Goal: Complete application form

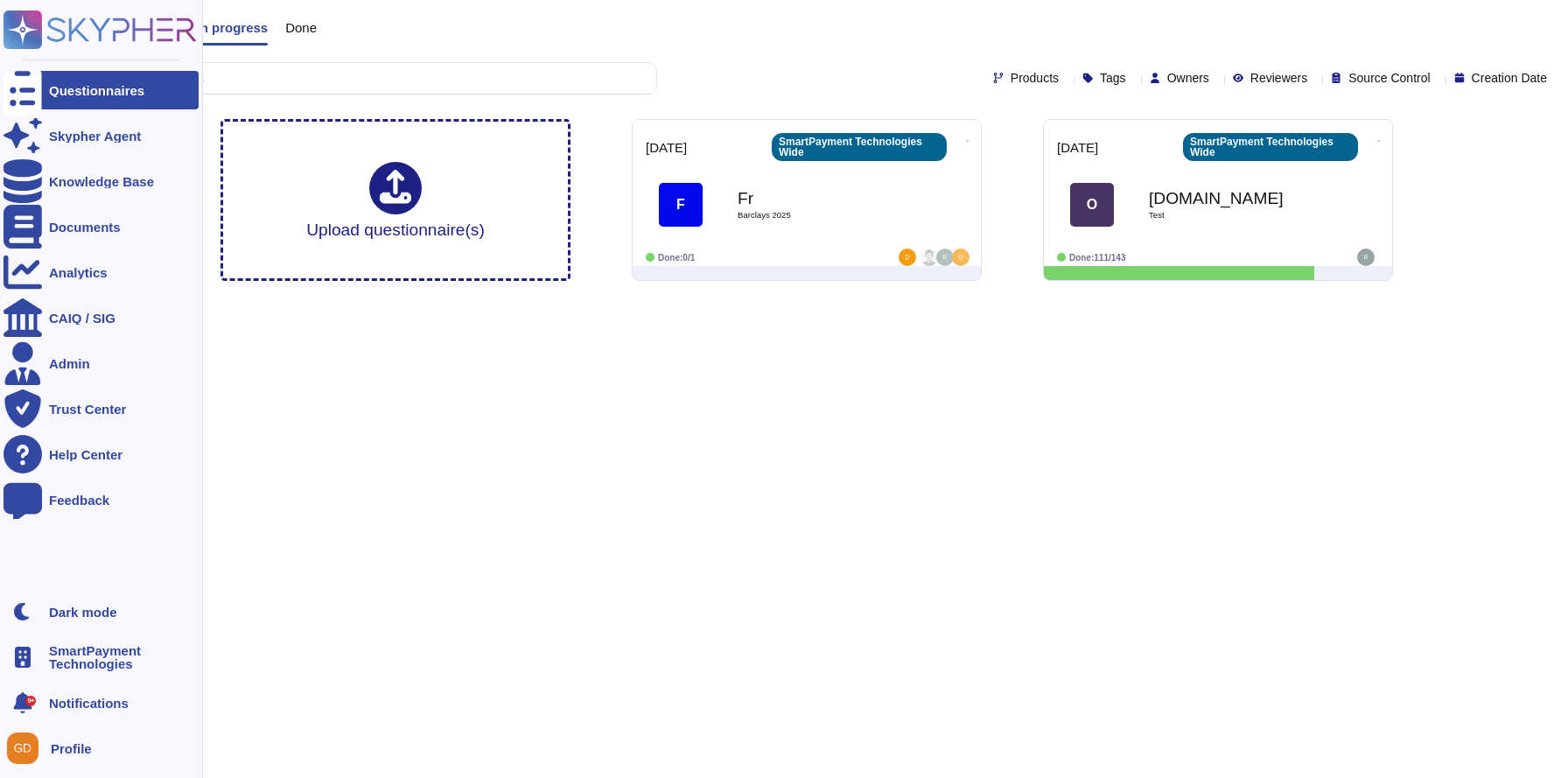
click at [28, 28] on icon at bounding box center [22, 30] width 34 height 34
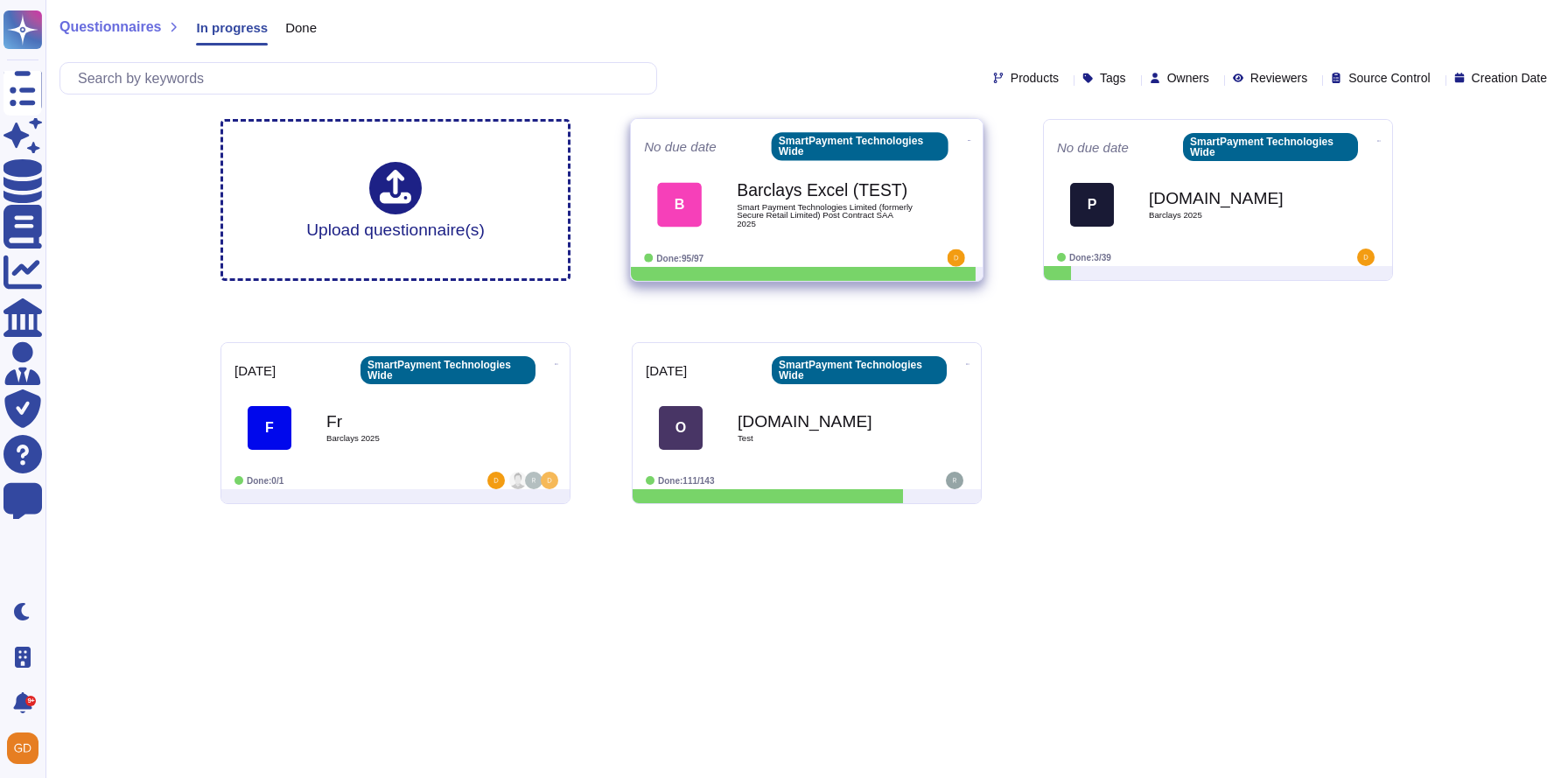
click at [968, 140] on icon at bounding box center [970, 140] width 4 height 1
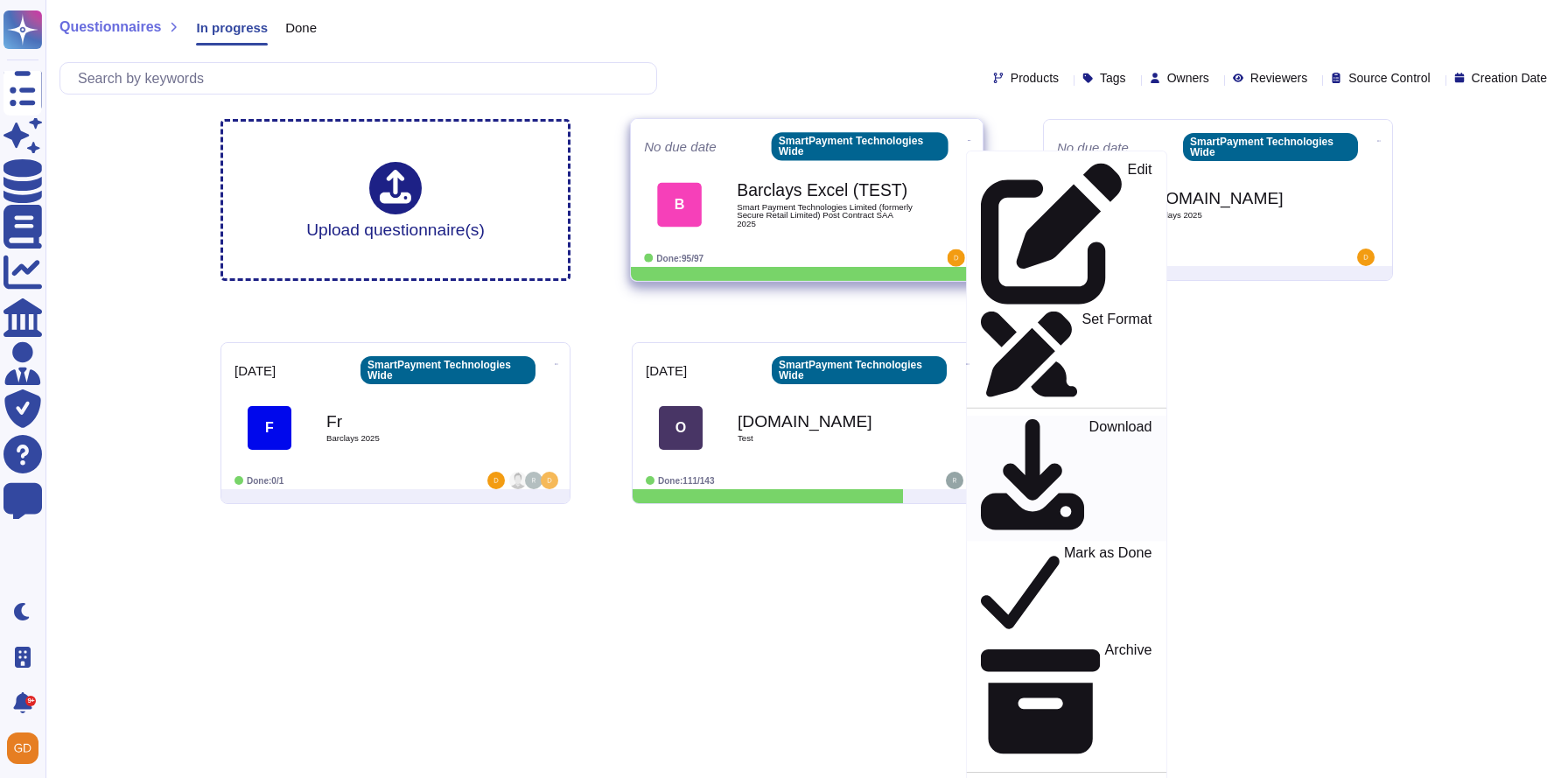
click at [1090, 420] on p "Download" at bounding box center [1121, 479] width 63 height 119
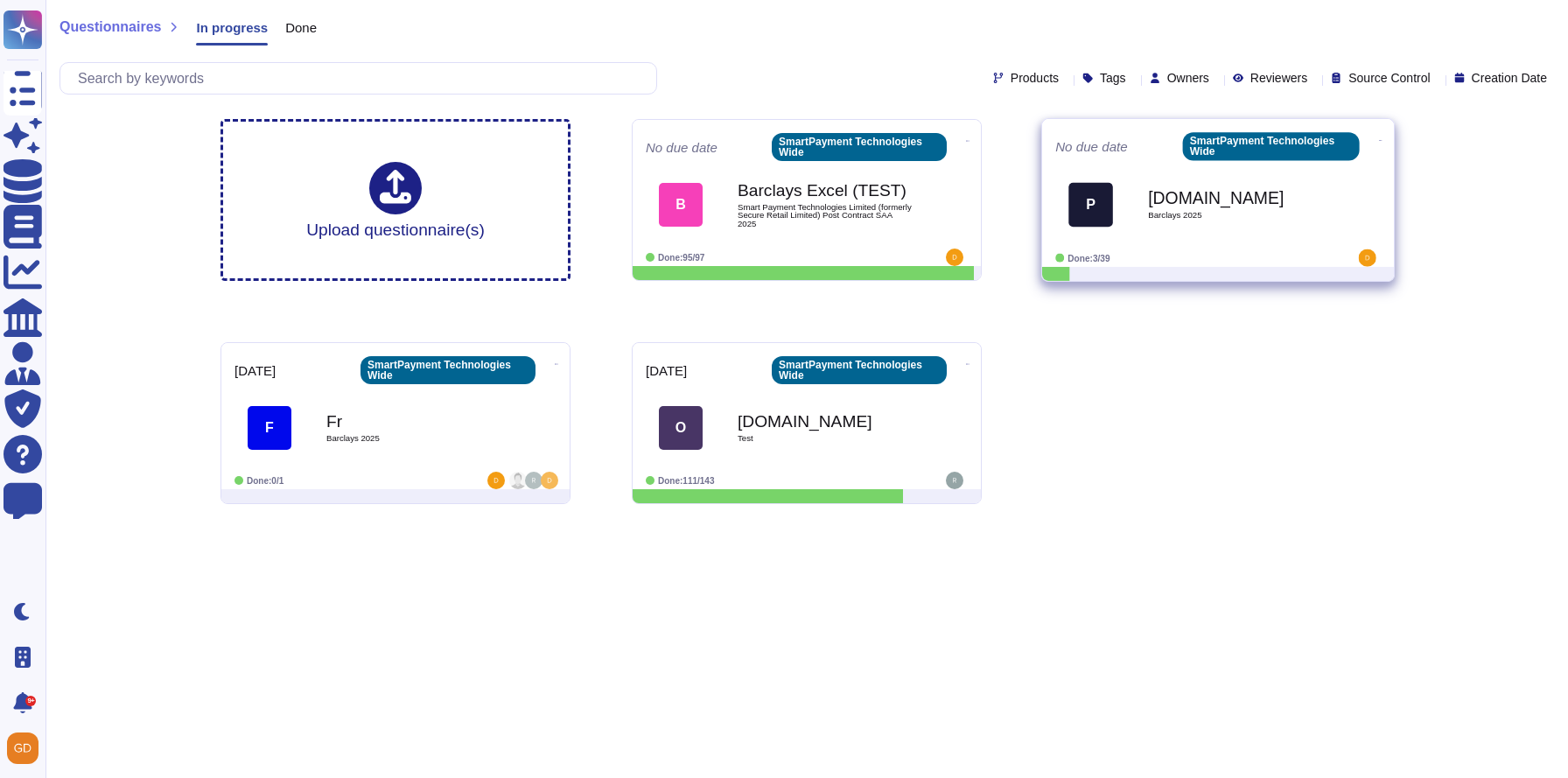
click at [1175, 190] on b "[DOMAIN_NAME]" at bounding box center [1236, 198] width 176 height 16
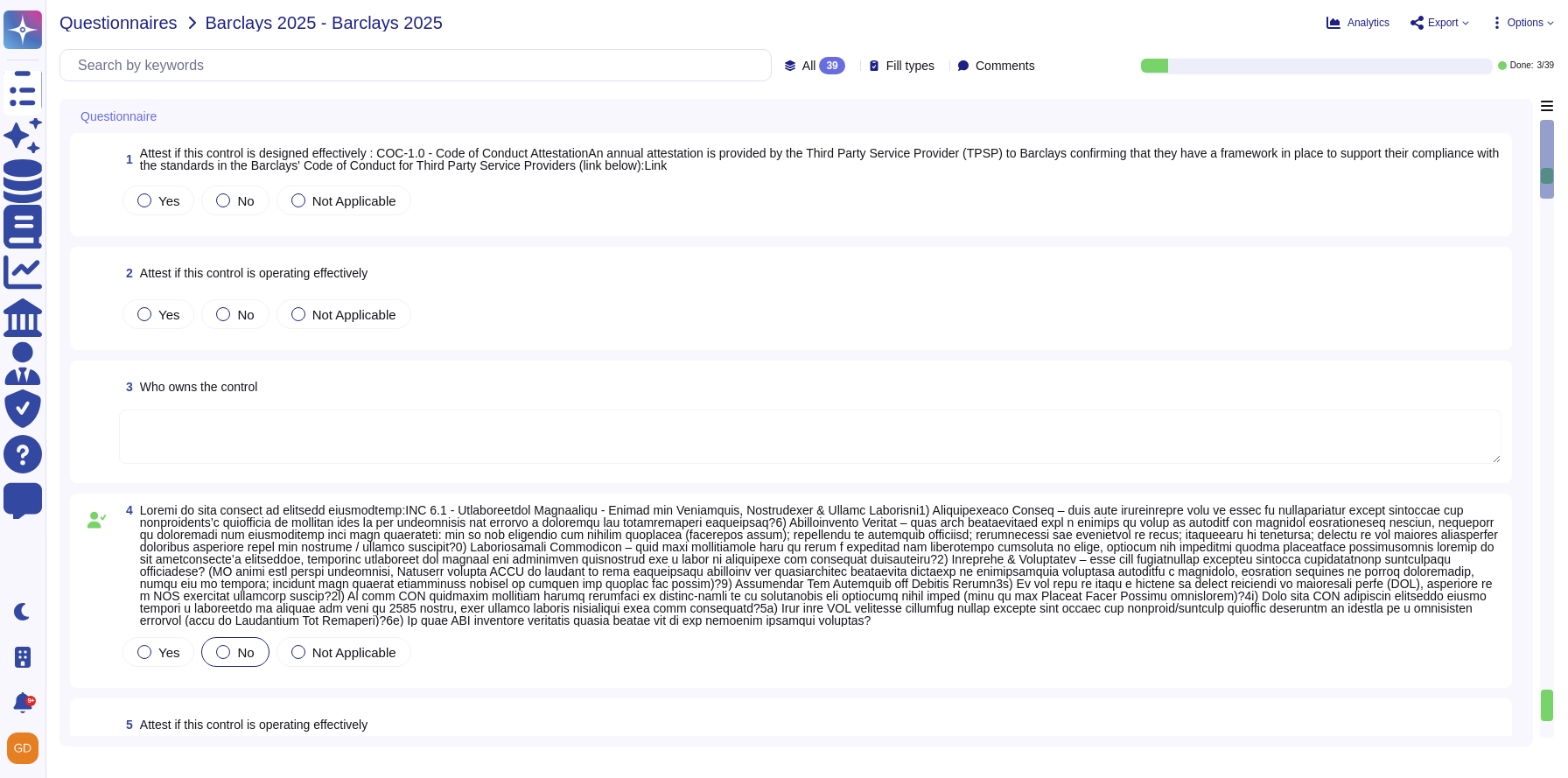
click at [106, 17] on span "Questionnaires" at bounding box center [119, 23] width 119 height 17
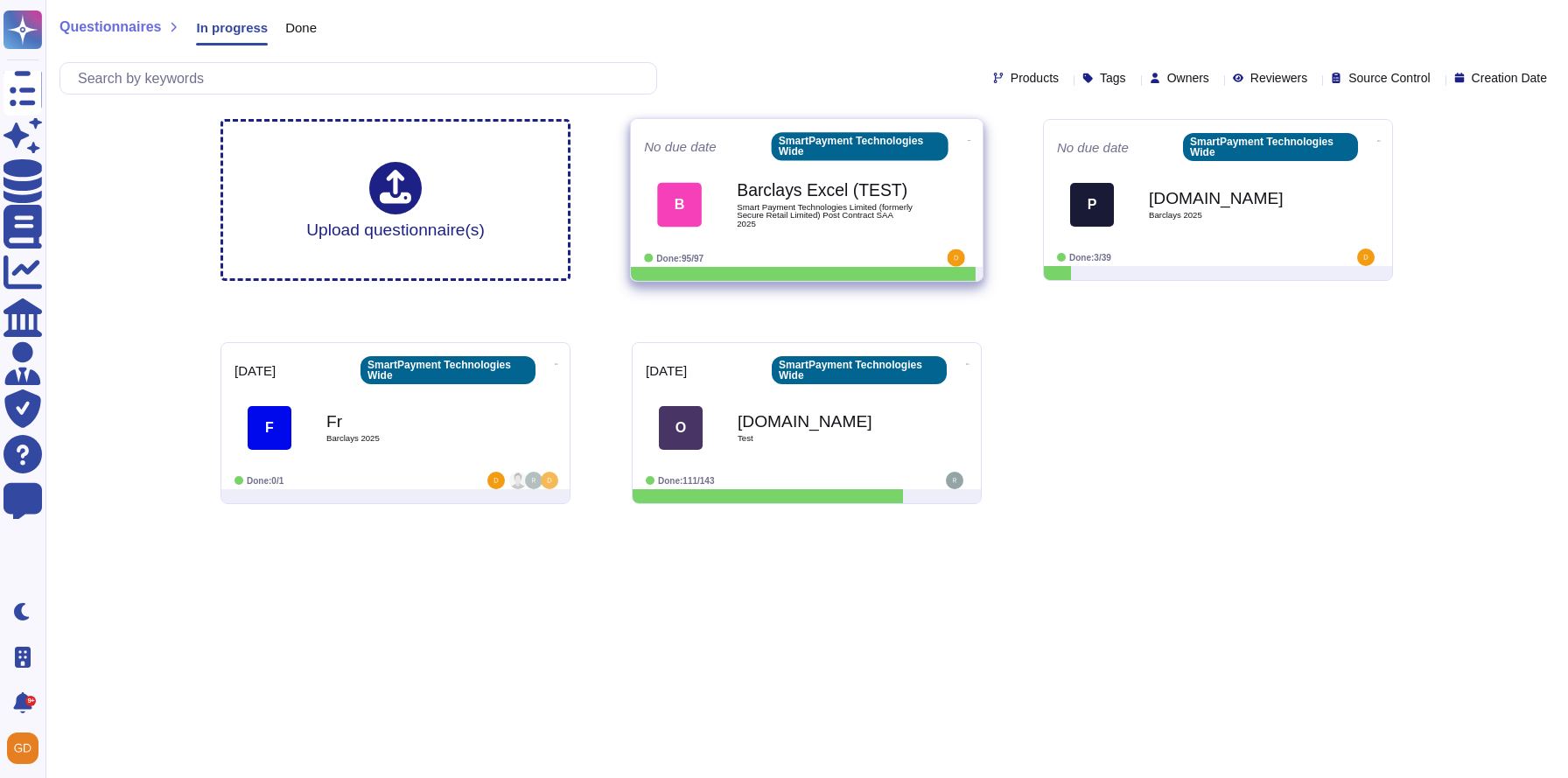
click at [968, 140] on icon at bounding box center [970, 140] width 4 height 1
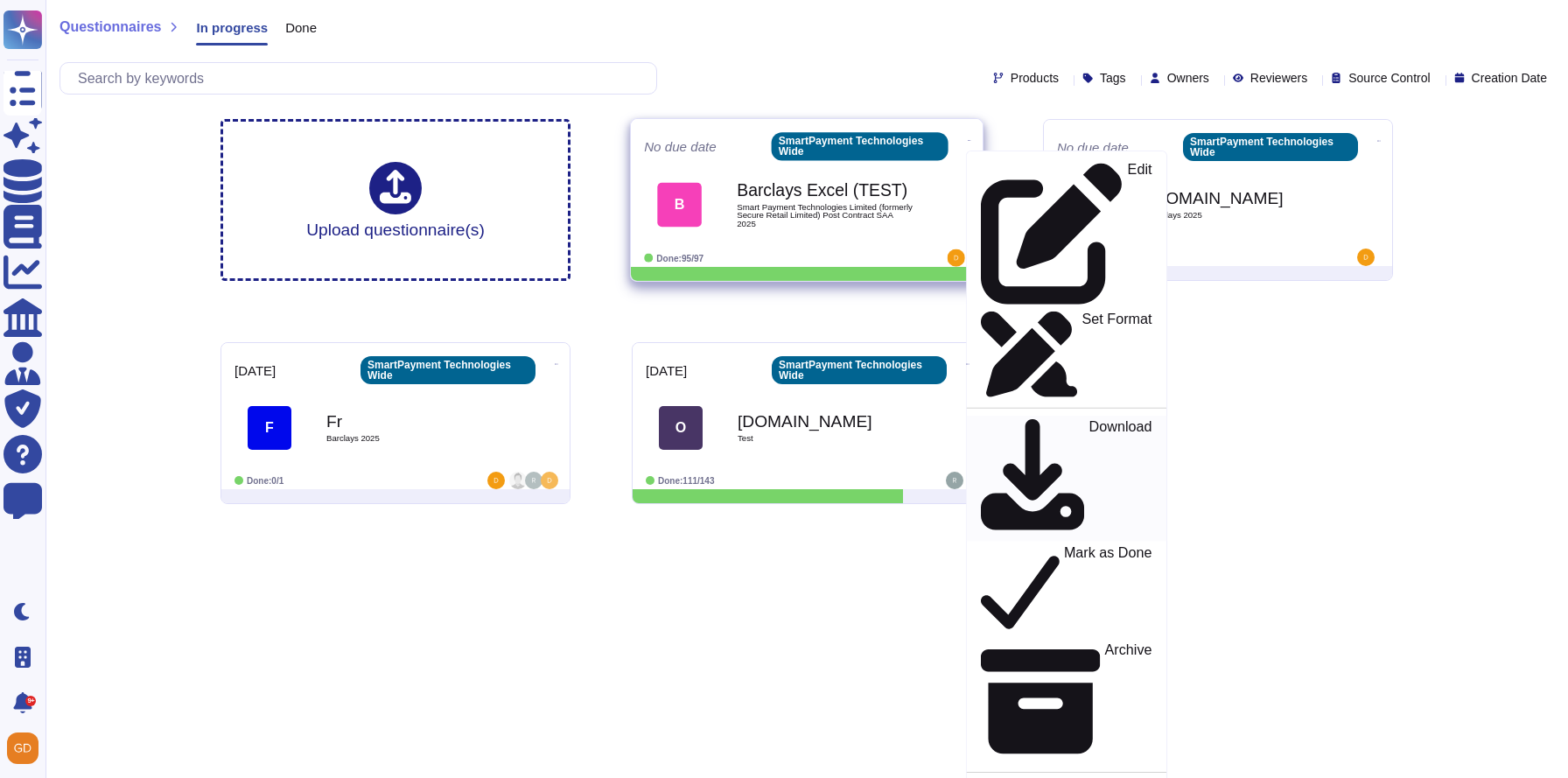
click at [1090, 420] on p "Download" at bounding box center [1121, 479] width 63 height 119
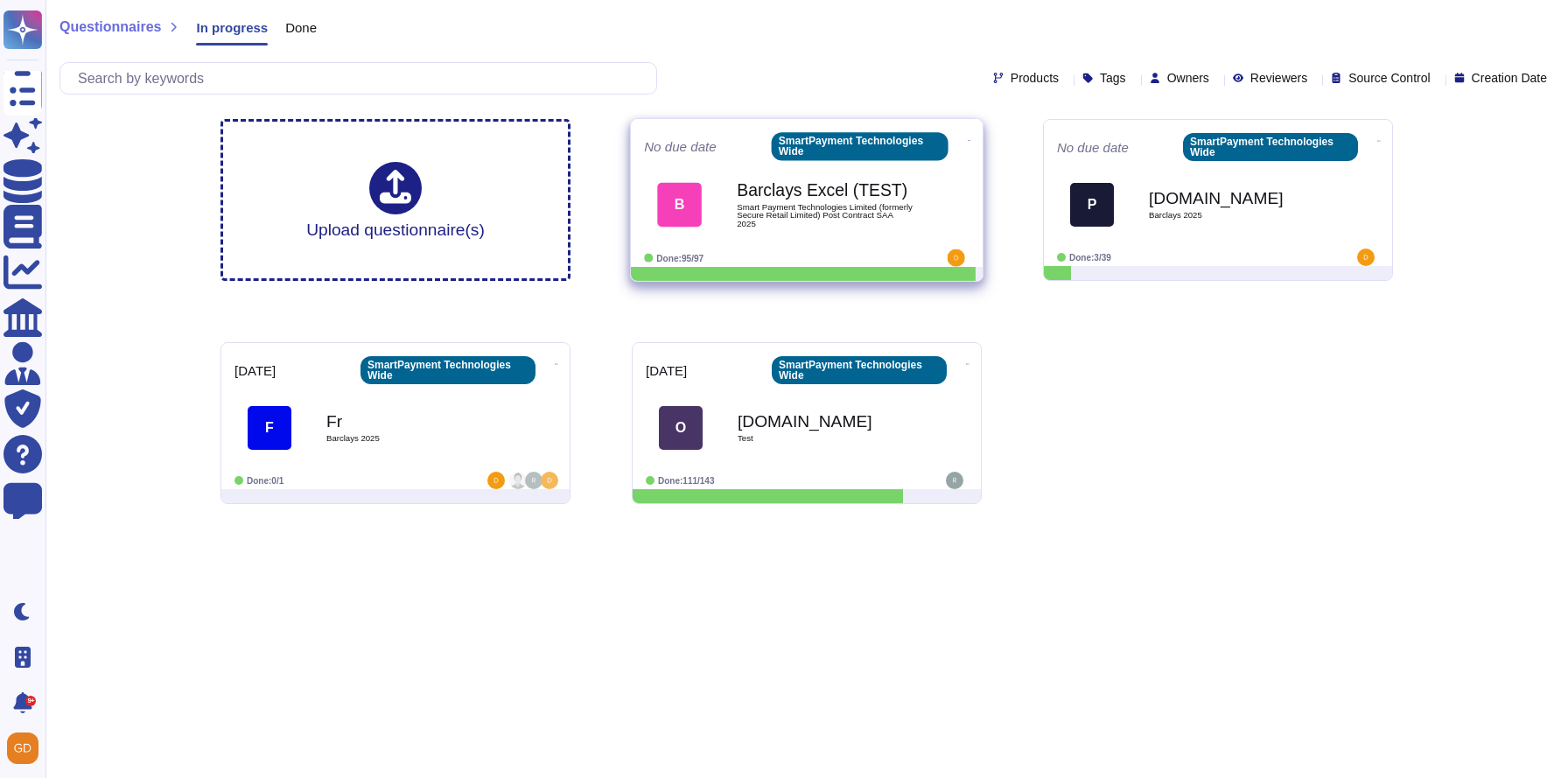
click at [663, 172] on span "B Barclays Excel (TEST) Smart Payment Technologies Limited (formerly Secure Ret…" at bounding box center [807, 205] width 326 height 71
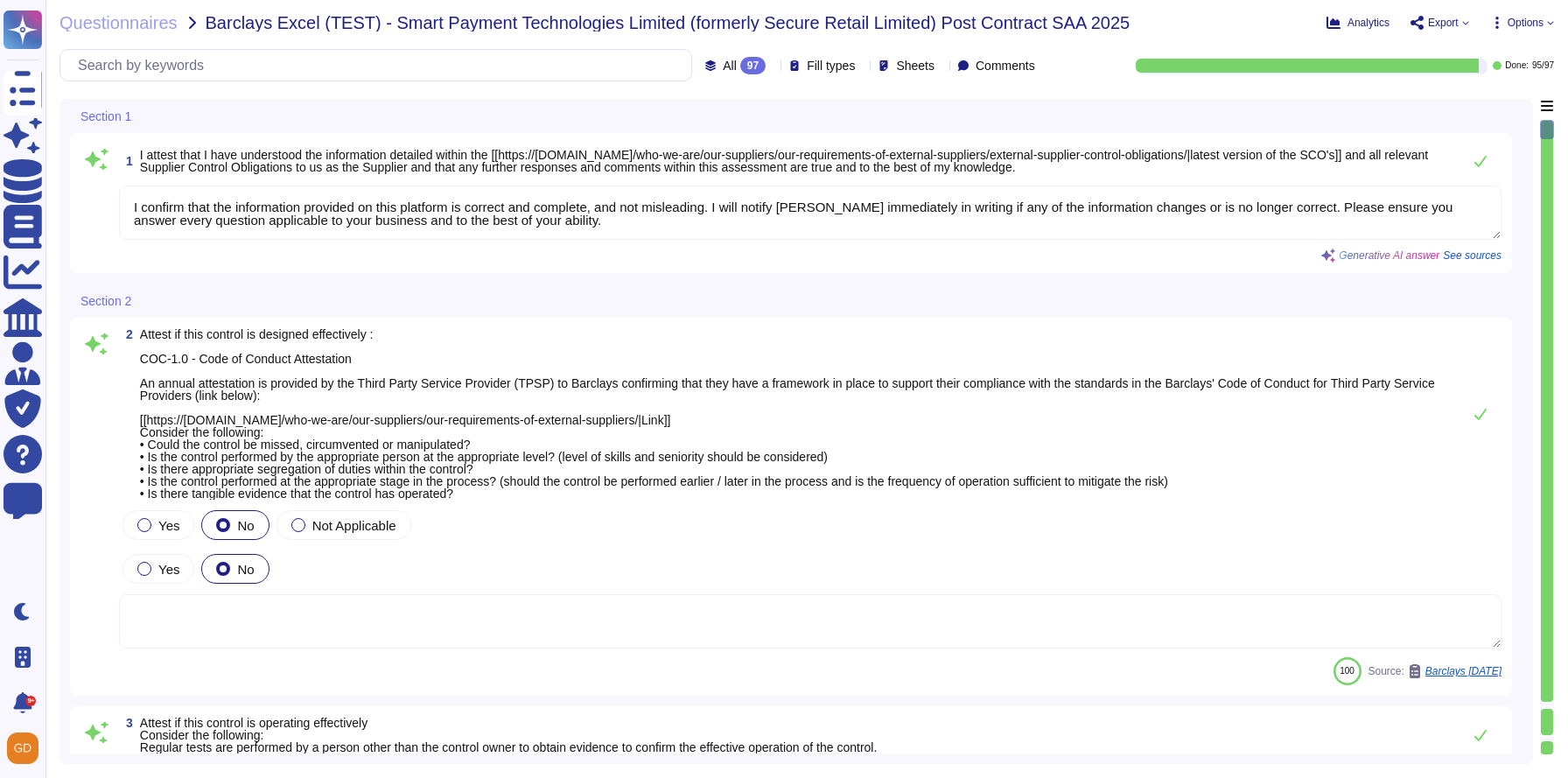
type textarea "I confirm that the information provided on this platform is correct and complet…"
type textarea "Regular tests are scheduled annually with our VRP provider, and IT will carry o…"
type textarea "N/A"
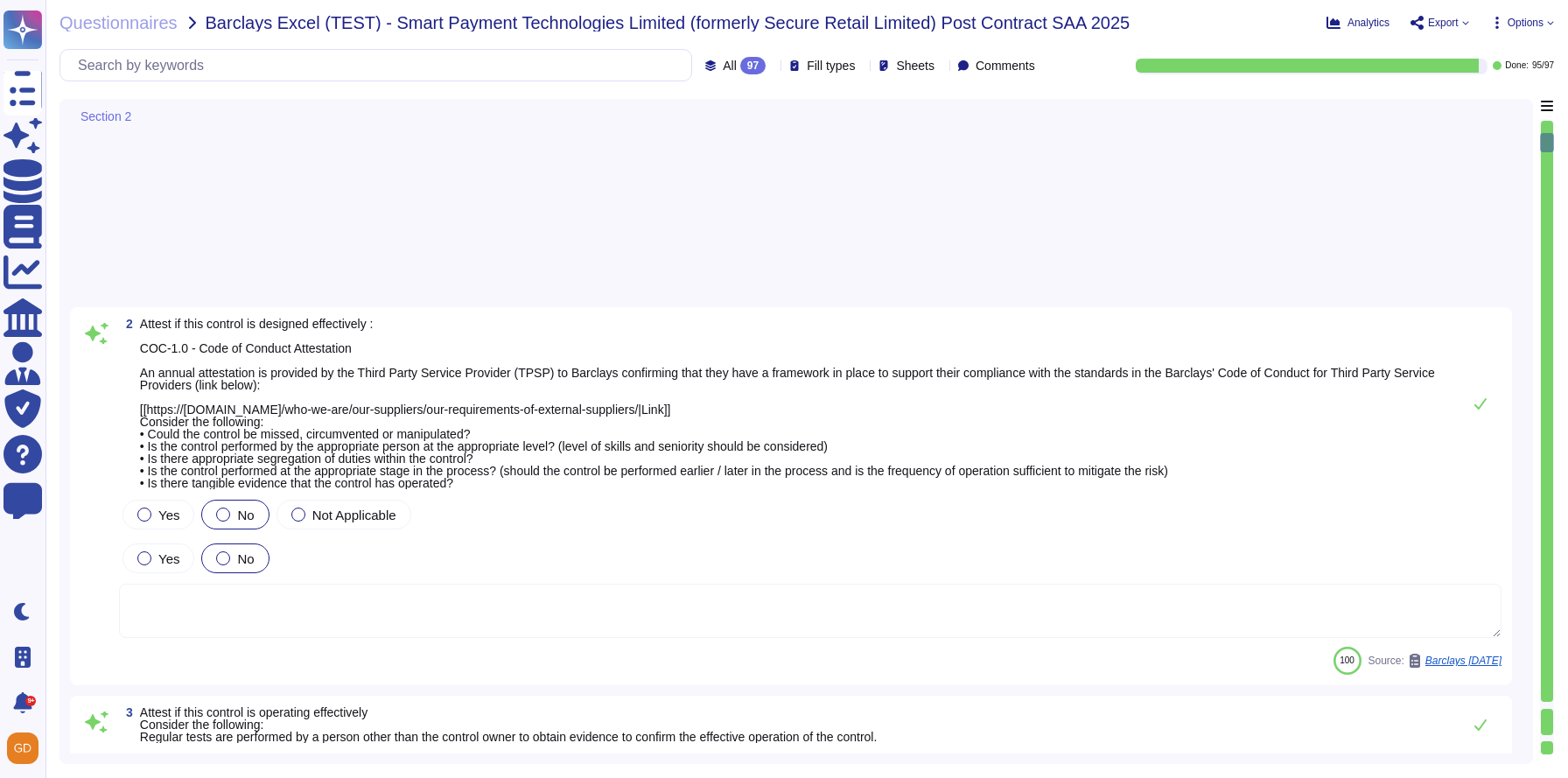
type textarea "1) Our organization has an environmental policy that outlines our commitment to…"
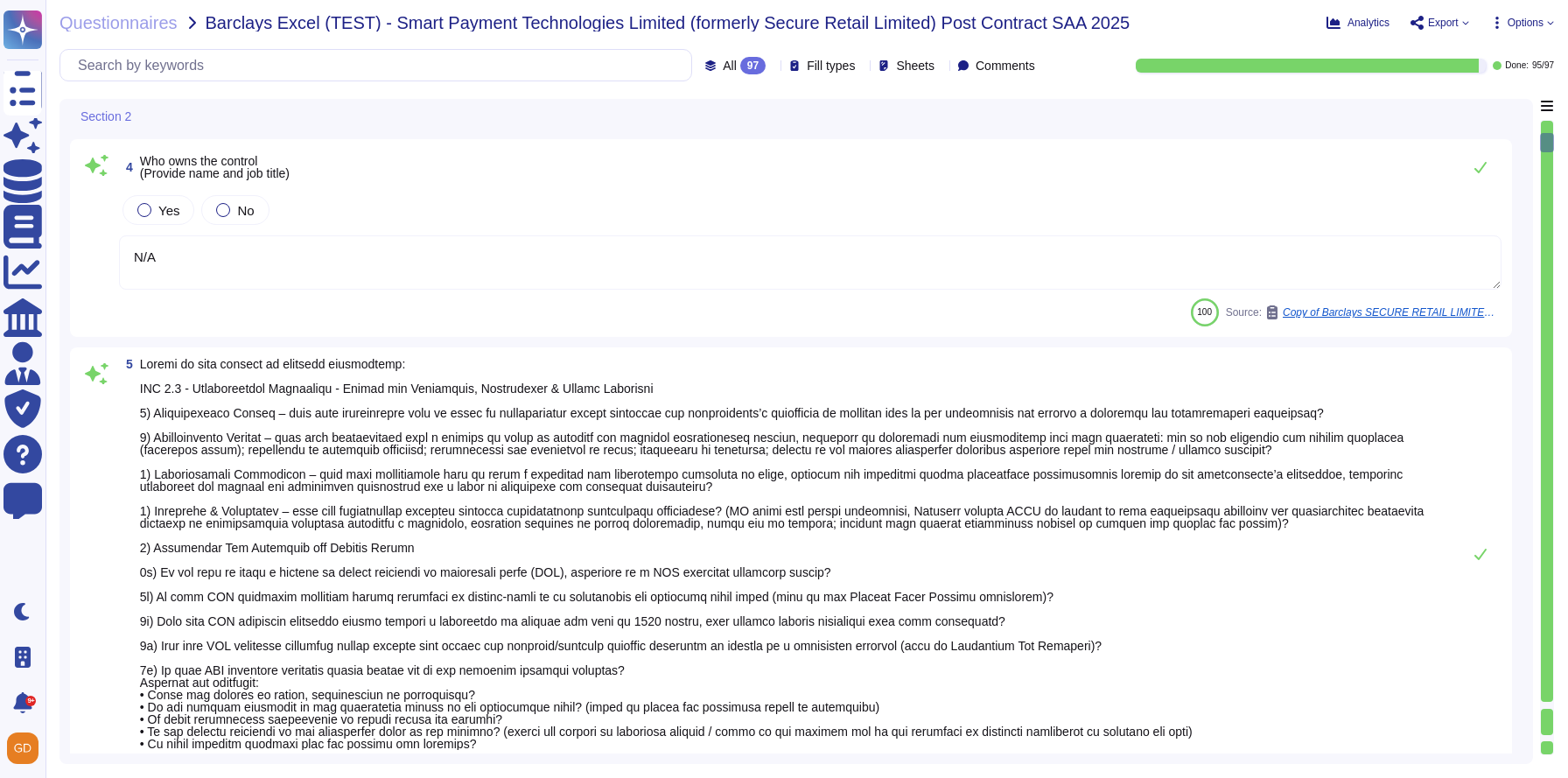
scroll to position [1540, 0]
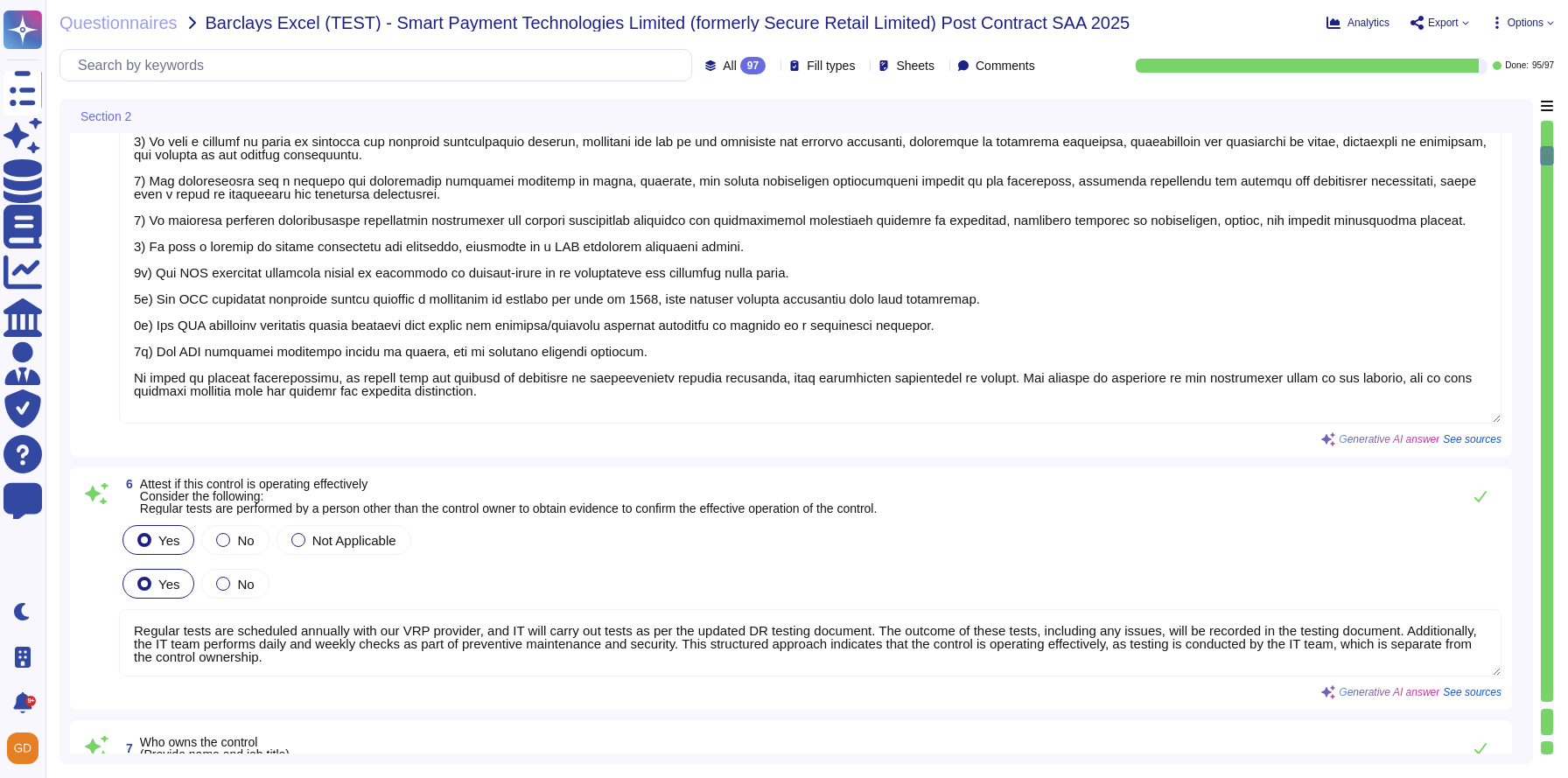
type textarea "Regular tests are scheduled annually with our VRP provider, and IT will carry o…"
type textarea "N/A"
type textarea "The company confirms compliance with all applicable health and safety laws and …"
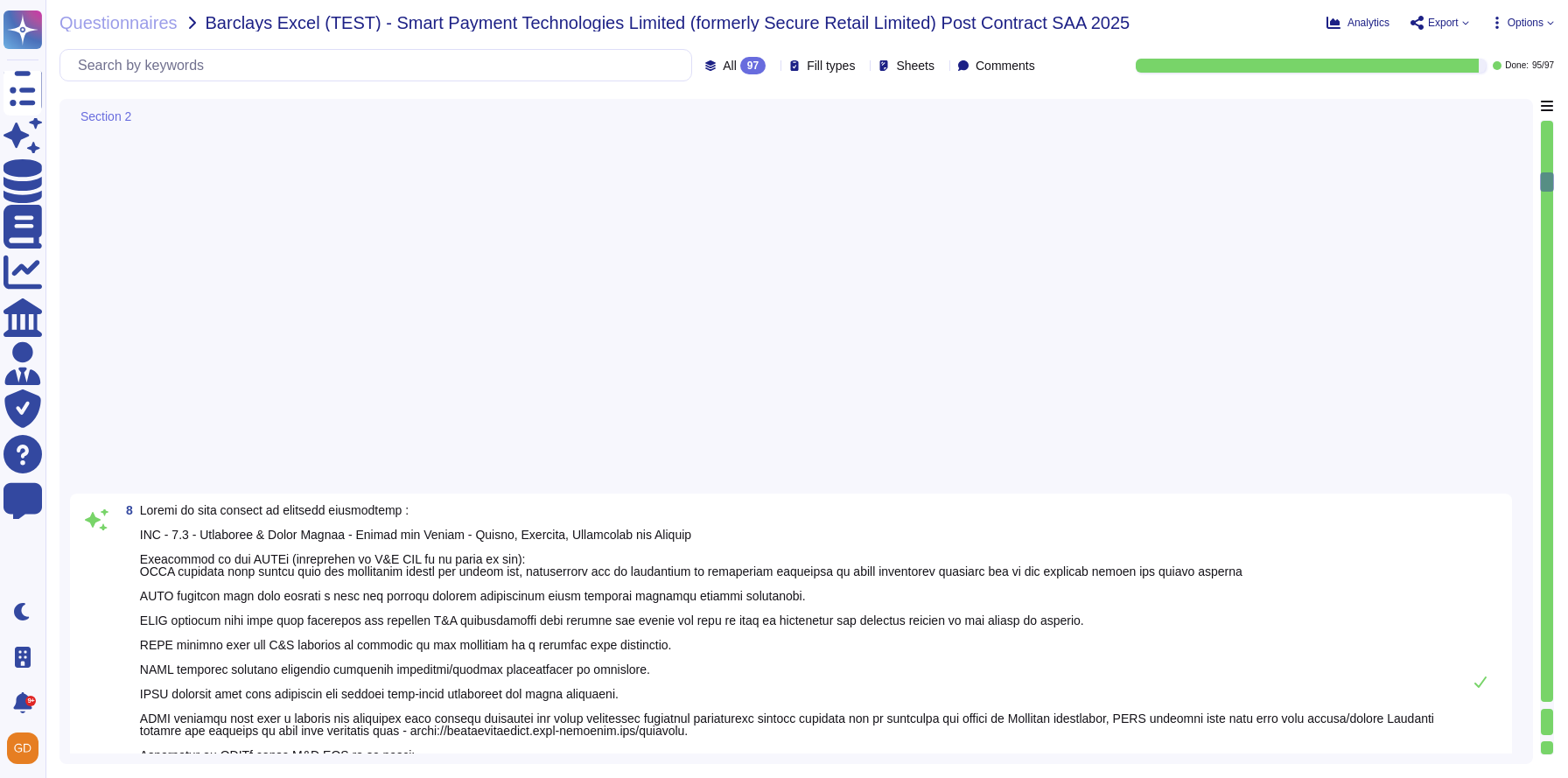
type textarea "Regular tests are scheduled annually with our VRP provider, and IT will carry o…"
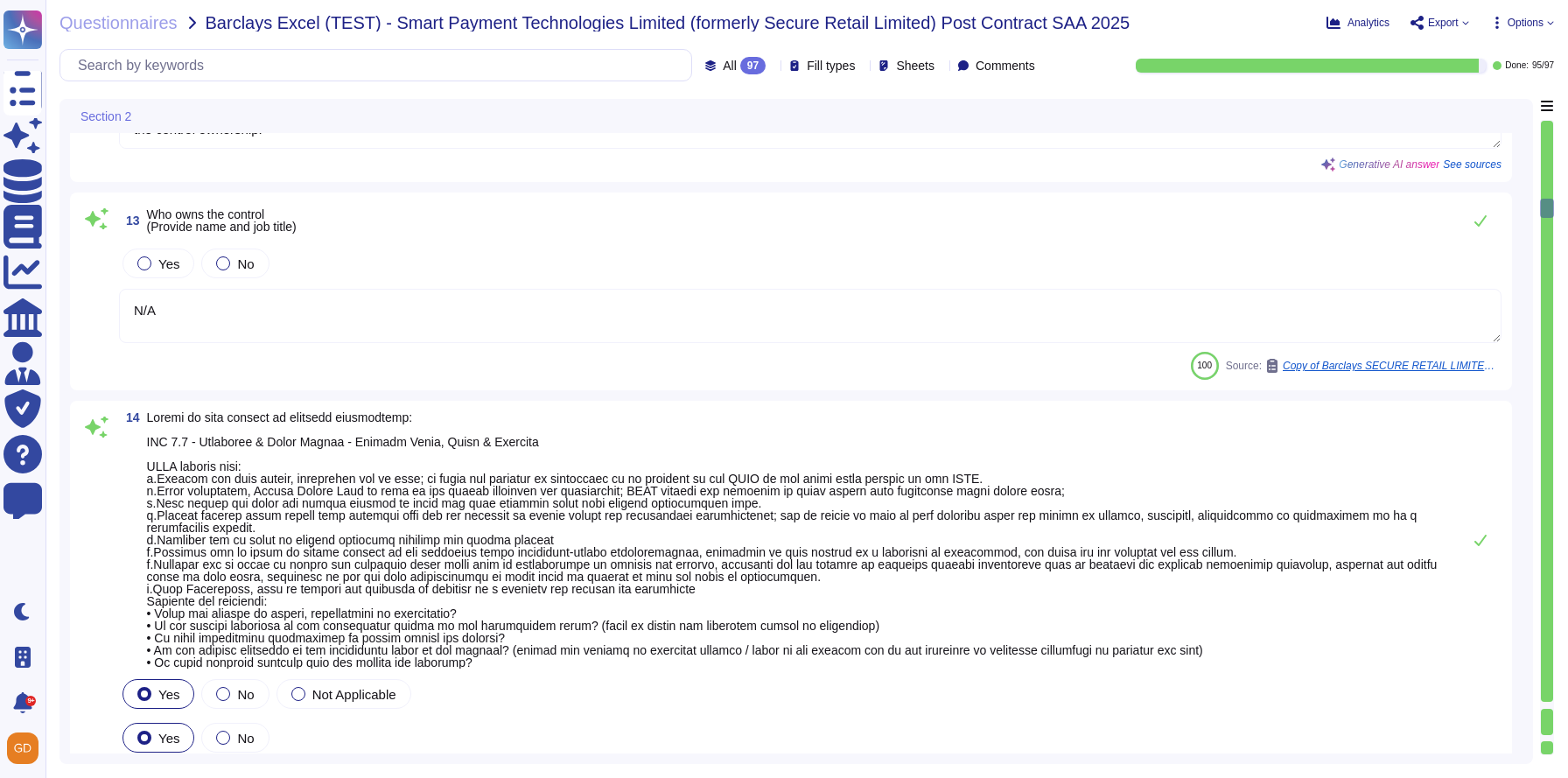
scroll to position [4317, 0]
type textarea "N/A"
type textarea "Regular tests are scheduled annually with our VRP provider, and IT will carry o…"
type textarea "N/A"
type textarea "The Company is committed to creating a work environment free of harassment and …"
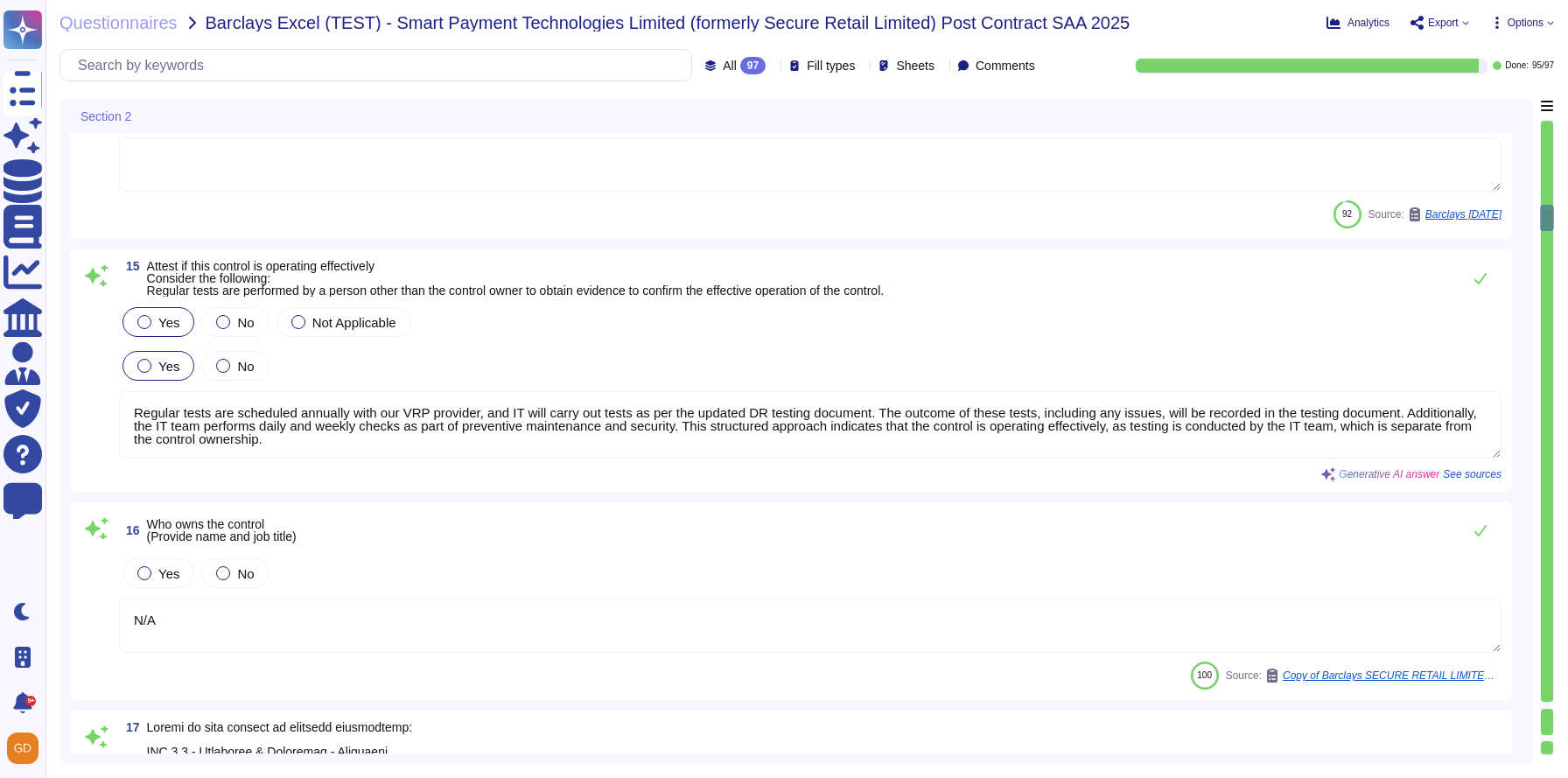
type textarea "Regular tests are scheduled annually with our VRP provider, and IT will carry o…"
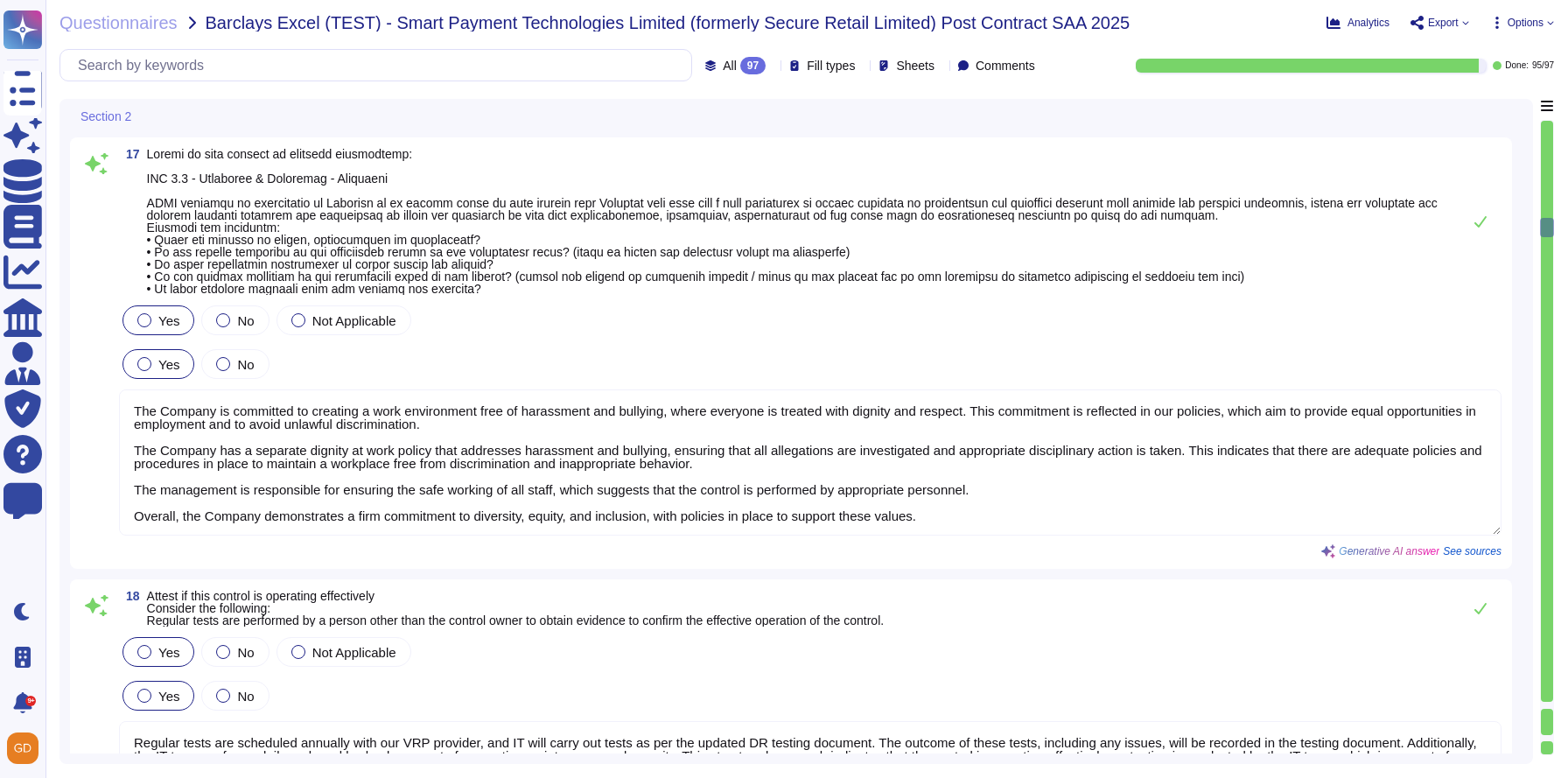
type textarea "N/A"
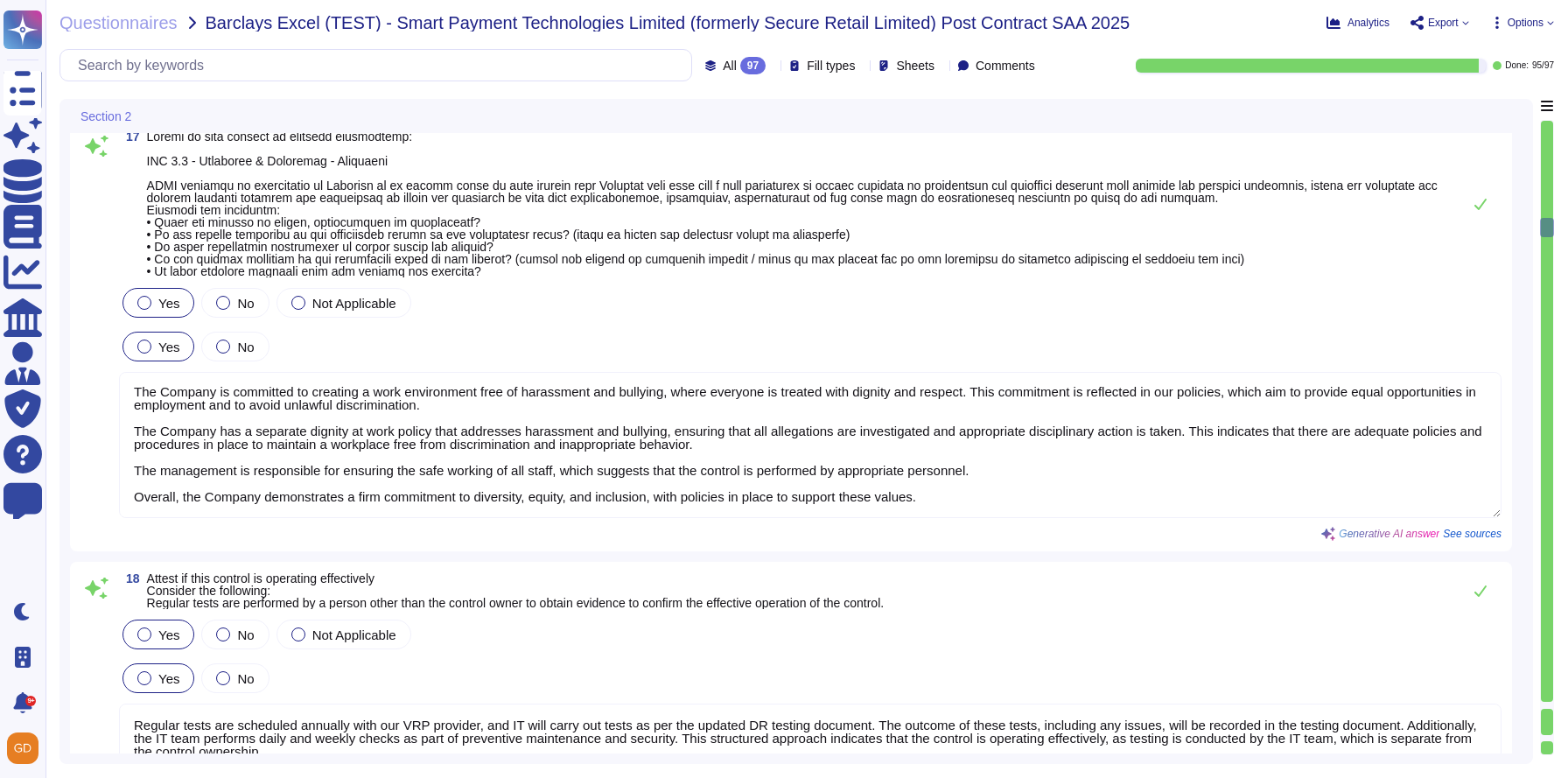
scroll to position [0, 0]
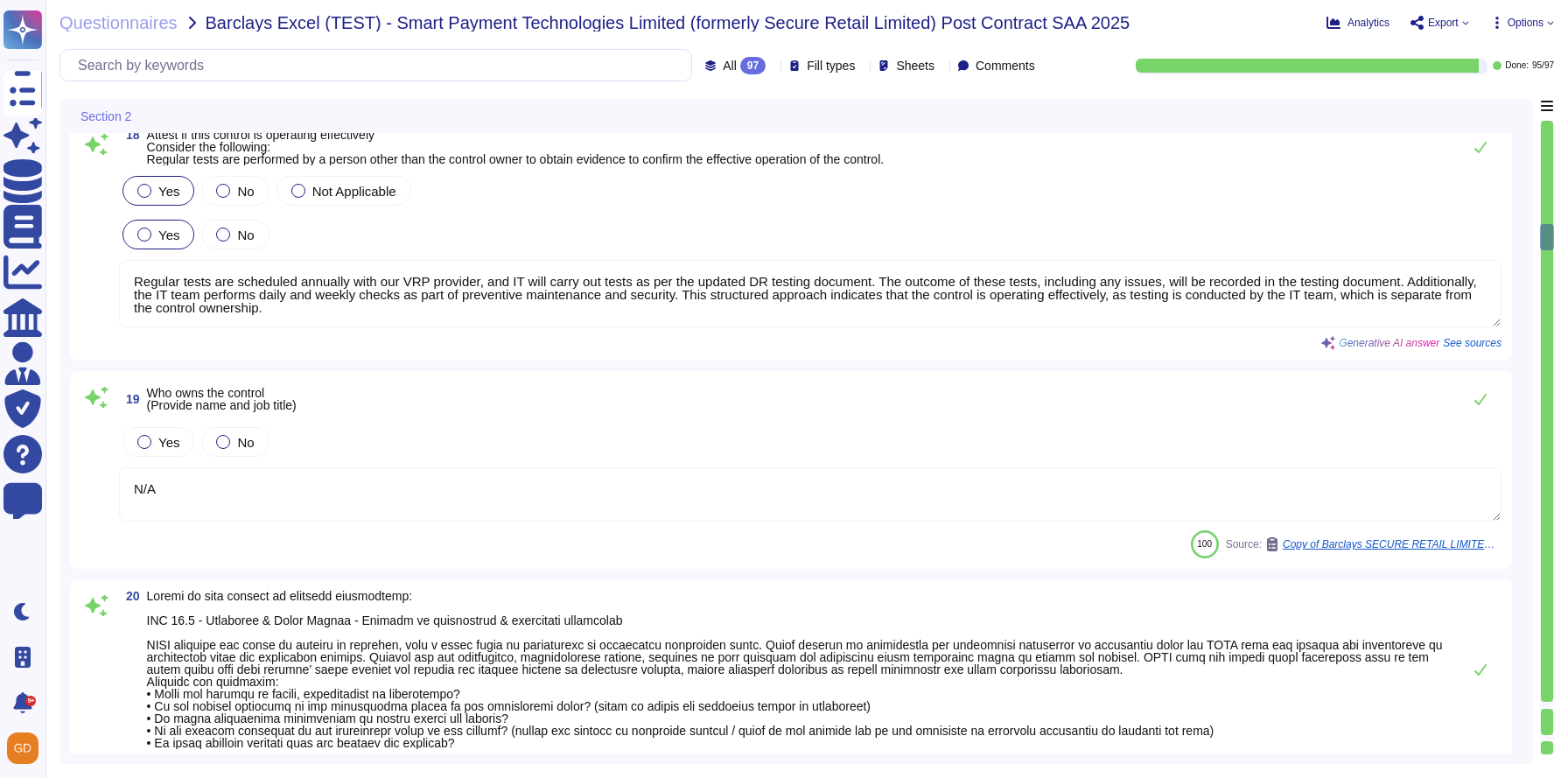
type textarea "Regular tests are scheduled annually with our VRP provider, and IT will carry o…"
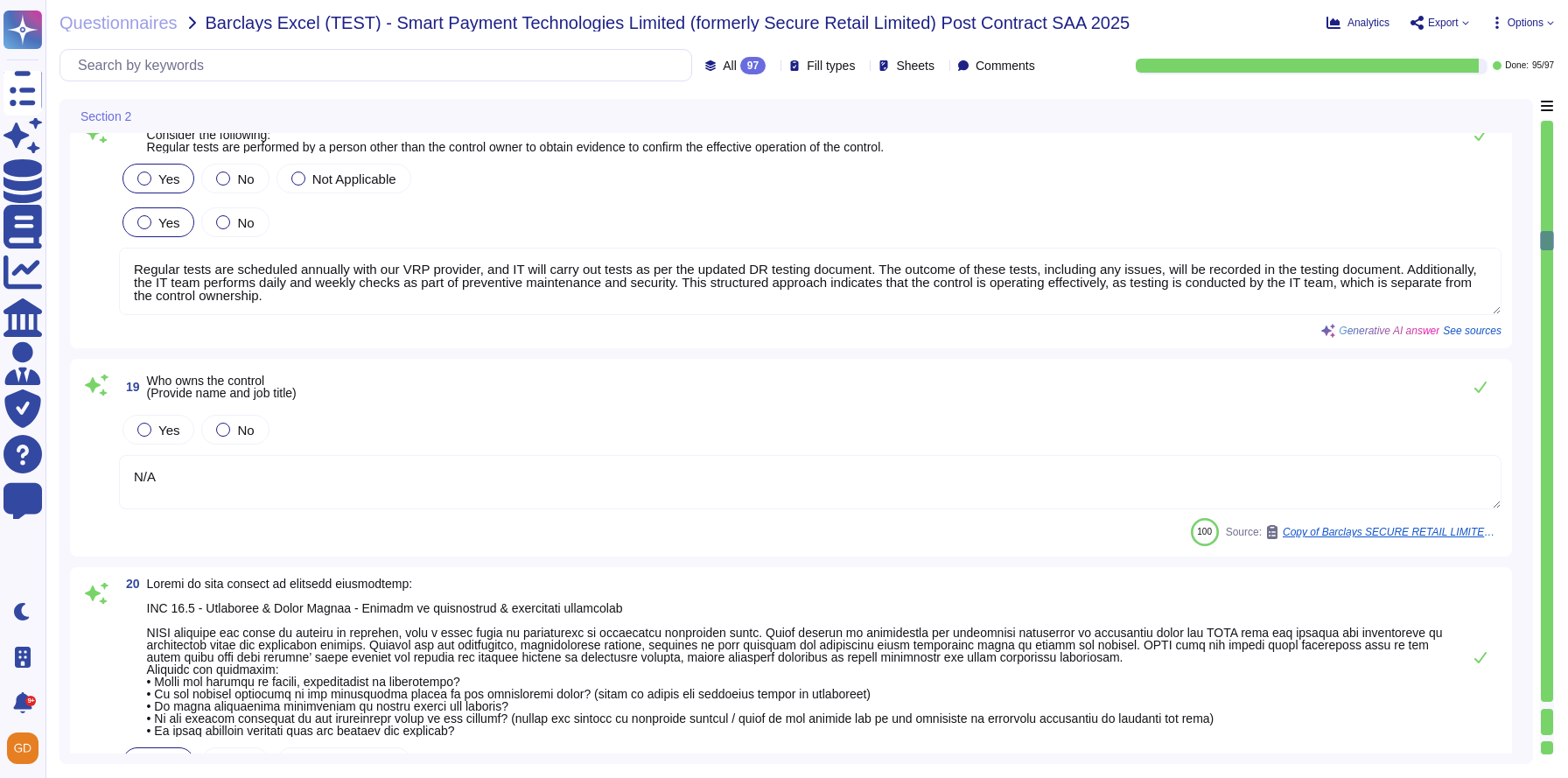
type textarea "N/A"
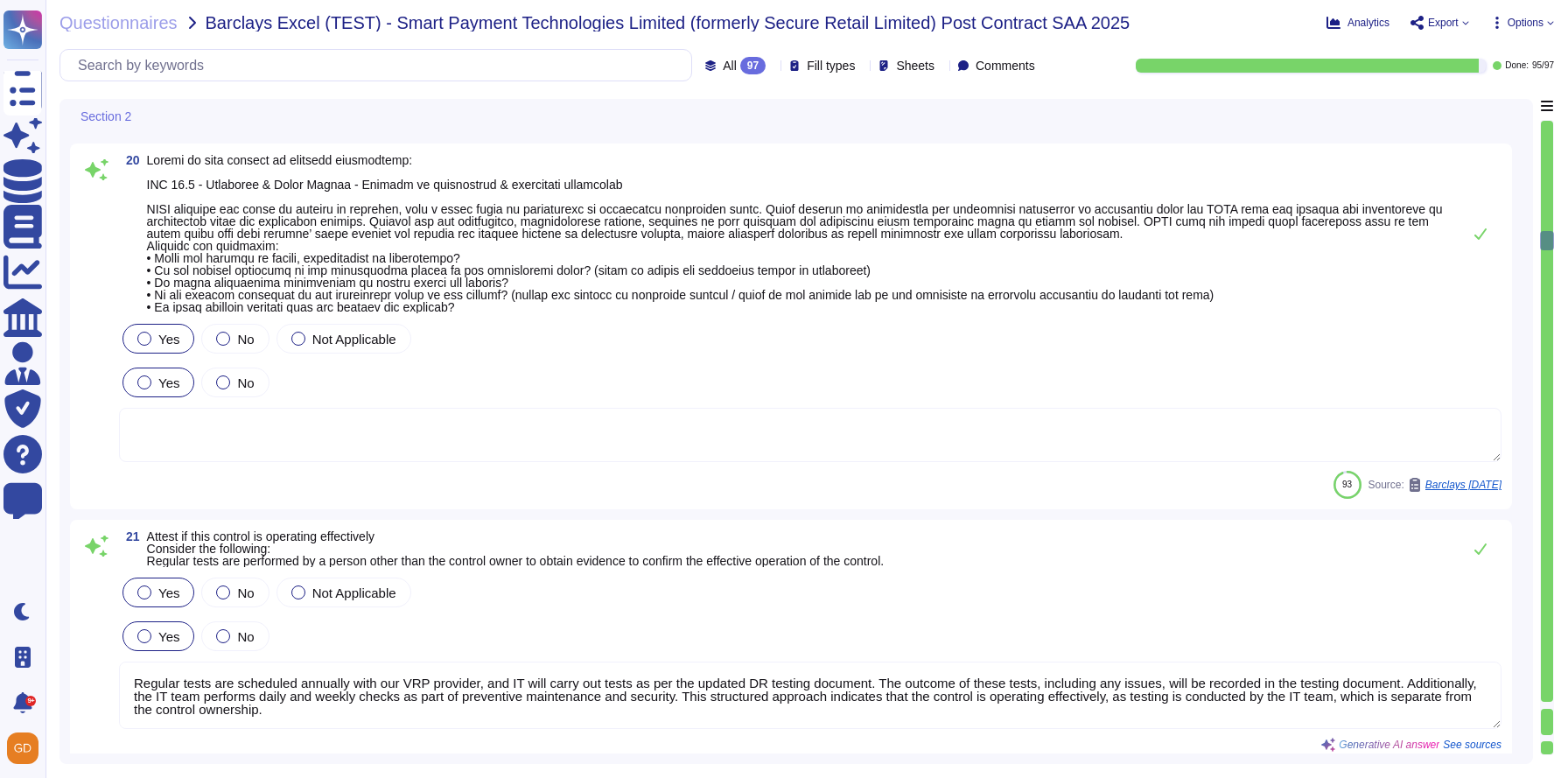
scroll to position [6132, 0]
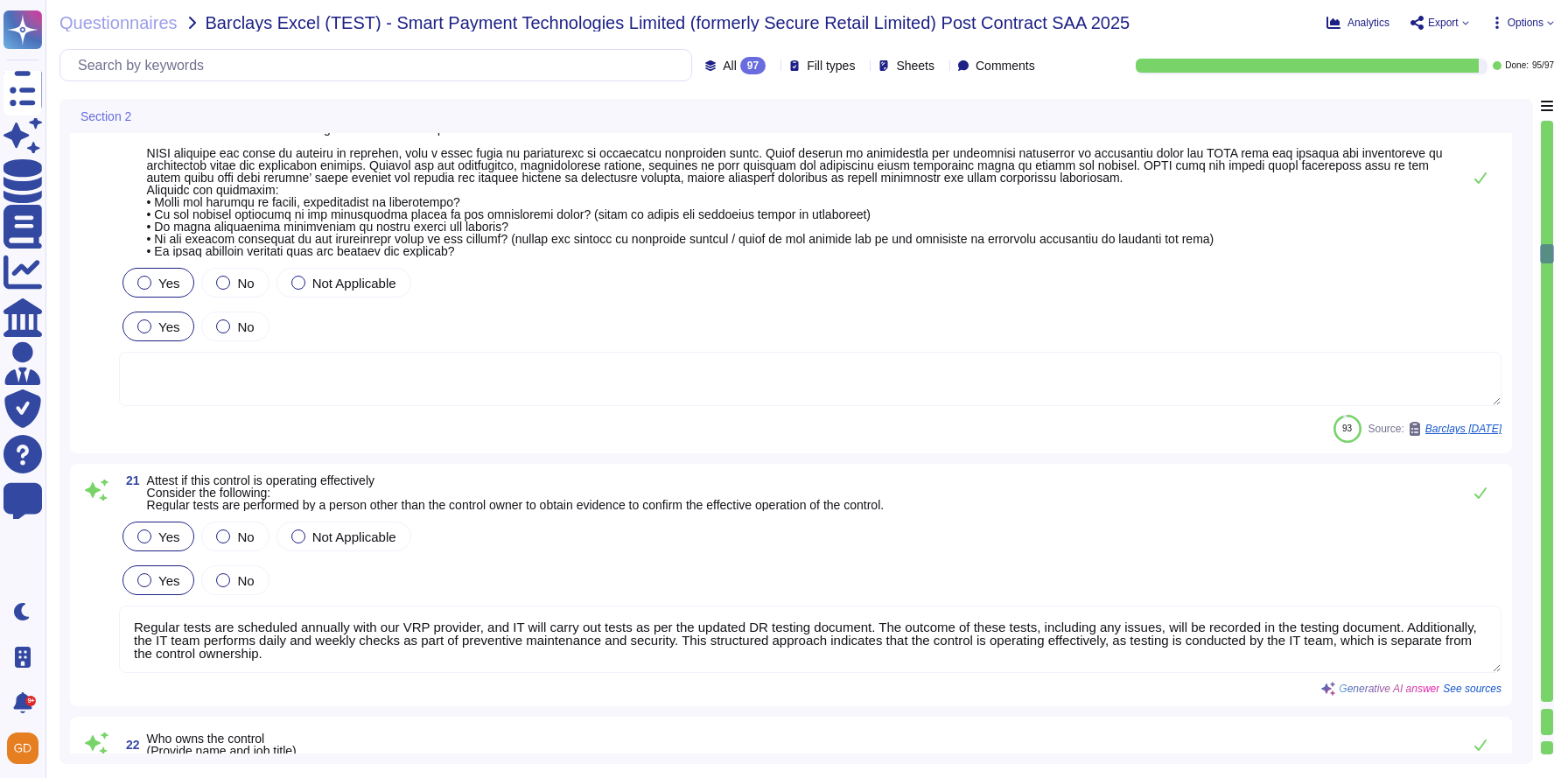
type textarea "The company has a commitment from all levels of management to ensure there is n…"
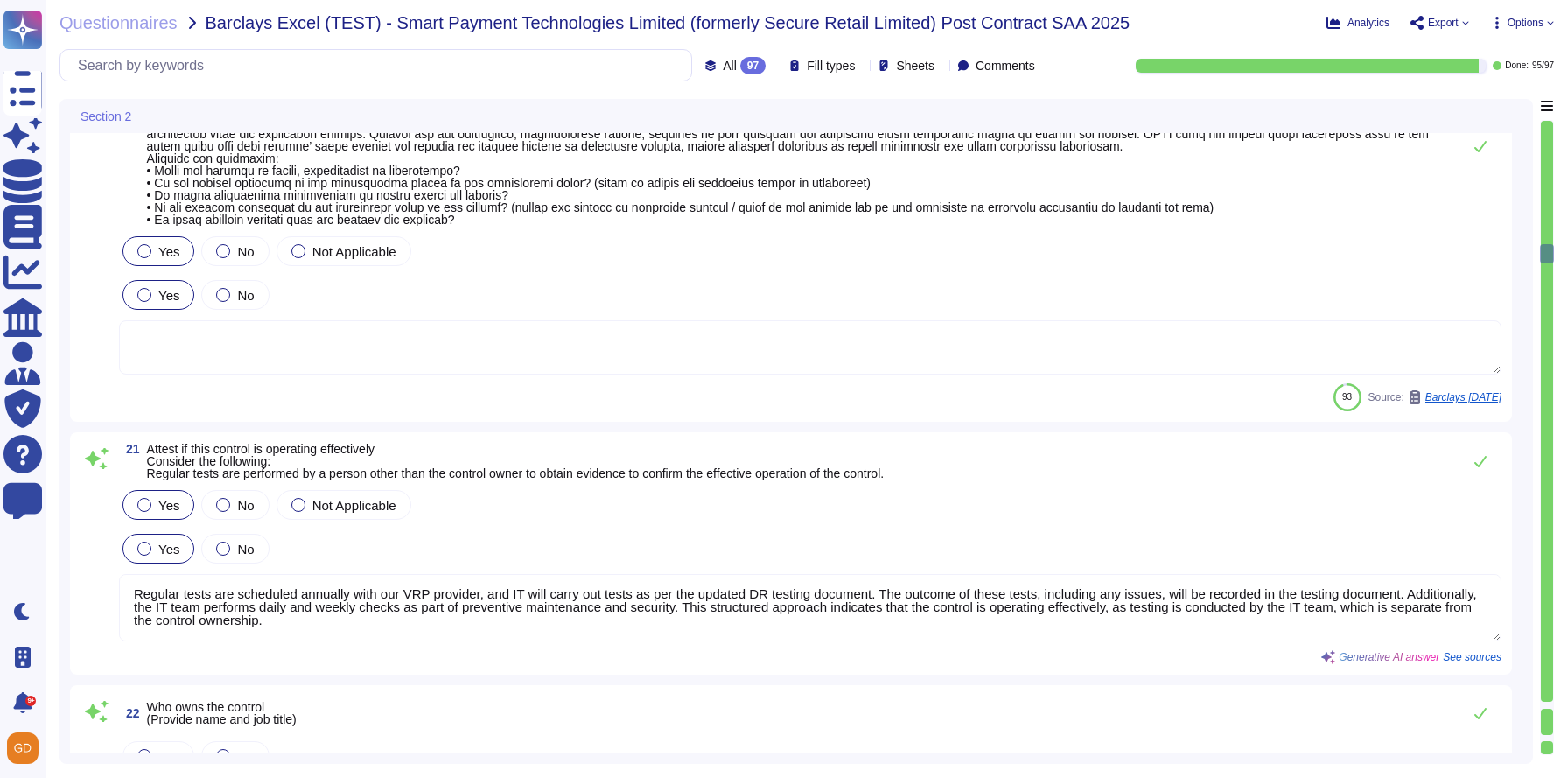
scroll to position [7413, 0]
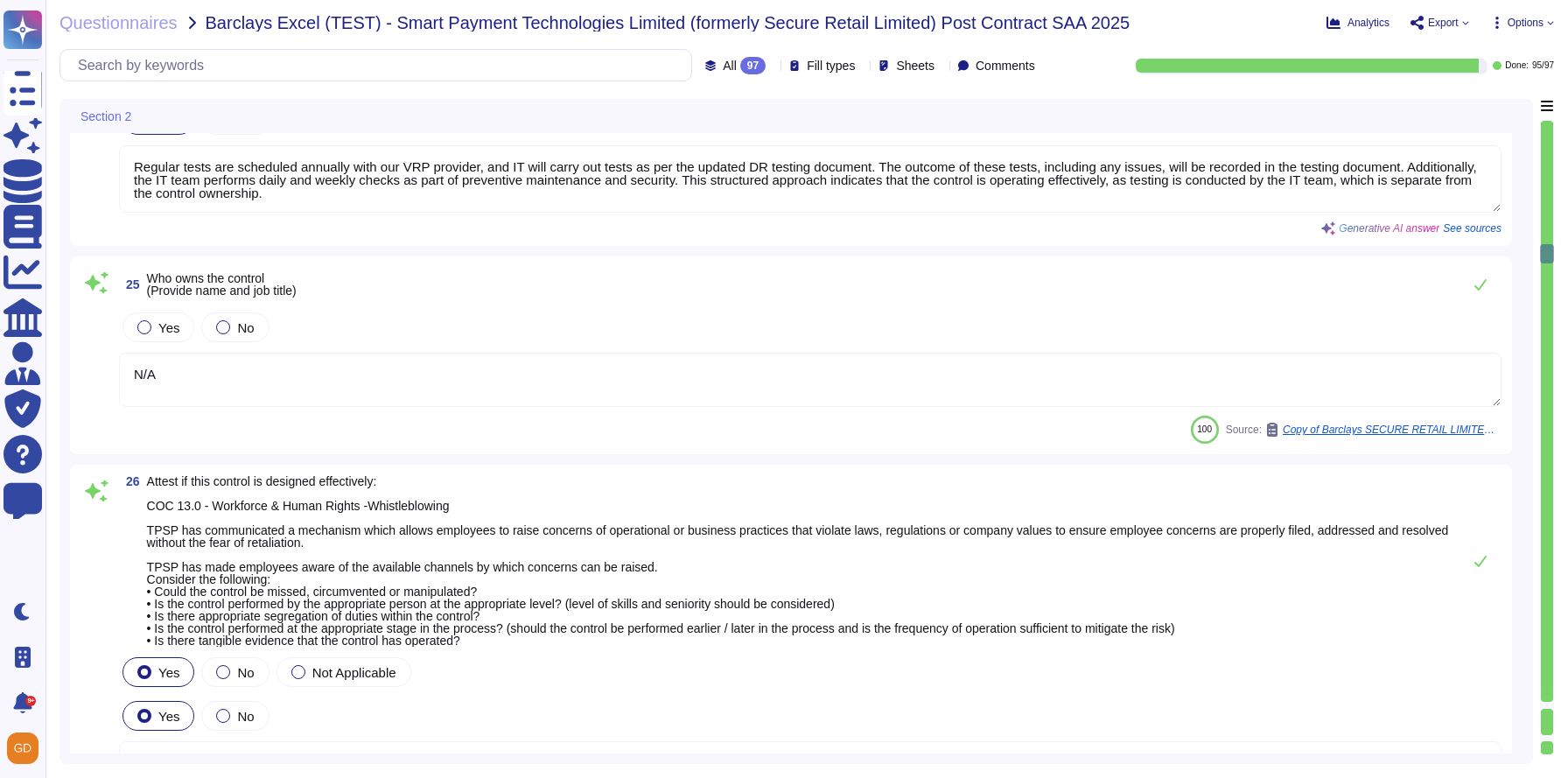
type textarea "Regular tests are scheduled annually with our VRP provider, and IT will carry o…"
type textarea "N/A"
type textarea "The Company has a strong commitment to ensuring that there is no retaliation fo…"
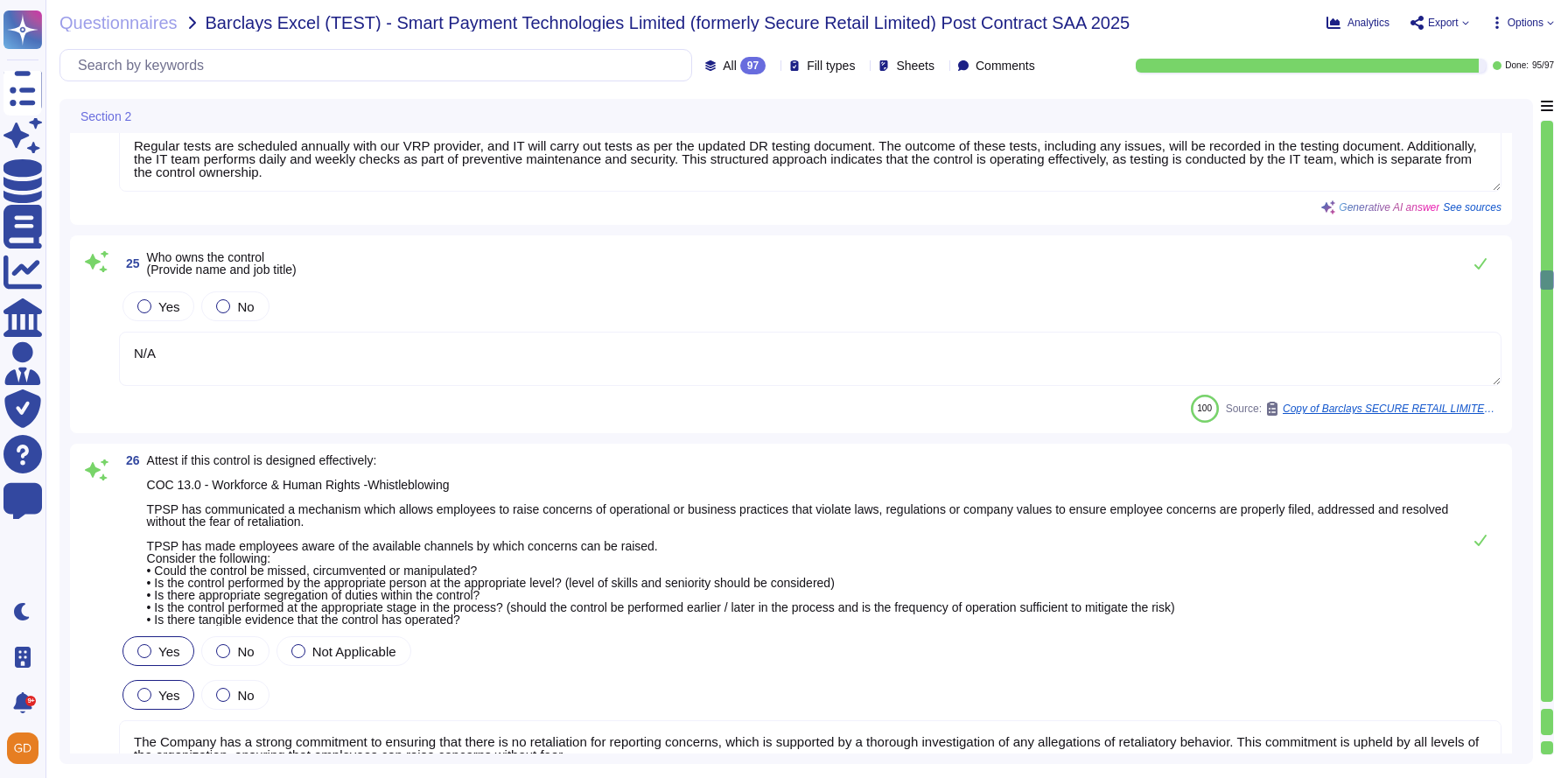
type textarea "Regular tests are scheduled annually with our VRP provider, and IT will carry o…"
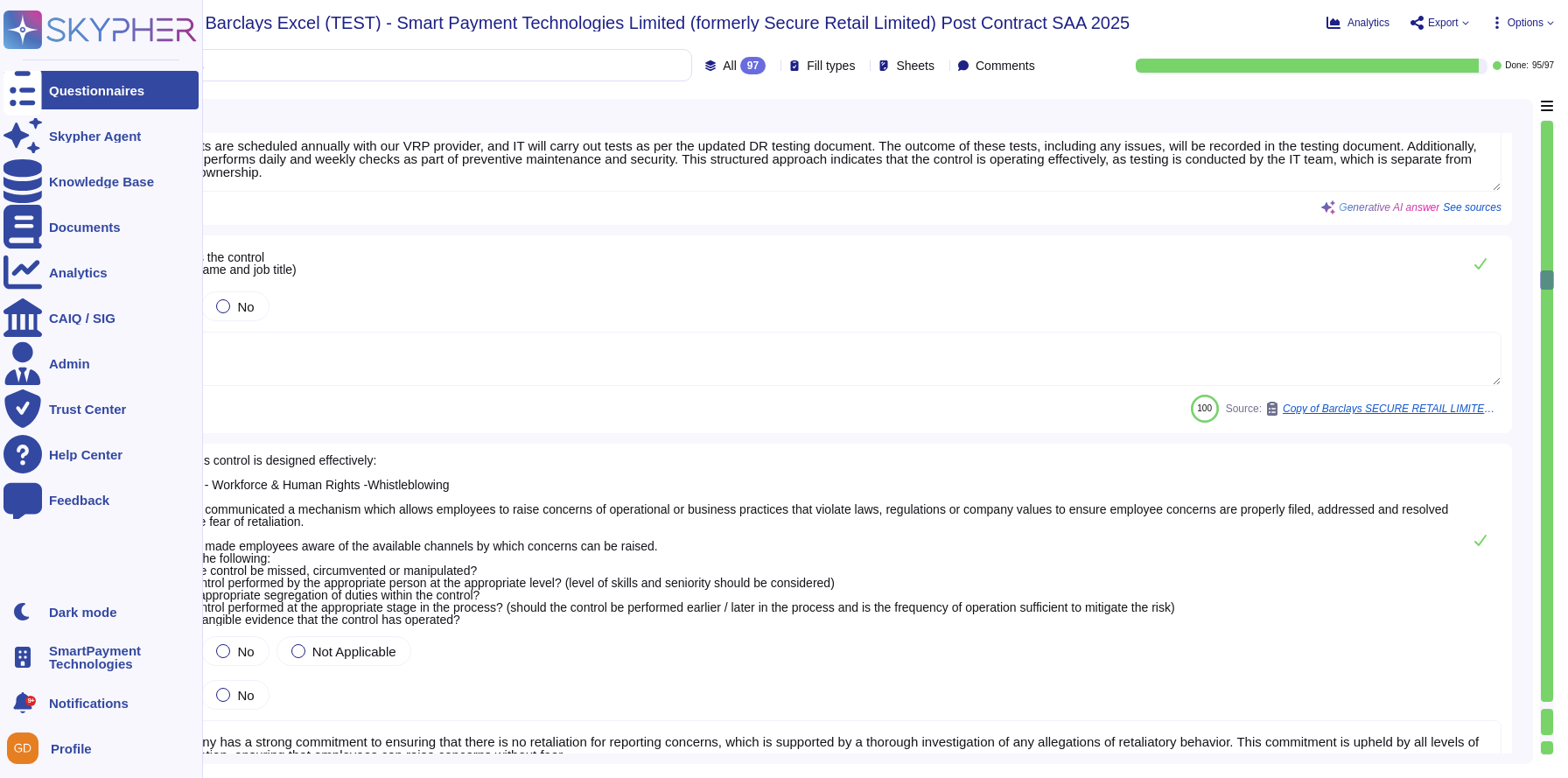
click at [22, 28] on rect at bounding box center [23, 30] width 39 height 39
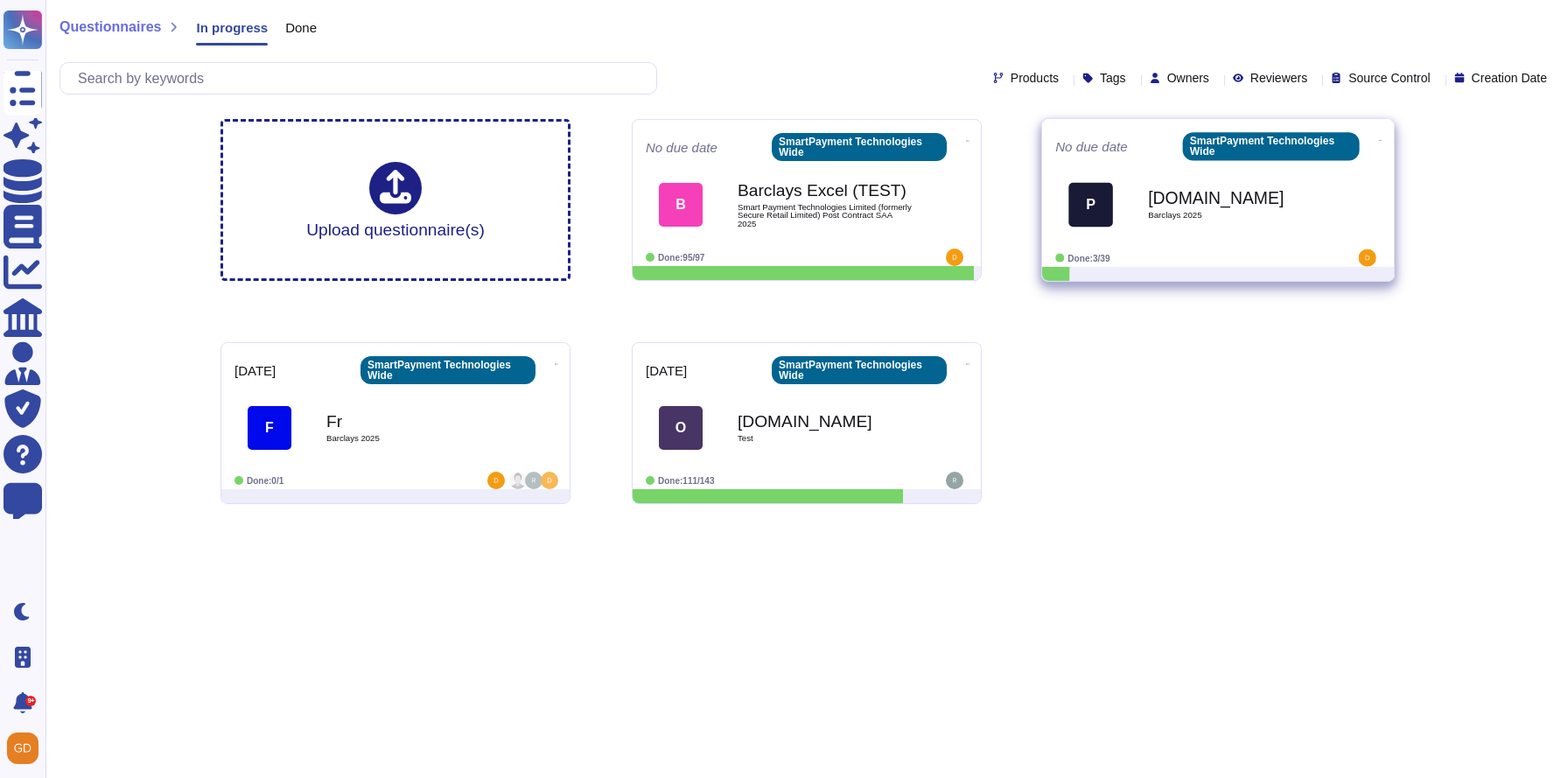
click at [1379, 138] on icon at bounding box center [1381, 140] width 4 height 5
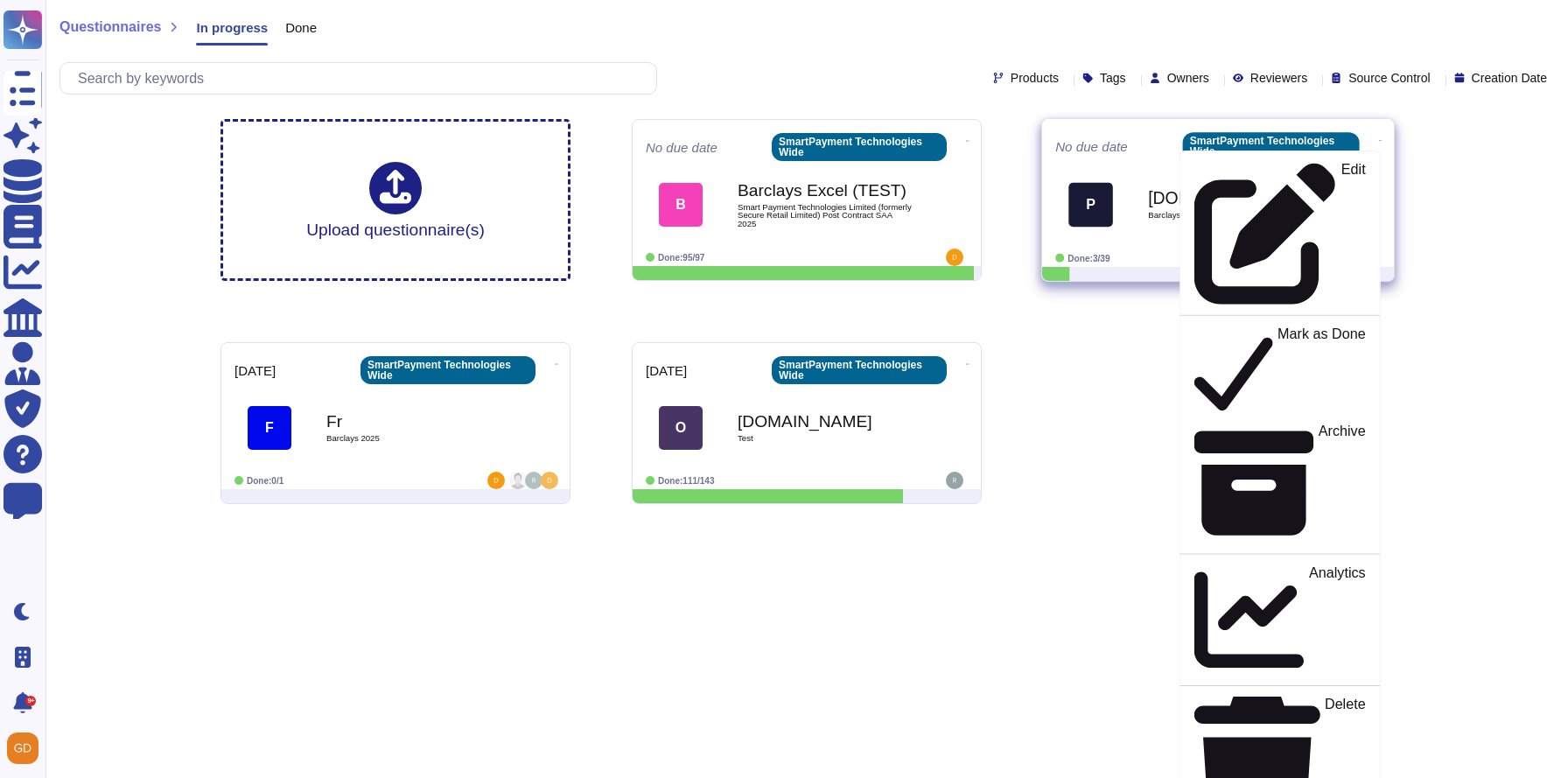
click at [1112, 161] on div "P [DOMAIN_NAME] Barclays 2025" at bounding box center [1218, 205] width 326 height 89
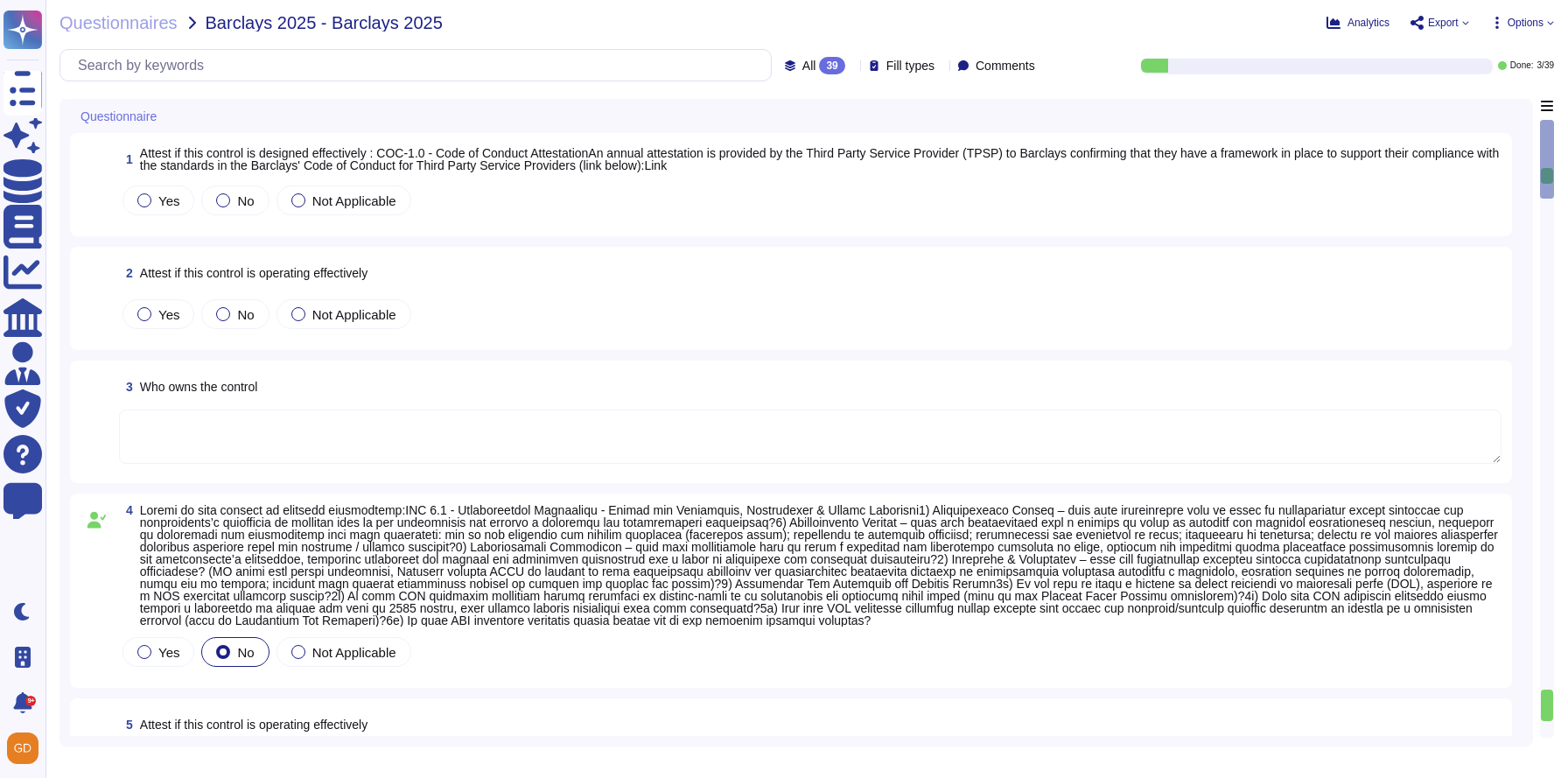
click at [1457, 21] on span "Export" at bounding box center [1440, 22] width 59 height 14
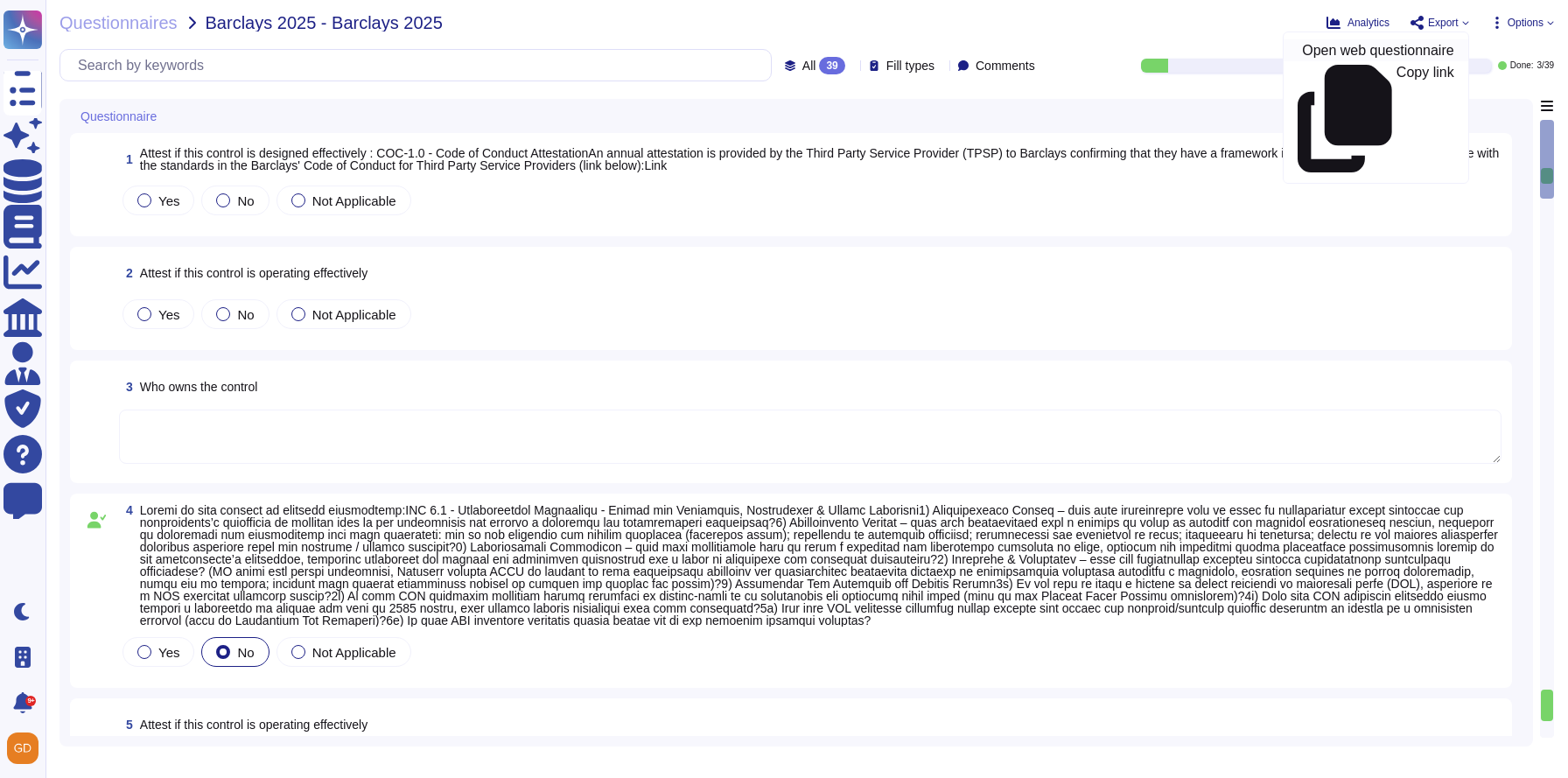
click at [1372, 51] on p "Open web questionnaire" at bounding box center [1377, 50] width 151 height 14
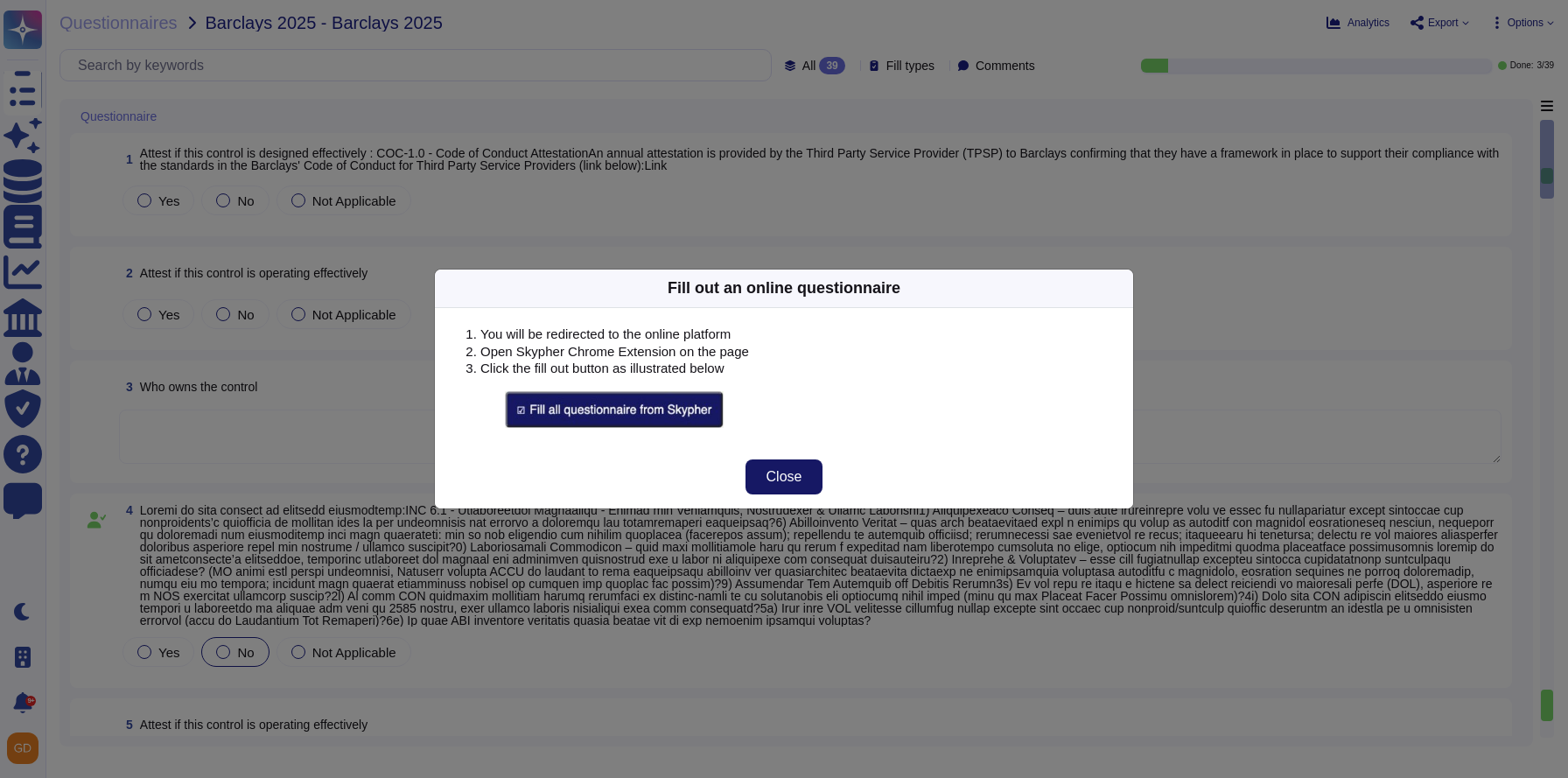
click at [777, 472] on span "Close" at bounding box center [784, 477] width 36 height 14
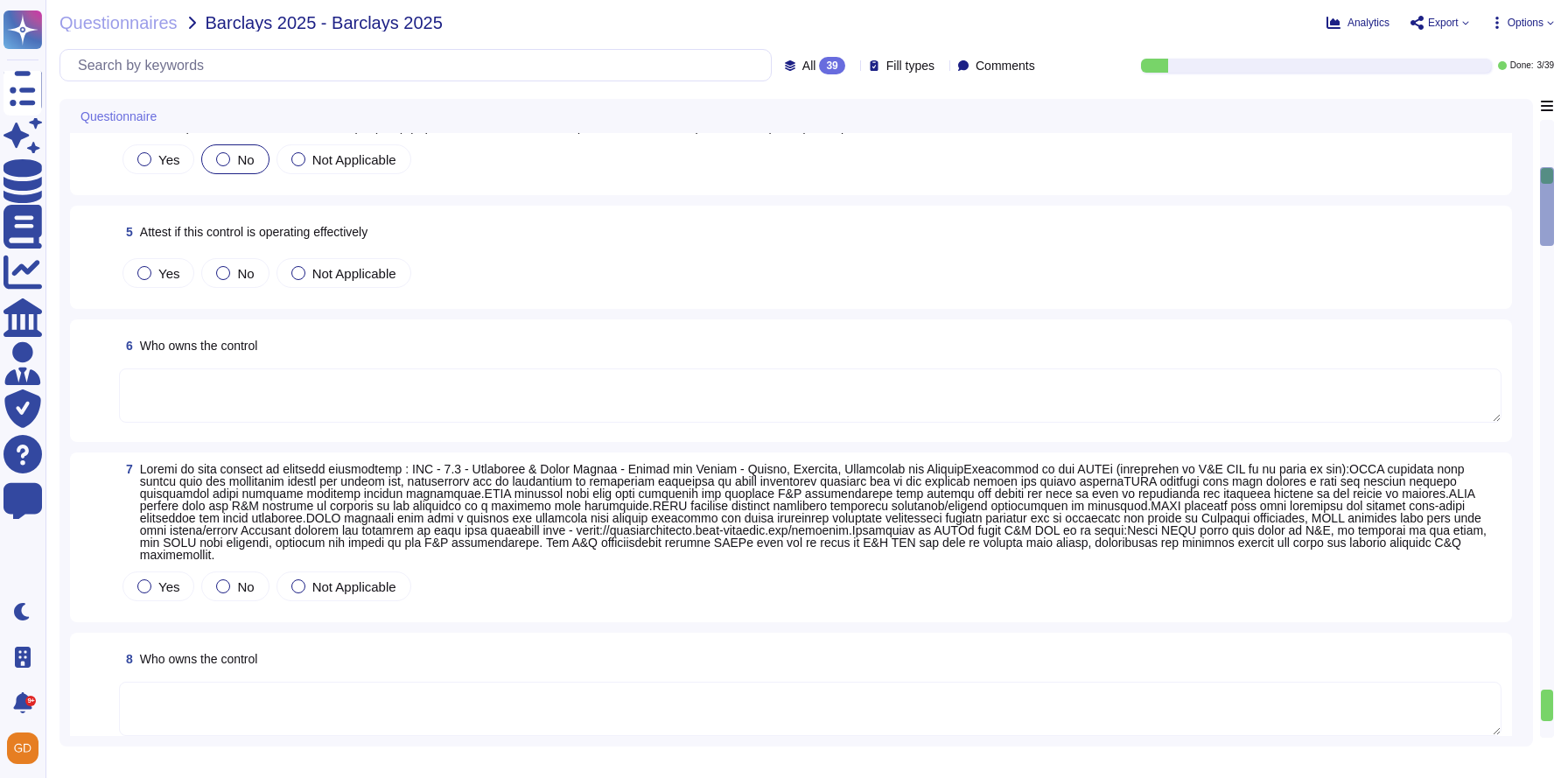
scroll to position [654, 0]
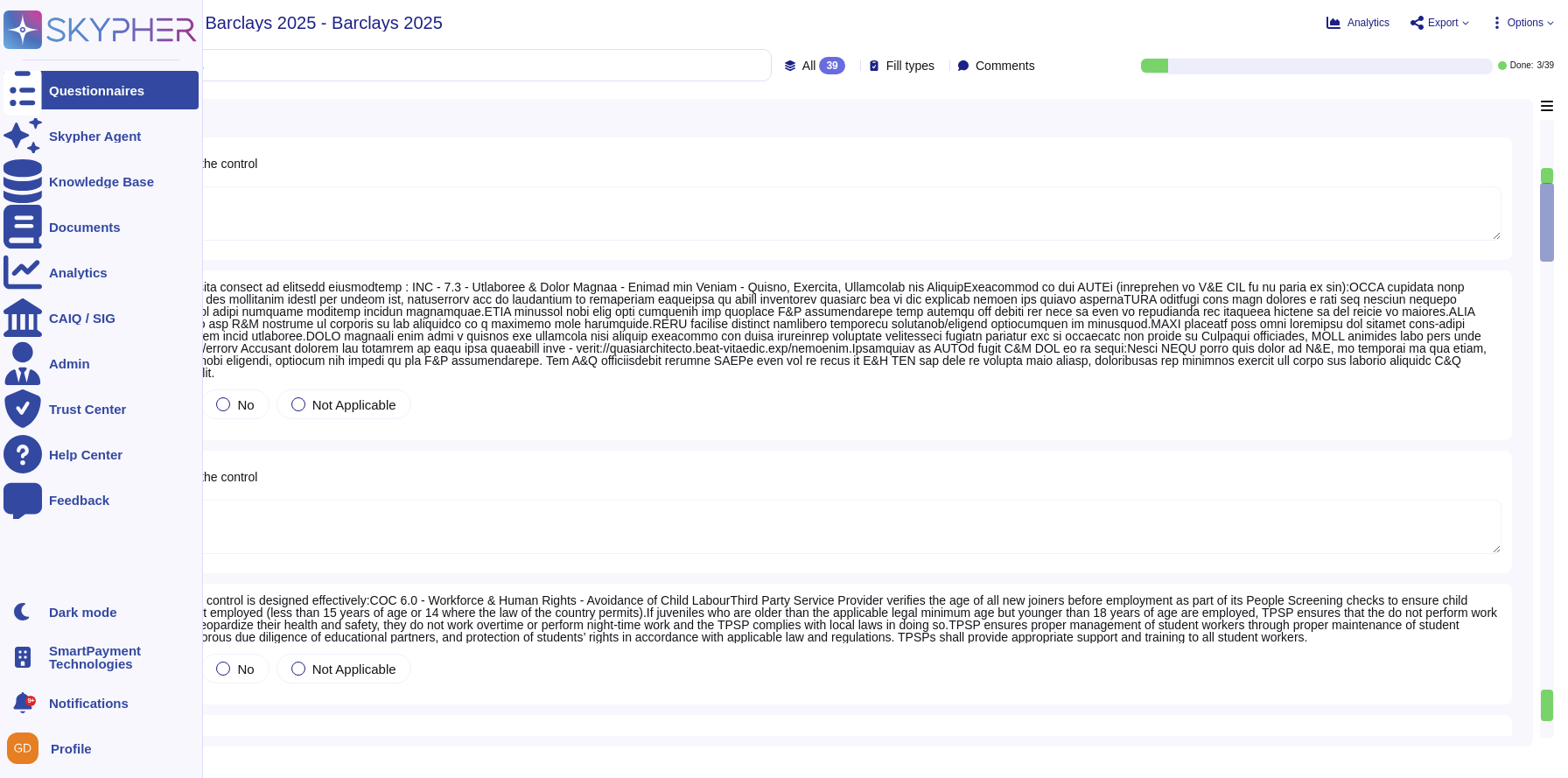
click at [30, 83] on icon at bounding box center [23, 91] width 39 height 52
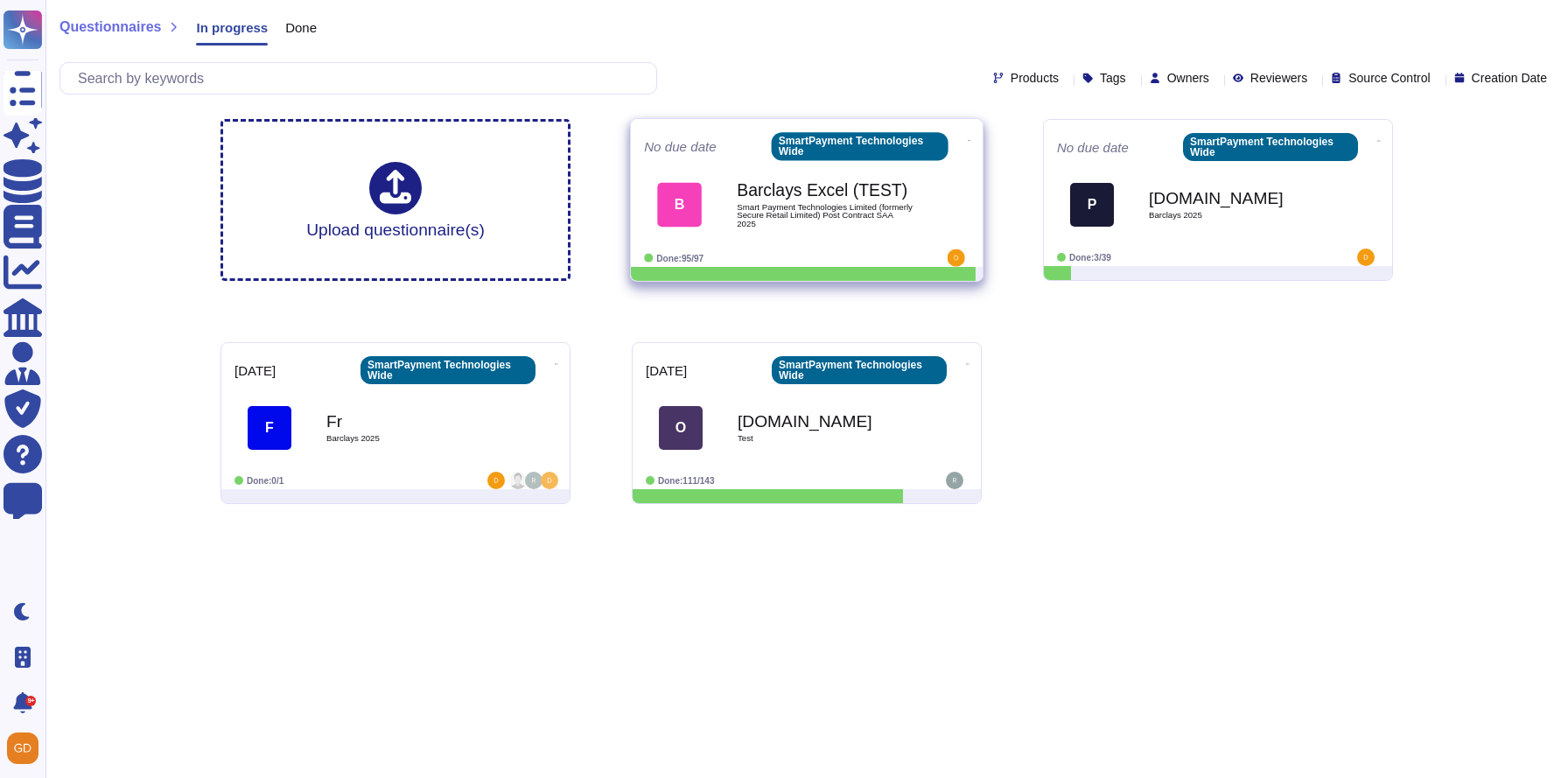
click at [763, 204] on span "Smart Payment Technologies Limited (formerly Secure Retail Limited) Post Contra…" at bounding box center [825, 216] width 176 height 25
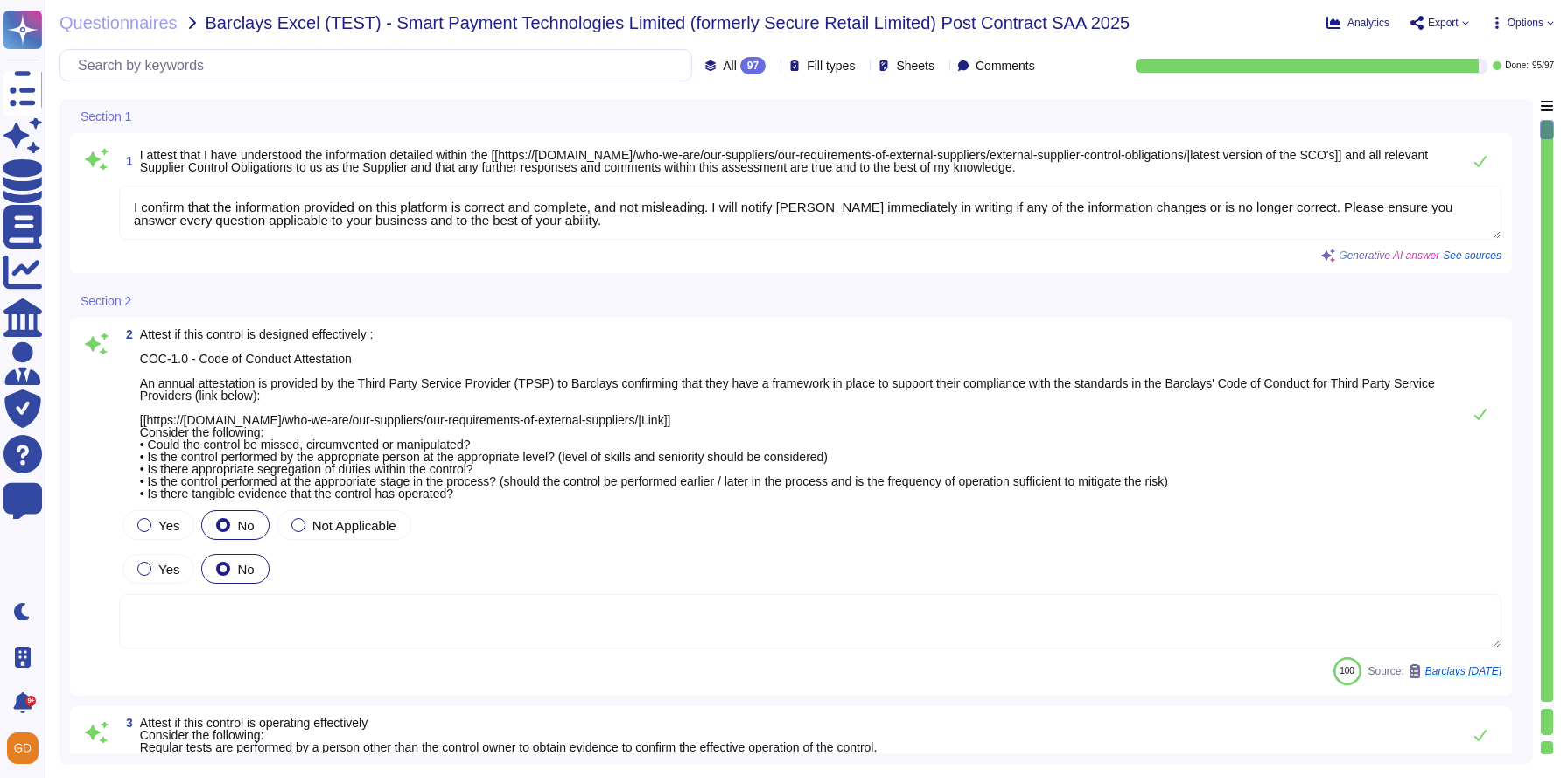
type textarea "I confirm that the information provided on this platform is correct and complet…"
type textarea "Regular tests are scheduled annually with our VRP provider, and IT will carry o…"
type textarea "N/A"
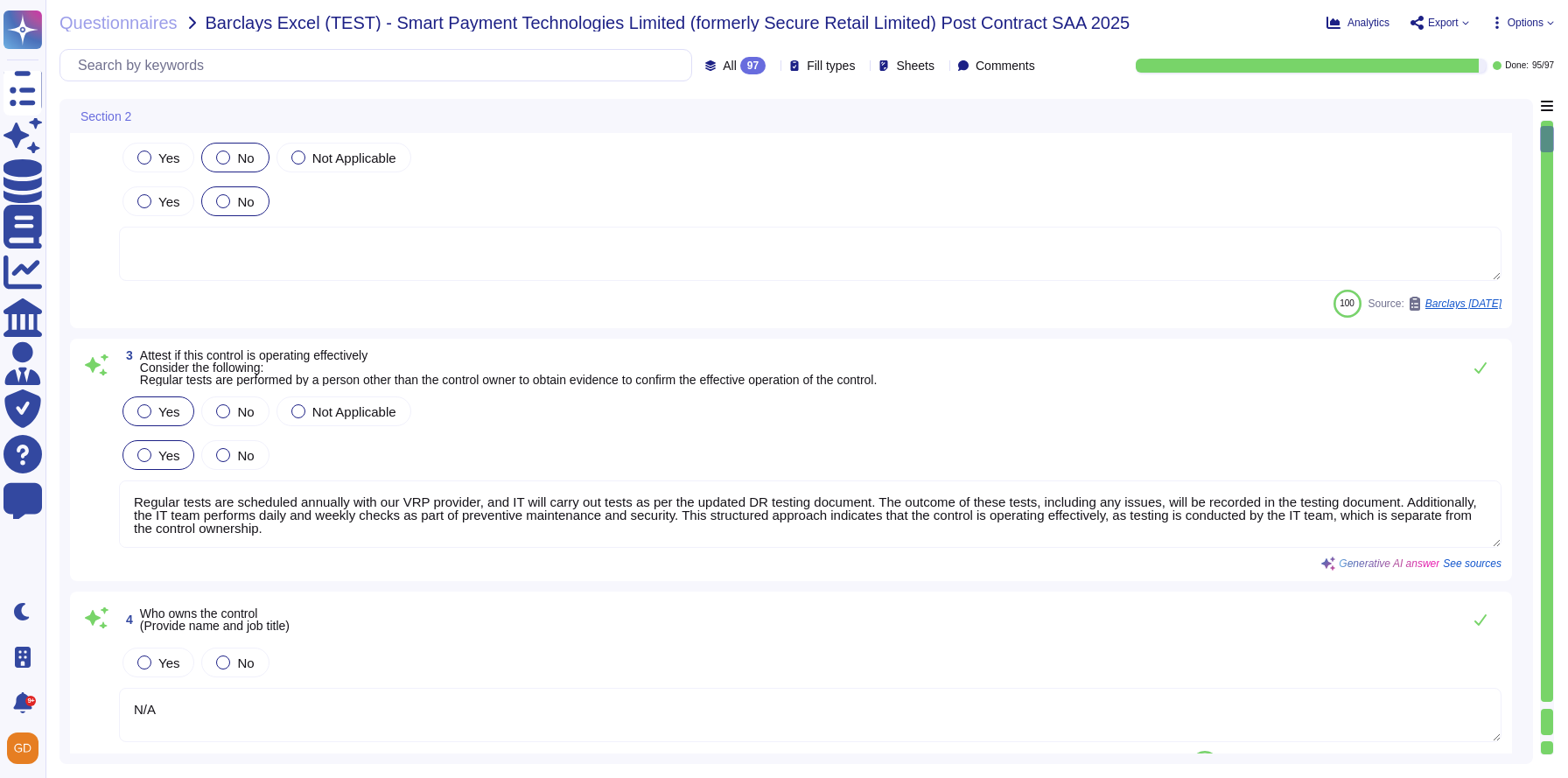
type textarea "1) Our organization has an environmental policy that outlines our commitment to…"
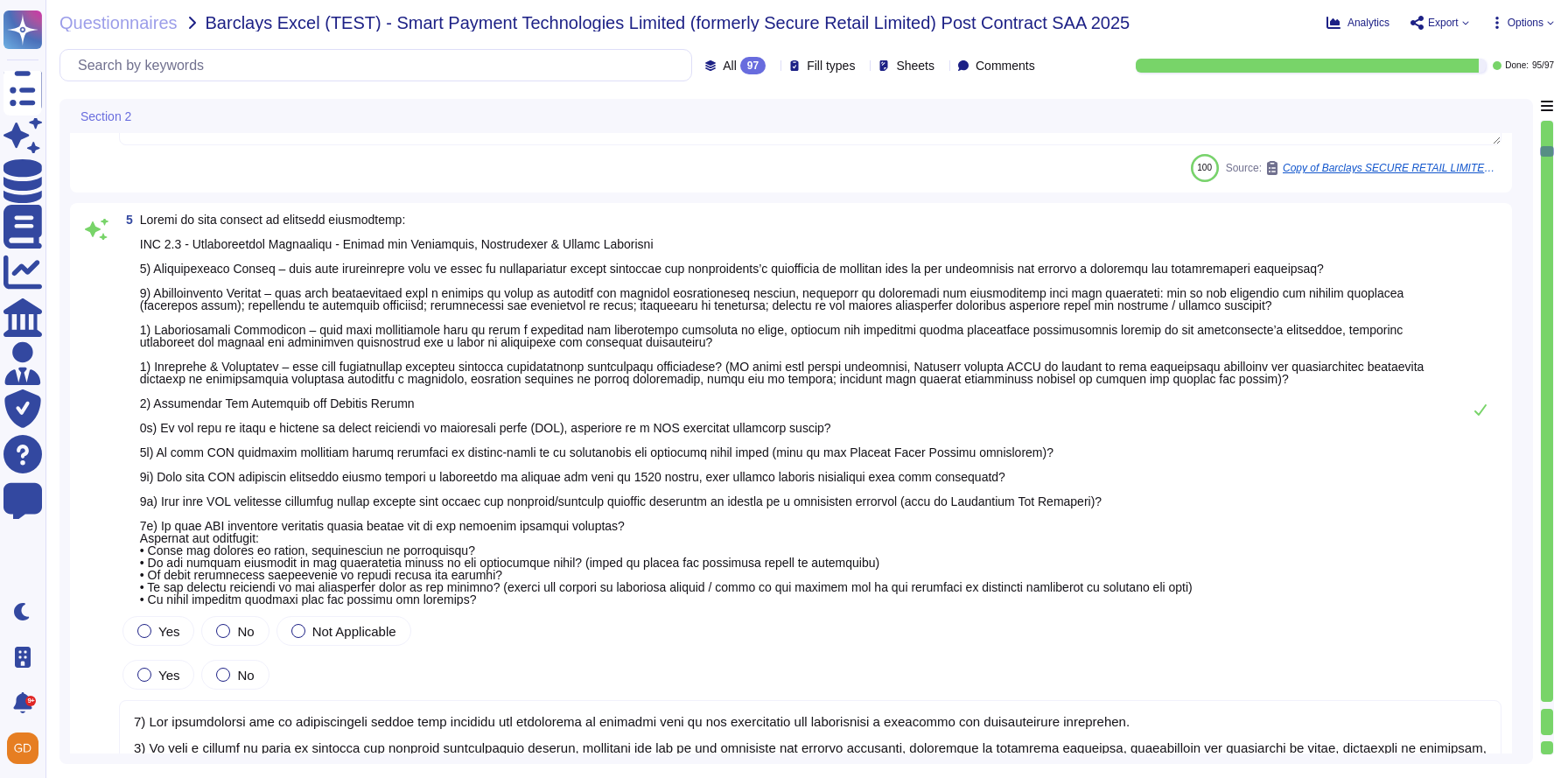
type textarea "Regular tests are scheduled annually with our VRP provider, and IT will carry o…"
type textarea "N/A"
type textarea "The company confirms compliance with all applicable health and safety laws and …"
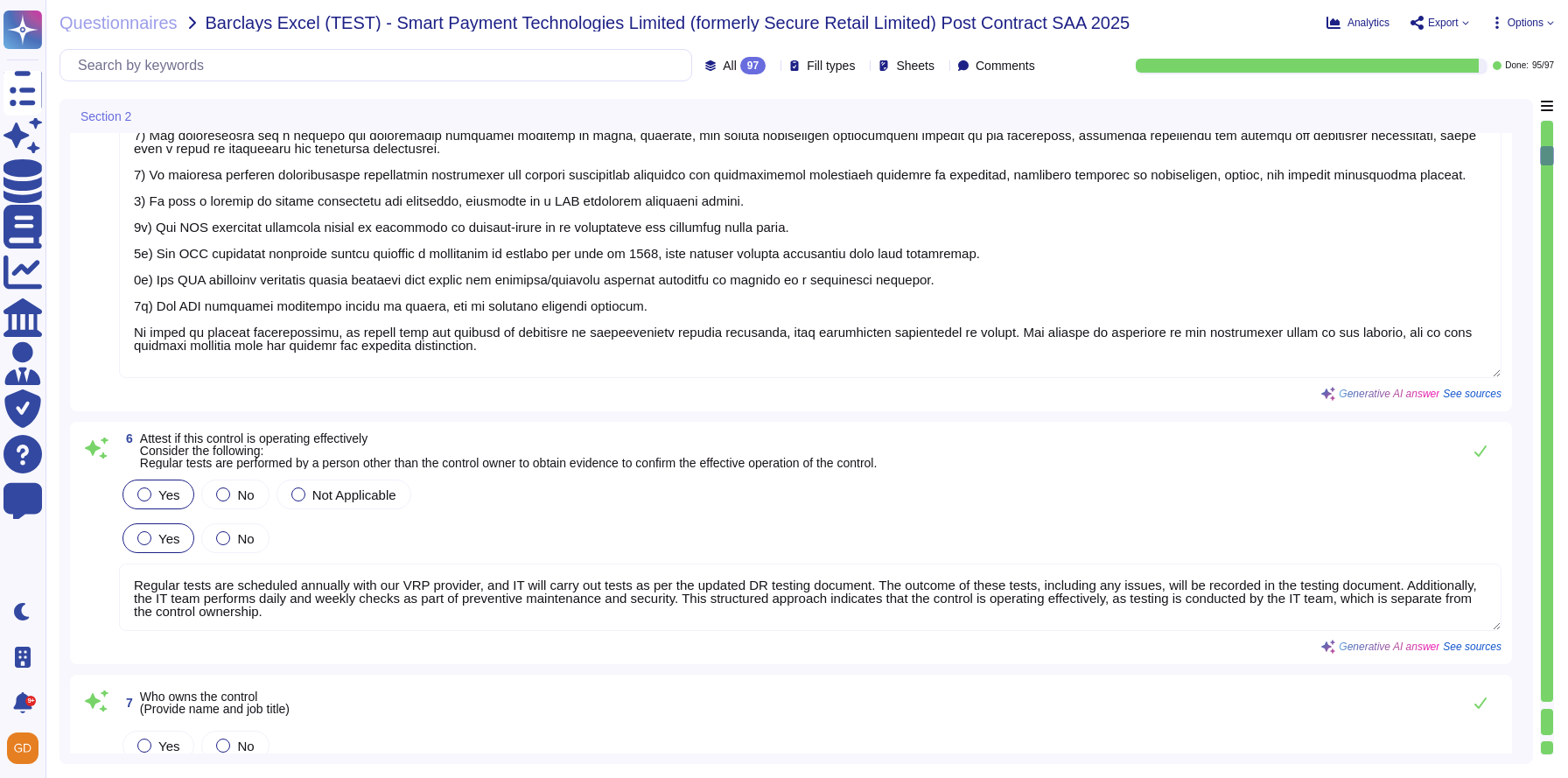
scroll to position [2, 0]
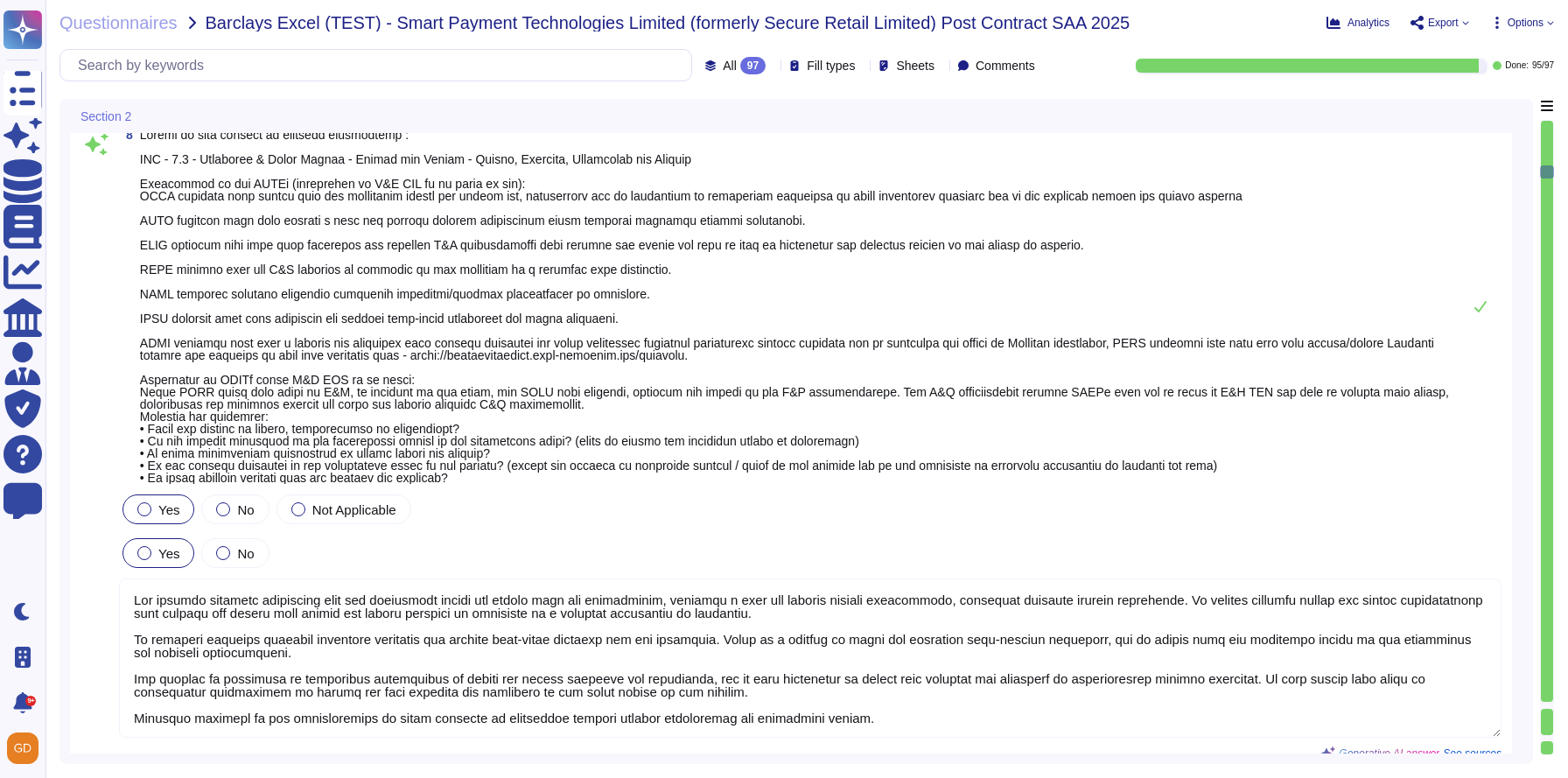
type textarea "Regular tests are scheduled annually with our VRP provider, and IT will carry o…"
type textarea "N/A"
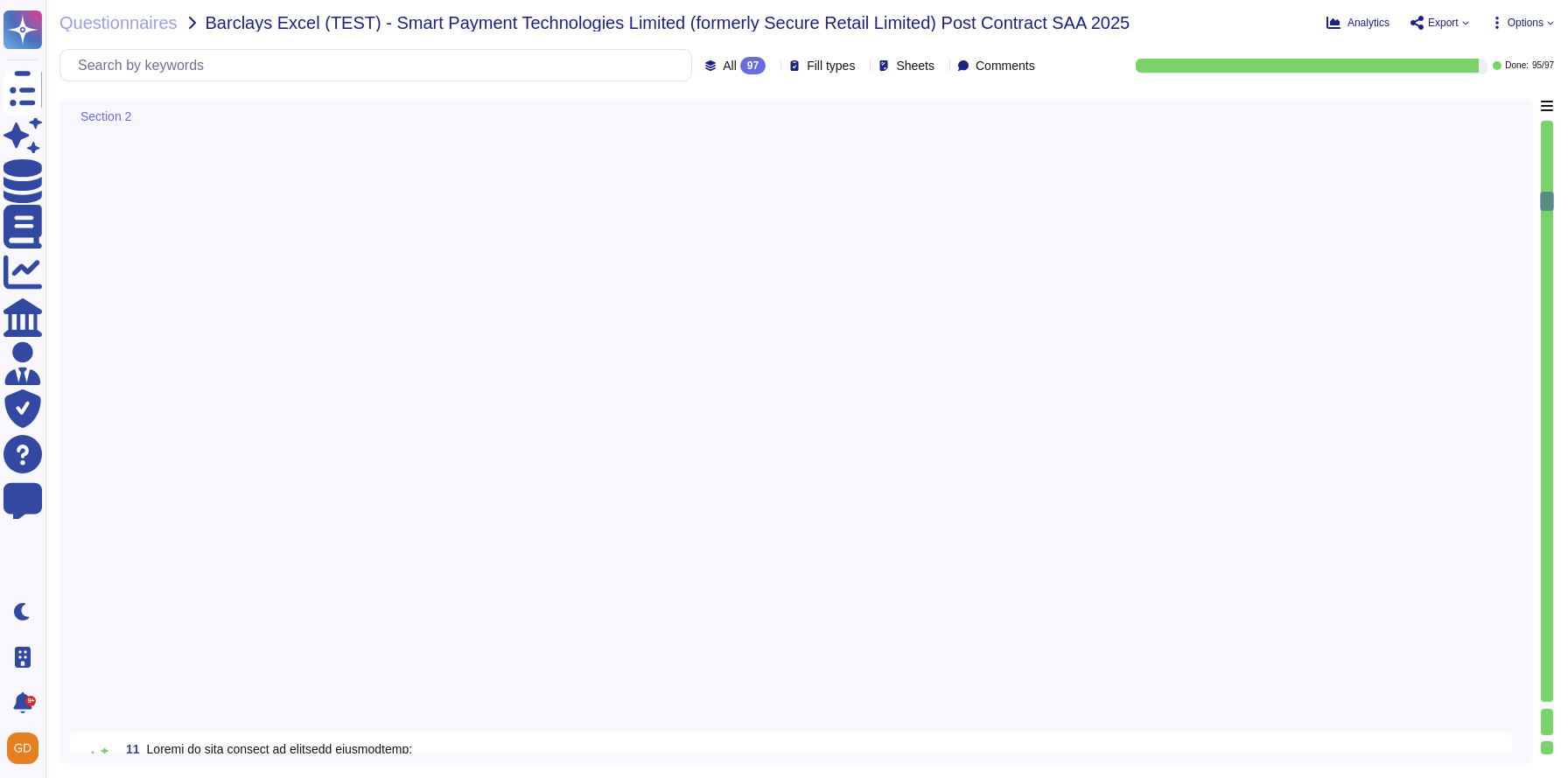
type textarea "Regular tests are scheduled annually with our VRP provider, and IT will carry o…"
type textarea "N/A"
type textarea "Regular tests are scheduled annually with our VRP provider, and IT will carry o…"
type textarea "N/A"
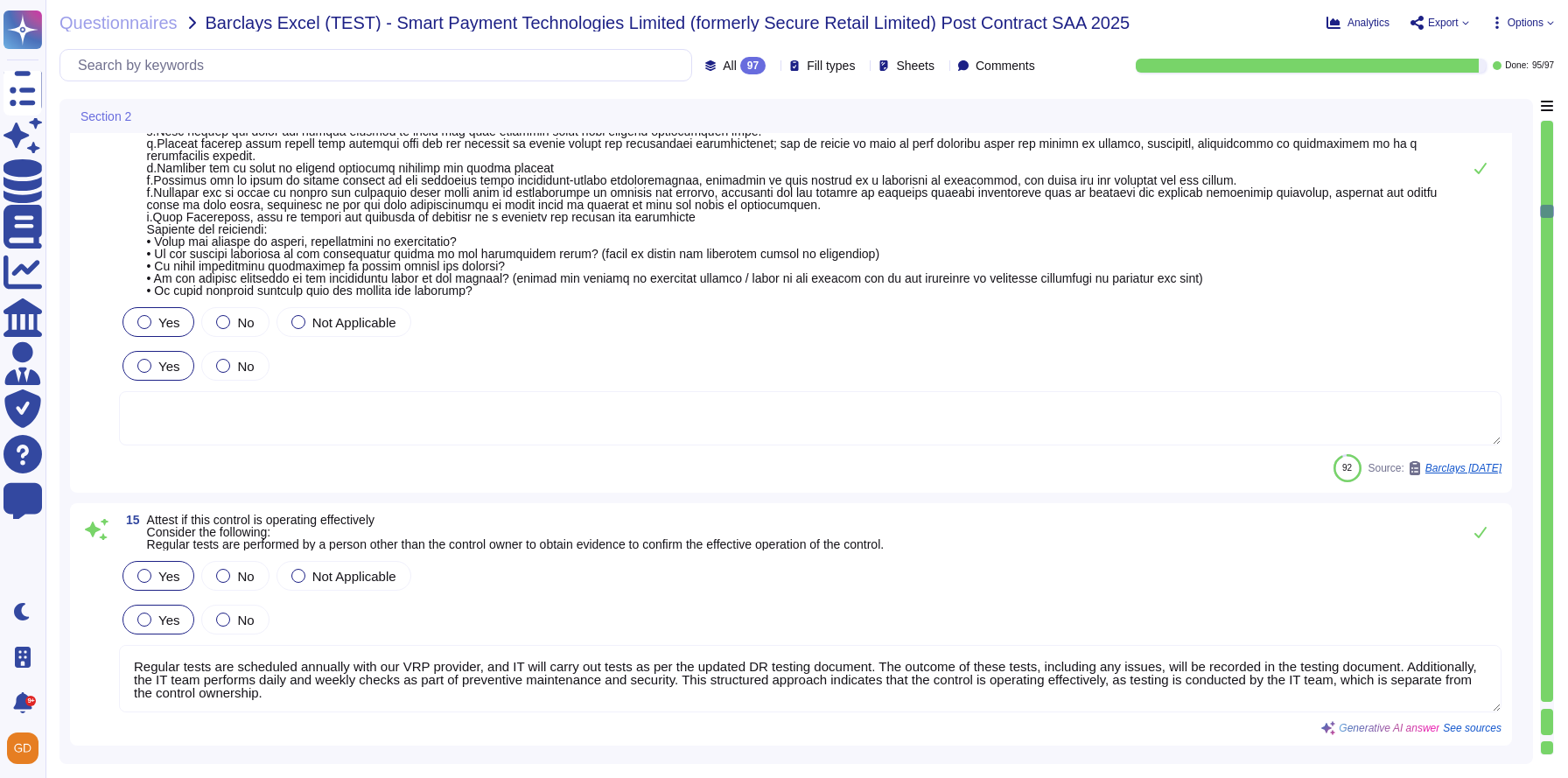
type textarea "The Company is committed to creating a work environment free of harassment and …"
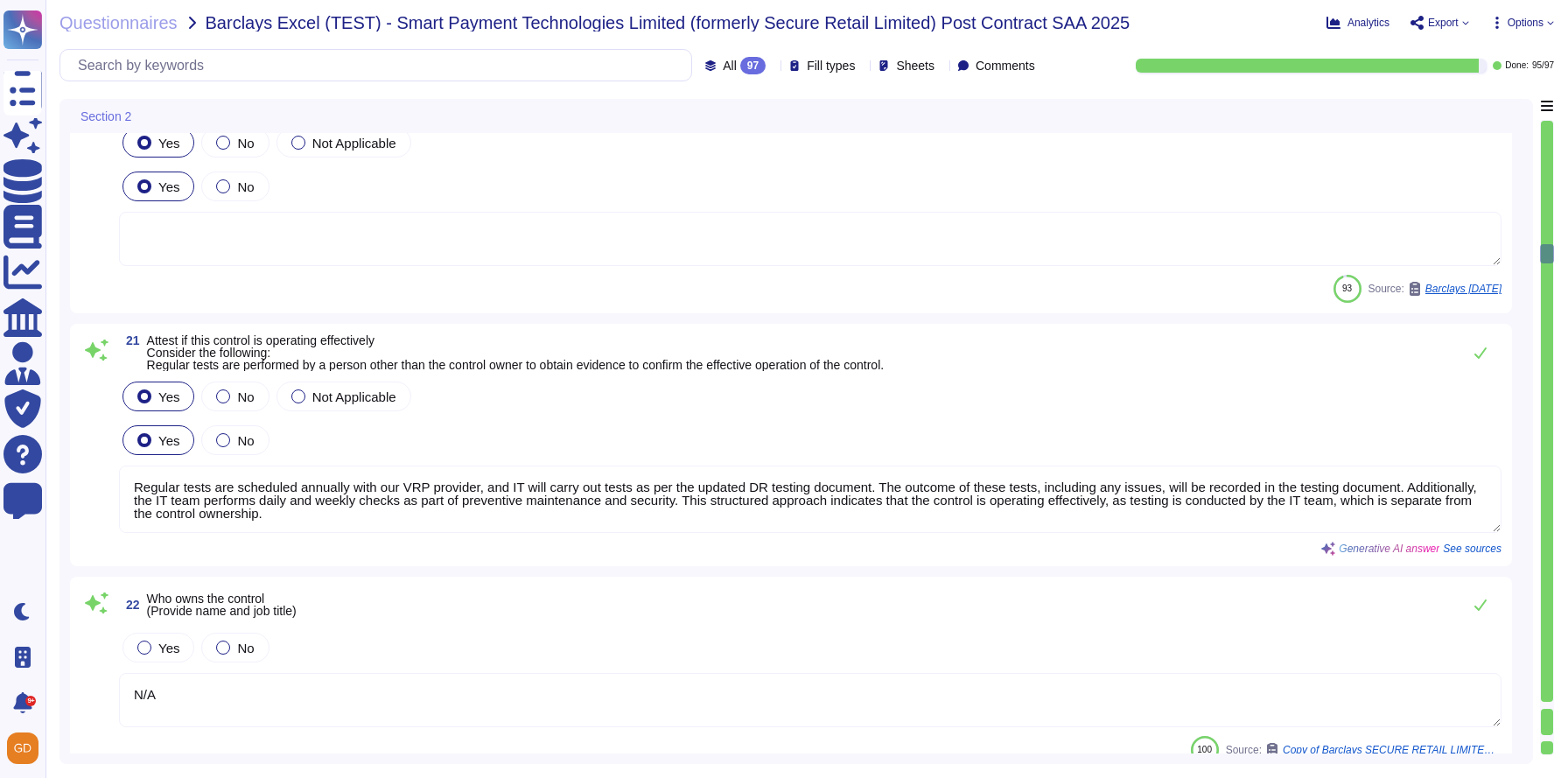
type textarea "Regular tests are scheduled annually with our VRP provider, and IT will carry o…"
type textarea "N/A"
type textarea "The company has a commitment from all levels of management to ensure there is n…"
type textarea "Regular tests are scheduled annually with our VRP provider, and IT will carry o…"
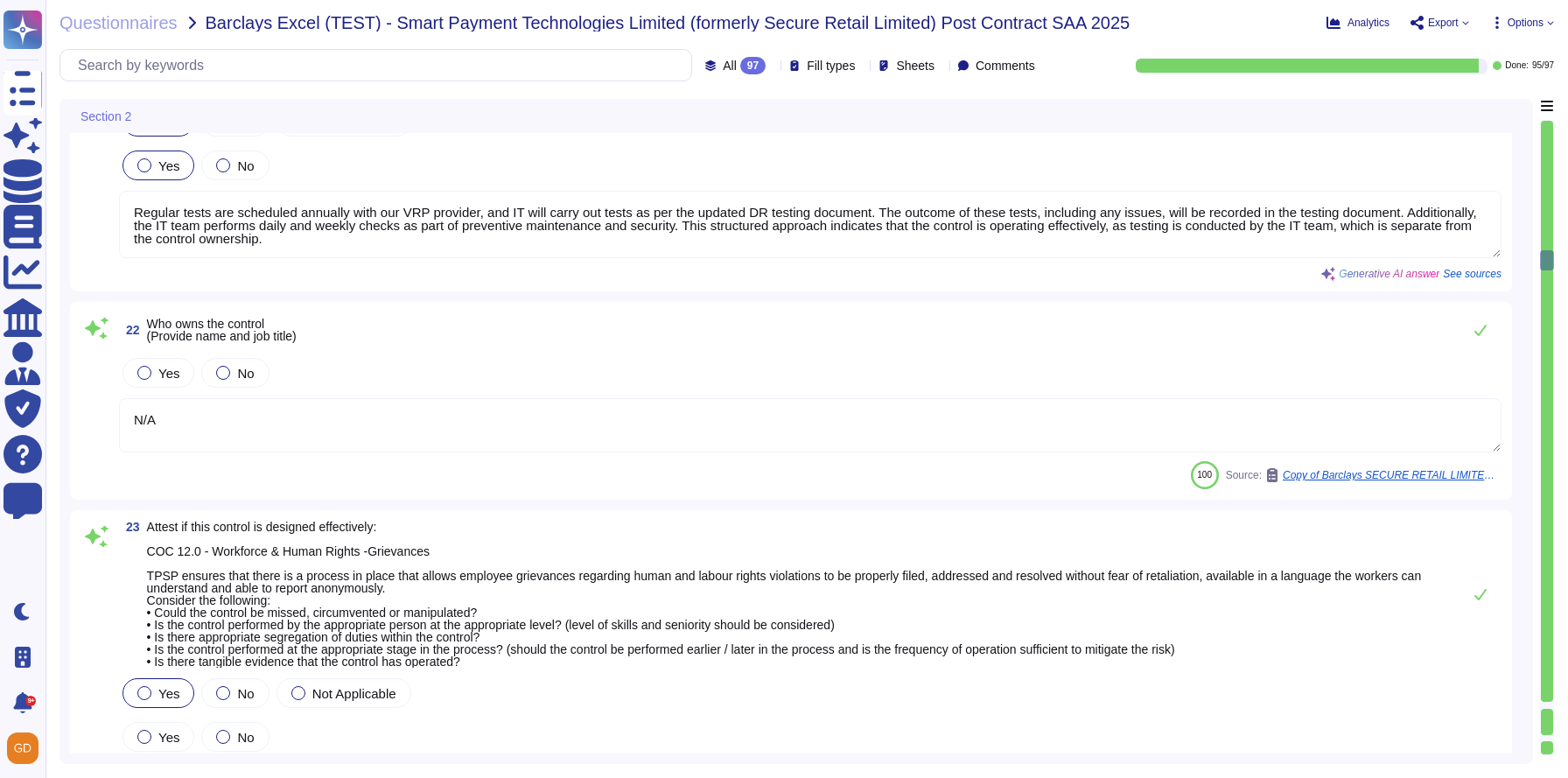
type textarea "N/A"
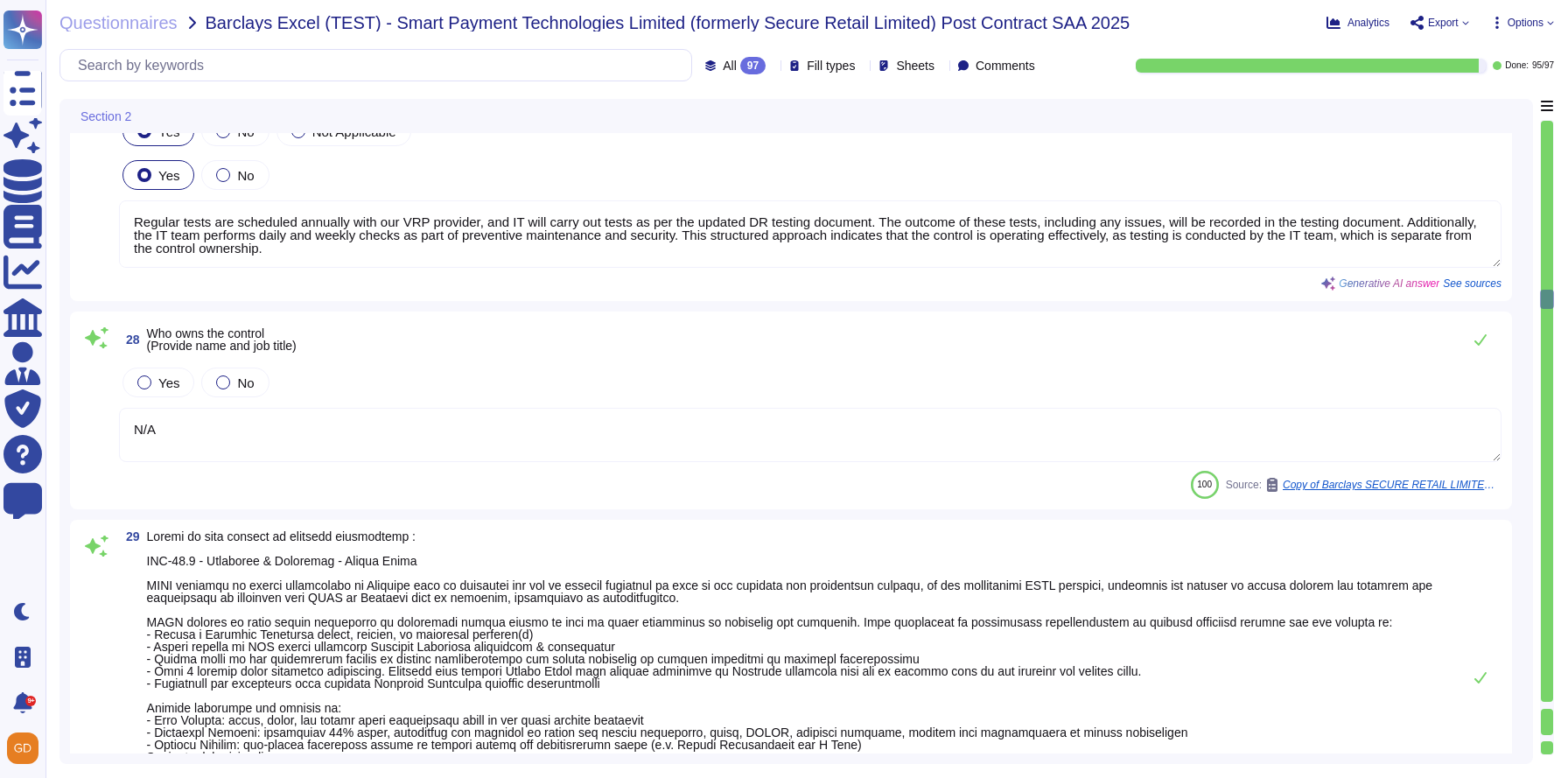
type textarea "Regular tests are scheduled annually with our VRP provider, and IT will carry o…"
type textarea "N/A"
type textarea "Regular tests are scheduled annually with our VRP provider, and IT will carry o…"
type textarea "N/A"
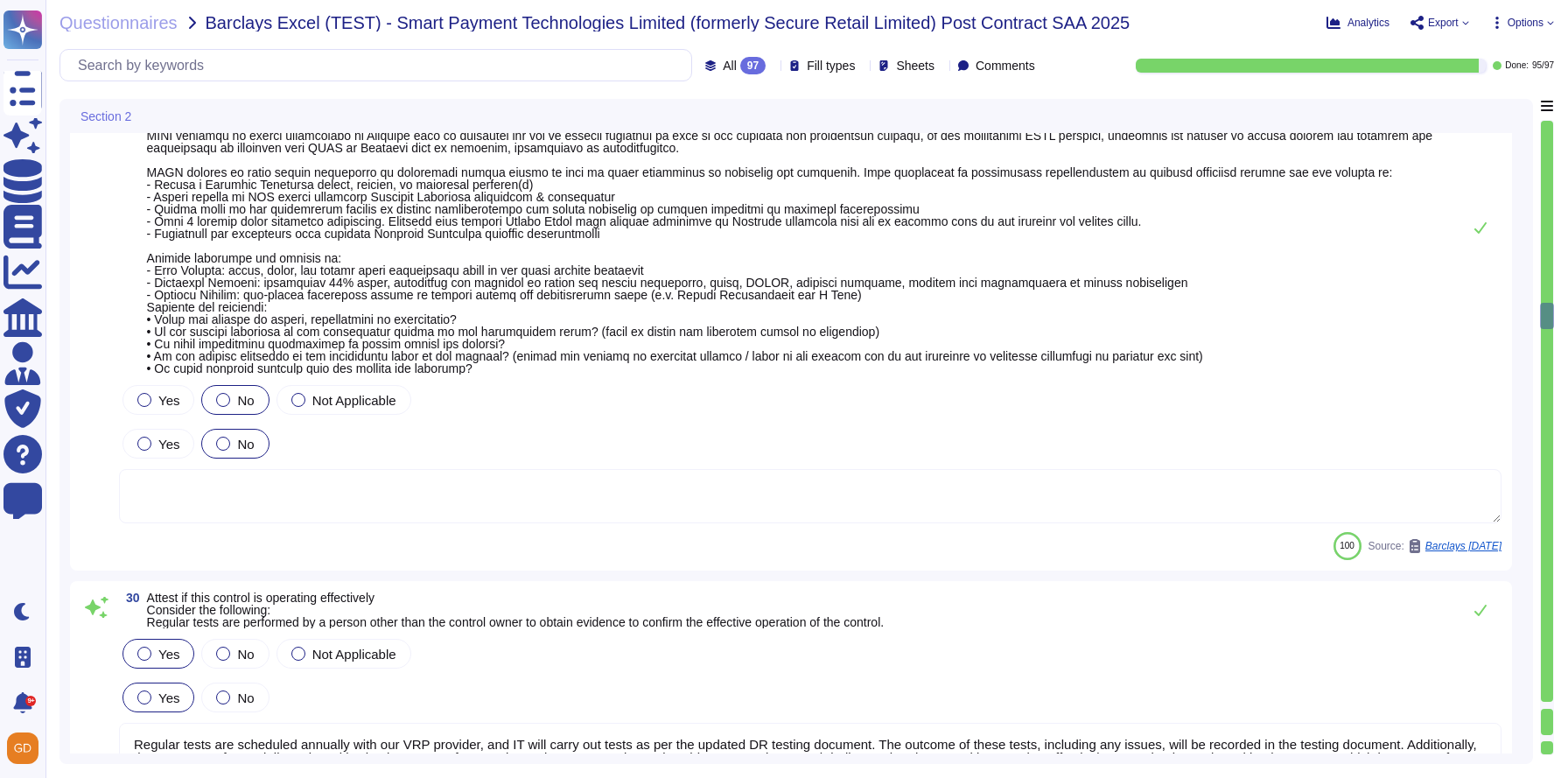
type textarea "Regular tests are scheduled annually with our VRP provider, and IT will carry o…"
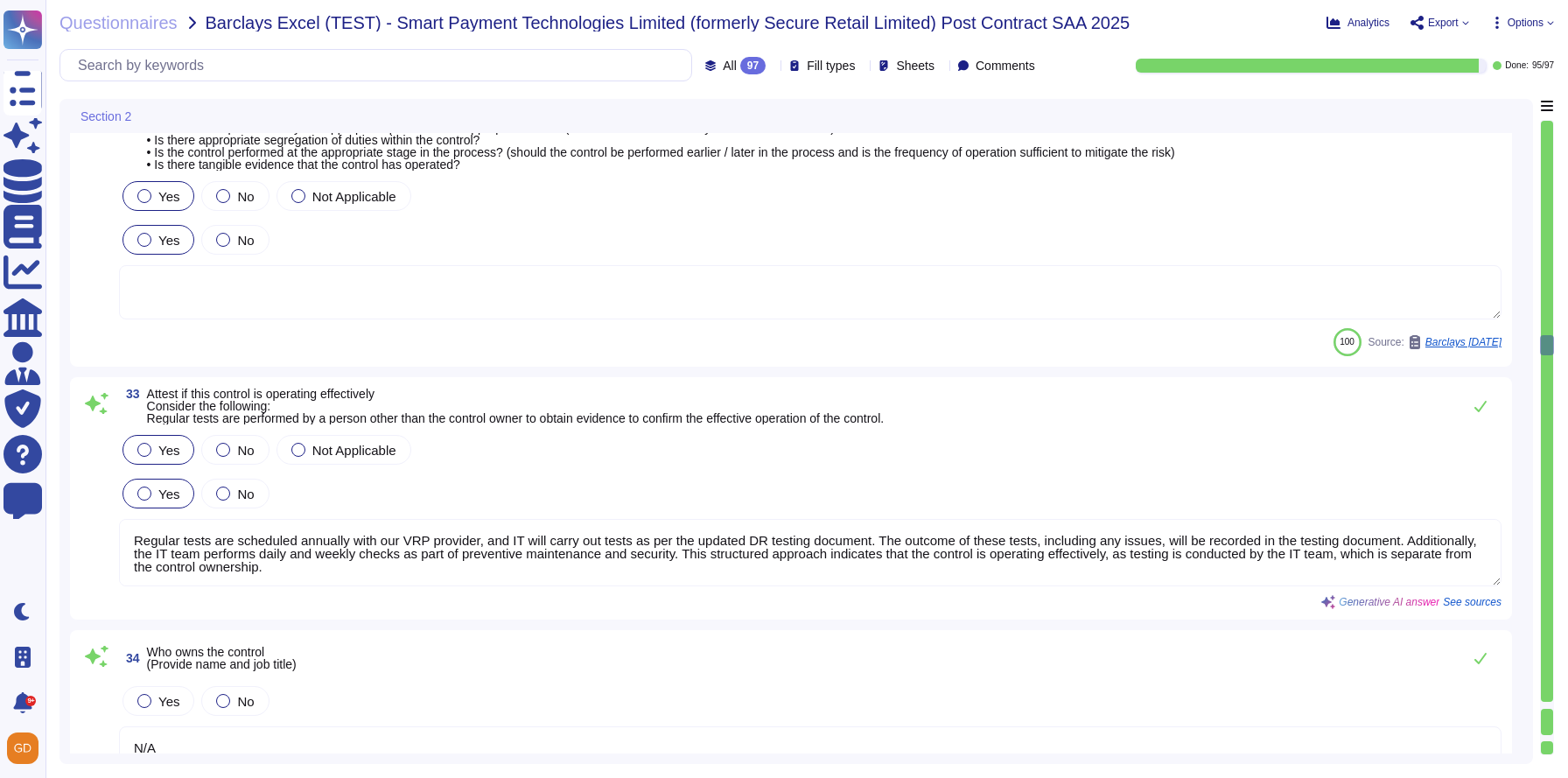
type textarea "N/A"
type textarea "Regular tests are scheduled annually with our VRP provider, and IT will carry o…"
type textarea "N/A"
type textarea "Not relevant."
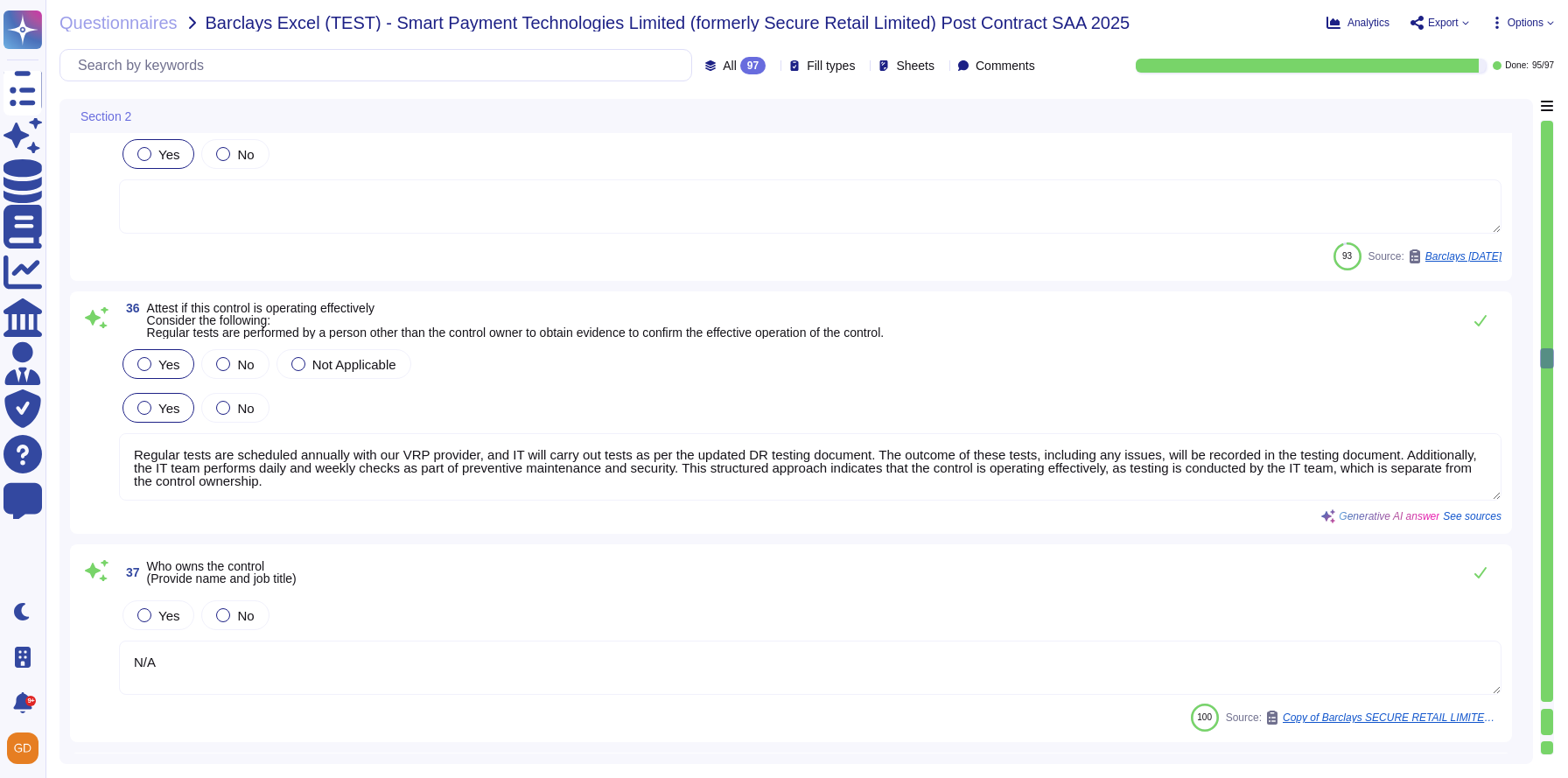
type textarea "Regular tests are scheduled annually with our VRP provider, and IT will carry o…"
type textarea "N/A"
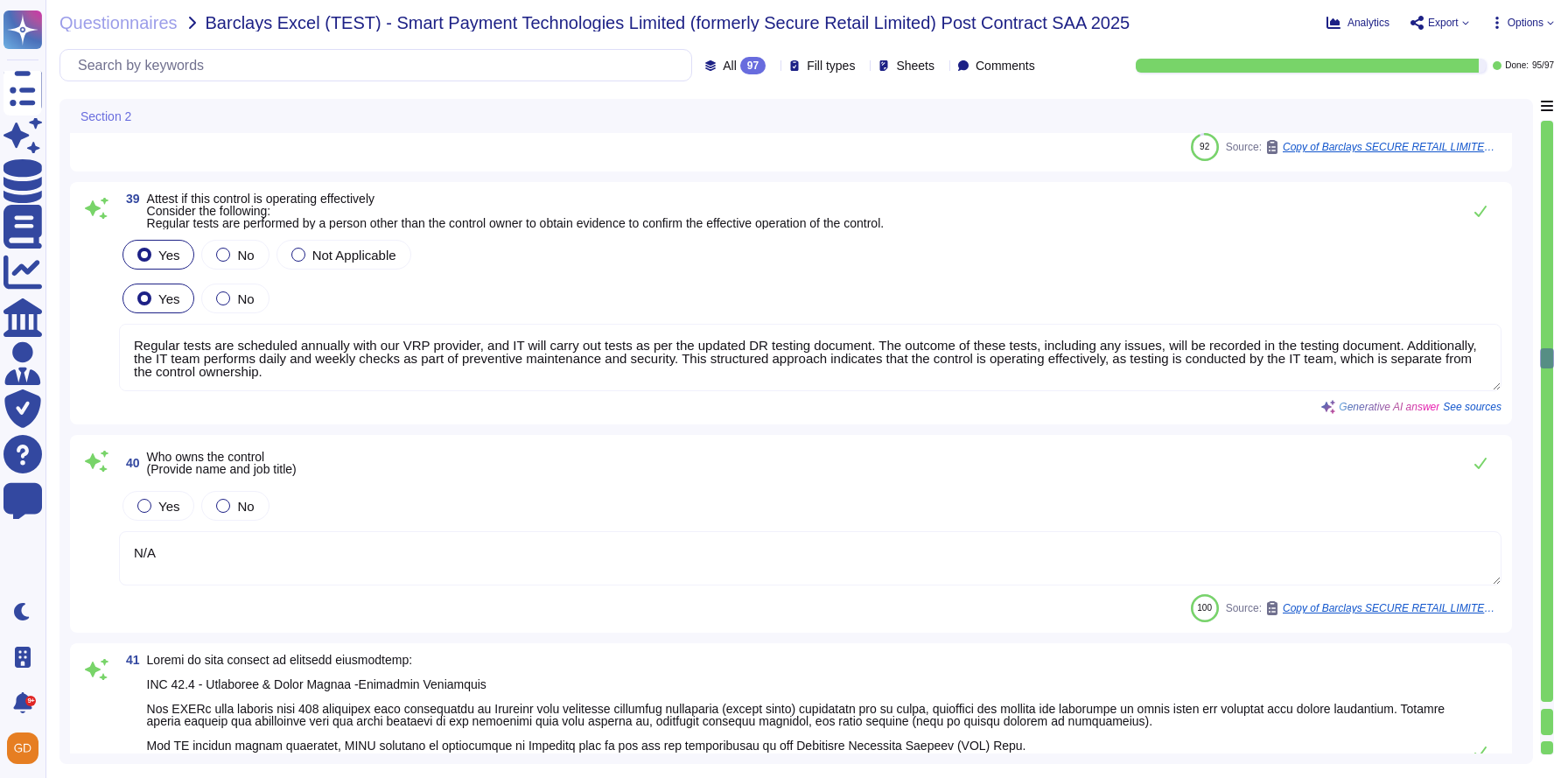
scroll to position [11874, 0]
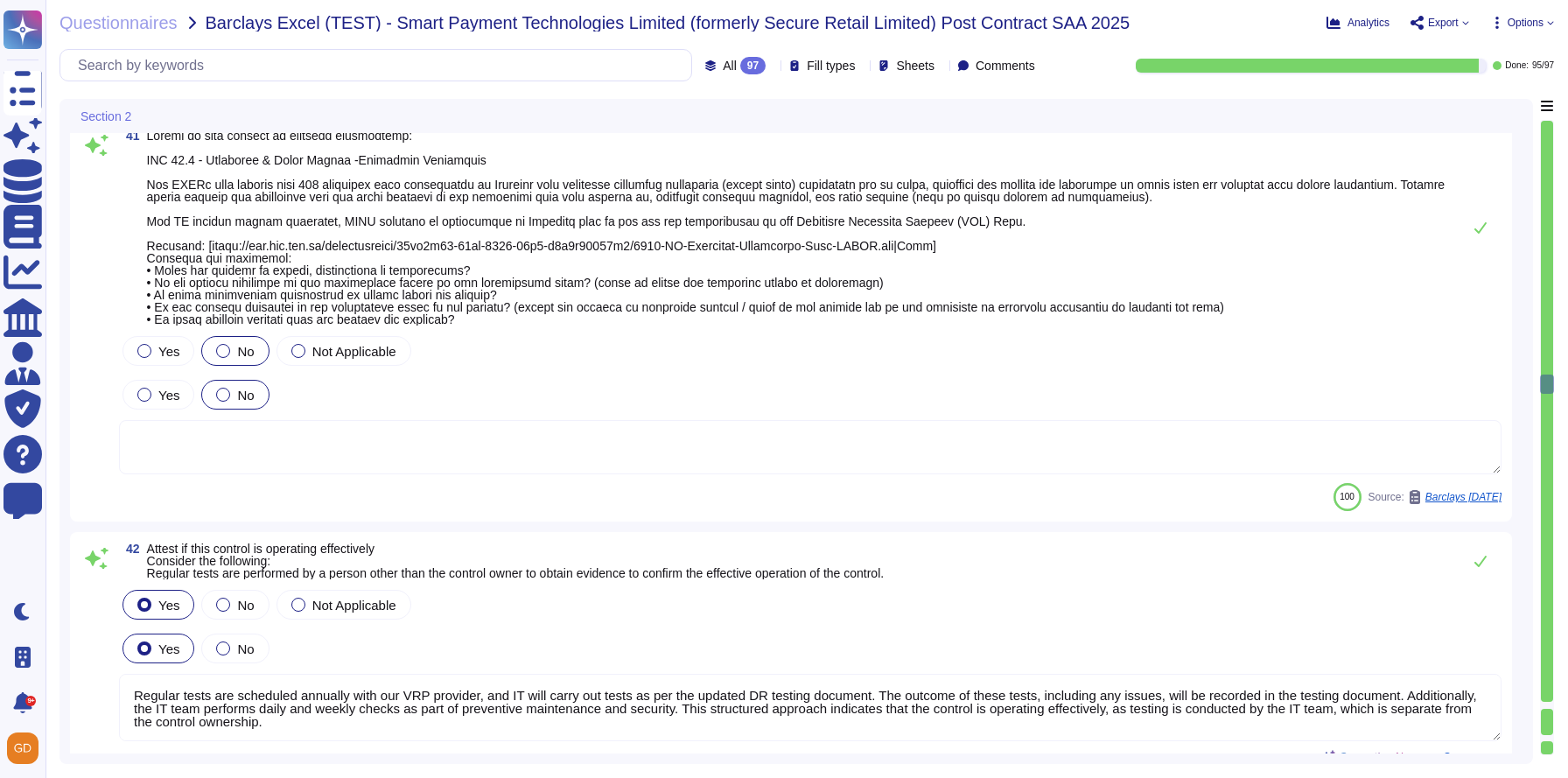
type textarea "Regular tests are scheduled annually with our VRP provider, and IT will carry o…"
type textarea "N/A"
type textarea "SR do not have a procedure in place to assess vulnerable customers."
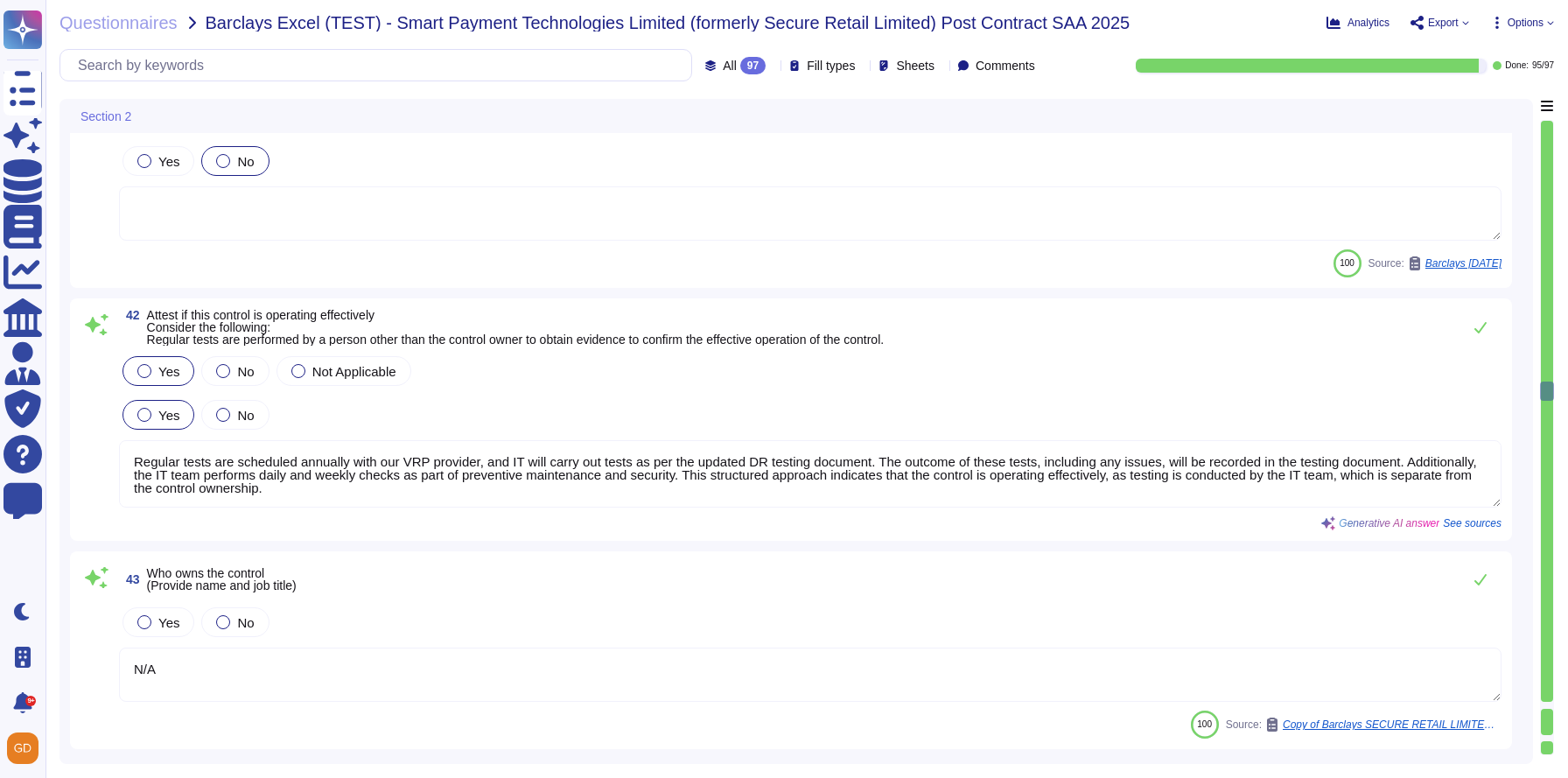
scroll to position [12121, 0]
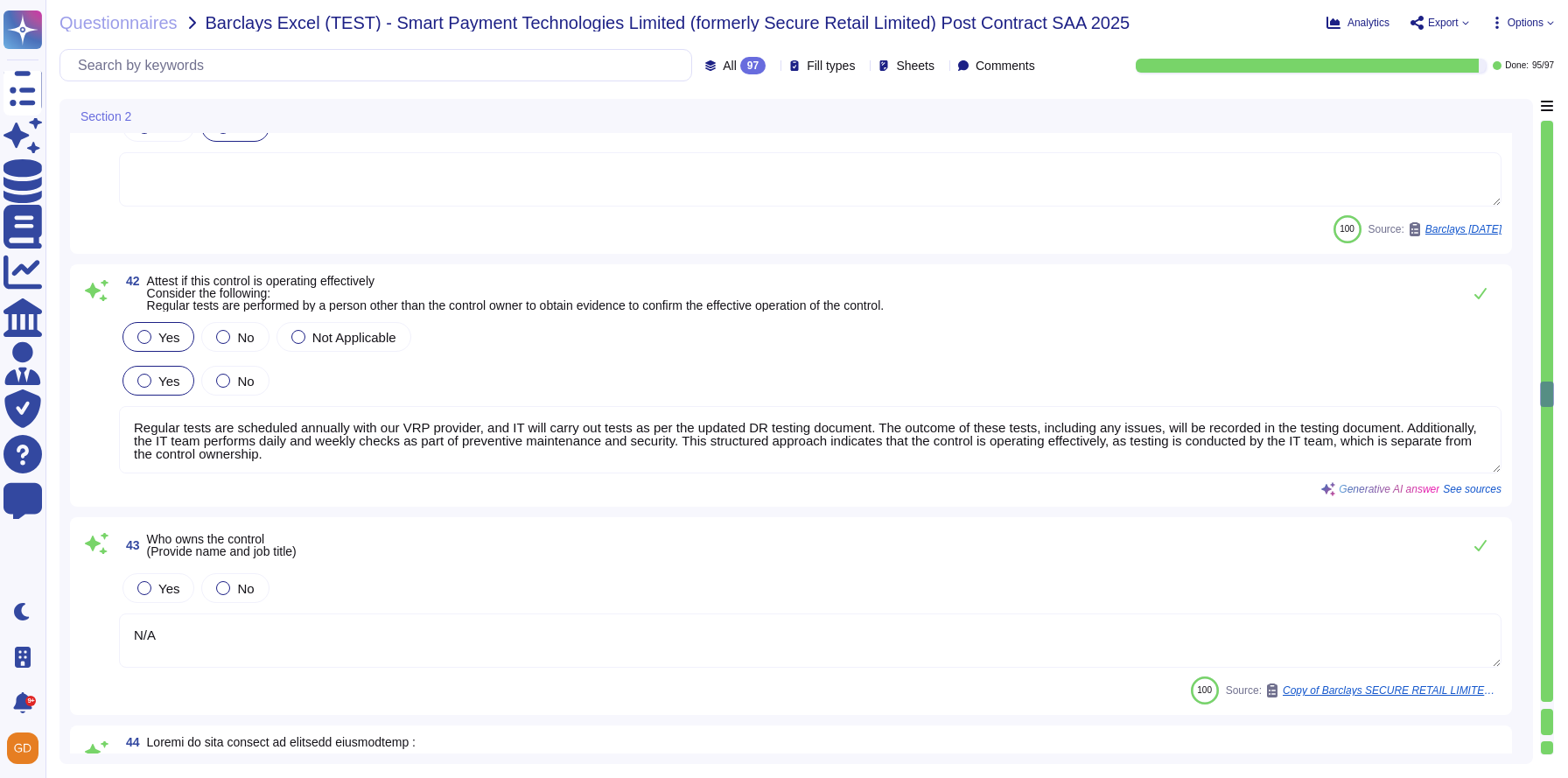
type textarea "Regular tests are scheduled annually with our VRP provider, and IT will carry o…"
click at [1520, 24] on span "Options" at bounding box center [1526, 22] width 36 height 11
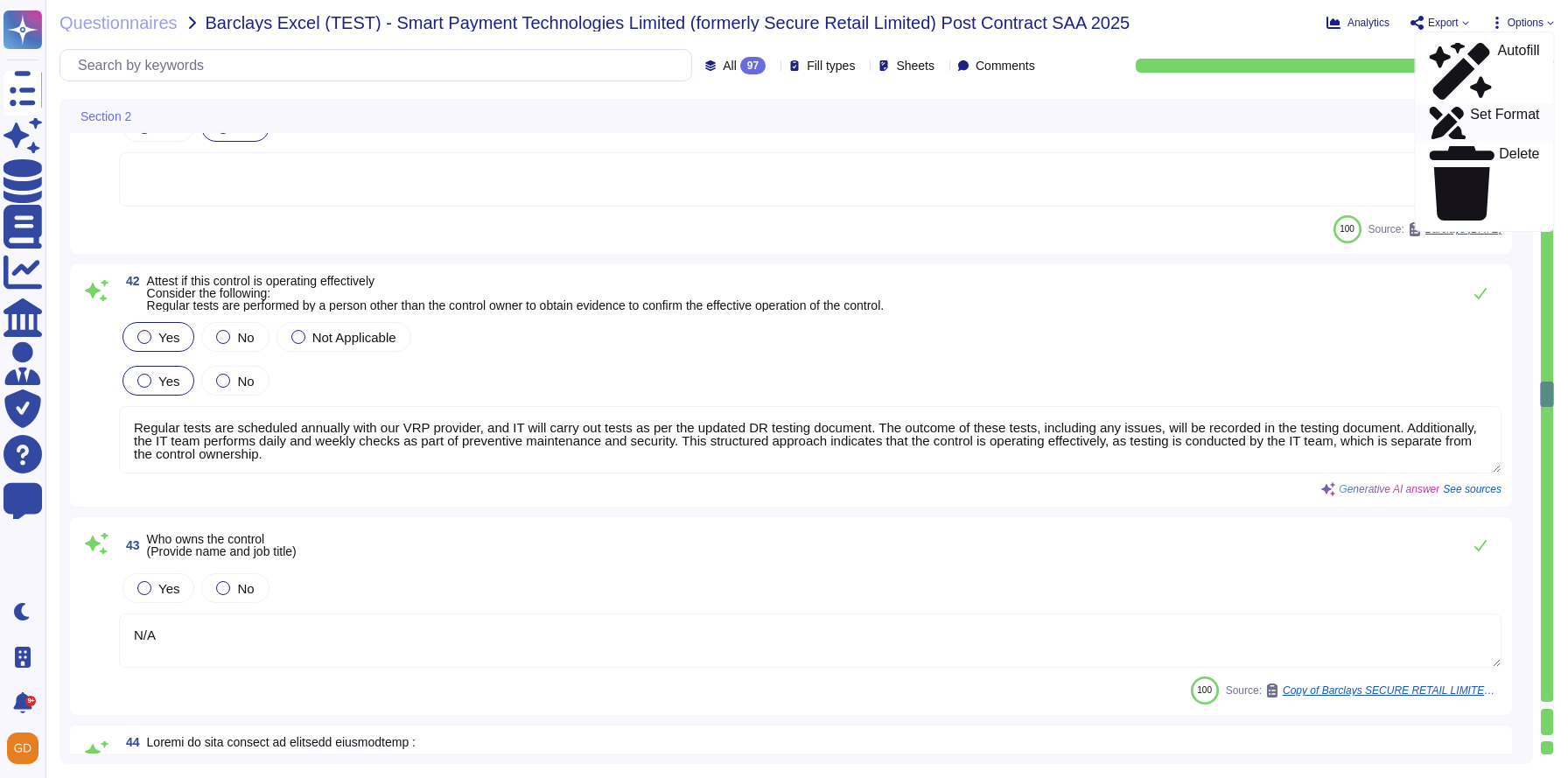
click at [1471, 108] on p "Set Format" at bounding box center [1505, 123] width 69 height 32
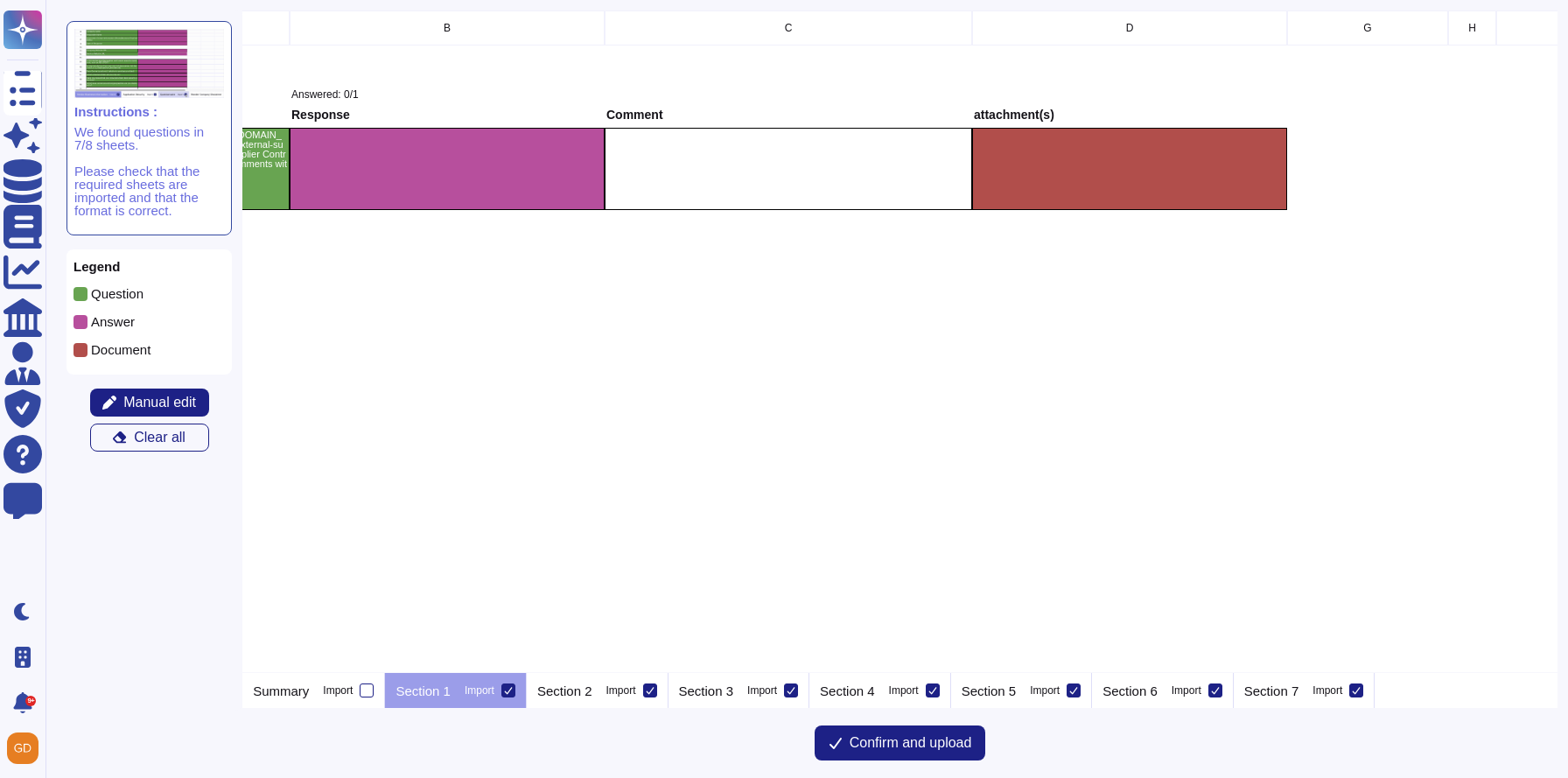
scroll to position [0, 618]
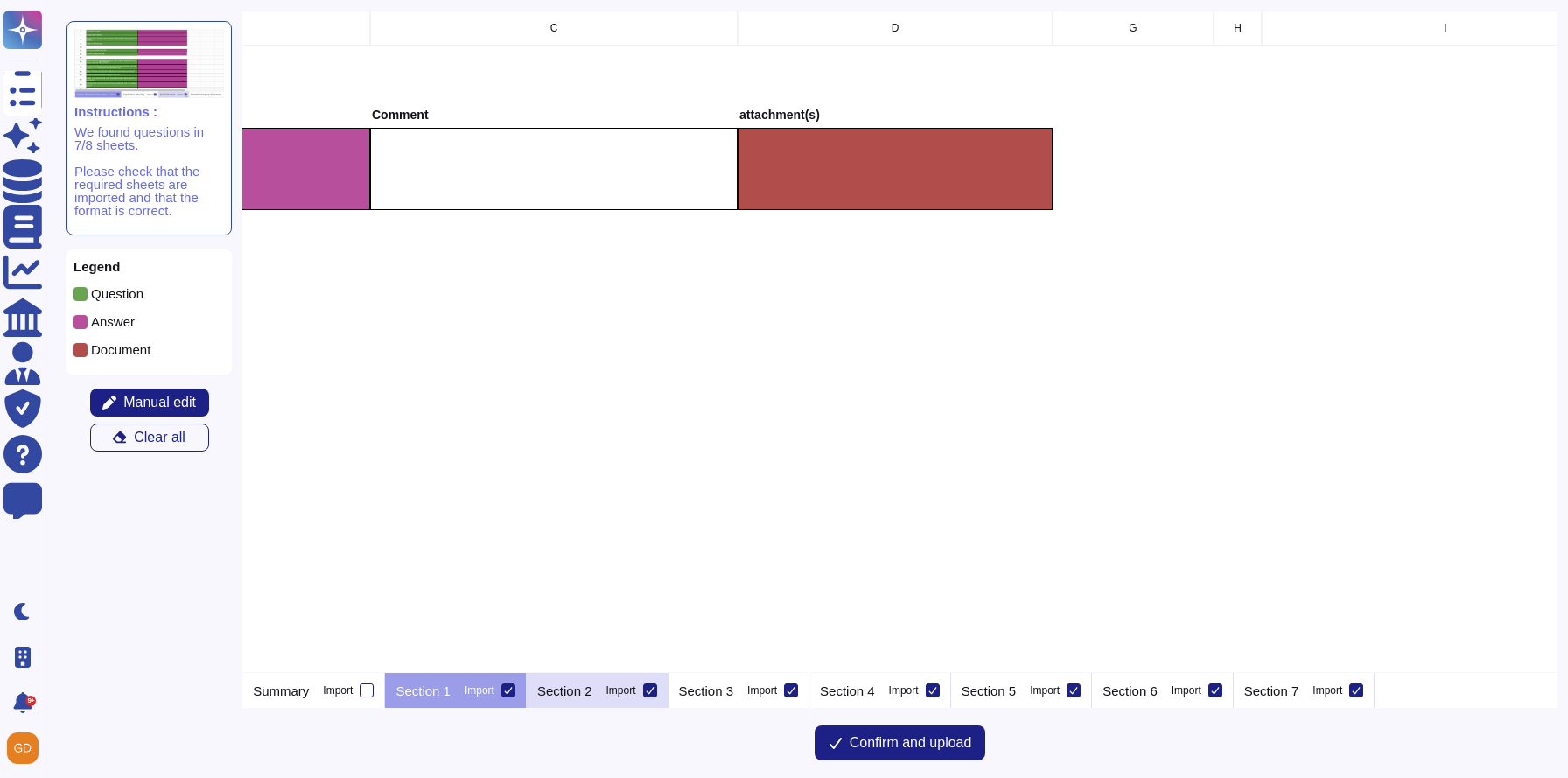
click at [609, 693] on div "Section 2 Import" at bounding box center [598, 690] width 142 height 35
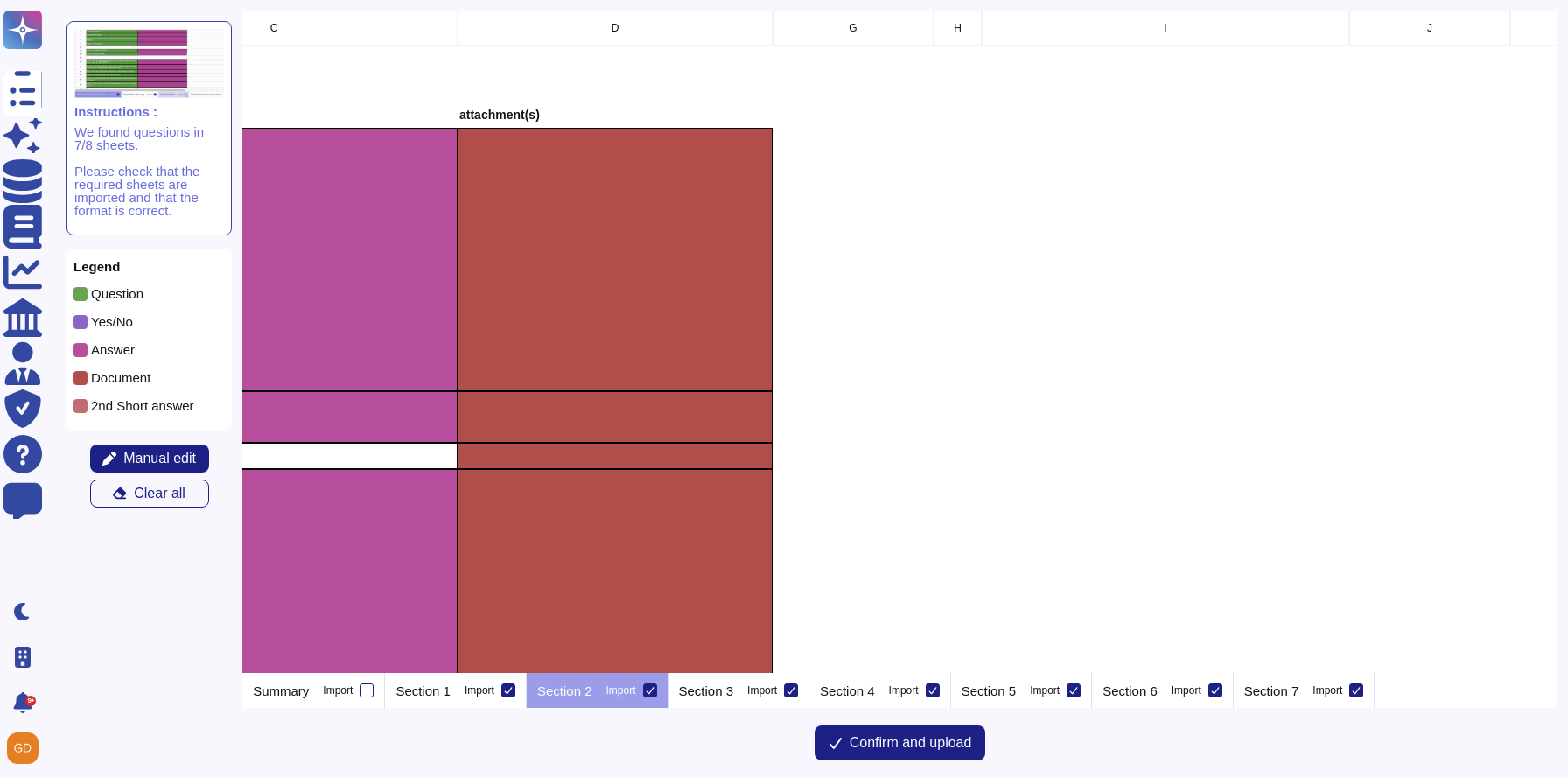
scroll to position [0, 0]
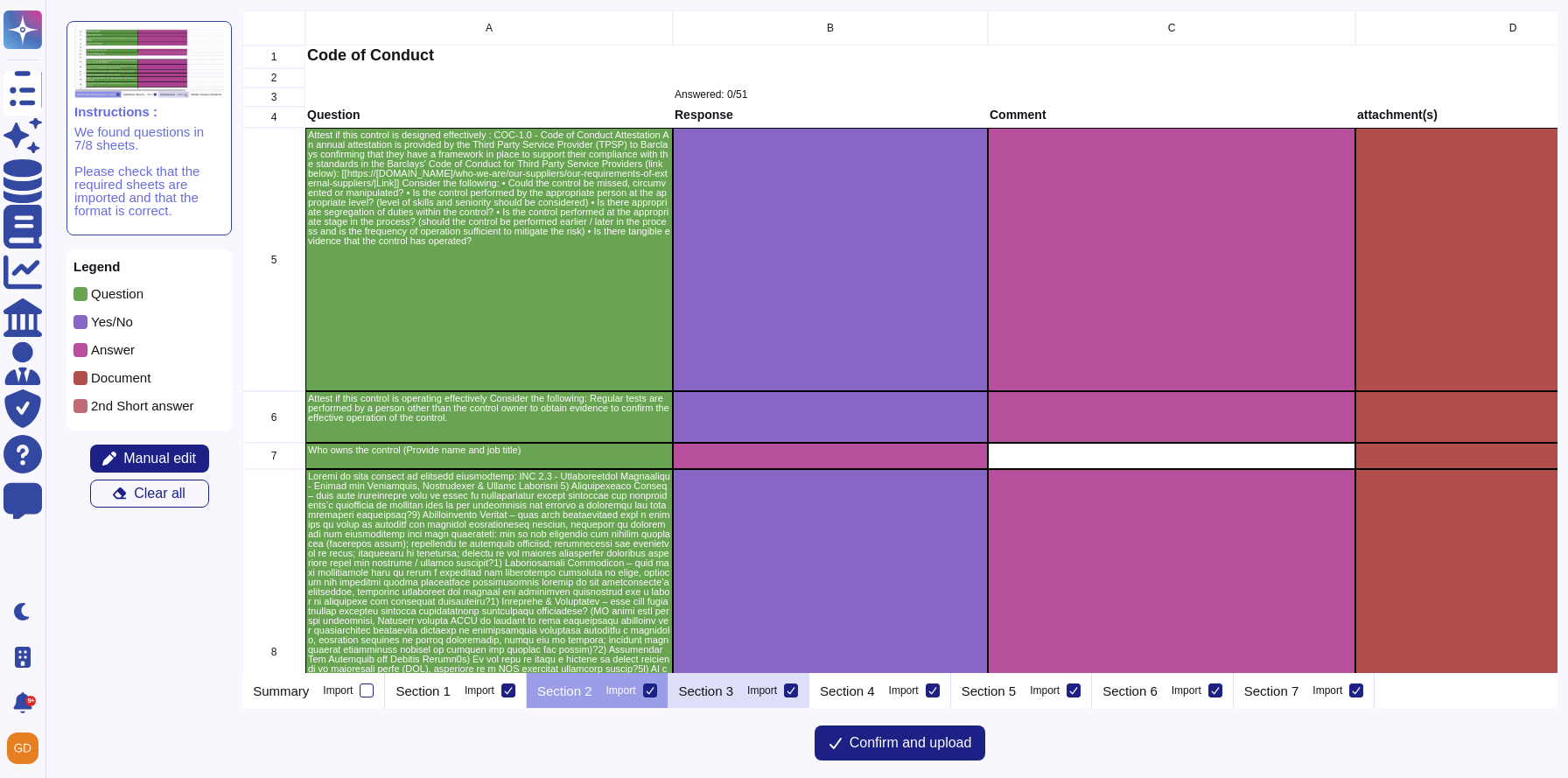
click at [734, 694] on p "Section 3" at bounding box center [706, 691] width 55 height 13
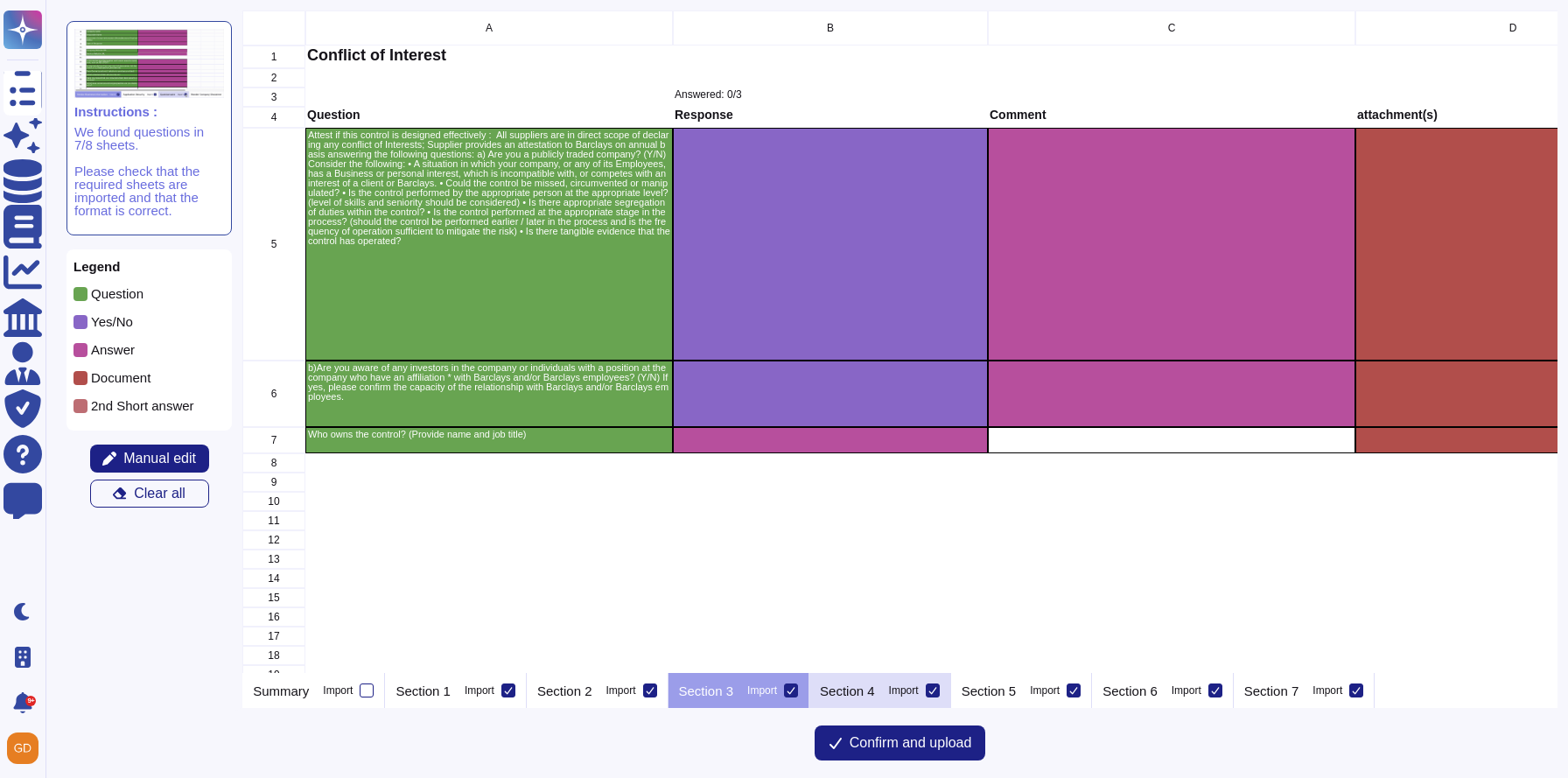
click at [905, 688] on div "Section 4 Import" at bounding box center [880, 690] width 142 height 35
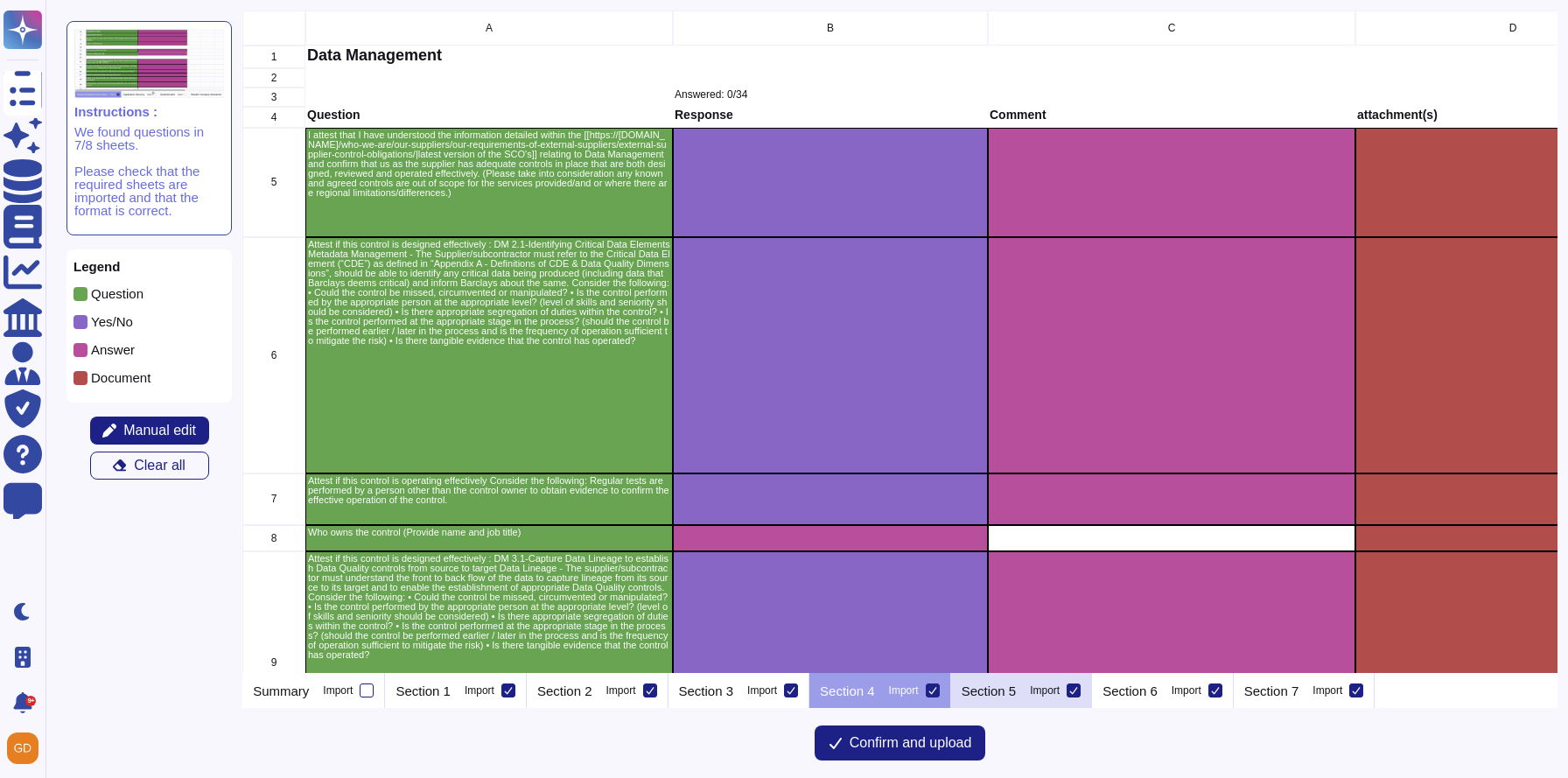
click at [1017, 692] on p "Section 5" at bounding box center [989, 691] width 55 height 13
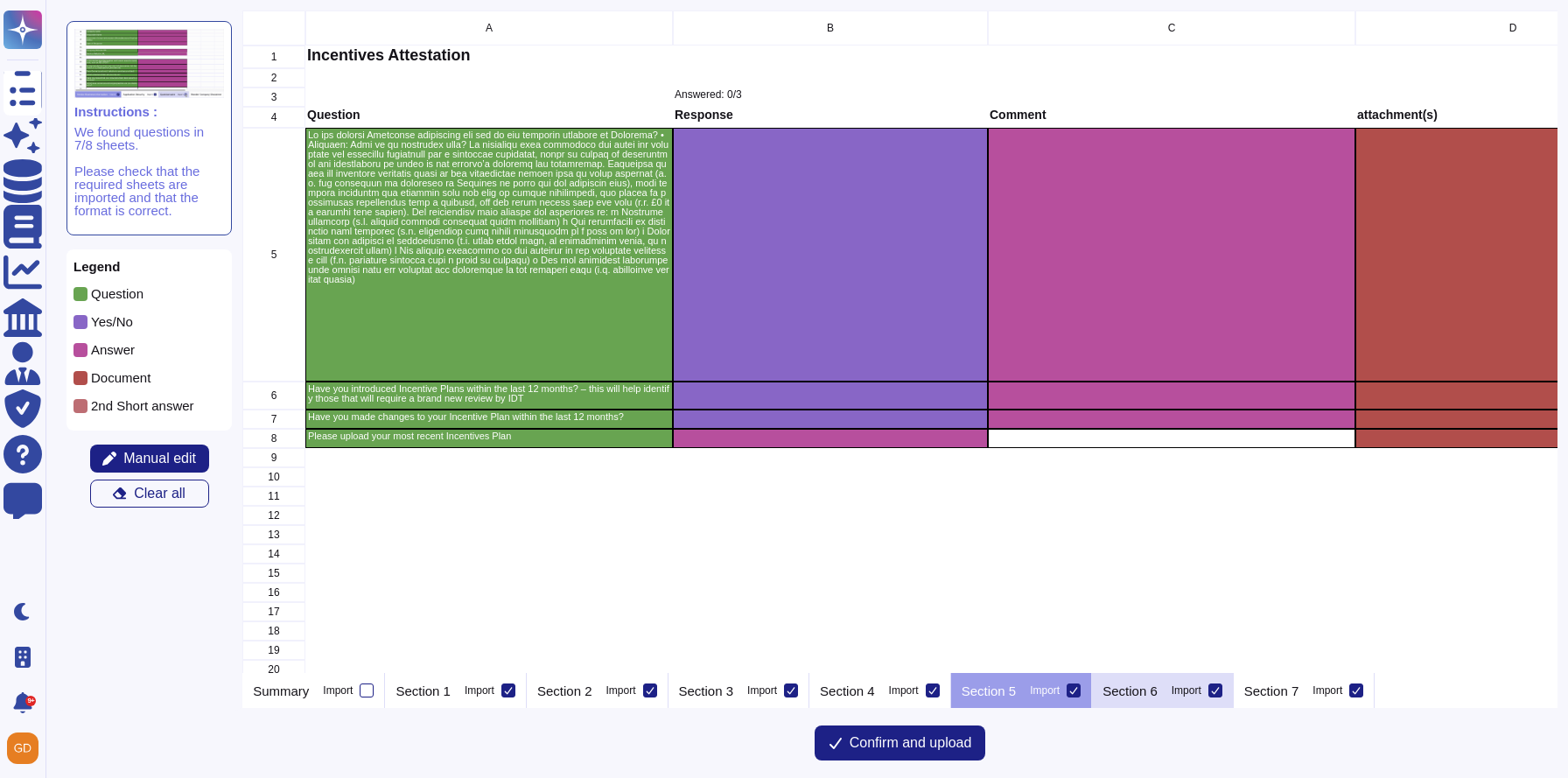
click at [1152, 691] on p "Section 6" at bounding box center [1129, 691] width 55 height 13
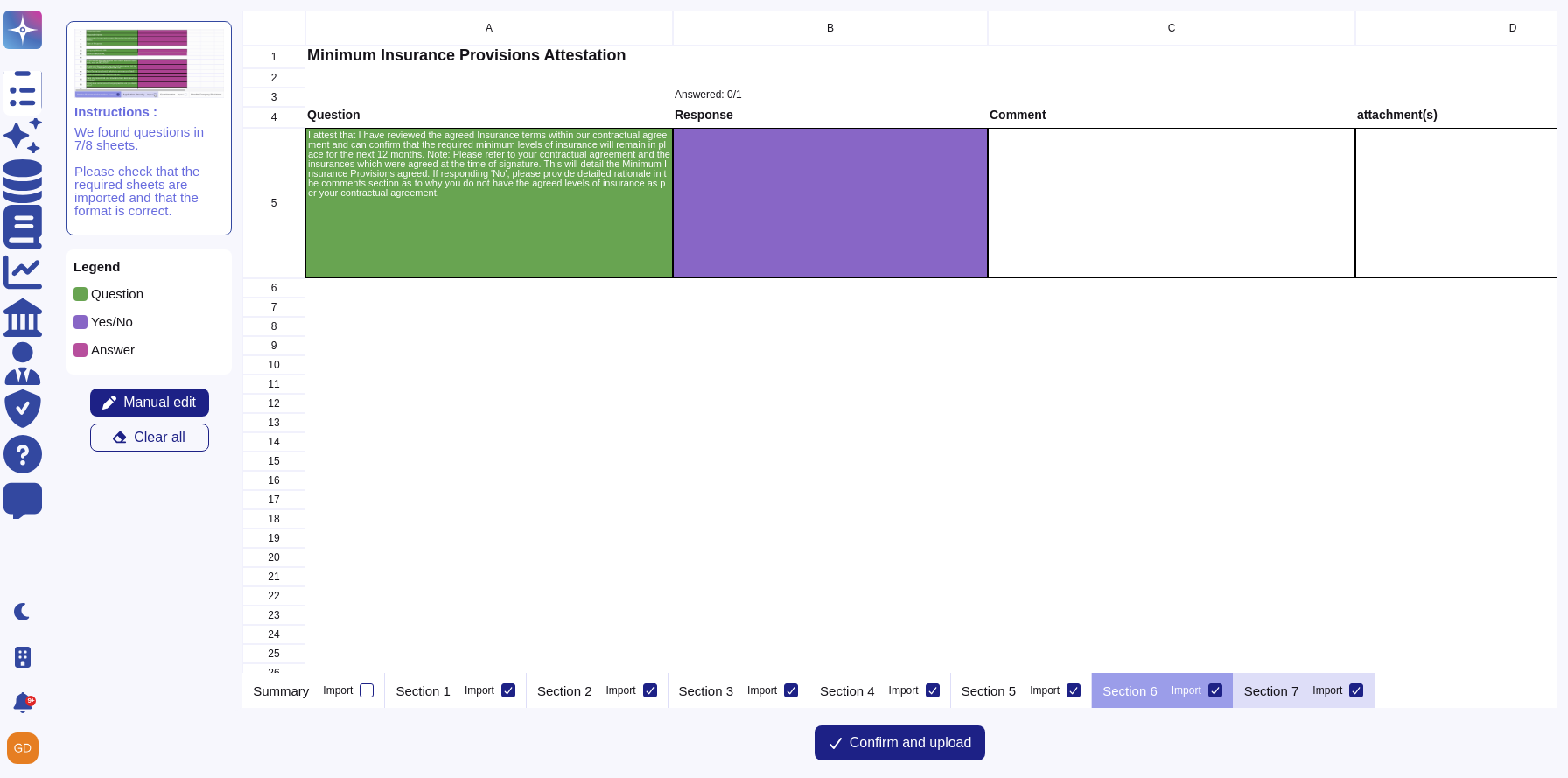
click at [1328, 699] on div "Section 7 Import" at bounding box center [1304, 690] width 142 height 35
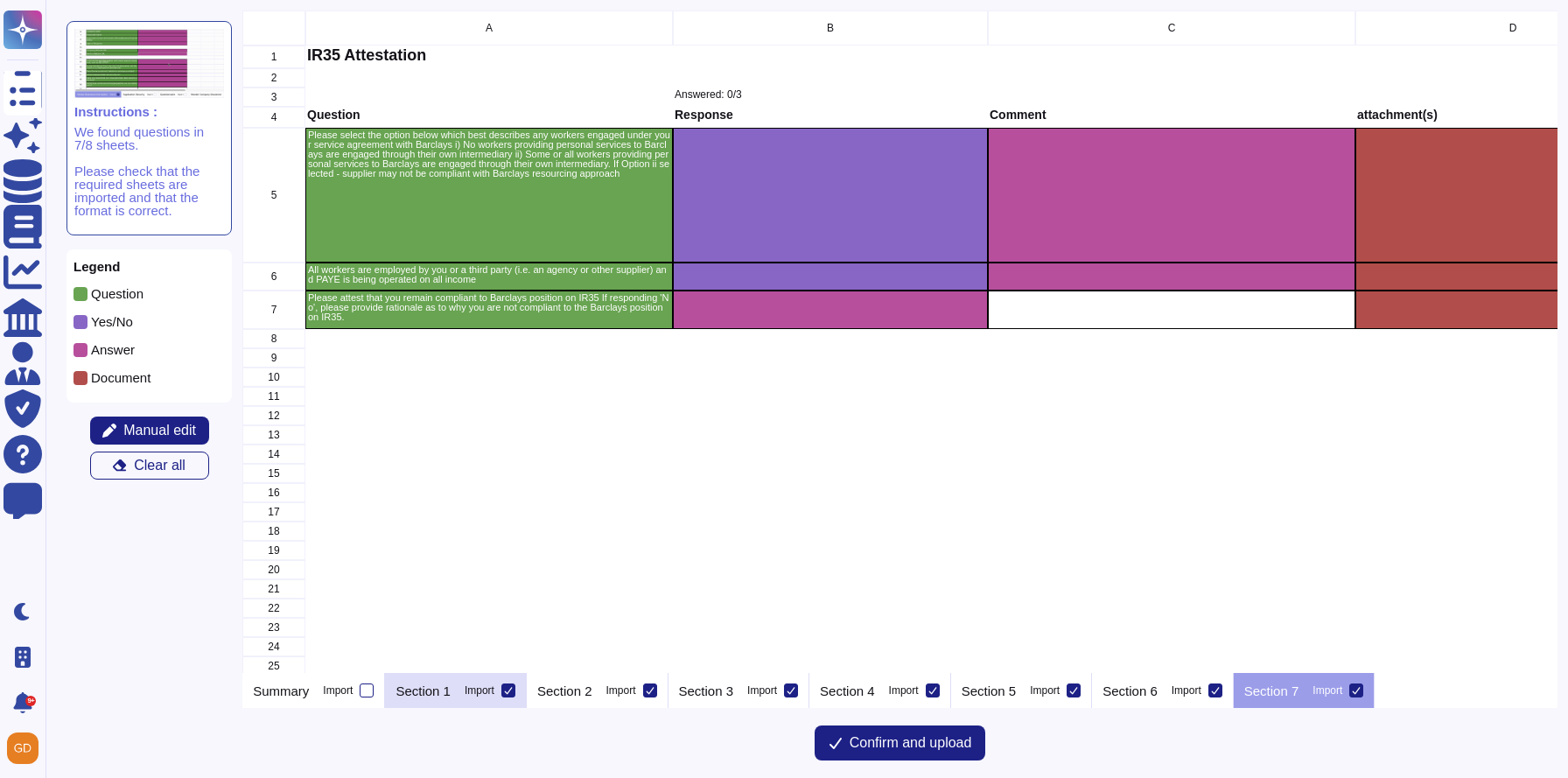
click at [479, 693] on div "Import" at bounding box center [479, 690] width 30 height 11
click at [0, 0] on input "Import" at bounding box center [0, 0] width 0 height 0
click at [496, 684] on label "Import" at bounding box center [490, 690] width 51 height 14
click at [0, 0] on input "Import" at bounding box center [0, 0] width 0 height 0
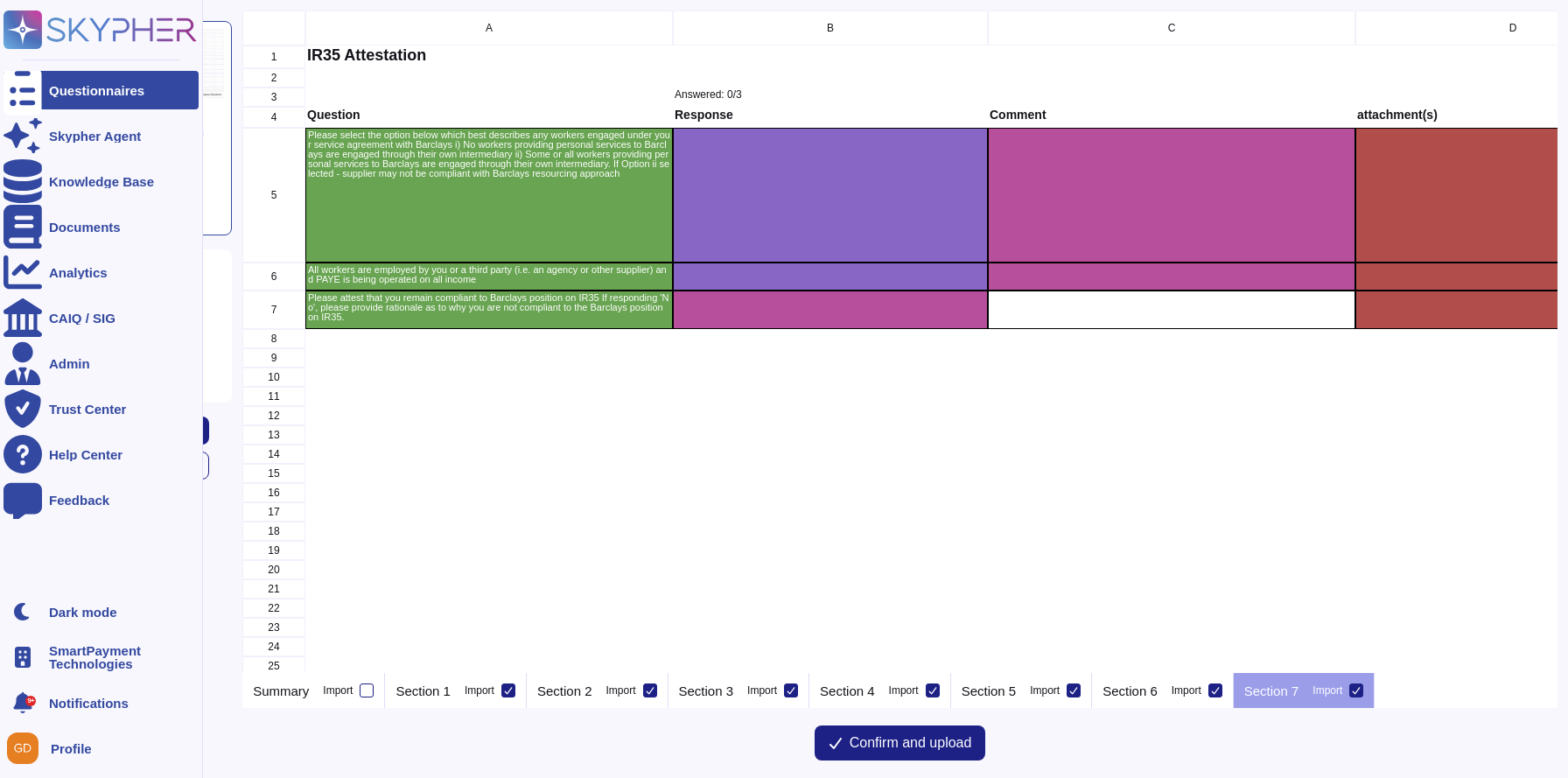
click at [14, 75] on div at bounding box center [23, 91] width 39 height 39
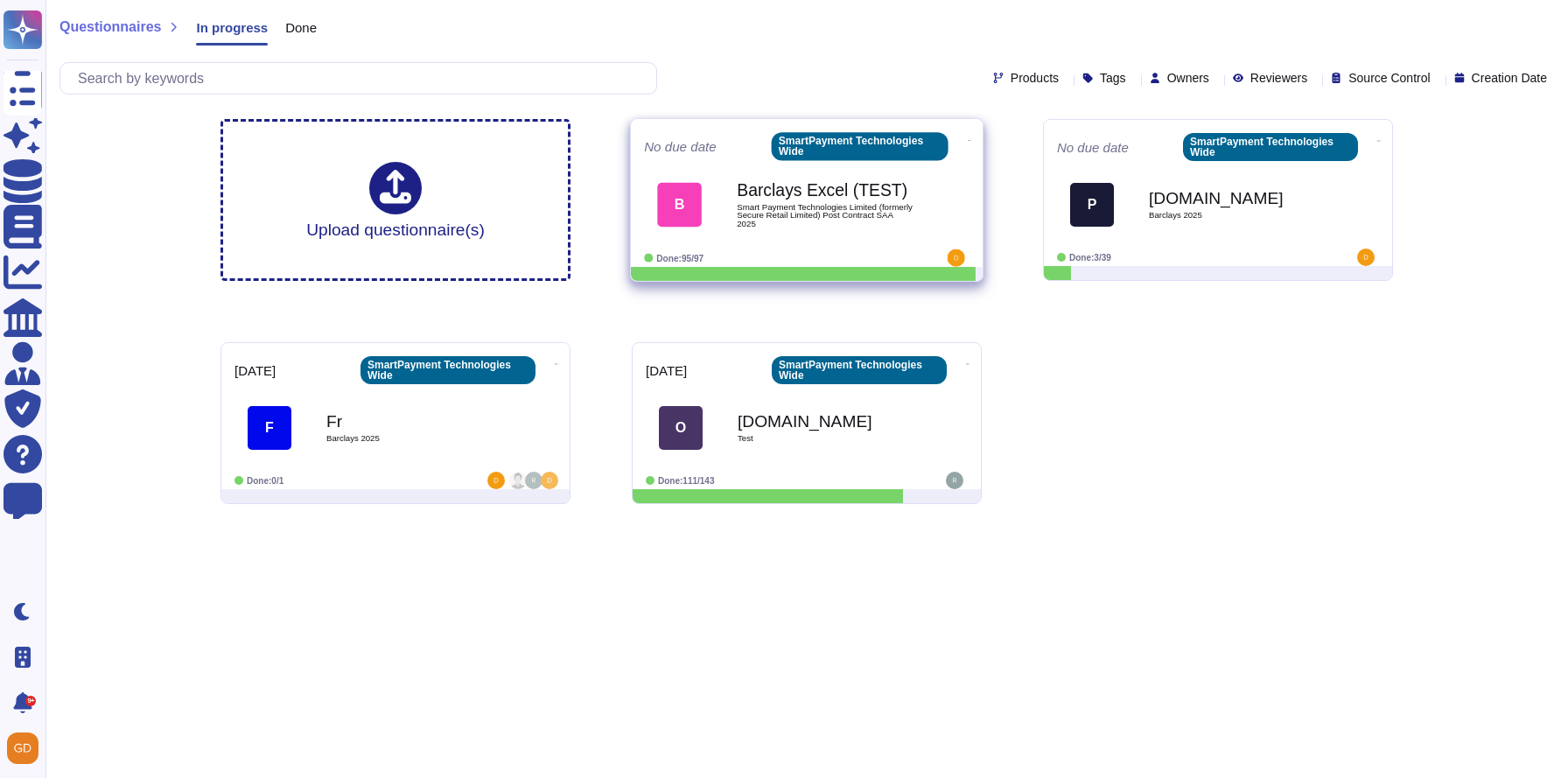
click at [737, 197] on b "Barclays Excel (TEST)" at bounding box center [825, 189] width 176 height 16
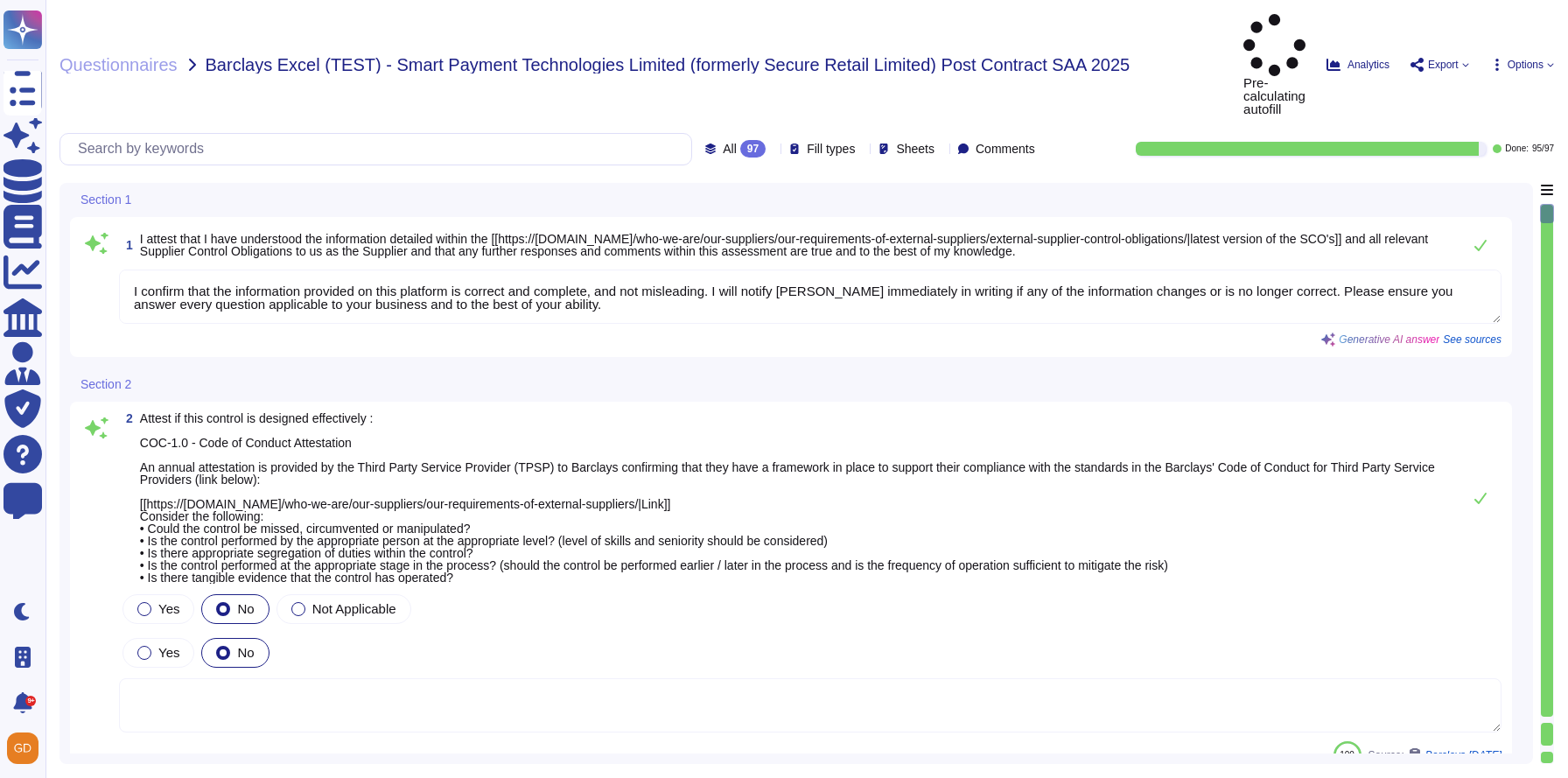
type textarea "I confirm that the information provided on this platform is correct and complet…"
type textarea "Regular tests are scheduled annually with our VRP provider, and IT will carry o…"
type textarea "N/A"
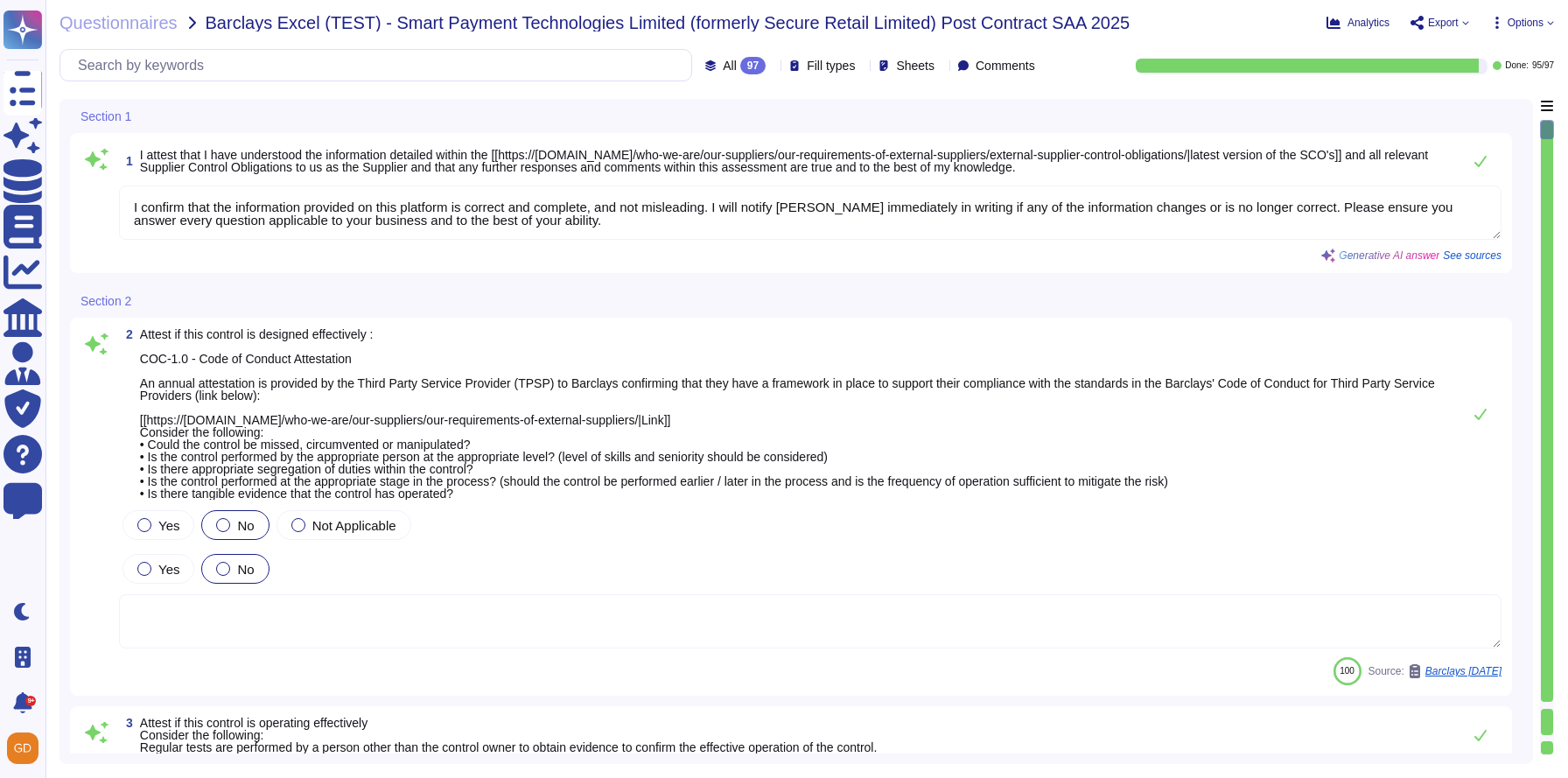
click at [1521, 17] on span "Options" at bounding box center [1526, 22] width 36 height 11
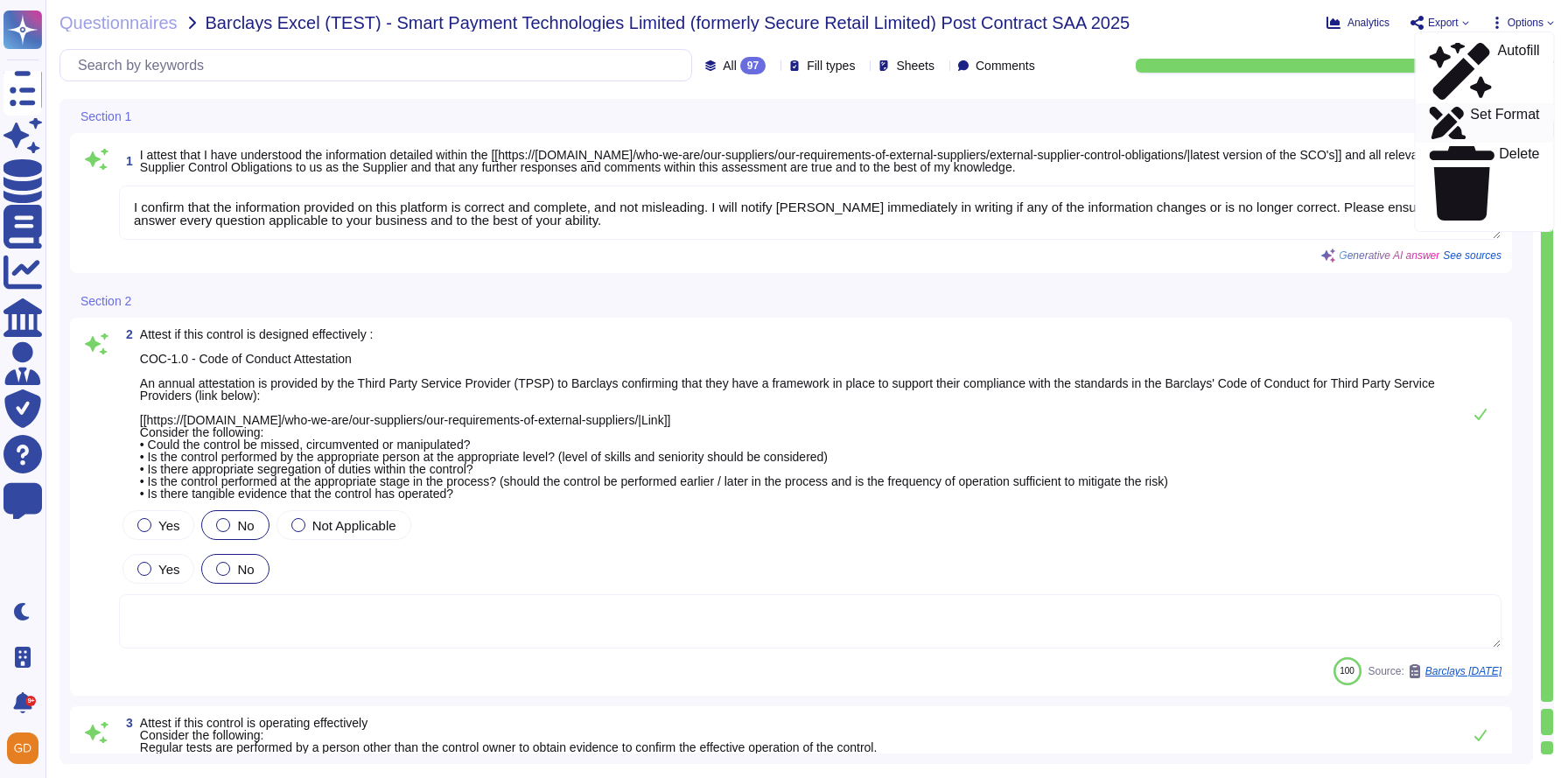
click at [1471, 108] on p "Set Format" at bounding box center [1505, 123] width 69 height 32
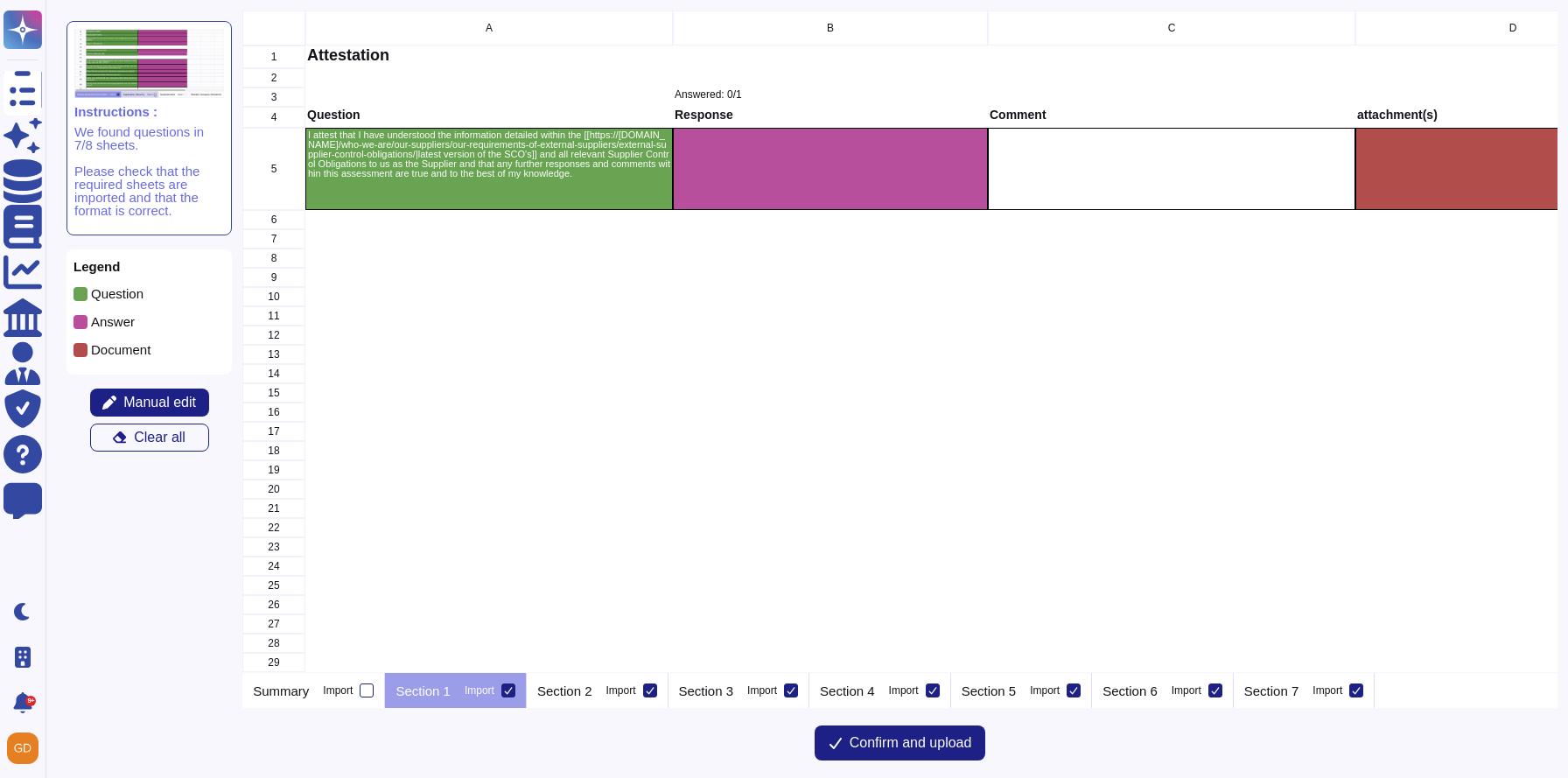
scroll to position [662, 1315]
click at [606, 699] on div "Section 2 Import" at bounding box center [598, 690] width 142 height 35
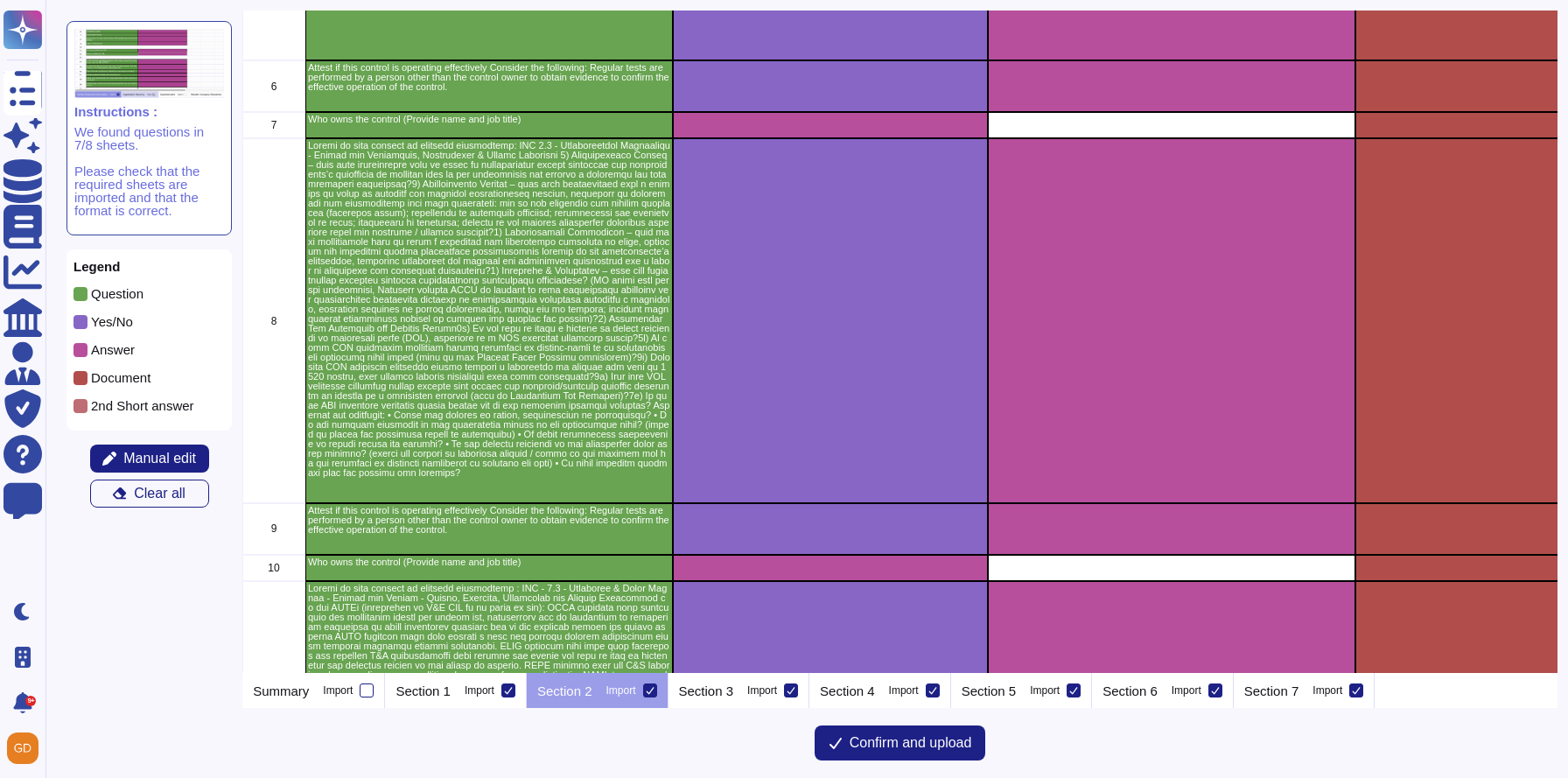
scroll to position [0, 0]
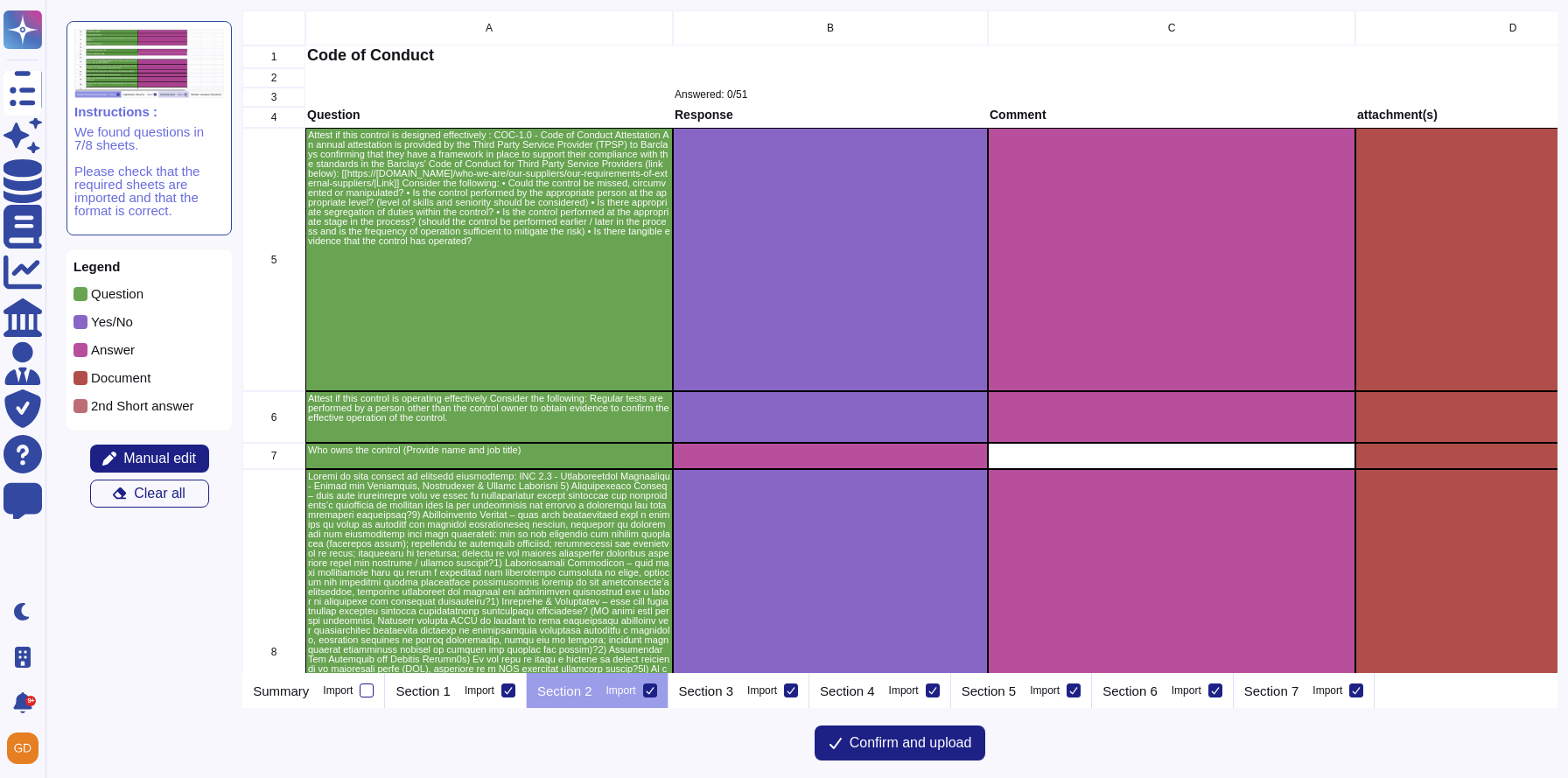
click at [119, 407] on p "2nd Short answer" at bounding box center [142, 406] width 103 height 13
click at [925, 237] on div "grid" at bounding box center [830, 259] width 315 height 263
click at [180, 453] on span "Manual edit" at bounding box center [159, 459] width 72 height 14
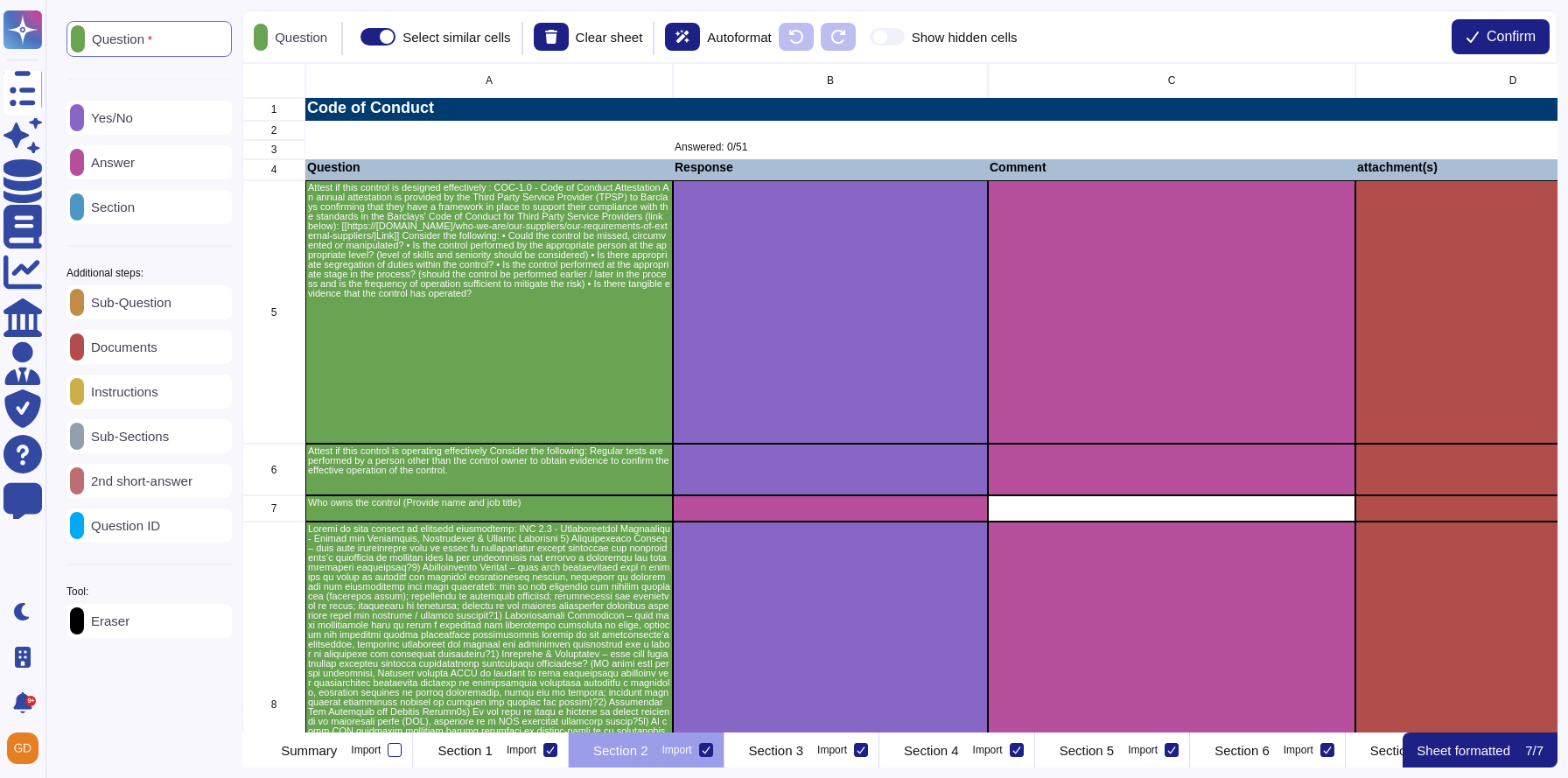
scroll to position [670, 1315]
click at [182, 484] on p "2nd short-answer" at bounding box center [138, 481] width 109 height 13
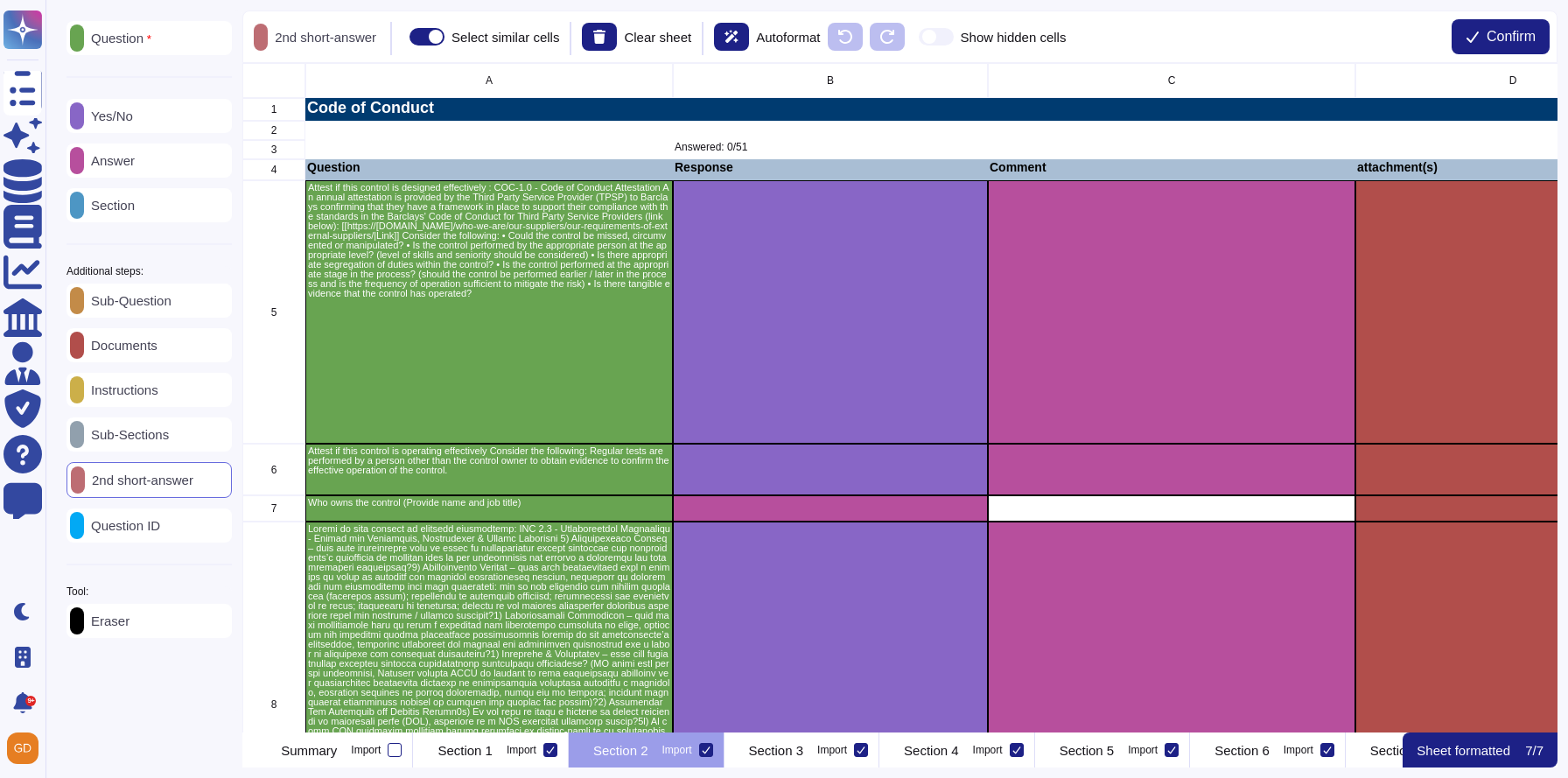
click at [137, 128] on div "Yes/No" at bounding box center [149, 116] width 166 height 34
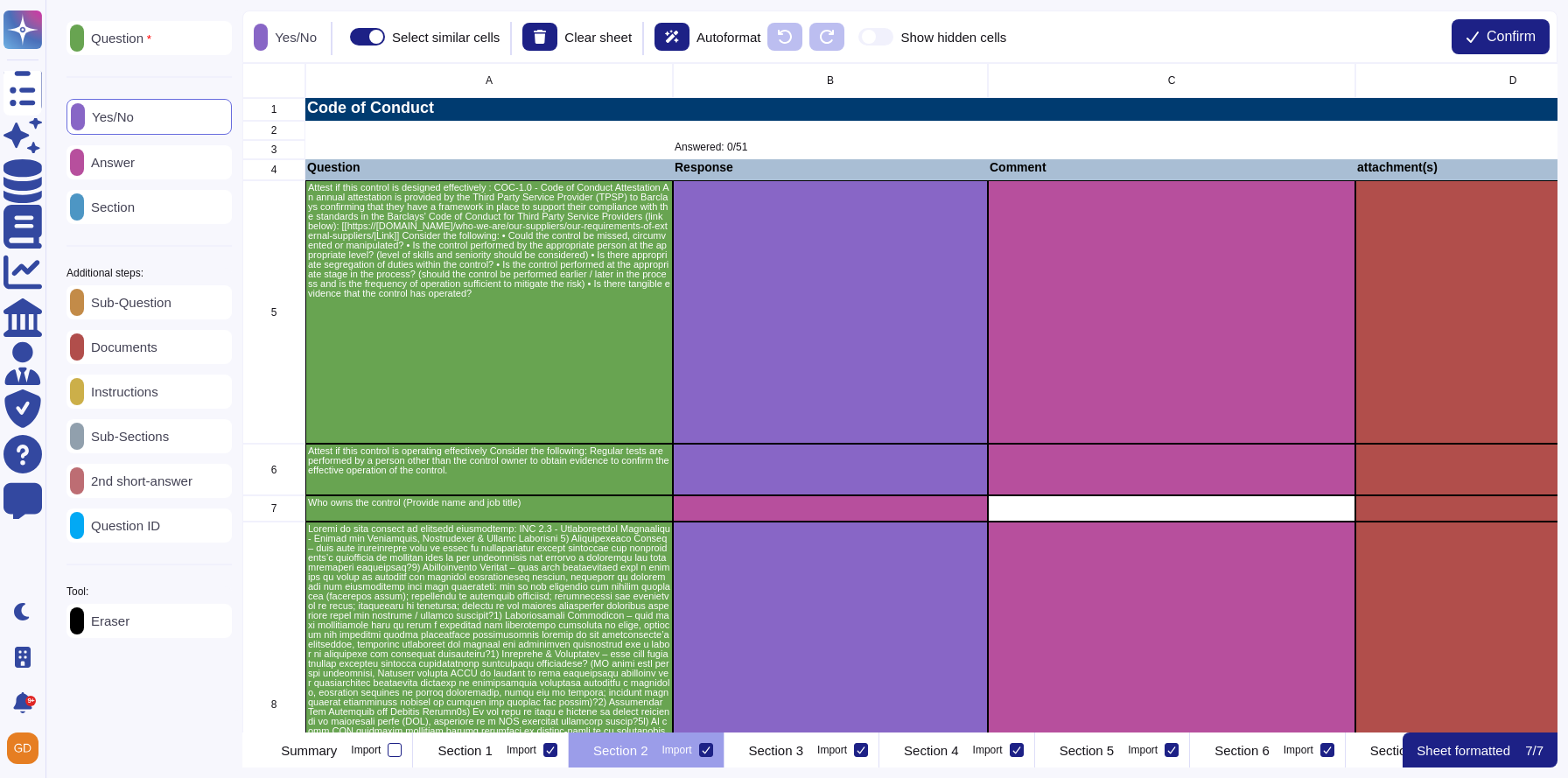
click at [134, 638] on div "Eraser" at bounding box center [149, 621] width 166 height 34
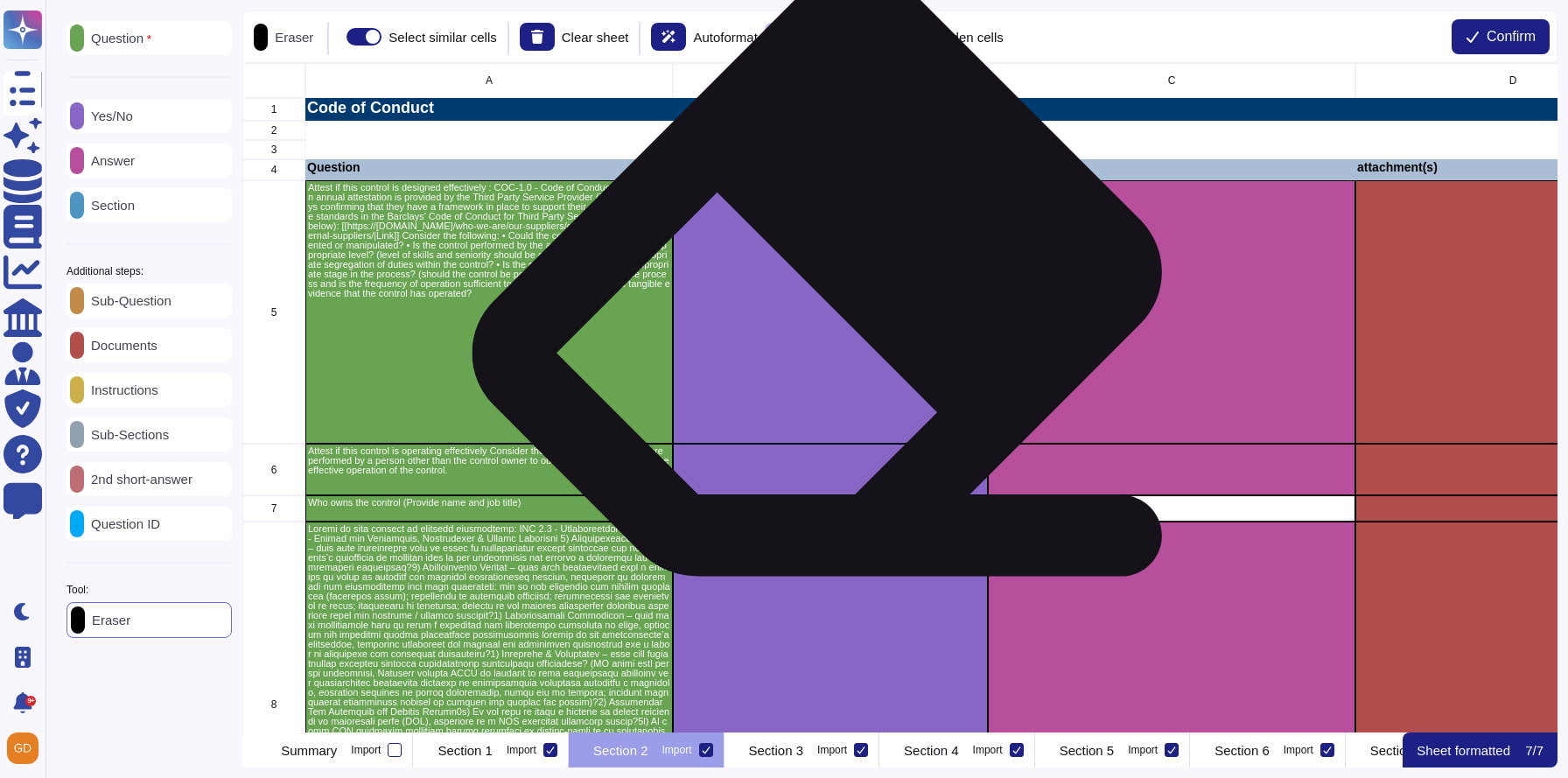
click at [831, 301] on div "grid" at bounding box center [830, 311] width 315 height 263
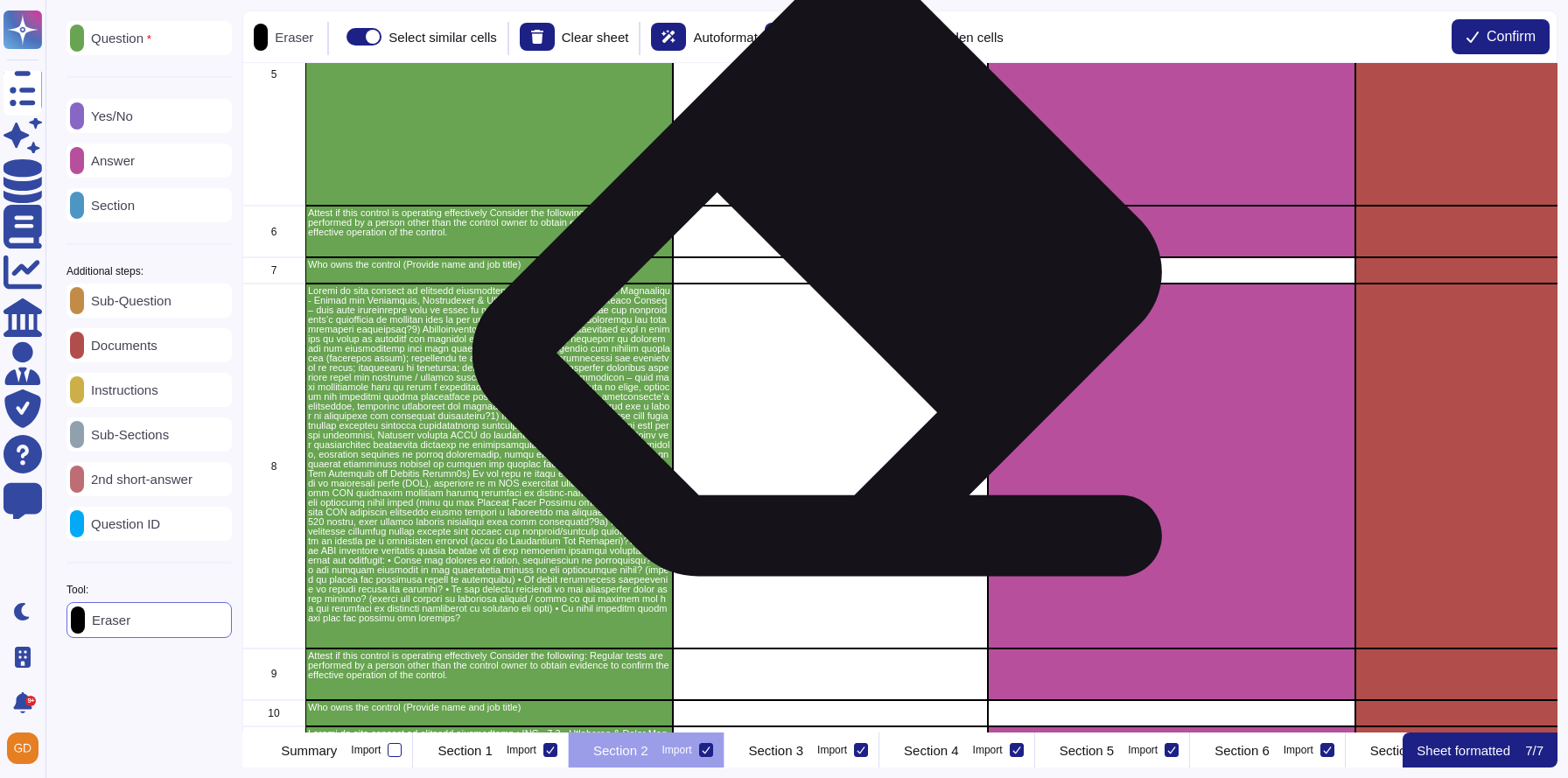
scroll to position [240, 0]
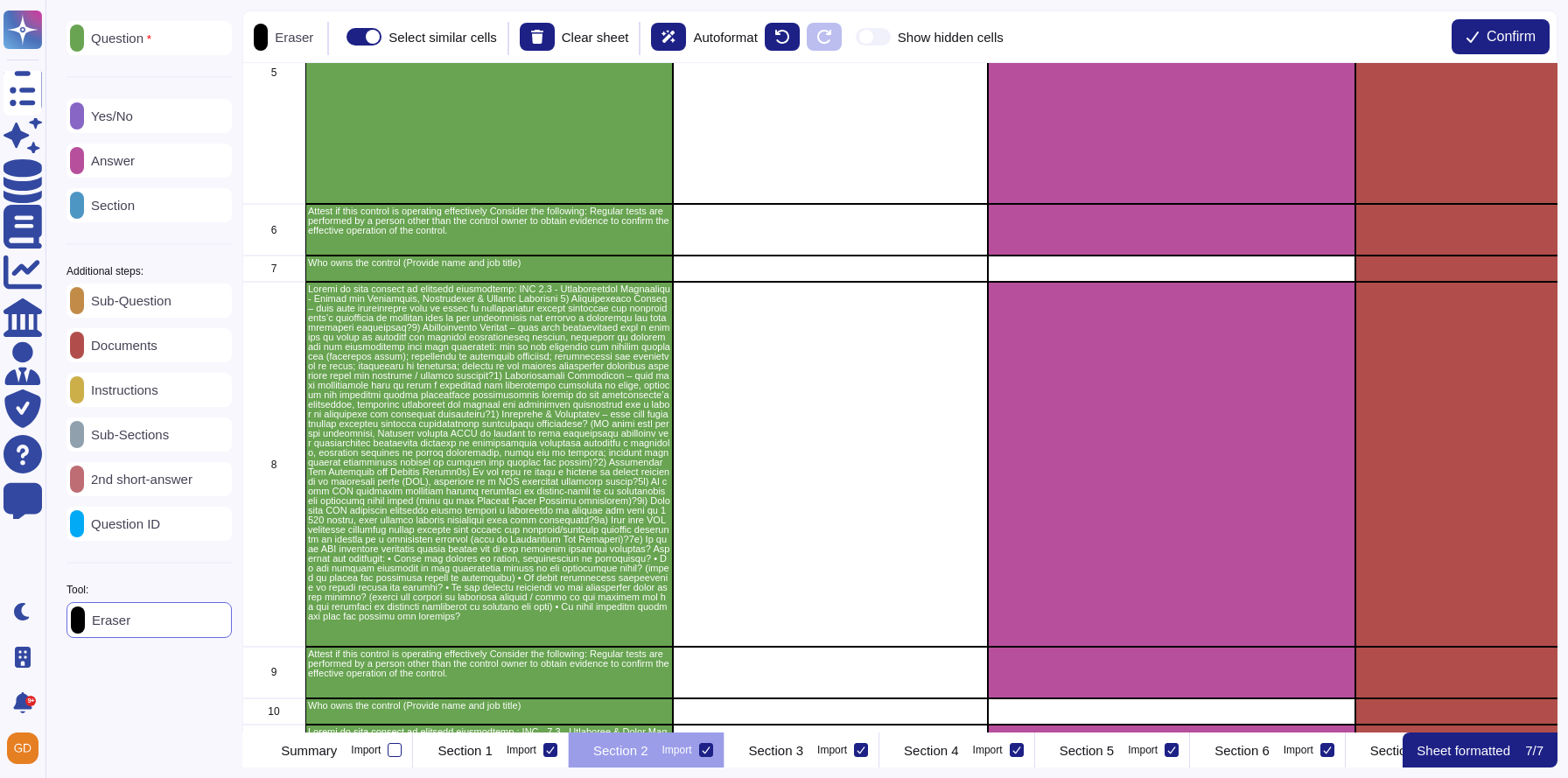
click at [133, 111] on p "Yes/No" at bounding box center [108, 117] width 49 height 13
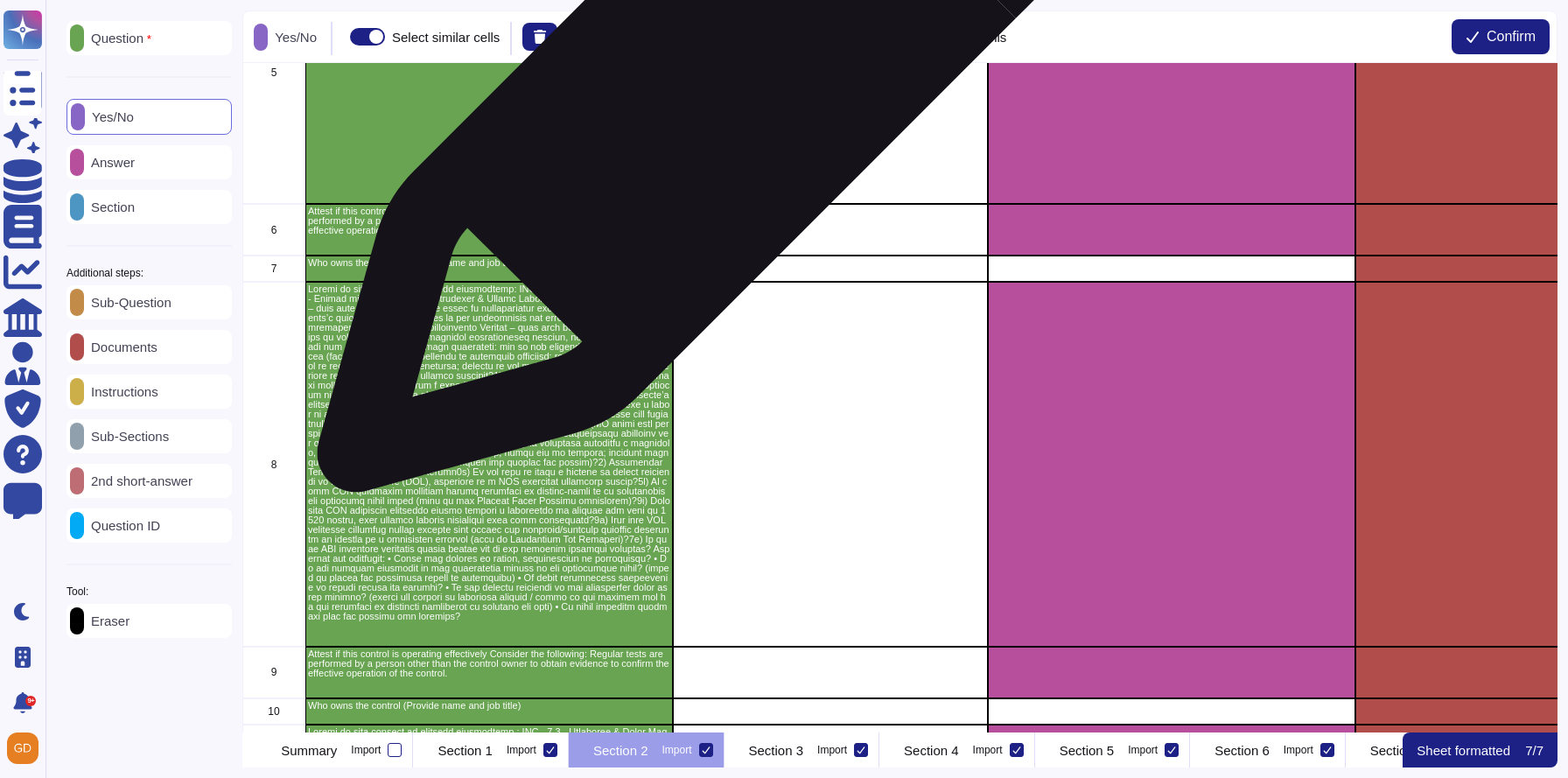
click at [728, 84] on div "grid" at bounding box center [830, 71] width 315 height 263
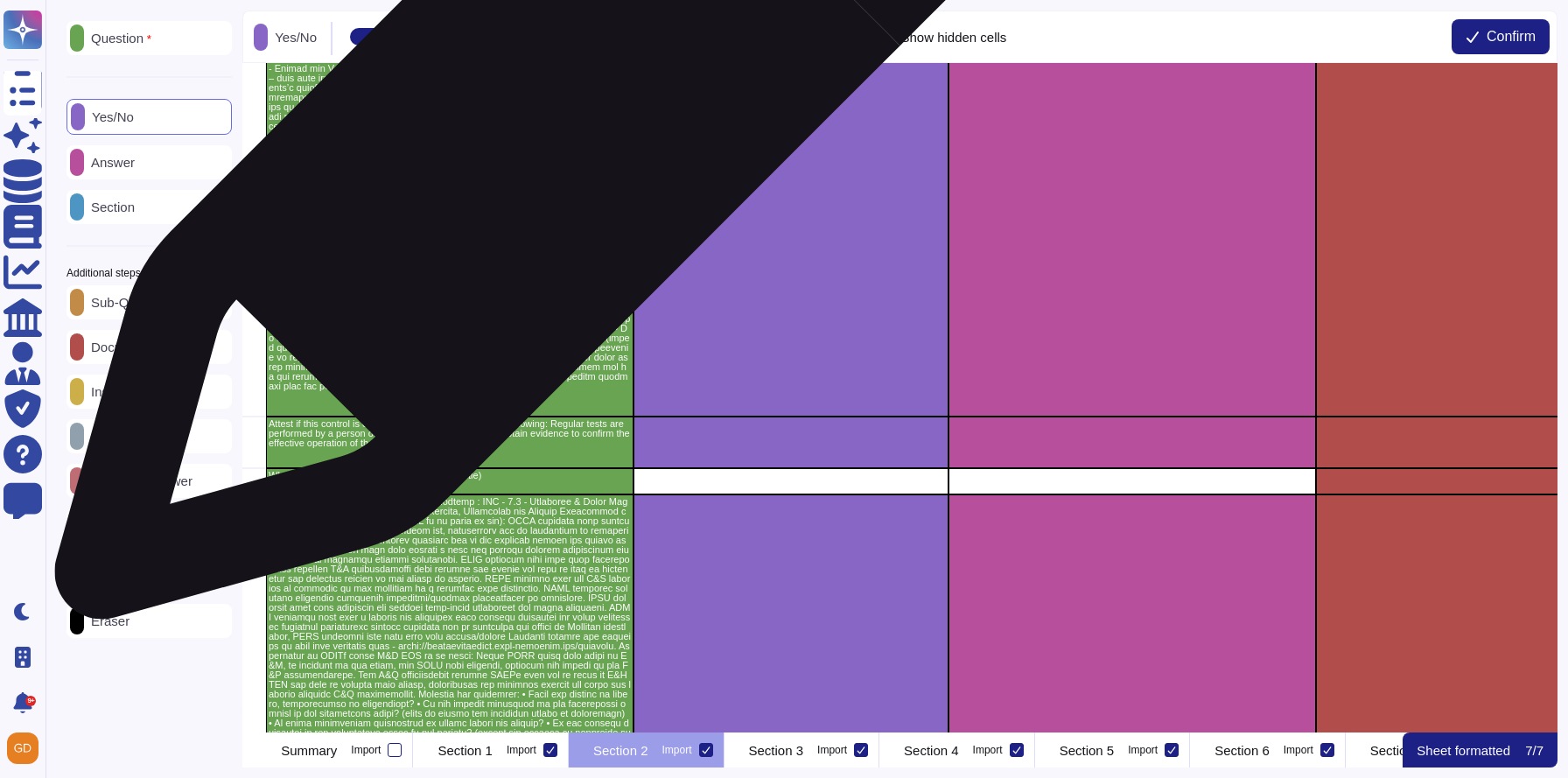
scroll to position [0, 40]
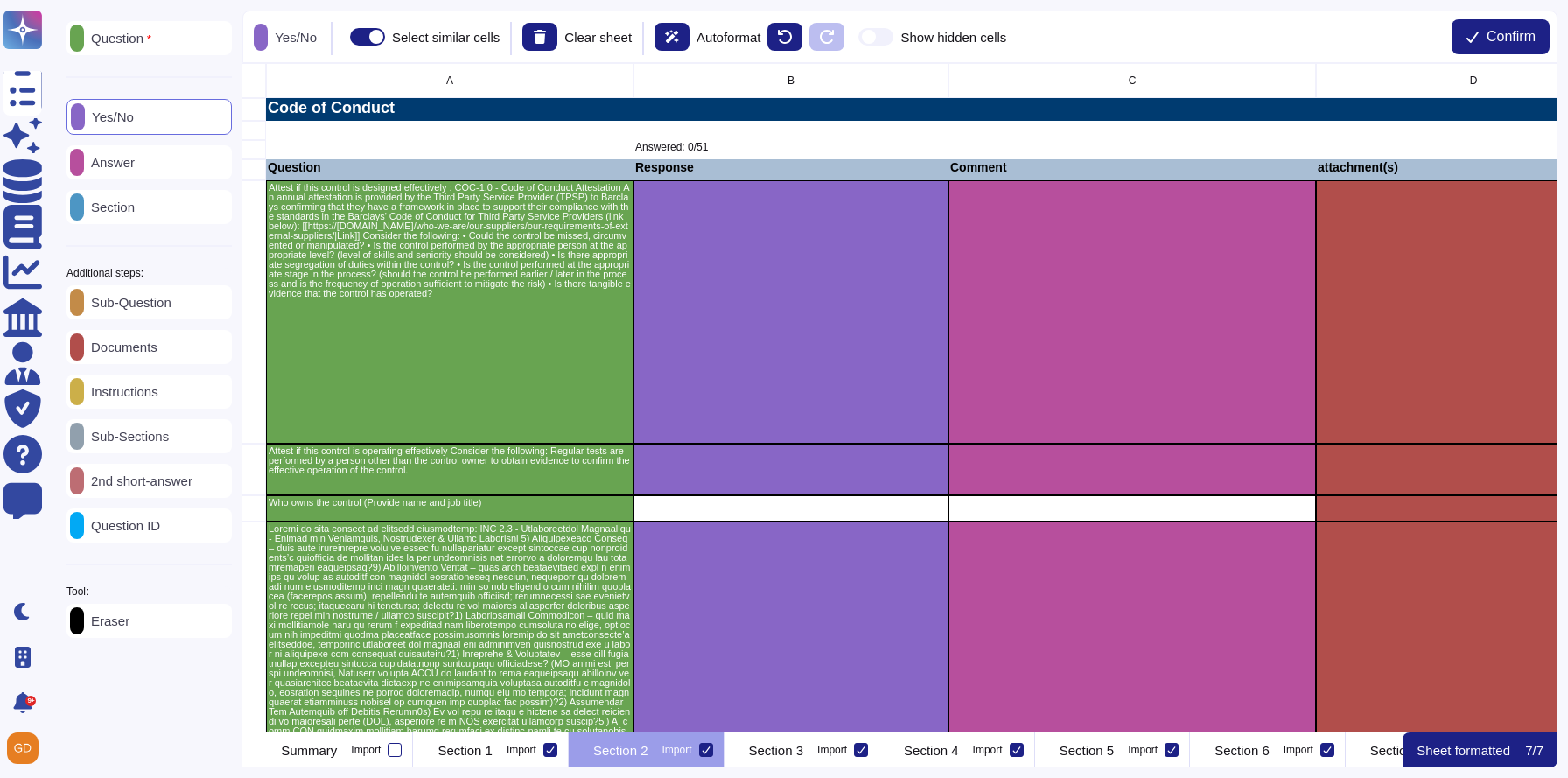
click at [128, 151] on div "Answer" at bounding box center [149, 162] width 166 height 34
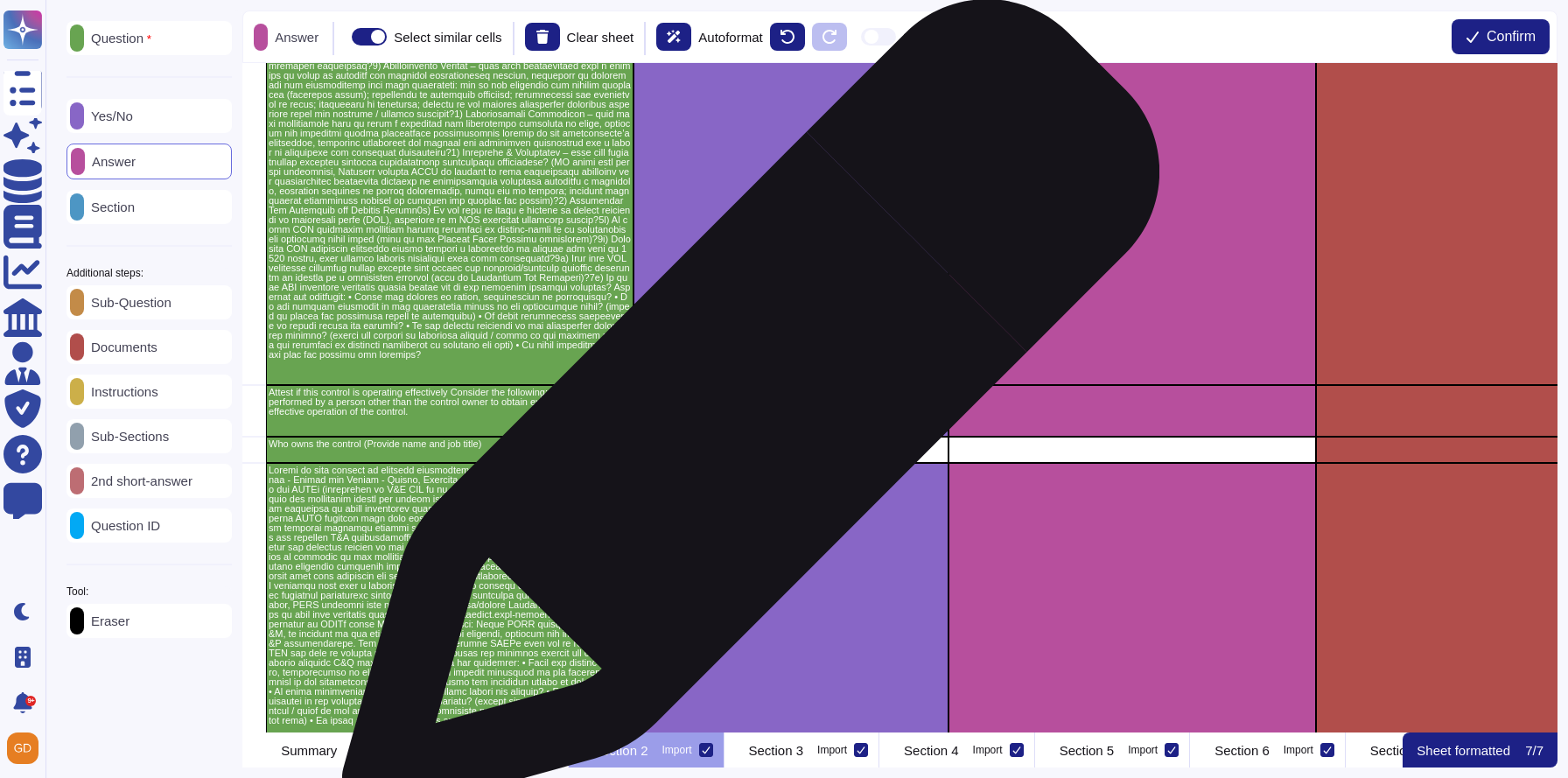
scroll to position [633, 40]
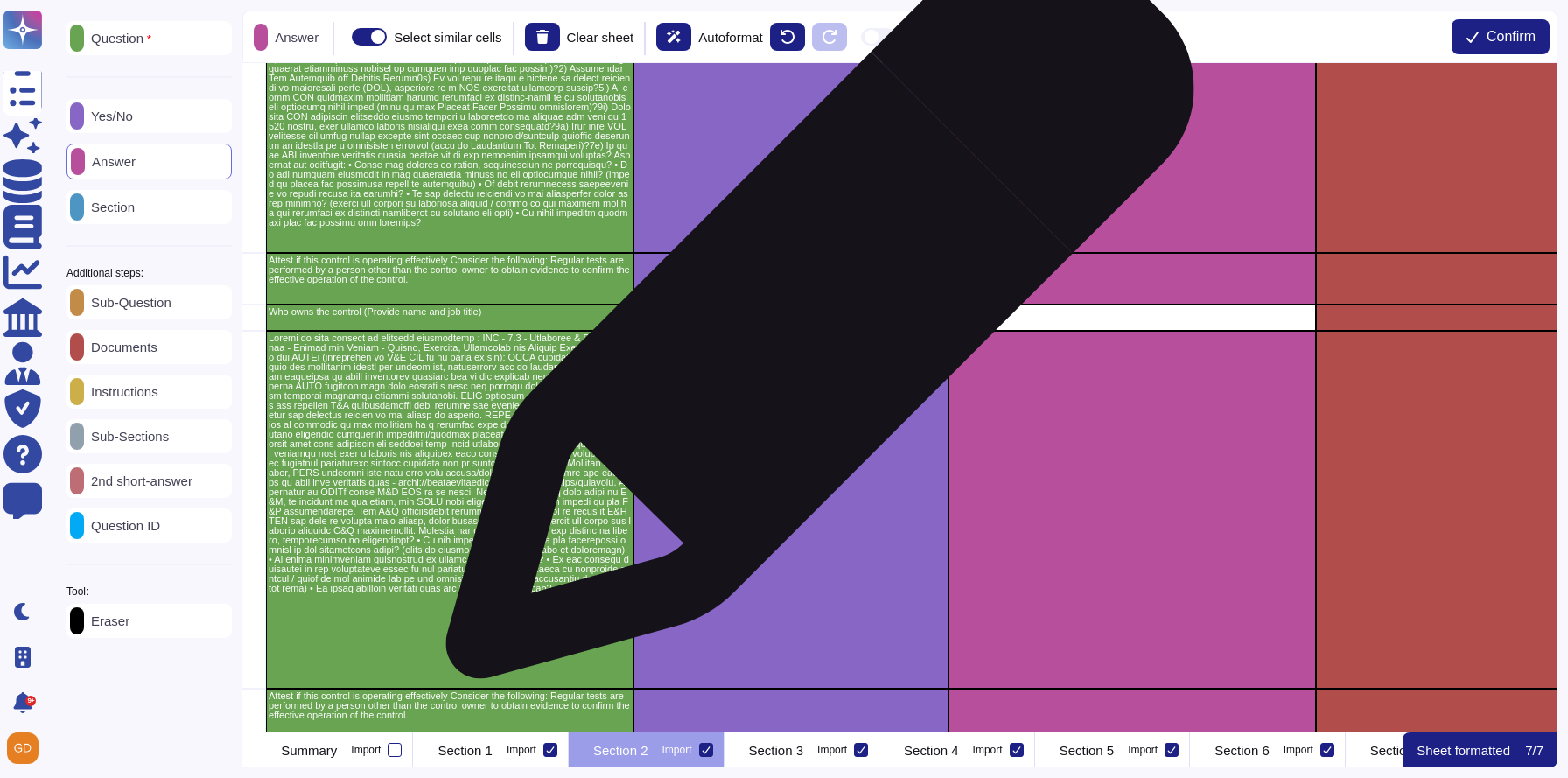
click at [813, 309] on div "grid" at bounding box center [790, 317] width 315 height 26
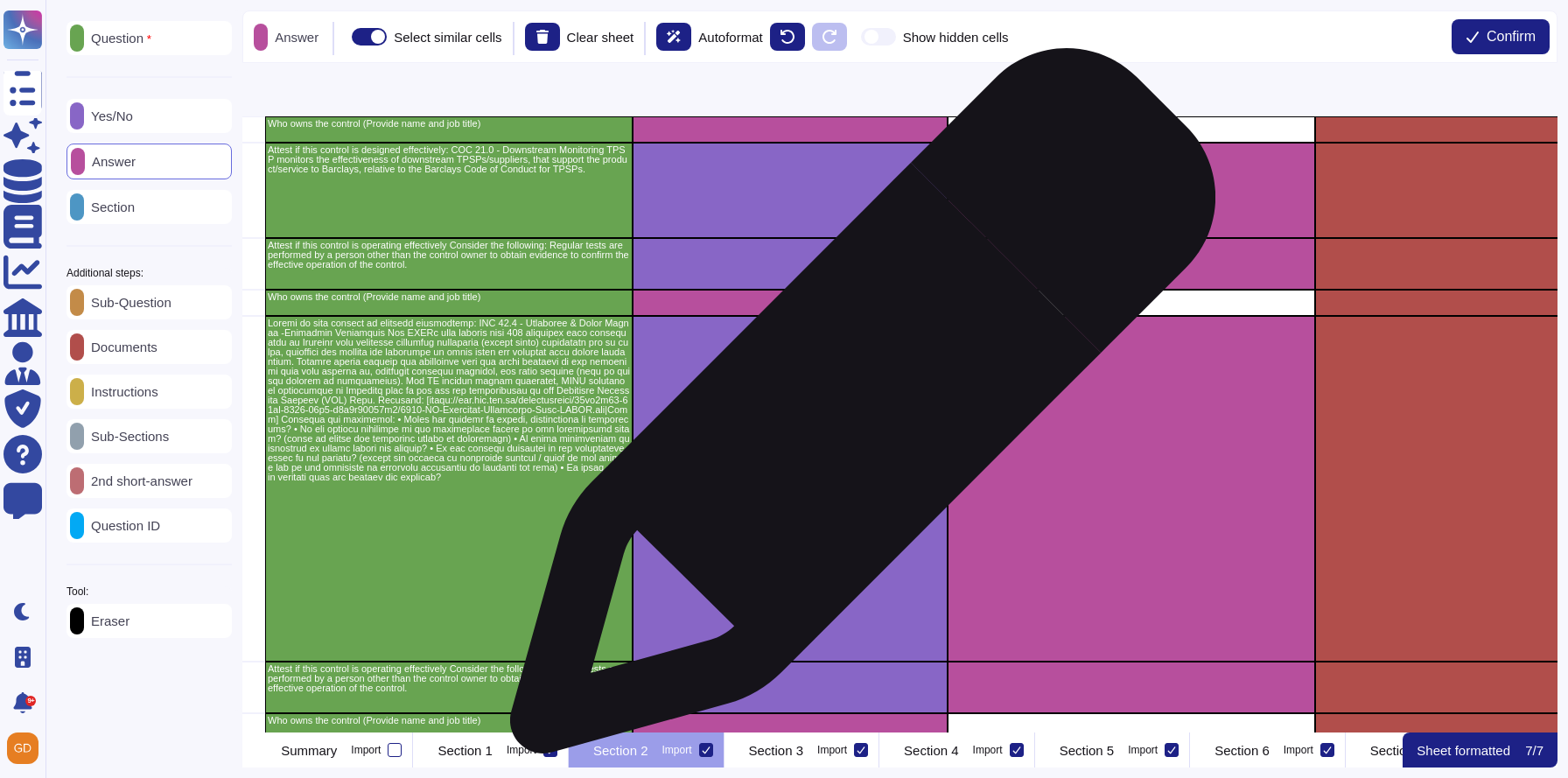
scroll to position [6052, 40]
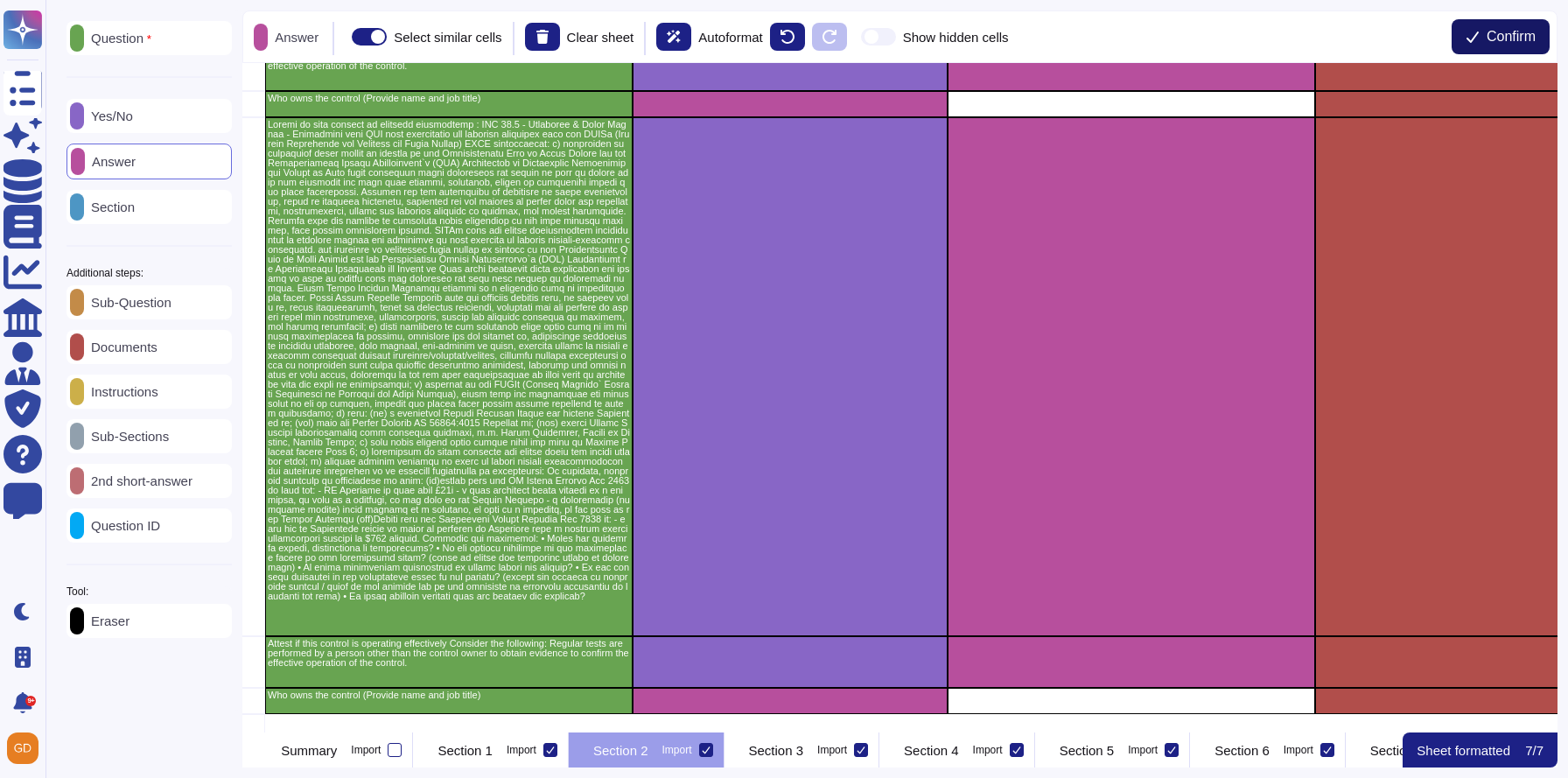
click at [1478, 30] on button "Confirm" at bounding box center [1502, 37] width 98 height 35
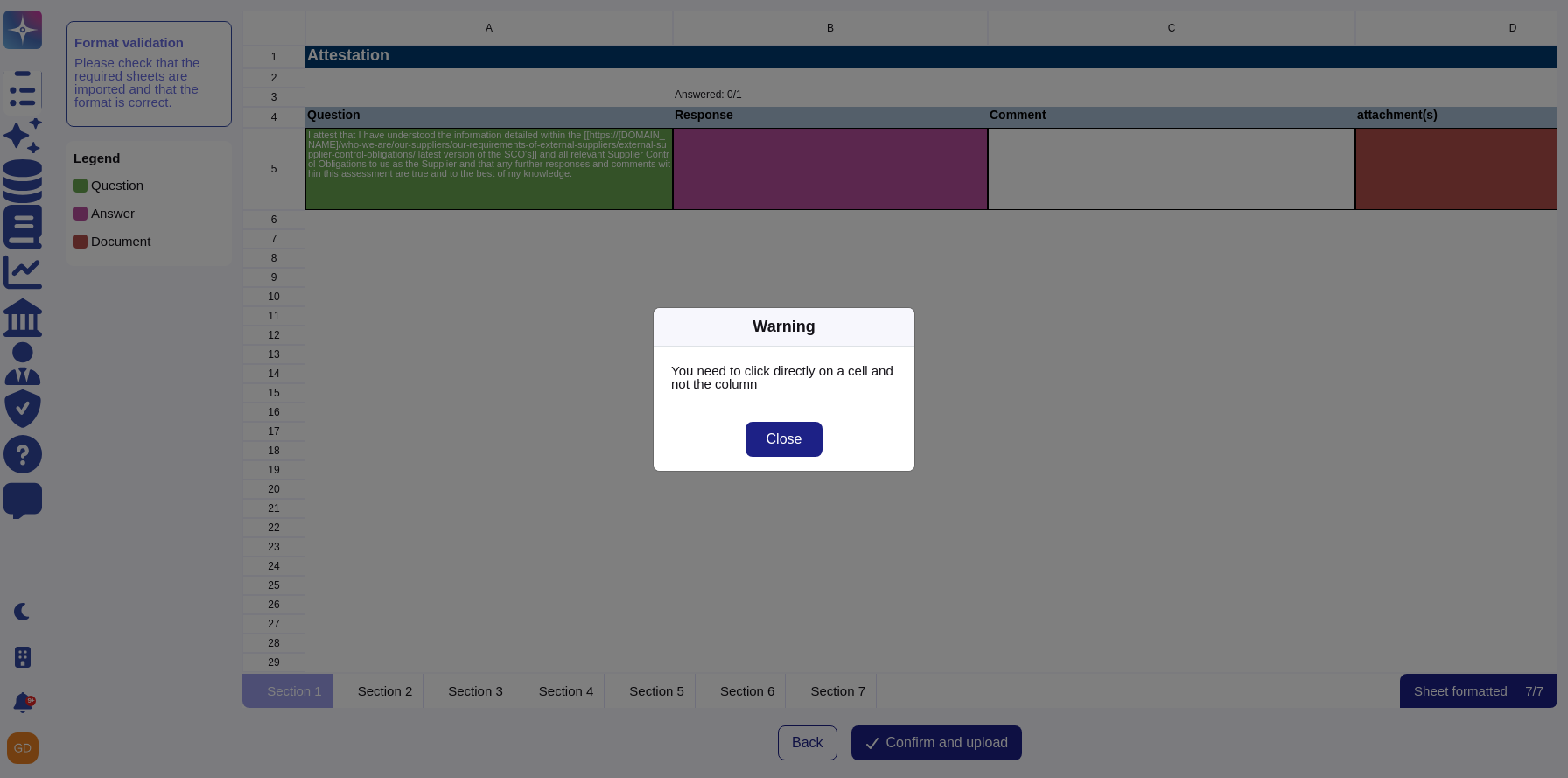
scroll to position [663, 1315]
click at [792, 454] on button "Close" at bounding box center [784, 440] width 78 height 35
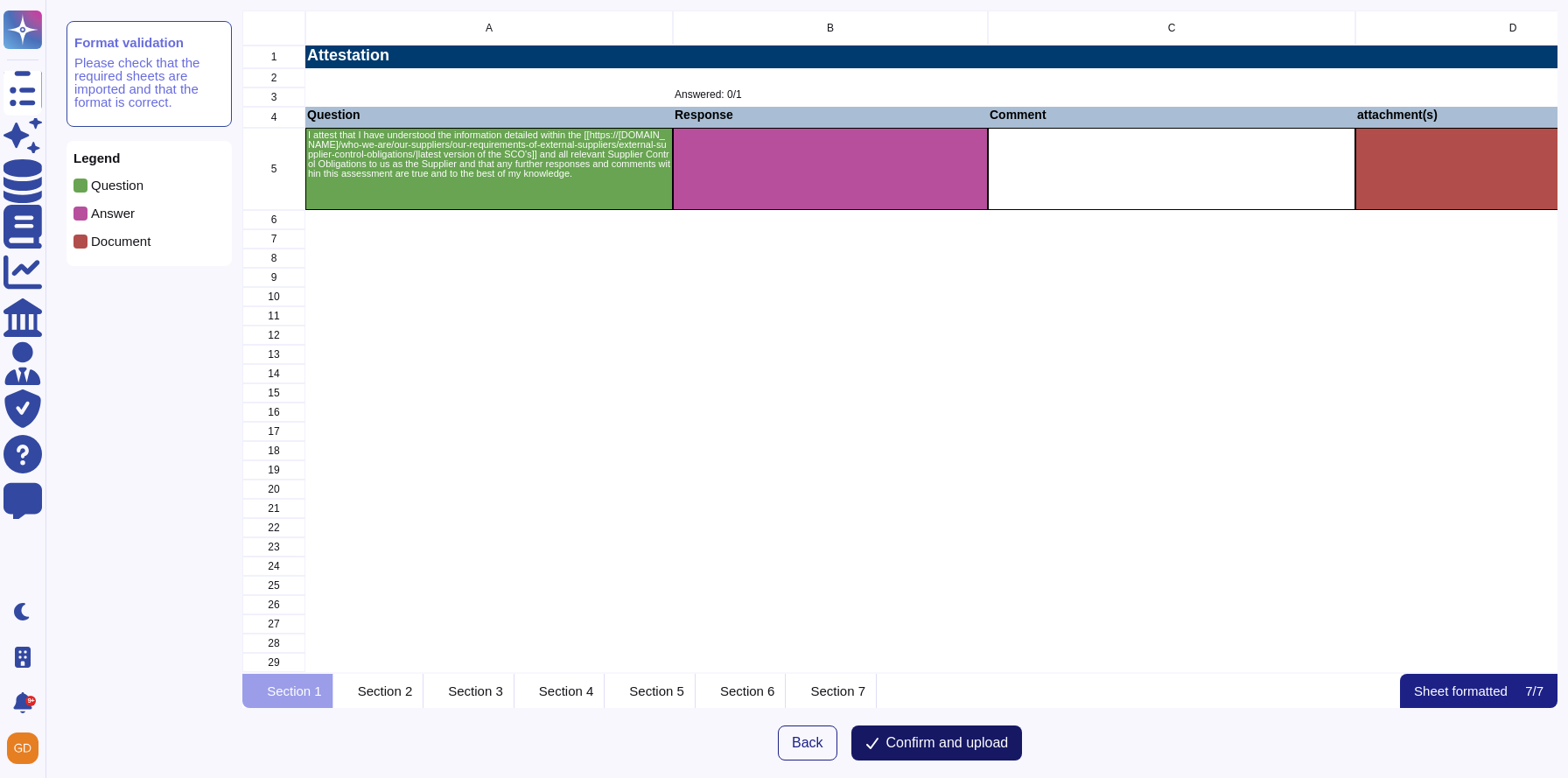
click at [956, 740] on span "Confirm and upload" at bounding box center [947, 743] width 122 height 14
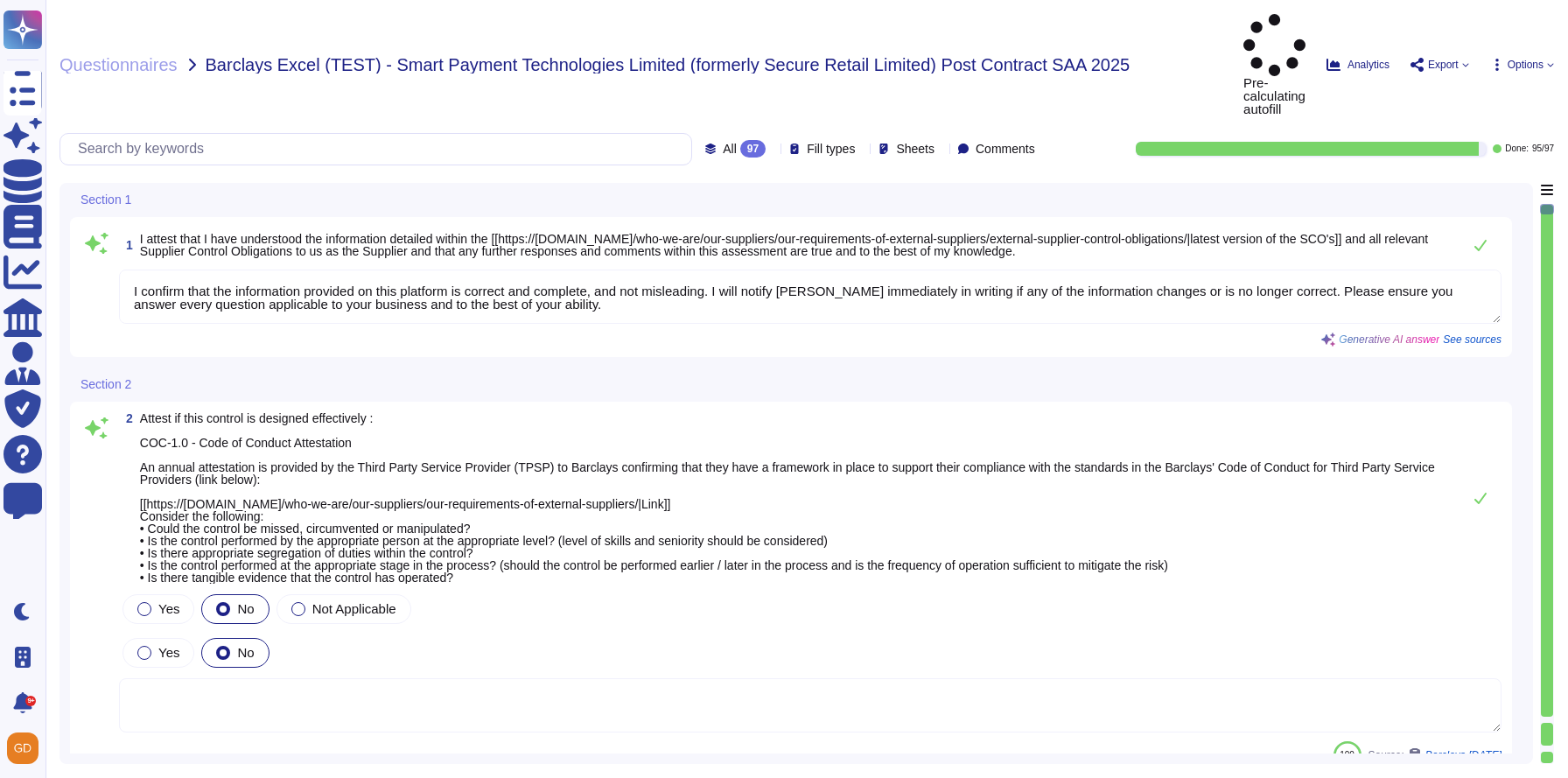
type textarea "I confirm that the information provided on this platform is correct and complet…"
type textarea "Regular tests are scheduled annually with our VRP provider, and IT will carry o…"
type textarea "N/A"
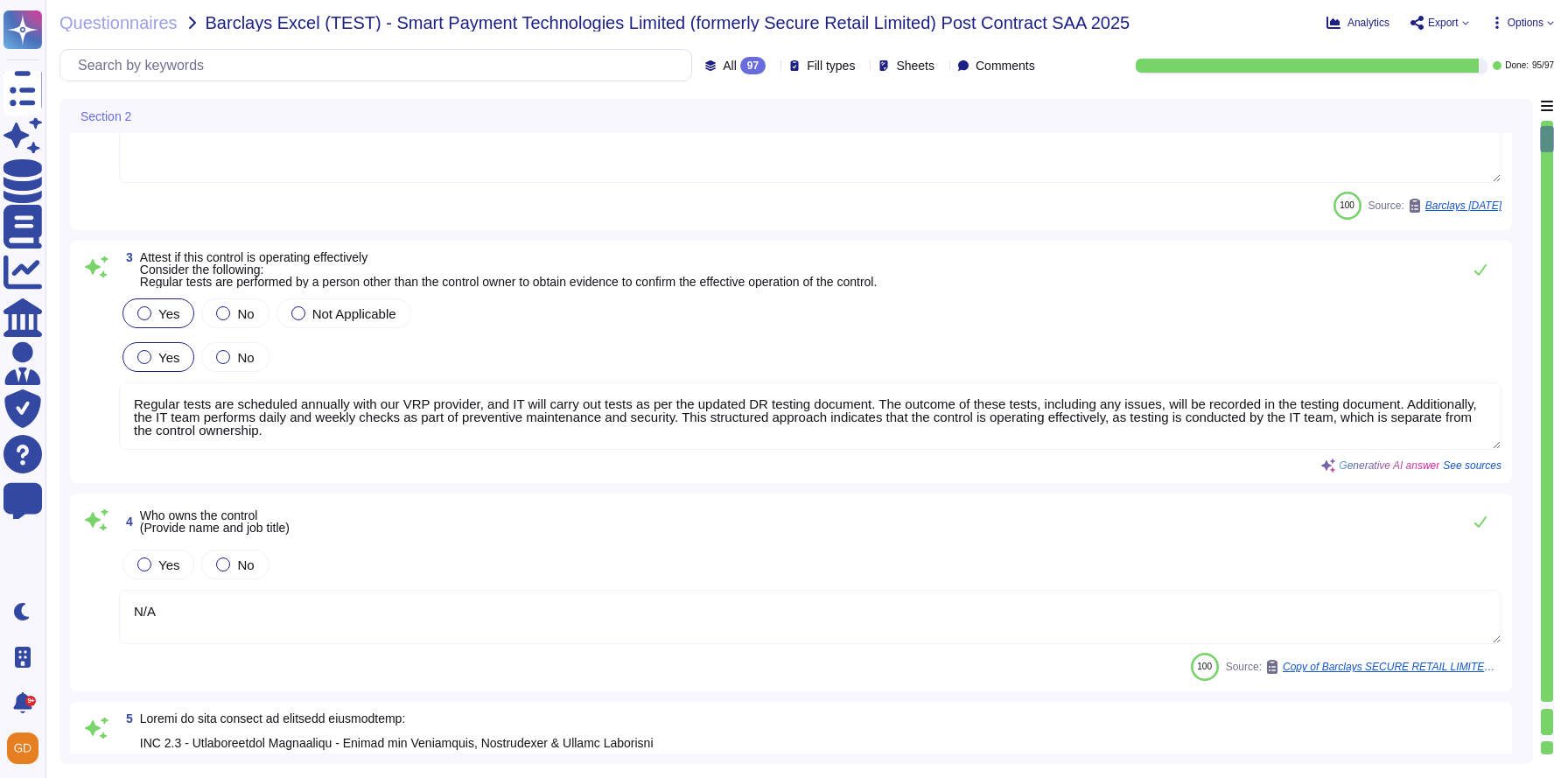
type textarea "1) Our organization has an environmental policy that outlines our commitment to…"
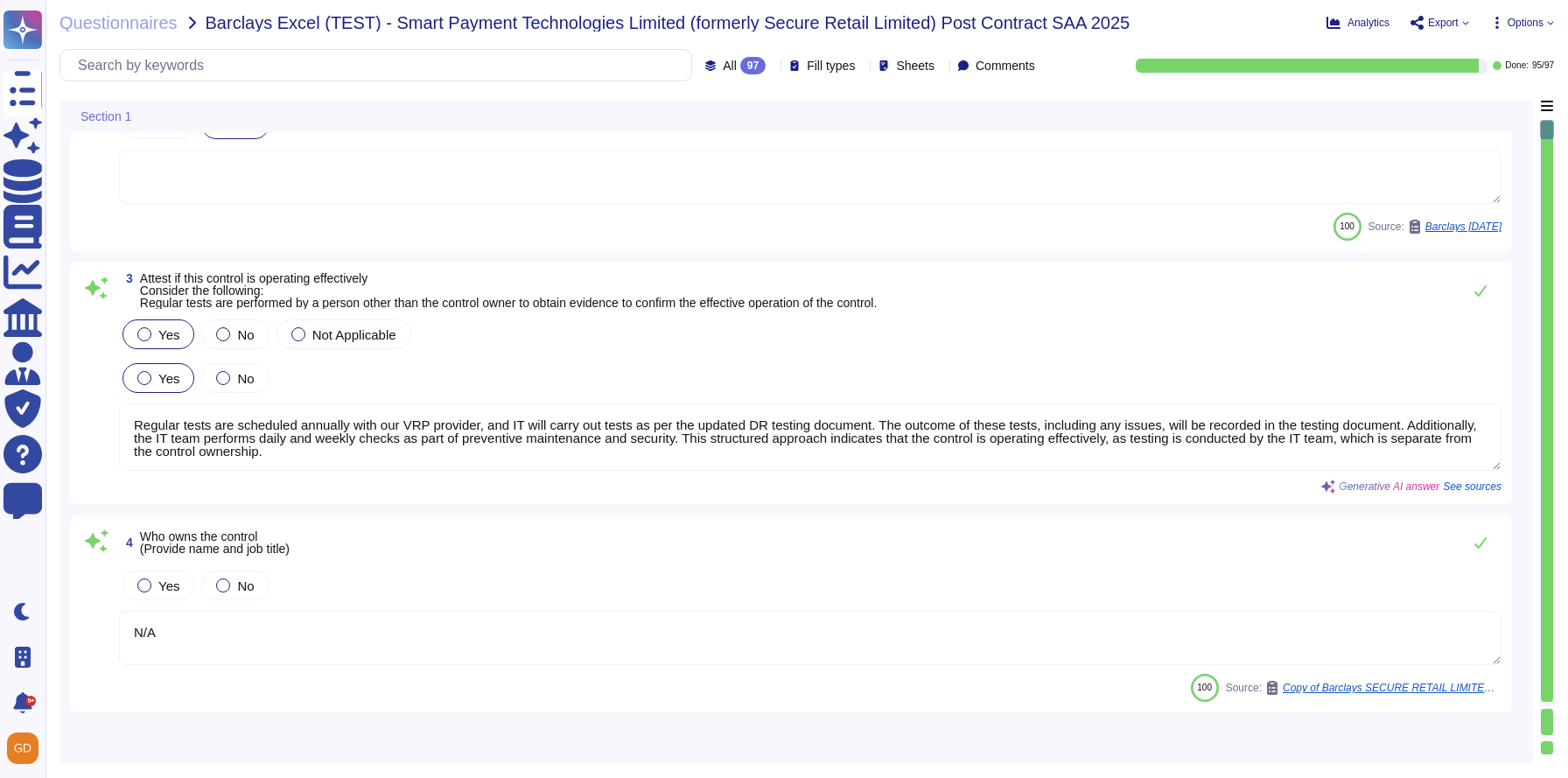
type textarea "I confirm that the information provided on this platform is correct and complet…"
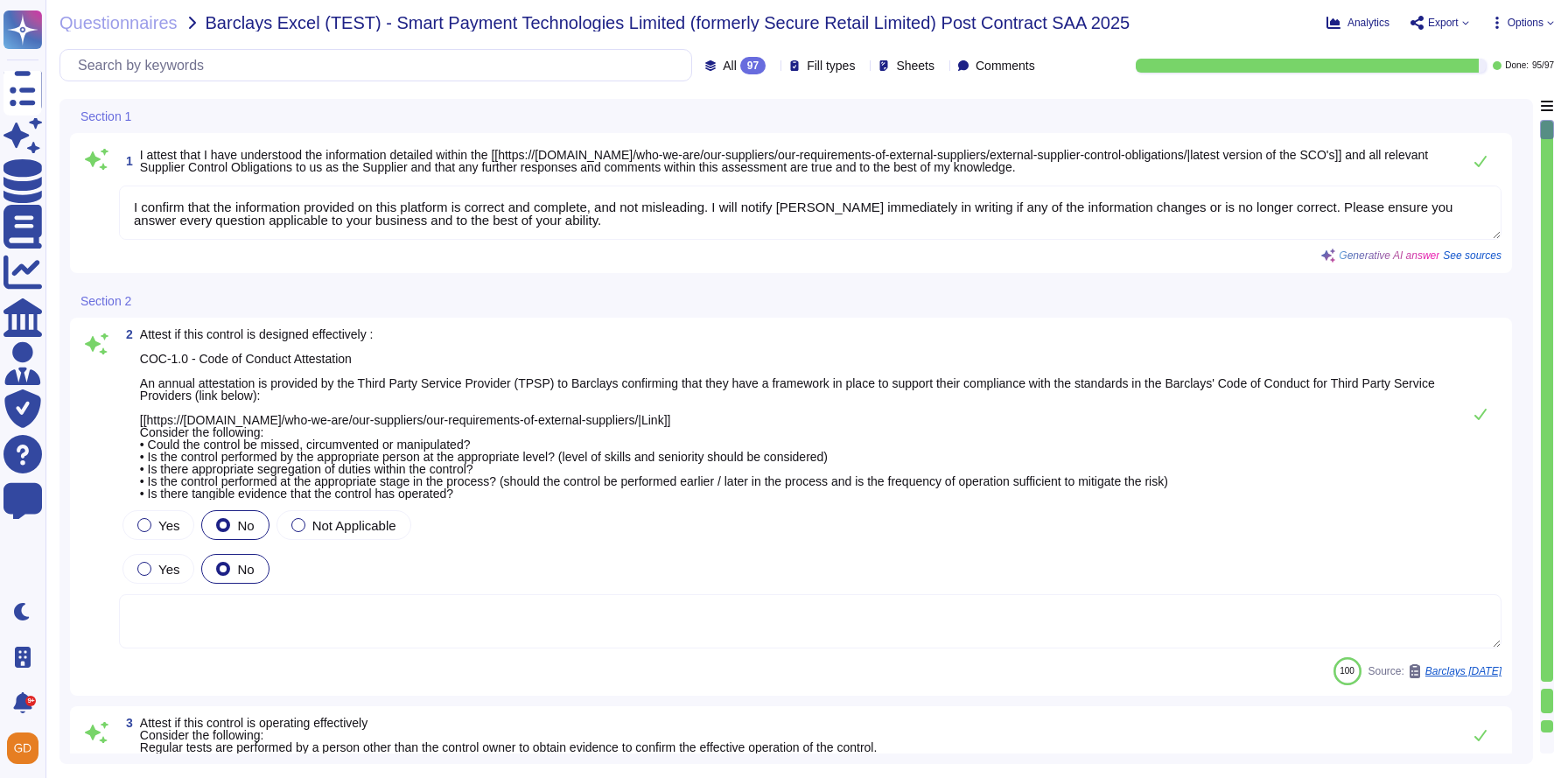
type textarea "I confirm that the information provided on this platform is correct and complet…"
type textarea "Regular tests are scheduled annually with our VRP provider, and IT will carry o…"
type textarea "N/A"
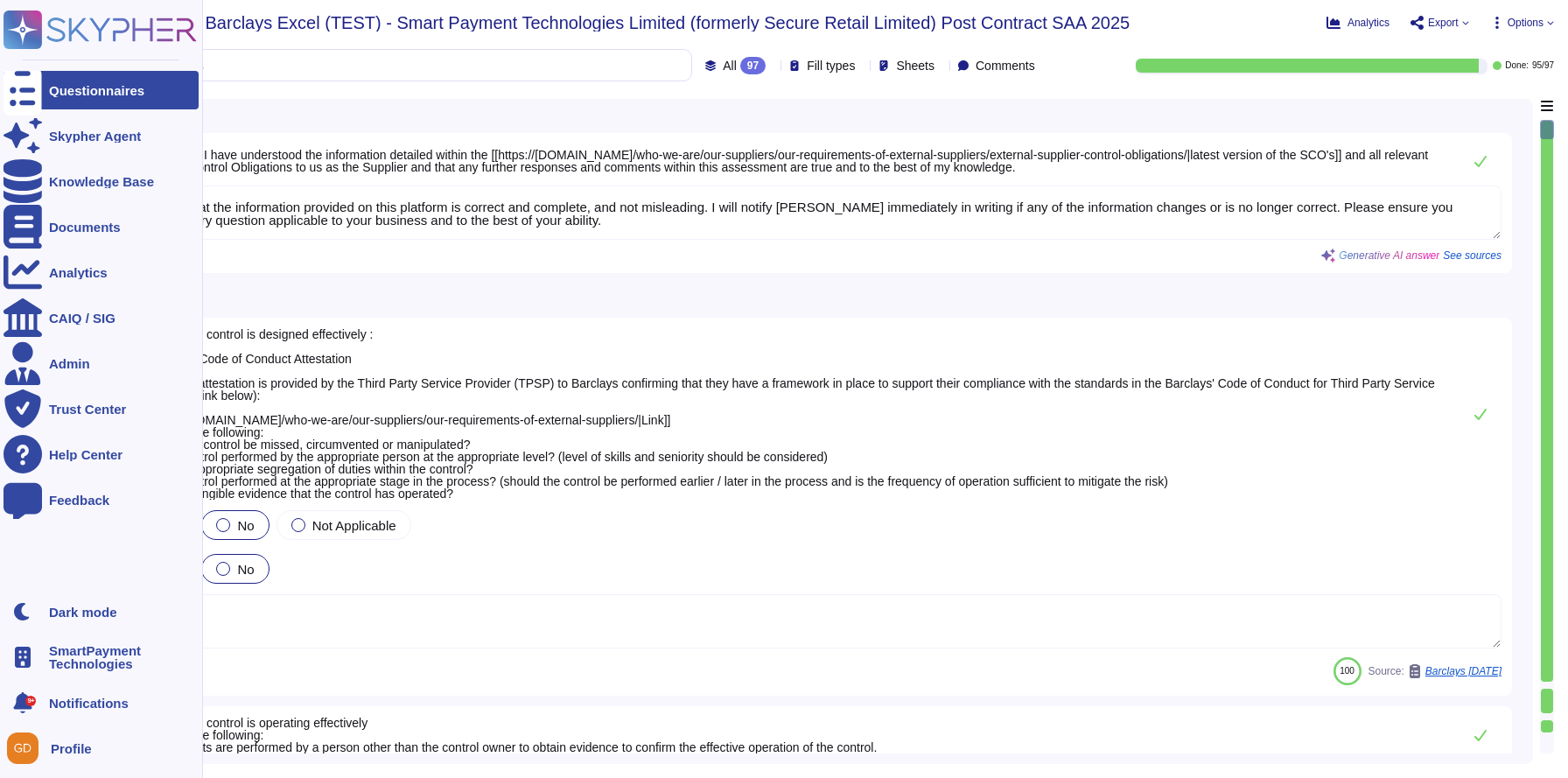
click at [34, 97] on div at bounding box center [23, 91] width 39 height 39
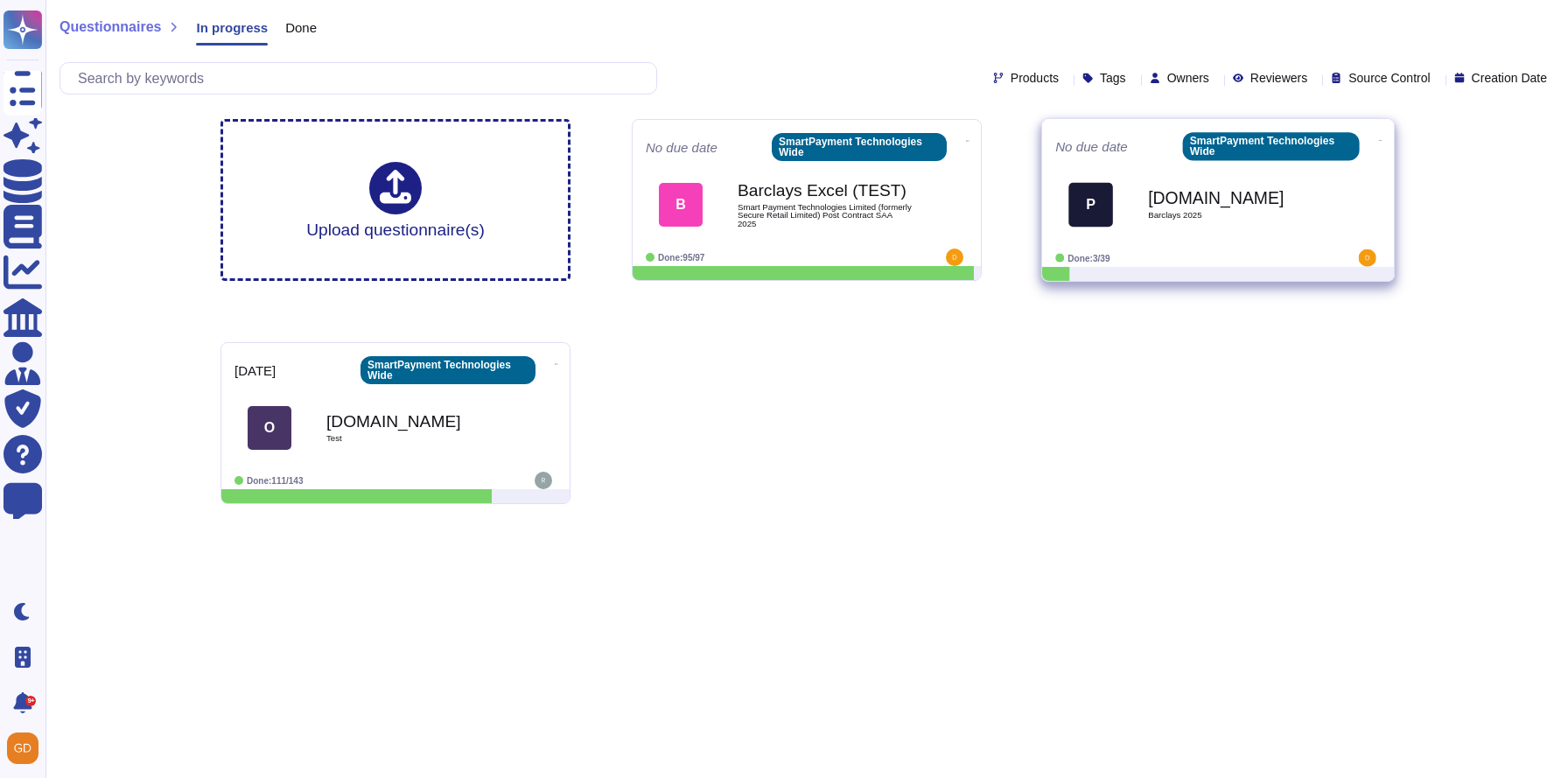
click at [1228, 228] on div "[DOMAIN_NAME] Barclays 2025" at bounding box center [1236, 205] width 176 height 71
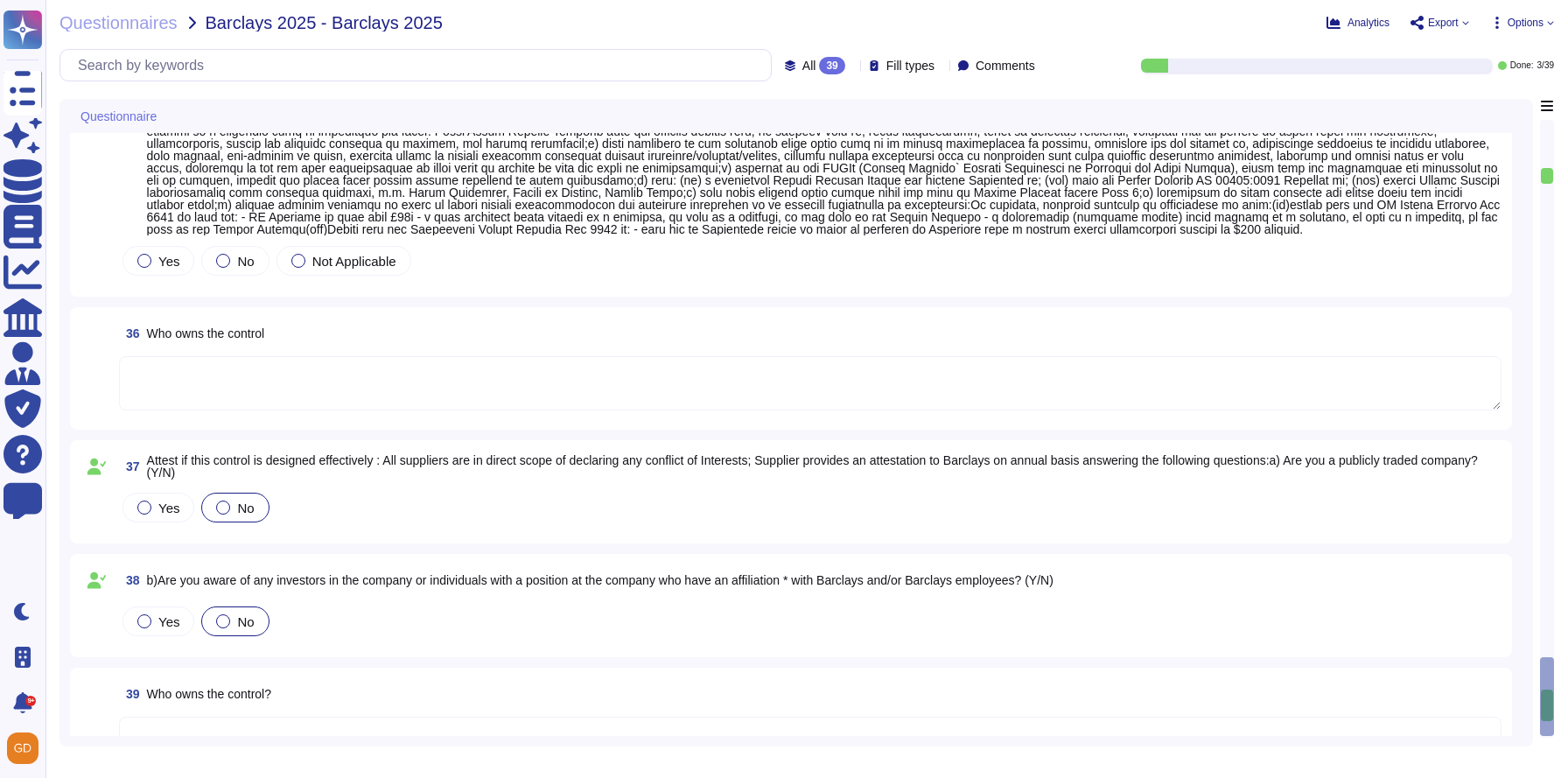
scroll to position [4463, 0]
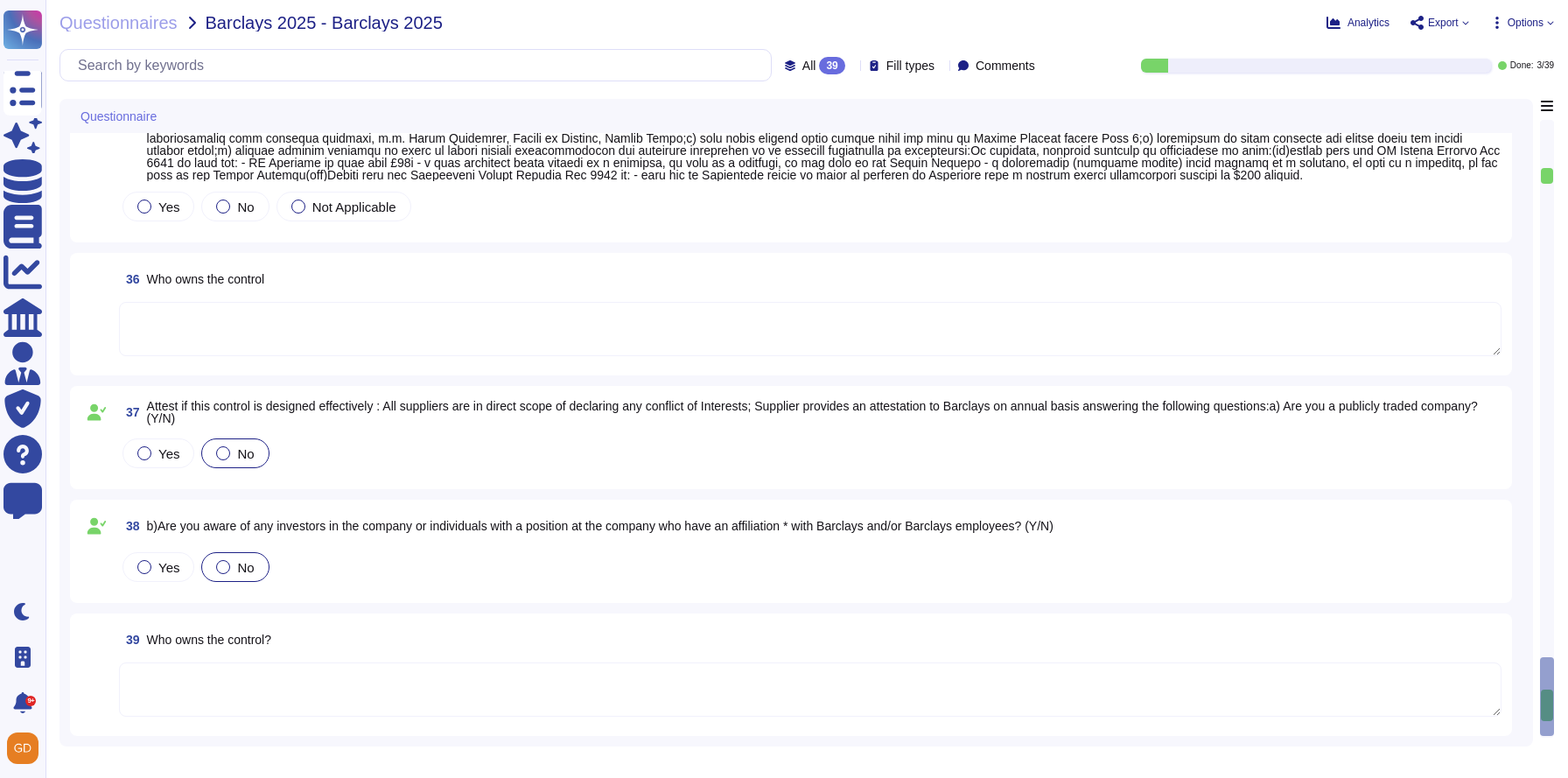
click at [1419, 17] on icon at bounding box center [1418, 22] width 13 height 14
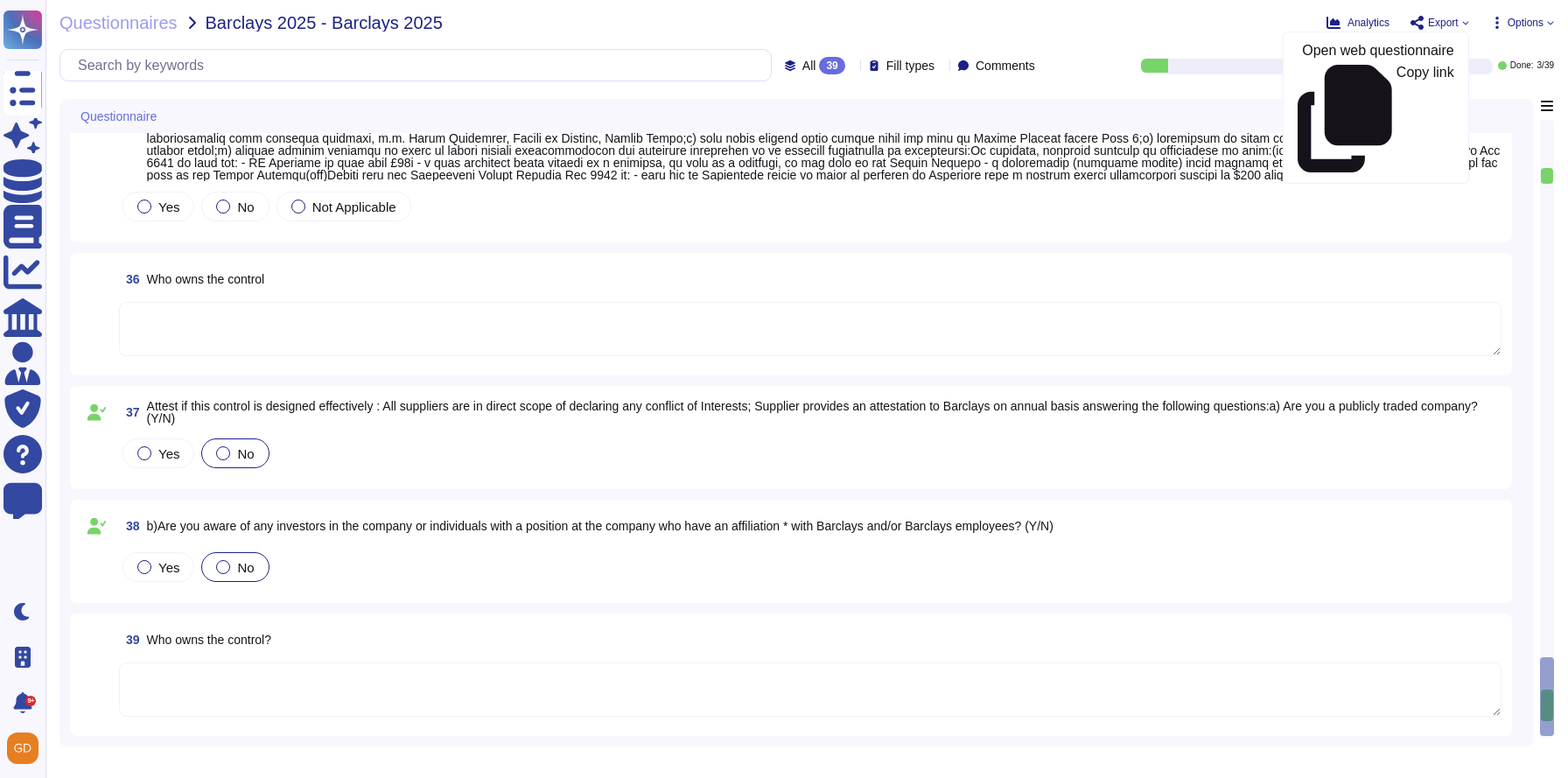
click at [1529, 19] on span "Options" at bounding box center [1526, 22] width 36 height 11
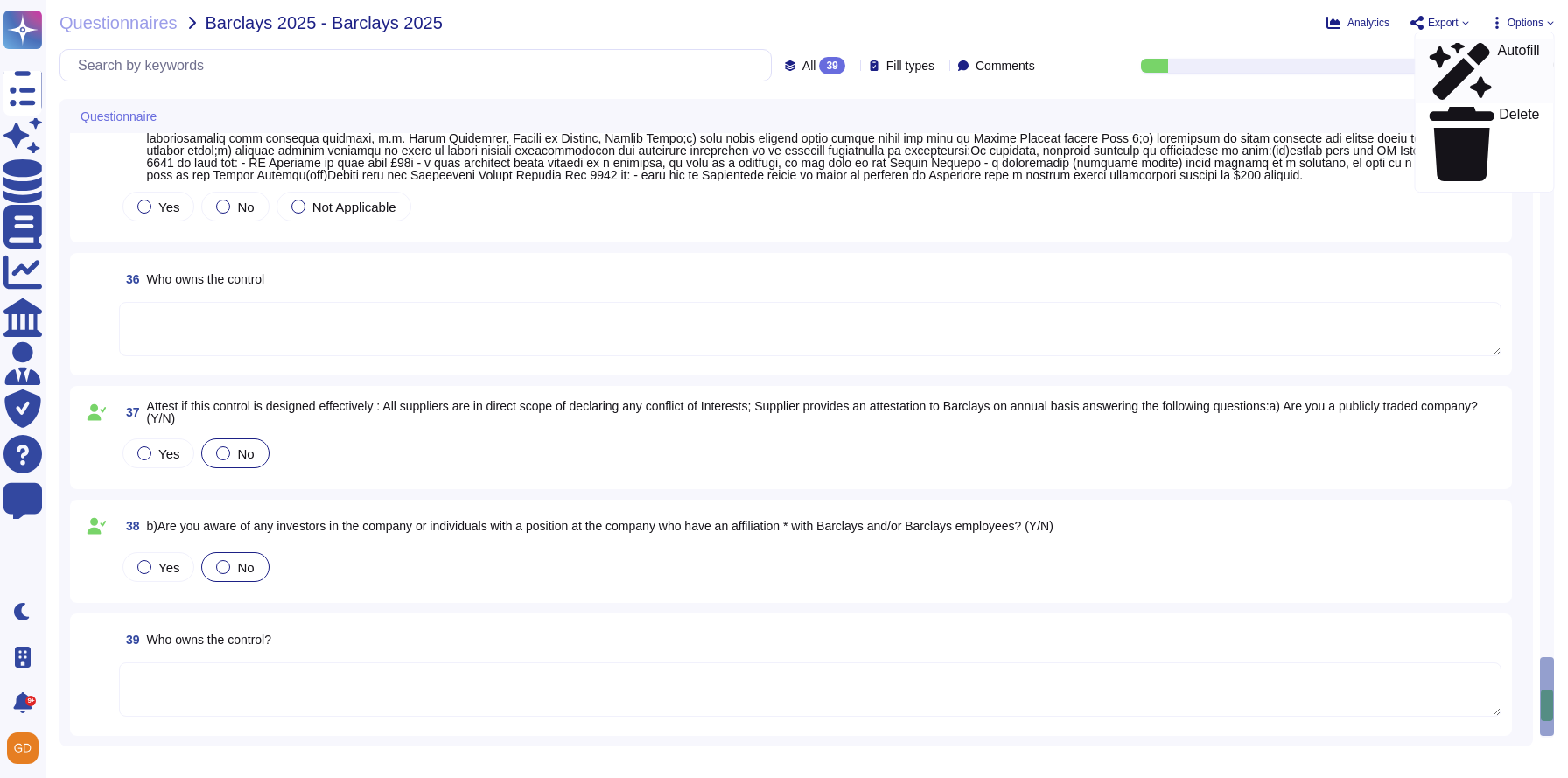
click at [1498, 59] on p "Autofill" at bounding box center [1519, 71] width 42 height 56
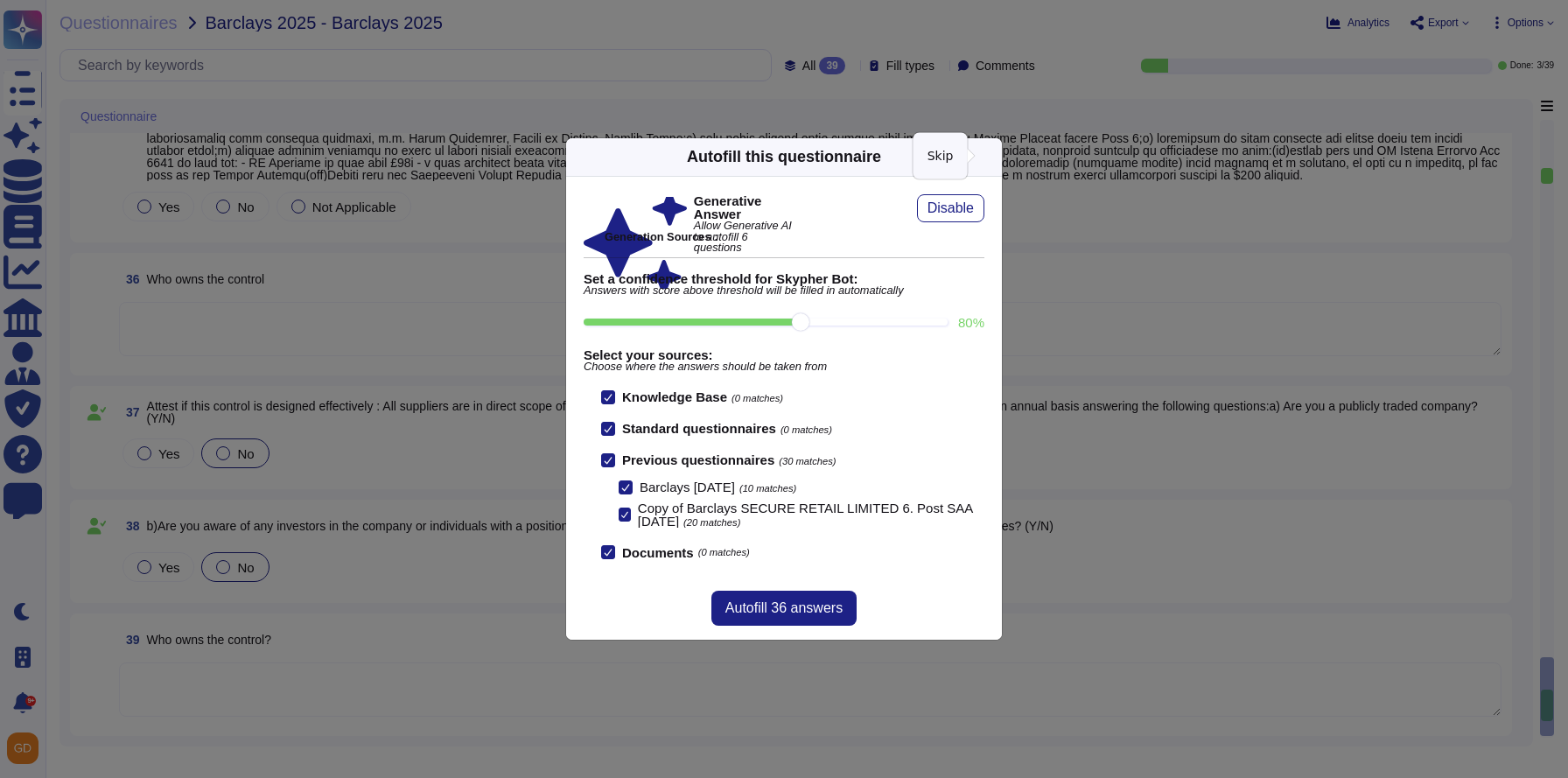
click at [992, 213] on icon at bounding box center [1159, 381] width 336 height 336
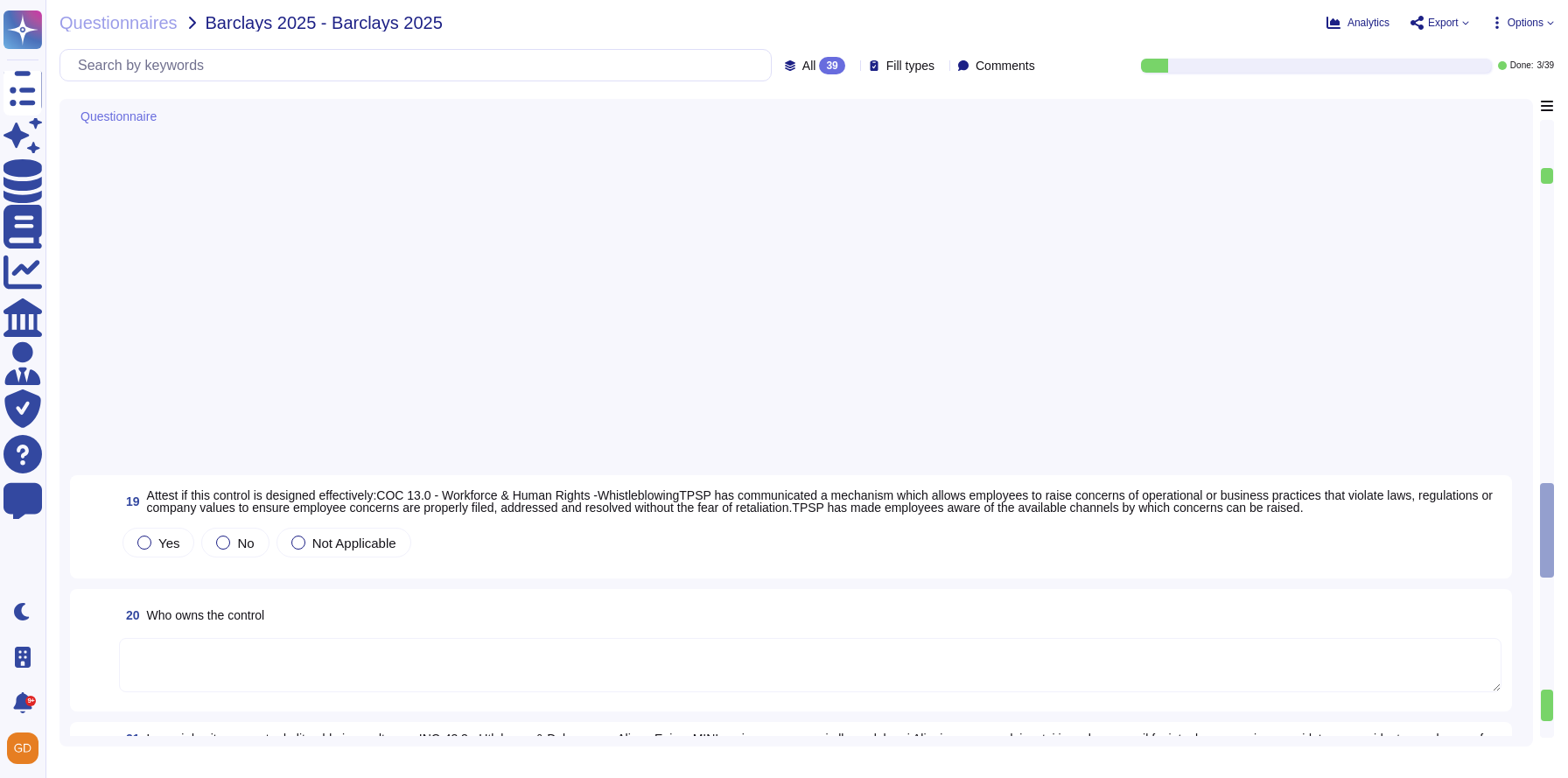
scroll to position [1457, 0]
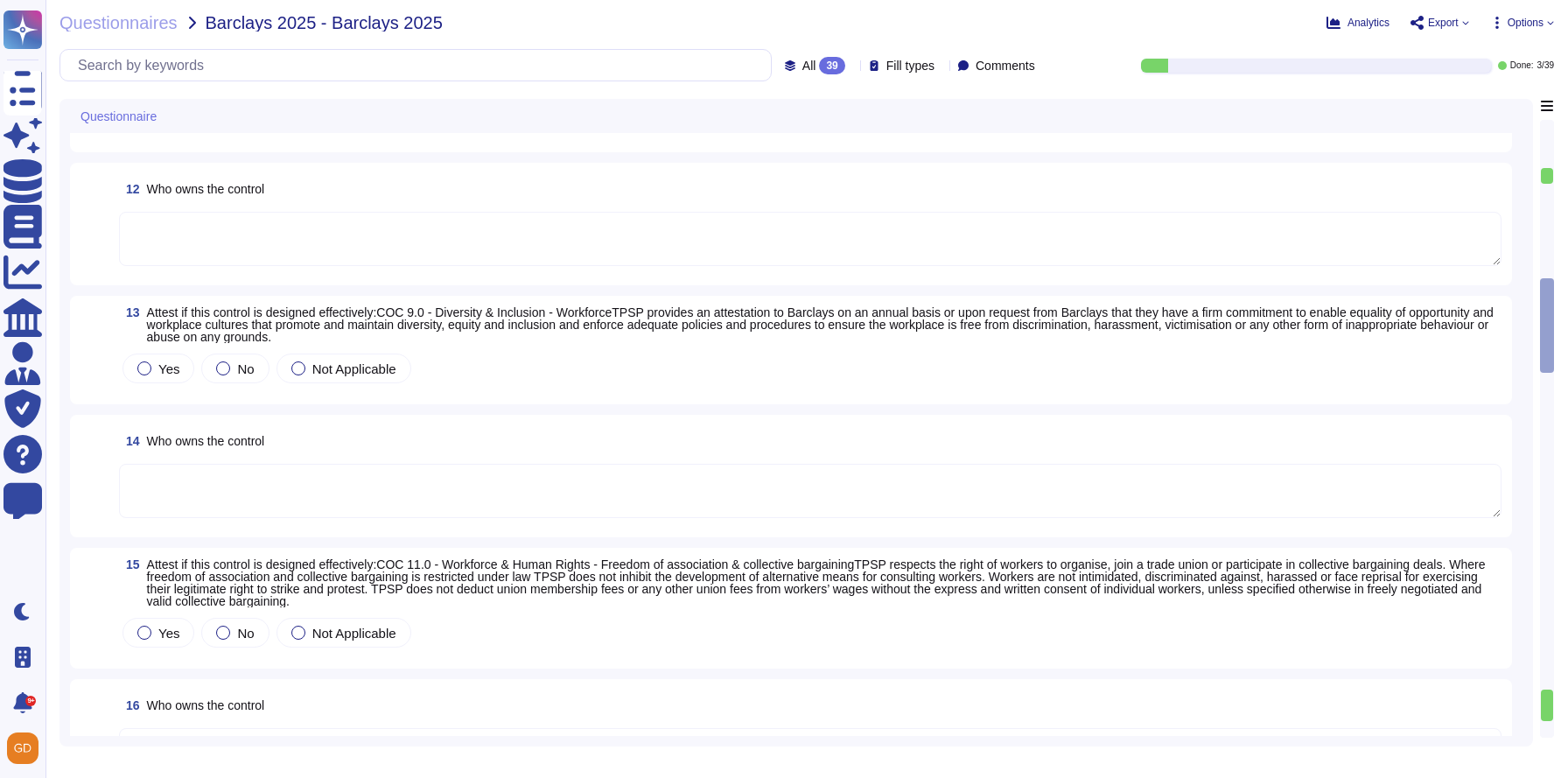
click at [100, 33] on div "Questionnaires Barclays 2025 - Barclays 2025 Analytics Export Open web question…" at bounding box center [807, 389] width 1523 height 778
click at [150, 11] on div "Questionnaires Barclays 2025 - Barclays 2025 Analytics Export Open web question…" at bounding box center [807, 389] width 1523 height 778
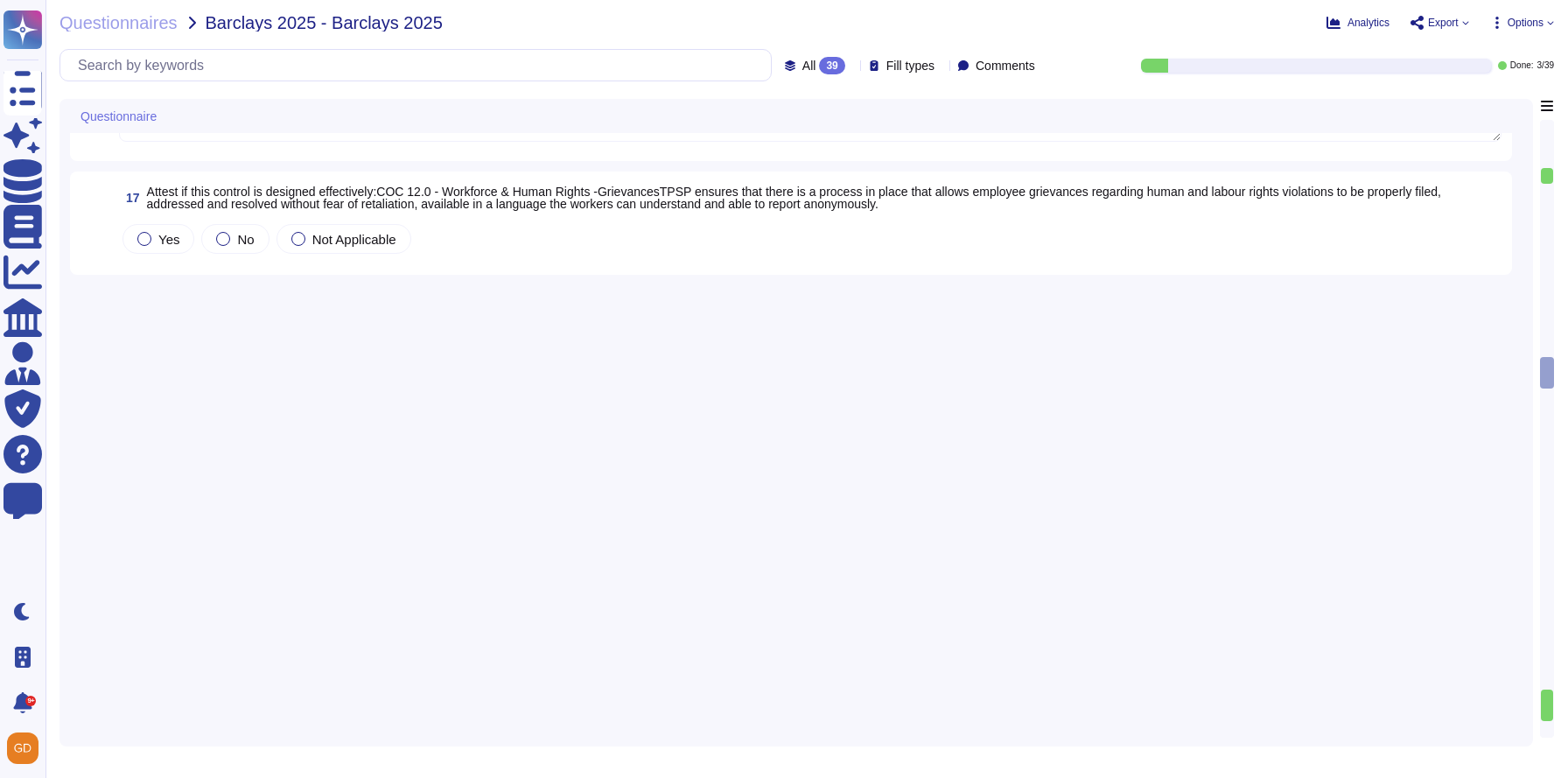
scroll to position [0, 0]
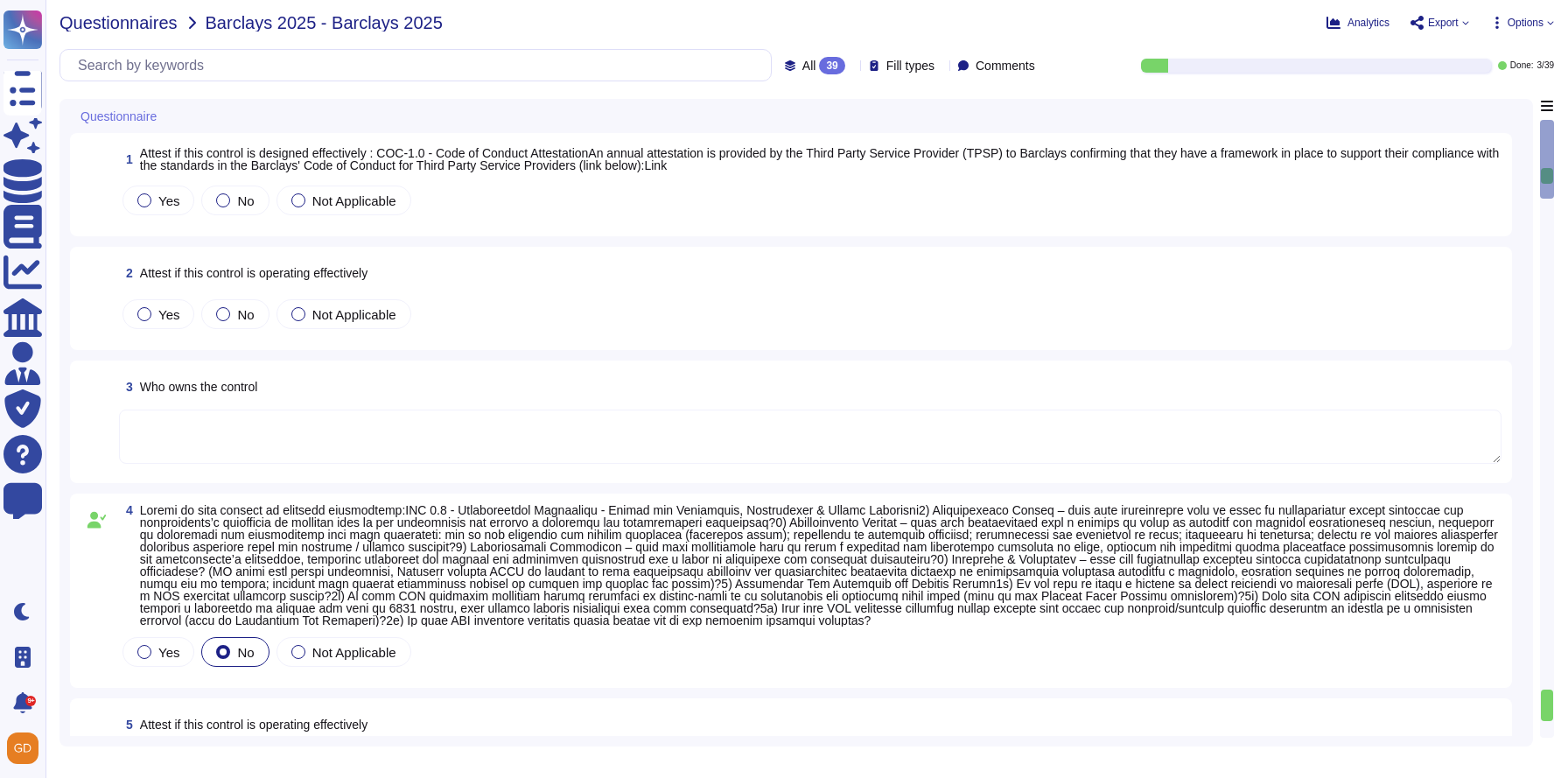
click at [156, 25] on span "Questionnaires" at bounding box center [119, 23] width 119 height 17
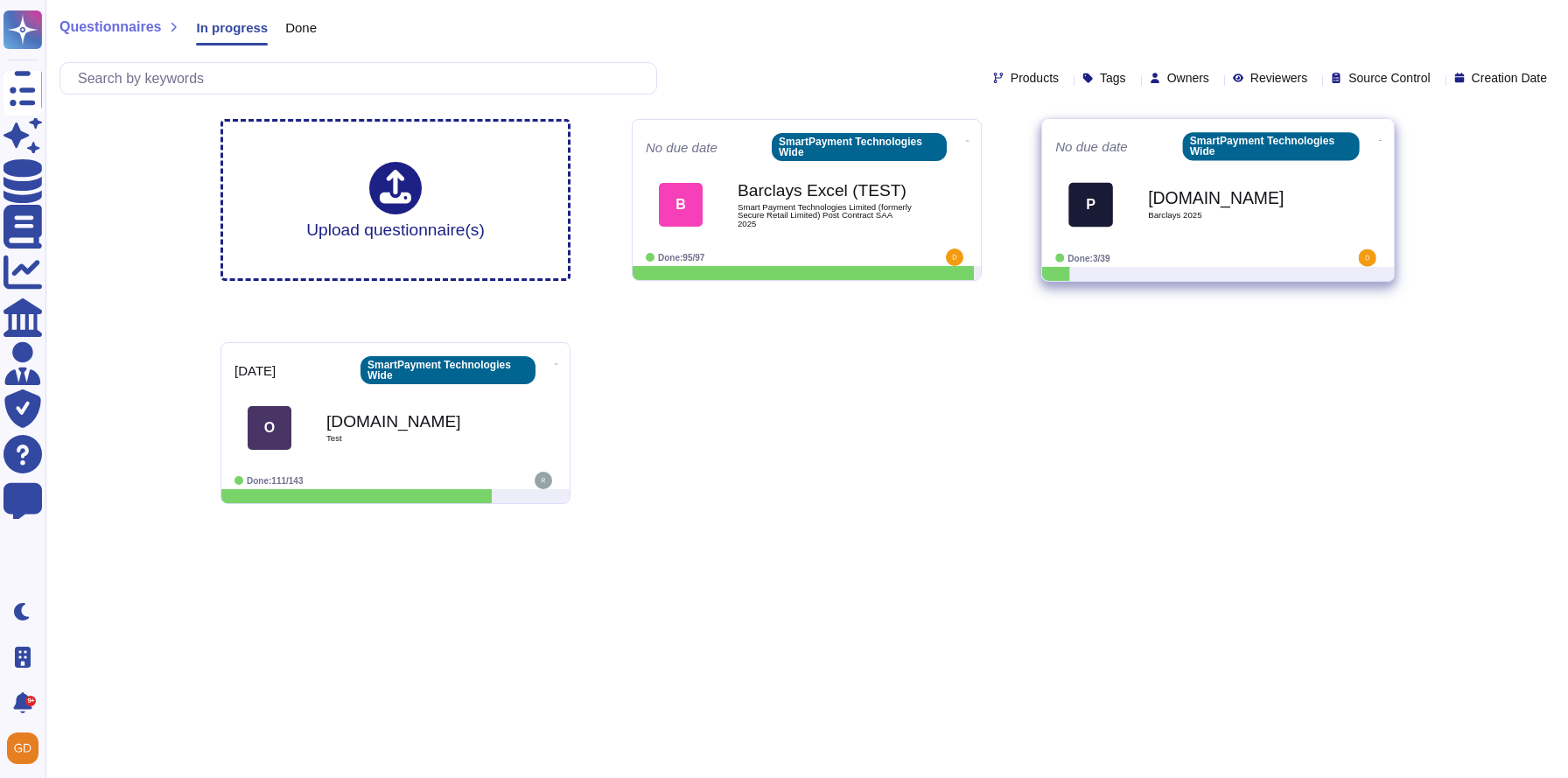
click at [1183, 154] on div "SmartPayment Technologies Wide" at bounding box center [1271, 146] width 176 height 28
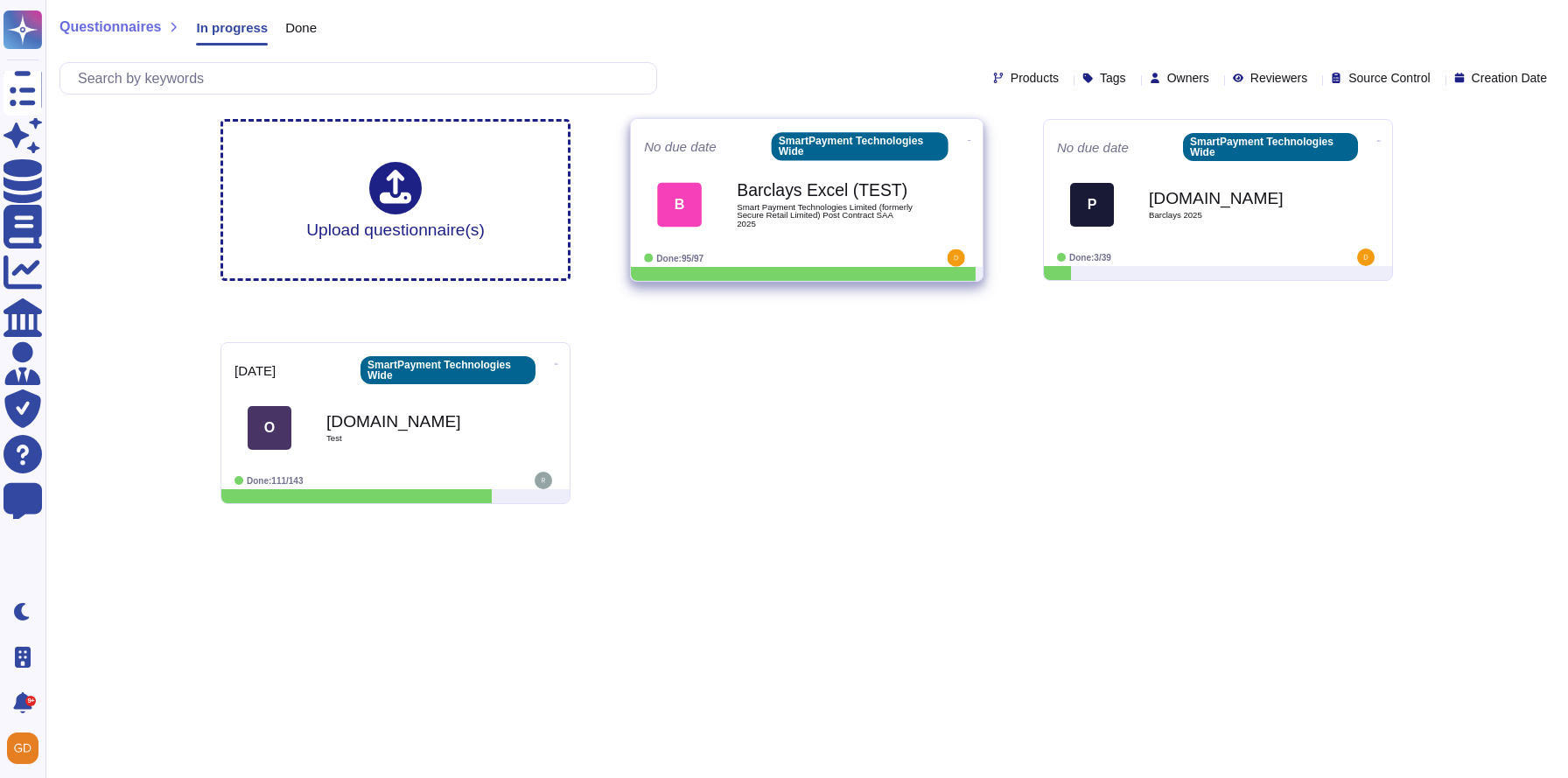
click at [770, 194] on b "Barclays Excel (TEST)" at bounding box center [825, 189] width 176 height 16
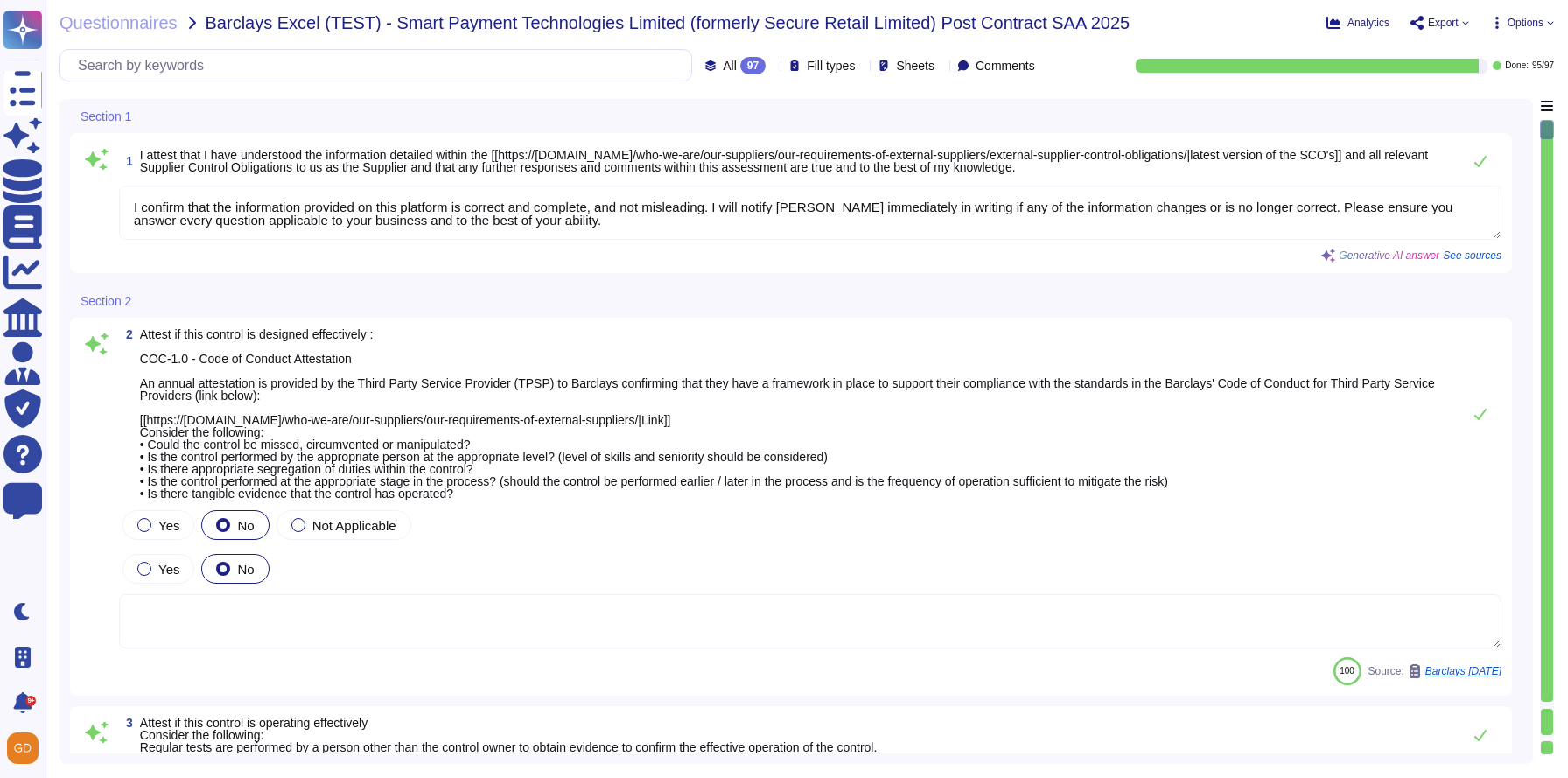
type textarea "I confirm that the information provided on this platform is correct and complet…"
type textarea "Regular tests are scheduled annually with our VRP provider, and IT will carry o…"
type textarea "N/A"
click at [1532, 35] on div "Questionnaires Barclays Excel (TEST) - Smart Payment Technologies Limited (form…" at bounding box center [807, 389] width 1523 height 778
click at [1532, 24] on span "Options" at bounding box center [1526, 22] width 36 height 11
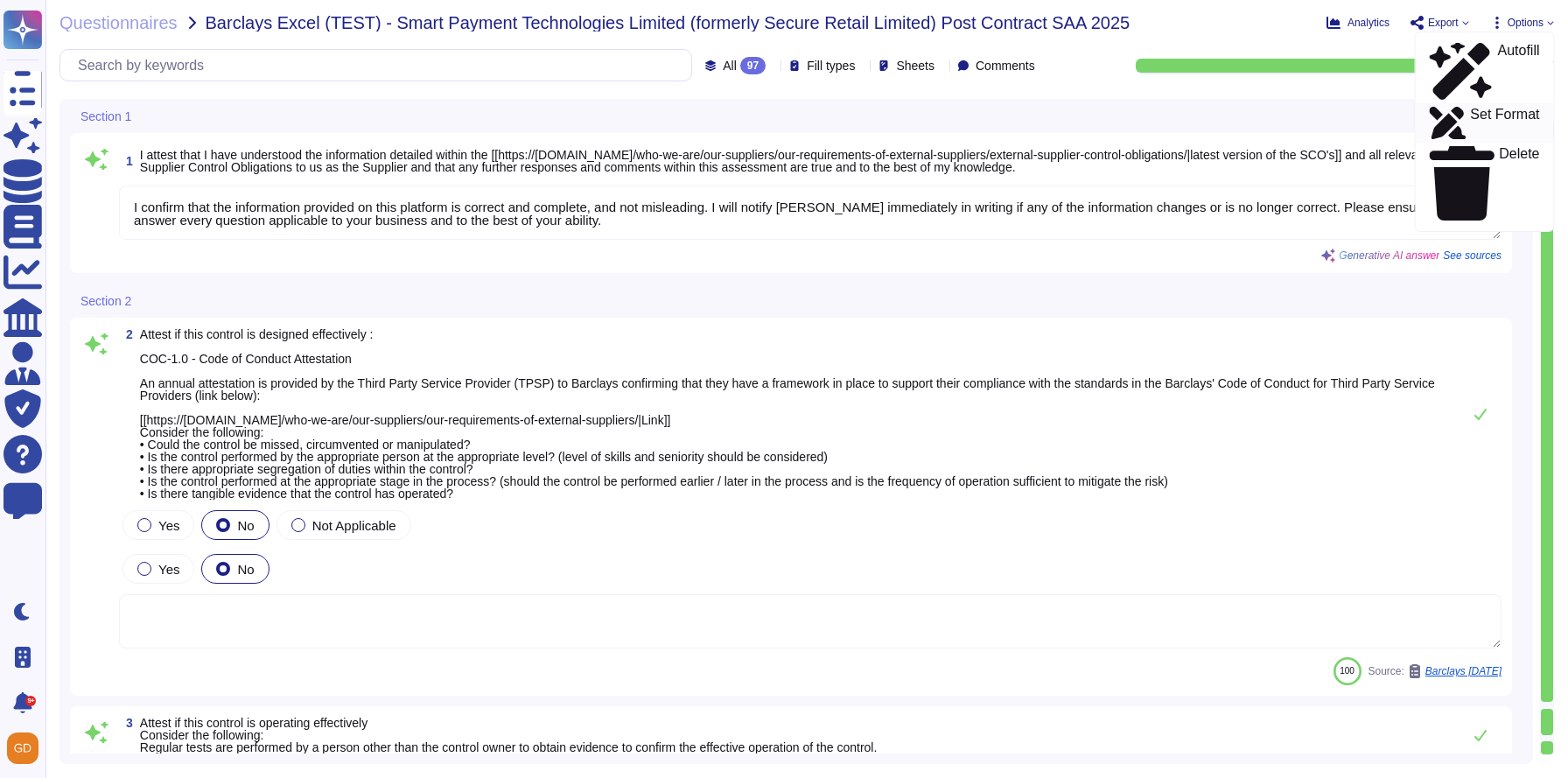
click at [1482, 108] on p "Set Format" at bounding box center [1505, 123] width 69 height 32
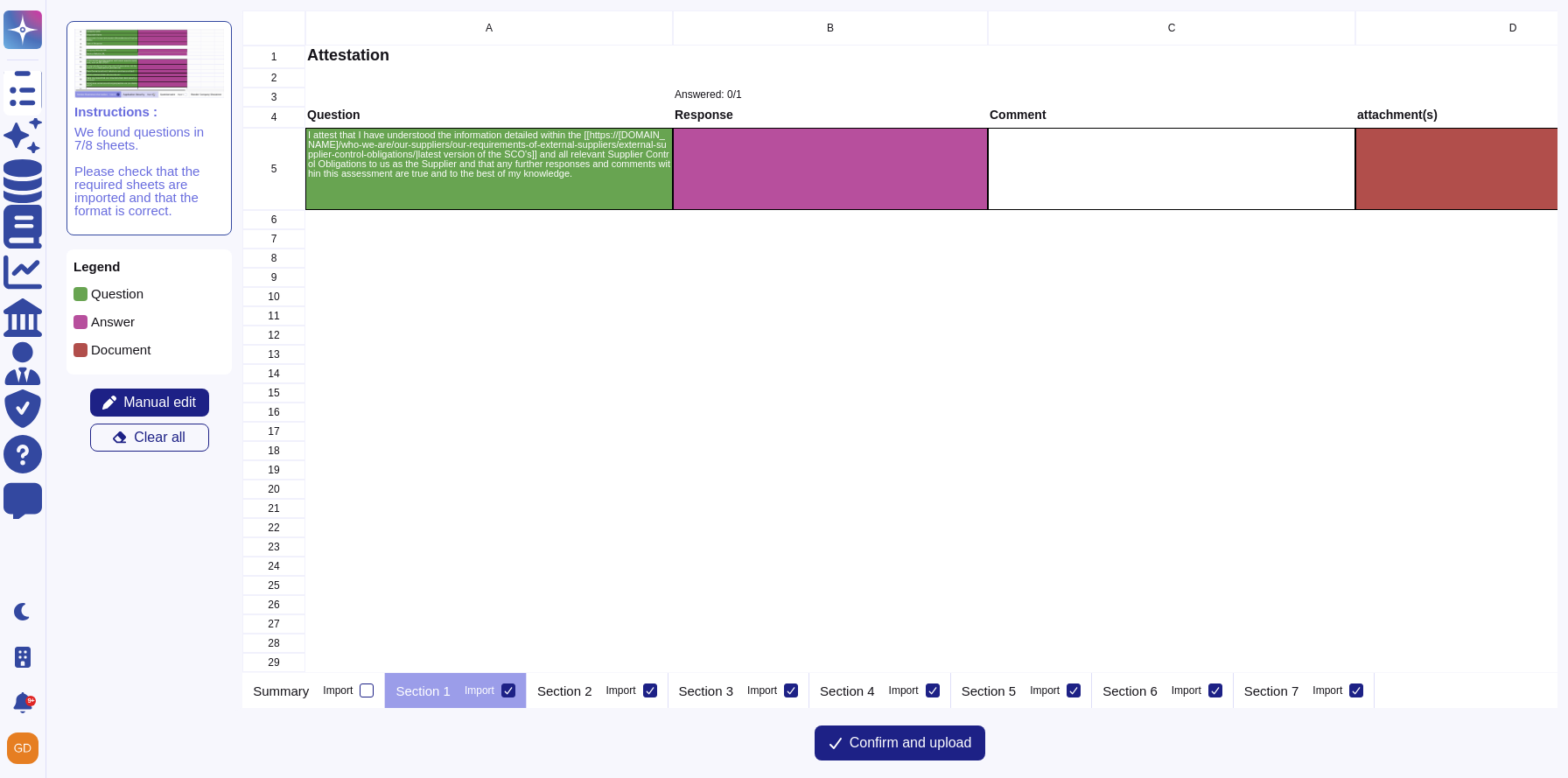
scroll to position [662, 1315]
click at [593, 696] on p "Section 2" at bounding box center [565, 691] width 55 height 13
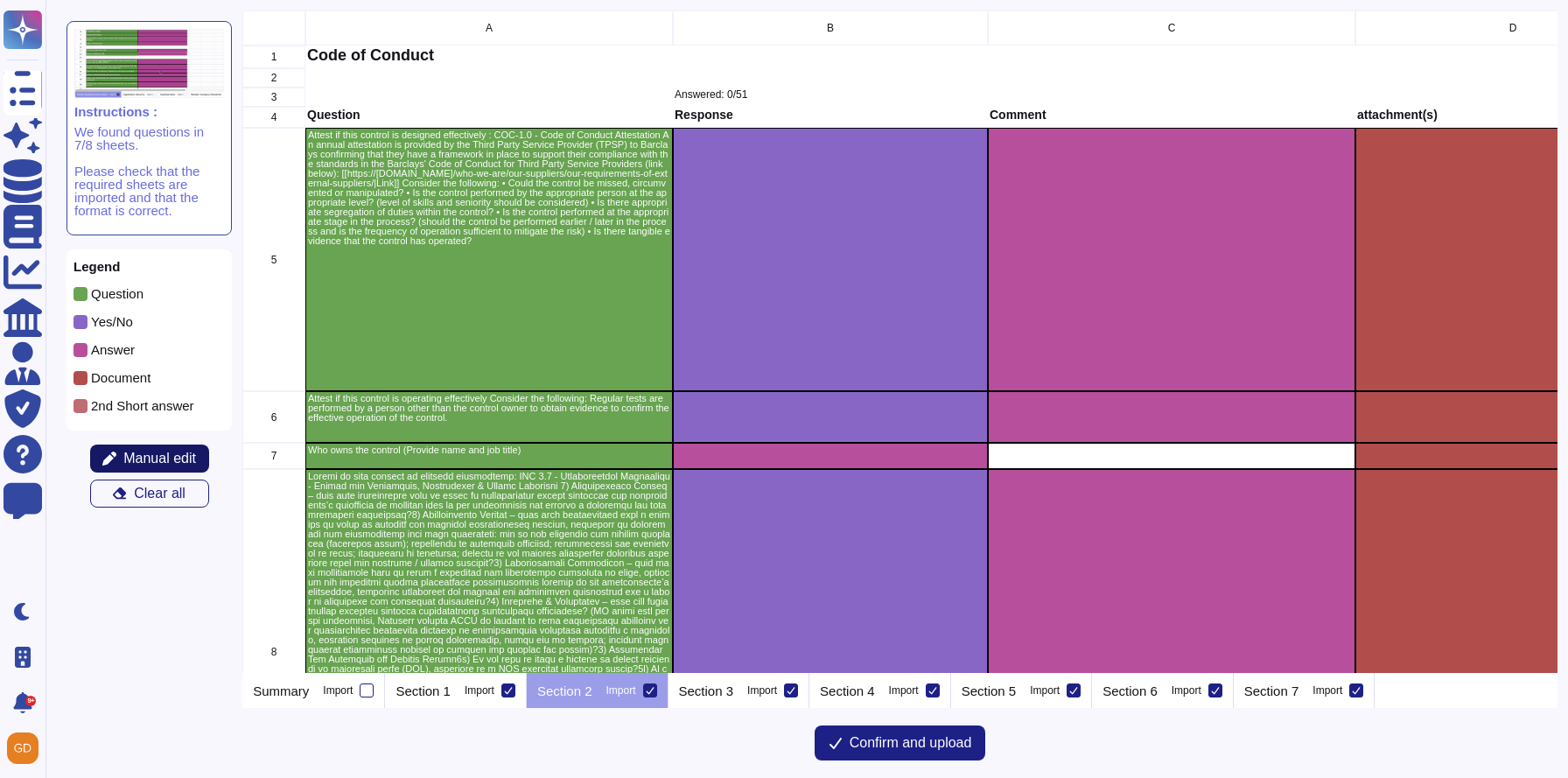
click at [154, 463] on span "Manual edit" at bounding box center [159, 459] width 72 height 14
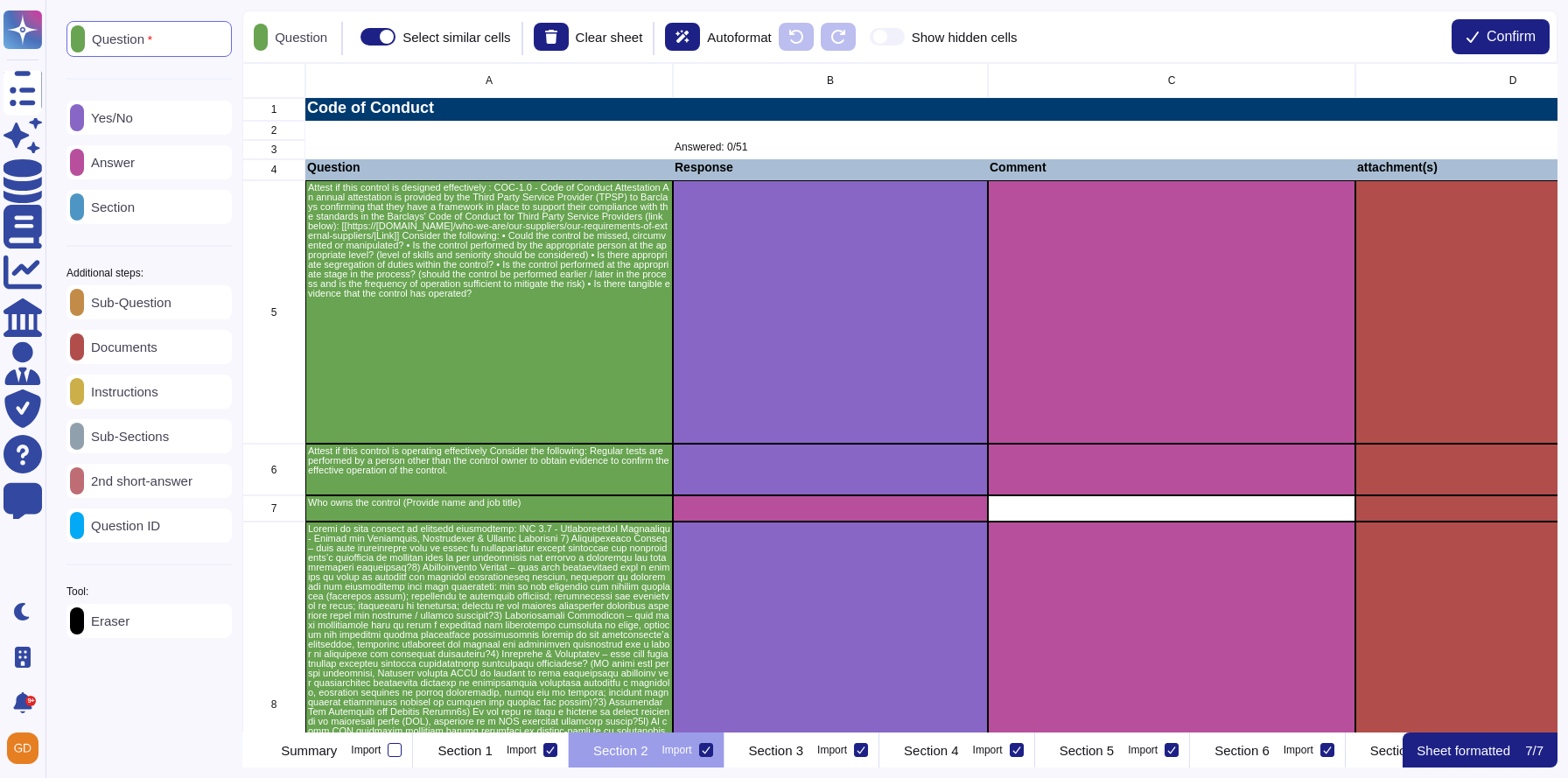
scroll to position [670, 1315]
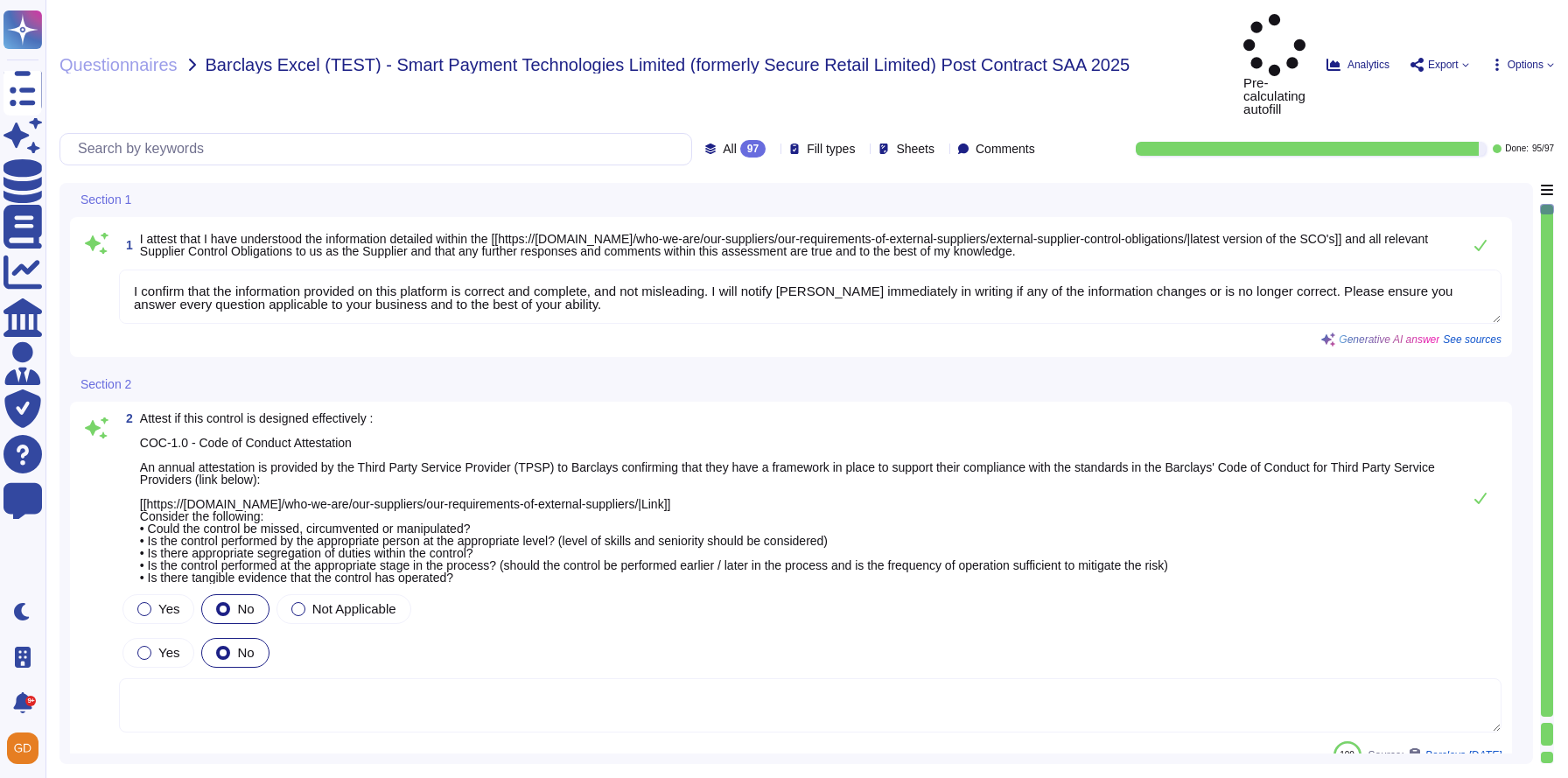
type textarea "I confirm that the information provided on this platform is correct and complet…"
type textarea "Regular tests are scheduled annually with our VRP provider, and IT will carry o…"
type textarea "N/A"
click at [1516, 20] on div "Pre-calculating autofill Analytics Export Options" at bounding box center [1398, 65] width 310 height 101
click at [1516, 60] on span "Options" at bounding box center [1526, 65] width 36 height 11
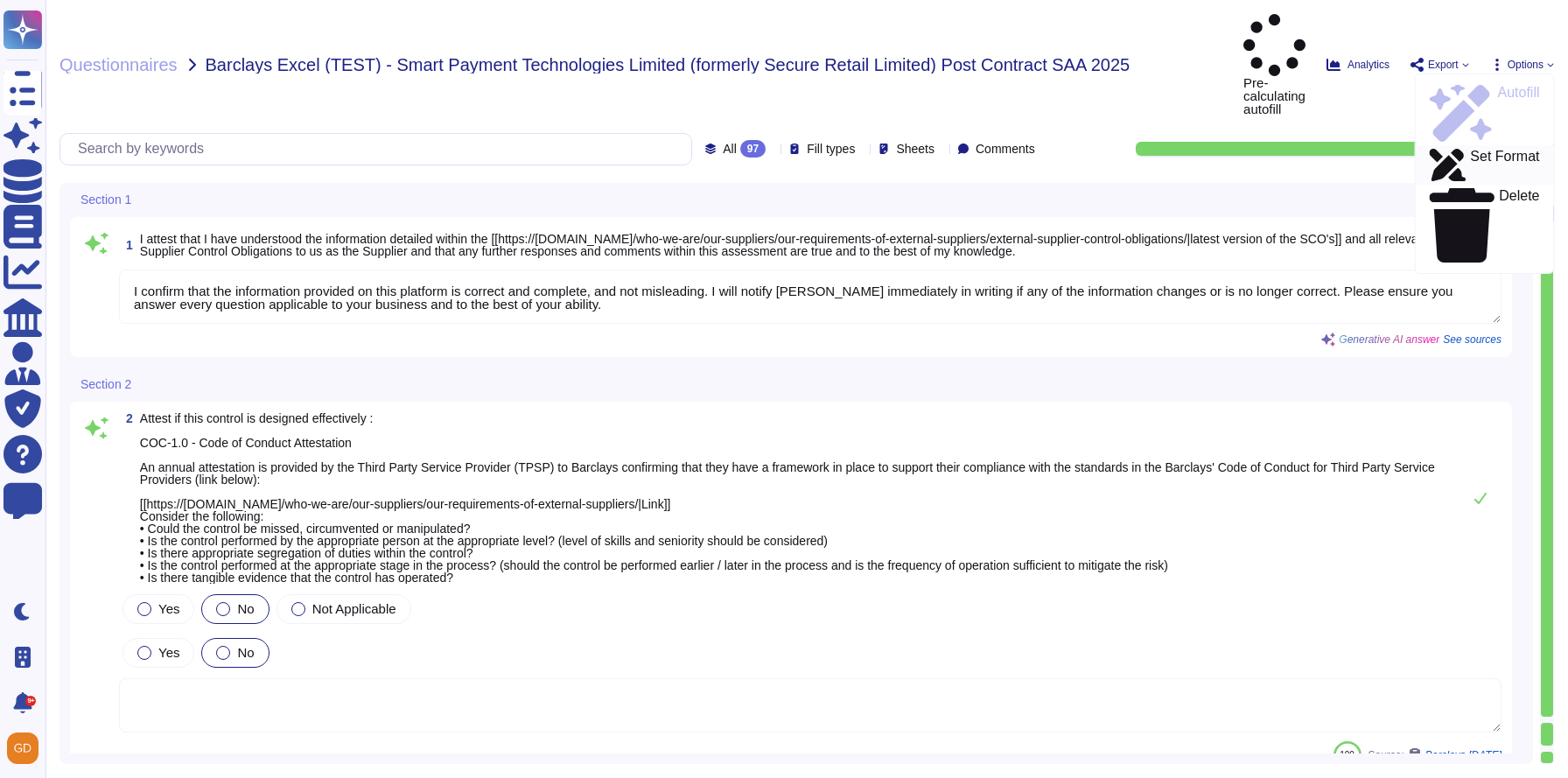
click at [1480, 149] on p "Set Format" at bounding box center [1505, 165] width 69 height 32
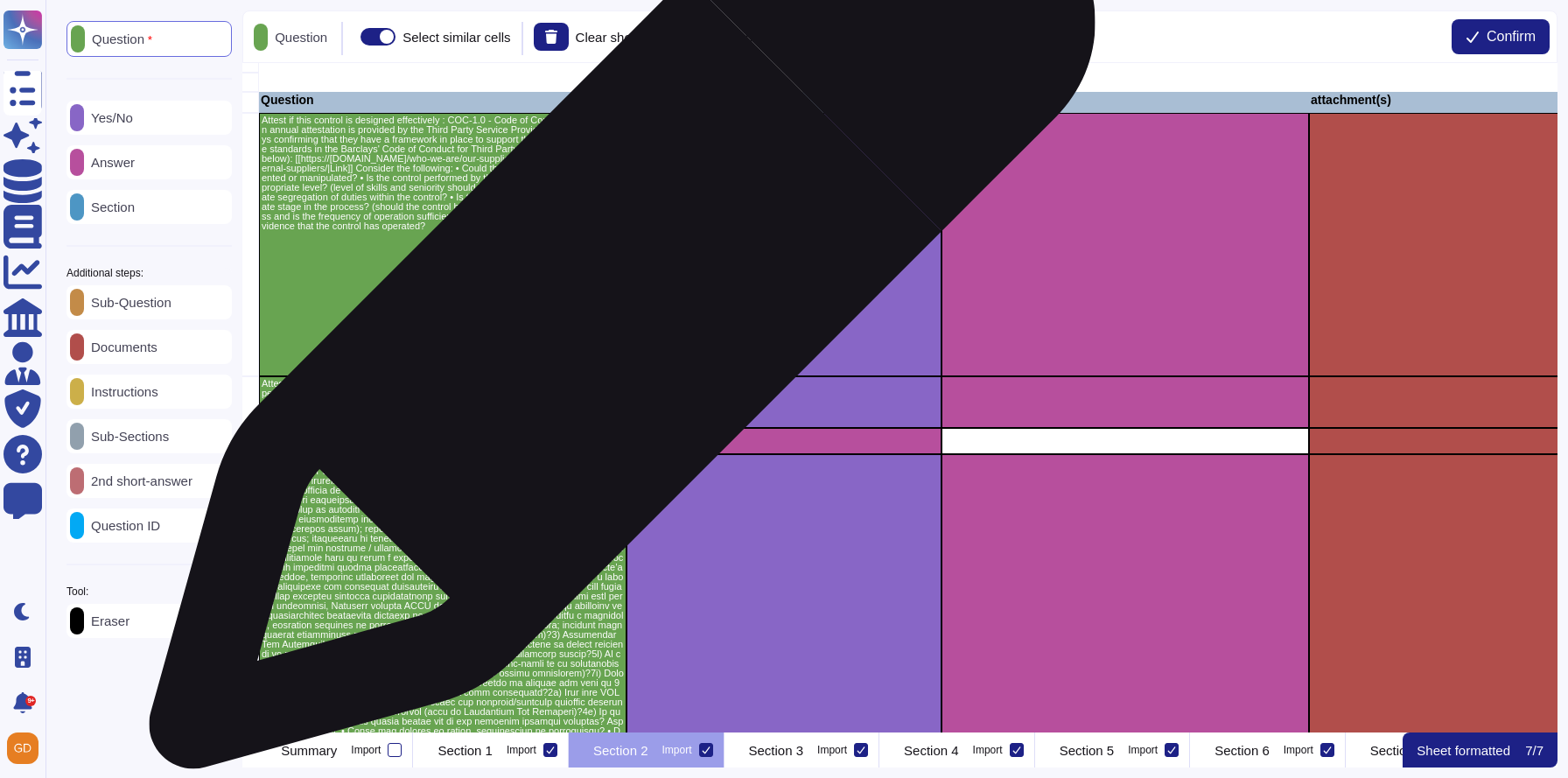
scroll to position [0, 46]
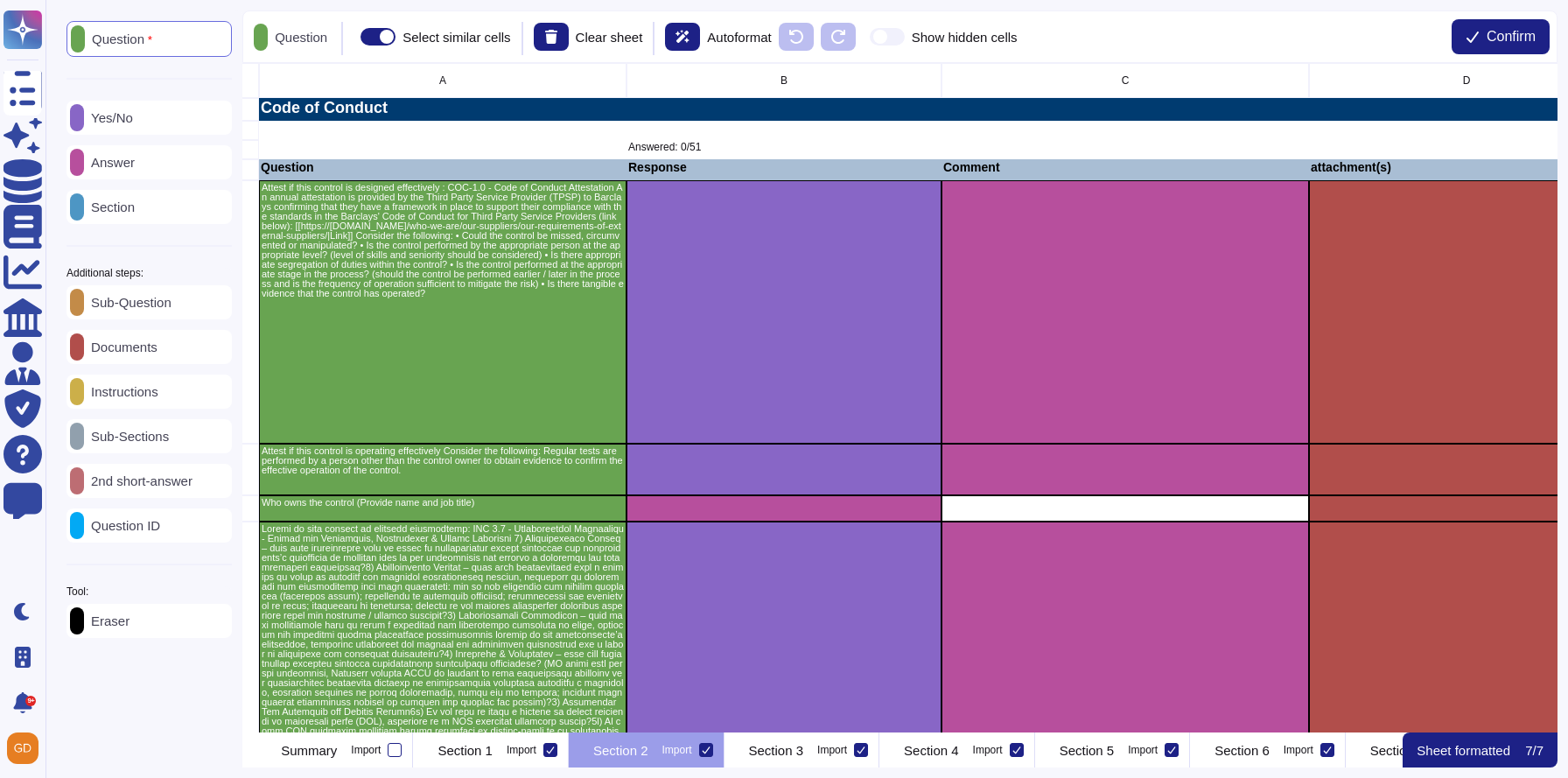
click at [124, 354] on p "Documents" at bounding box center [120, 347] width 73 height 13
click at [114, 628] on p "Eraser" at bounding box center [106, 622] width 45 height 13
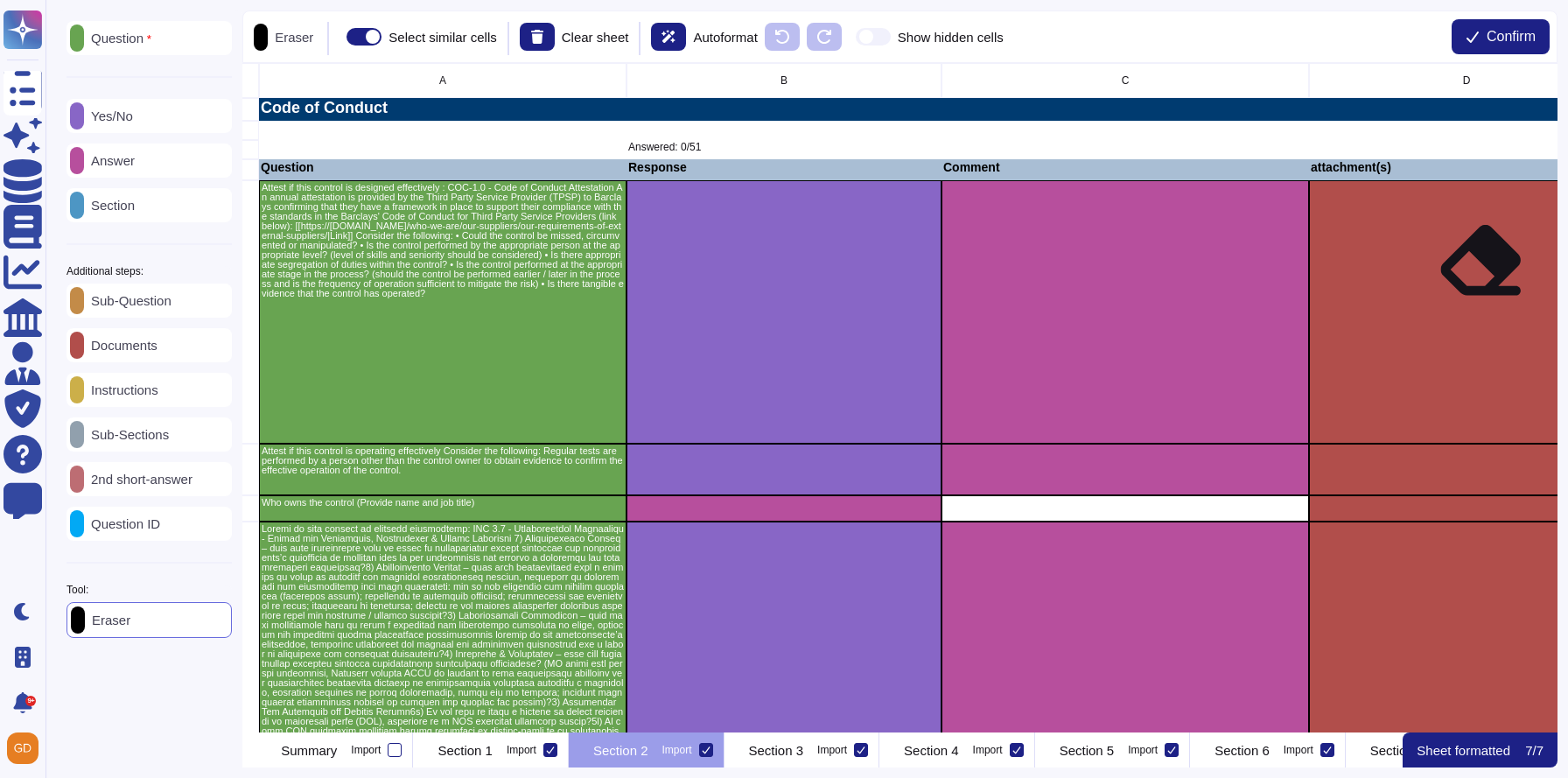
click at [1476, 272] on div "grid" at bounding box center [1467, 311] width 315 height 263
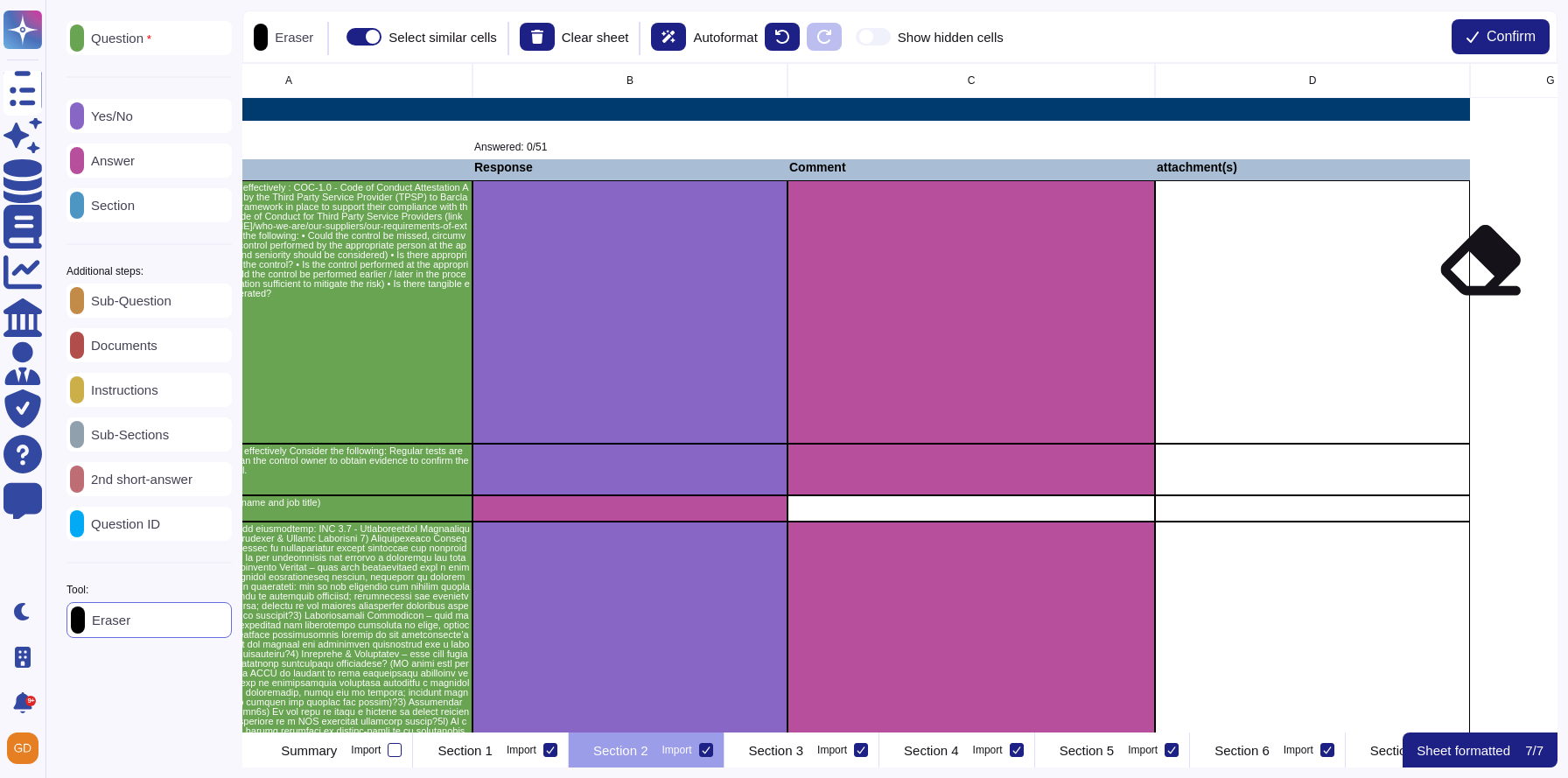
scroll to position [0, 206]
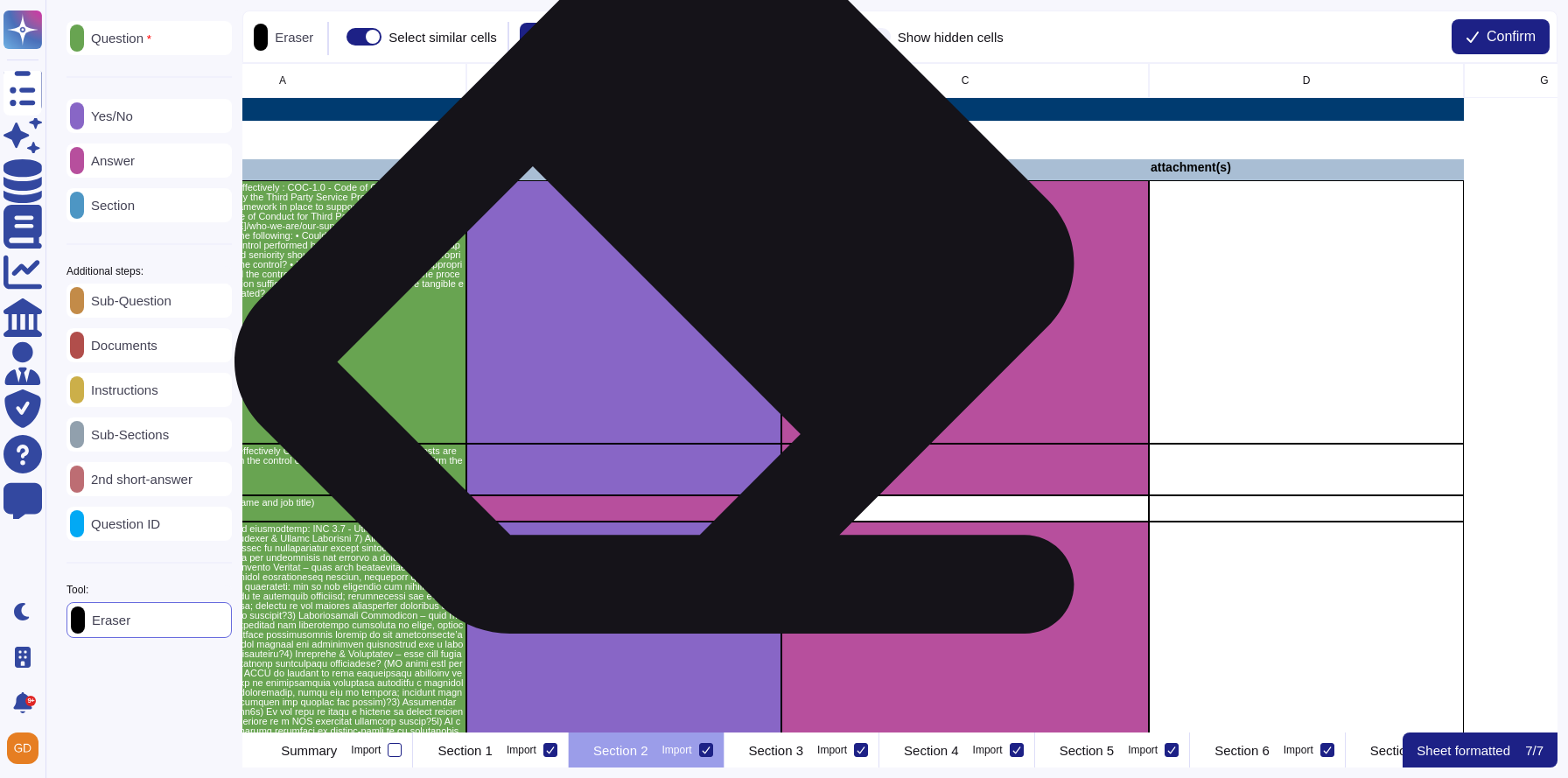
click at [672, 297] on div "grid" at bounding box center [624, 311] width 315 height 263
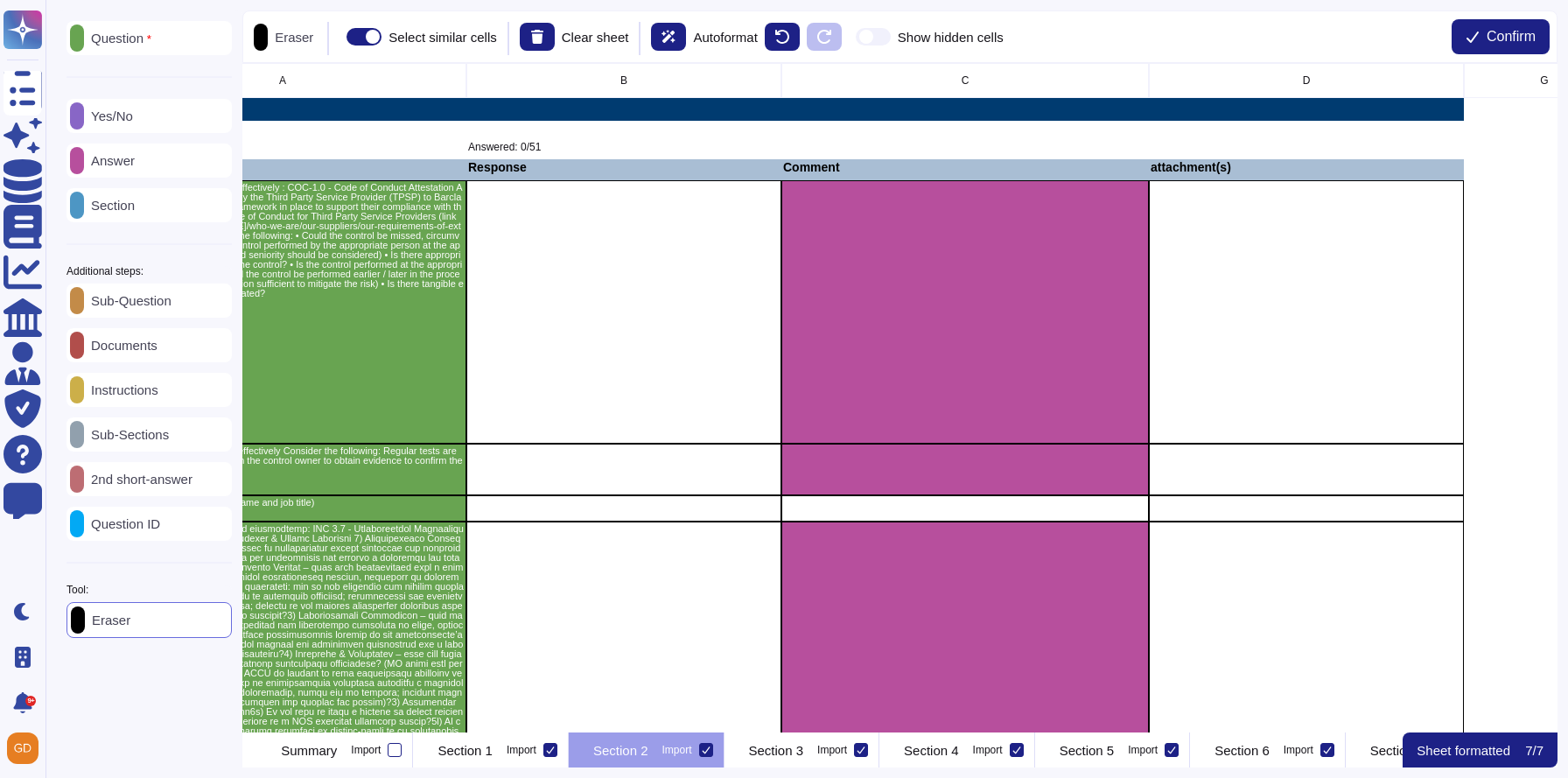
click at [135, 157] on p "Answer" at bounding box center [109, 161] width 51 height 13
click at [143, 123] on div "Yes/No" at bounding box center [149, 116] width 166 height 34
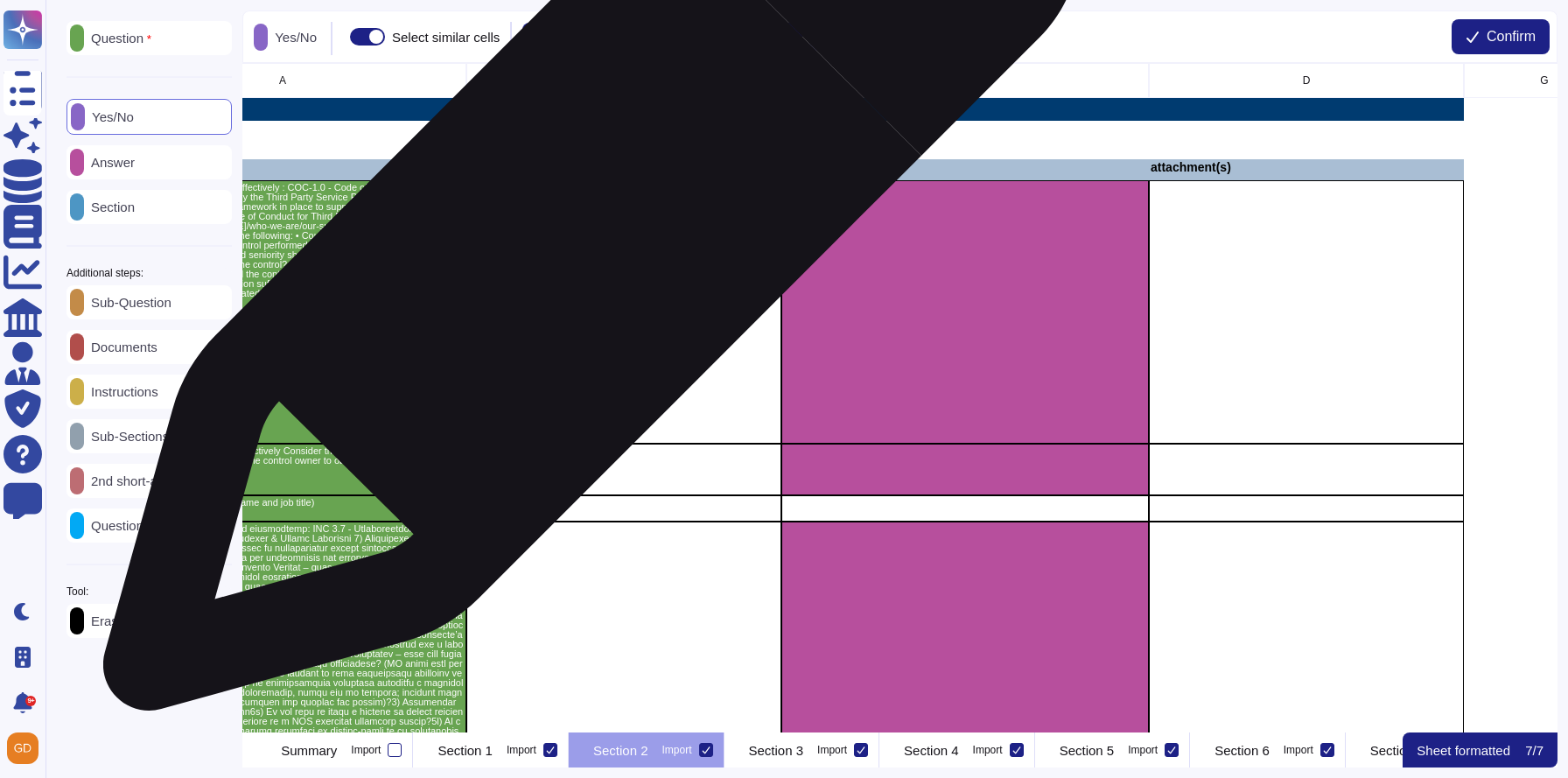
click at [588, 233] on div "grid" at bounding box center [624, 311] width 315 height 263
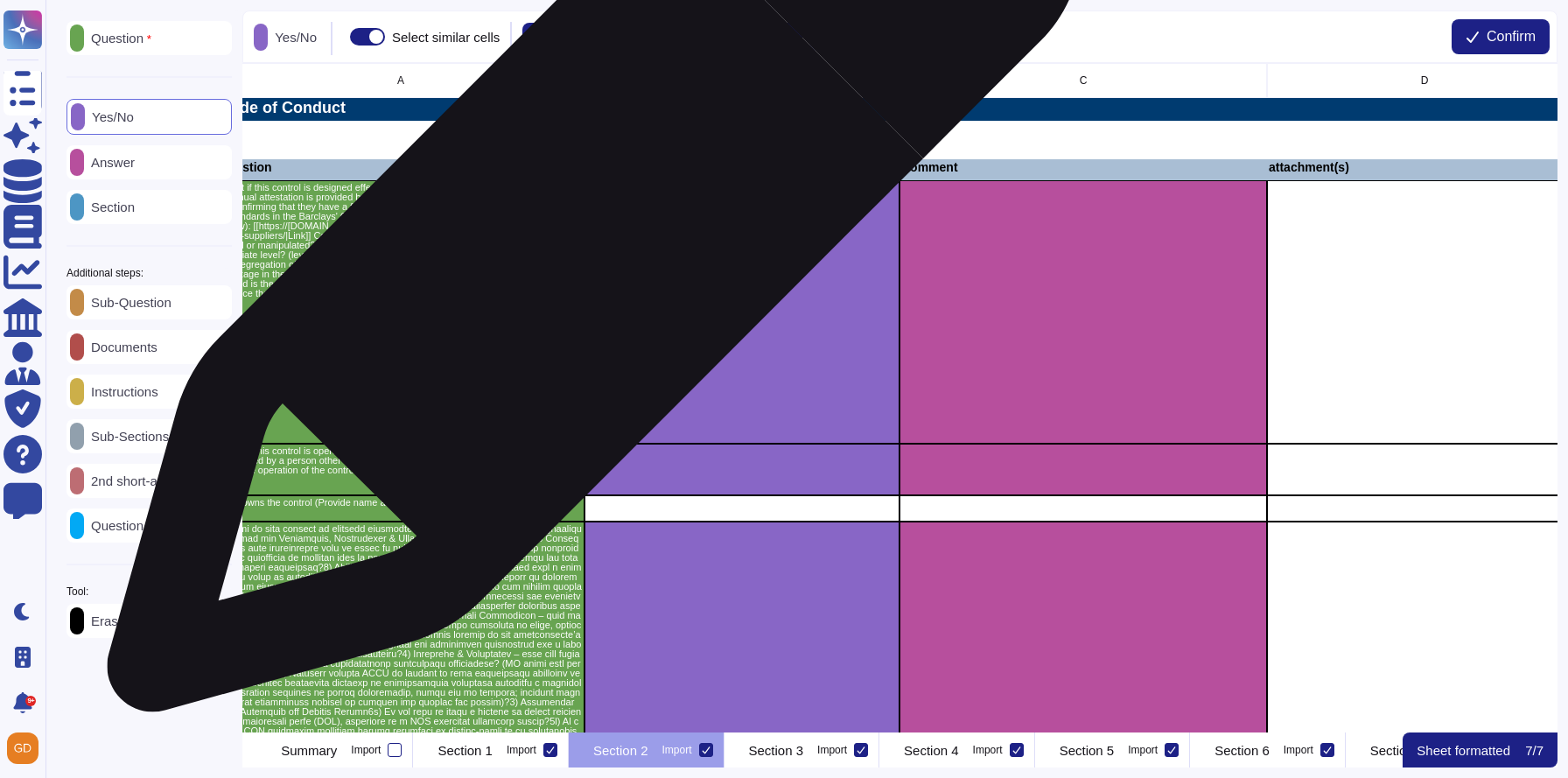
scroll to position [0, 0]
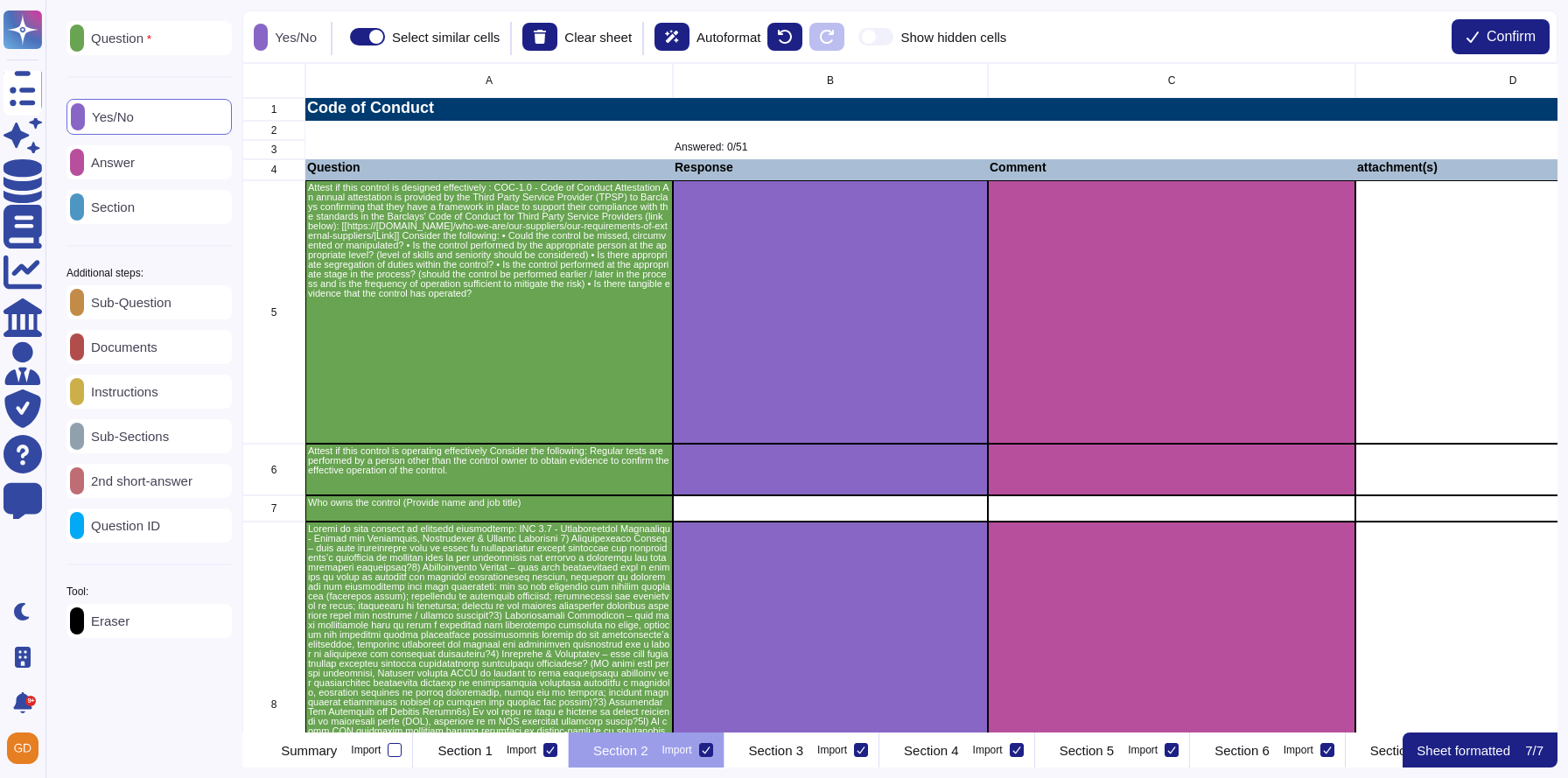
click at [133, 168] on p "Answer" at bounding box center [109, 163] width 51 height 13
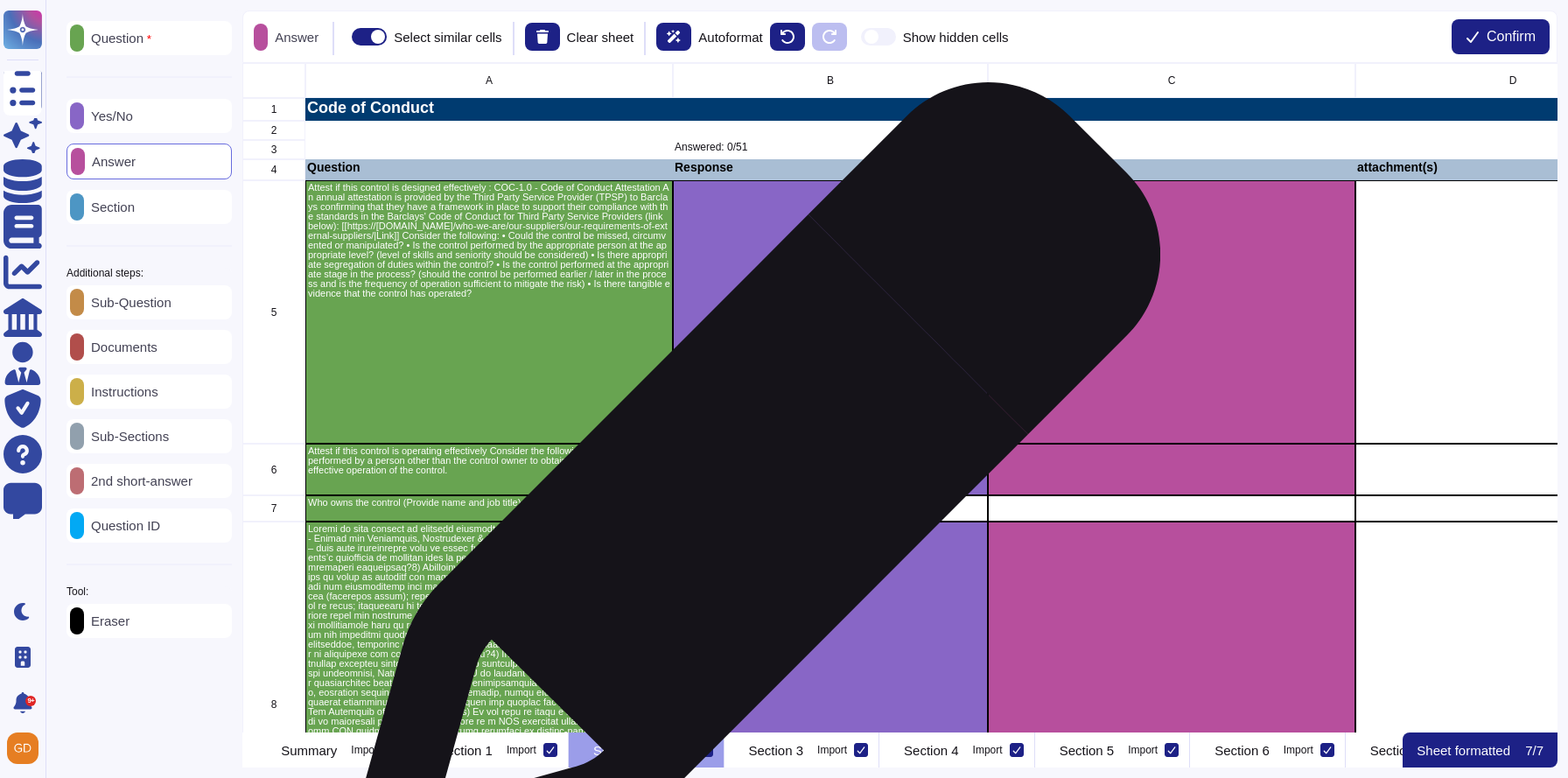
click at [746, 500] on div "grid" at bounding box center [830, 508] width 315 height 26
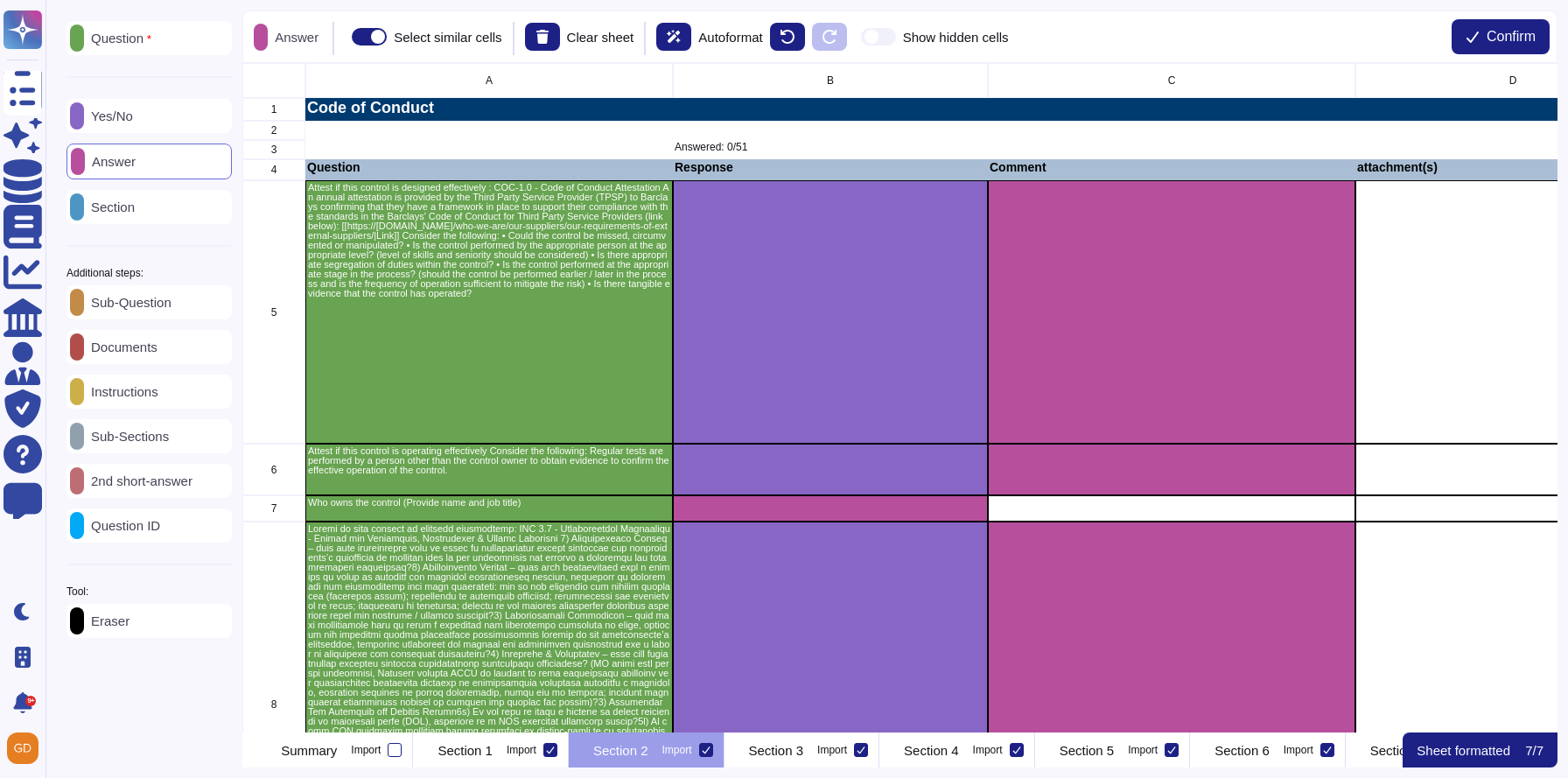
click at [896, 34] on span at bounding box center [879, 37] width 35 height 17
click at [854, 37] on input "Show hidden cells" at bounding box center [854, 37] width 0 height 0
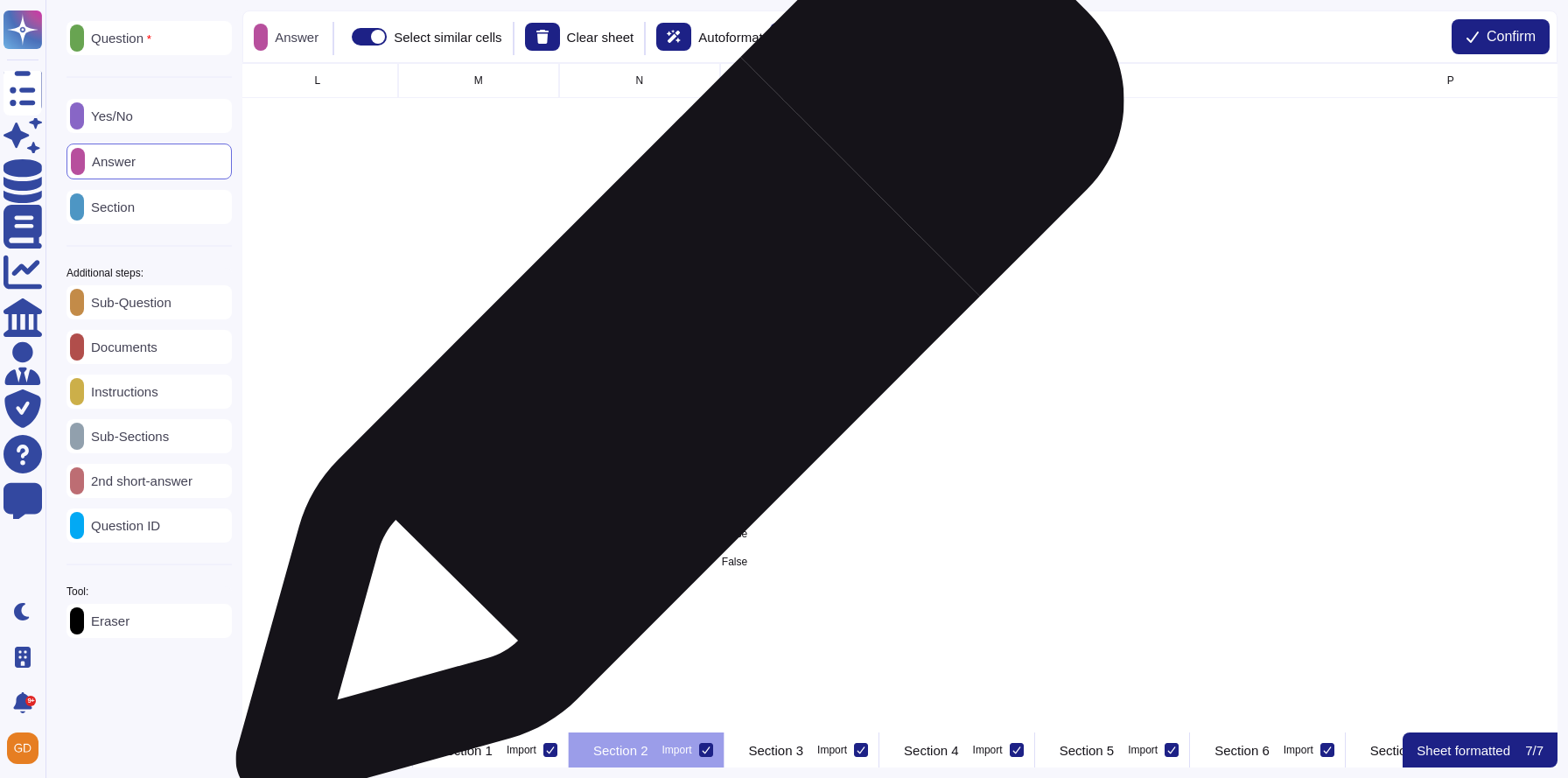
scroll to position [0, 3646]
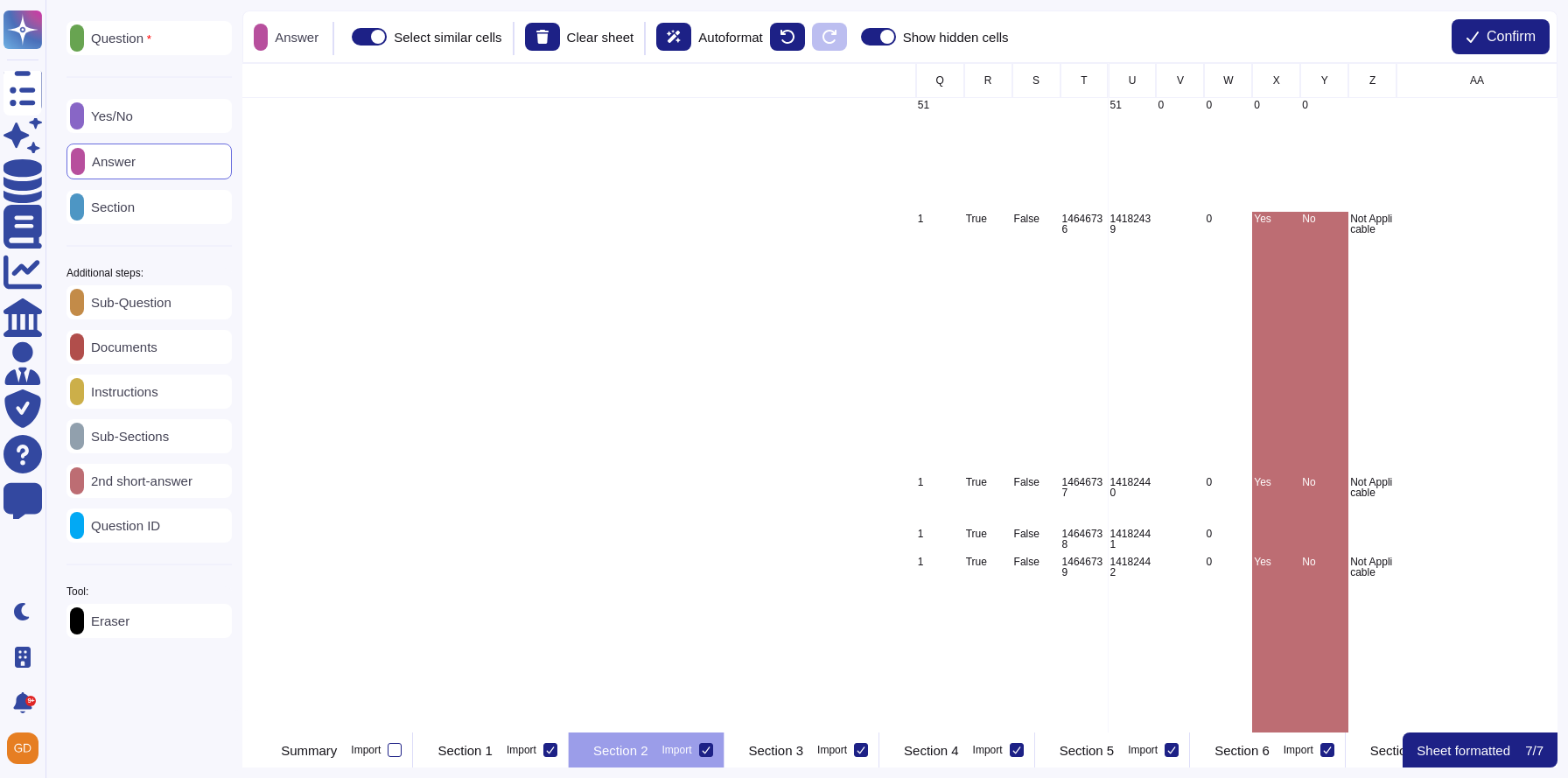
click at [133, 636] on div "Eraser" at bounding box center [149, 621] width 166 height 34
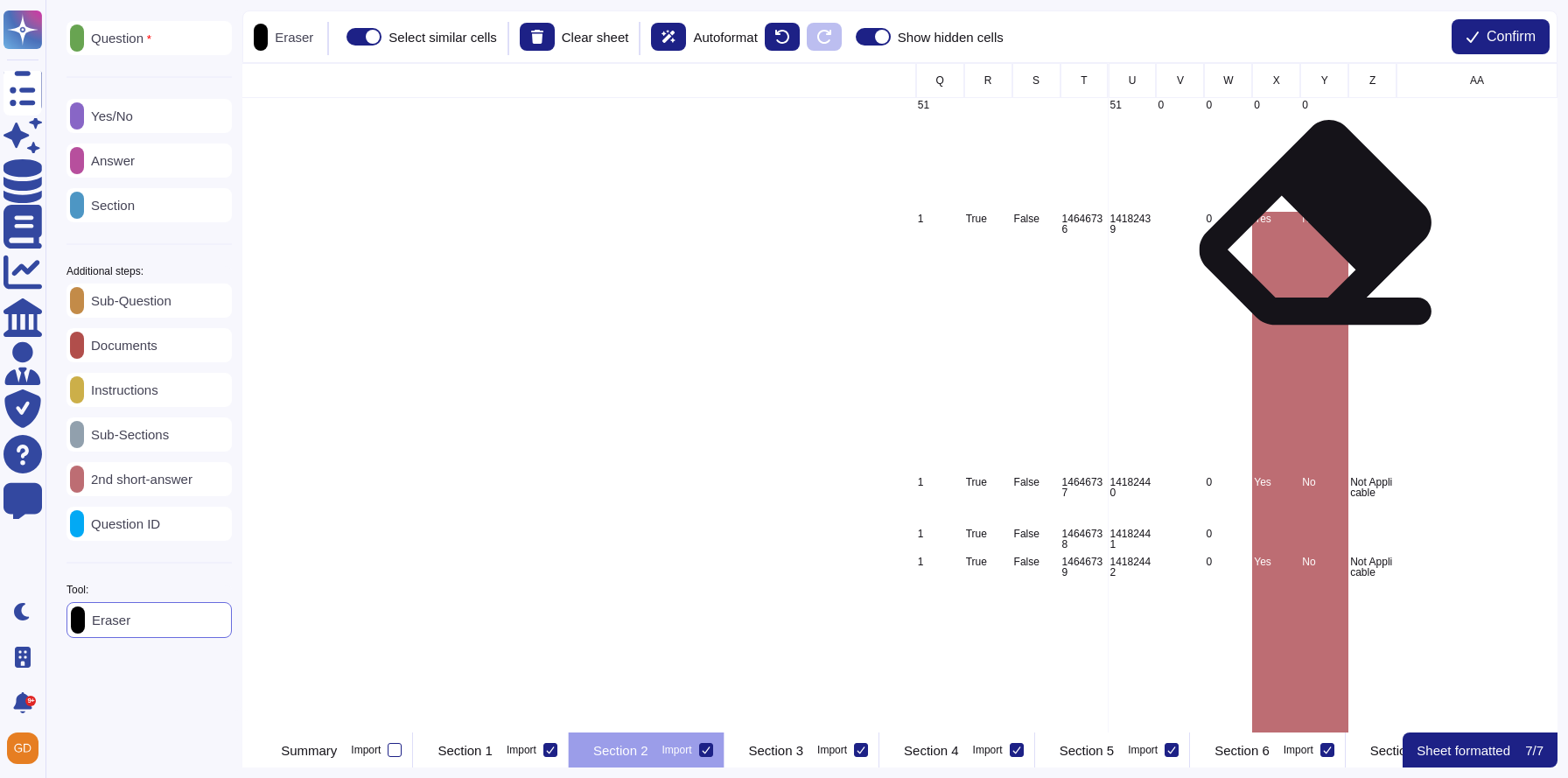
click at [1316, 238] on div "No" at bounding box center [1324, 343] width 48 height 263
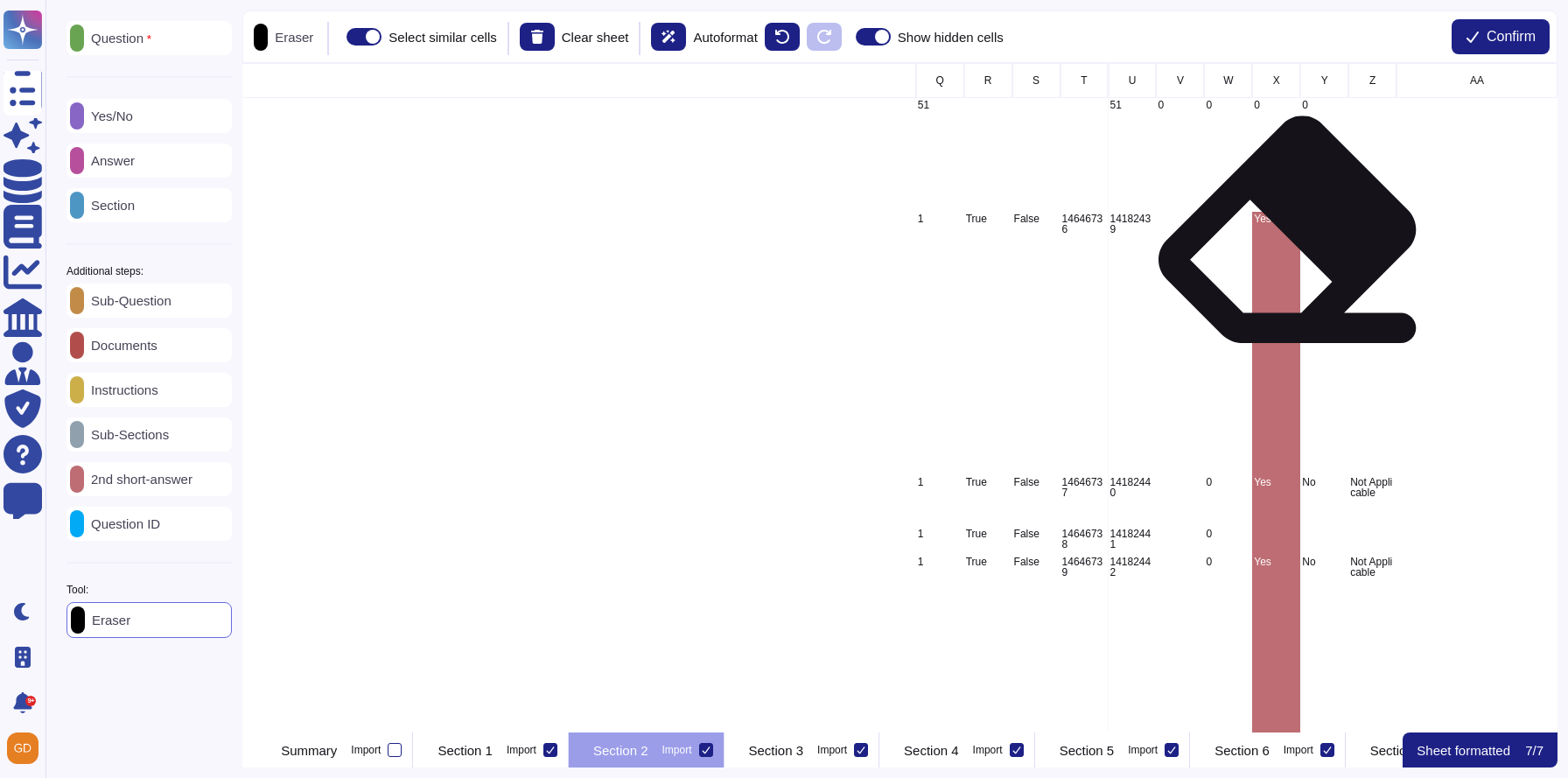
click at [1289, 246] on div "Yes" at bounding box center [1277, 343] width 48 height 263
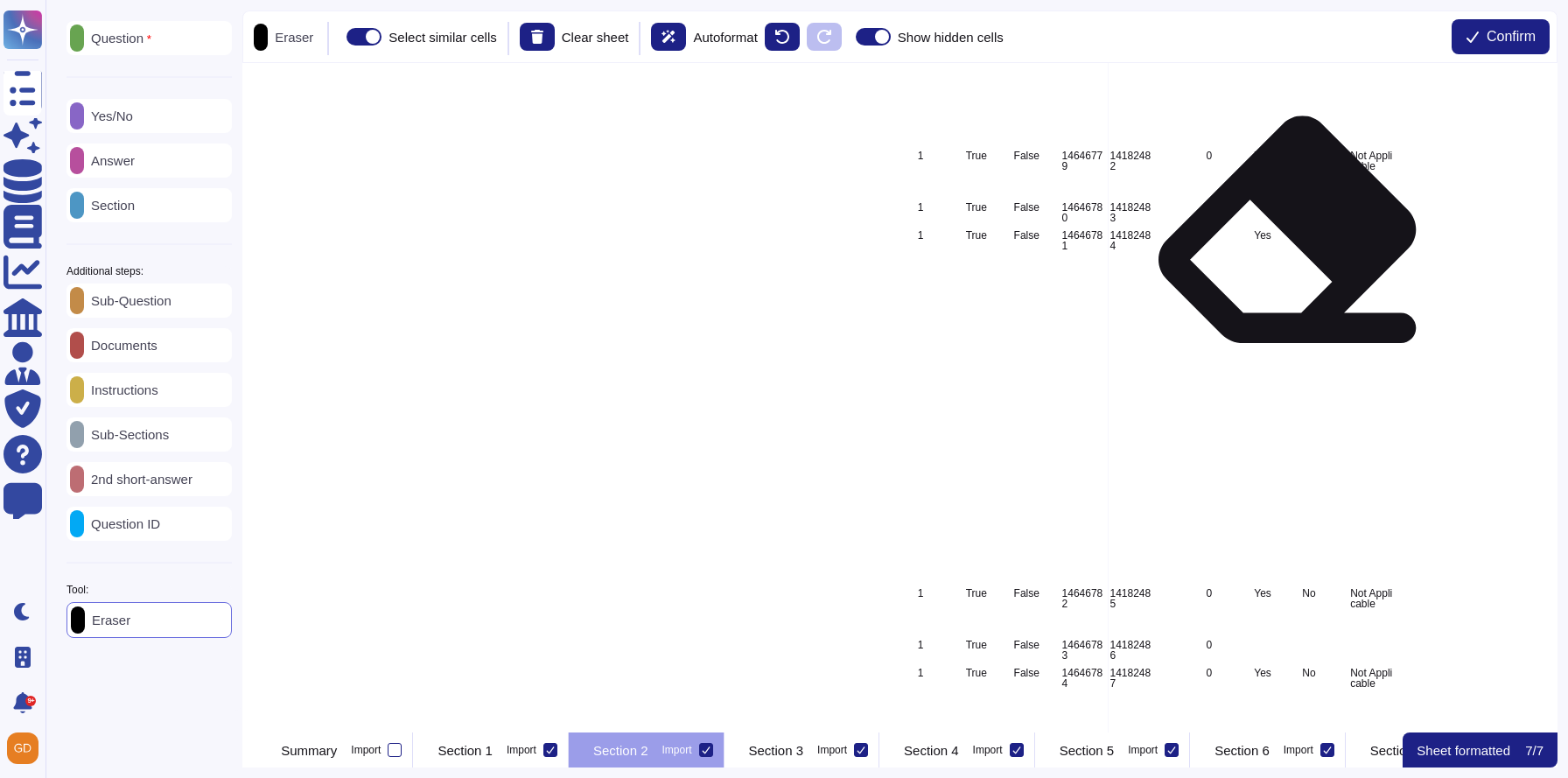
scroll to position [6113, 3646]
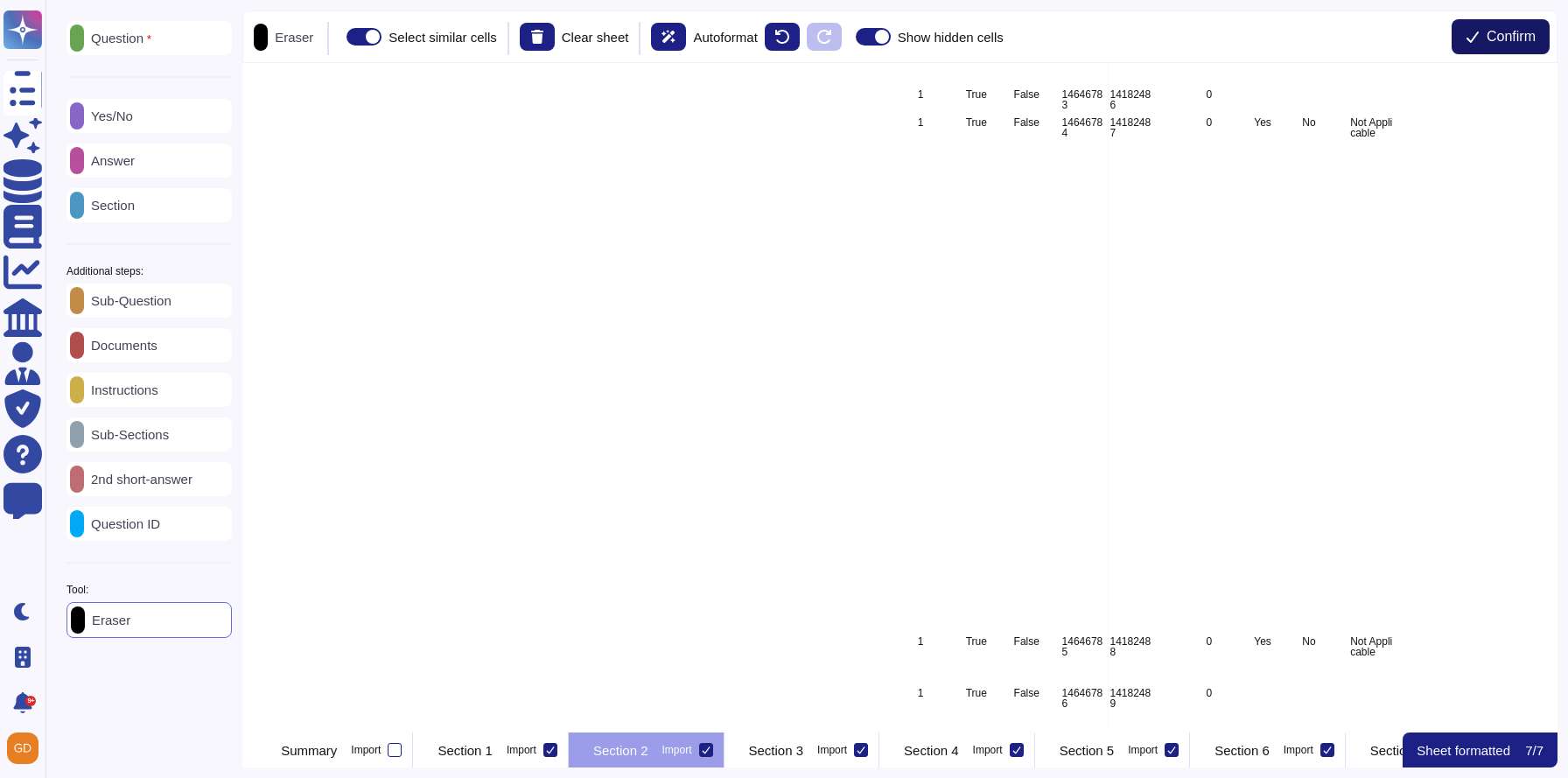
click at [1498, 25] on button "Confirm" at bounding box center [1502, 37] width 98 height 35
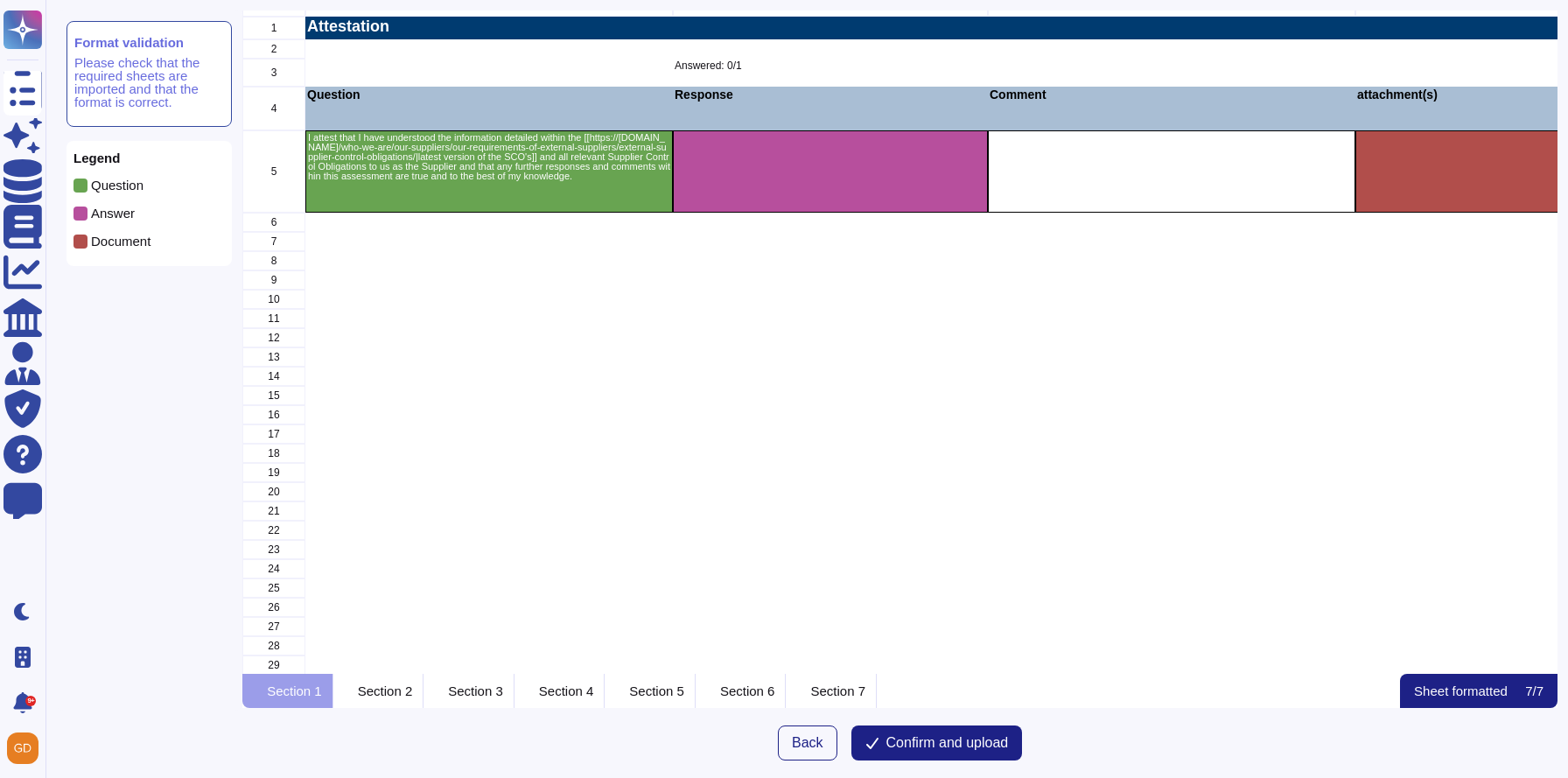
scroll to position [0, 0]
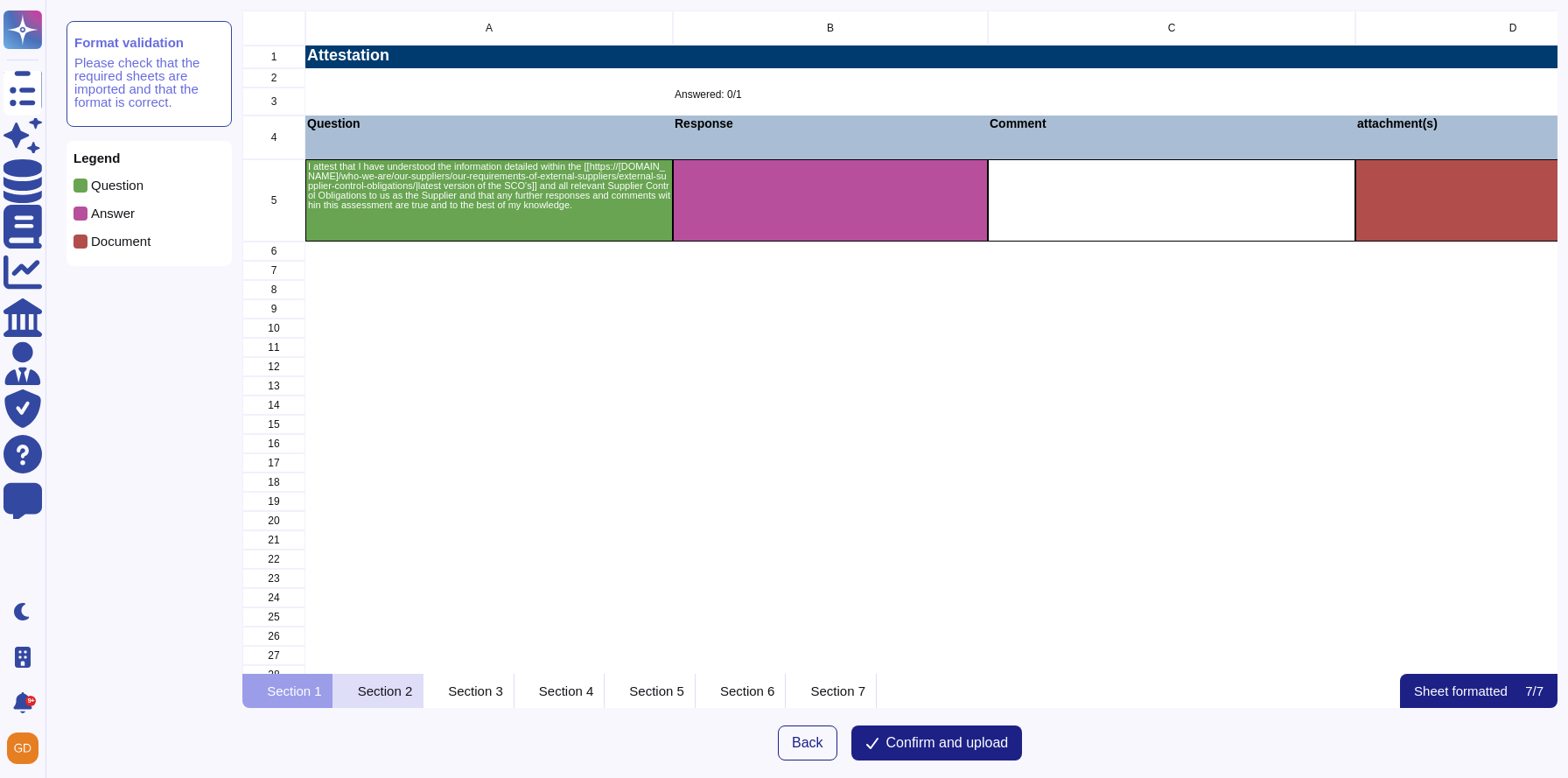
click at [407, 700] on div "Section 2" at bounding box center [379, 690] width 91 height 34
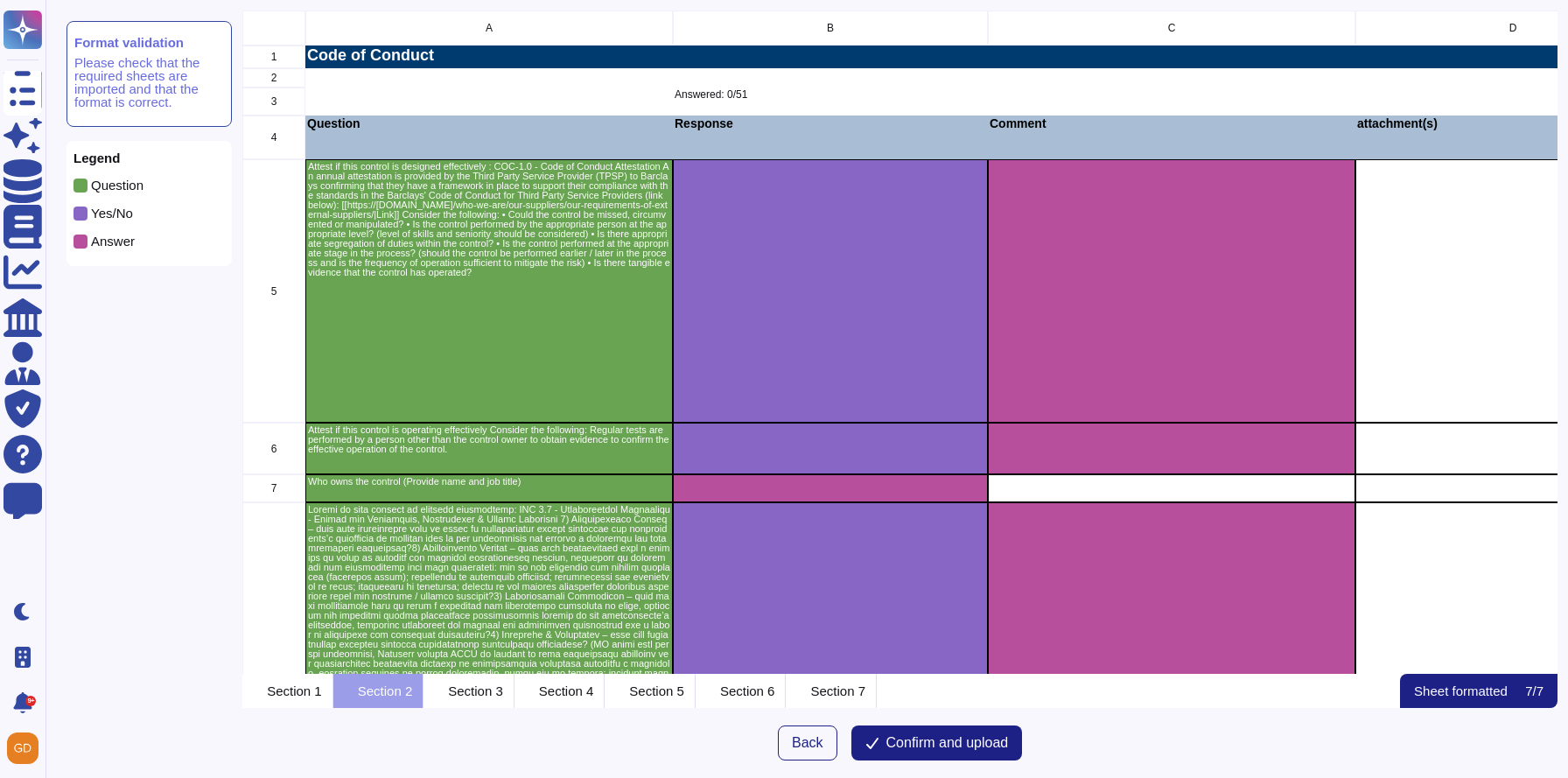
click at [203, 222] on div "Yes/No" at bounding box center [148, 220] width 151 height 27
click at [315, 694] on p "Section 1" at bounding box center [294, 691] width 55 height 13
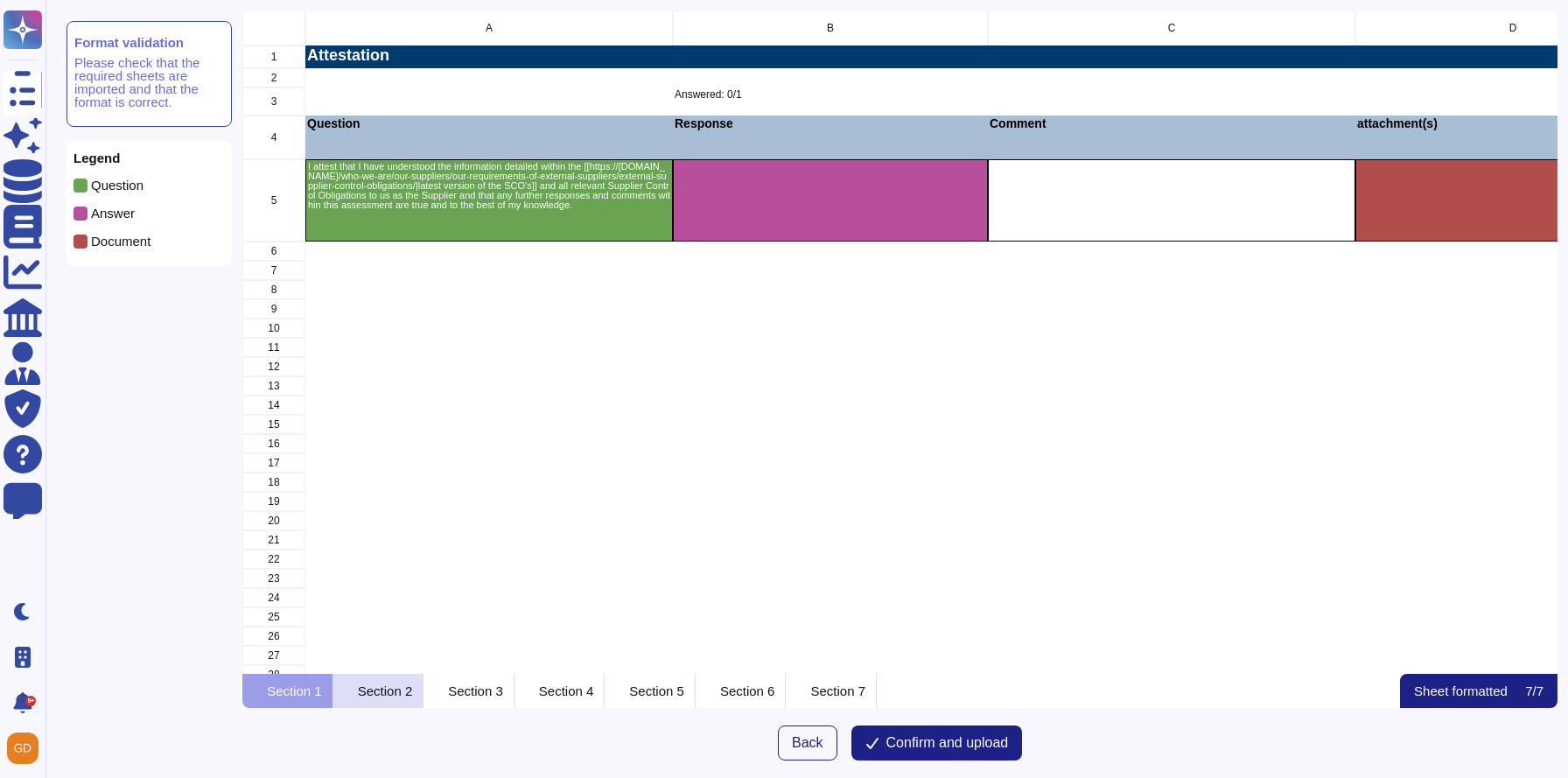
click at [413, 692] on p "Section 2" at bounding box center [385, 691] width 55 height 13
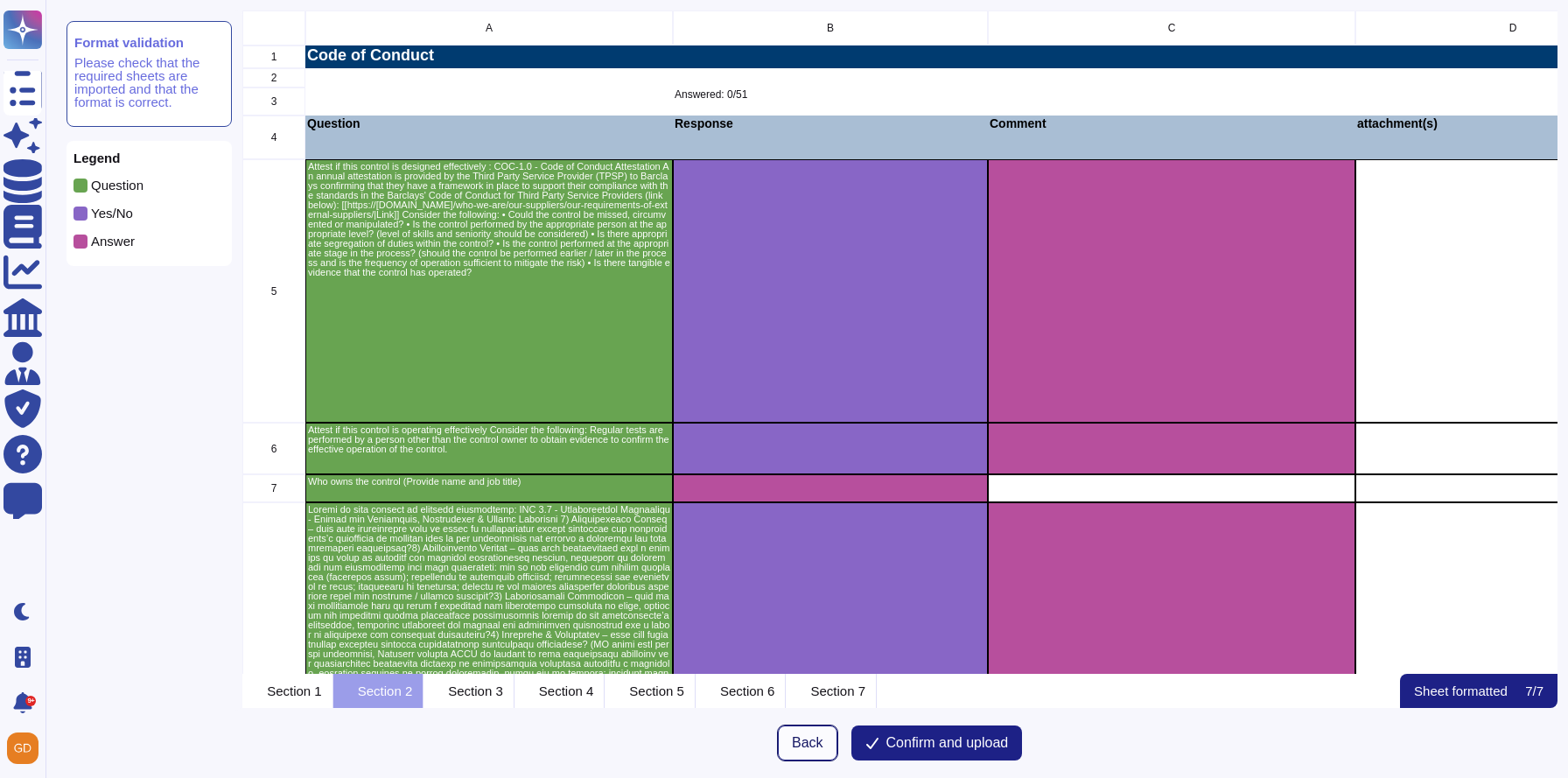
click at [795, 747] on span "Back" at bounding box center [808, 743] width 32 height 14
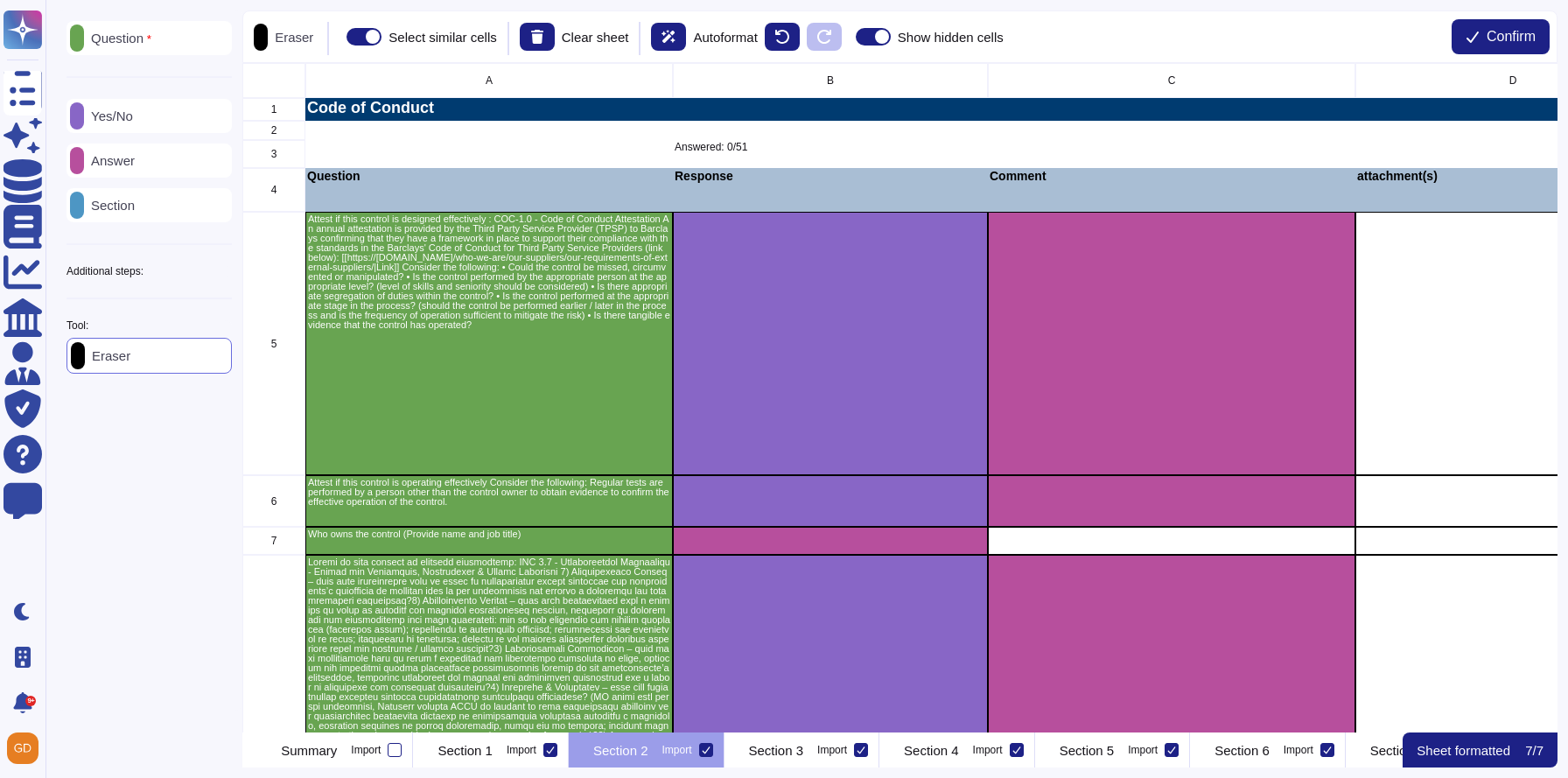
scroll to position [670, 1315]
click at [128, 261] on div "Question Yes/No Answer Section Additional steps: Sub-Question Documents Instruc…" at bounding box center [149, 198] width 166 height 353
click at [232, 272] on icon at bounding box center [232, 272] width 0 height 0
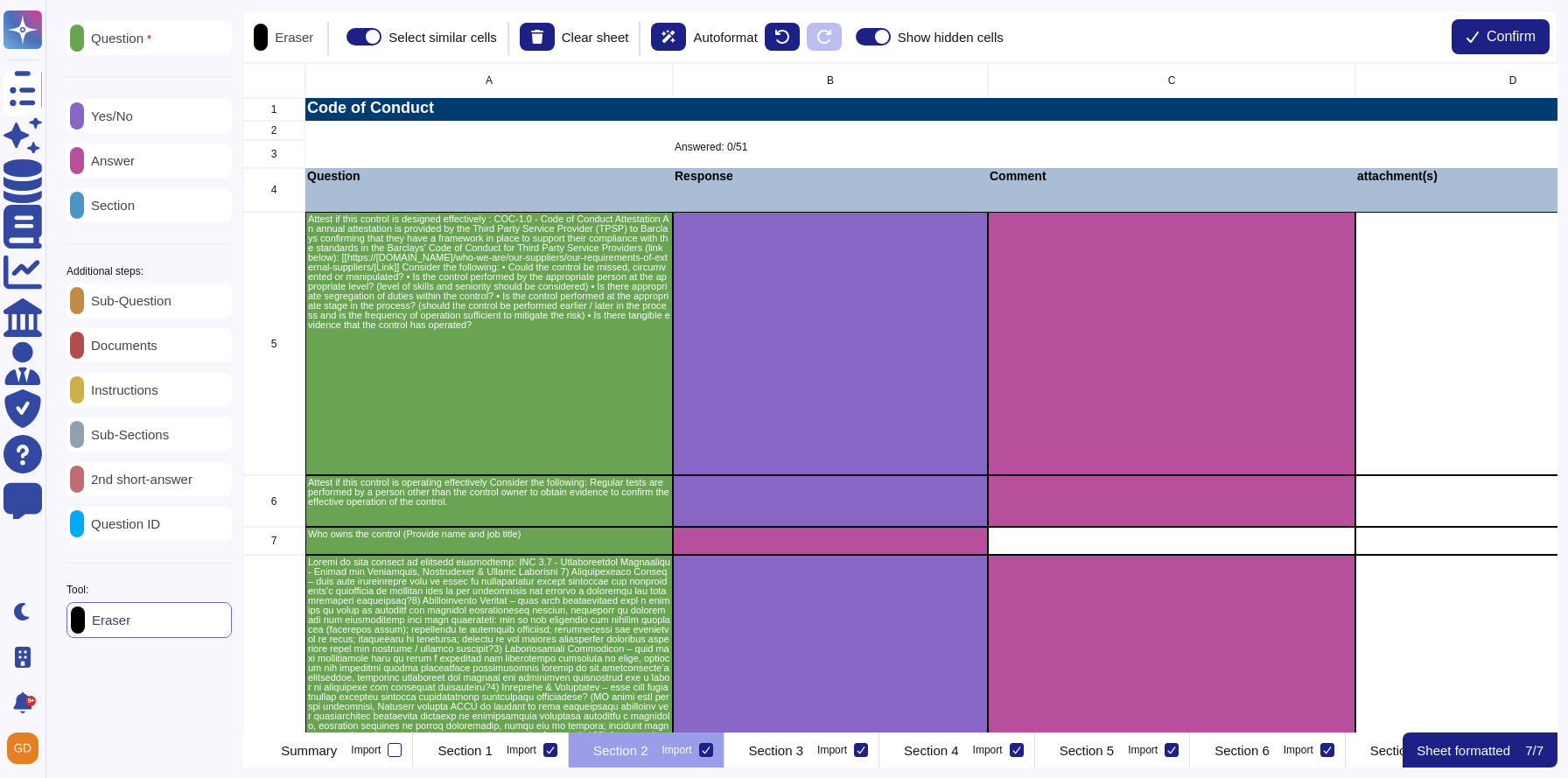
click at [150, 348] on p "Documents" at bounding box center [120, 345] width 73 height 13
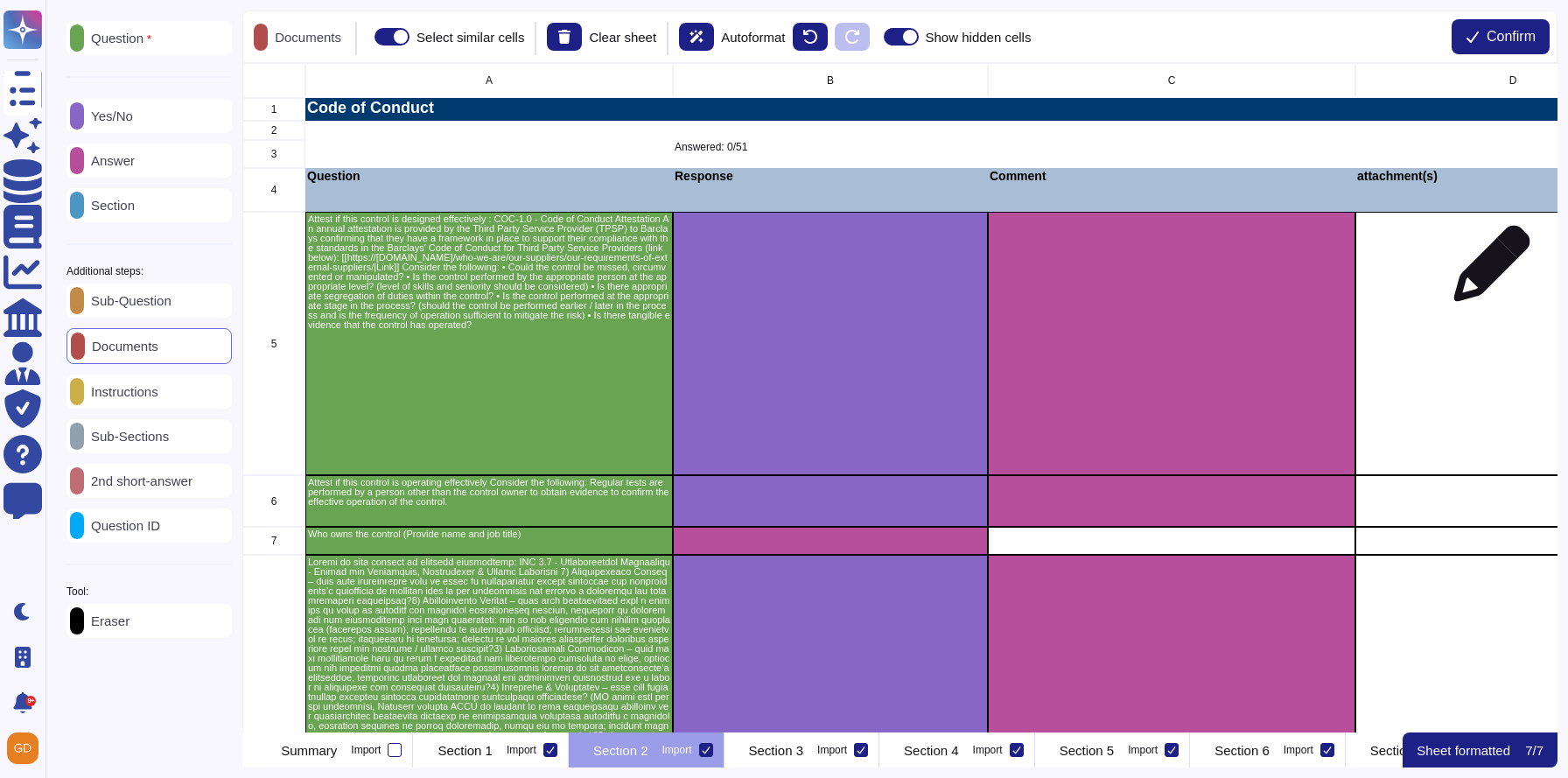
click at [1485, 272] on div "grid" at bounding box center [1513, 343] width 315 height 263
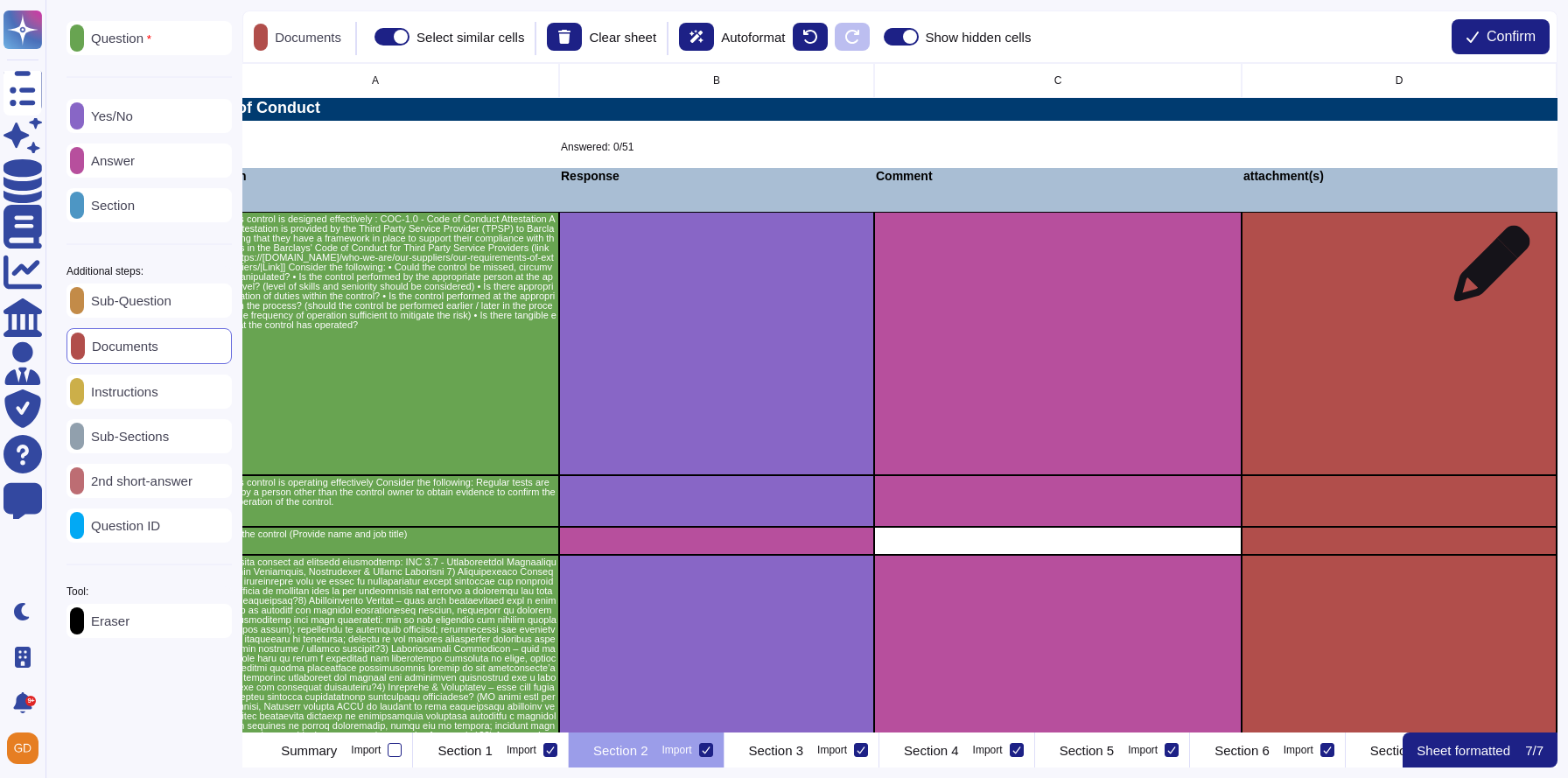
scroll to position [0, 196]
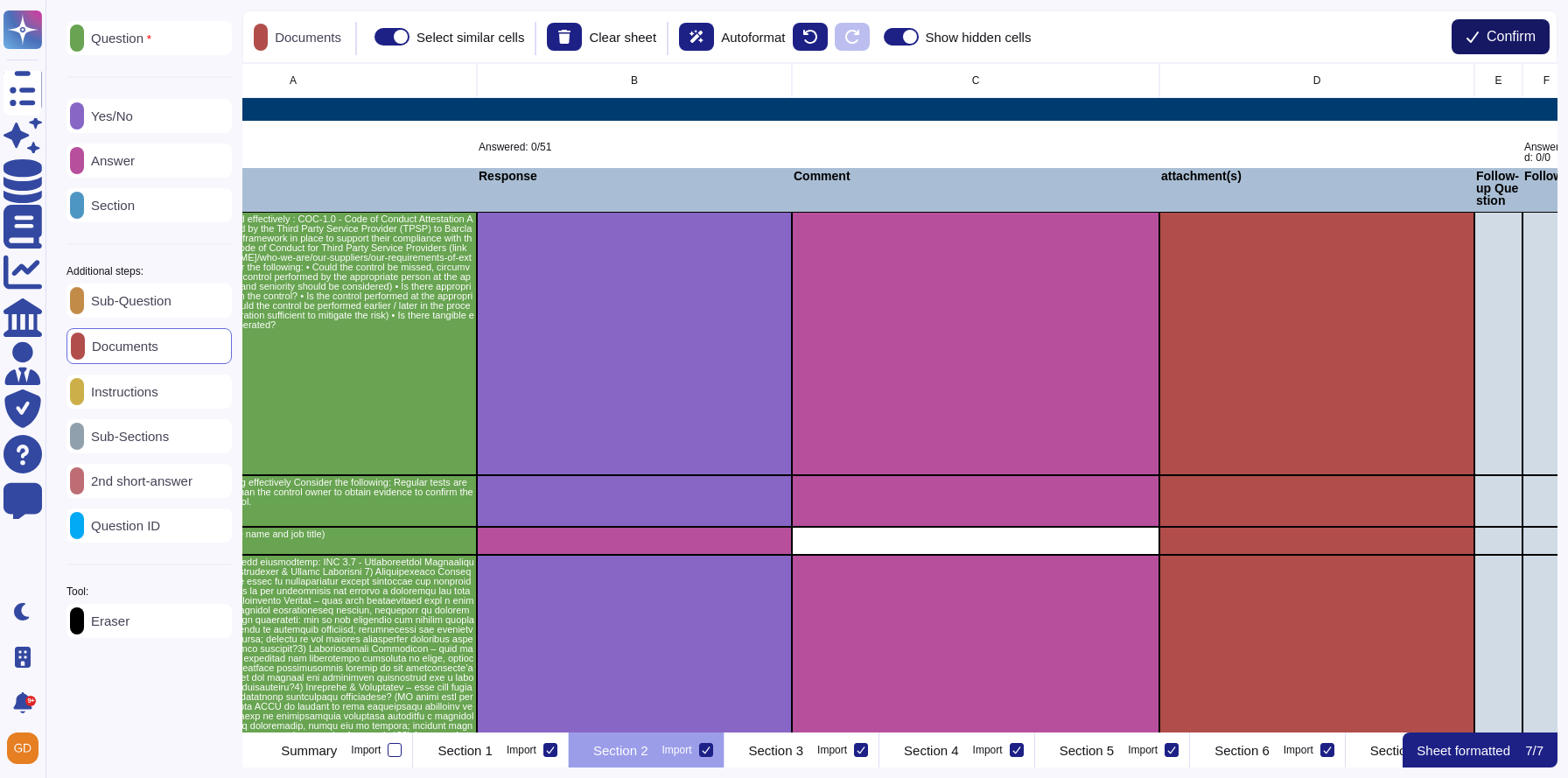
click at [1491, 48] on button "Confirm" at bounding box center [1502, 37] width 98 height 35
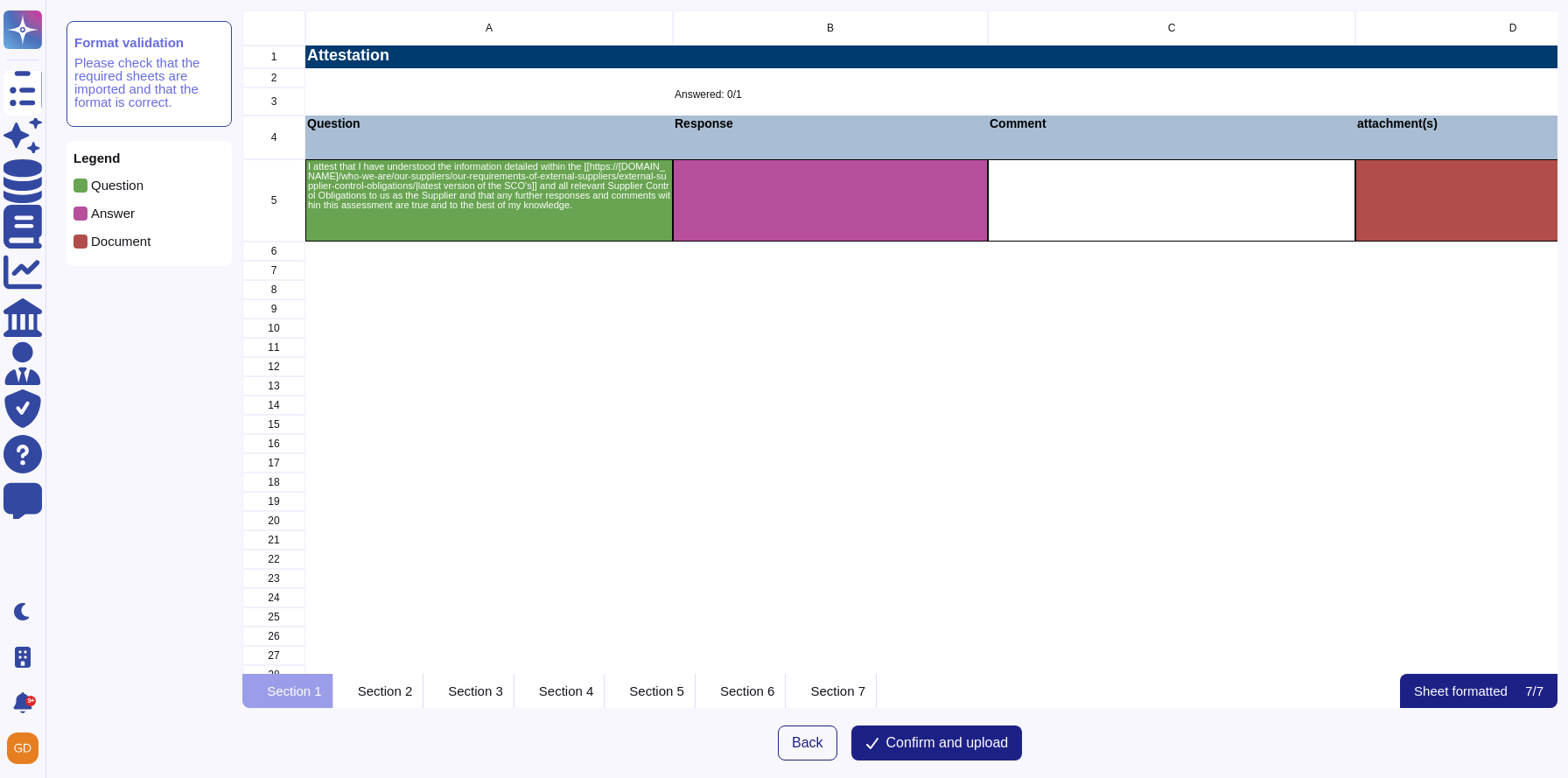
scroll to position [663, 1315]
click at [993, 748] on span "Confirm and upload" at bounding box center [947, 743] width 122 height 14
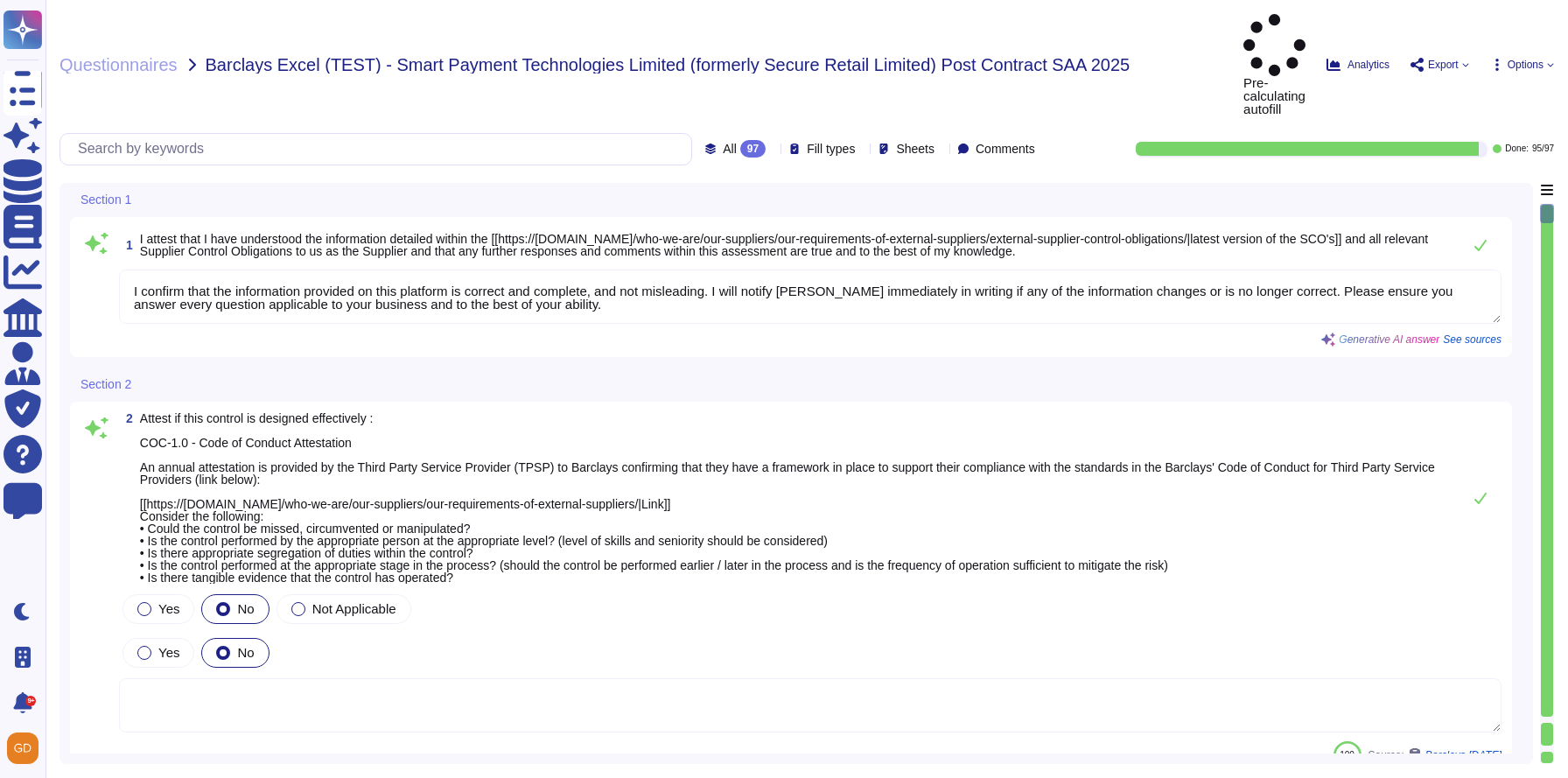
type textarea "I confirm that the information provided on this platform is correct and complet…"
type textarea "Regular tests are scheduled annually with our VRP provider, and IT will carry o…"
type textarea "N/A"
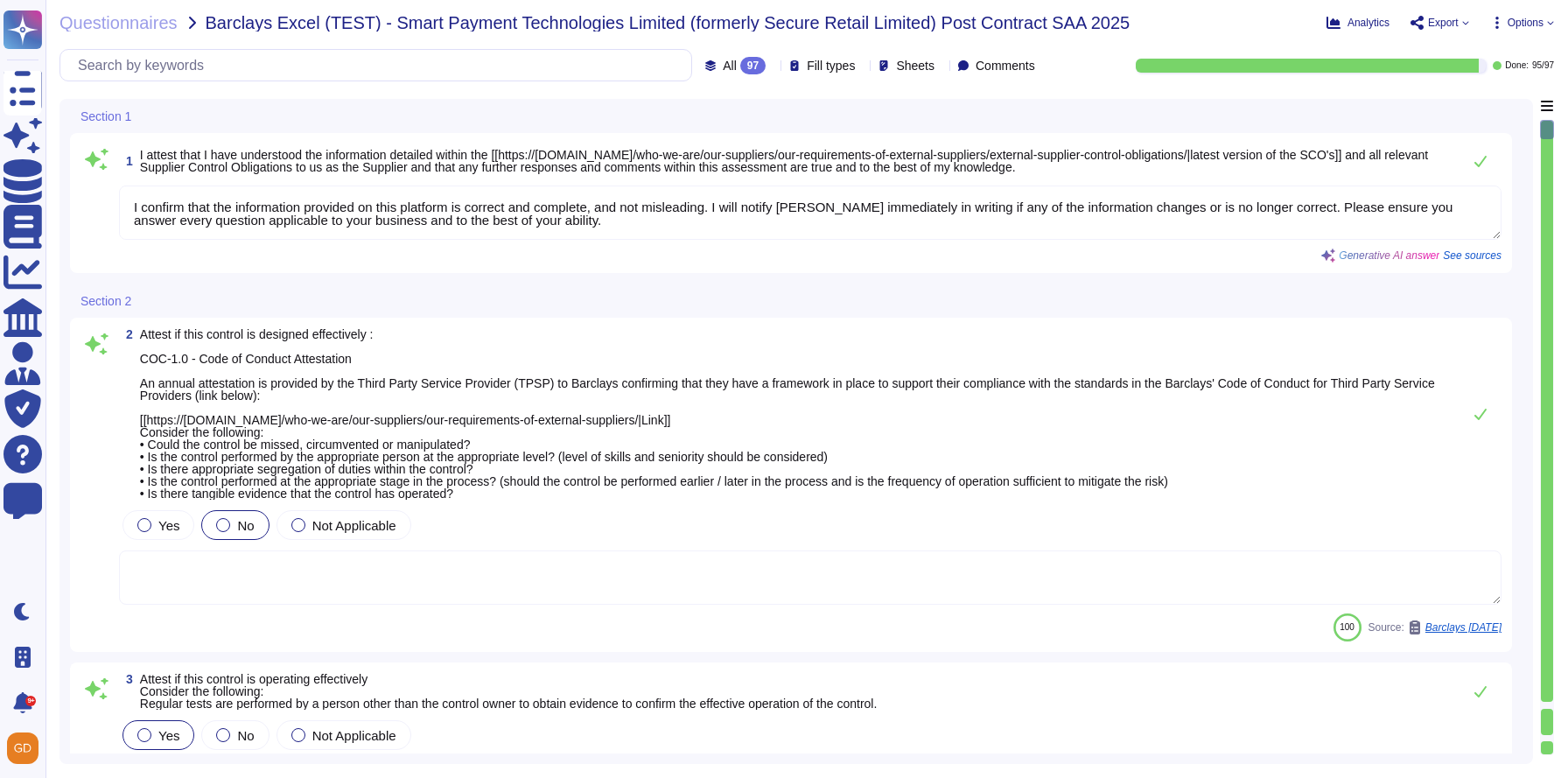
type textarea "1) Our organization has an environmental policy that outlines our commitment to…"
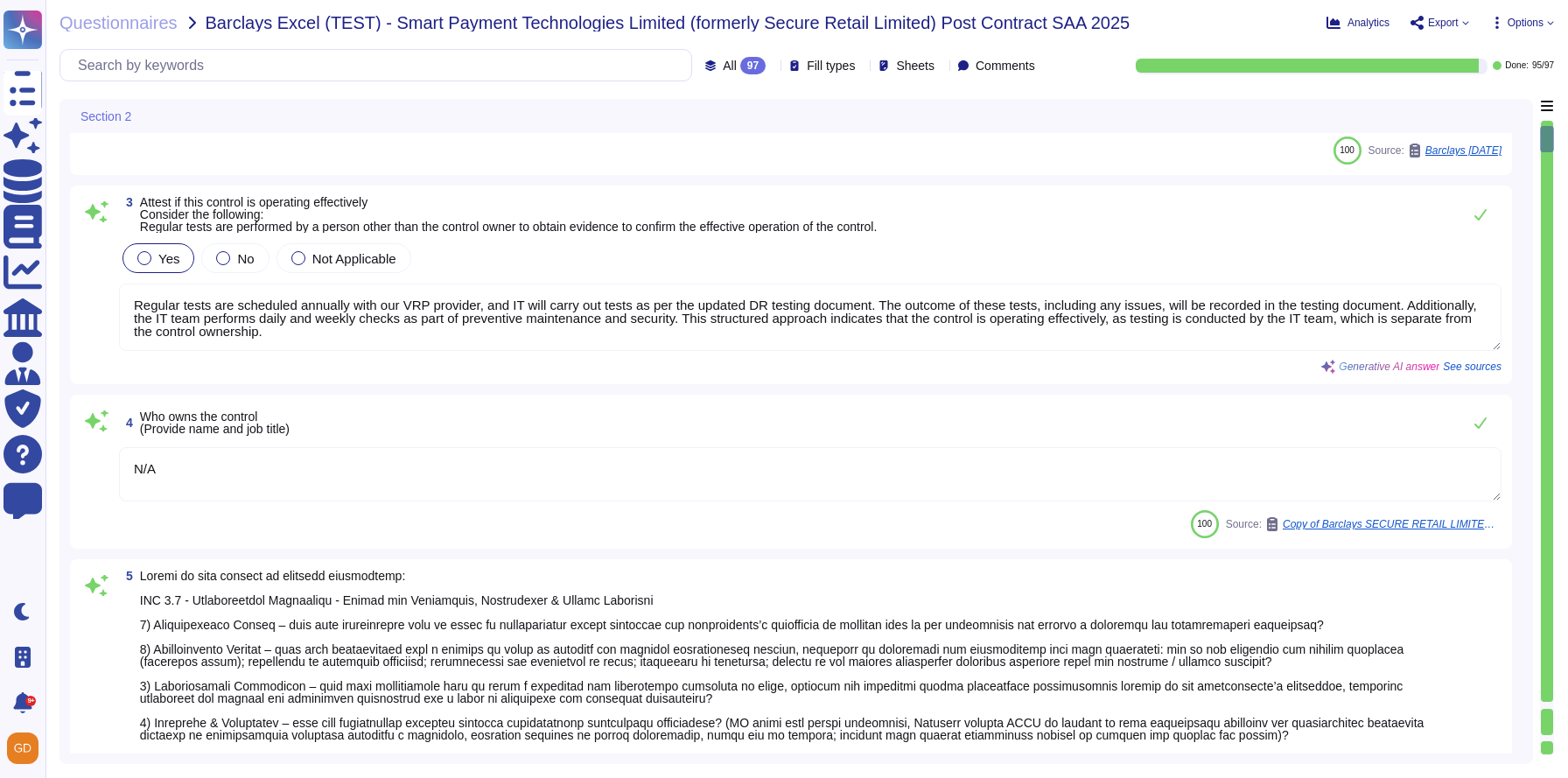
scroll to position [2, 0]
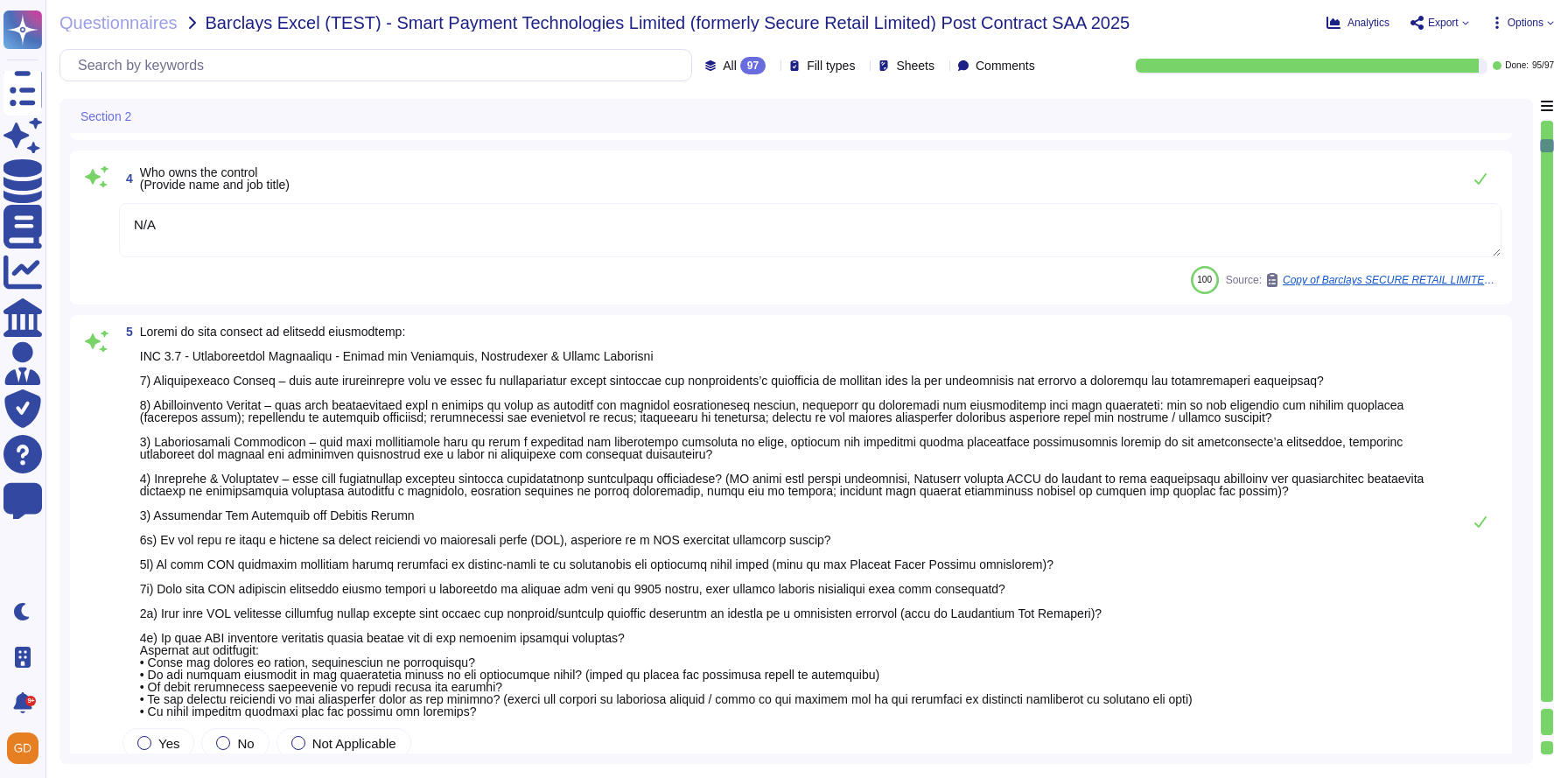
type textarea "Regular tests are scheduled annually with our VRP provider, and IT will carry o…"
type textarea "N/A"
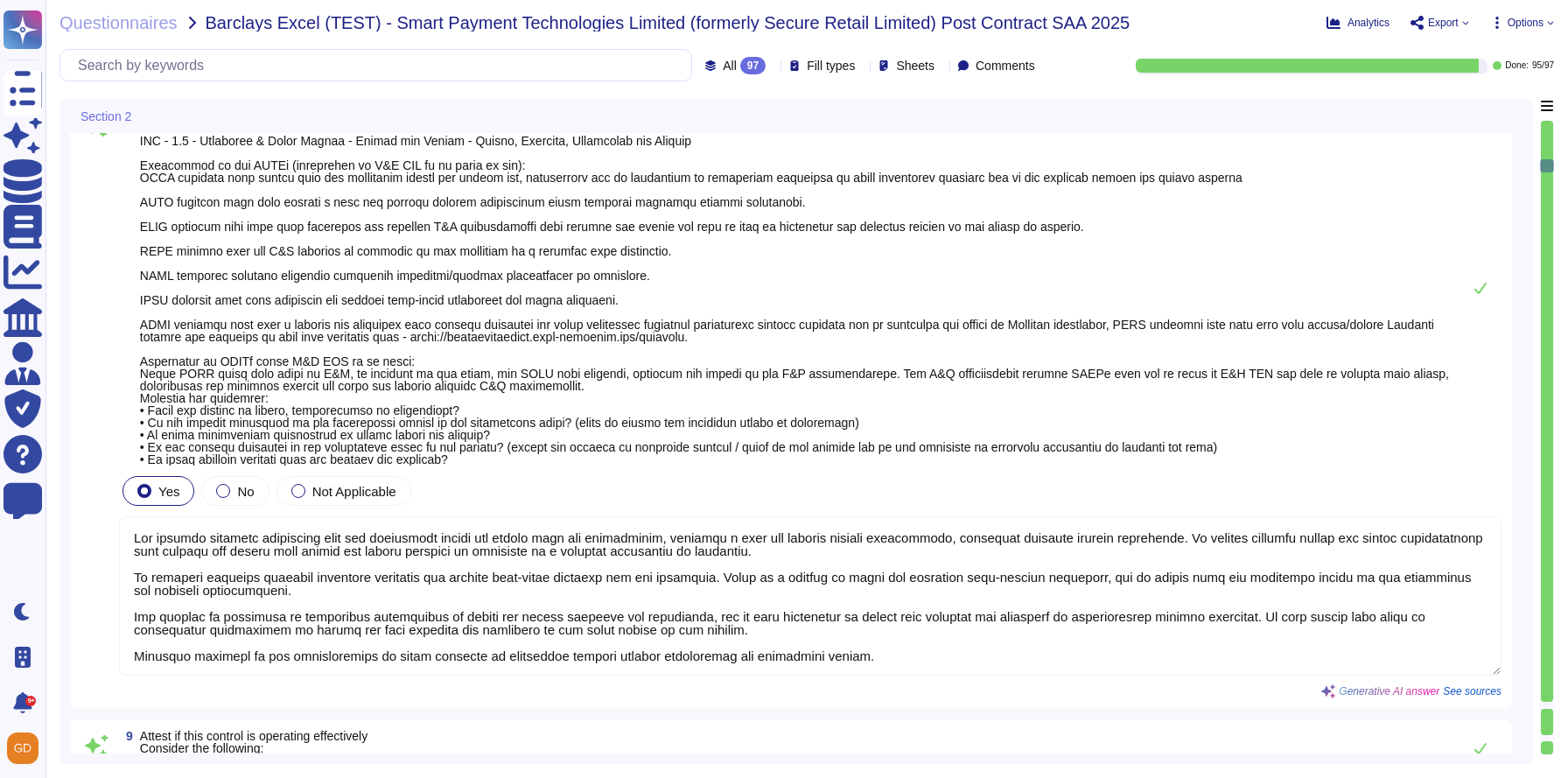
type textarea "The company confirms compliance with all applicable health and safety laws and …"
type textarea "Regular tests are scheduled annually with our VRP provider, and IT will carry o…"
type textarea "N/A"
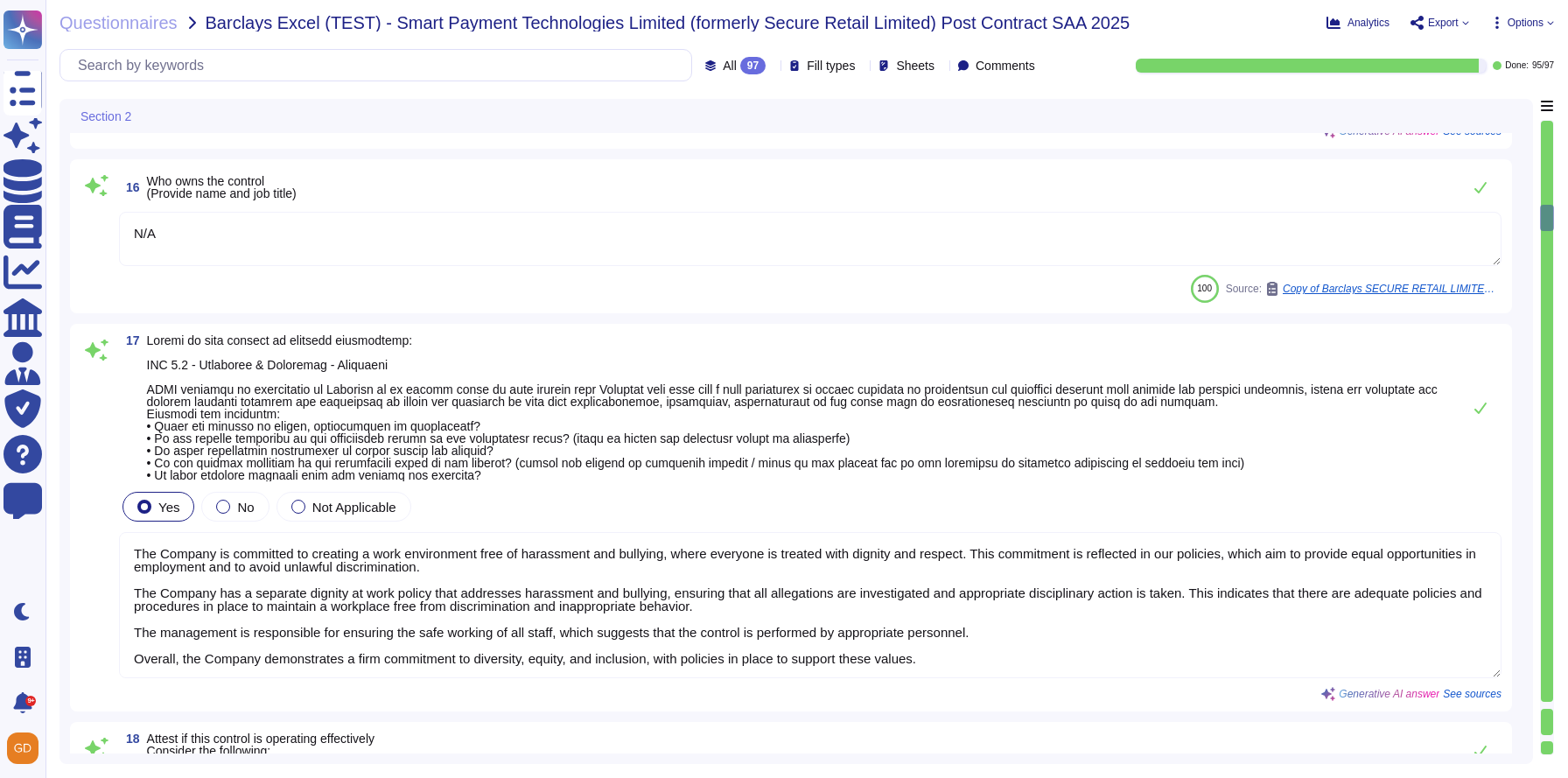
type textarea "Regular tests are scheduled annually with our VRP provider, and IT will carry o…"
type textarea "N/A"
type textarea "The Company is committed to creating a work environment free of harassment and …"
type textarea "Regular tests are scheduled annually with our VRP provider, and IT will carry o…"
type textarea "N/A"
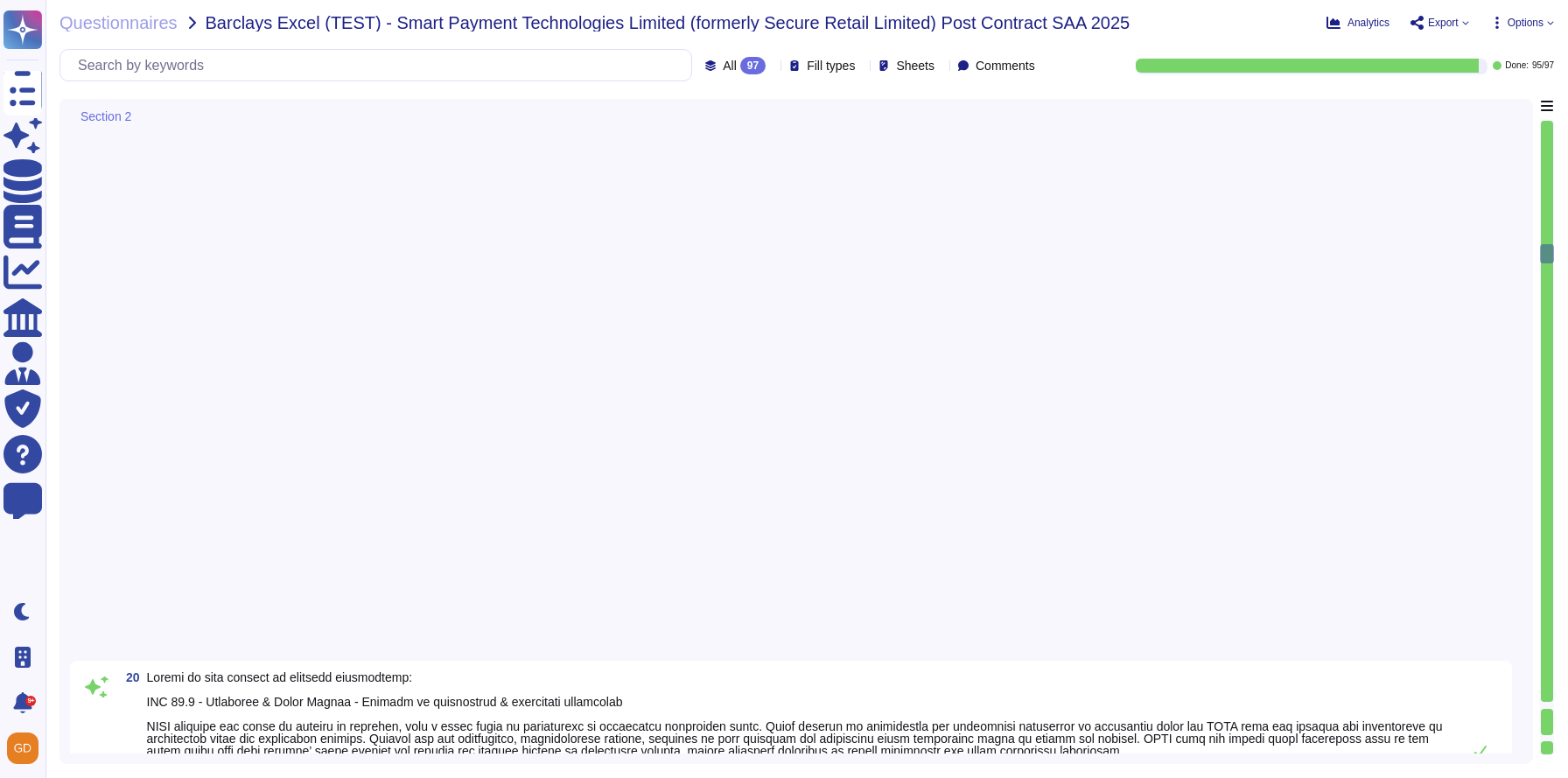
type textarea "The company has a commitment from all levels of management to ensure there is n…"
type textarea "Regular tests are scheduled annually with our VRP provider, and IT will carry o…"
type textarea "N/A"
type textarea "The Company has a strong commitment to ensuring that there is no retaliation fo…"
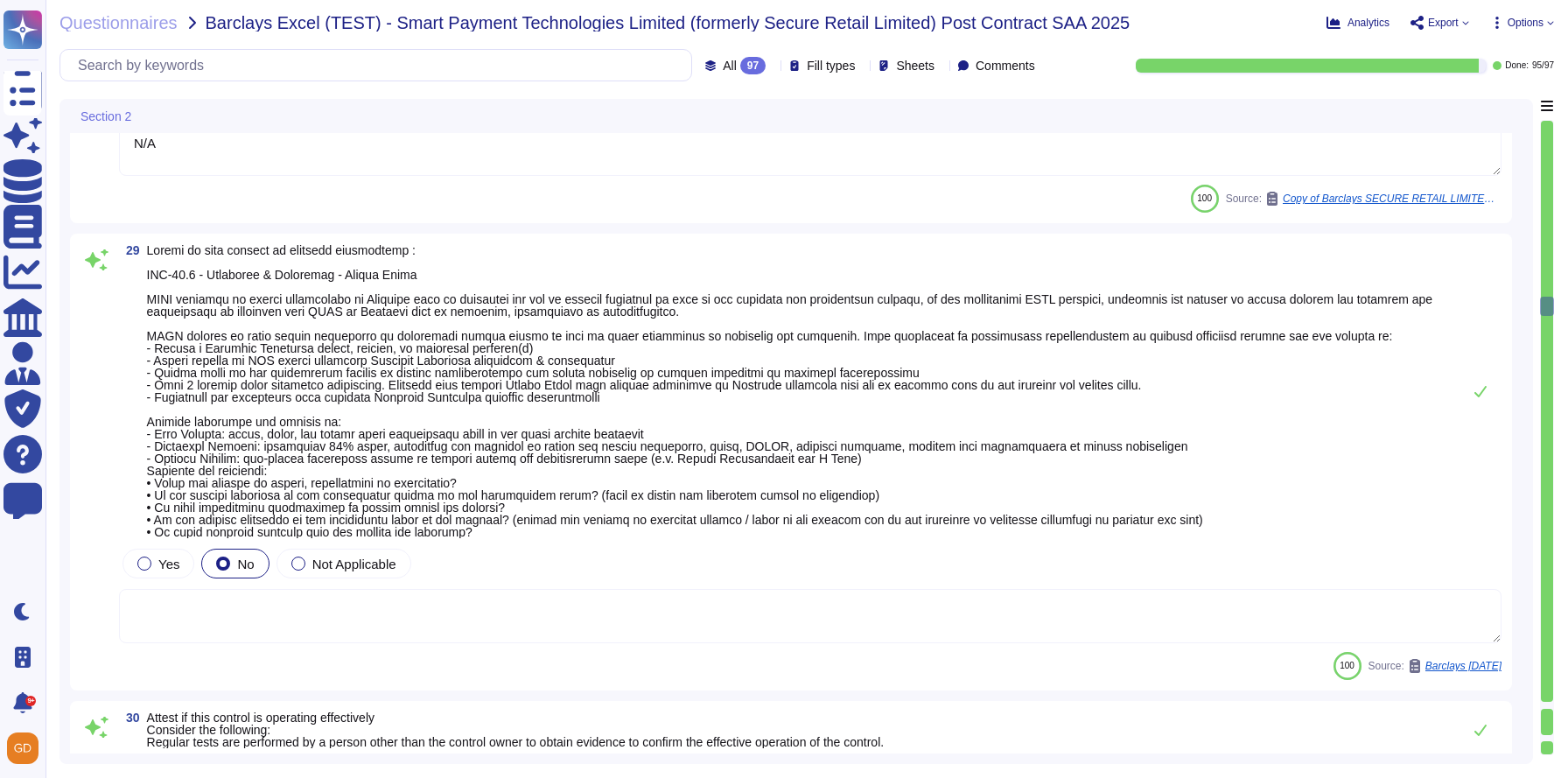
type textarea "Regular tests are scheduled annually with our VRP provider, and IT will carry o…"
type textarea "N/A"
type textarea "Regular tests are scheduled annually with our VRP provider, and IT will carry o…"
type textarea "N/A"
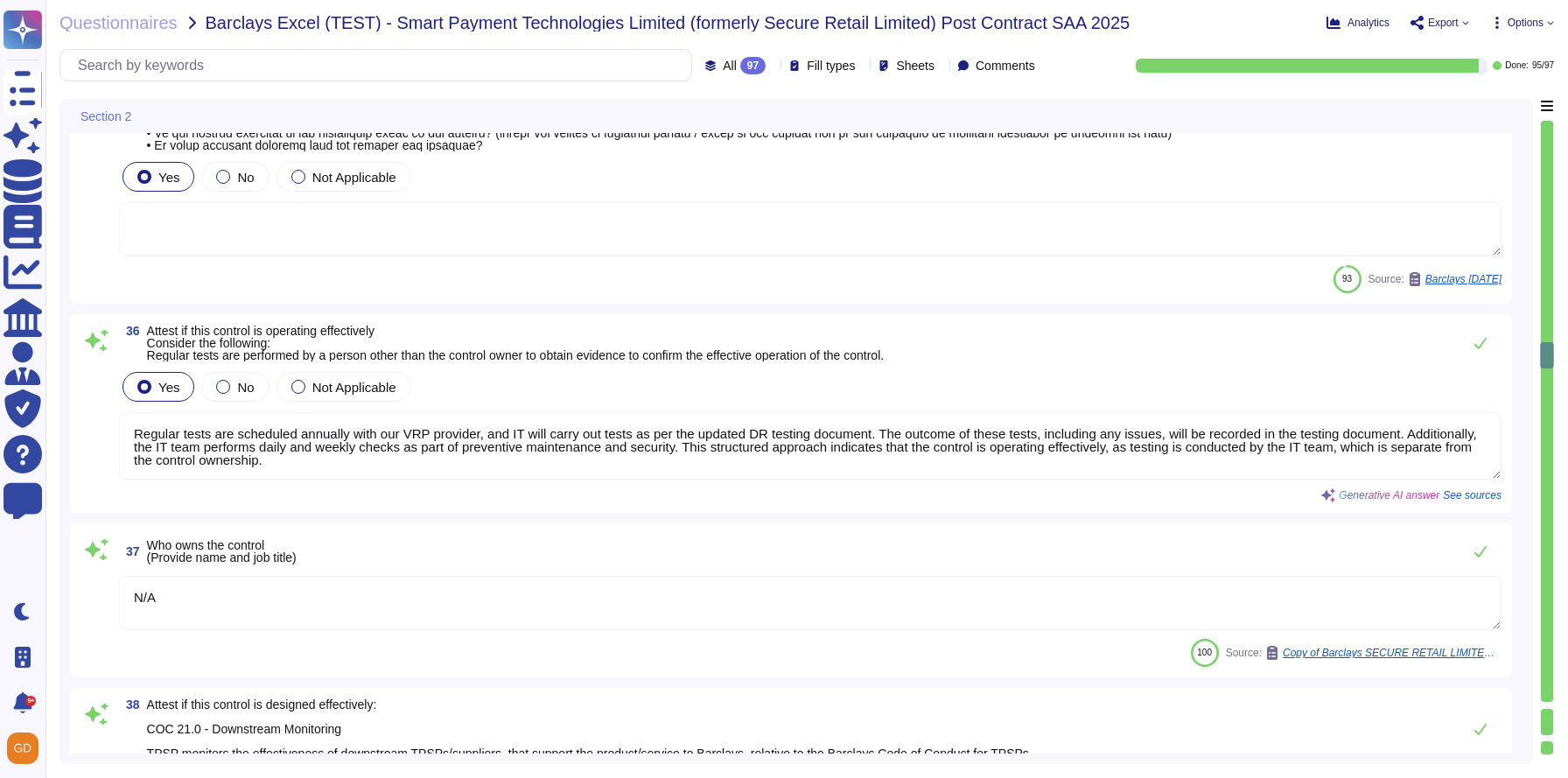
type textarea "Not relevant."
type textarea "Regular tests are scheduled annually with our VRP provider, and IT will carry o…"
type textarea "N/A"
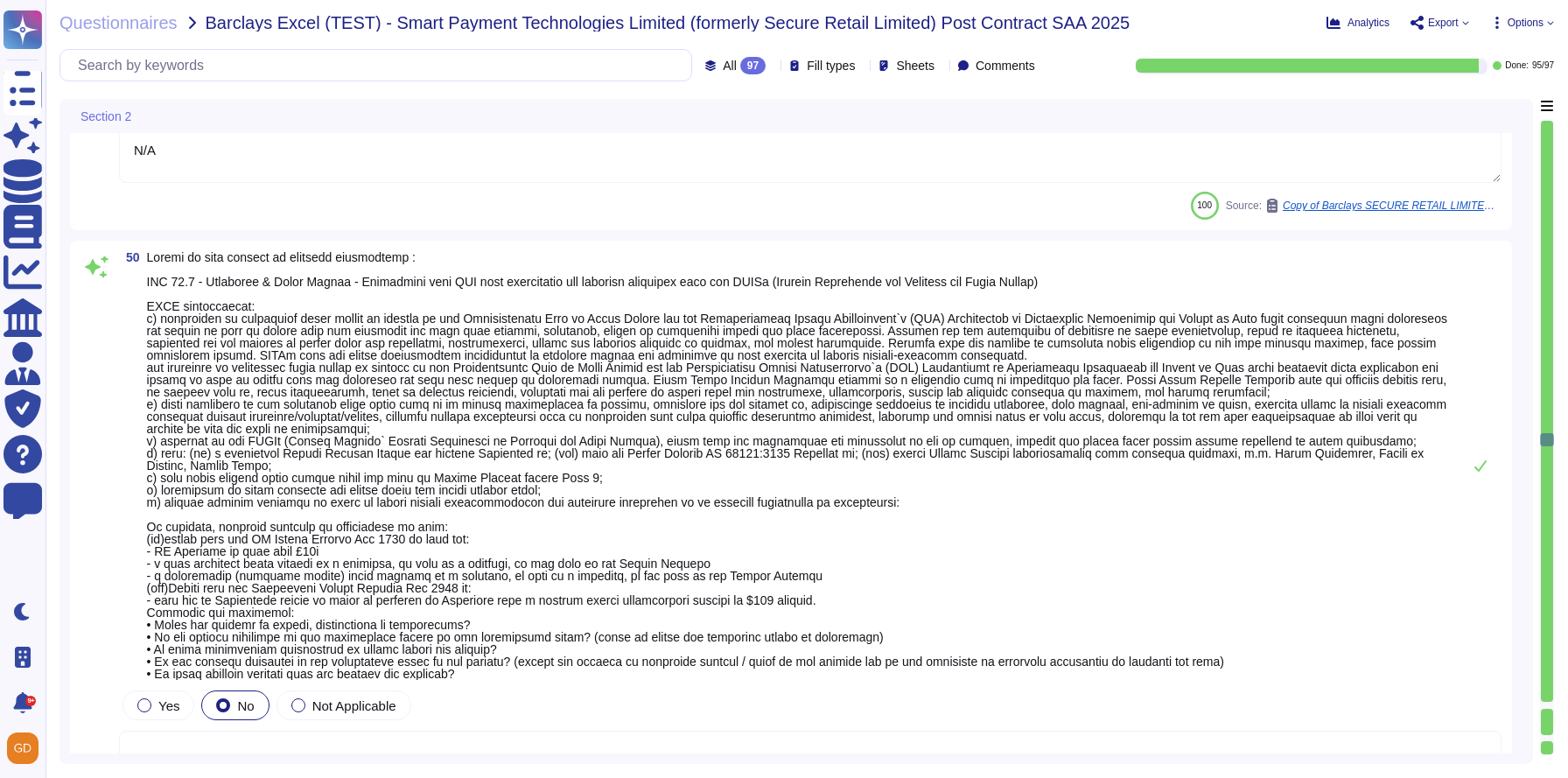
type textarea "Regular tests are scheduled annually with our VRP provider, and IT will carry o…"
type textarea "N/A"
type textarea "Regular tests are scheduled annually with our VRP provider, and IT will carry o…"
type textarea "N/A"
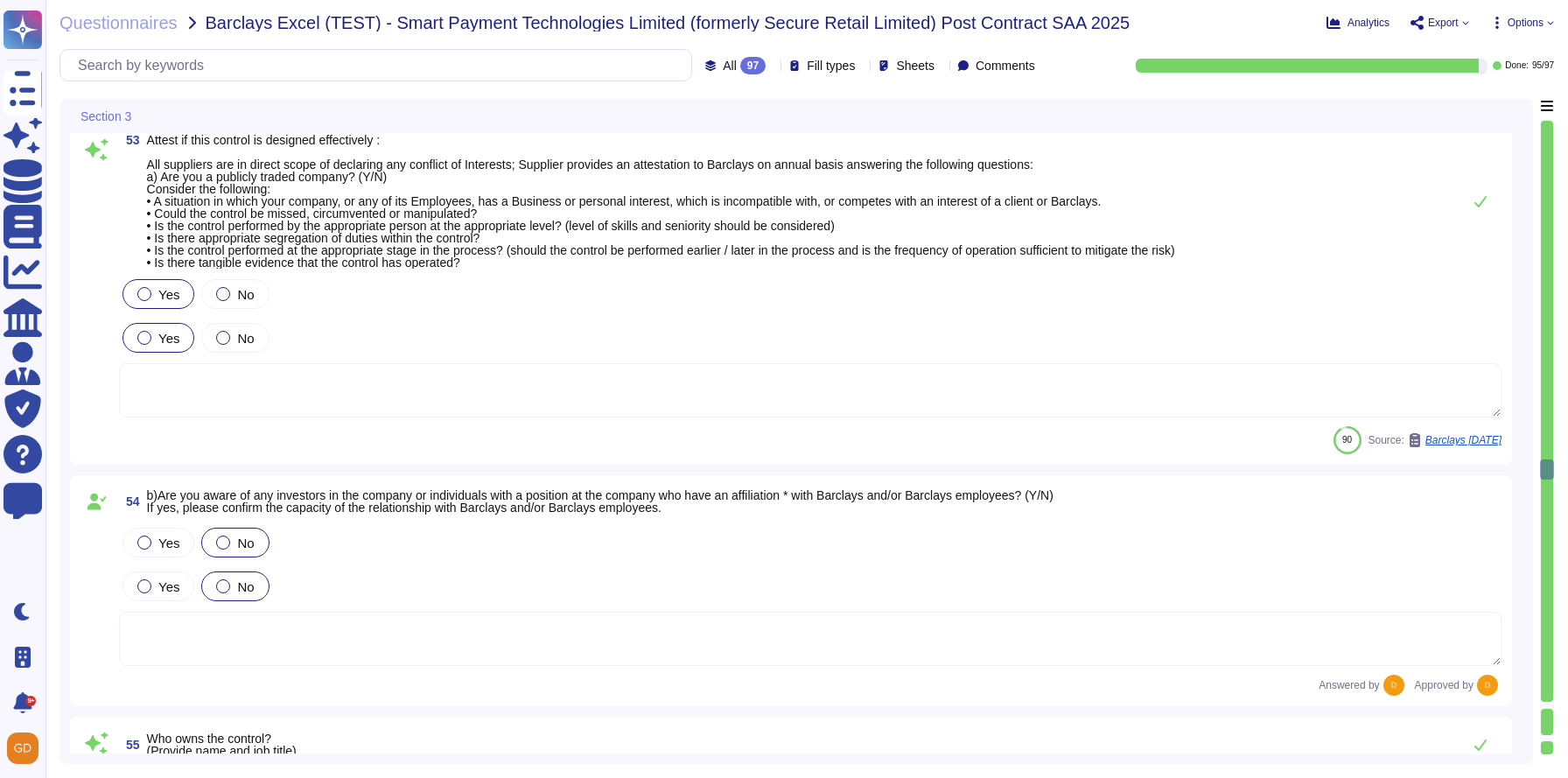
scroll to position [13397, 0]
type textarea "Daniel Clayton - Network Architect Ryan Curtis - Techincal Systems Officer"
type textarea "N/A"
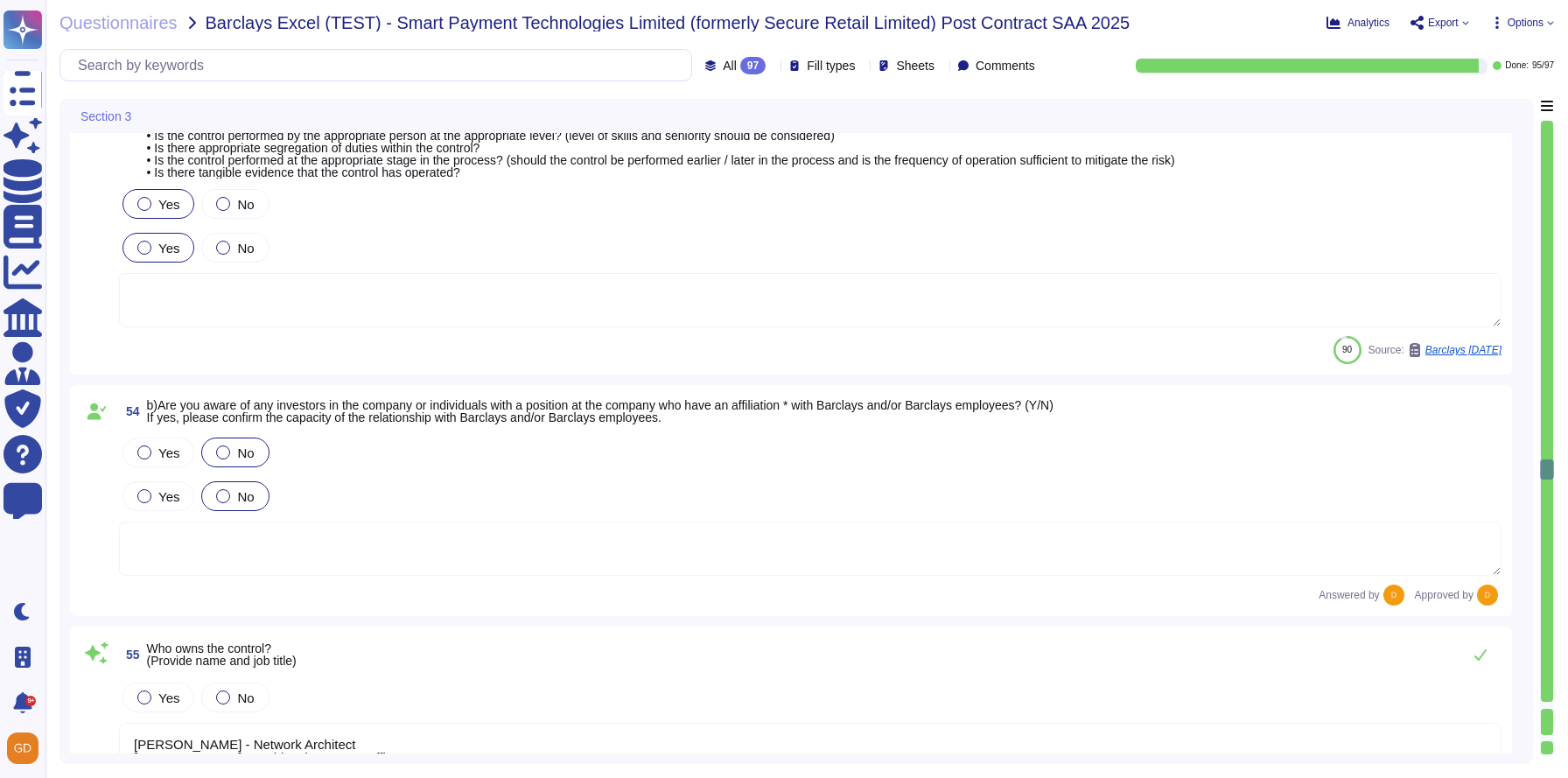
type textarea "Daniel Clayton - Network Architect Ryan Curtis - Techincal Systems Officer"
click at [1454, 23] on span "Export" at bounding box center [1444, 22] width 31 height 11
click at [1538, 15] on span "Options" at bounding box center [1523, 22] width 64 height 14
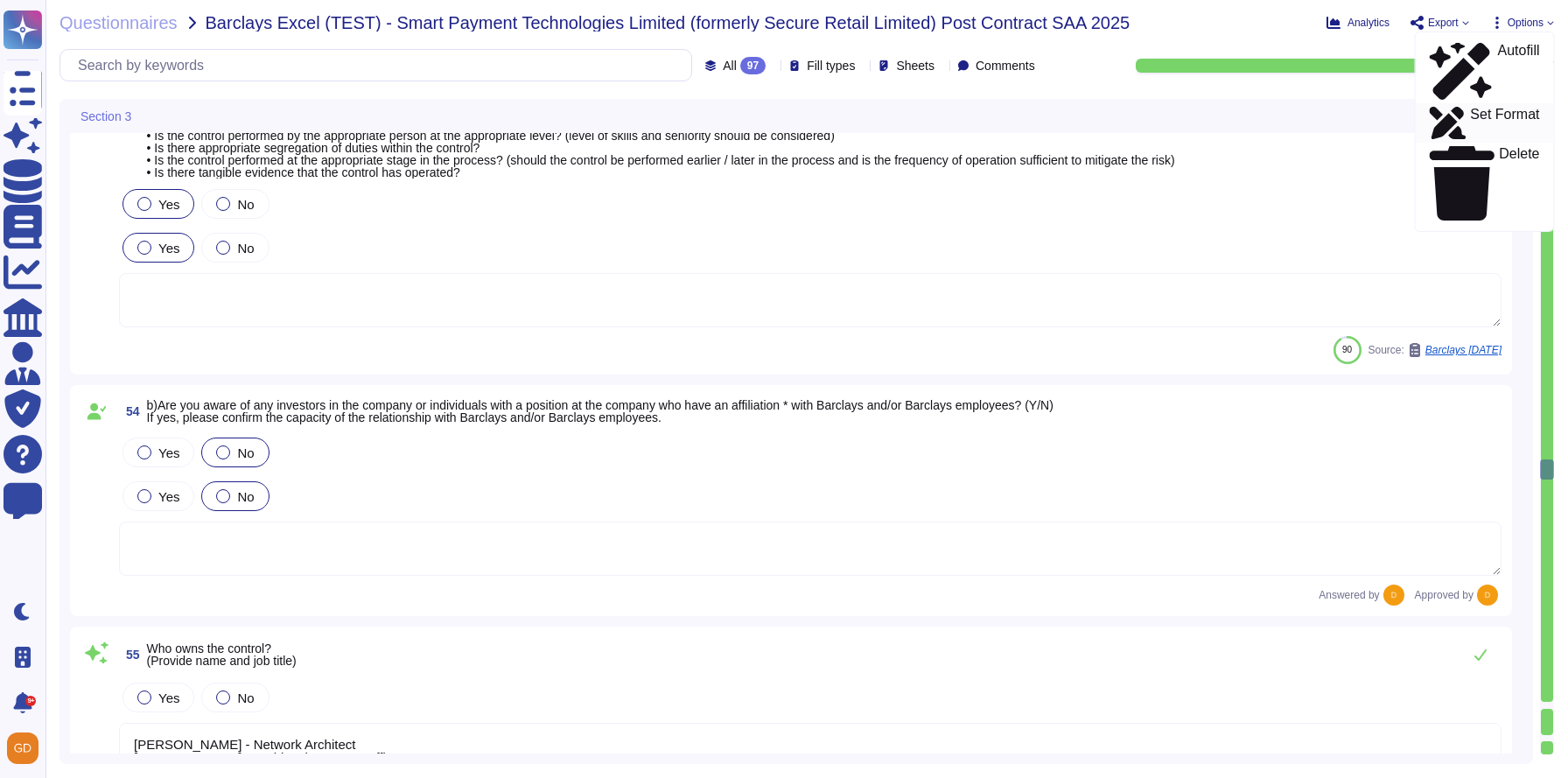
click at [1471, 108] on p "Set Format" at bounding box center [1505, 123] width 69 height 32
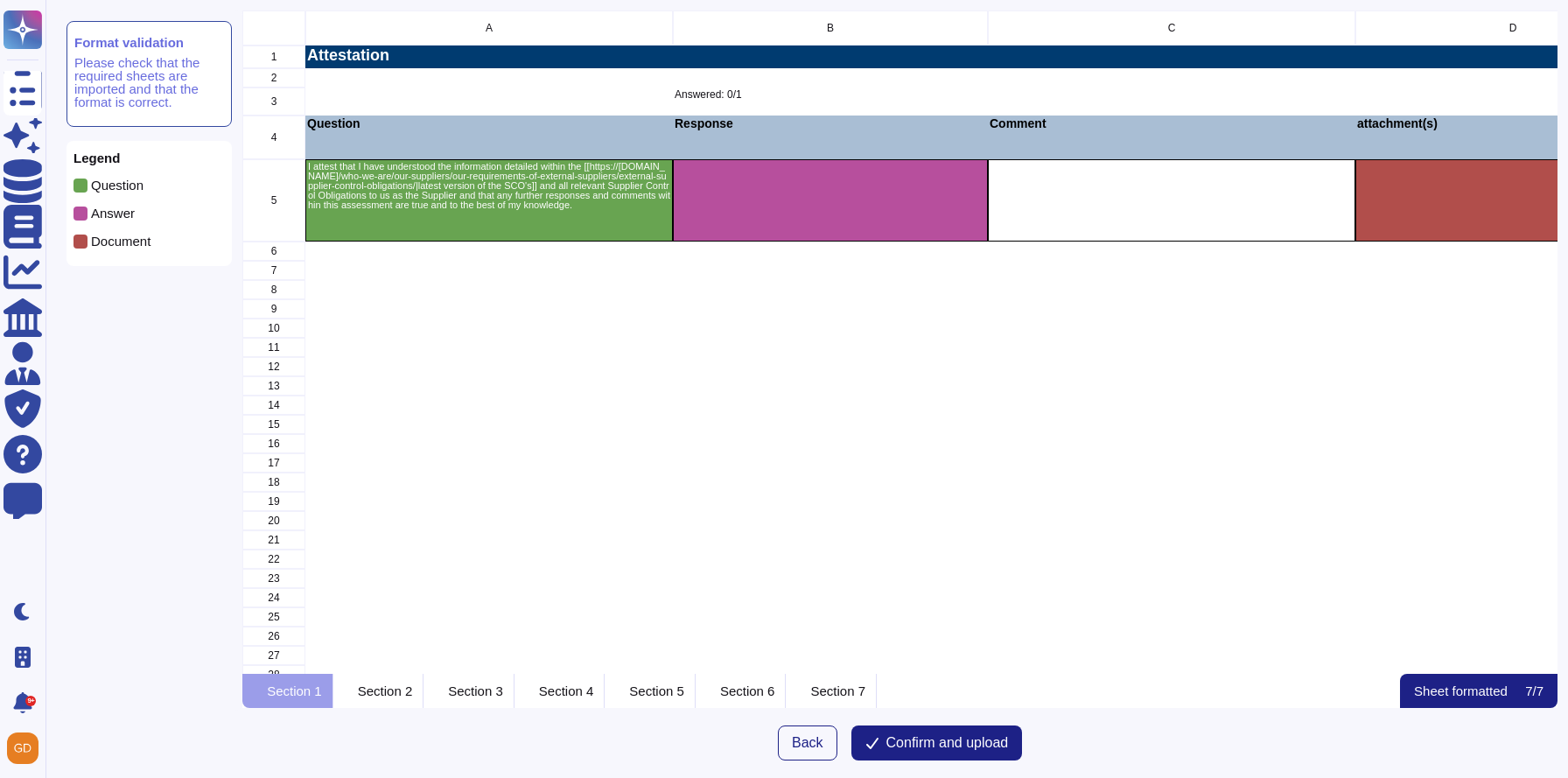
scroll to position [663, 1315]
click at [503, 687] on p "Section 3" at bounding box center [475, 691] width 55 height 13
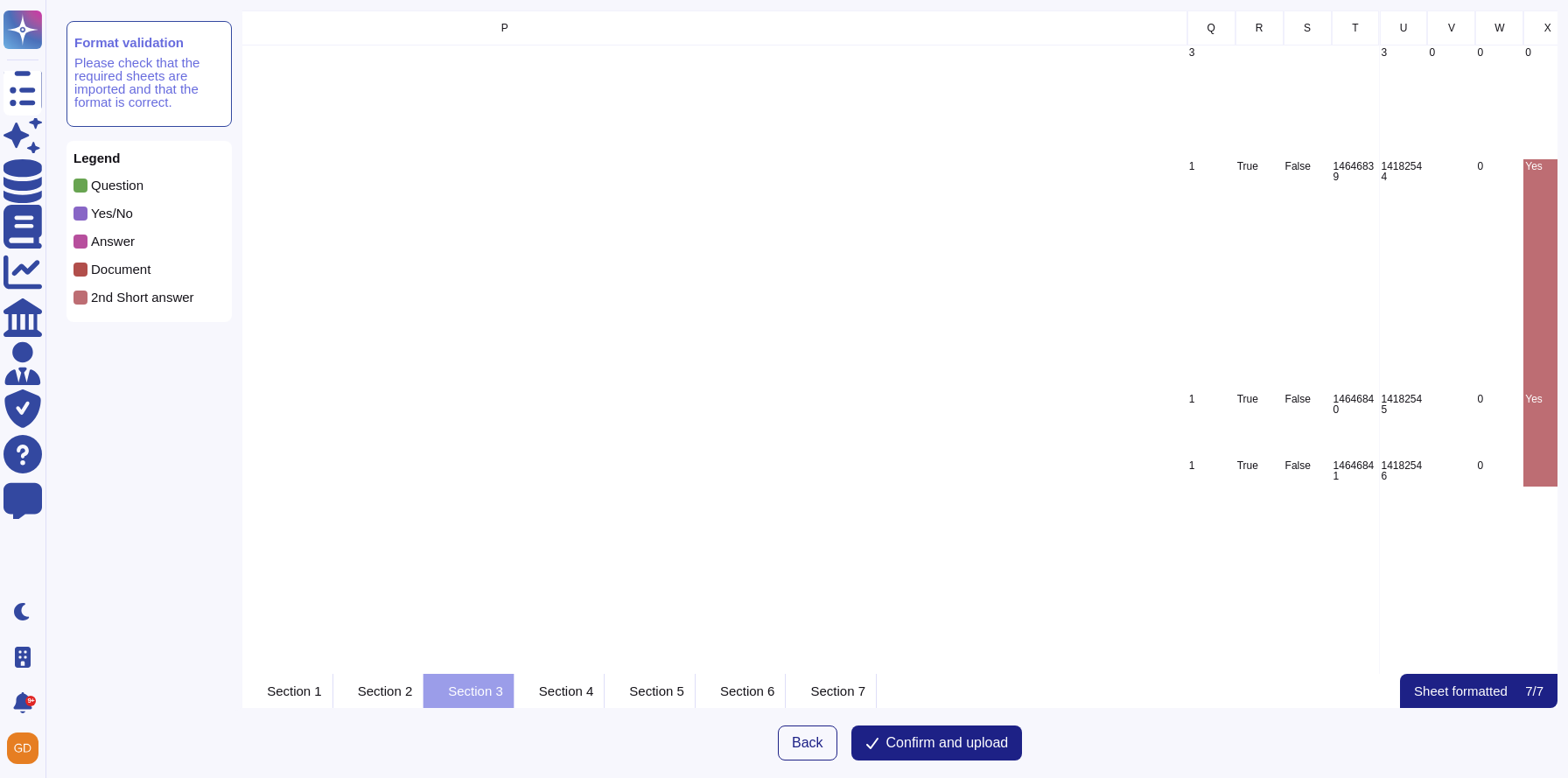
scroll to position [0, 3598]
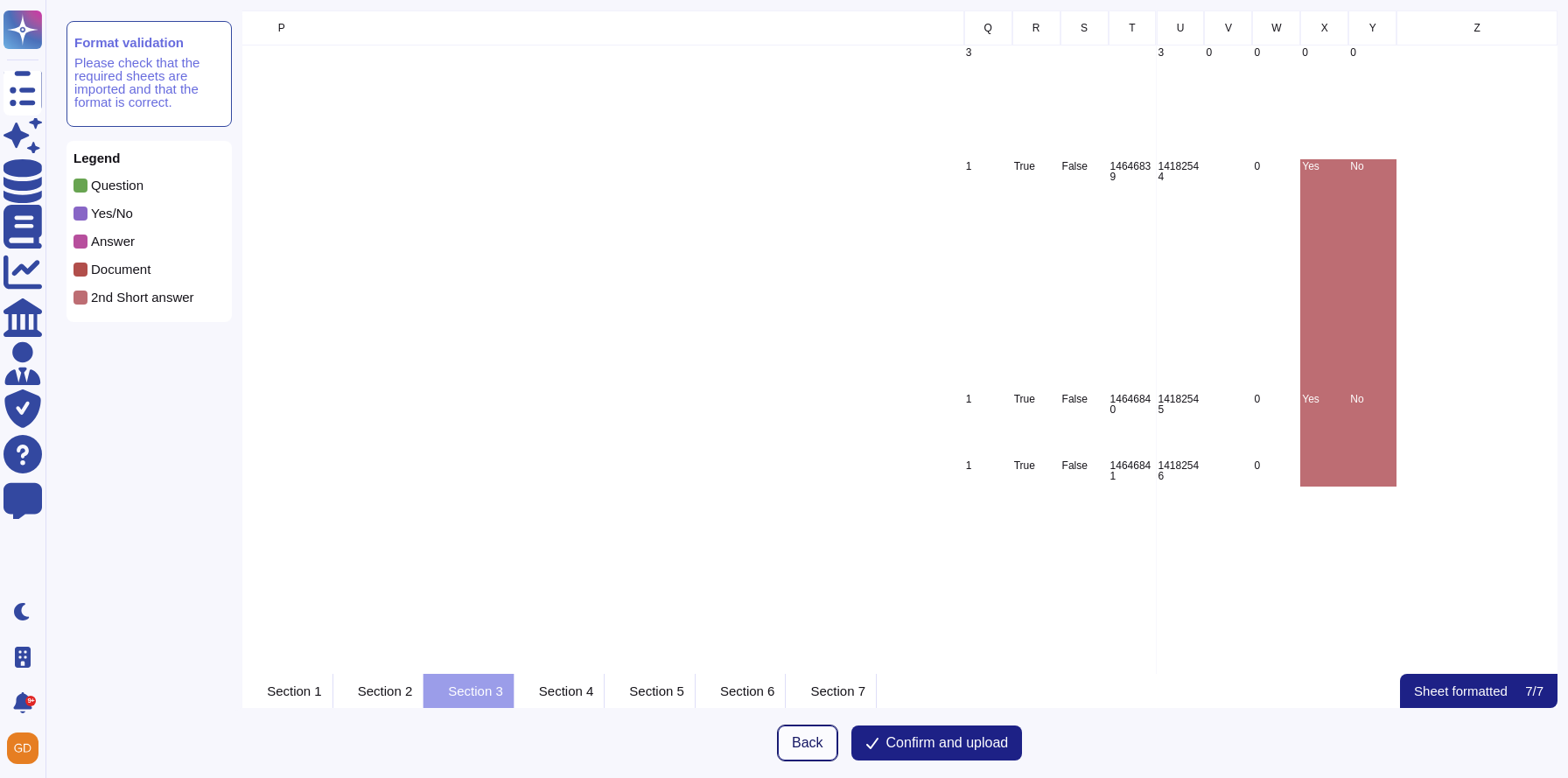
click at [792, 747] on span "Back" at bounding box center [808, 743] width 32 height 14
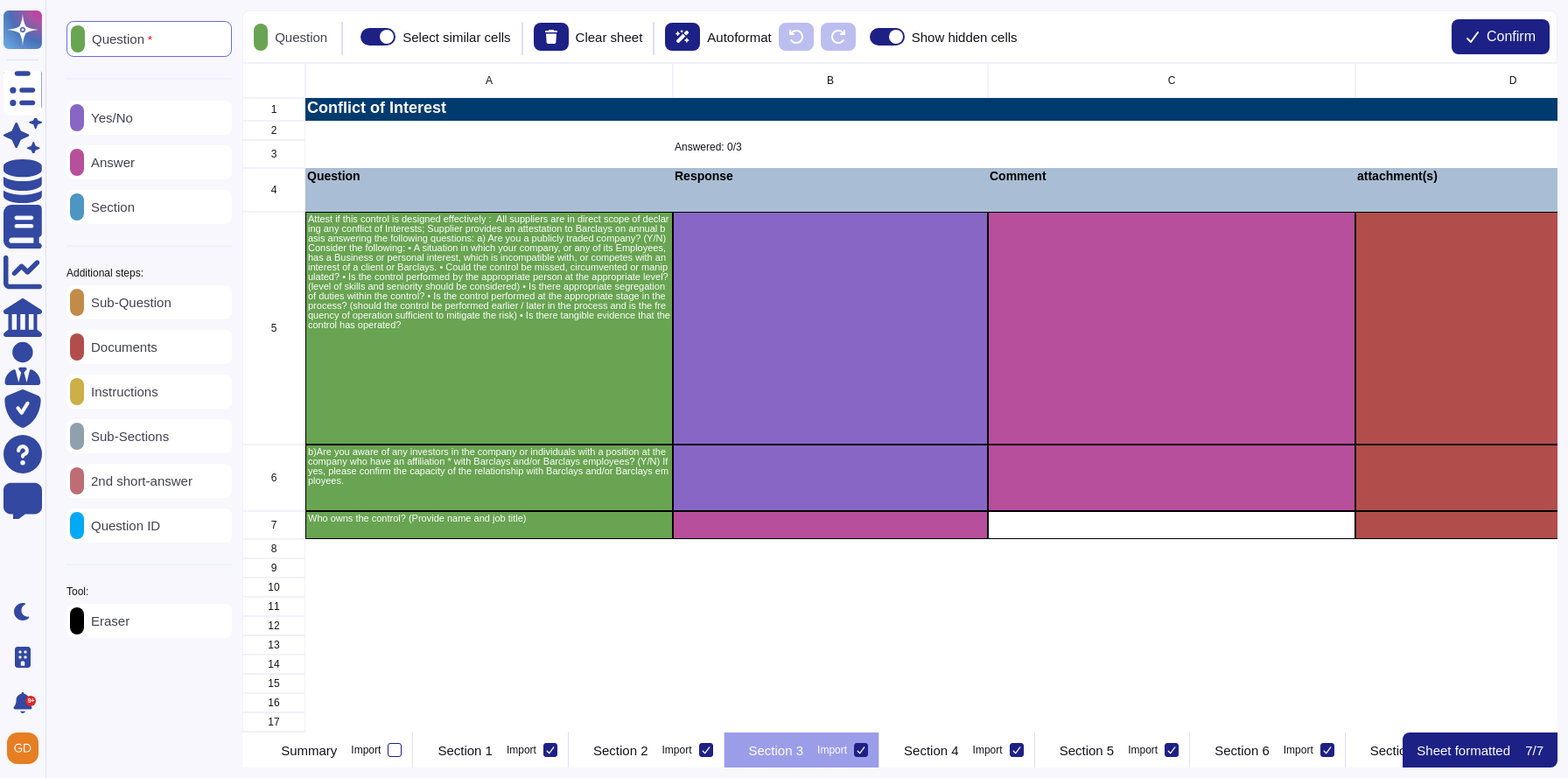
scroll to position [670, 1315]
click at [117, 634] on div "Eraser" at bounding box center [149, 621] width 166 height 34
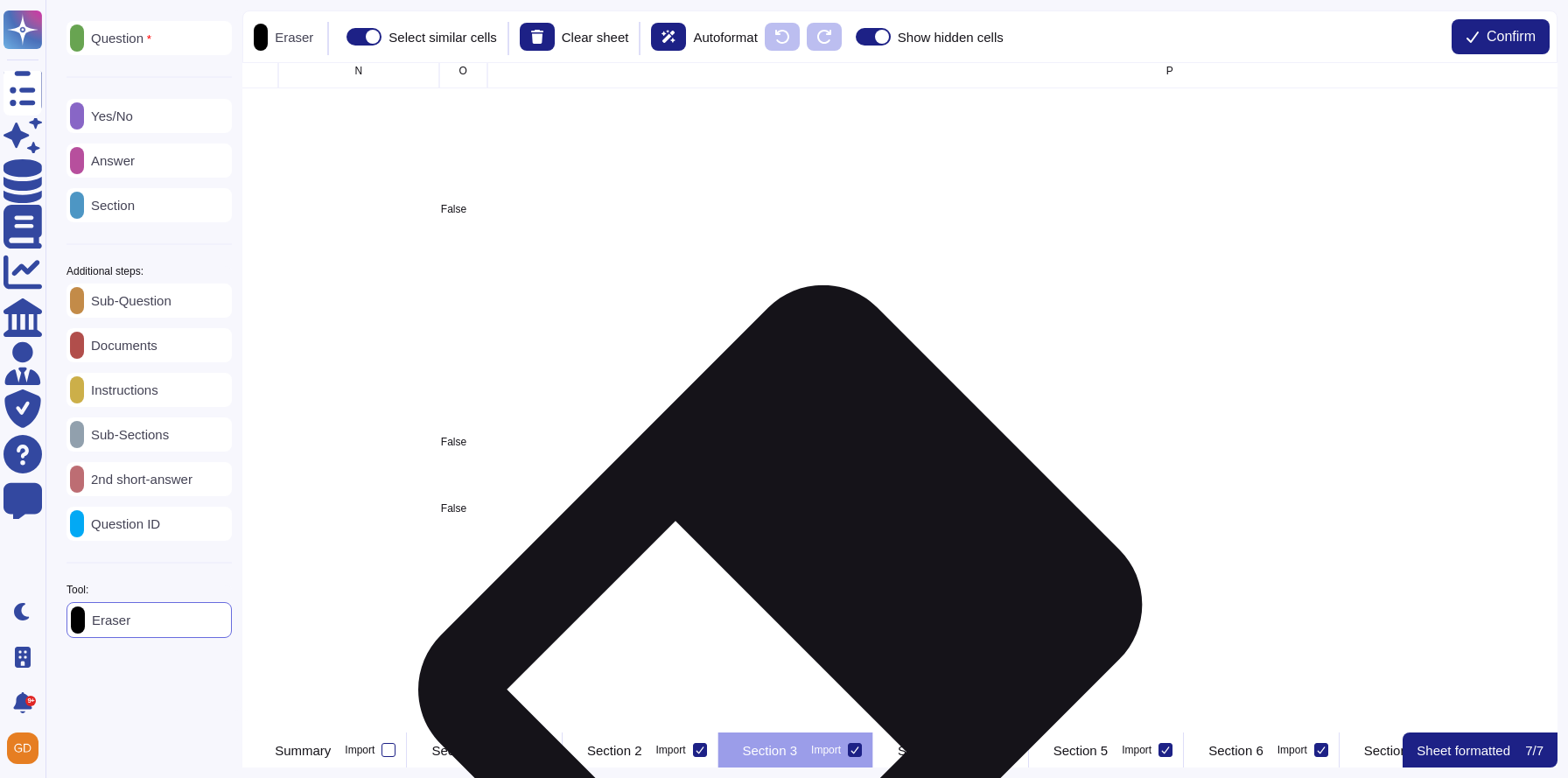
scroll to position [10, 3598]
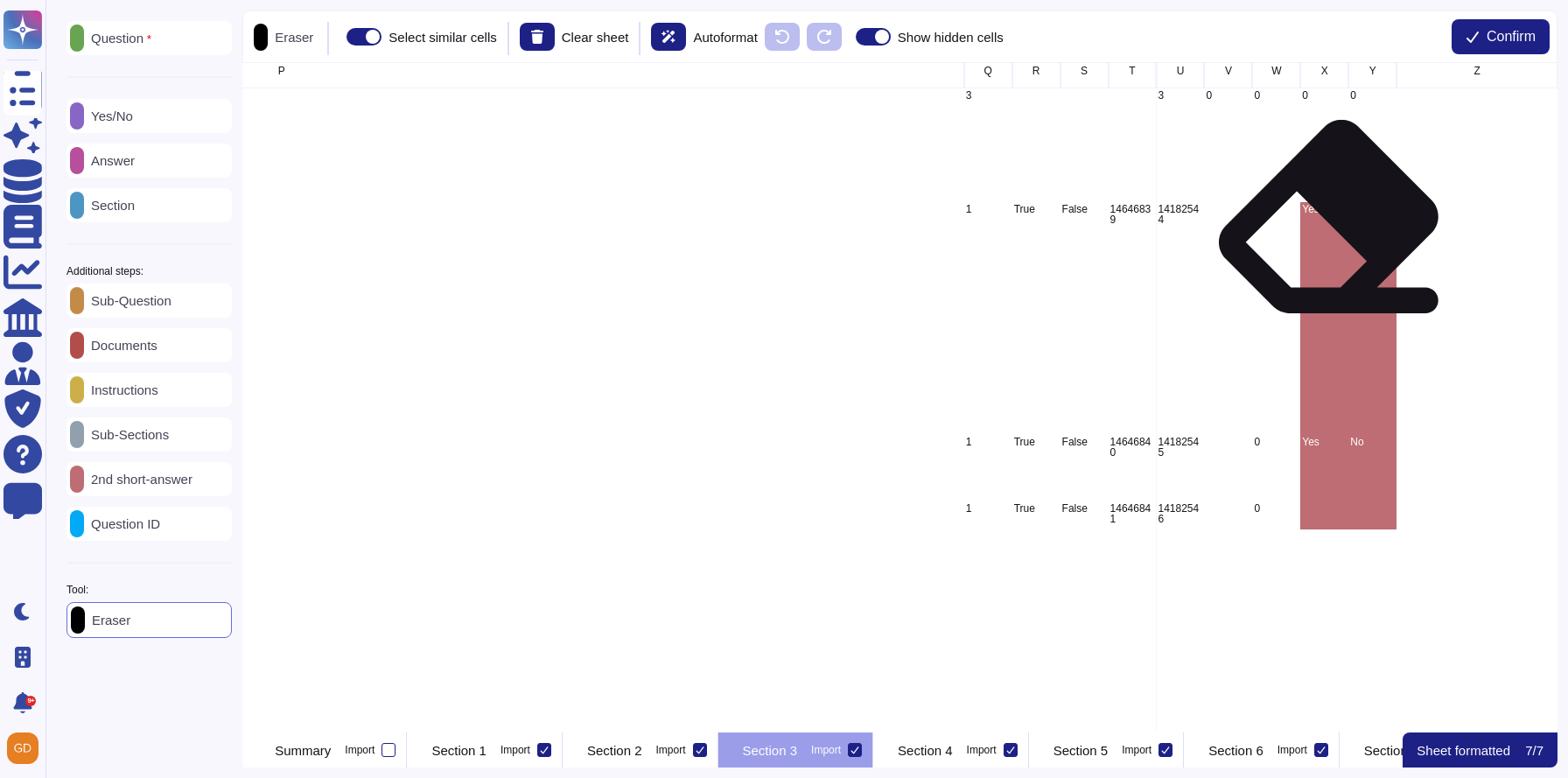
click at [1329, 232] on div "Yes" at bounding box center [1324, 319] width 48 height 233
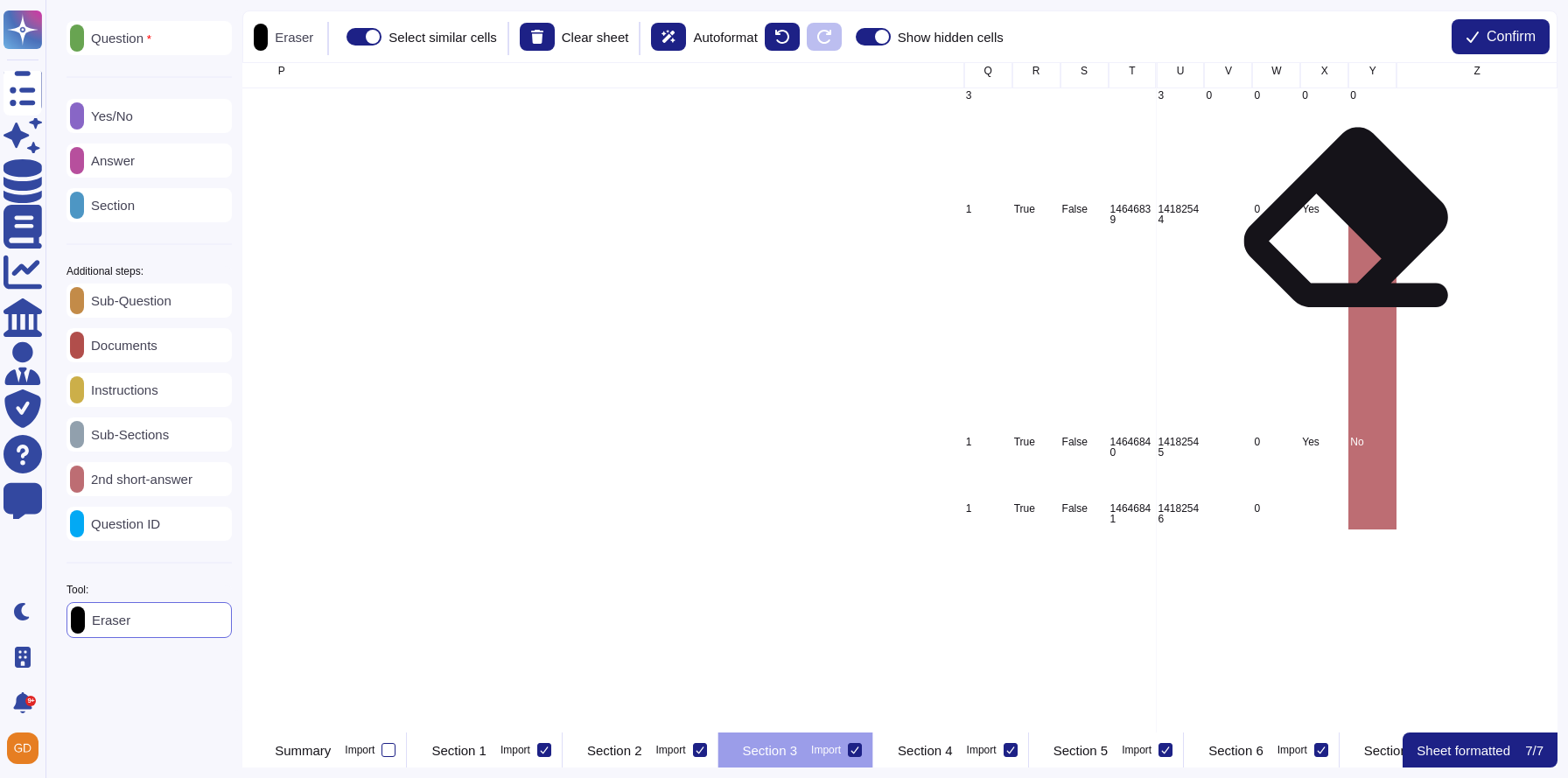
click at [1367, 232] on div "No" at bounding box center [1372, 319] width 48 height 233
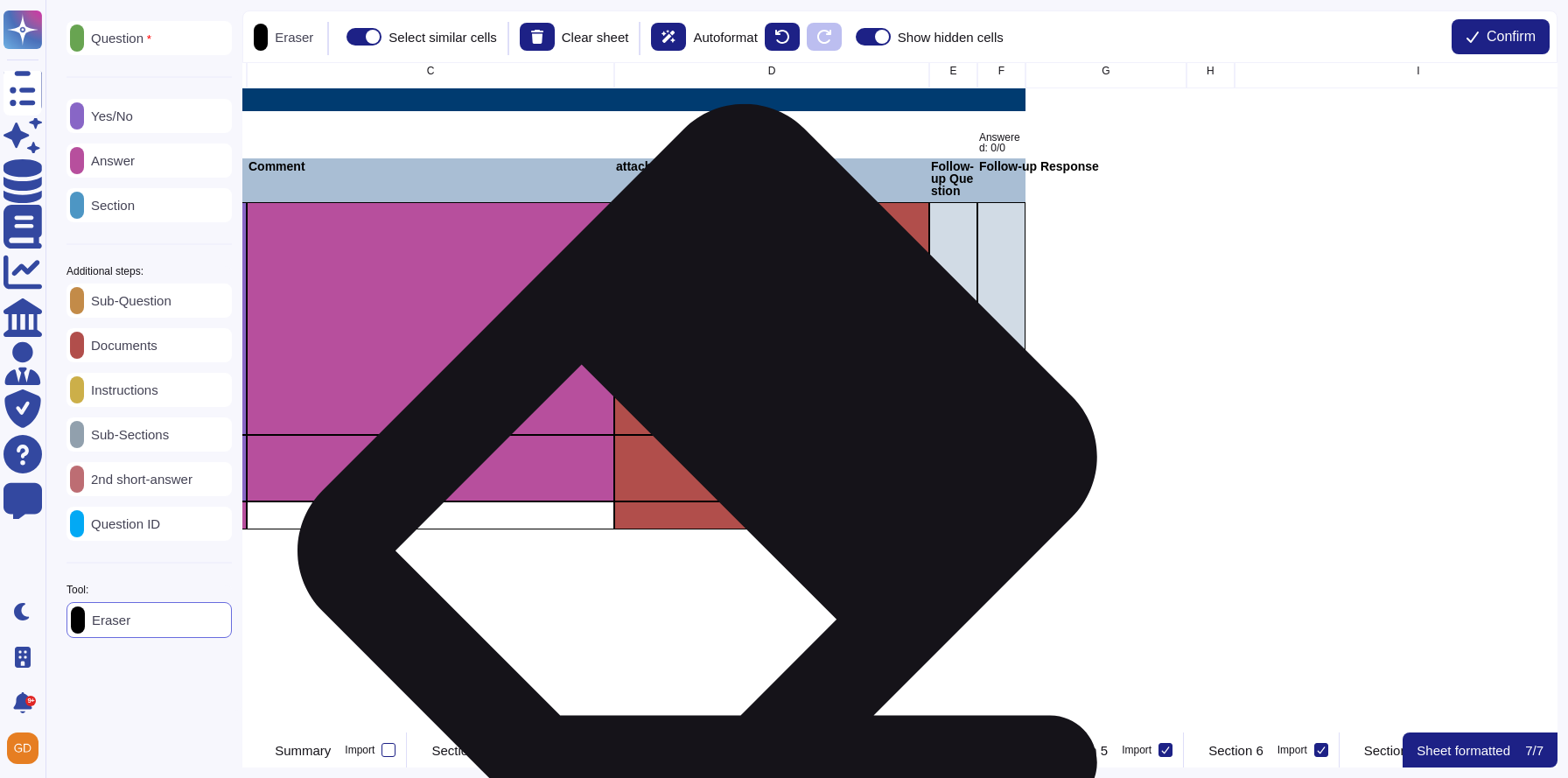
scroll to position [10, 0]
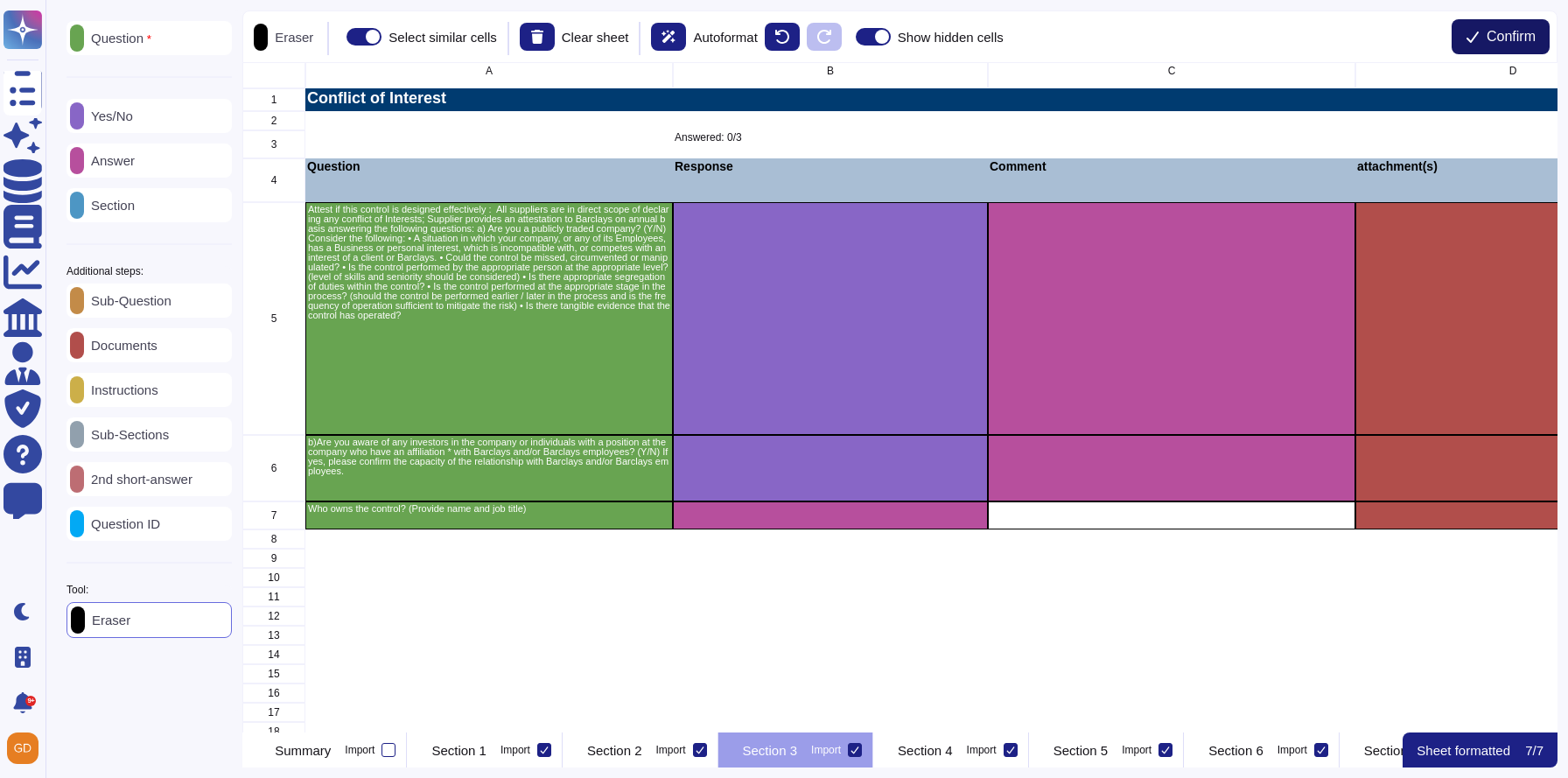
click at [1480, 52] on button "Confirm" at bounding box center [1502, 37] width 98 height 35
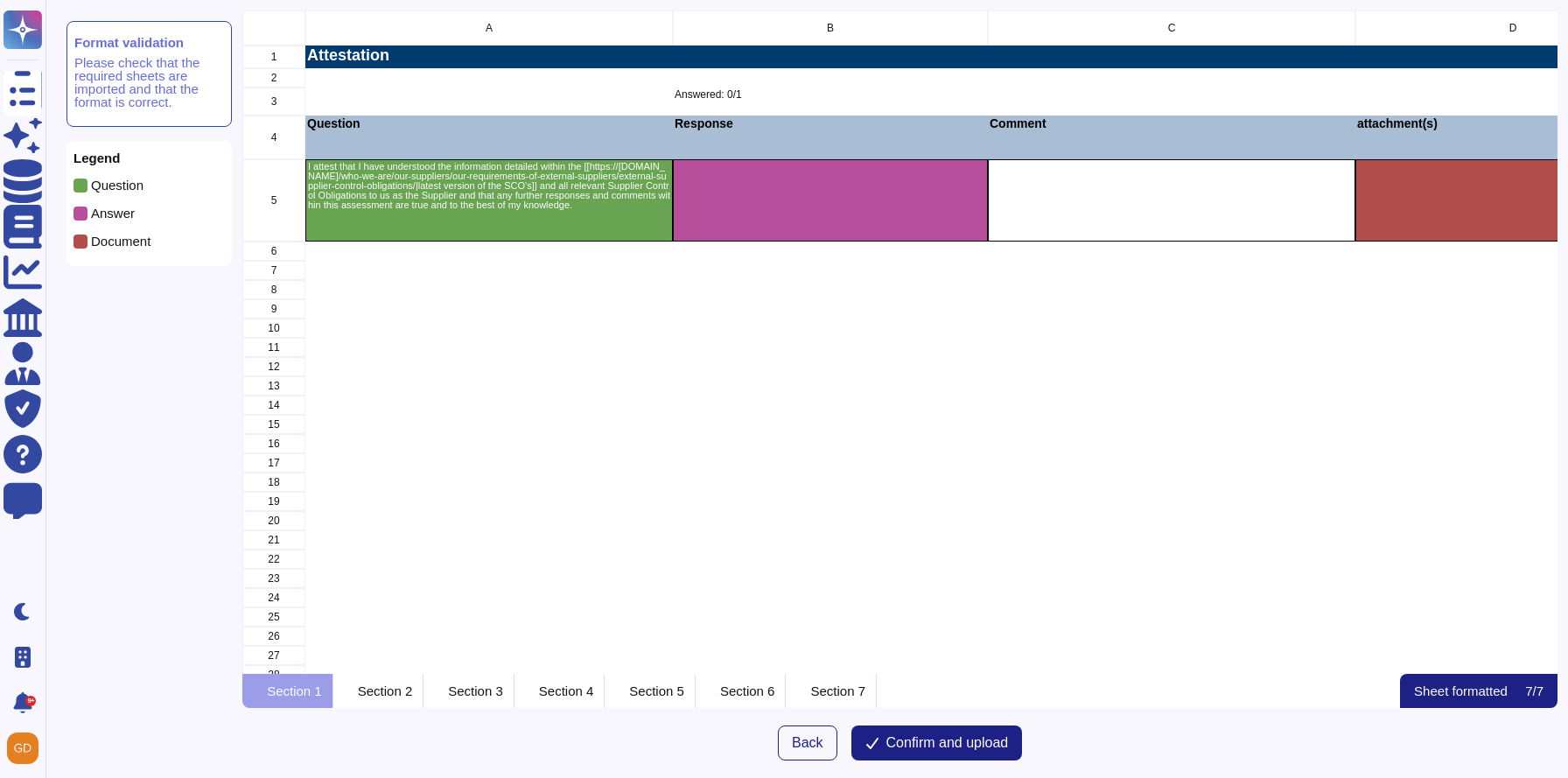
scroll to position [663, 1315]
click at [515, 702] on div "Section 3" at bounding box center [469, 690] width 91 height 34
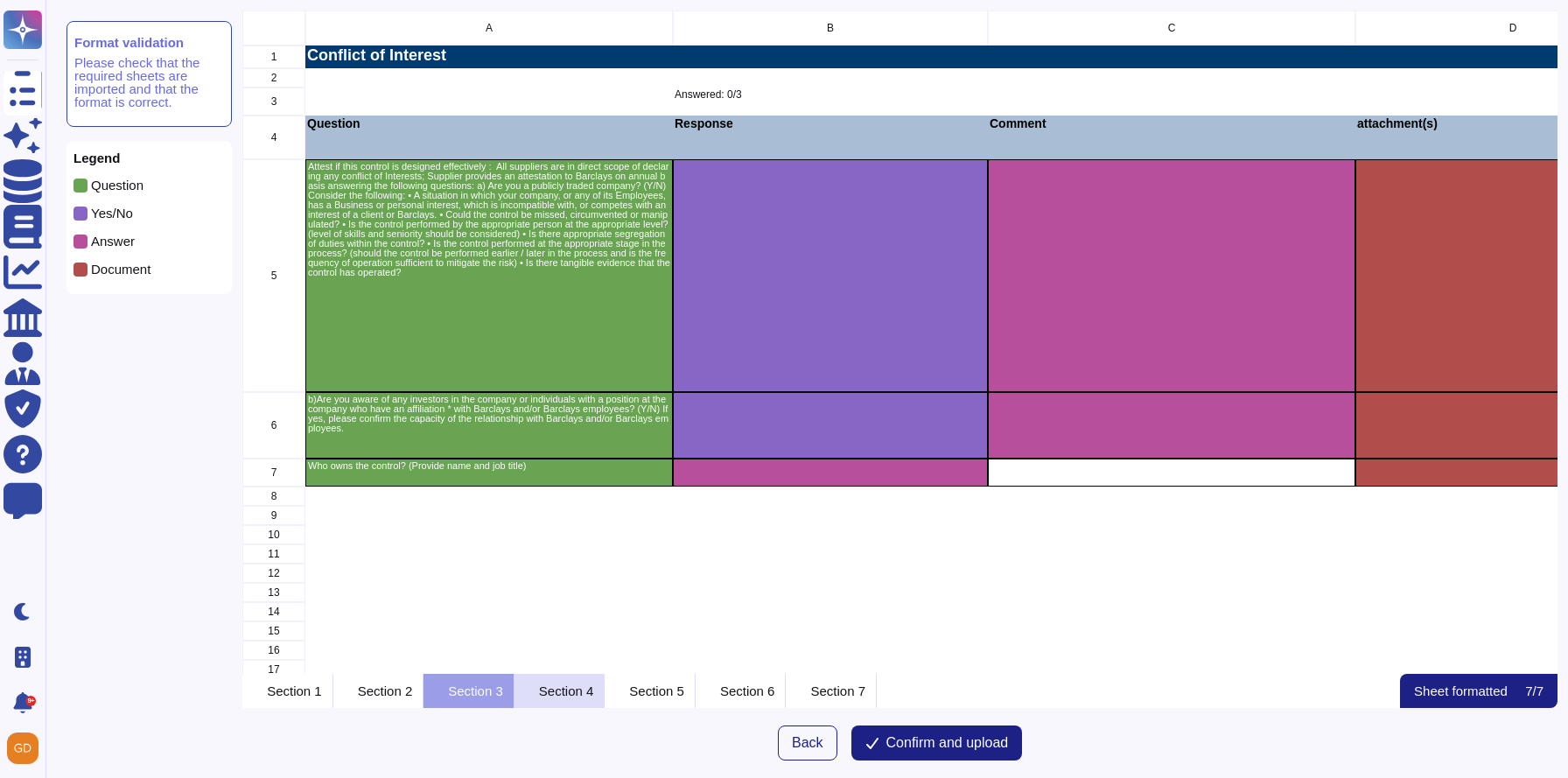
click at [597, 696] on div "Section 4" at bounding box center [560, 690] width 91 height 34
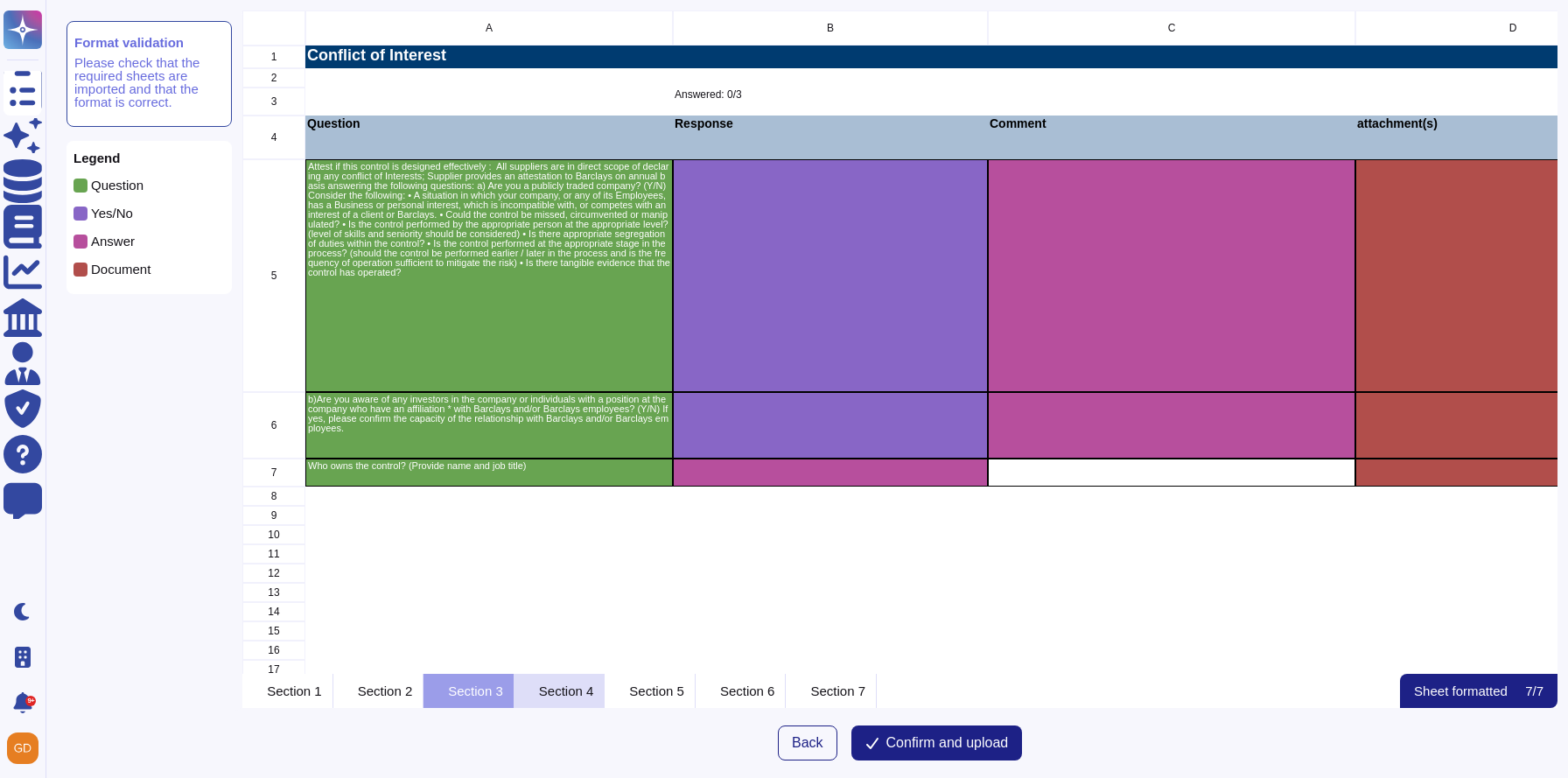
click at [605, 706] on div "Section 4" at bounding box center [560, 690] width 91 height 34
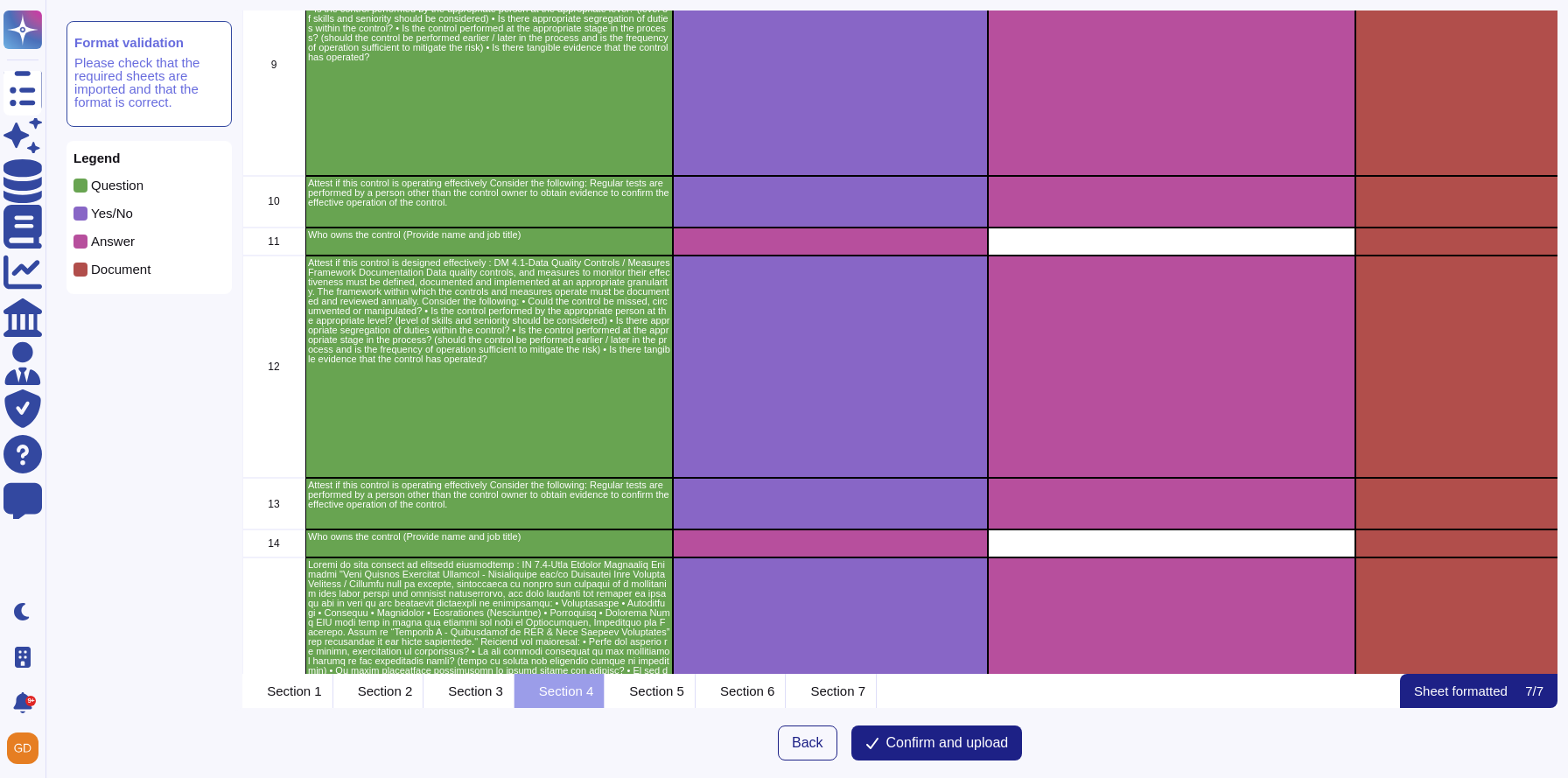
scroll to position [1664, 0]
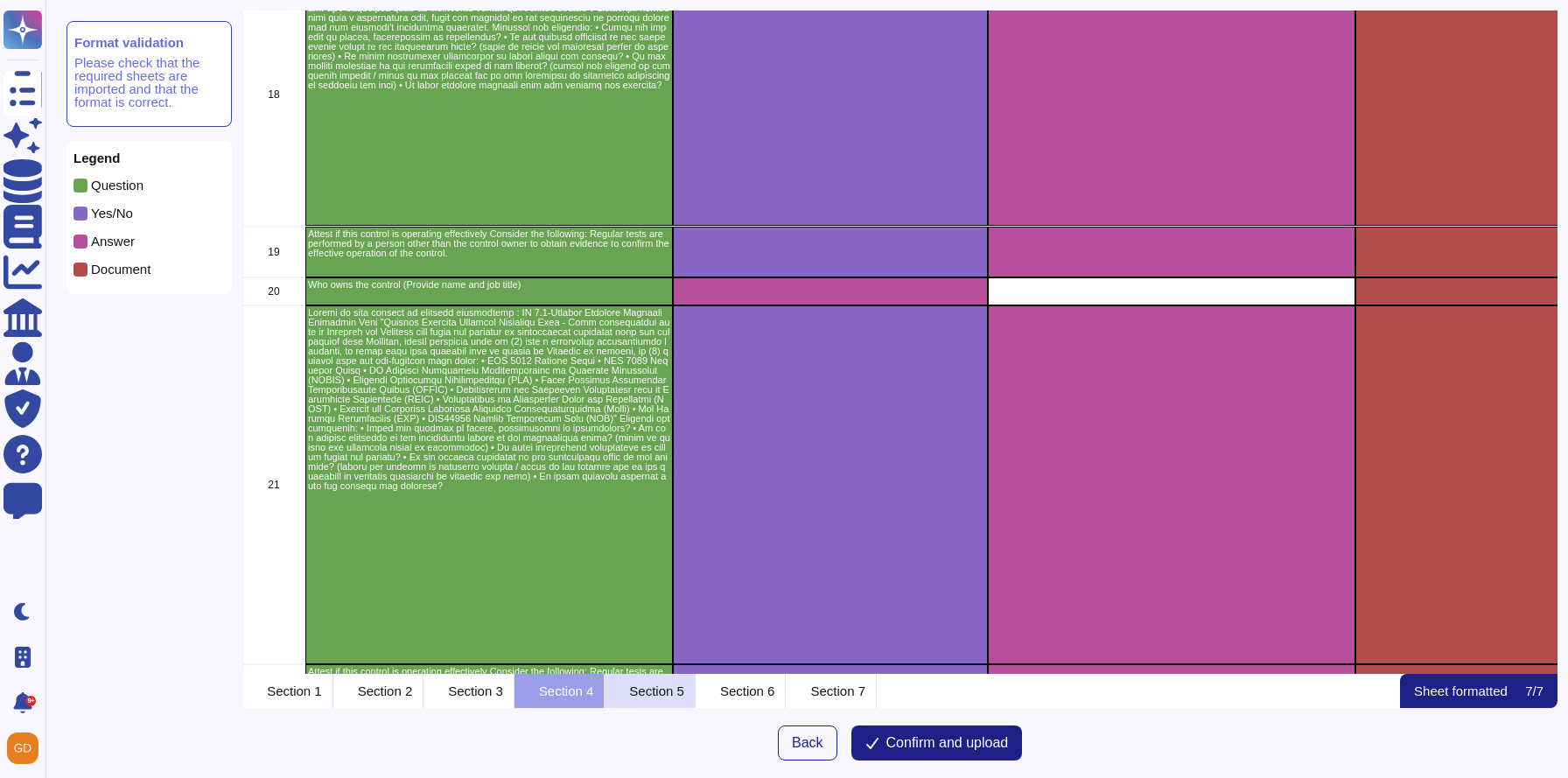
click at [696, 701] on div "Section 5" at bounding box center [651, 690] width 91 height 34
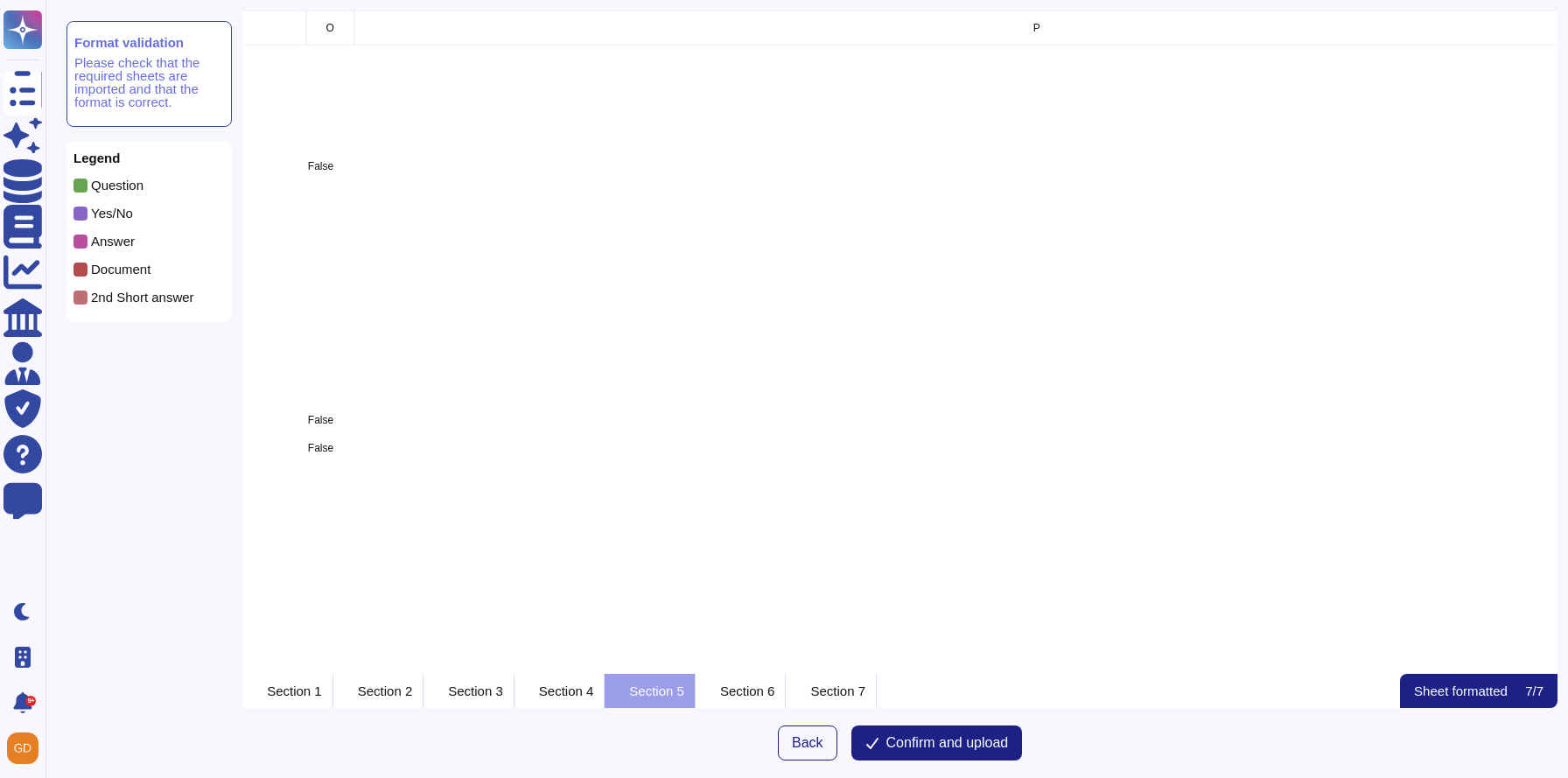
scroll to position [0, 3598]
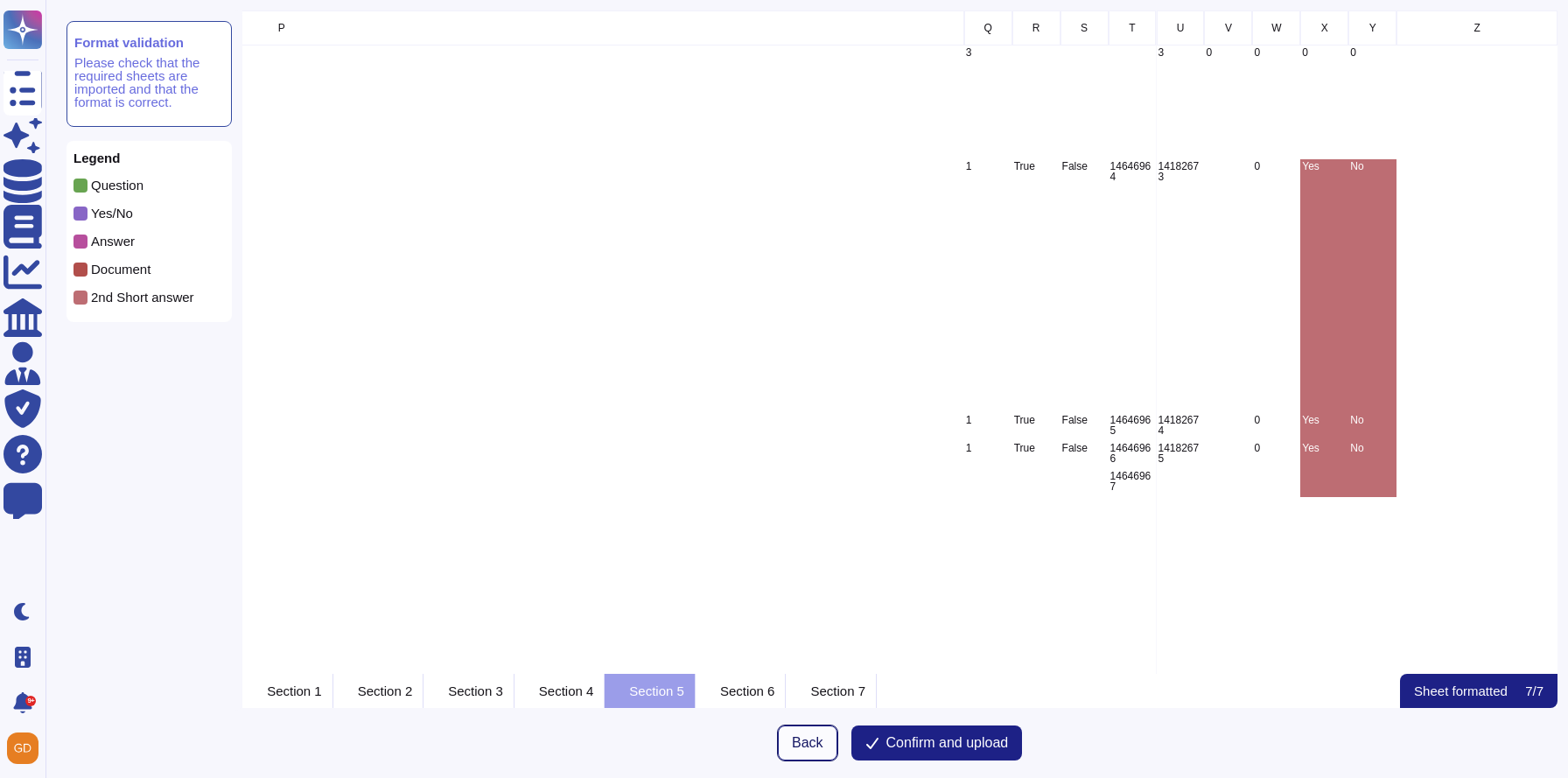
click at [795, 748] on span "Back" at bounding box center [808, 743] width 32 height 14
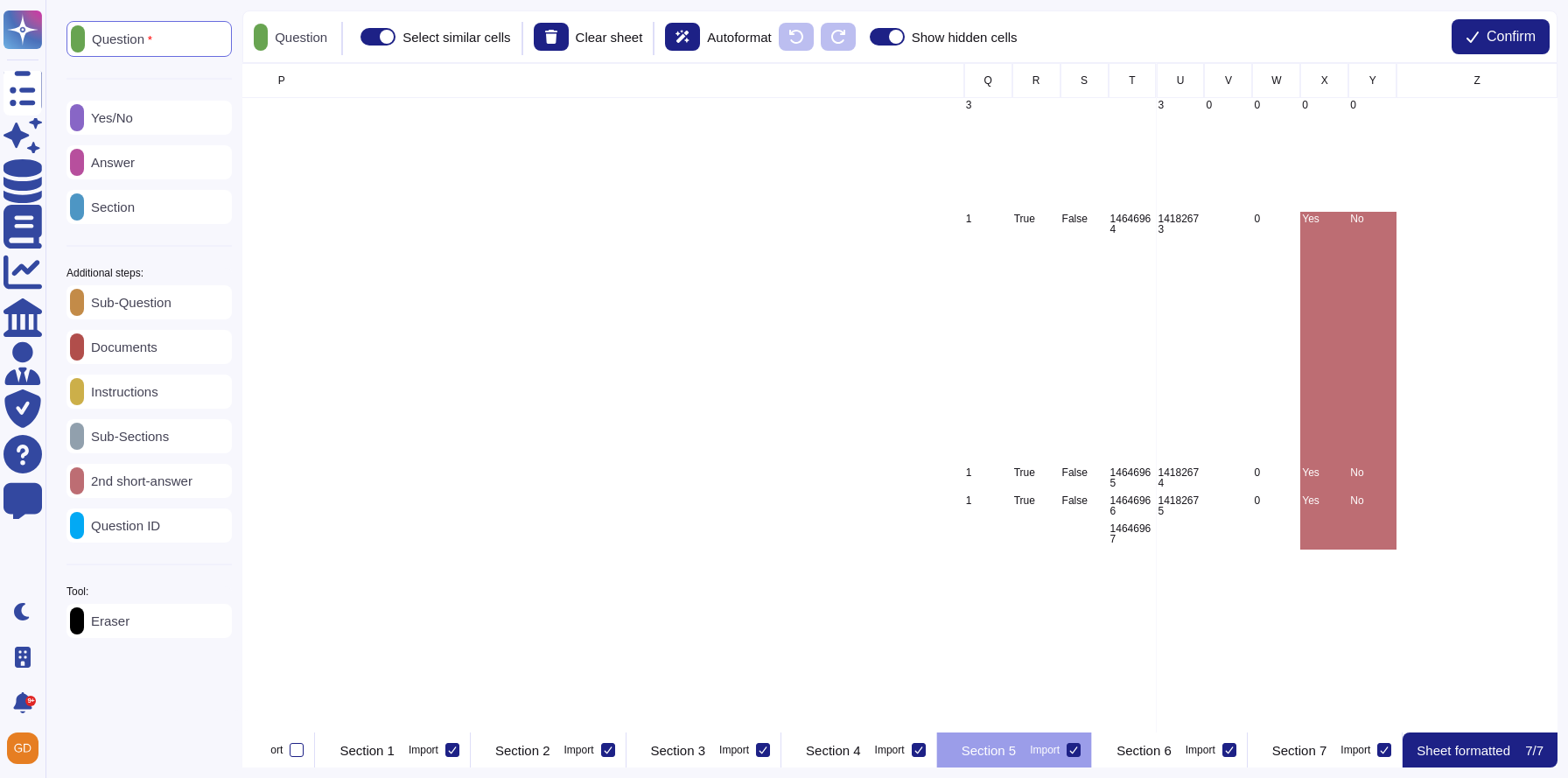
click at [196, 620] on div "Eraser" at bounding box center [149, 621] width 166 height 34
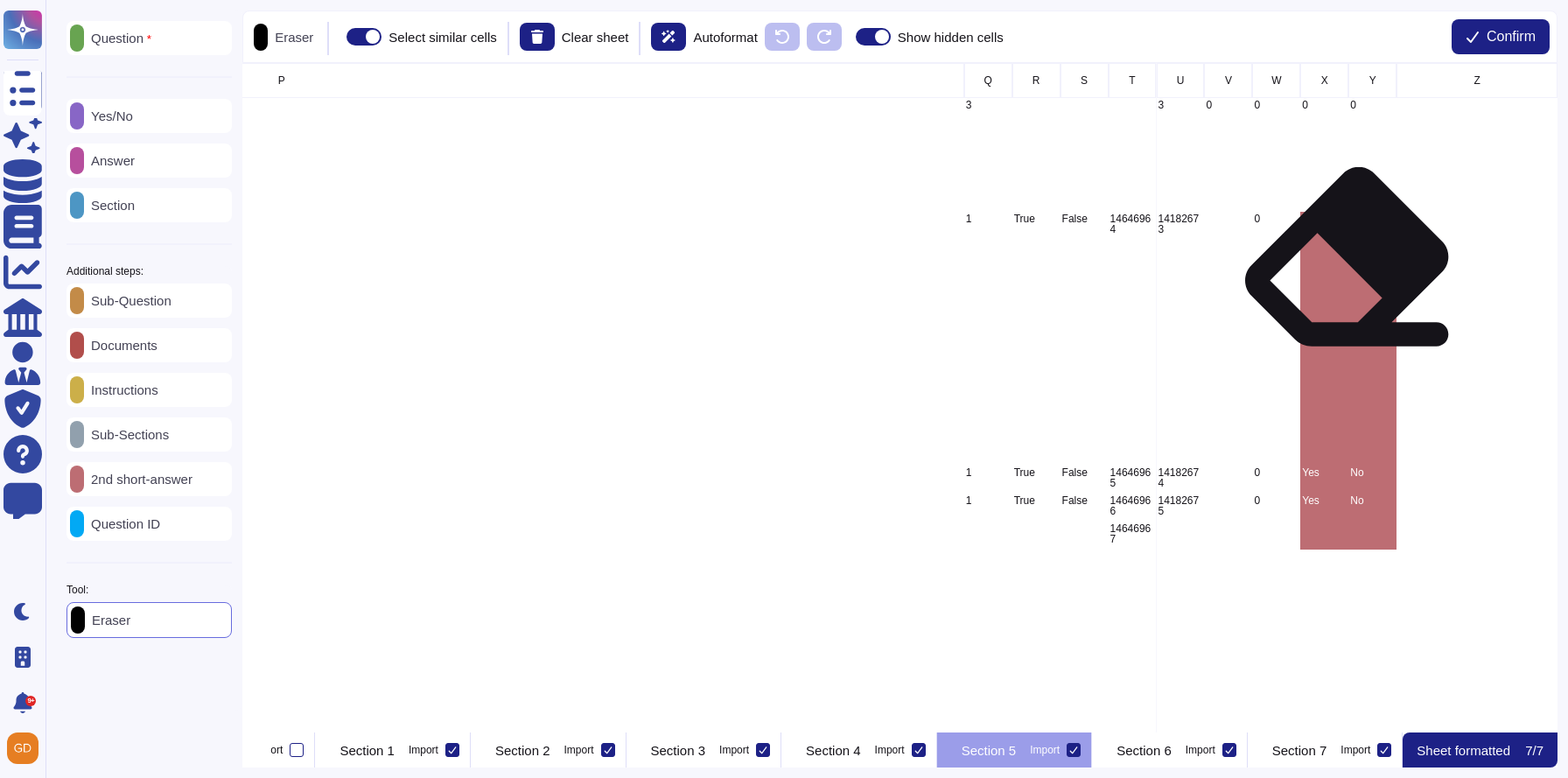
click at [1340, 272] on div "Yes" at bounding box center [1324, 338] width 48 height 254
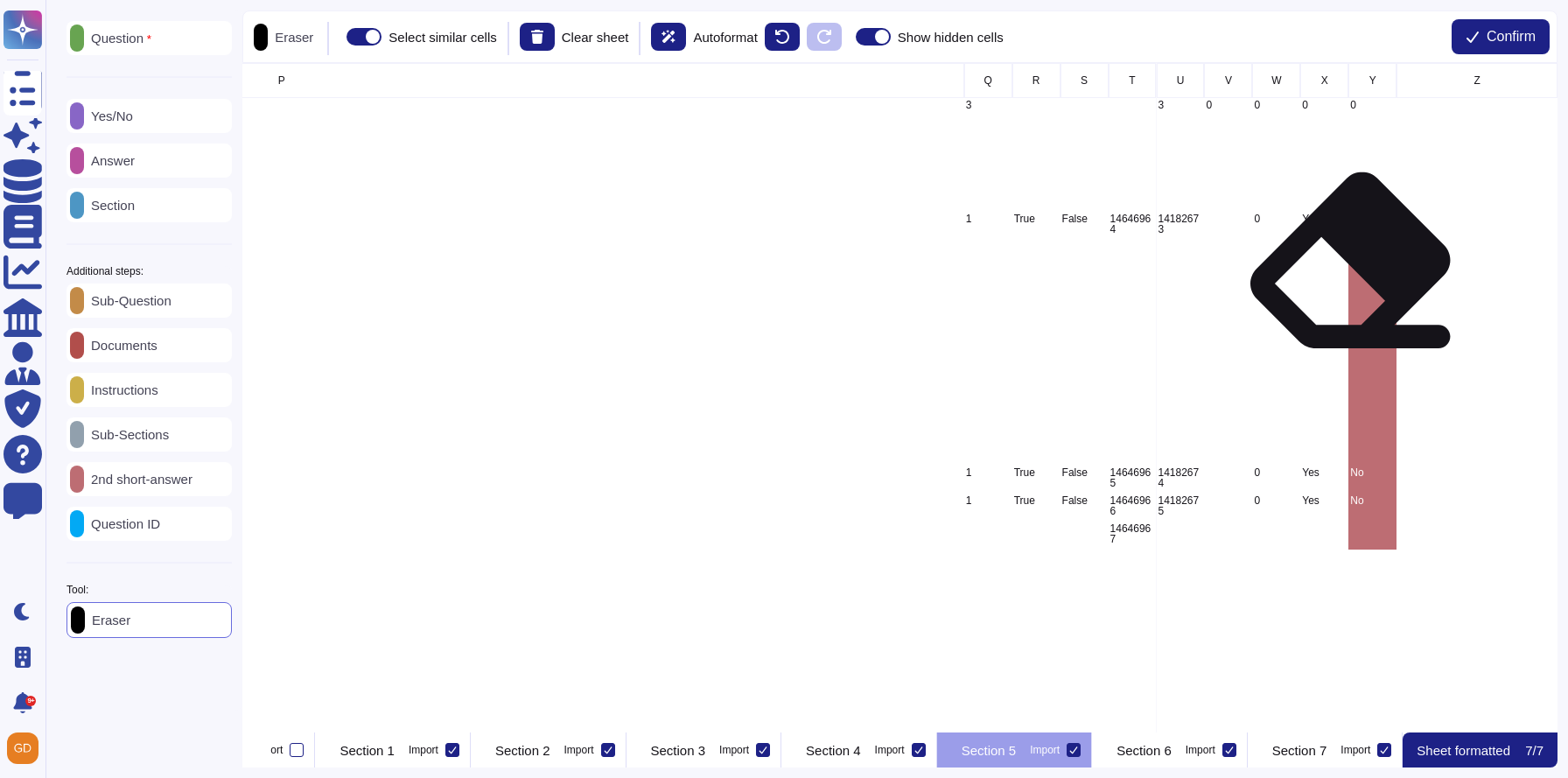
click at [1367, 282] on div "No" at bounding box center [1372, 338] width 48 height 254
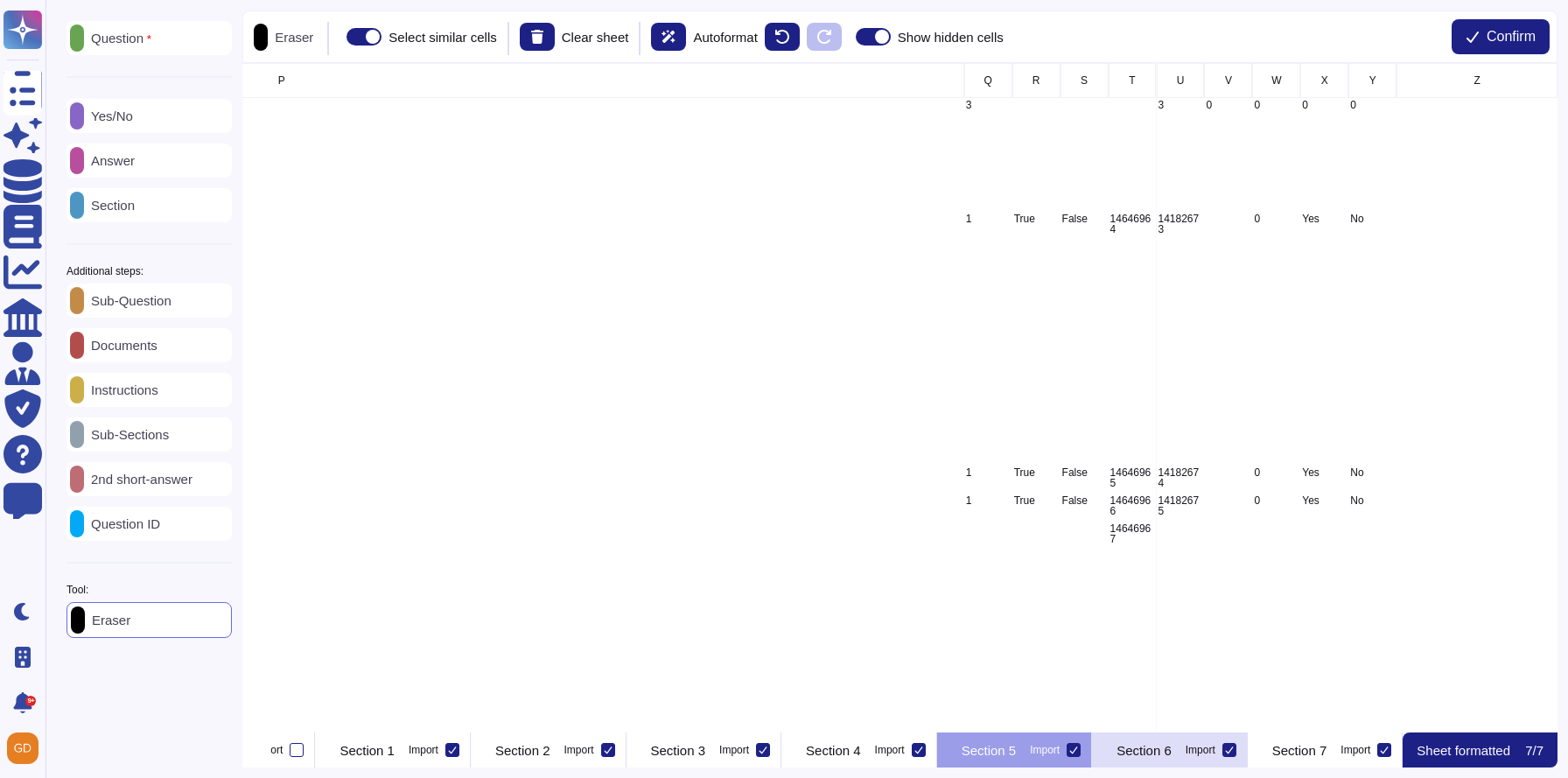
click at [1171, 756] on p "Section 6" at bounding box center [1144, 751] width 55 height 13
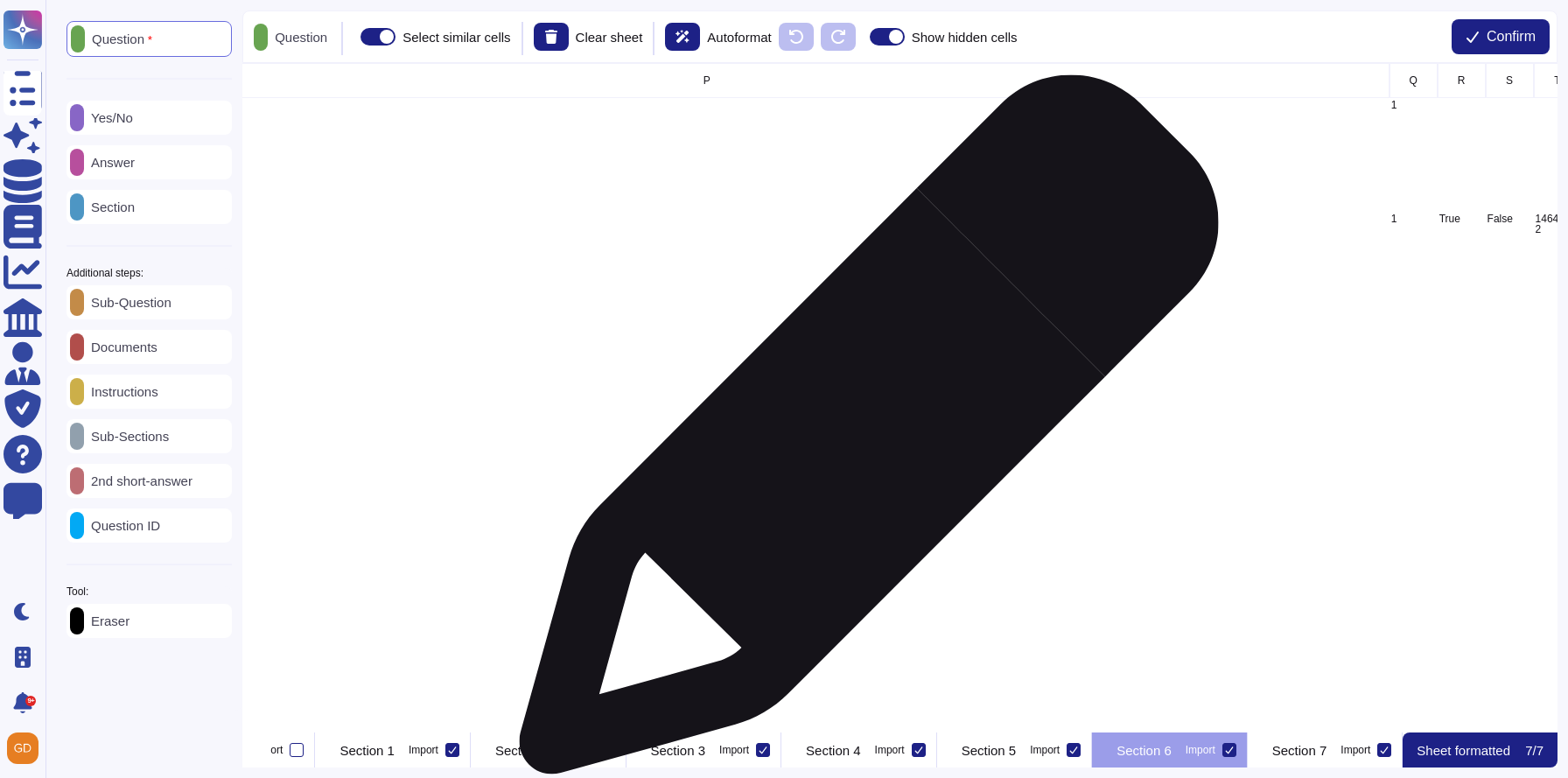
scroll to position [0, 3028]
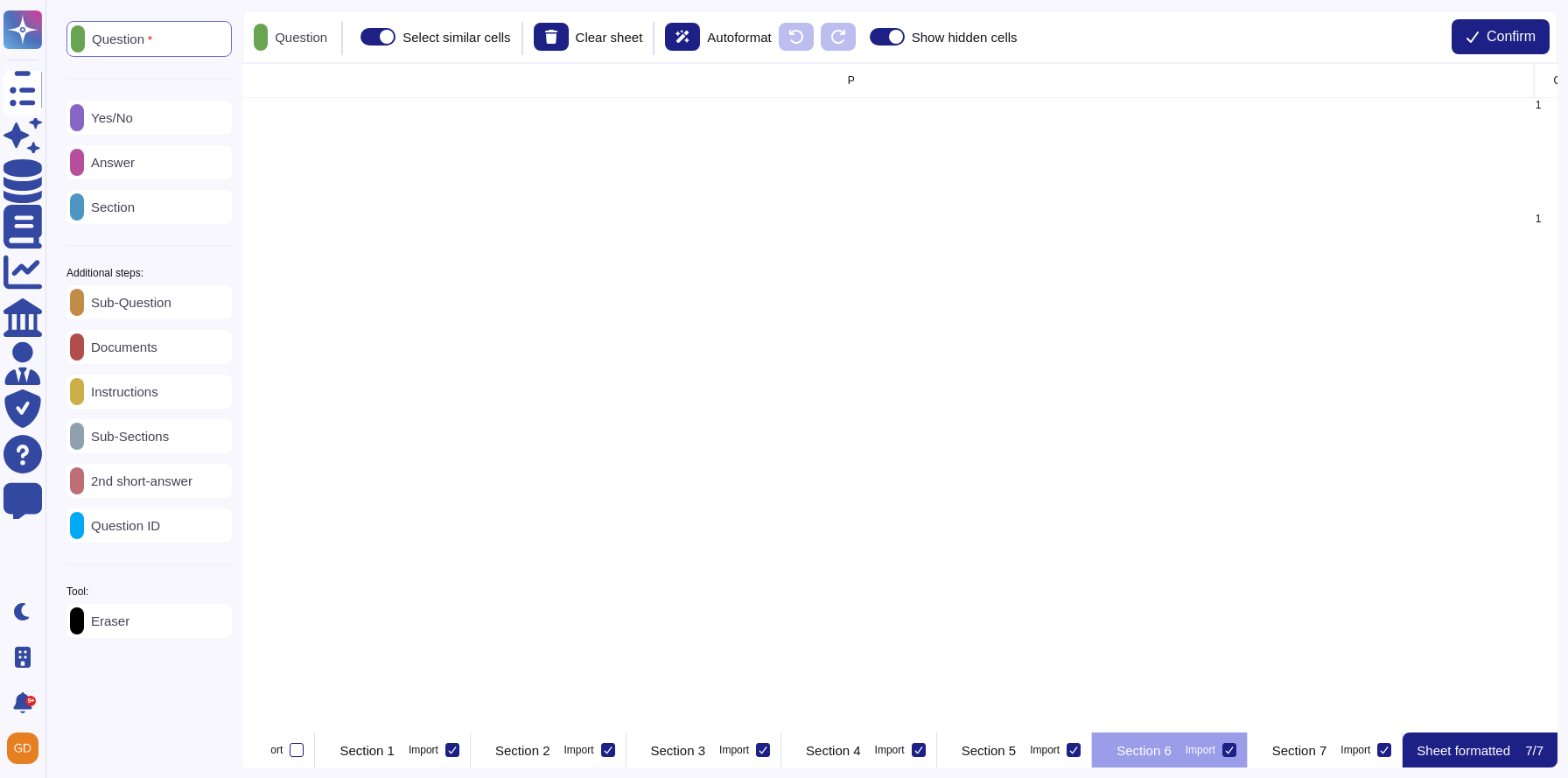
click at [136, 615] on div "Eraser" at bounding box center [149, 621] width 166 height 34
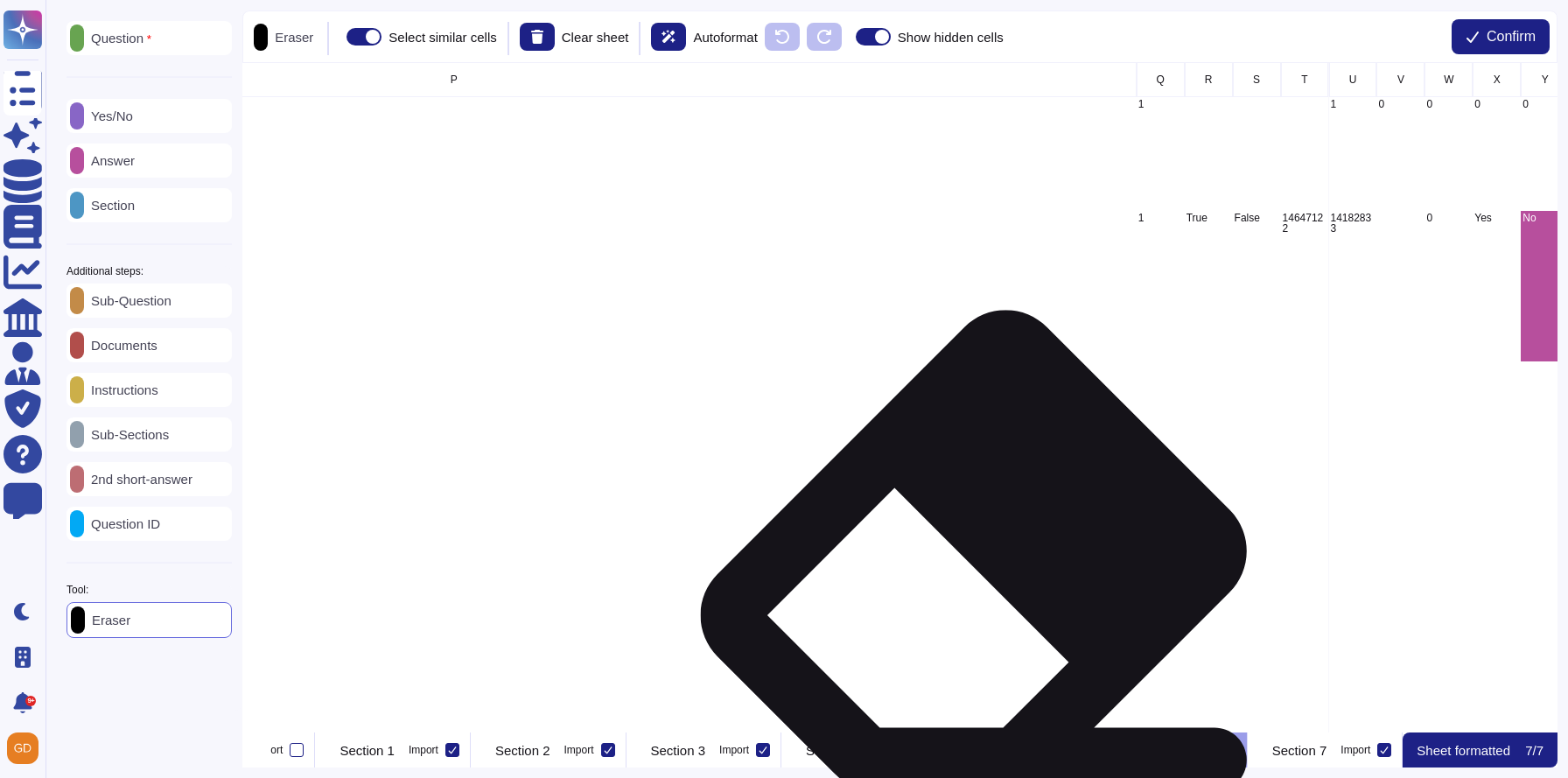
scroll to position [1, 3598]
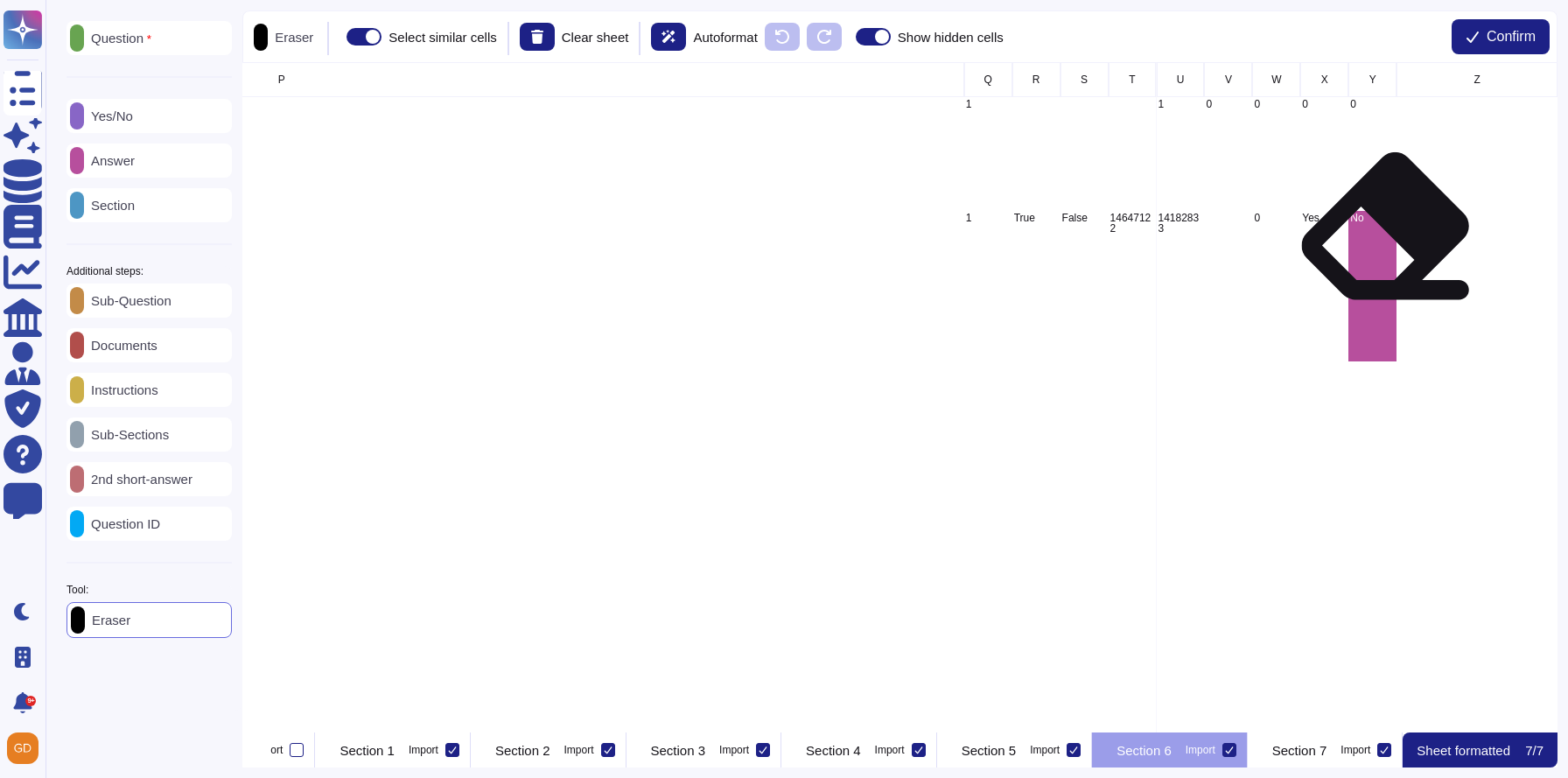
click at [1384, 240] on div "No" at bounding box center [1372, 286] width 48 height 150
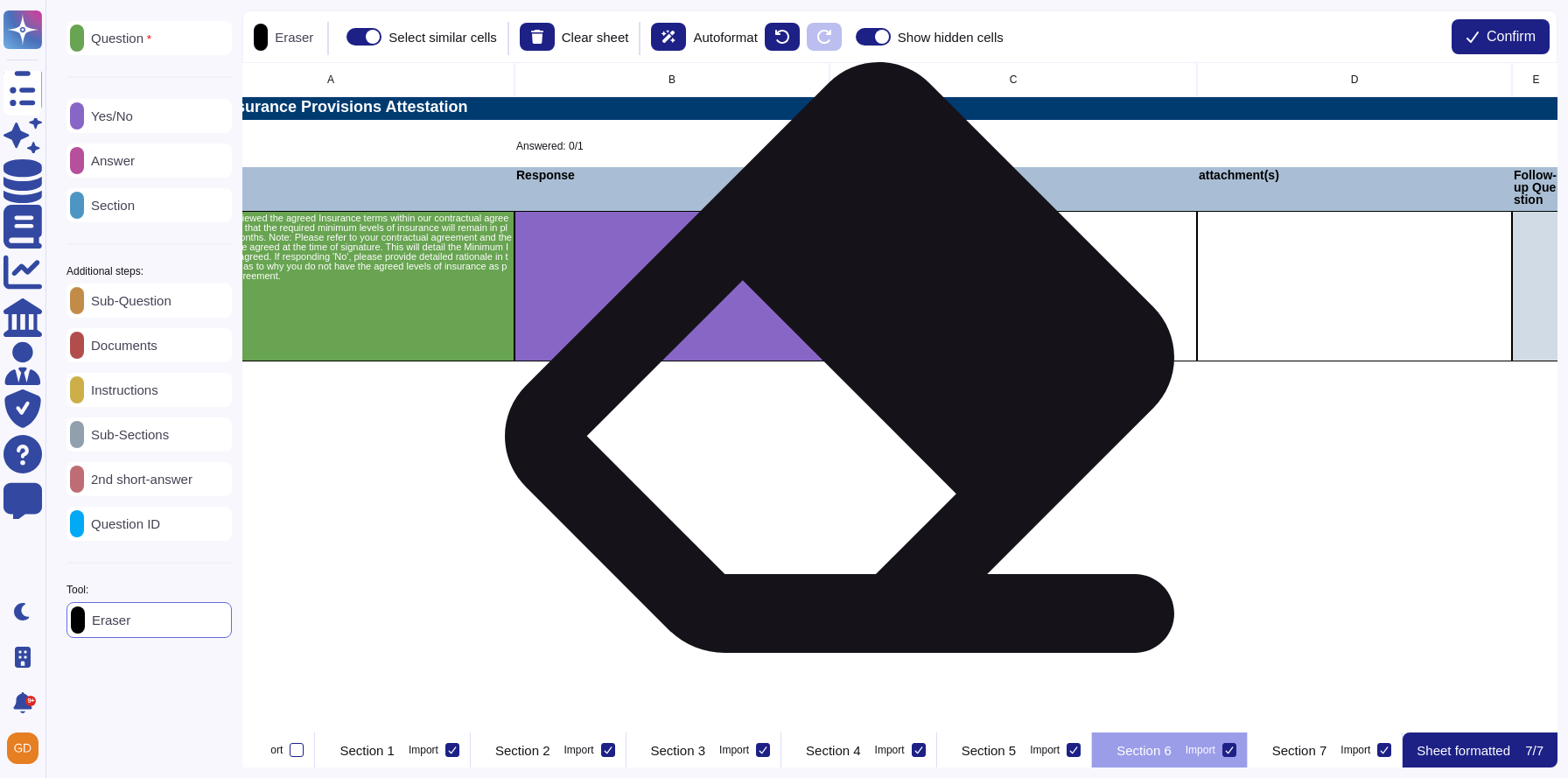
scroll to position [0, 0]
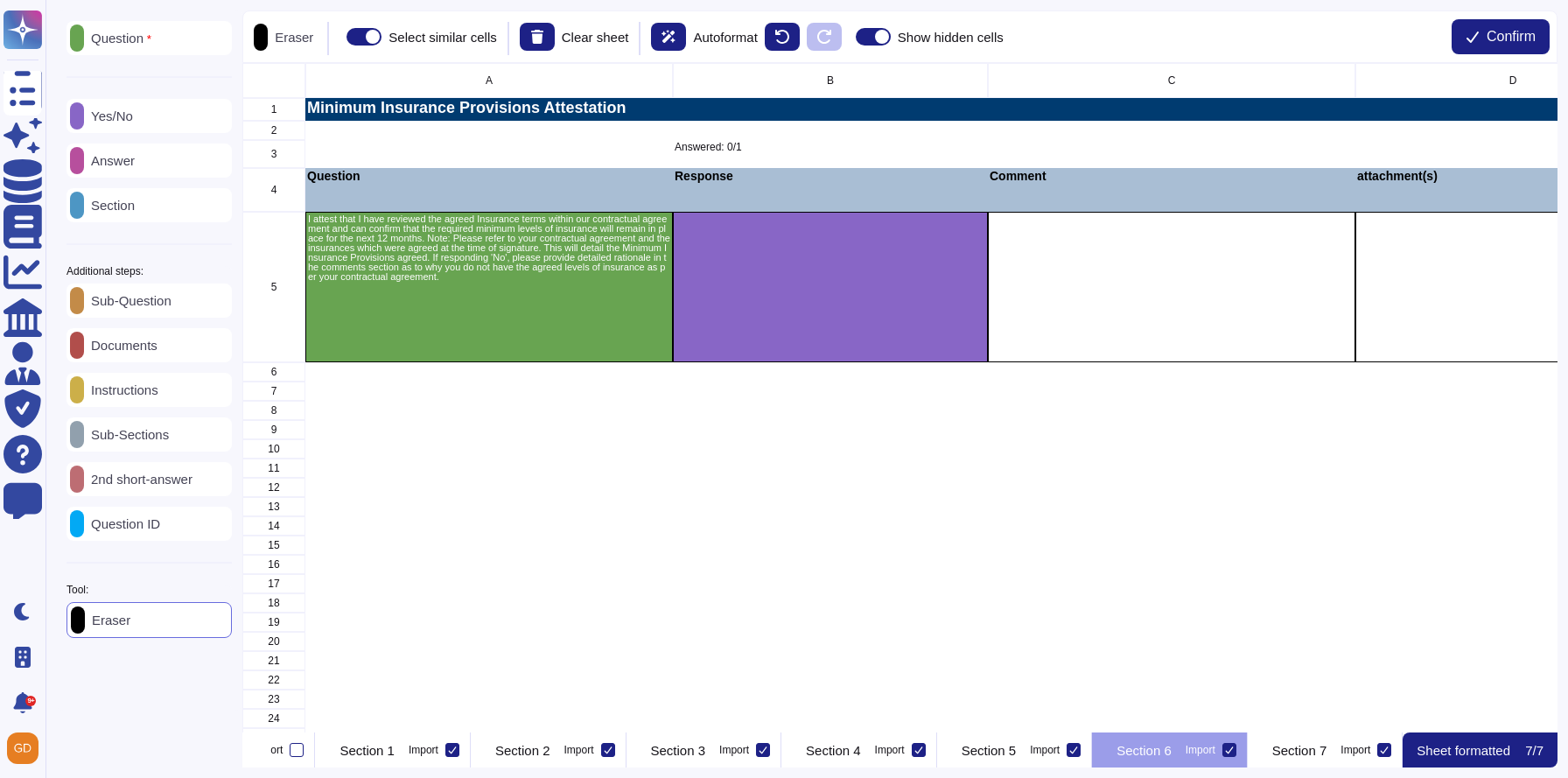
click at [165, 166] on div "Answer" at bounding box center [149, 160] width 166 height 34
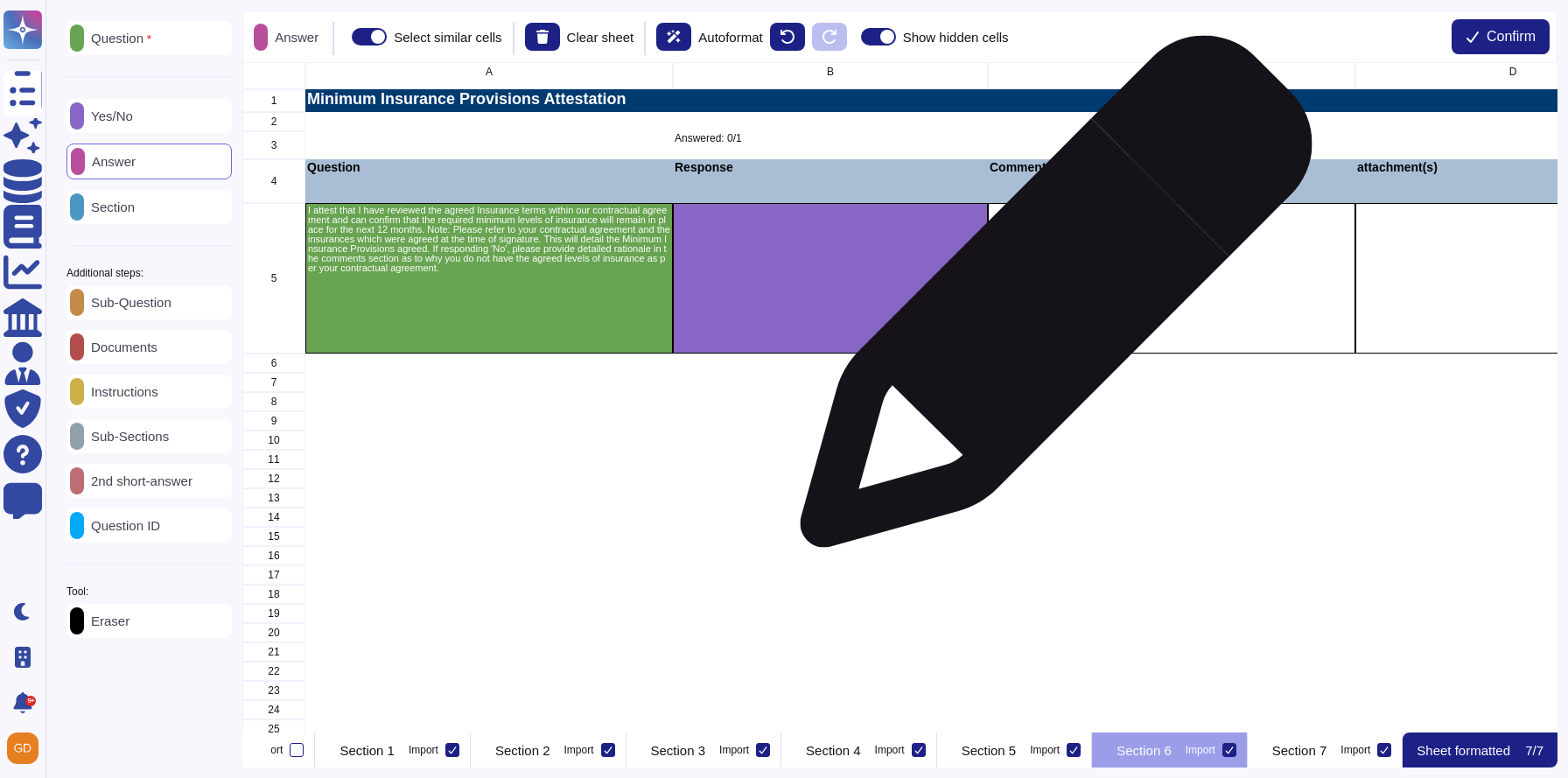
scroll to position [14, 0]
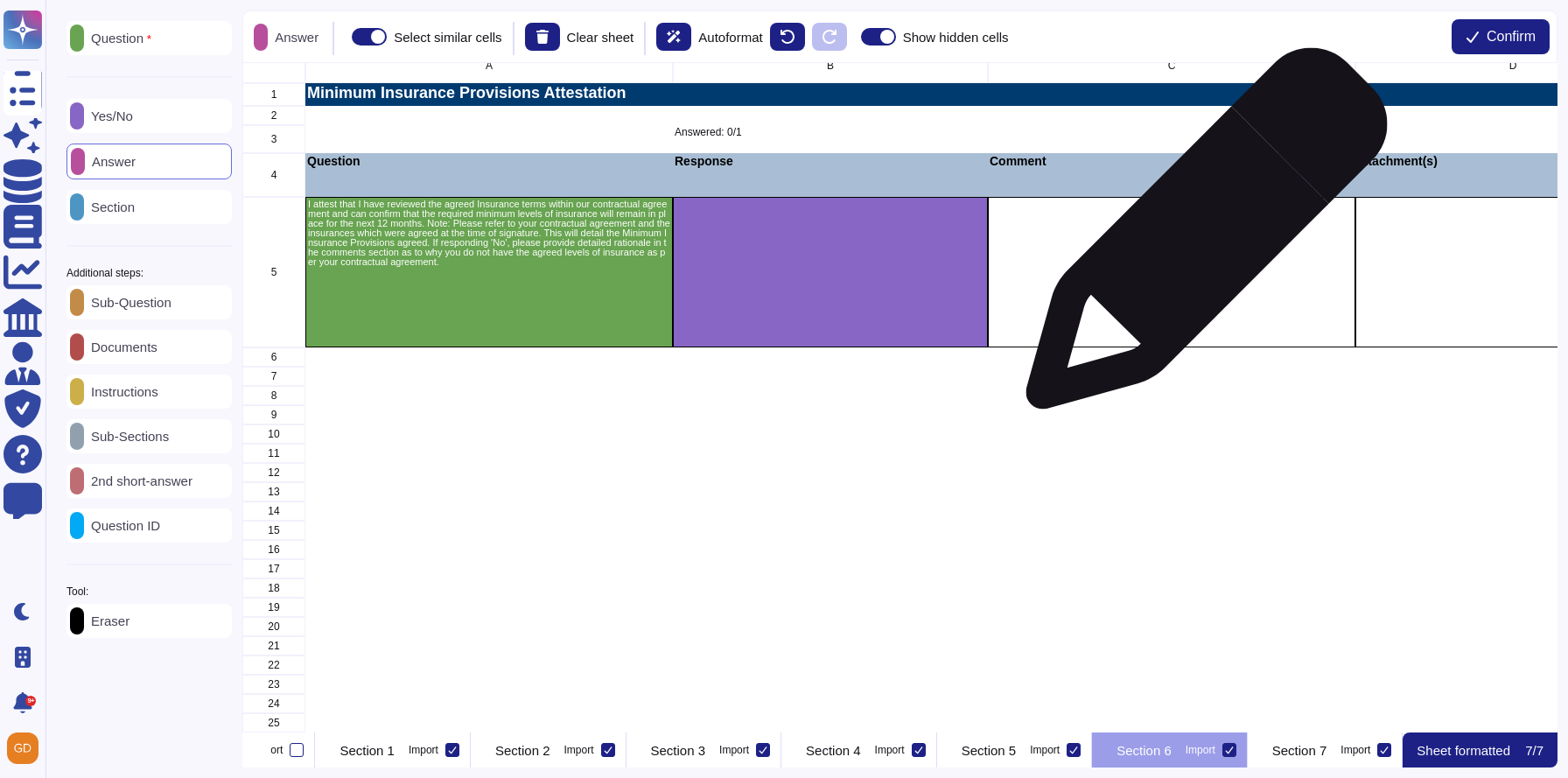
click at [1200, 237] on div "grid" at bounding box center [1171, 272] width 367 height 150
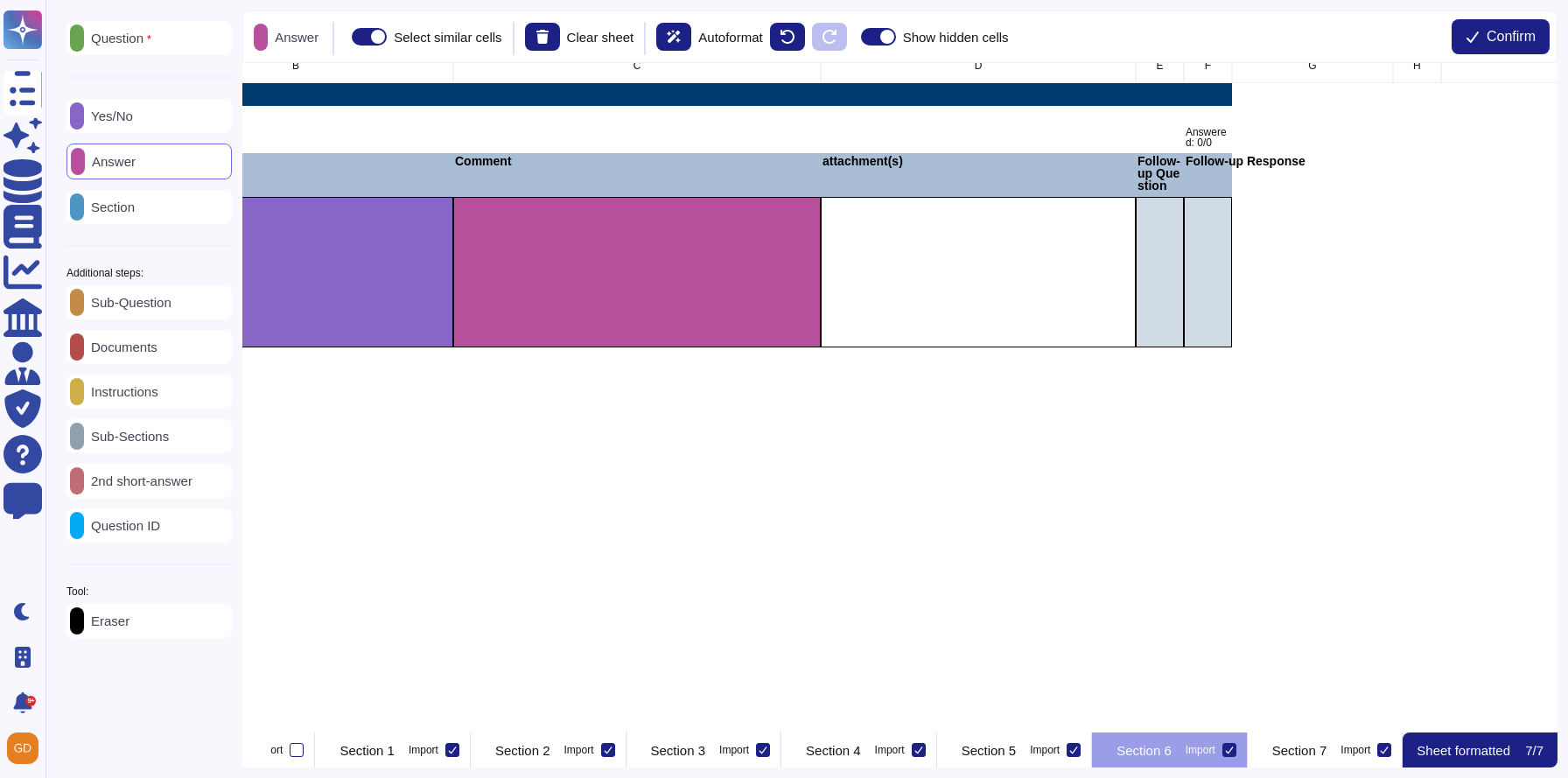
click at [202, 356] on div "Documents" at bounding box center [149, 346] width 166 height 34
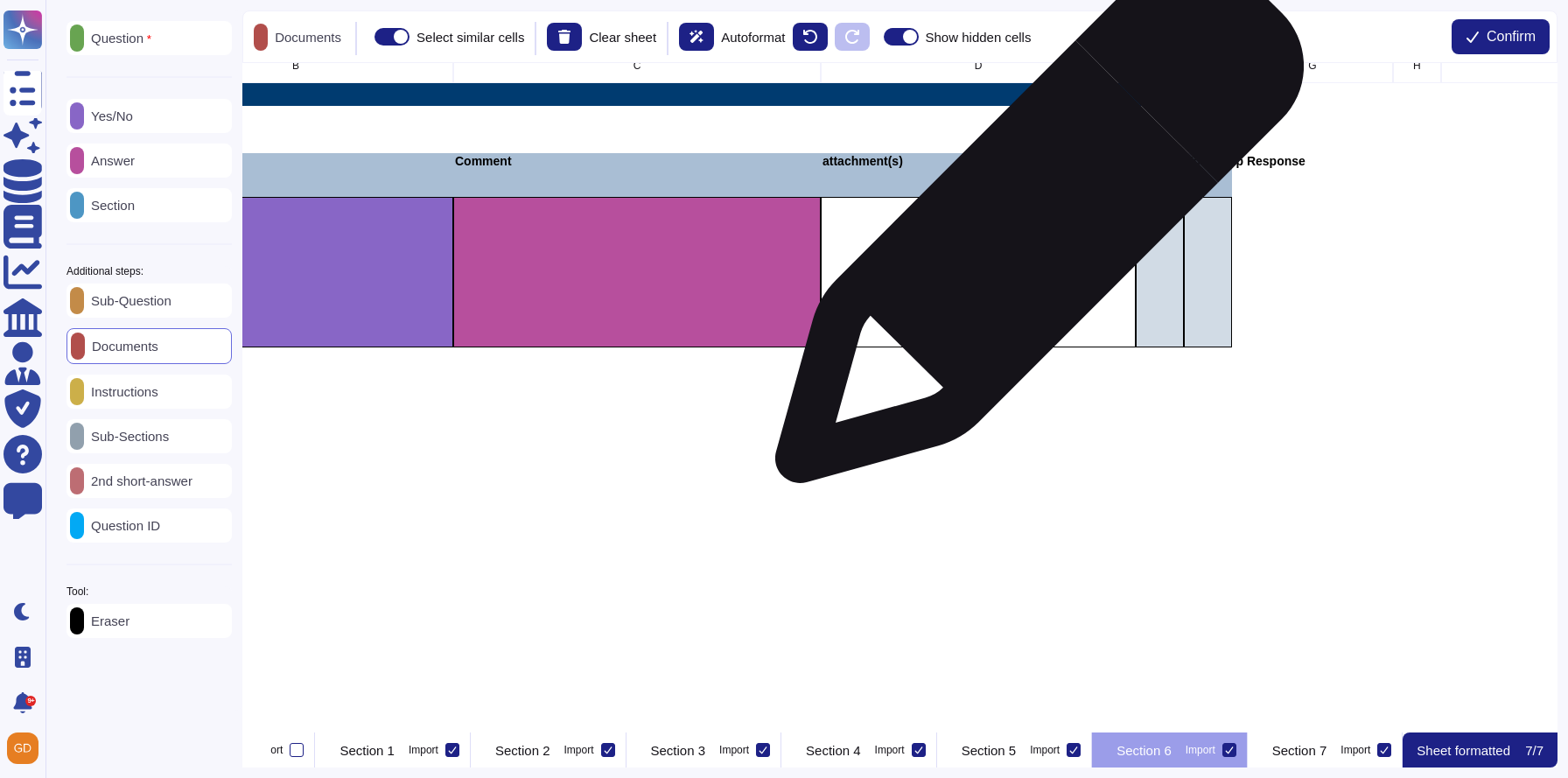
click at [1033, 228] on div "grid" at bounding box center [978, 272] width 315 height 150
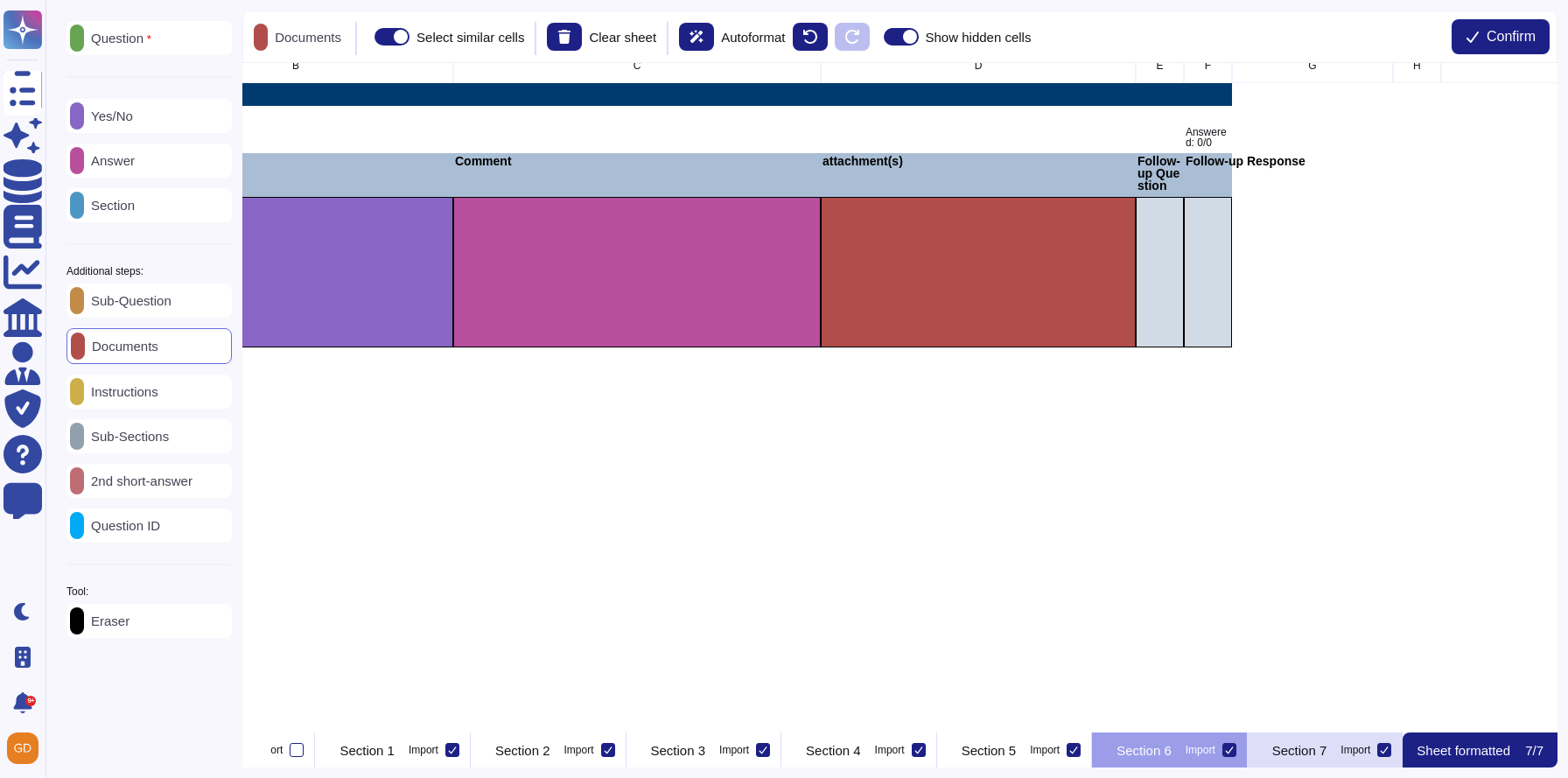
click at [1358, 763] on div "Section 7 Import" at bounding box center [1326, 750] width 156 height 35
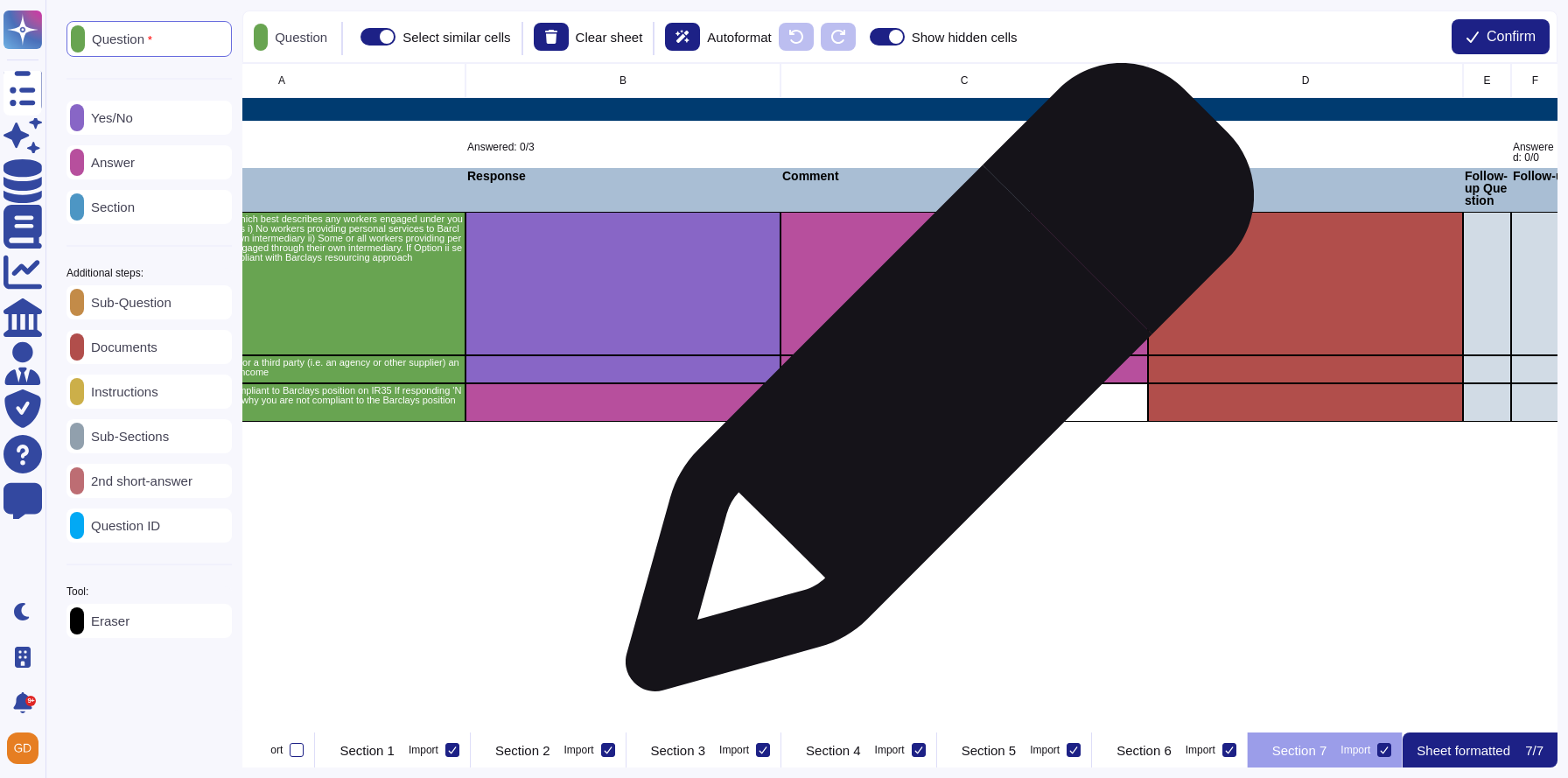
scroll to position [0, 0]
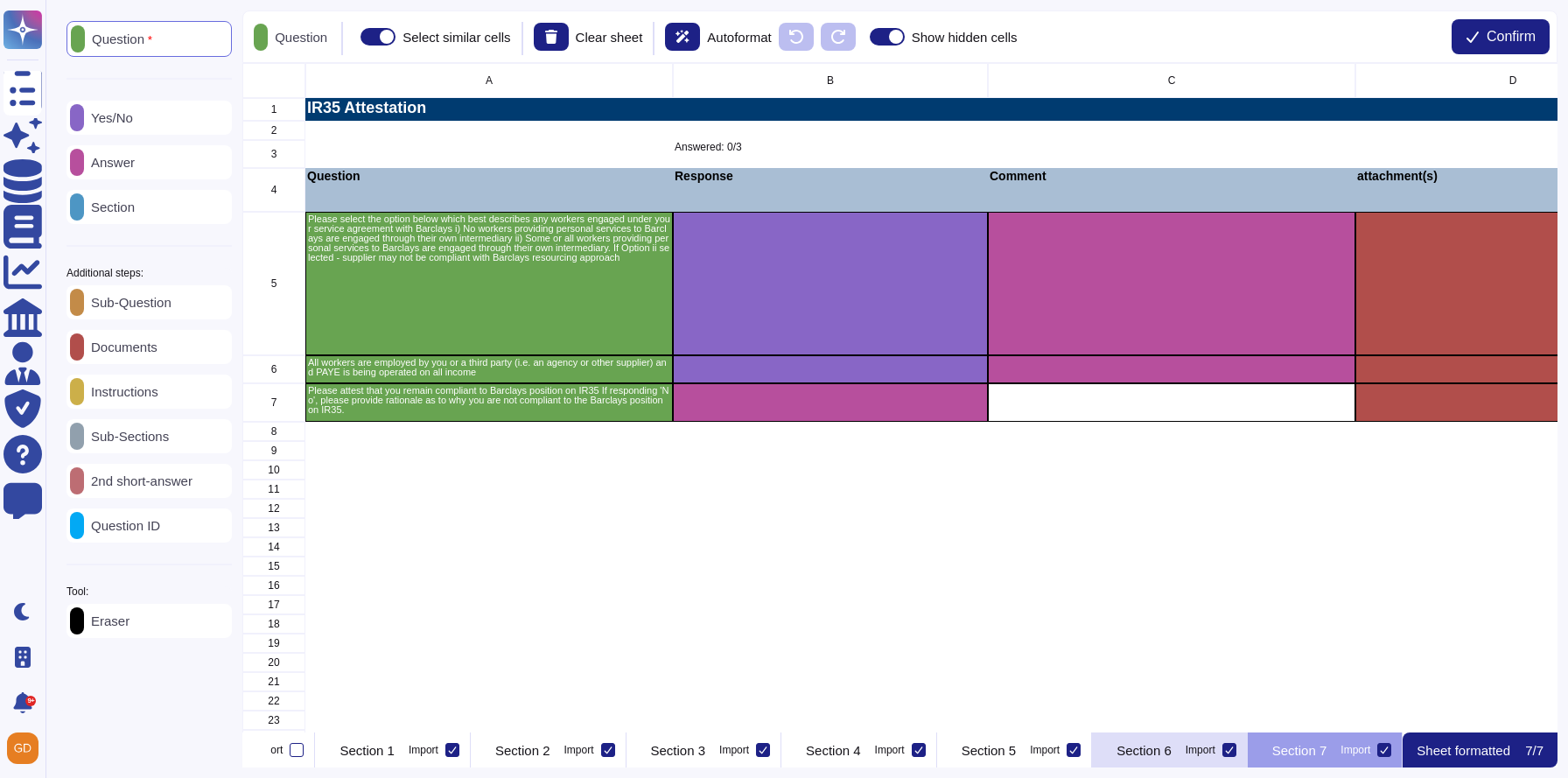
click at [1123, 748] on p "Section 6" at bounding box center [1144, 751] width 55 height 13
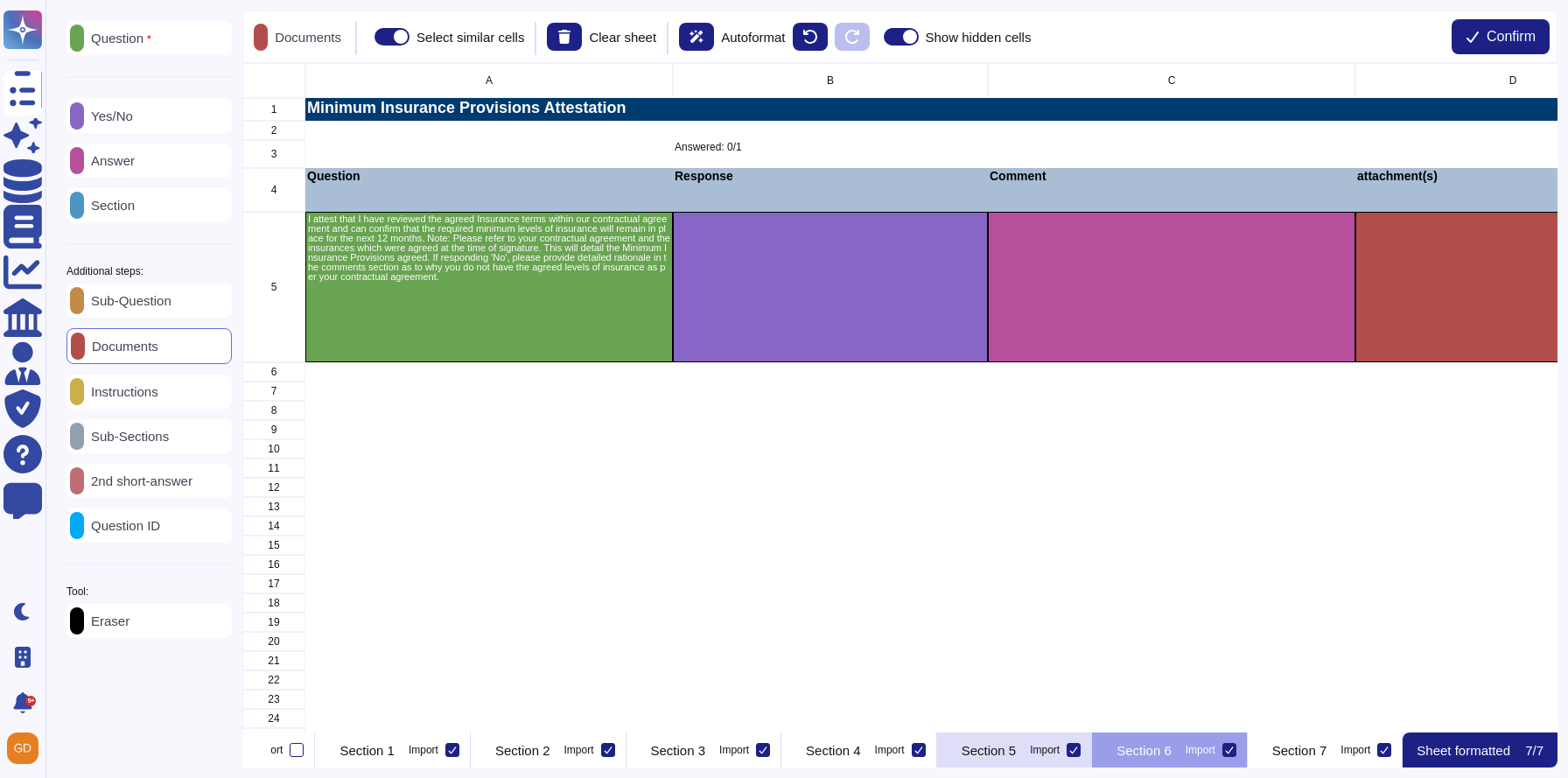
click at [962, 751] on p "Section 5" at bounding box center [989, 751] width 55 height 13
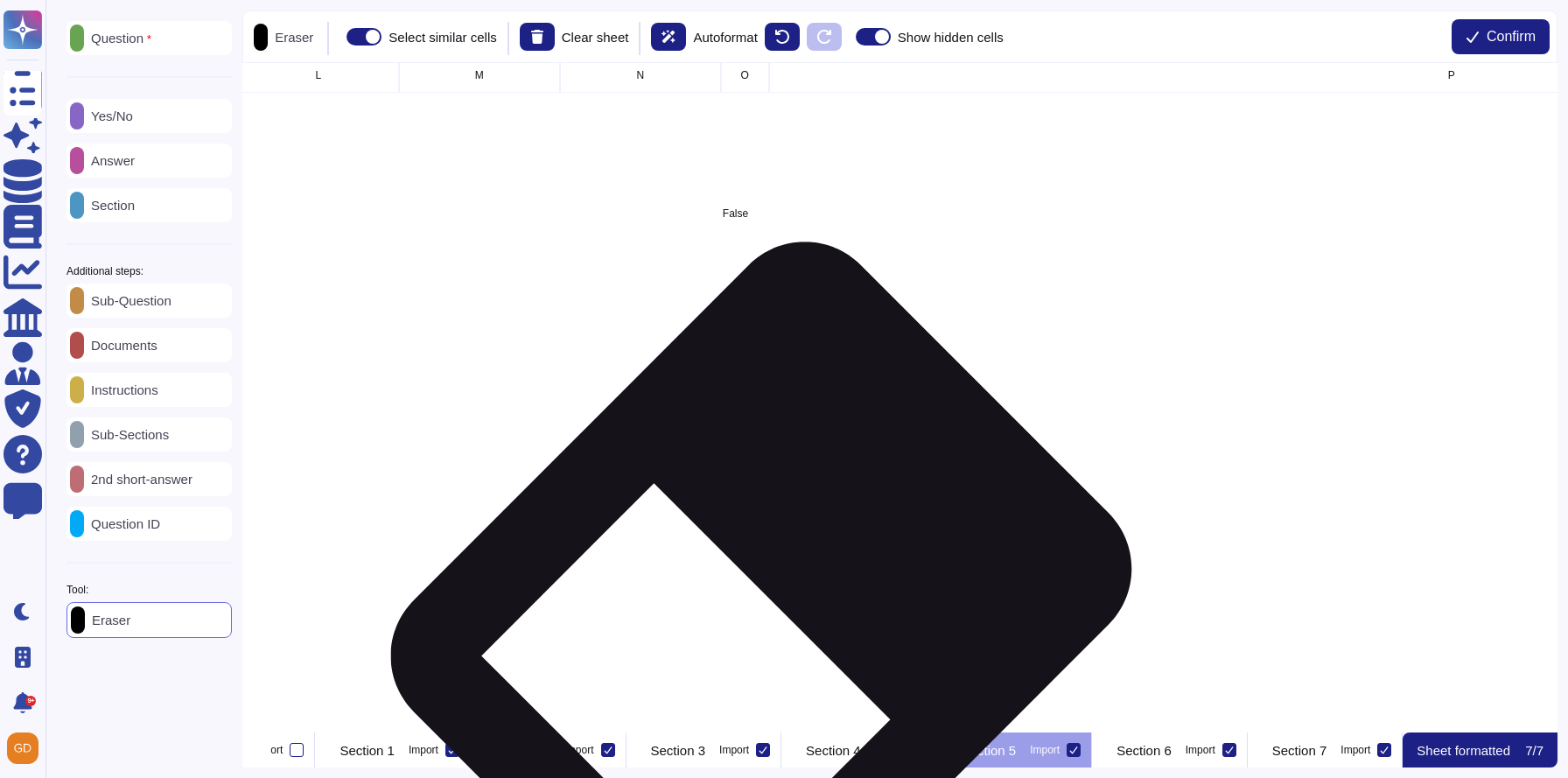
scroll to position [5, 1995]
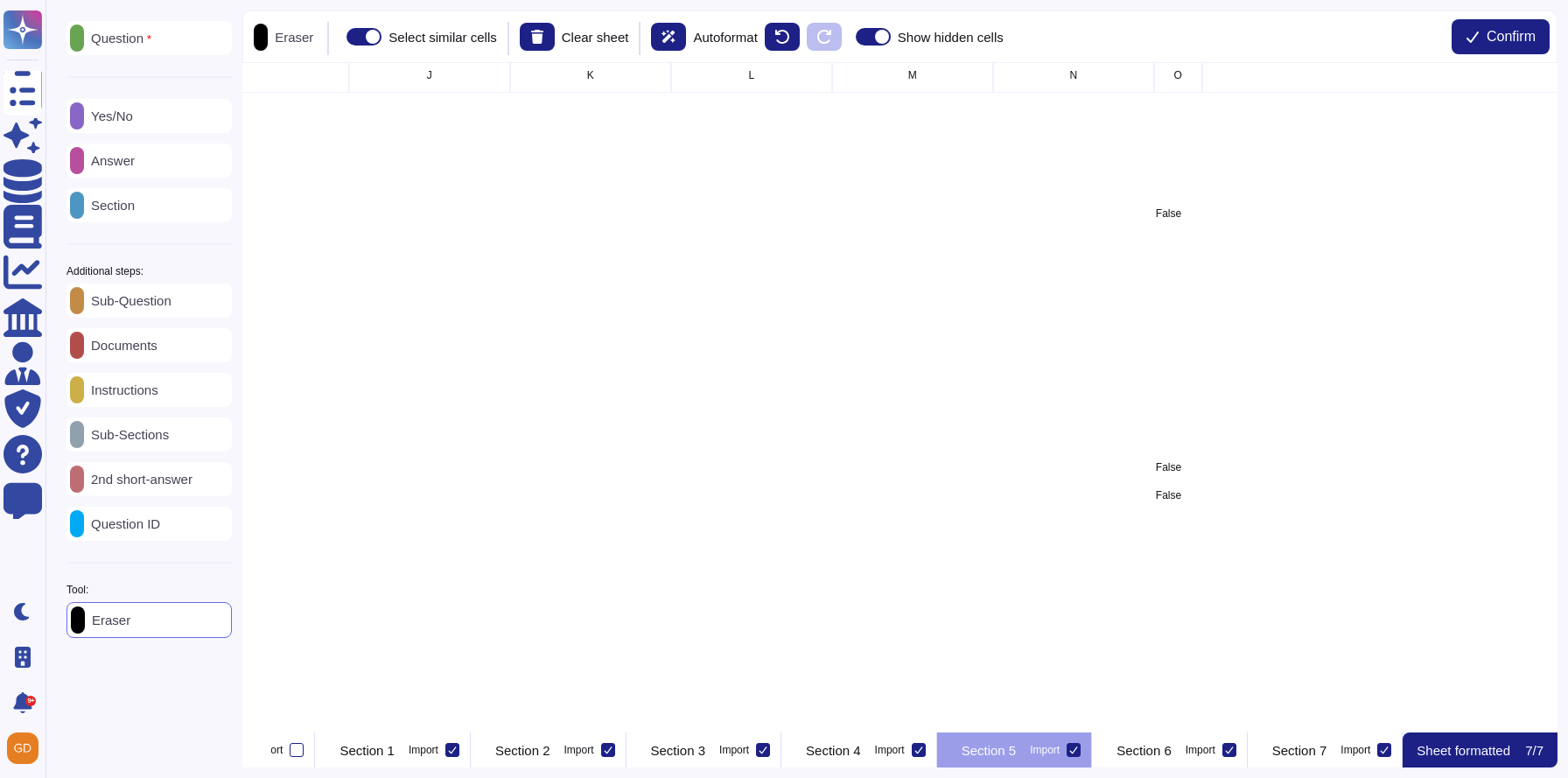
click at [757, 771] on div "Question Yes/No Answer Section Additional steps: Sub-Question Documents Instruc…" at bounding box center [807, 389] width 1523 height 778
click at [806, 757] on p "Section 4" at bounding box center [833, 751] width 55 height 13
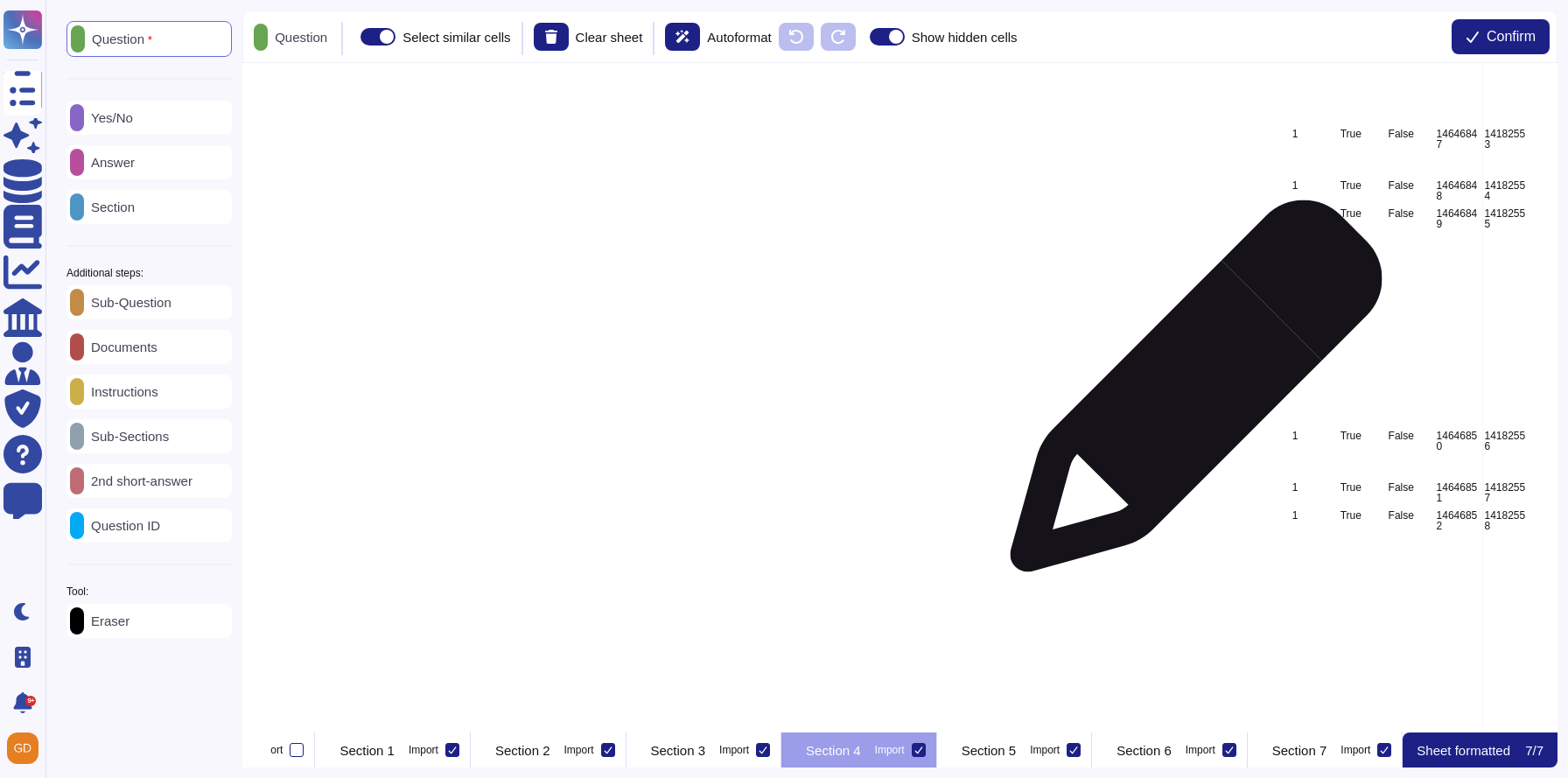
scroll to position [733, 3646]
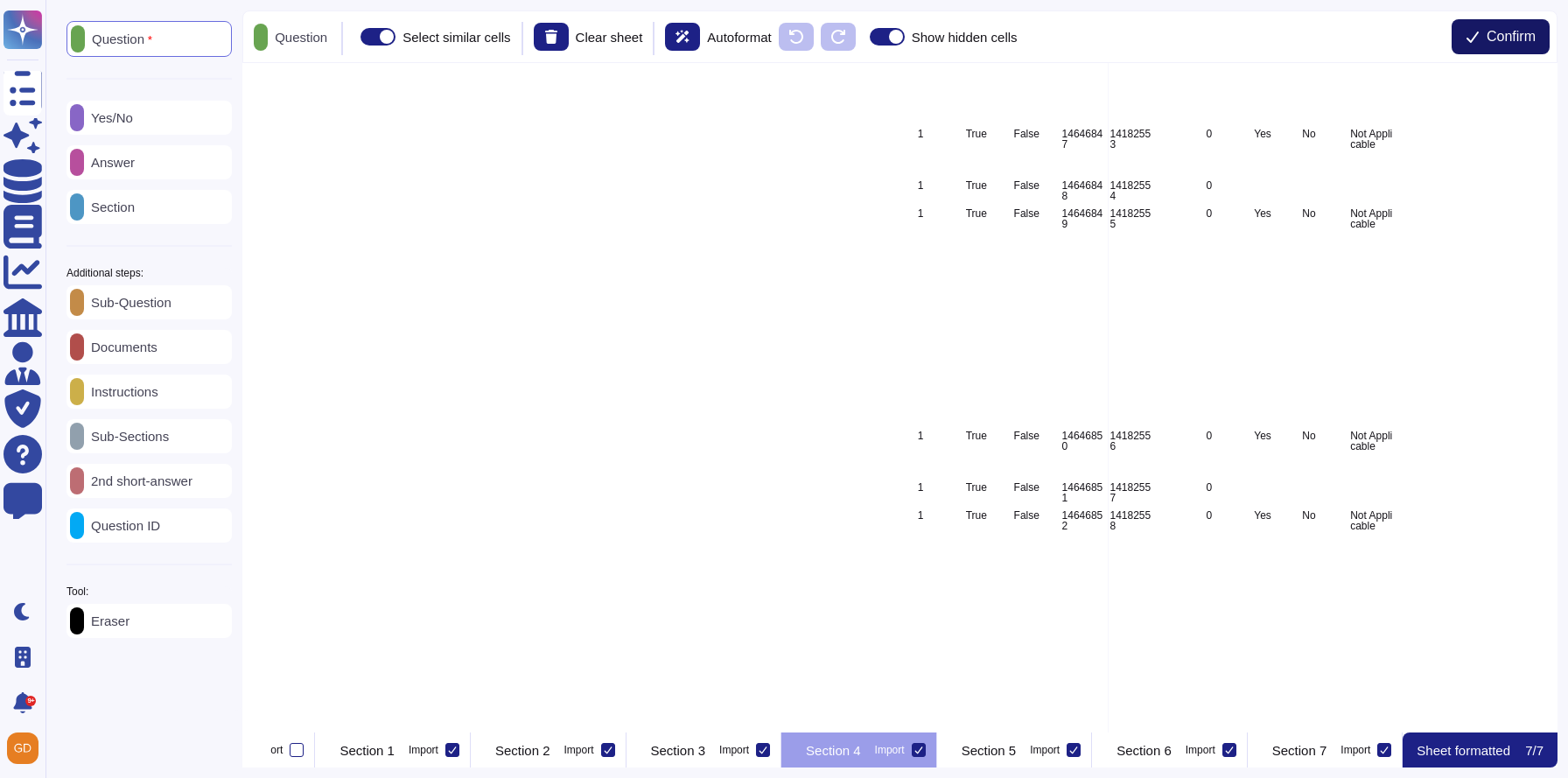
click at [1507, 40] on span "Confirm" at bounding box center [1511, 37] width 49 height 14
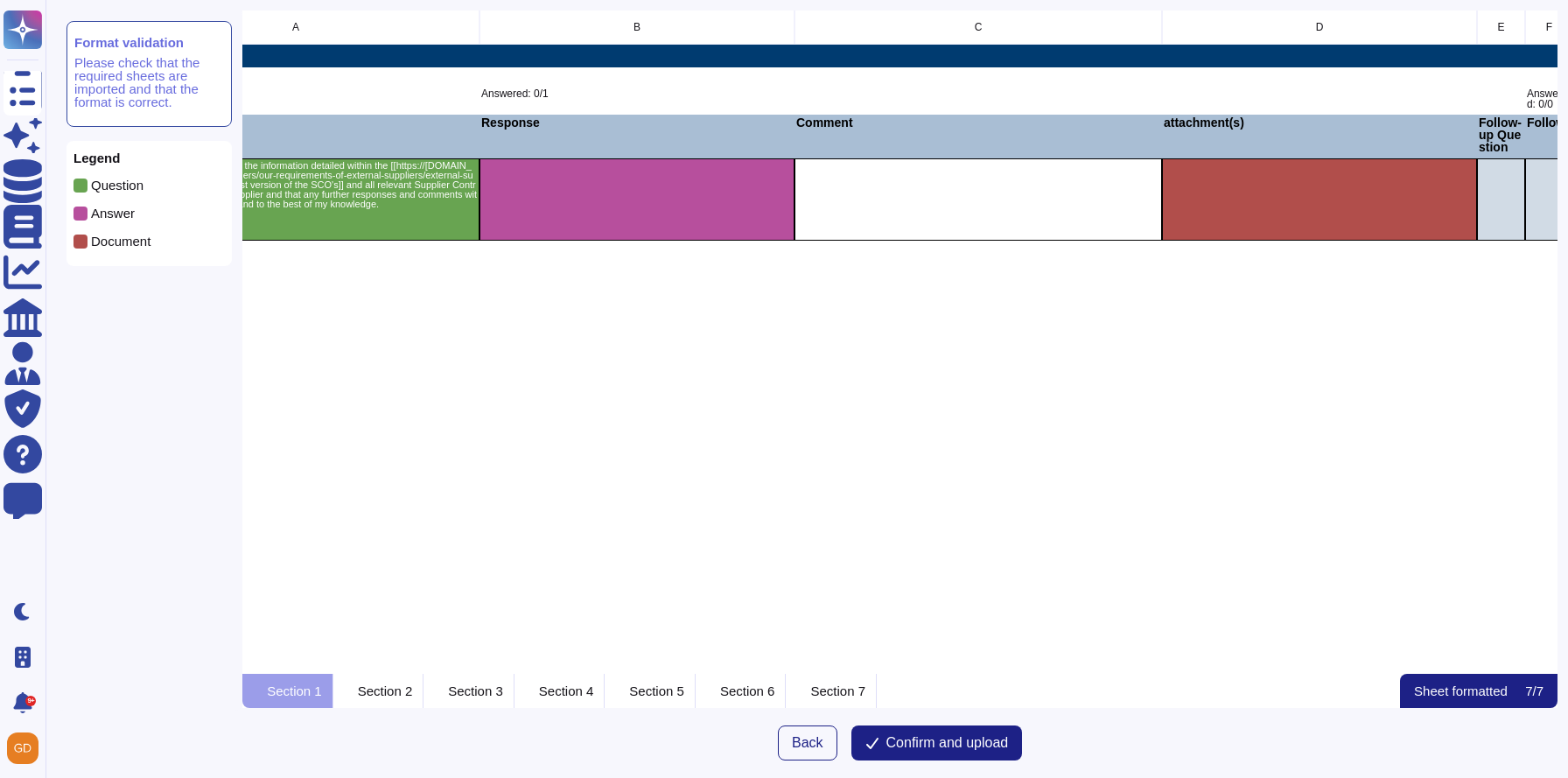
scroll to position [0, 0]
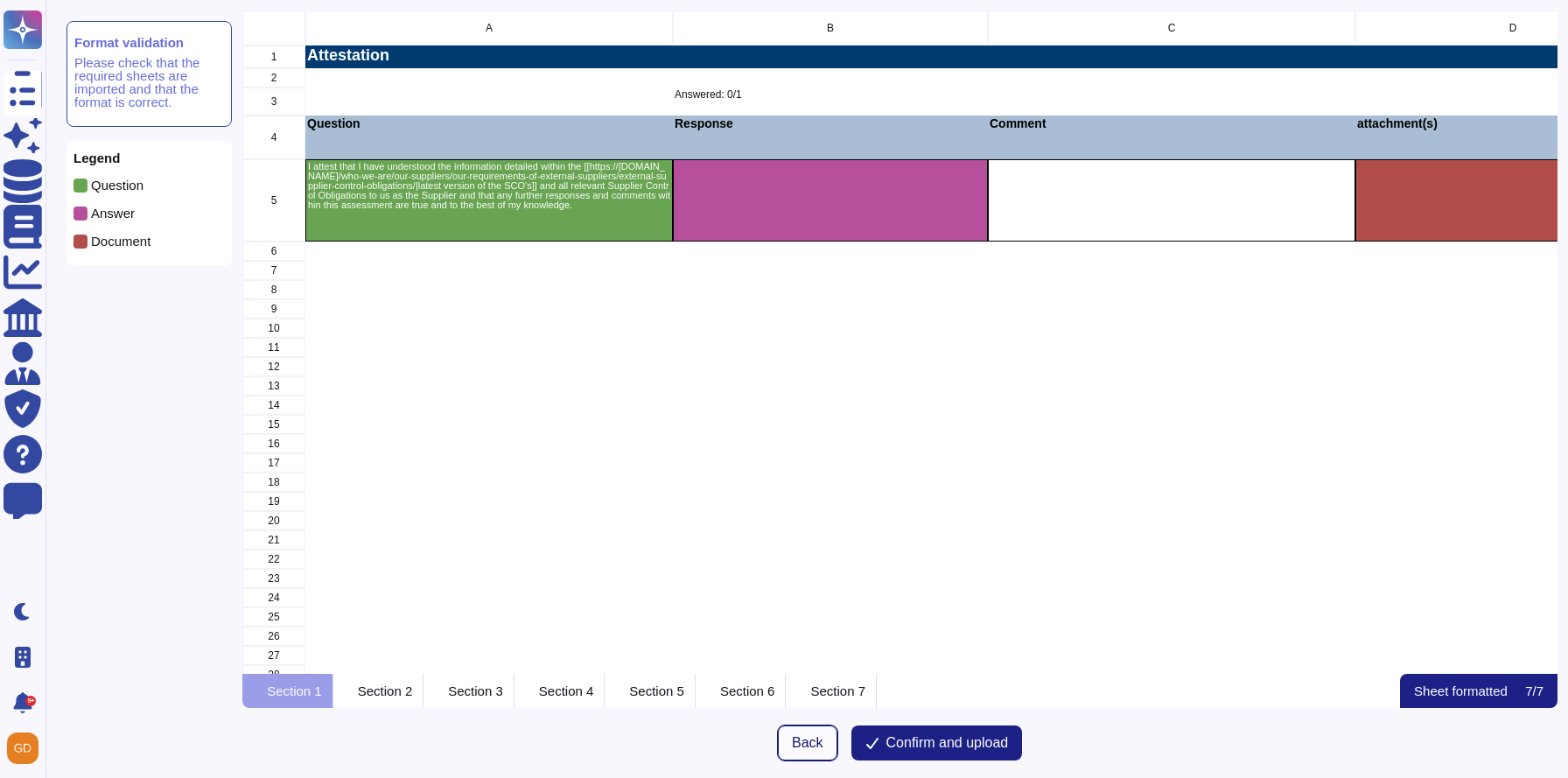
click at [799, 749] on span "Back" at bounding box center [808, 743] width 32 height 14
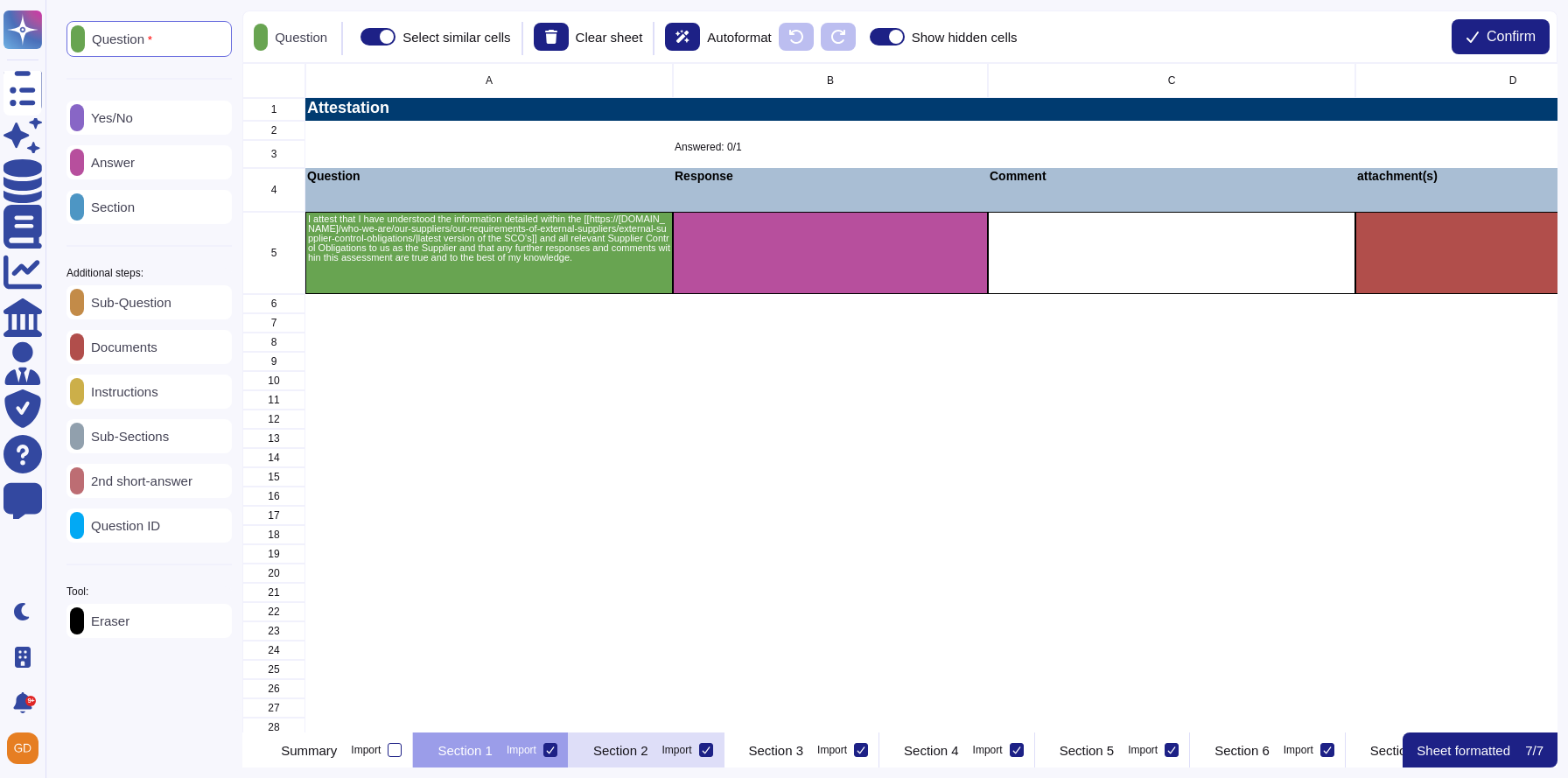
scroll to position [670, 1315]
click at [135, 158] on p "Answer" at bounding box center [109, 163] width 51 height 13
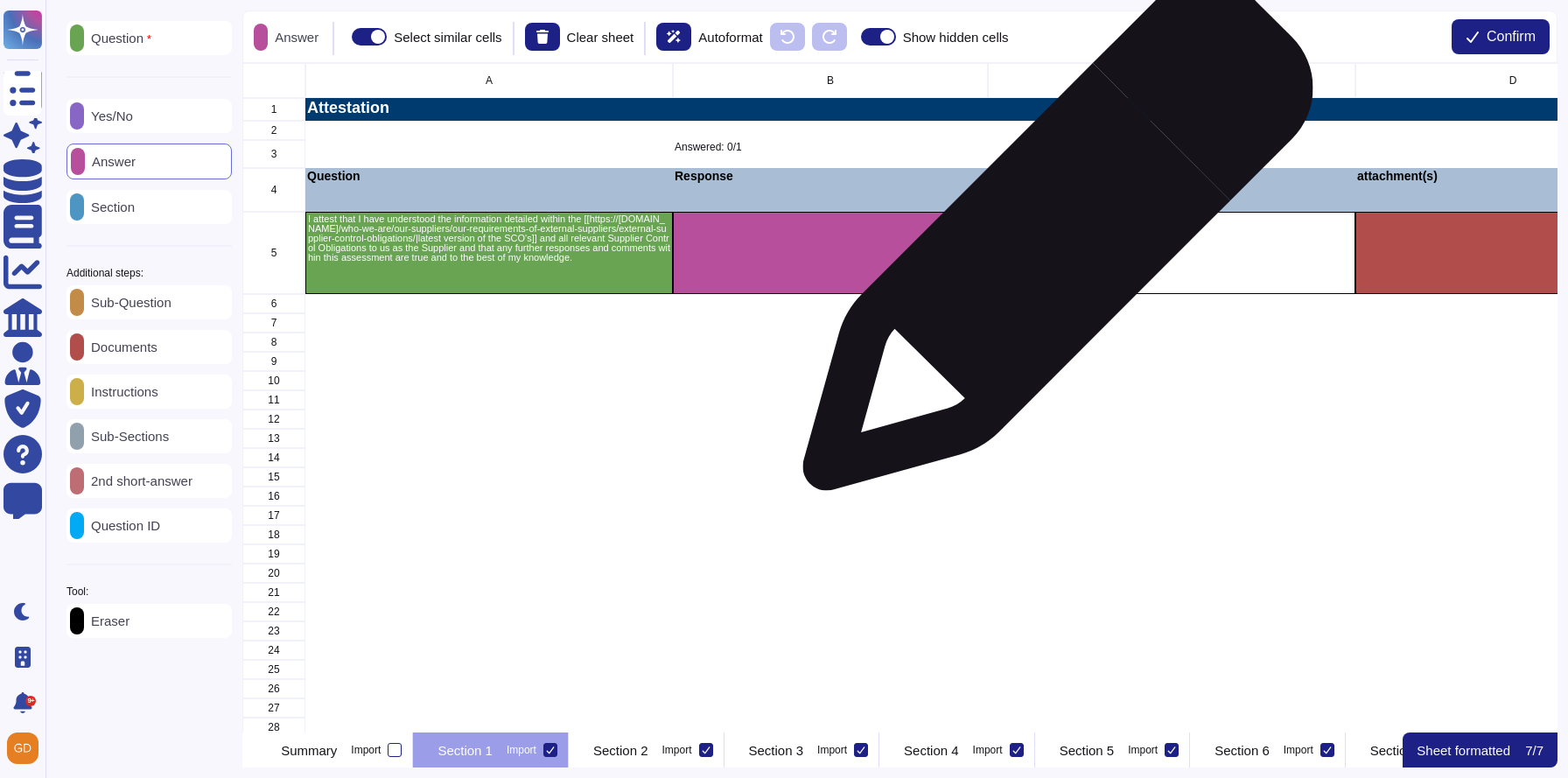
click at [1051, 244] on div "grid" at bounding box center [1171, 253] width 367 height 82
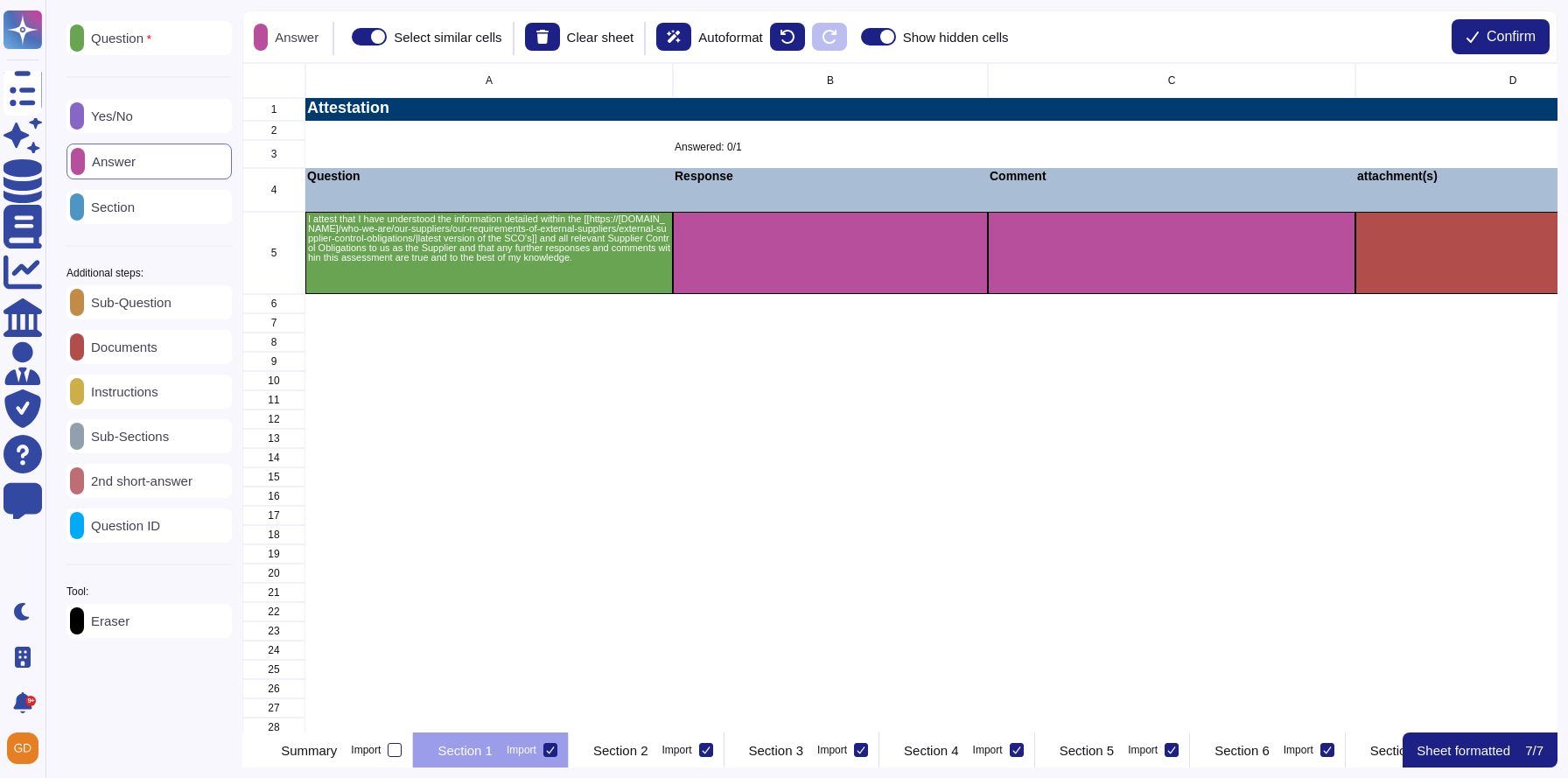
click at [121, 128] on div "Yes/No" at bounding box center [149, 116] width 166 height 34
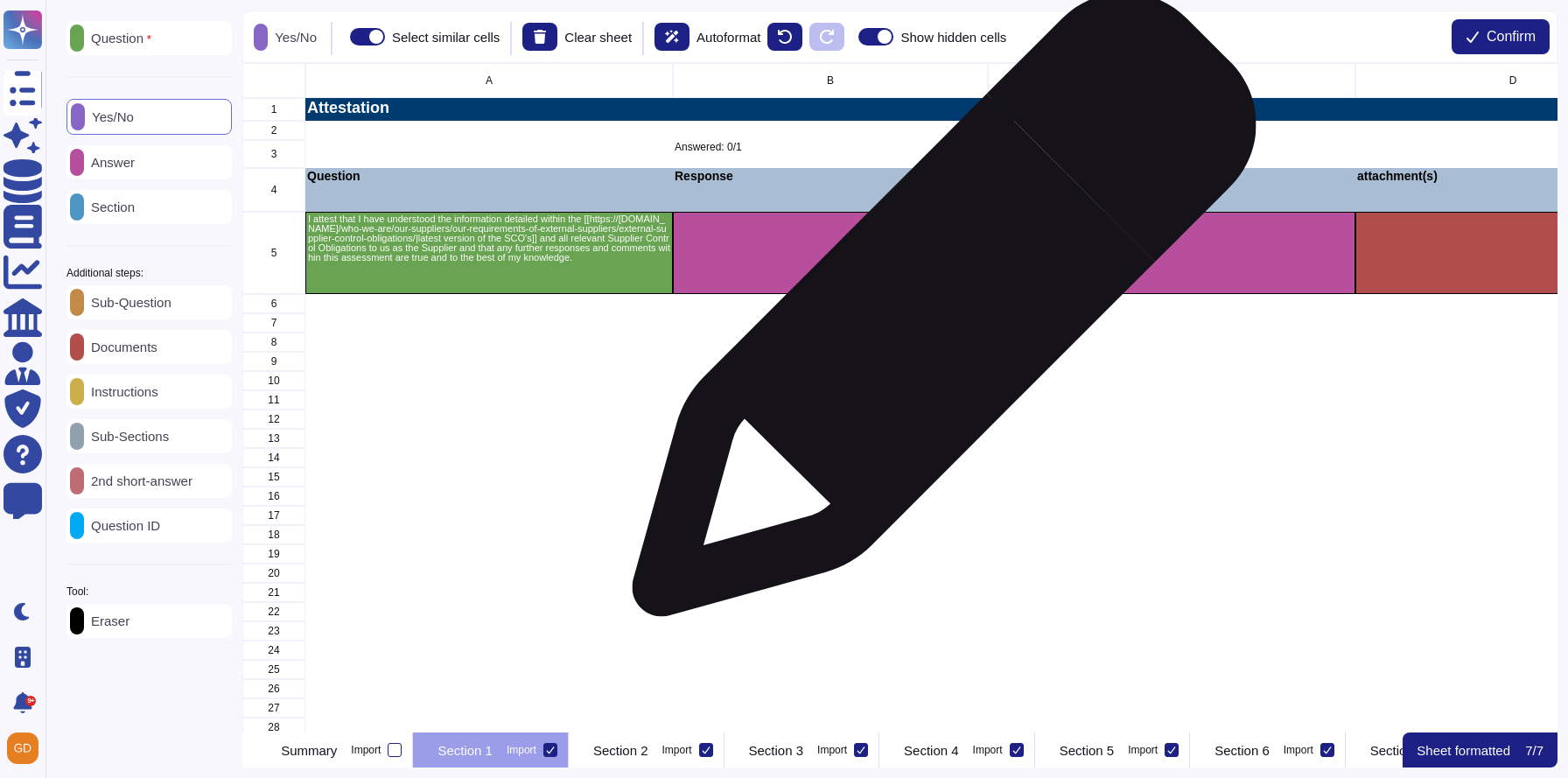
click at [929, 298] on div "grid" at bounding box center [830, 304] width 315 height 19
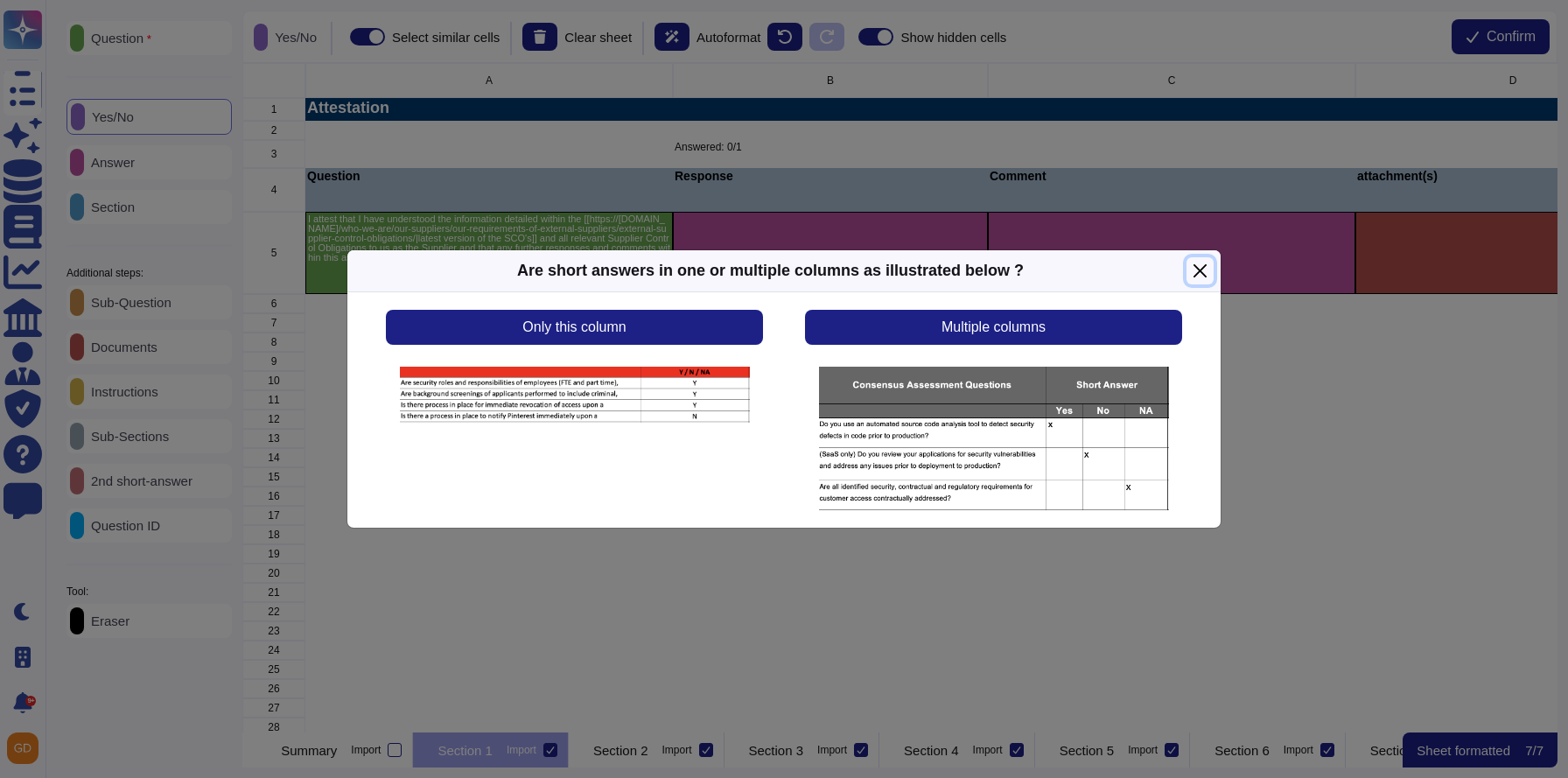
click at [1197, 273] on button "Close" at bounding box center [1200, 271] width 27 height 27
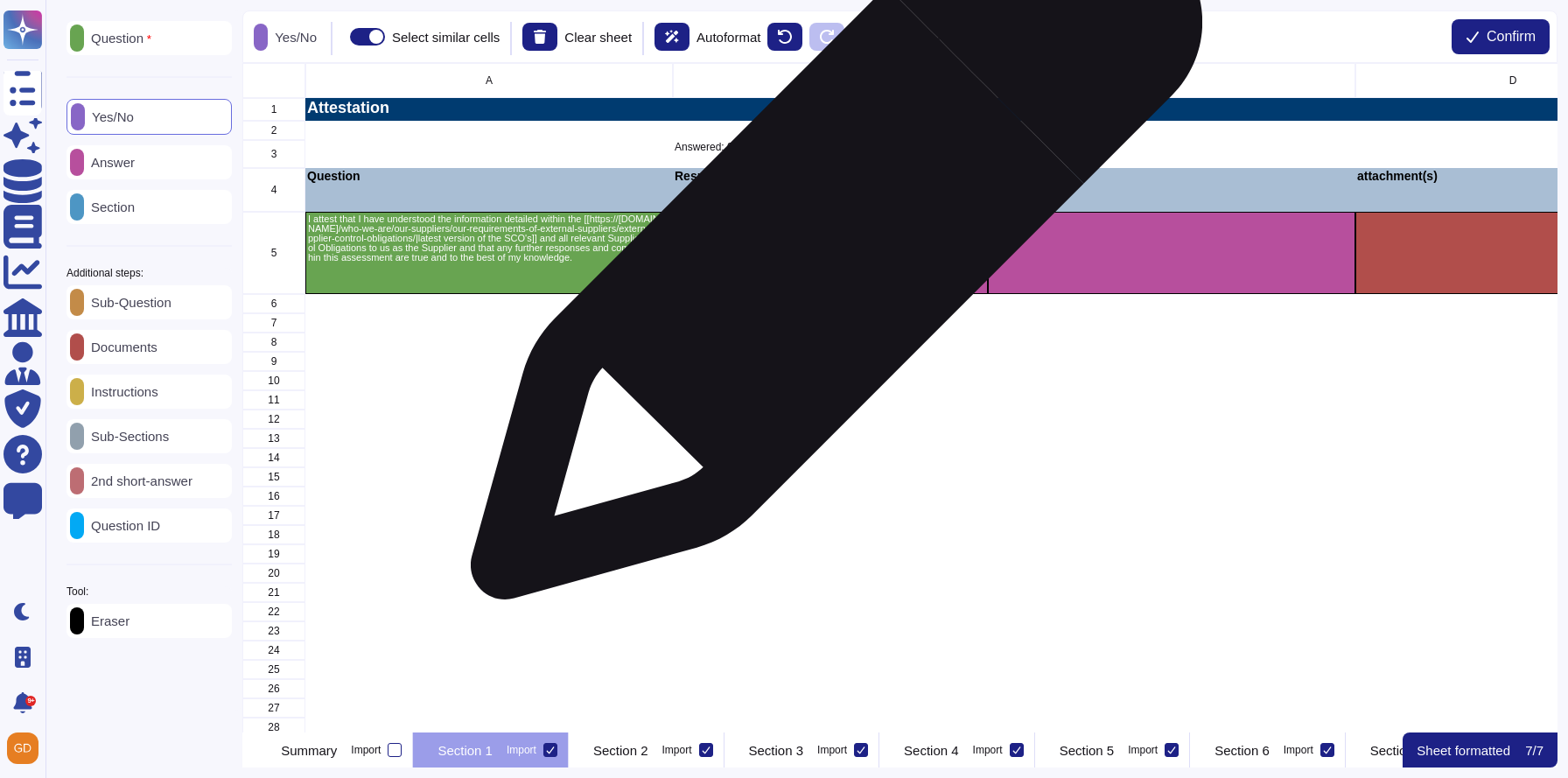
click at [830, 243] on div "grid" at bounding box center [830, 253] width 315 height 82
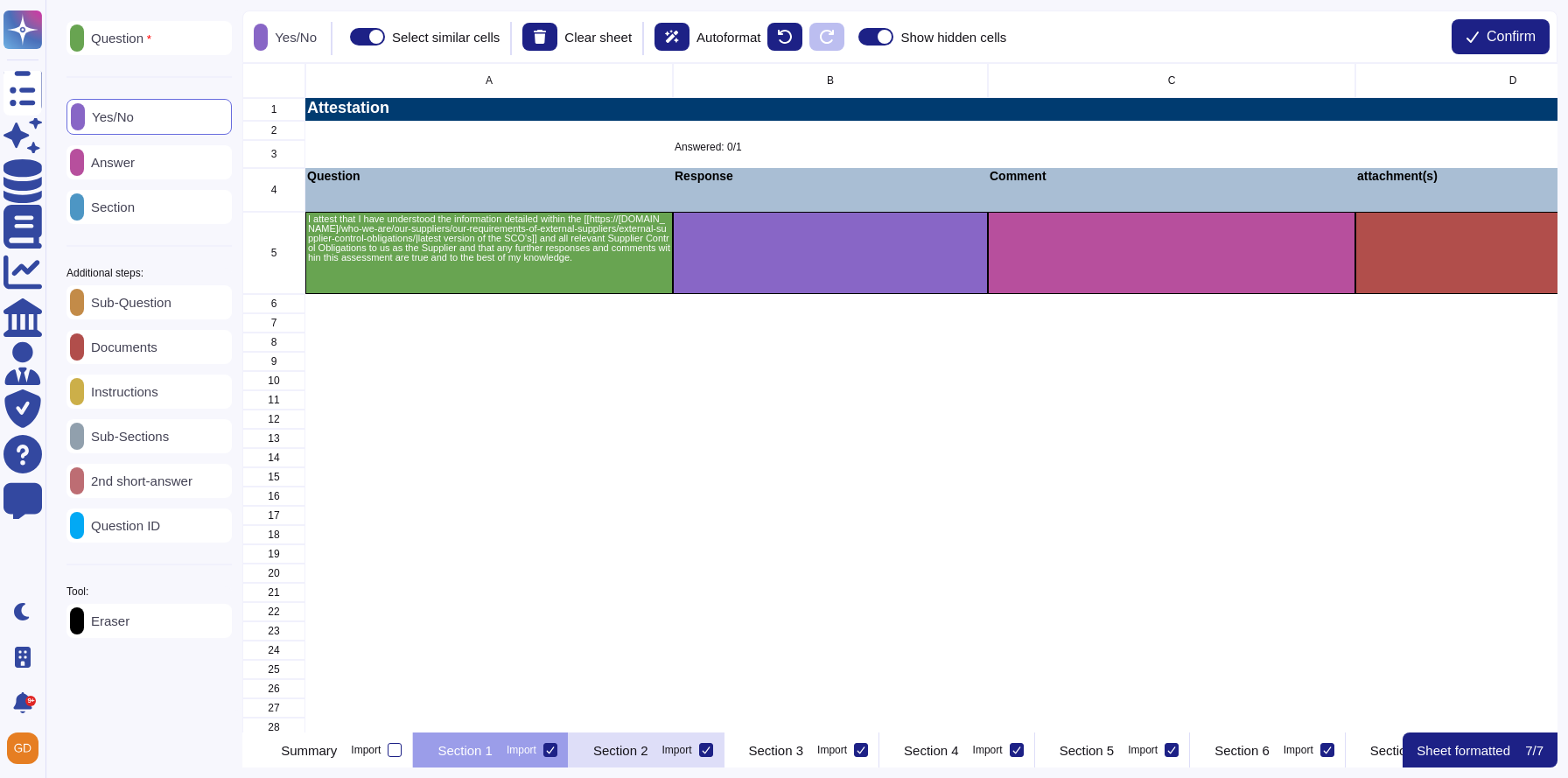
click at [649, 756] on p "Section 2" at bounding box center [621, 751] width 55 height 13
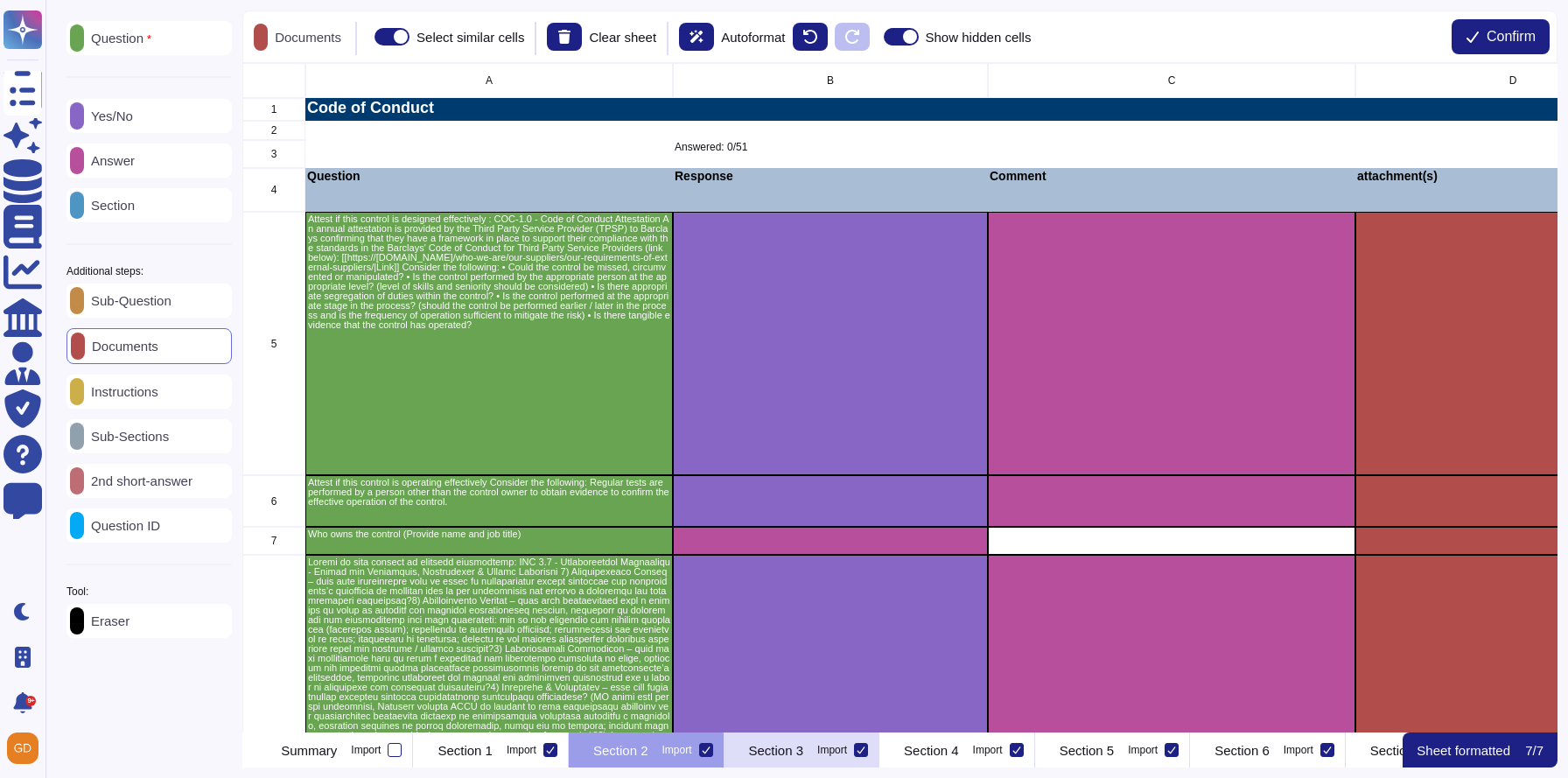
click at [805, 751] on p "Section 3" at bounding box center [776, 751] width 55 height 13
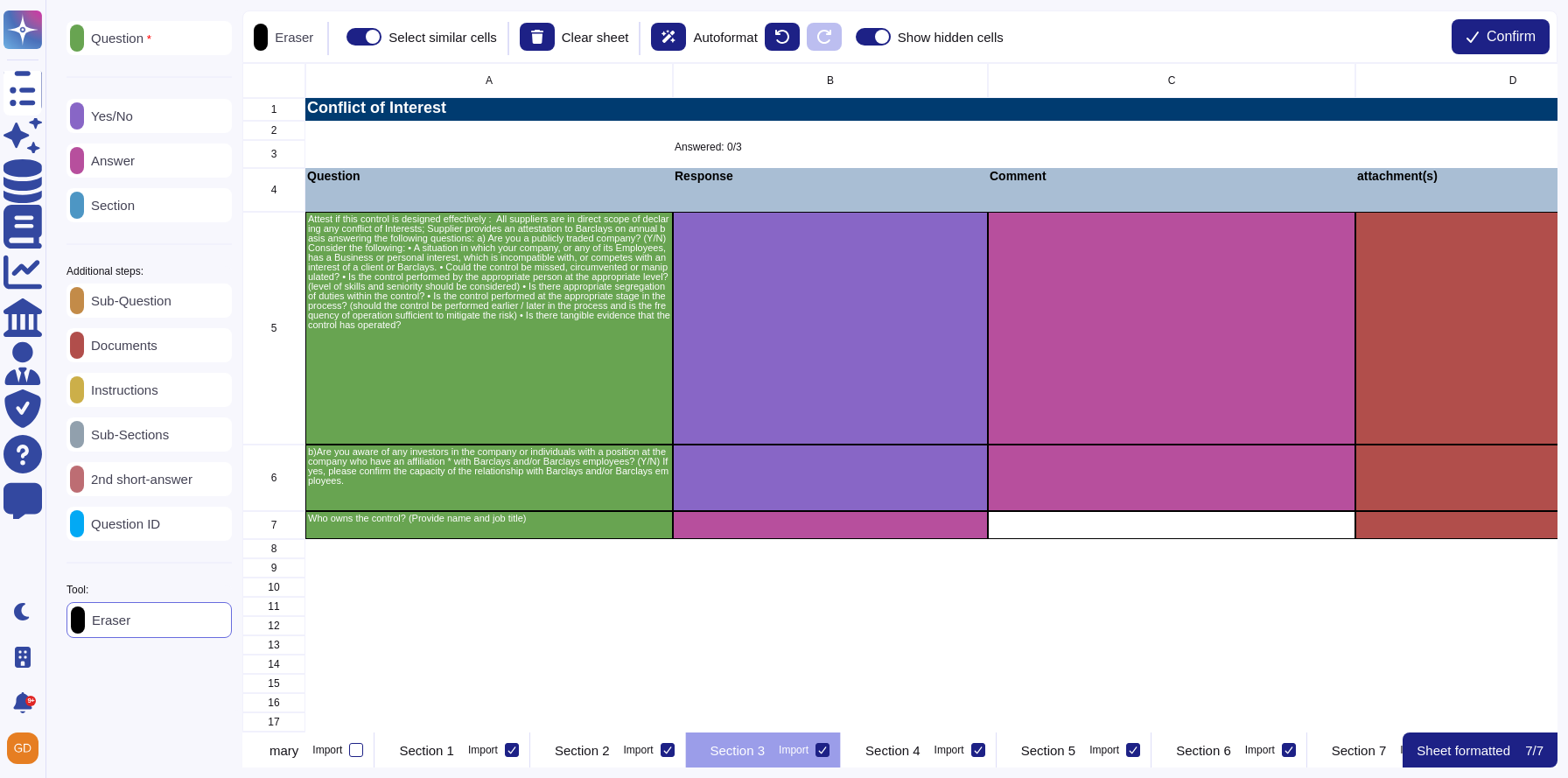
scroll to position [0, 39]
click at [920, 744] on p "Section 4" at bounding box center [892, 751] width 55 height 13
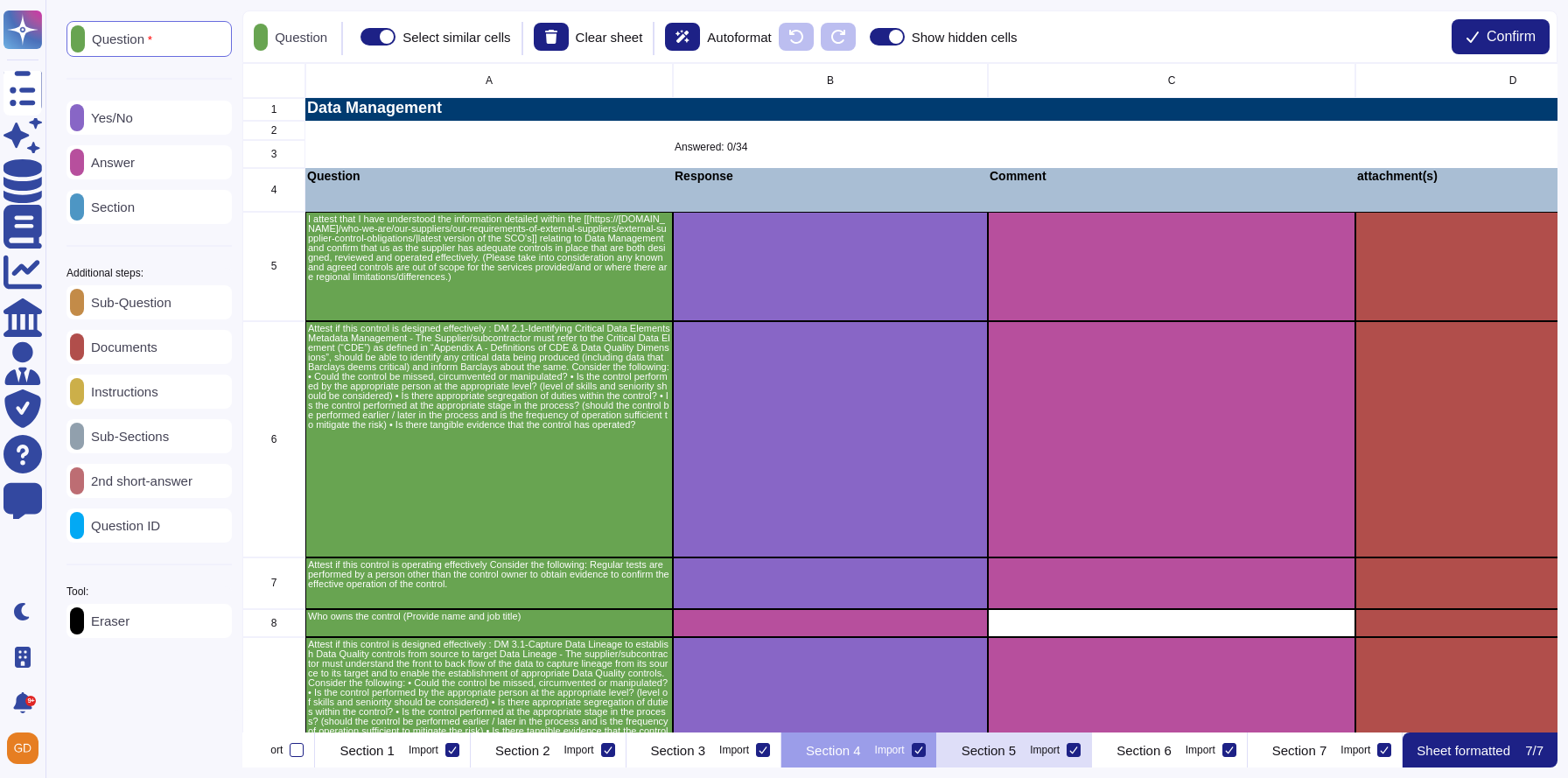
click at [1043, 765] on div "Section 5 Import" at bounding box center [1016, 750] width 156 height 35
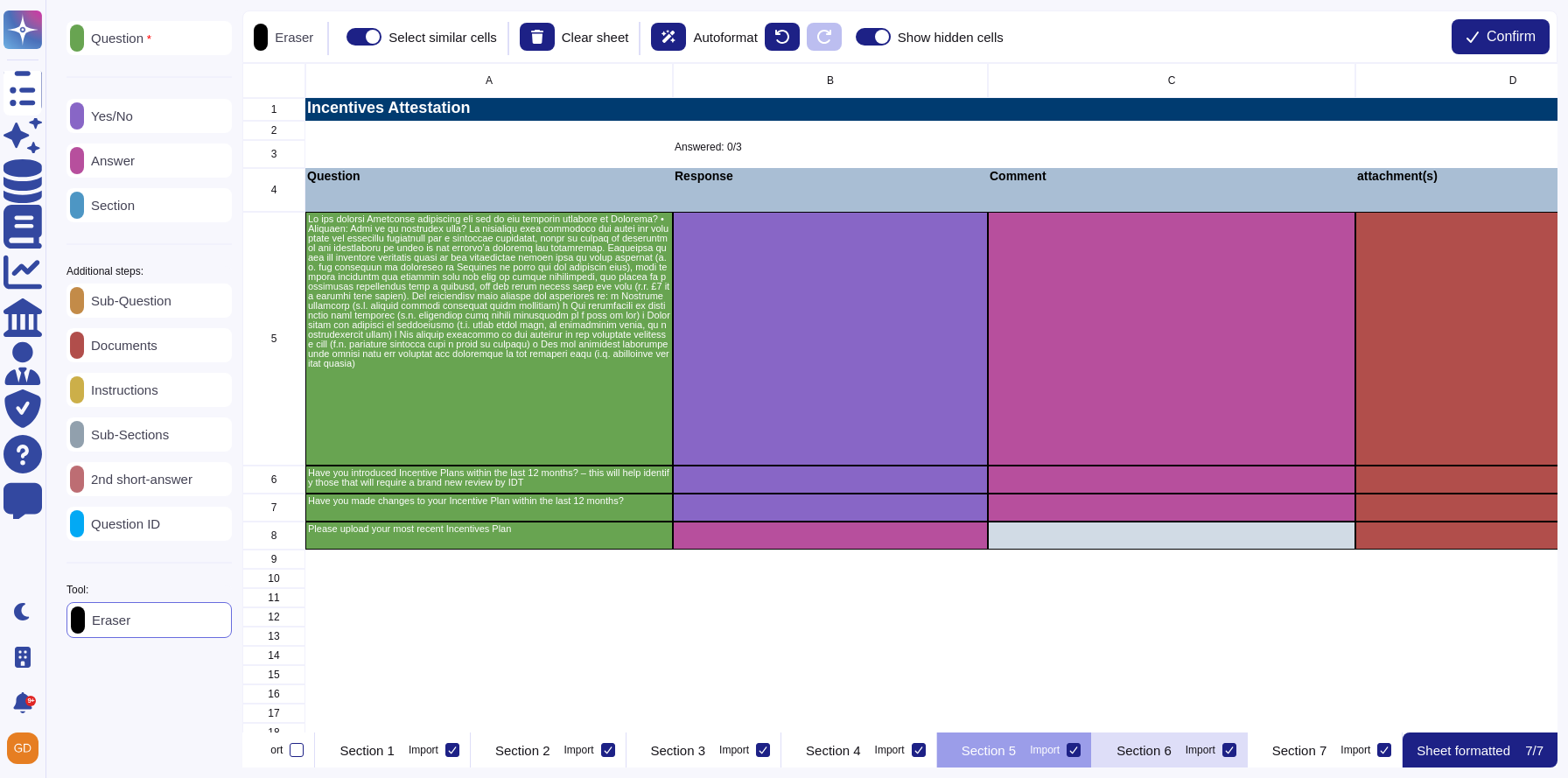
scroll to position [0, 286]
click at [1117, 748] on p "Section 6" at bounding box center [1144, 751] width 55 height 13
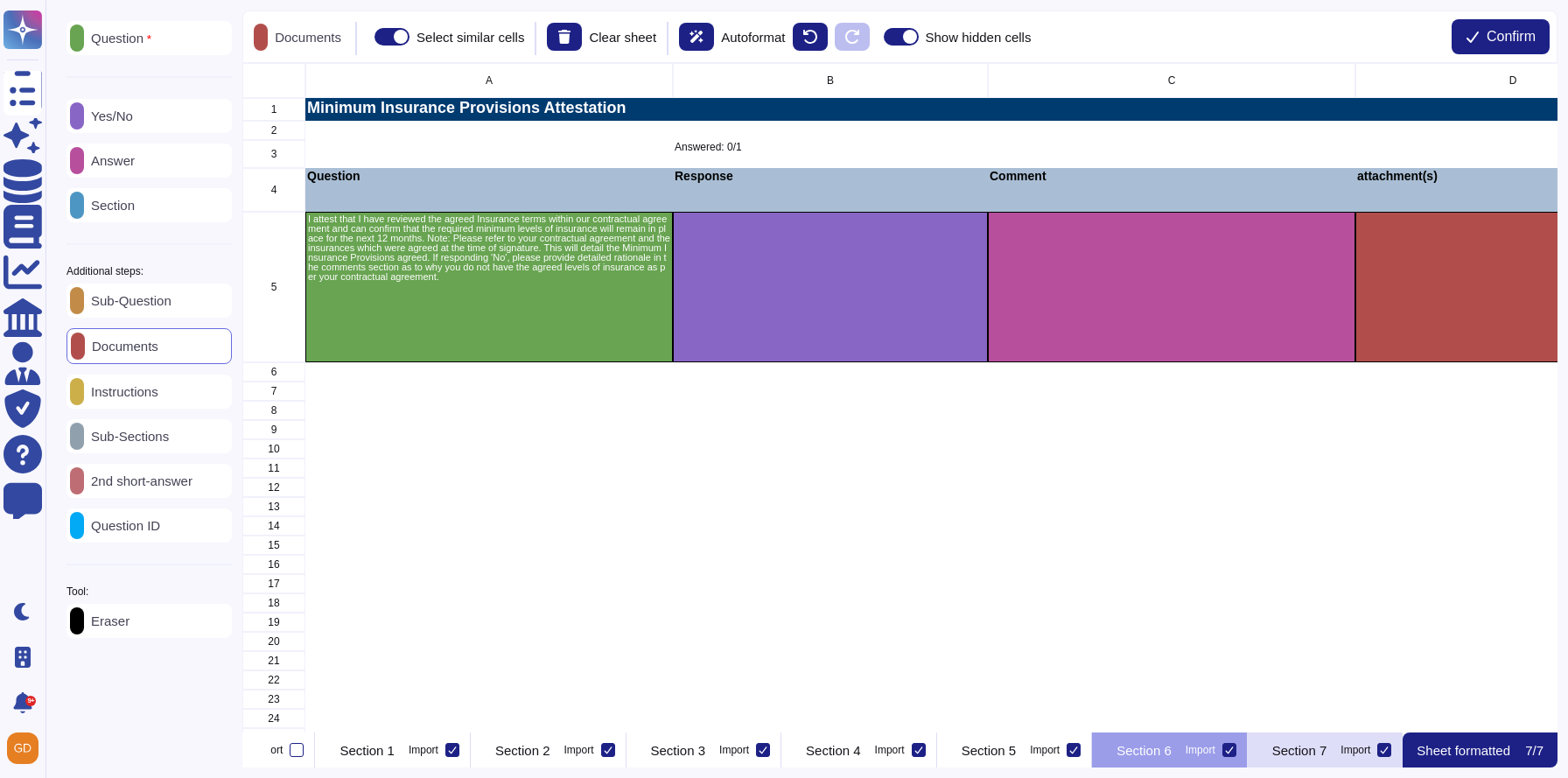
click at [1310, 738] on div "Section 7 Import" at bounding box center [1326, 750] width 156 height 35
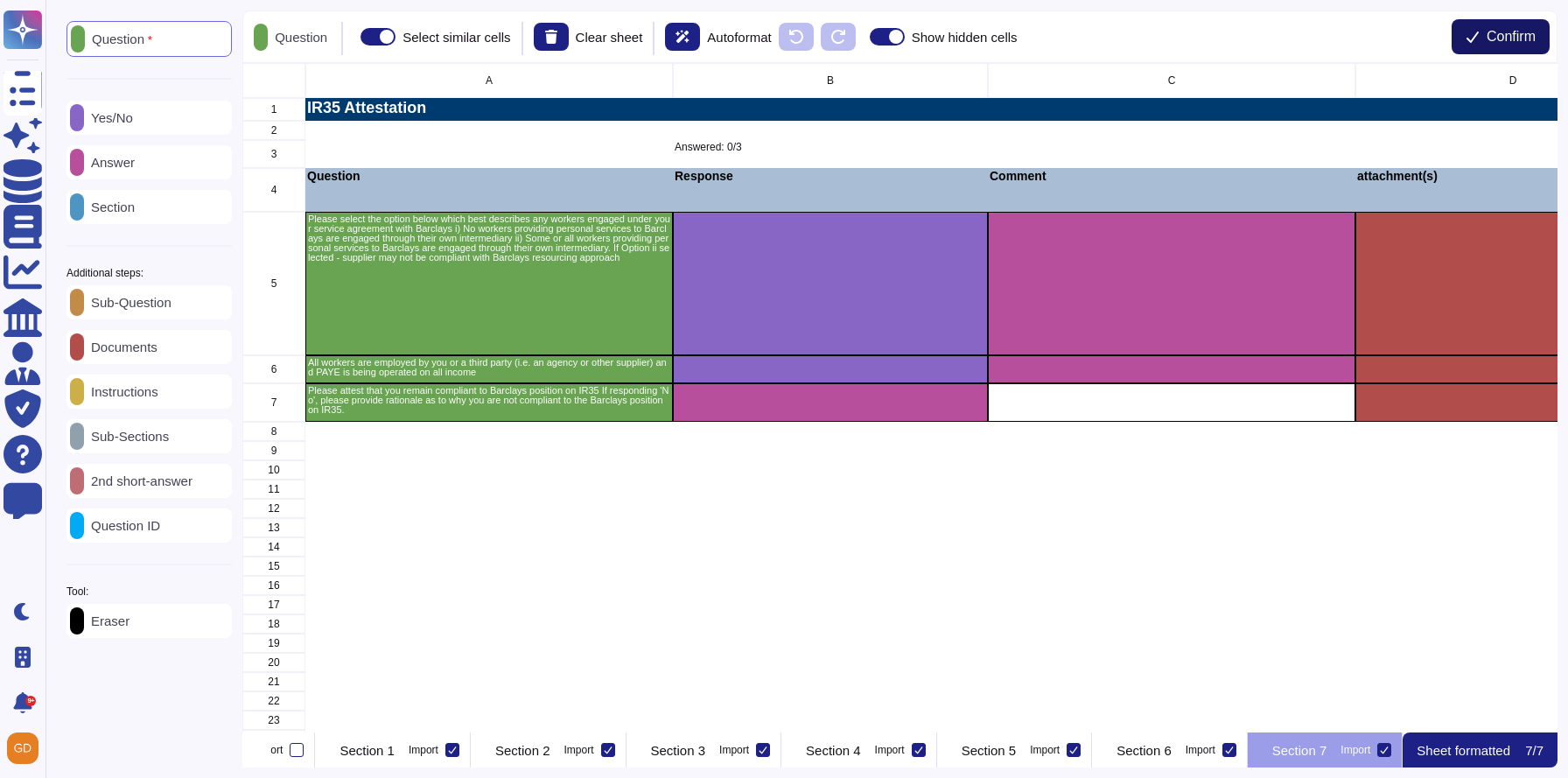
click at [1502, 32] on span "Confirm" at bounding box center [1511, 37] width 49 height 14
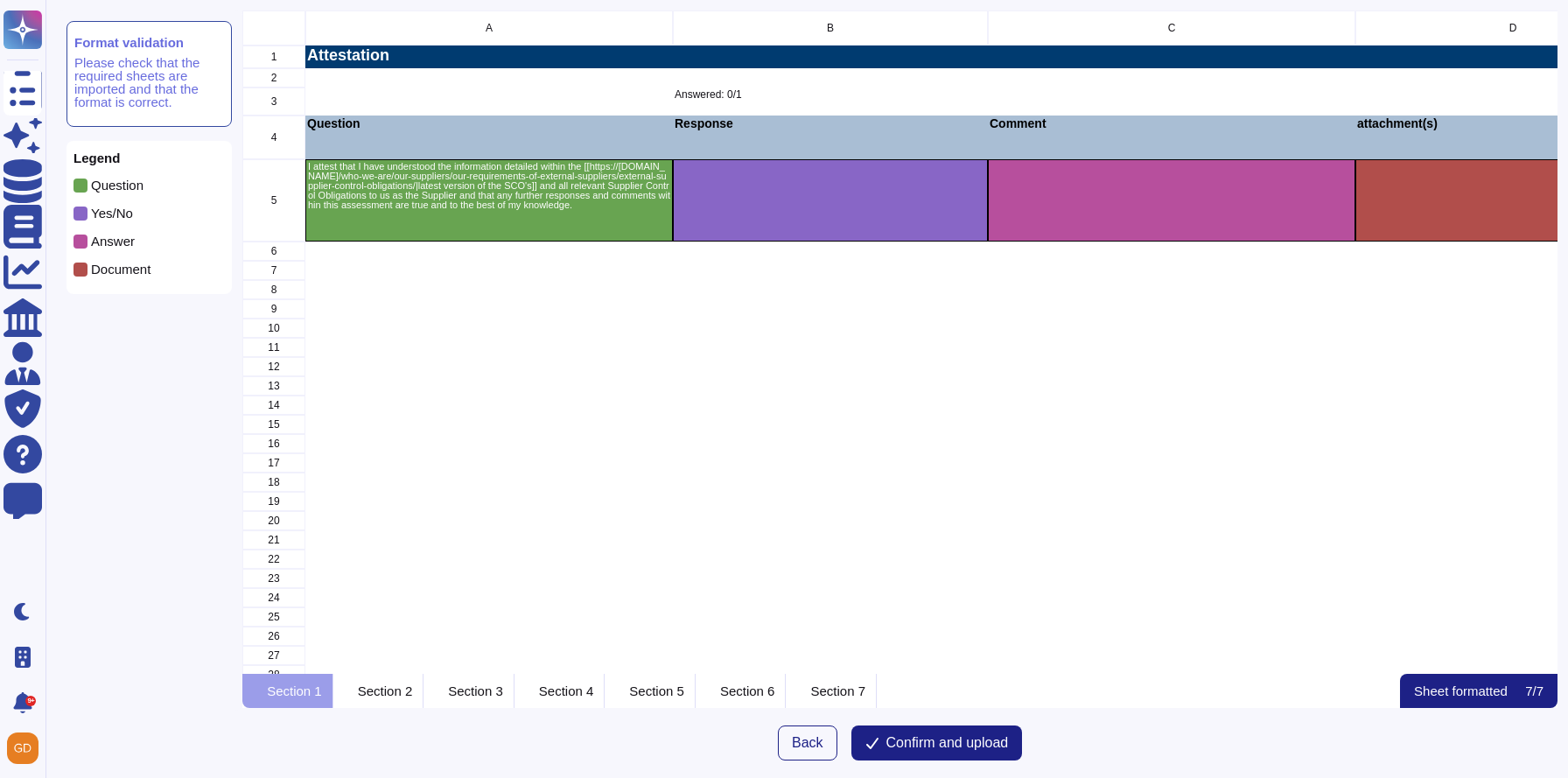
scroll to position [663, 1315]
click at [966, 748] on span "Confirm and upload" at bounding box center [947, 743] width 122 height 14
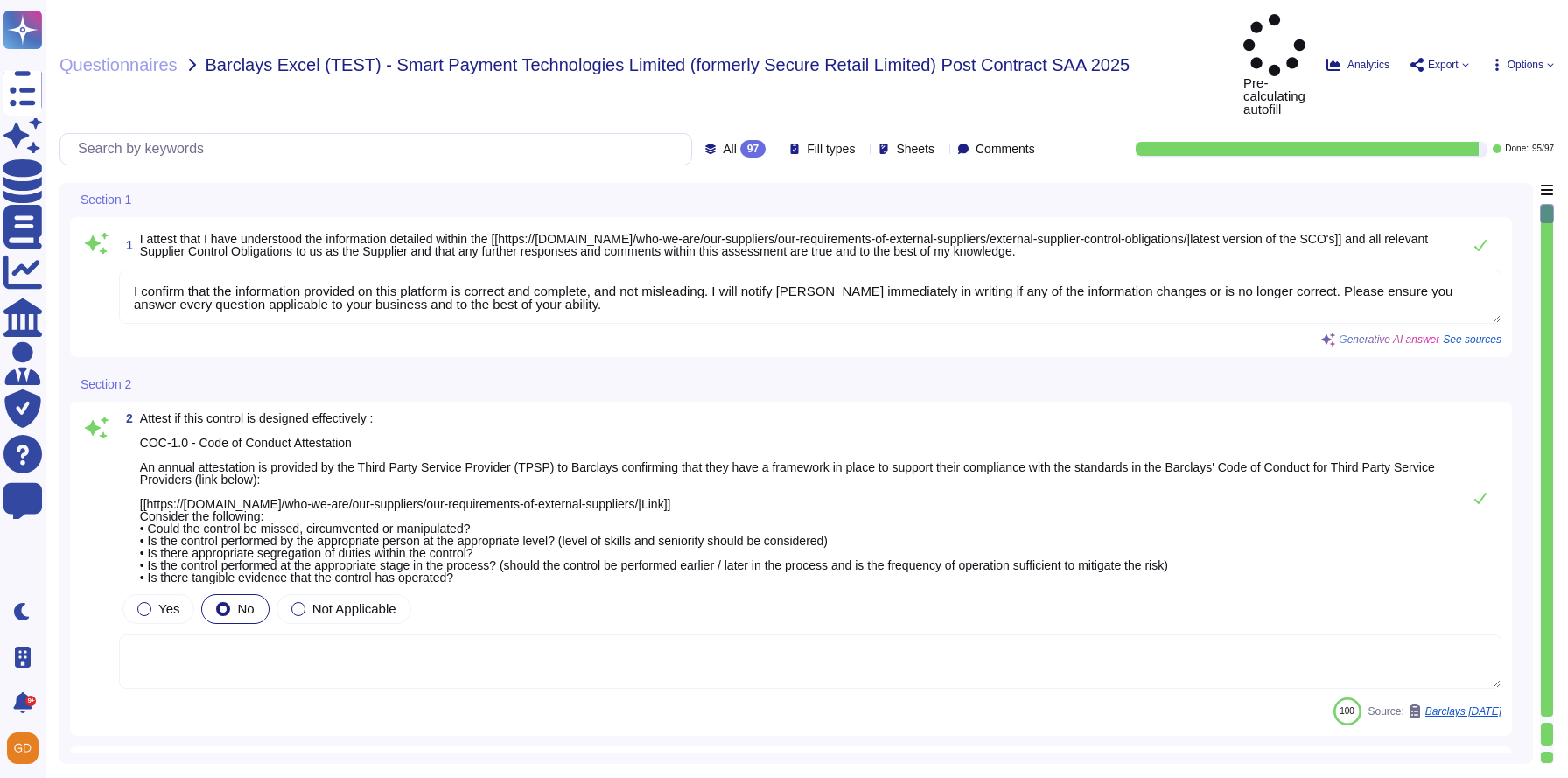
type textarea "I confirm that the information provided on this platform is correct and complet…"
type textarea "Regular tests are scheduled annually with our VRP provider, and IT will carry o…"
type textarea "N/A"
type textarea "1) Our organization has an environmental policy that outlines our commitment to…"
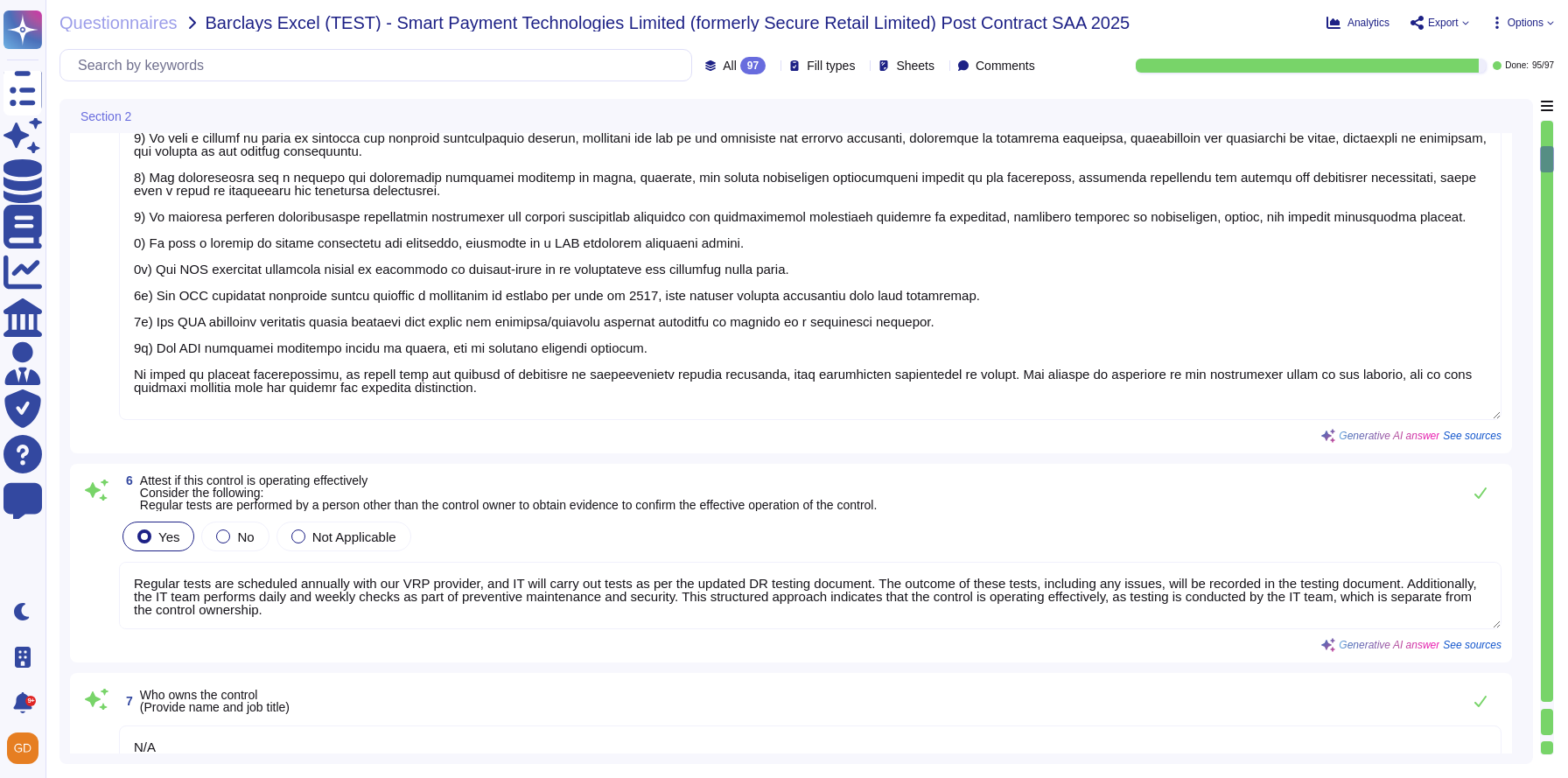
type textarea "Regular tests are scheduled annually with our VRP provider, and IT will carry o…"
type textarea "N/A"
type textarea "The company confirms compliance with all applicable health and safety laws and …"
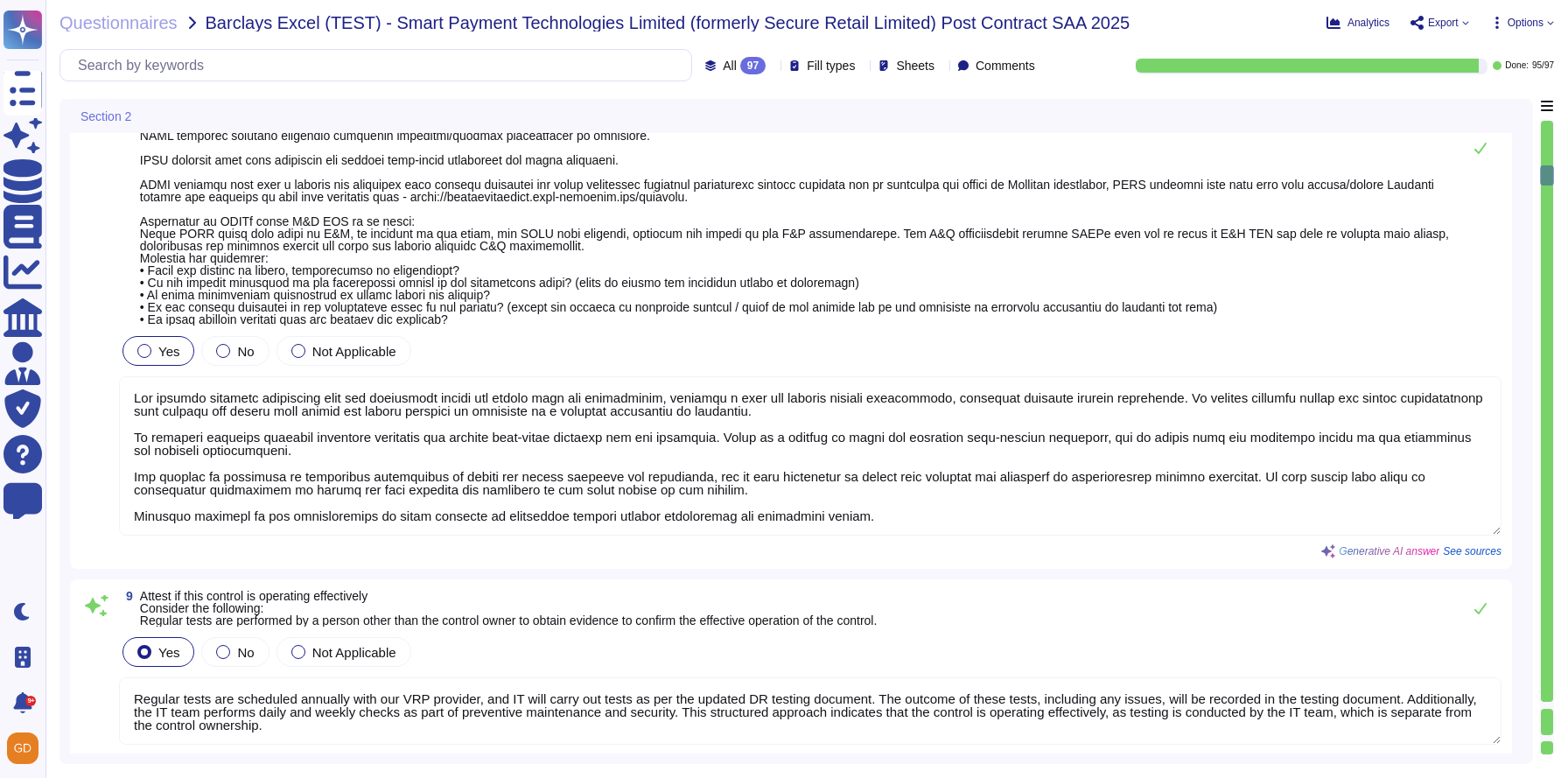
scroll to position [2382, 0]
type textarea "Regular tests are scheduled annually with our VRP provider, and IT will carry o…"
type textarea "N/A"
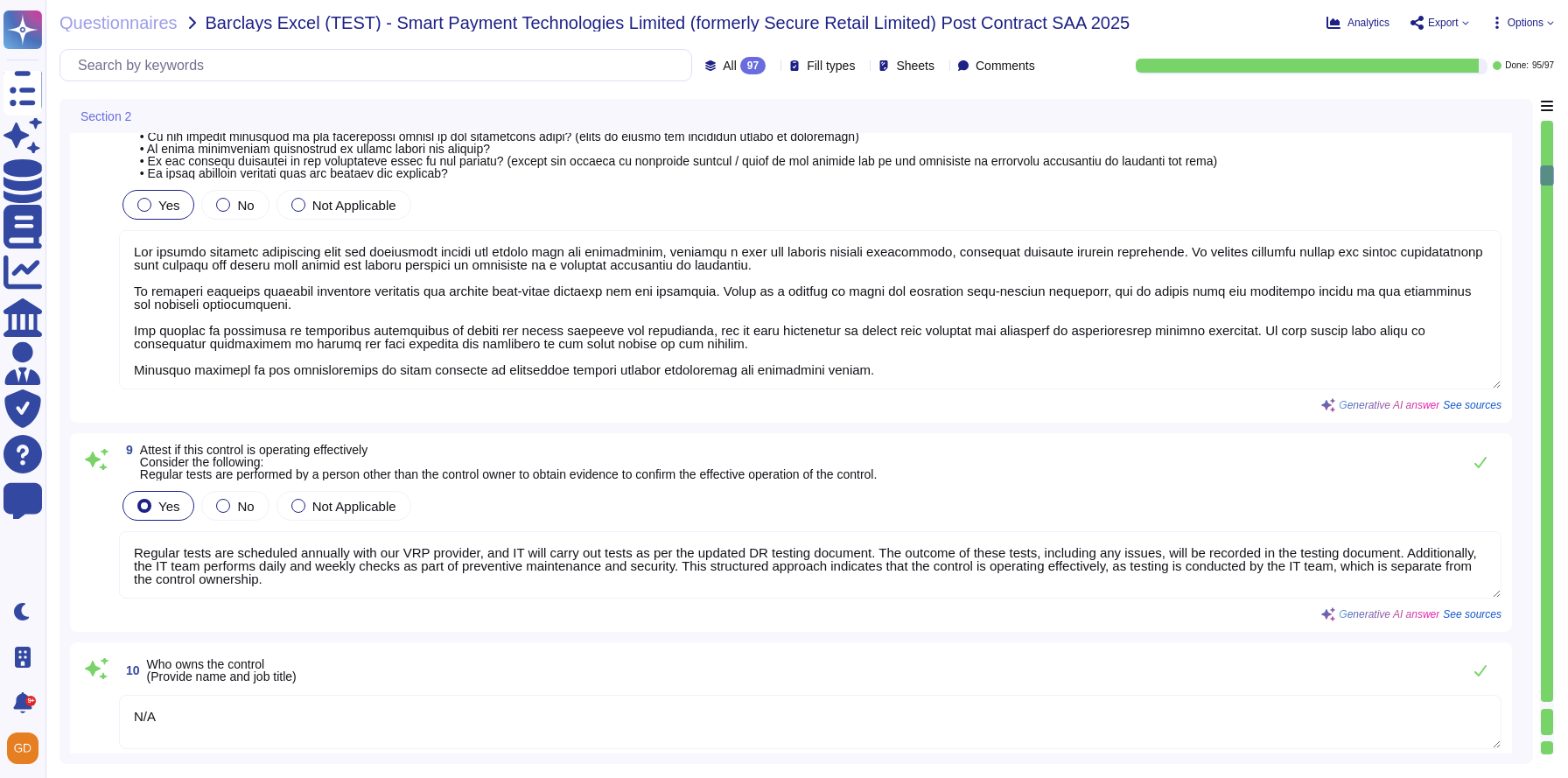
scroll to position [2, 0]
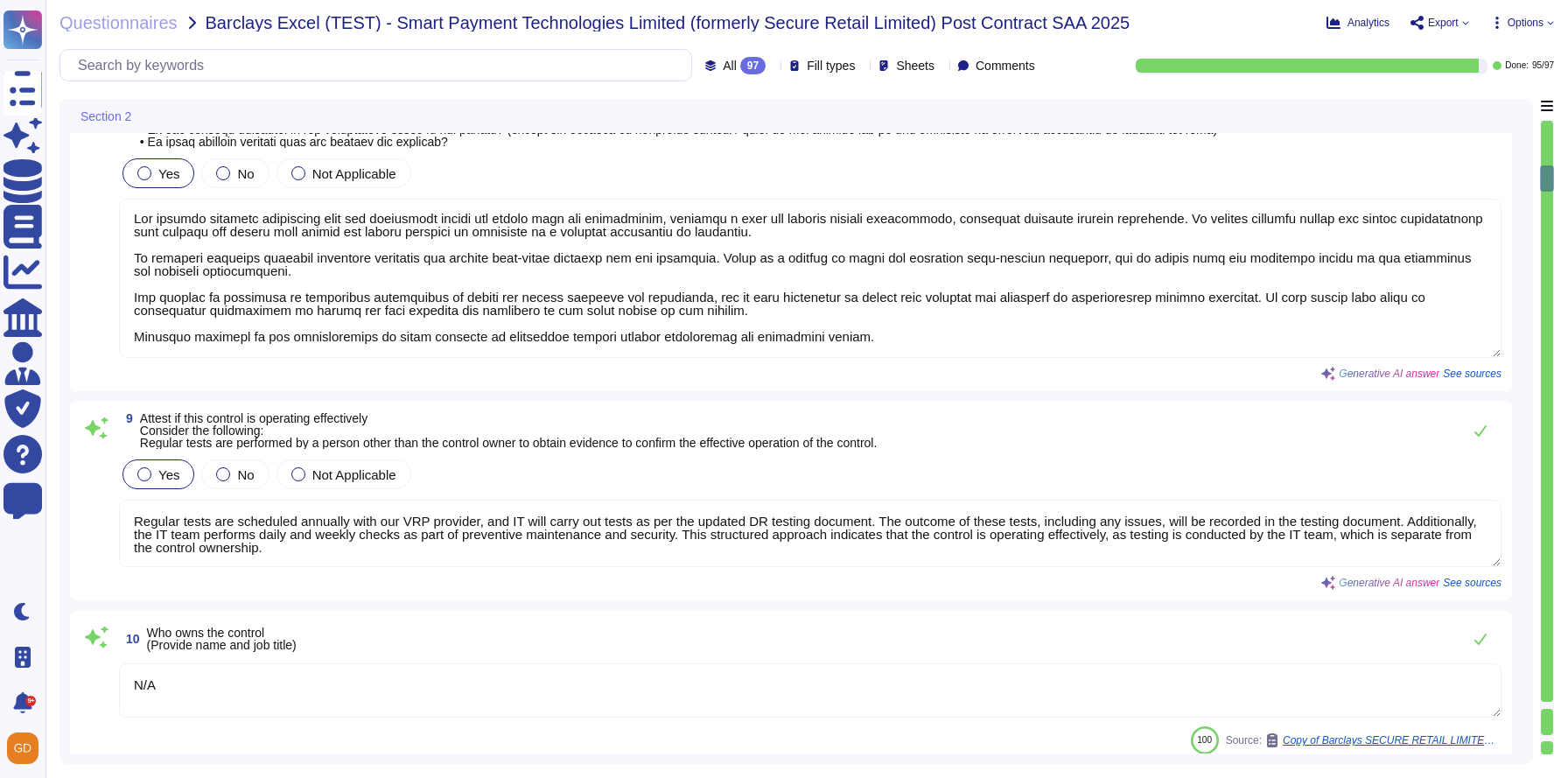
type textarea "Regular tests are scheduled annually with our VRP provider, and IT will carry o…"
type textarea "N/A"
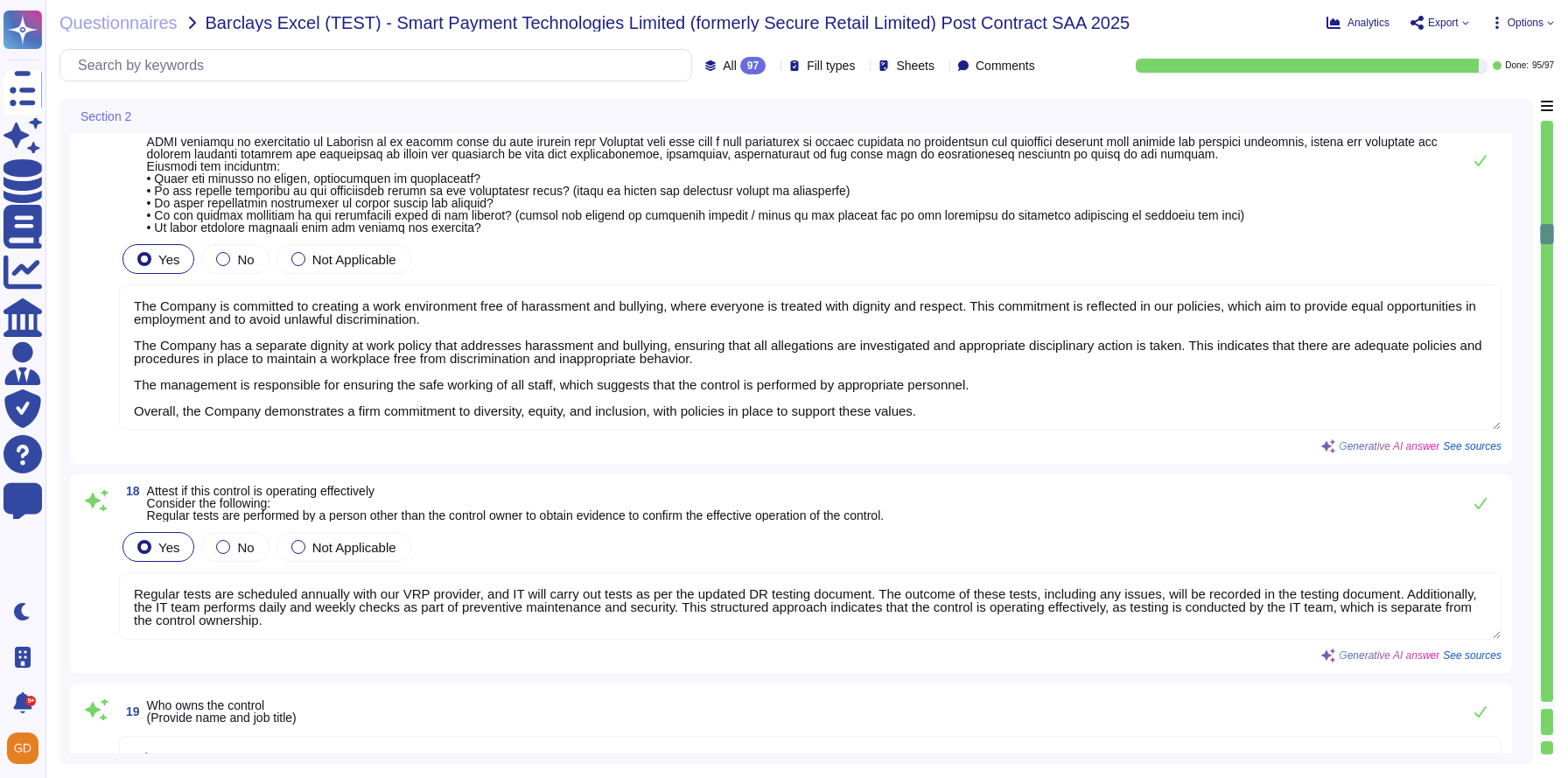
type textarea "N/A"
type textarea "The Company is committed to creating a work environment free of harassment and …"
type textarea "Regular tests are scheduled annually with our VRP provider, and IT will carry o…"
type textarea "N/A"
type textarea "Regular tests are scheduled annually with our VRP provider, and IT will carry o…"
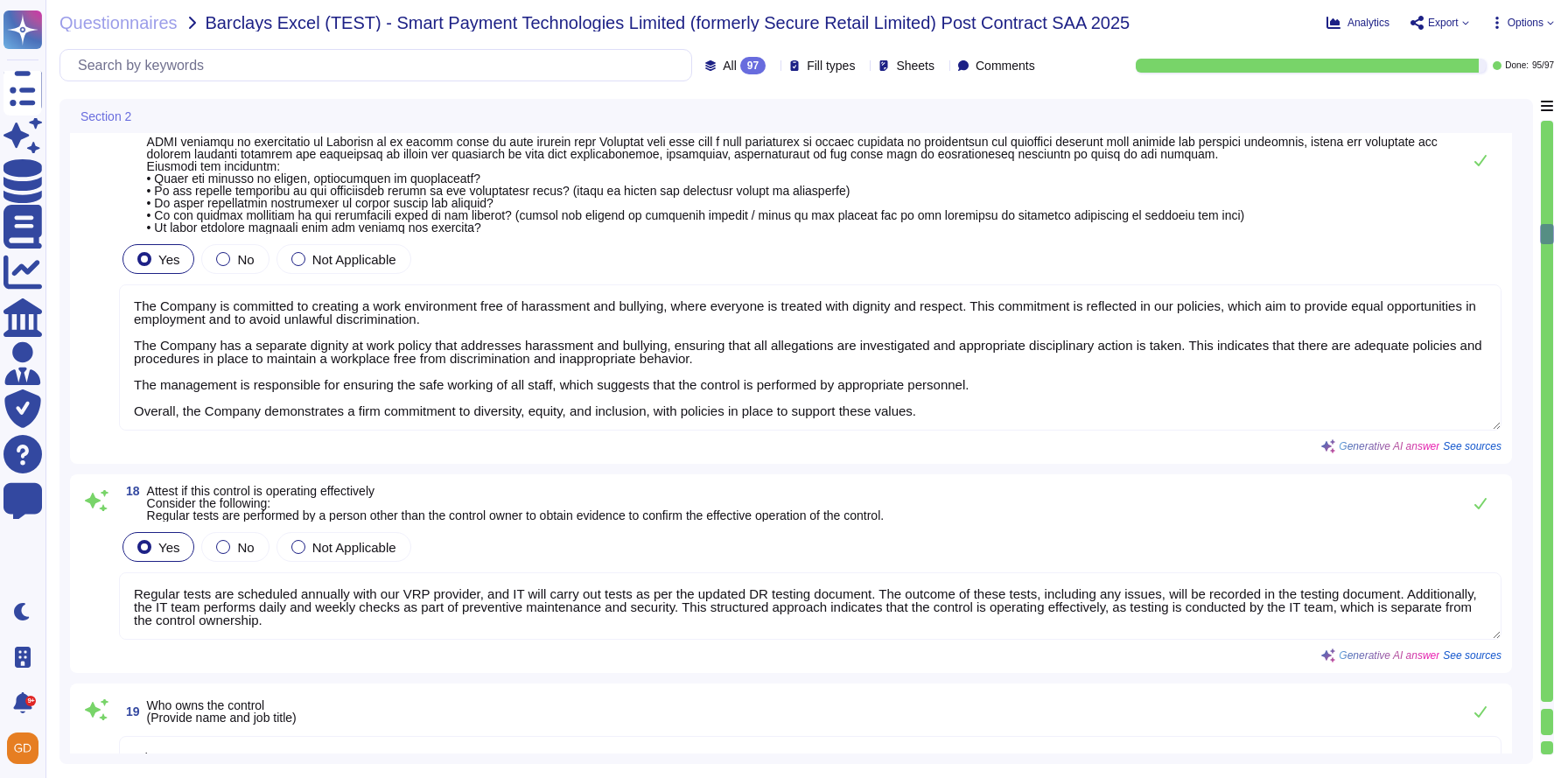
type textarea "N/A"
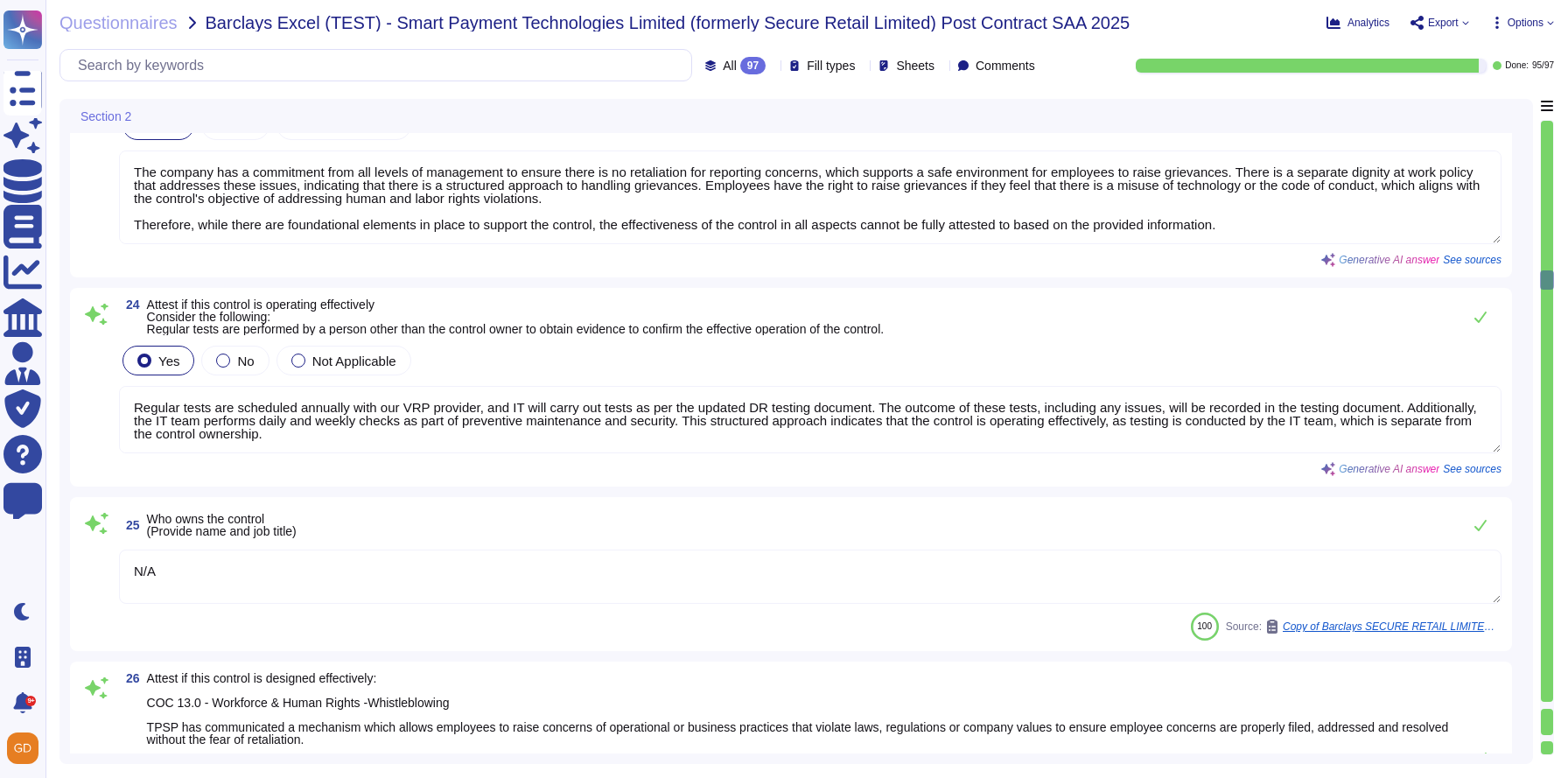
type textarea "The company has a commitment from all levels of management to ensure there is n…"
type textarea "Regular tests are scheduled annually with our VRP provider, and IT will carry o…"
type textarea "N/A"
type textarea "The Company has a strong commitment to ensuring that there is no retaliation fo…"
type textarea "Regular tests are scheduled annually with our VRP provider, and IT will carry o…"
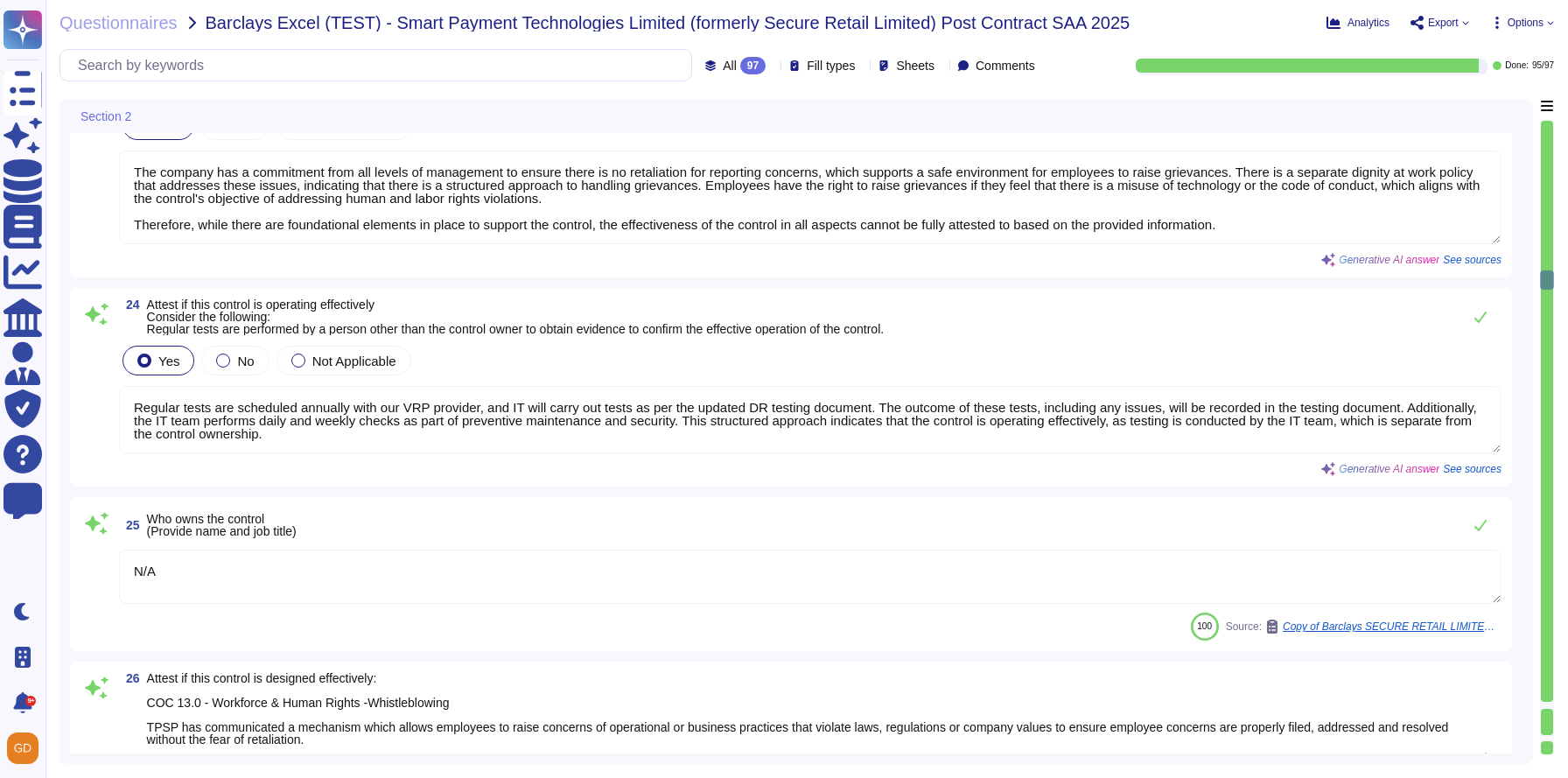
type textarea "N/A"
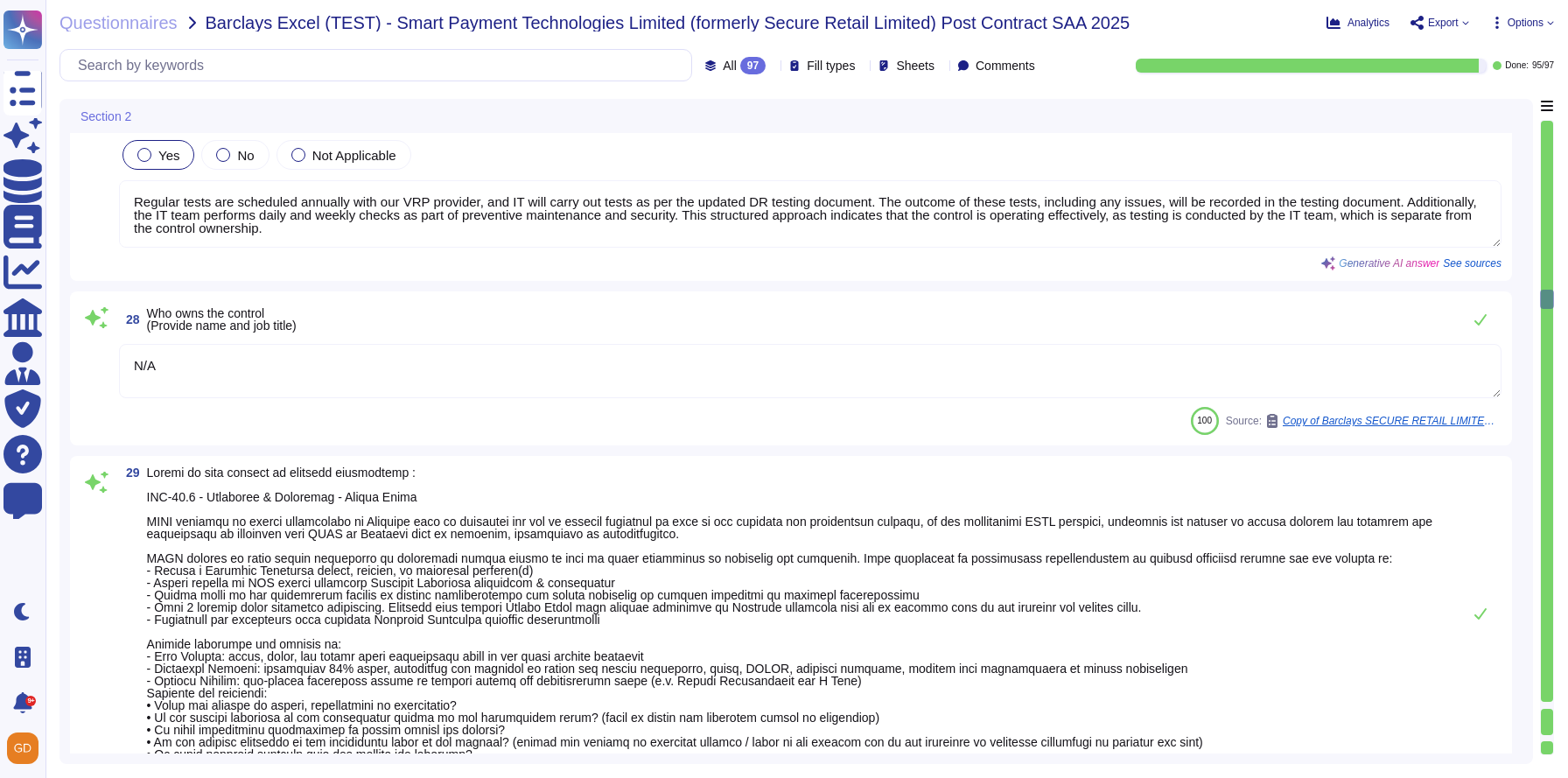
type textarea "Regular tests are scheduled annually with our VRP provider, and IT will carry o…"
type textarea "N/A"
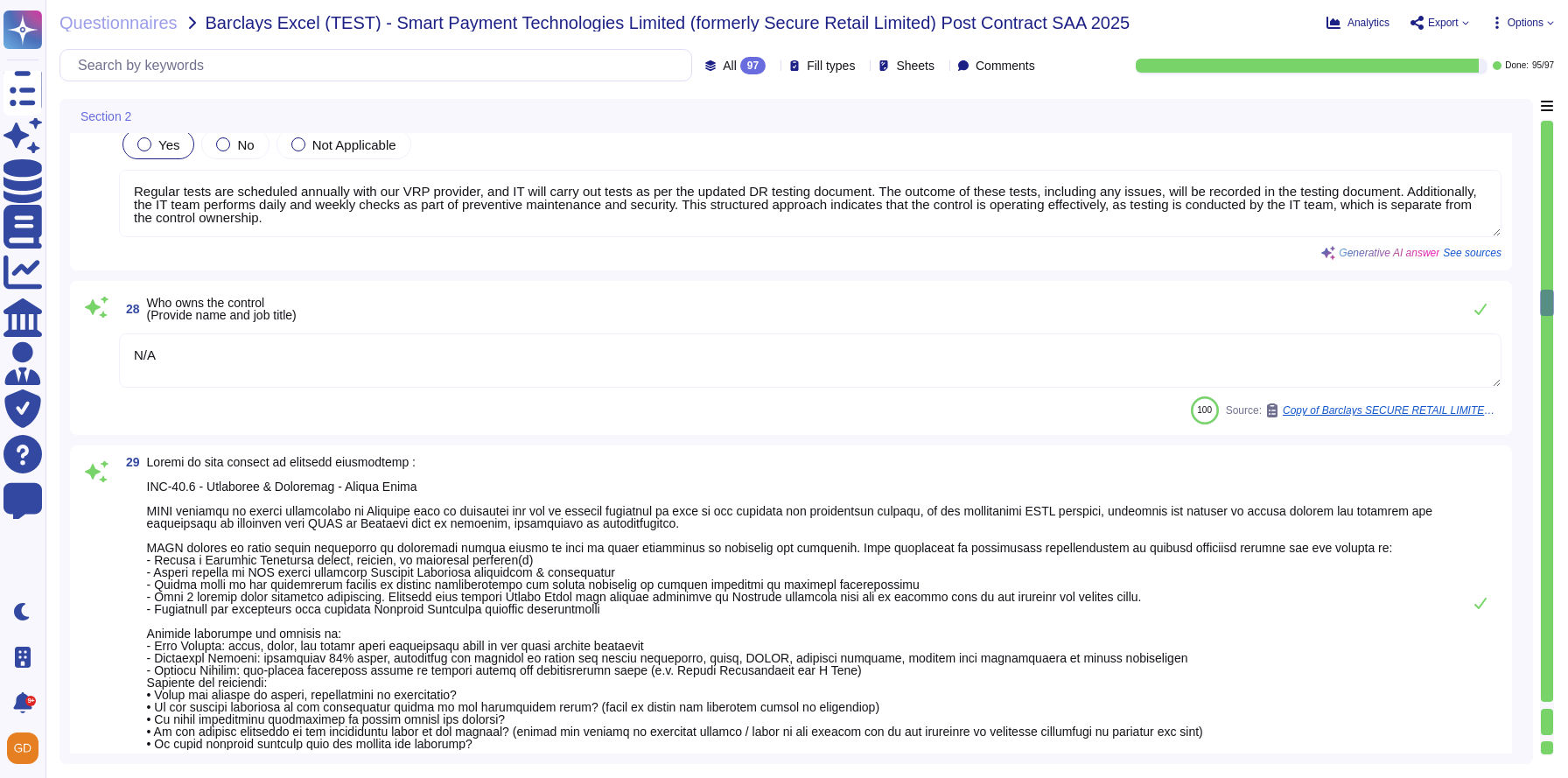
type textarea "Regular tests are scheduled annually with our VRP provider, and IT will carry o…"
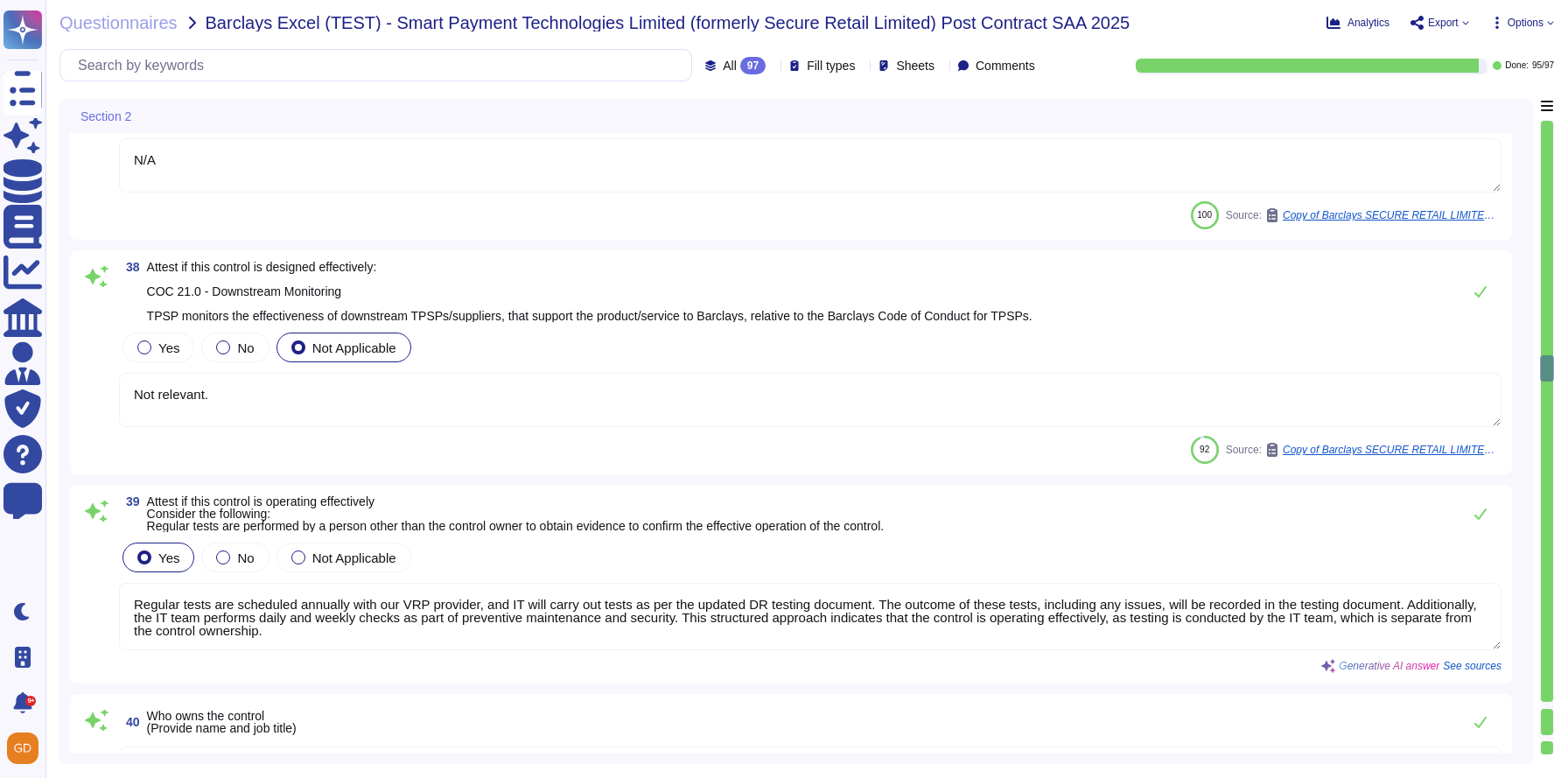
type textarea "N/A"
type textarea "Not relevant."
type textarea "Regular tests are scheduled annually with our VRP provider, and IT will carry o…"
type textarea "N/A"
type textarea "Regular tests are scheduled annually with our VRP provider, and IT will carry o…"
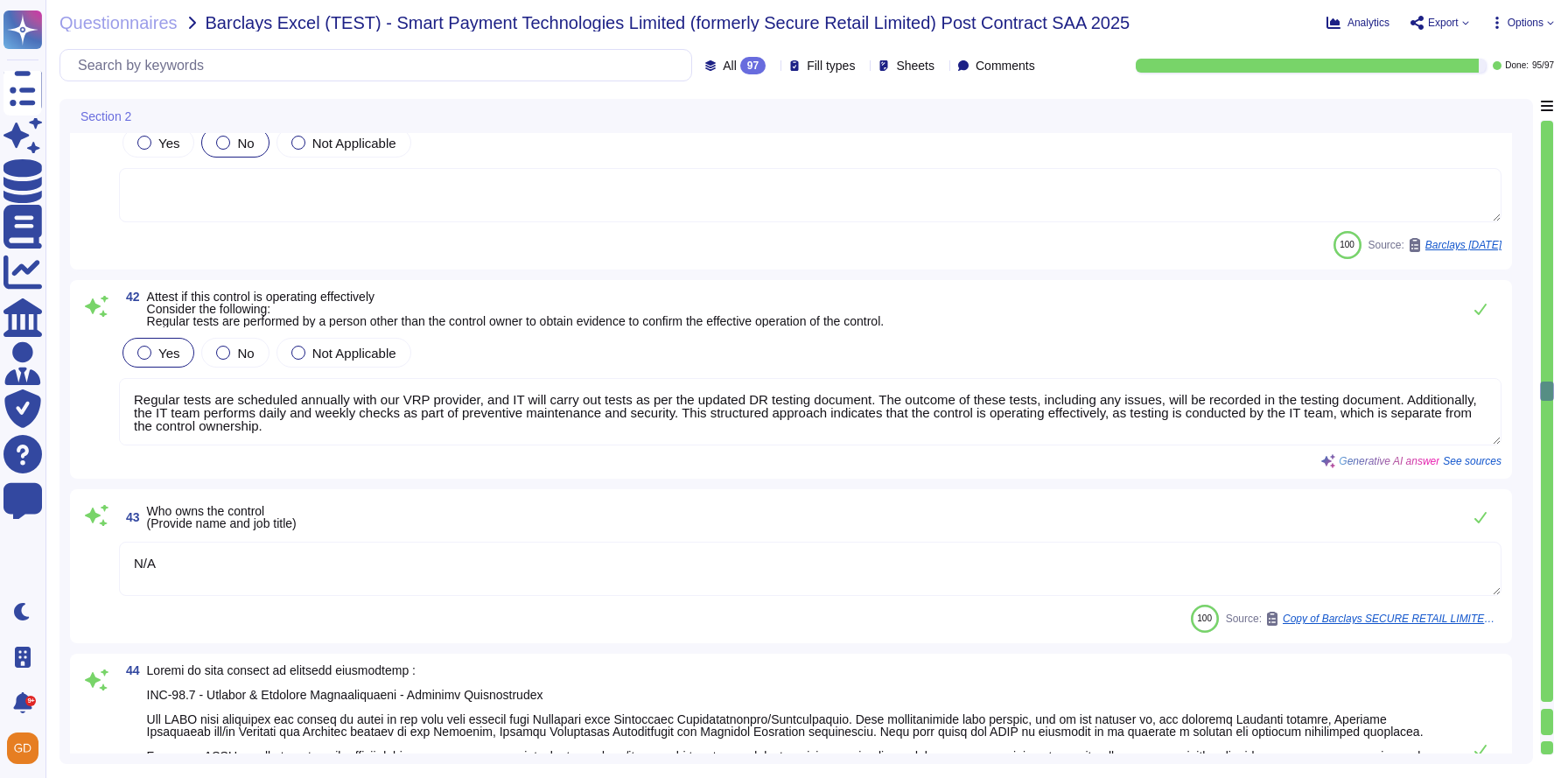
type textarea "SR do not have a procedure in place to assess vulnerable customers."
type textarea "Regular tests are scheduled annually with our VRP provider, and IT will carry o…"
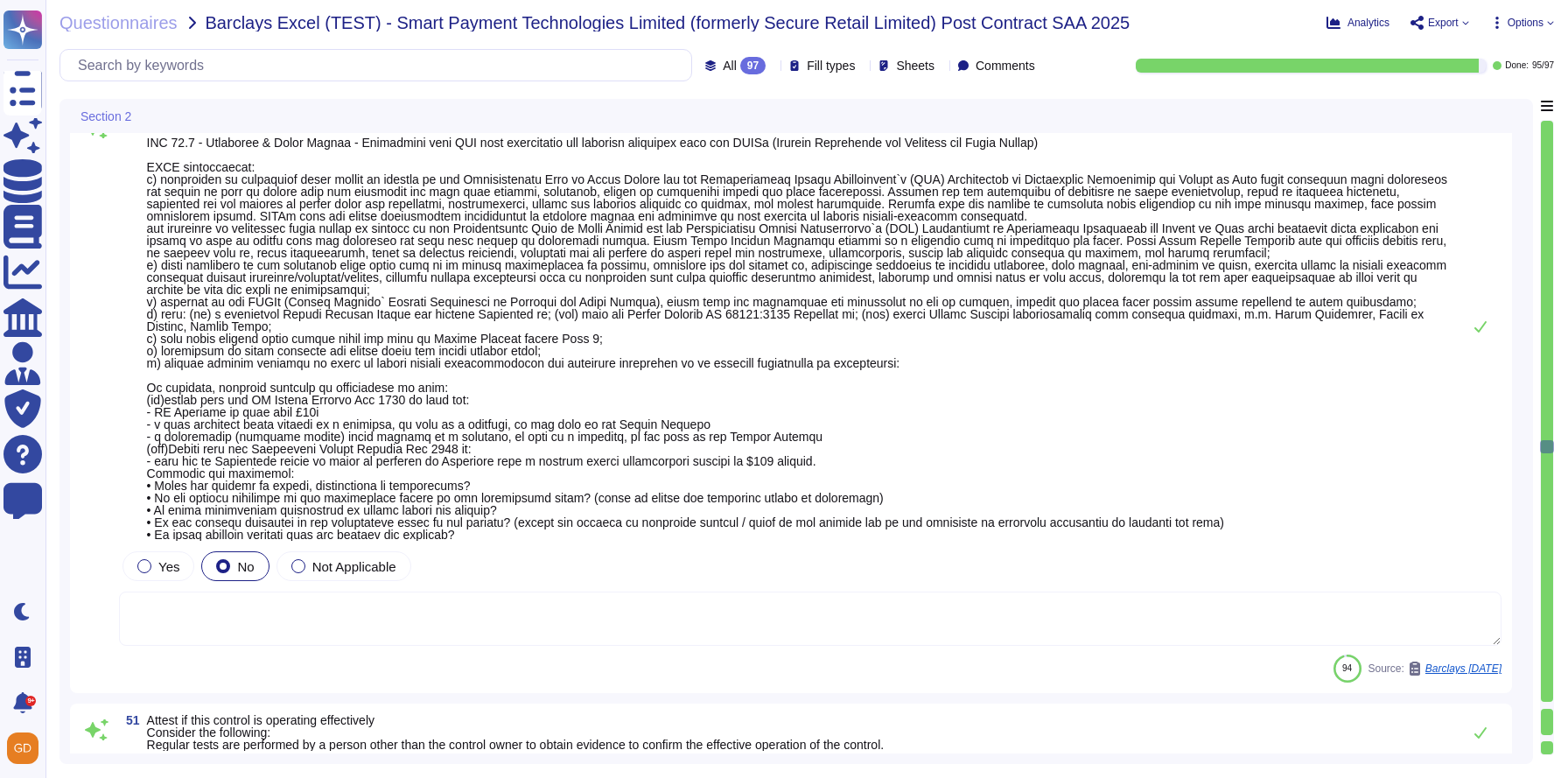
type textarea "Regular tests are scheduled annually with our VRP provider, and IT will carry o…"
type textarea "N/A"
type textarea "Regular tests are scheduled annually with our VRP provider, and IT will carry o…"
type textarea "N/A"
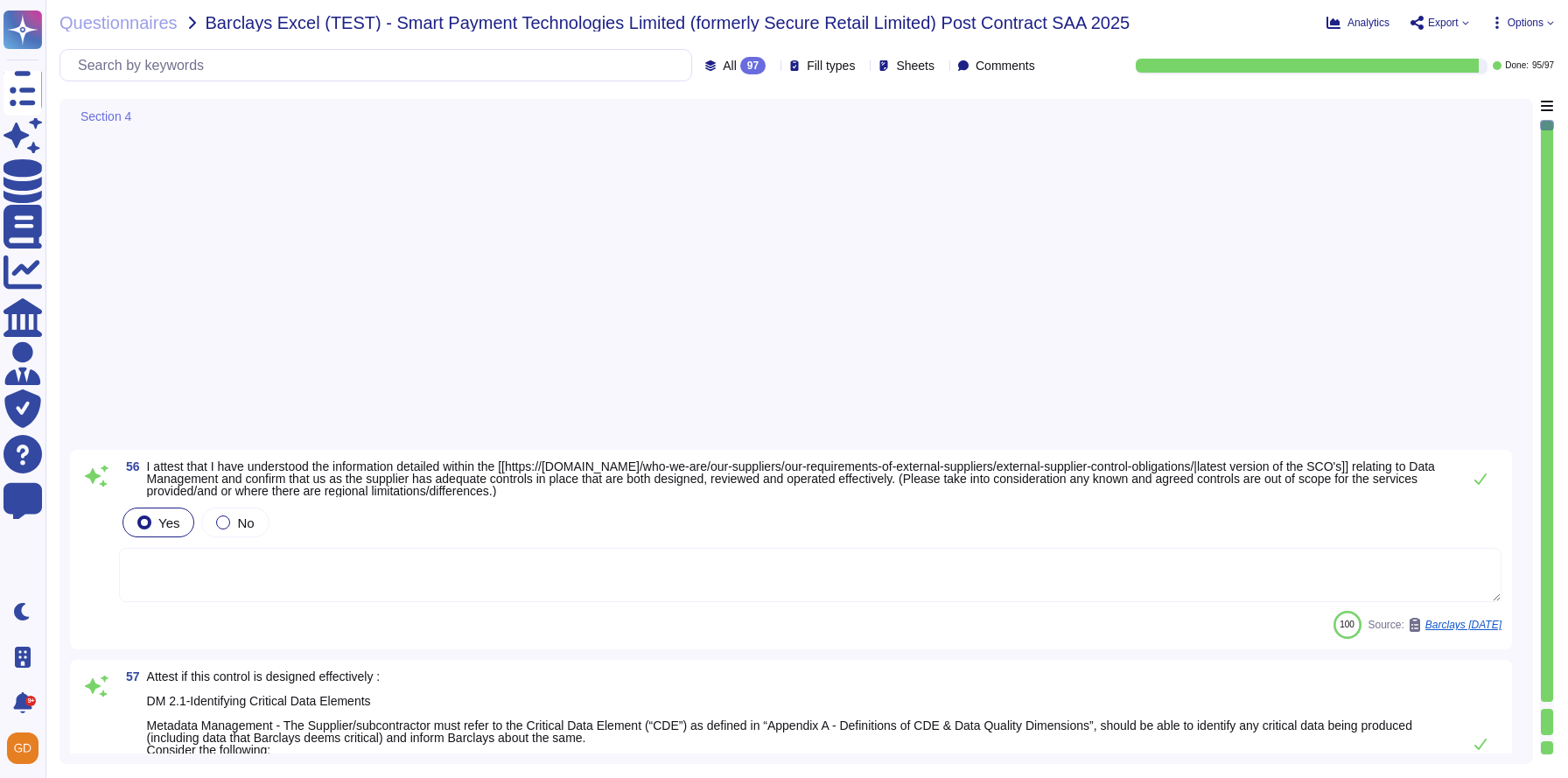
type textarea "N/A"
type textarea "Regular tests are scheduled annually with our VRP provider, and IT will carry o…"
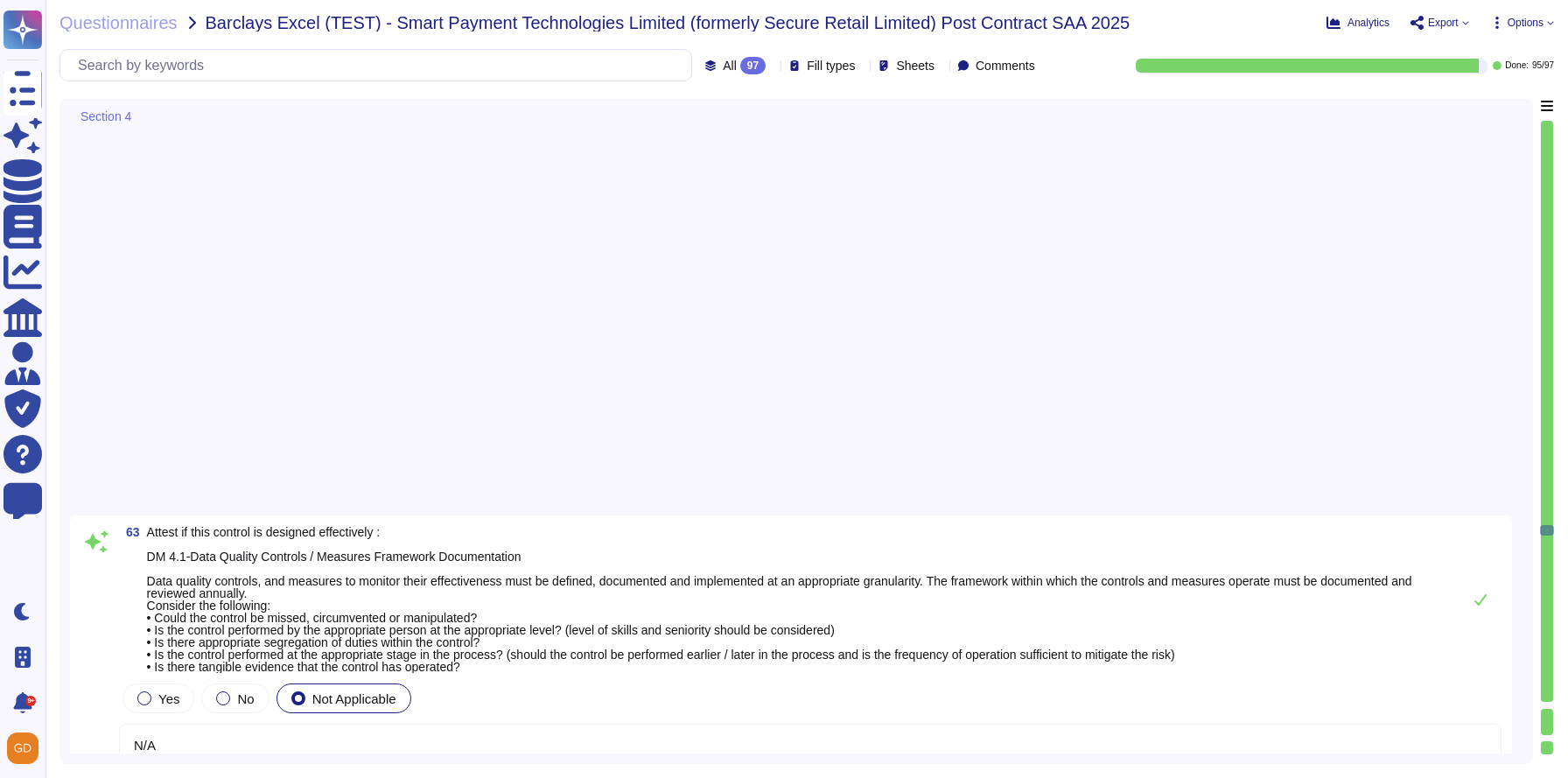
type textarea "N/A"
type textarea "Regular tests are scheduled annually with our VRP provider, and IT will carry o…"
type textarea "N/A"
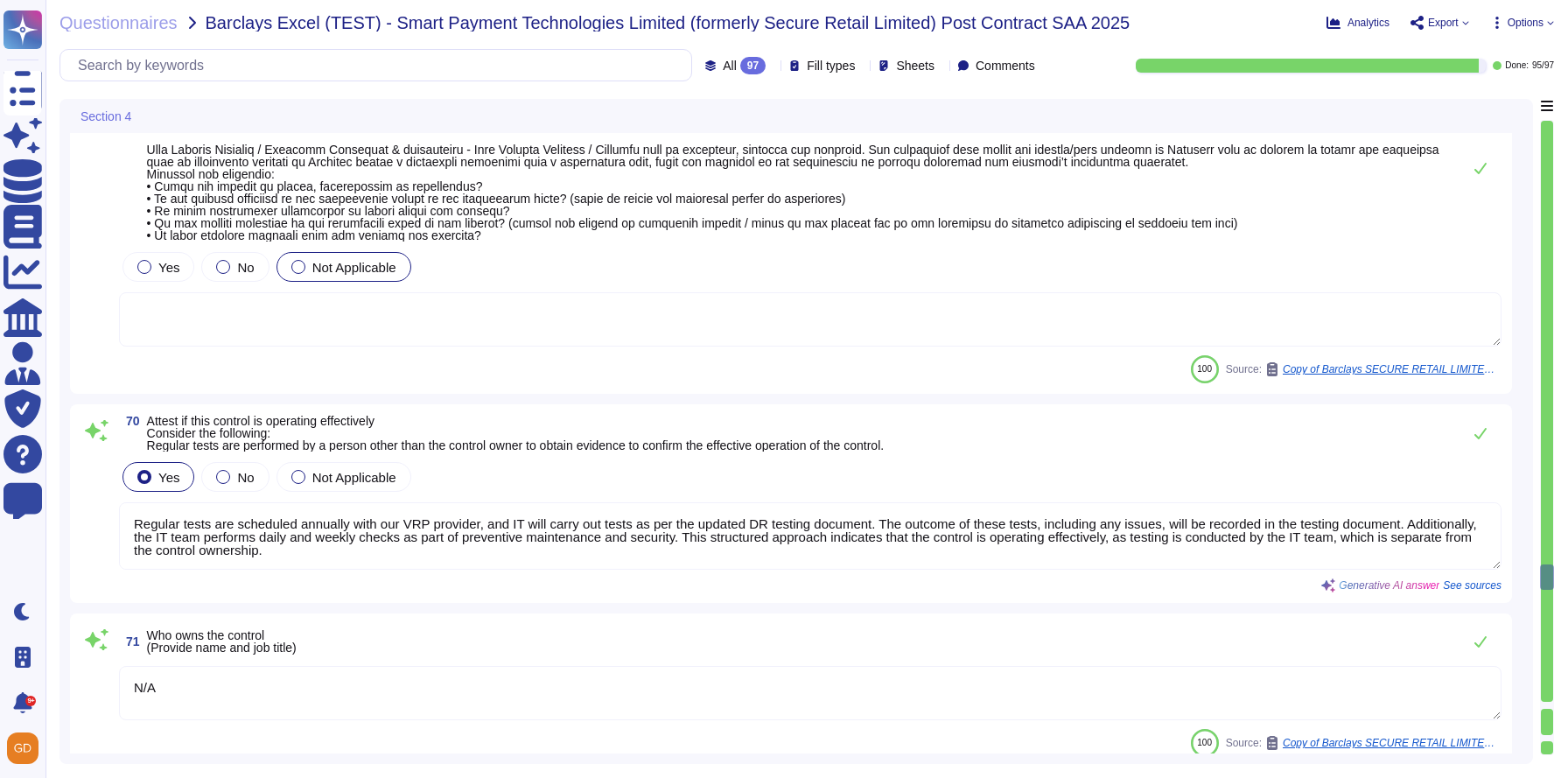
type textarea "Regular tests are scheduled annually with our VRP provider, and IT will carry o…"
type textarea "N/A"
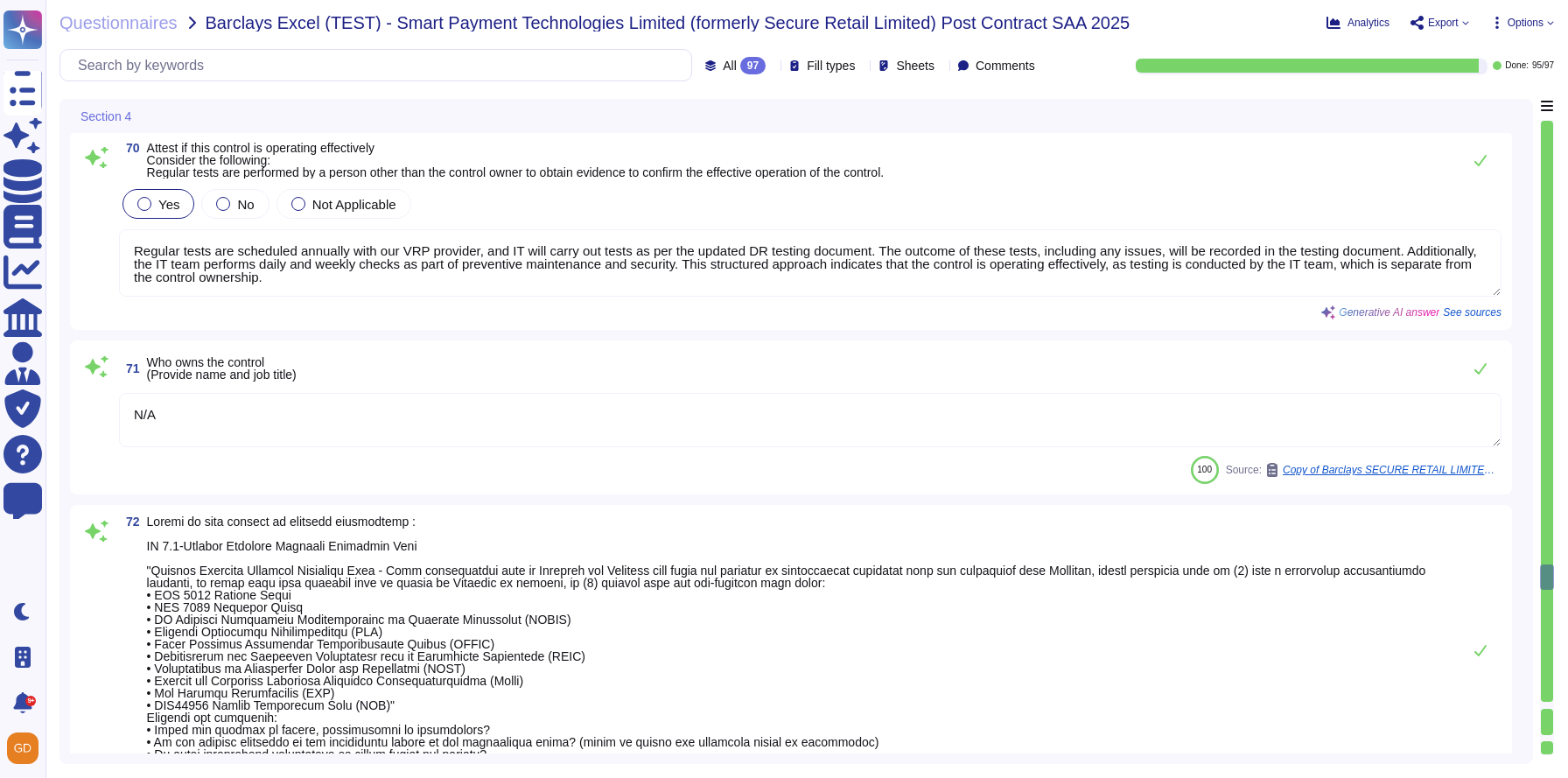
type textarea "Regular tests are scheduled annually with our VRP provider, and IT will carry o…"
type textarea "N/A"
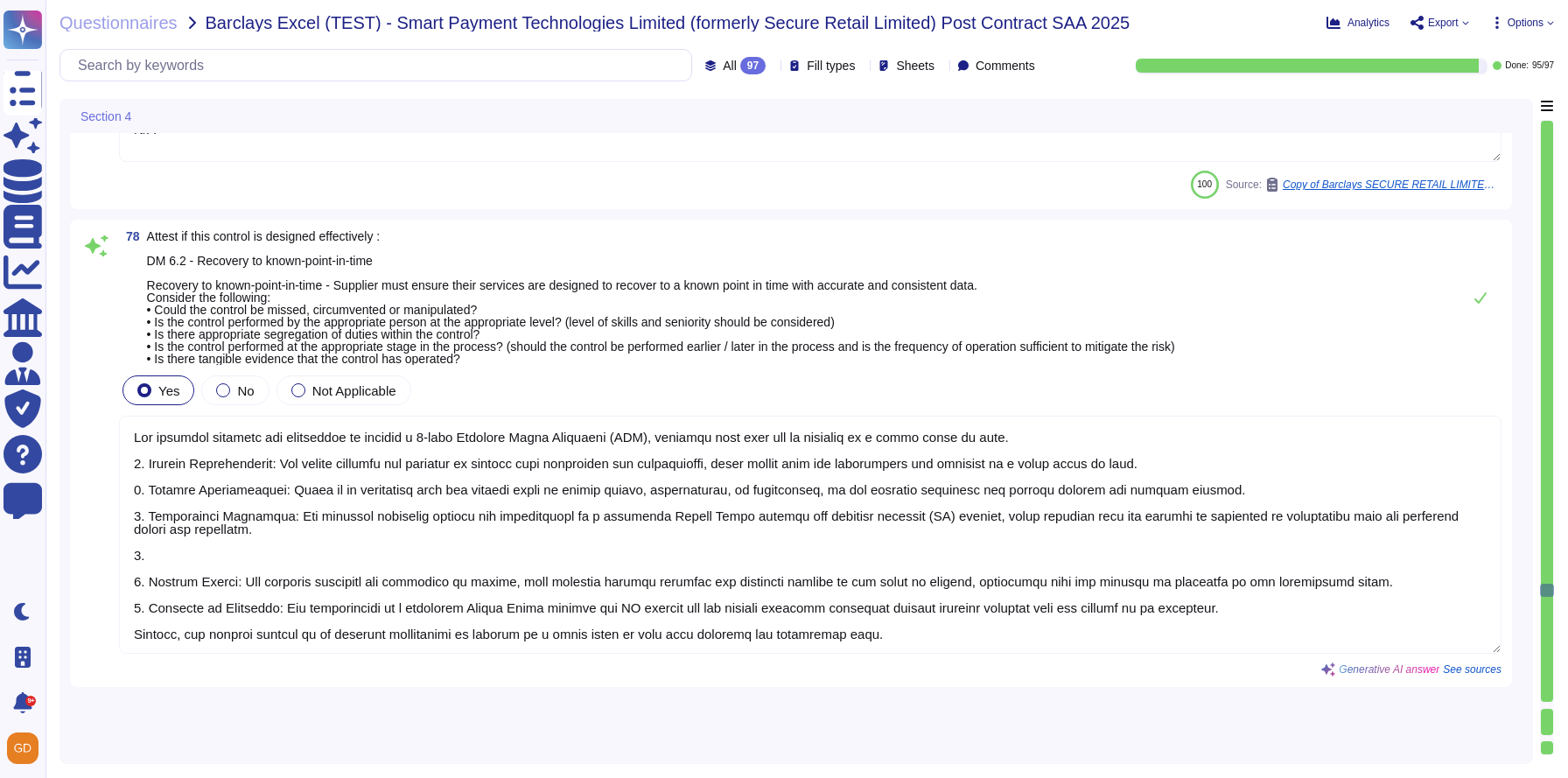
type textarea "Regular tests are scheduled annually with our VRP provider, and IT will carry o…"
type textarea "N/A"
type textarea "The recovery services are configured to achieve a 1-hour Recovery Point Objecti…"
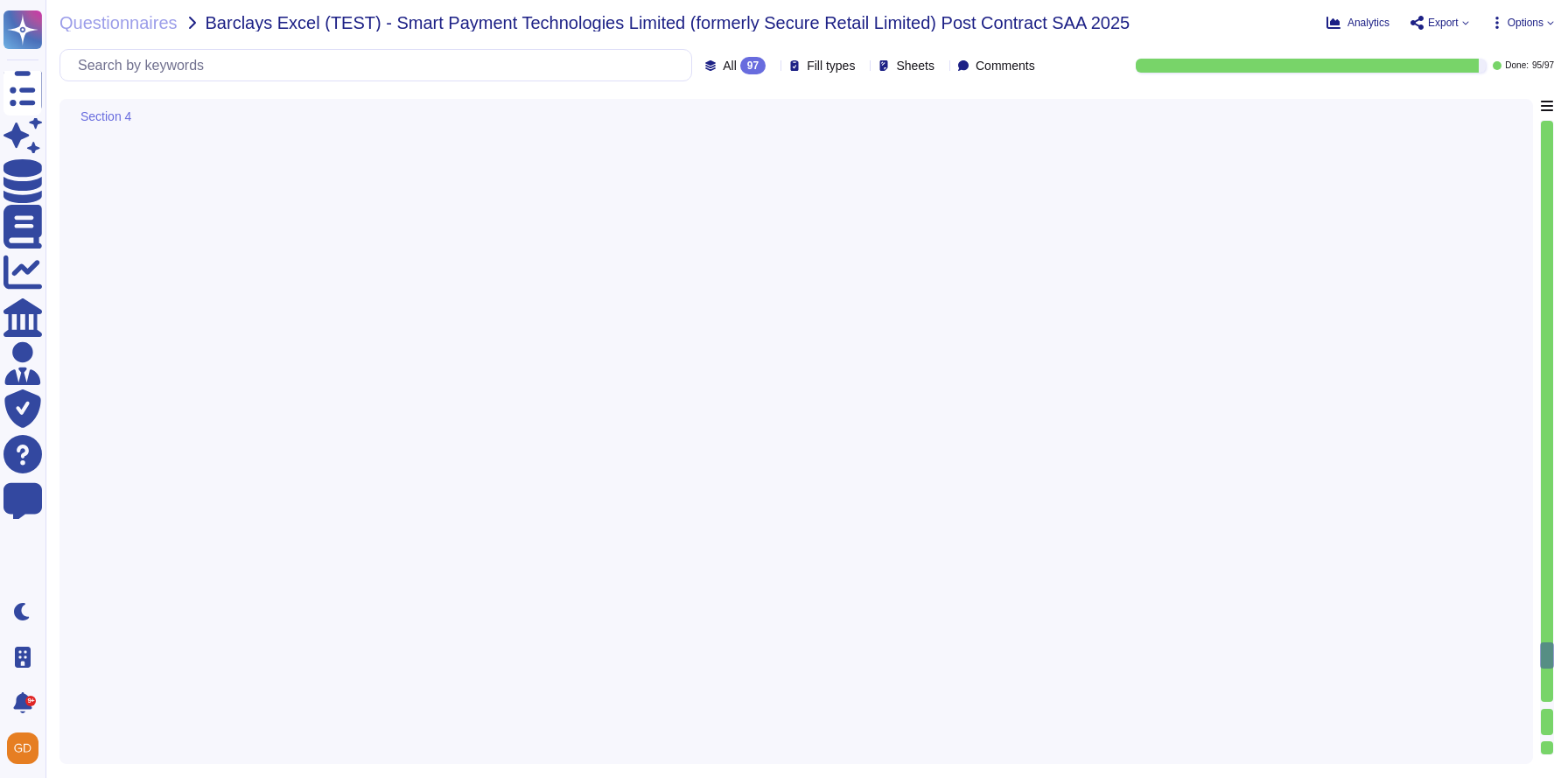
type textarea "N/A"
type textarea "Regular tests are scheduled annually with our VRP provider, and IT will carry o…"
type textarea "N/A"
type textarea "Regular tests are scheduled annually with our VRP provider, and IT will carry o…"
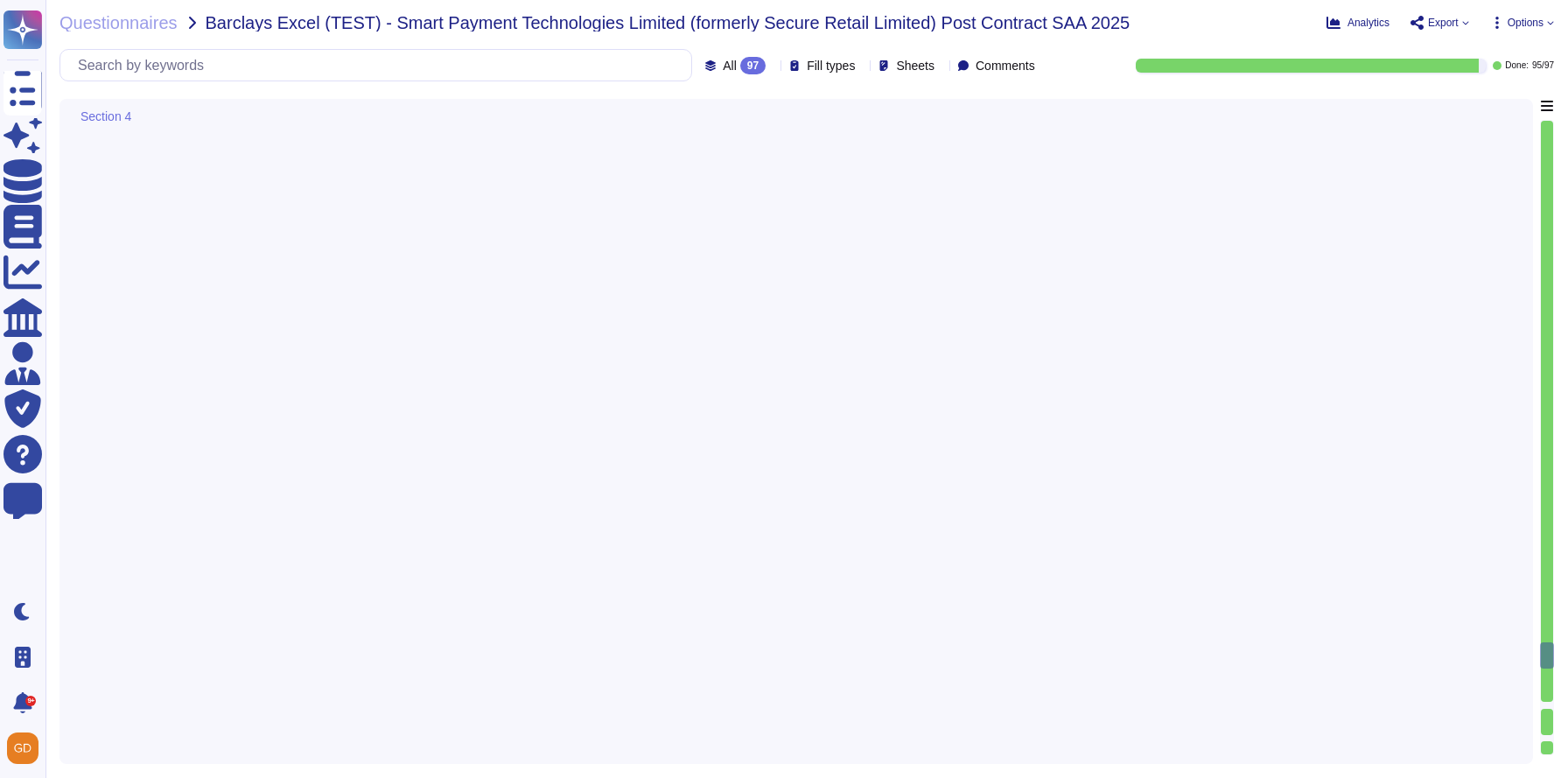
type textarea "N/A"
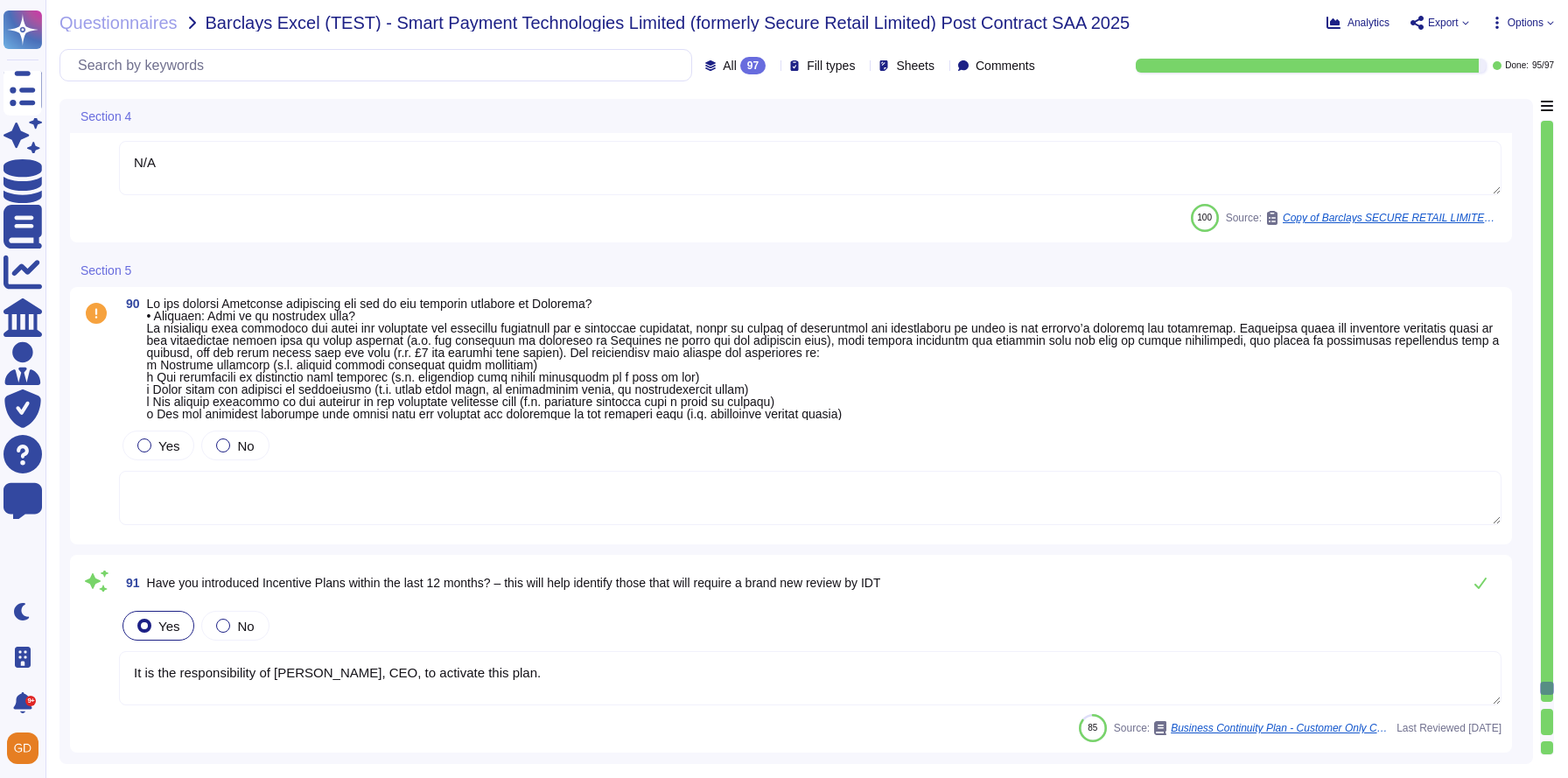
type textarea "It is the responsibility of David Russell, CEO, to activate this plan."
type textarea "Following the COVID-19 Pandemic the plan has been improved and updated."
type textarea "Additional copies of this section are available on the PCI SSC website."
type textarea "No"
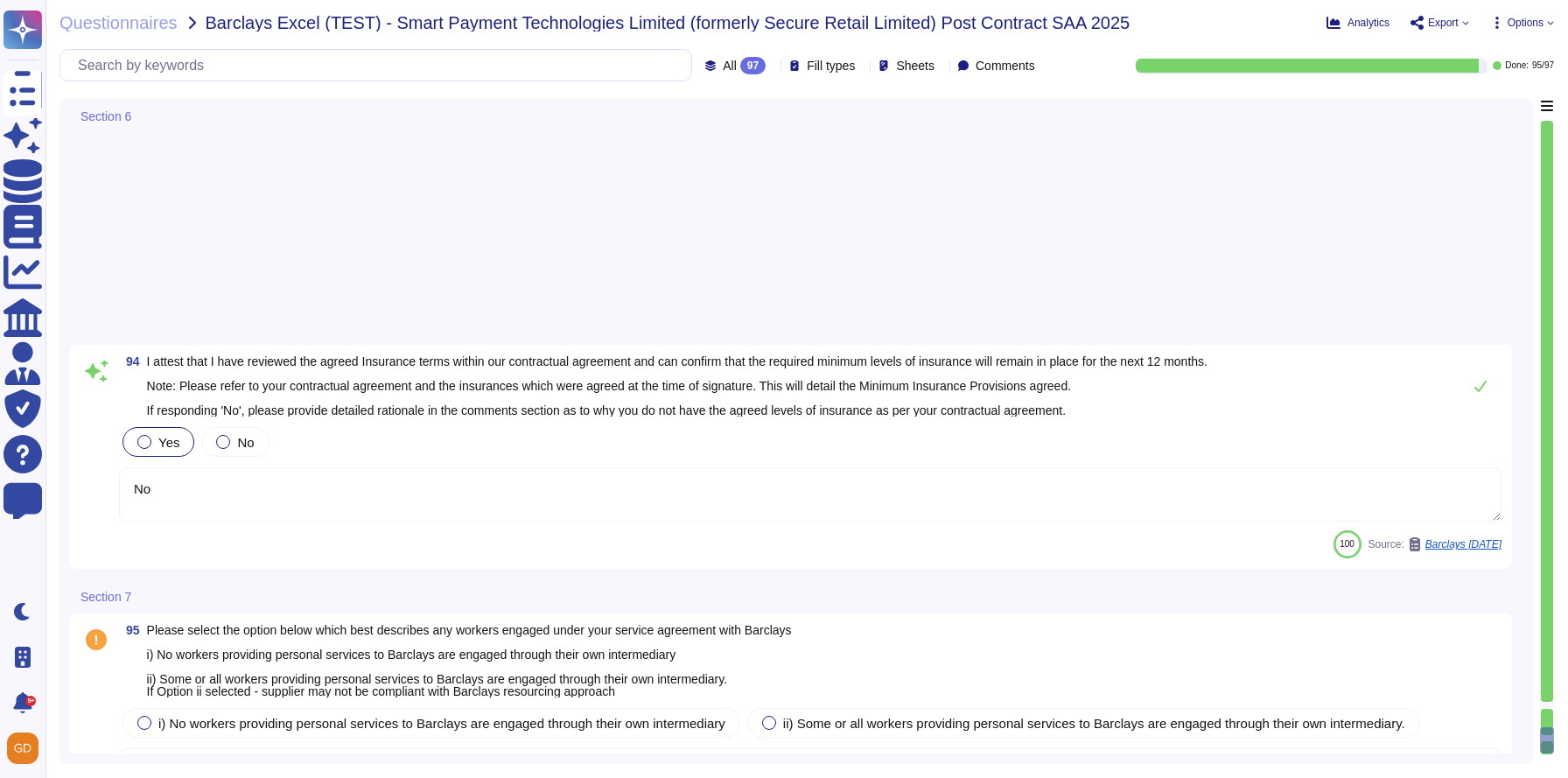
type textarea "All workers are employed by the company, and the company pays a living wage and…"
type textarea "Yes"
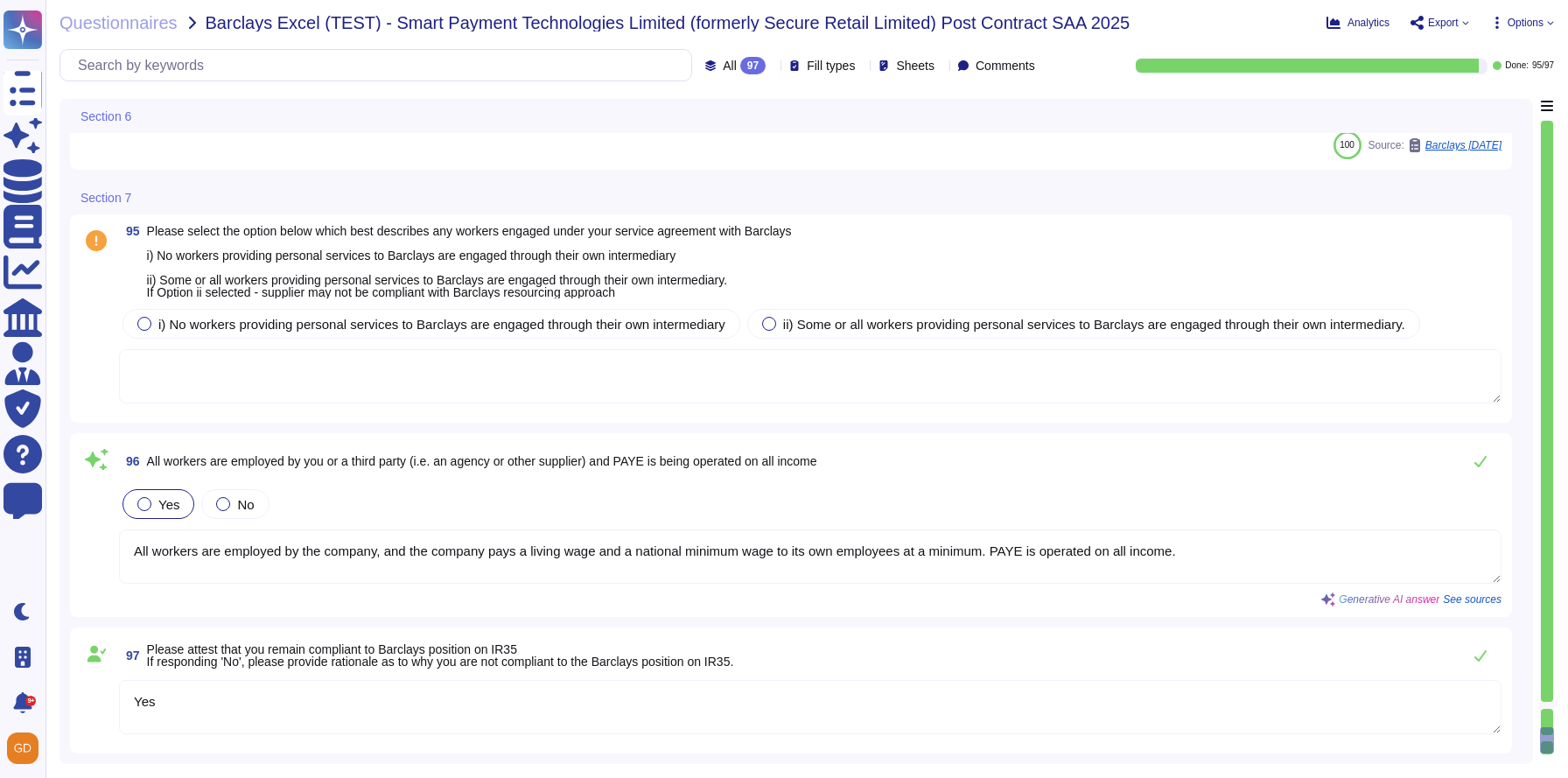
scroll to position [21903, 0]
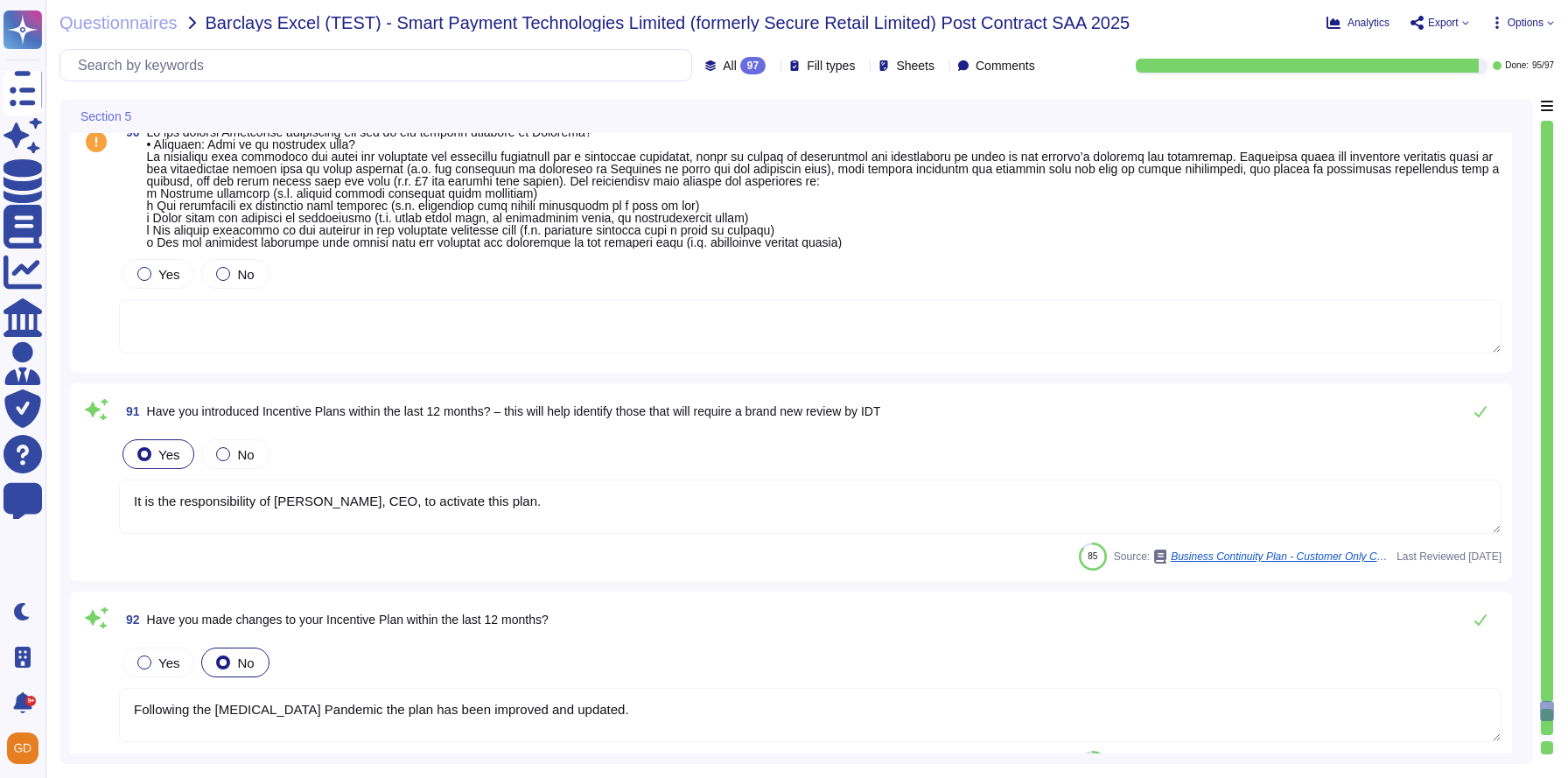
type textarea "It is the responsibility of David Russell, CEO, to activate this plan."
type textarea "Following the COVID-19 Pandemic the plan has been improved and updated."
type textarea "Additional copies of this section are available on the PCI SSC website."
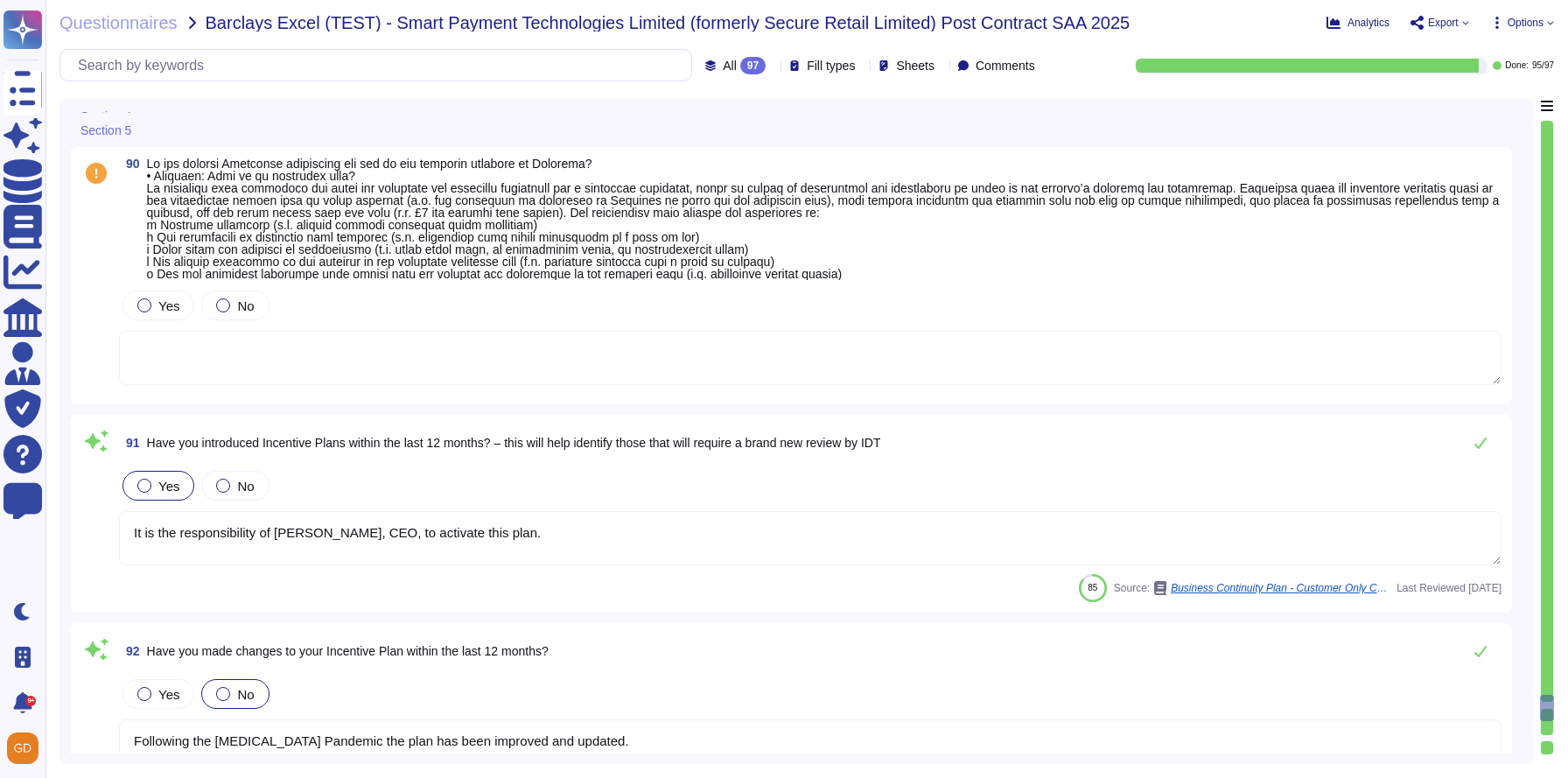
type textarea "N/A"
type textarea "Regular tests are scheduled annually with our VRP provider, and IT will carry o…"
type textarea "N/A"
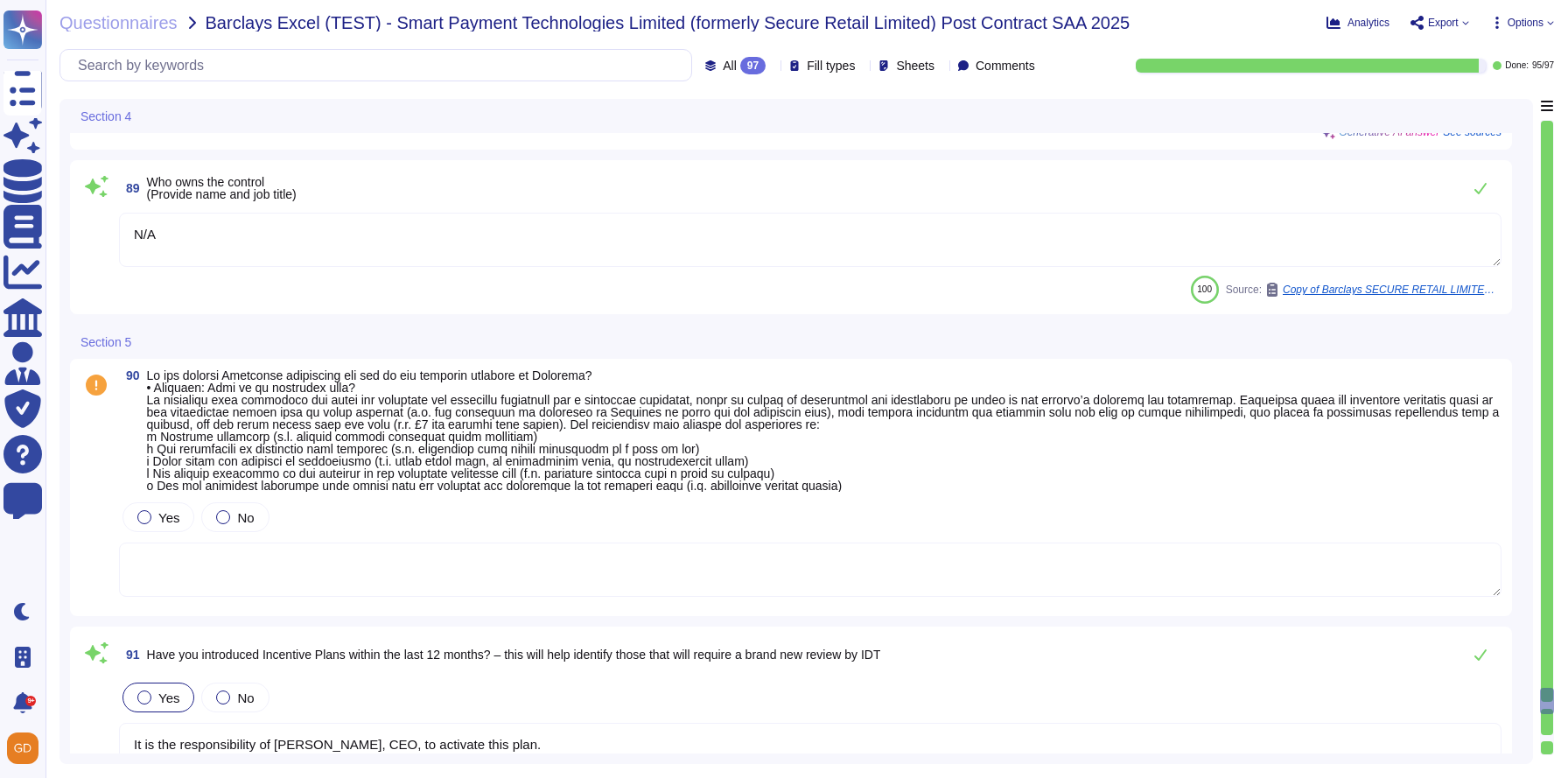
scroll to position [21687, 0]
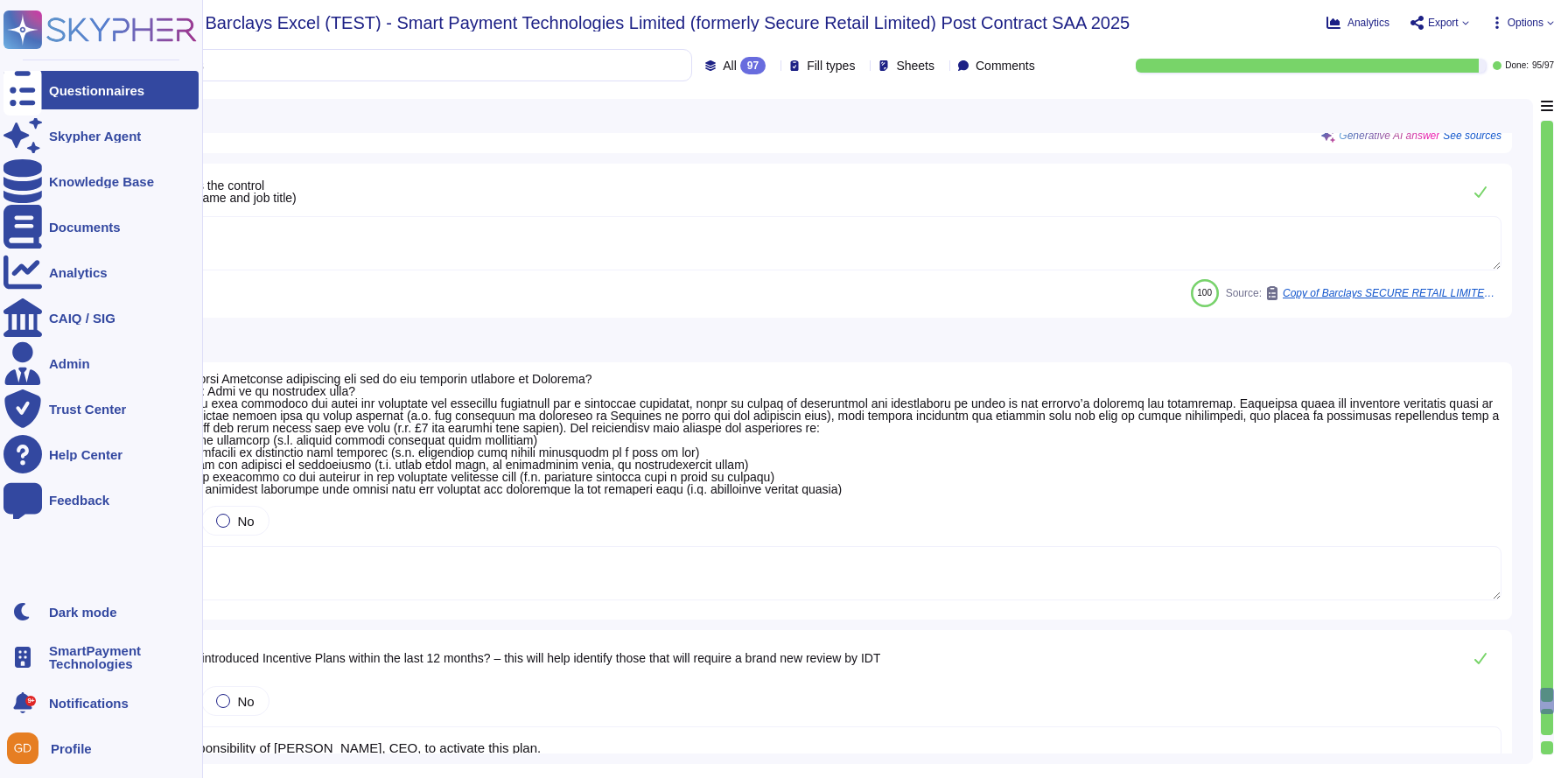
click at [31, 14] on rect at bounding box center [23, 30] width 39 height 39
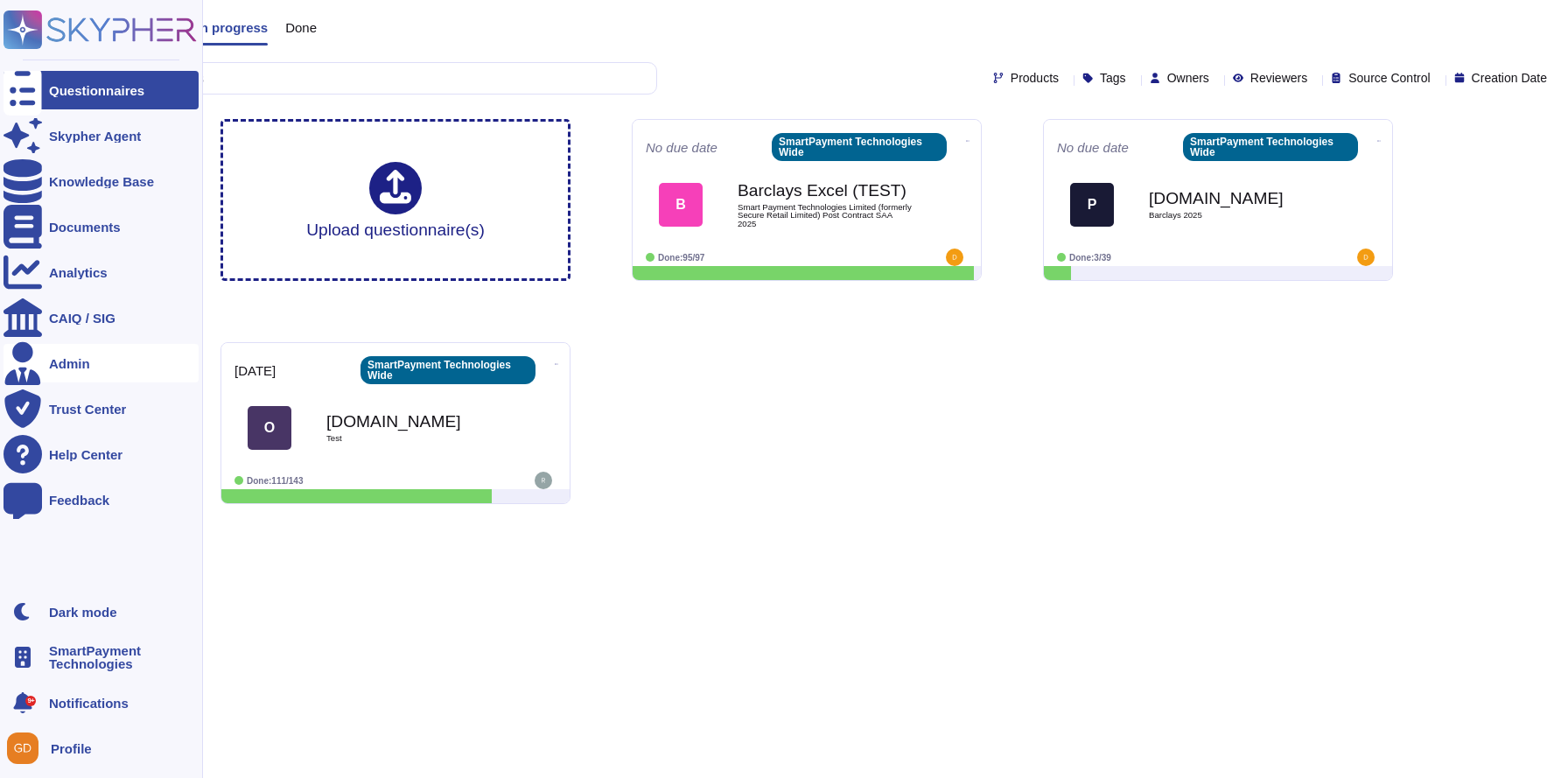
click at [71, 351] on div "Admin" at bounding box center [101, 363] width 196 height 39
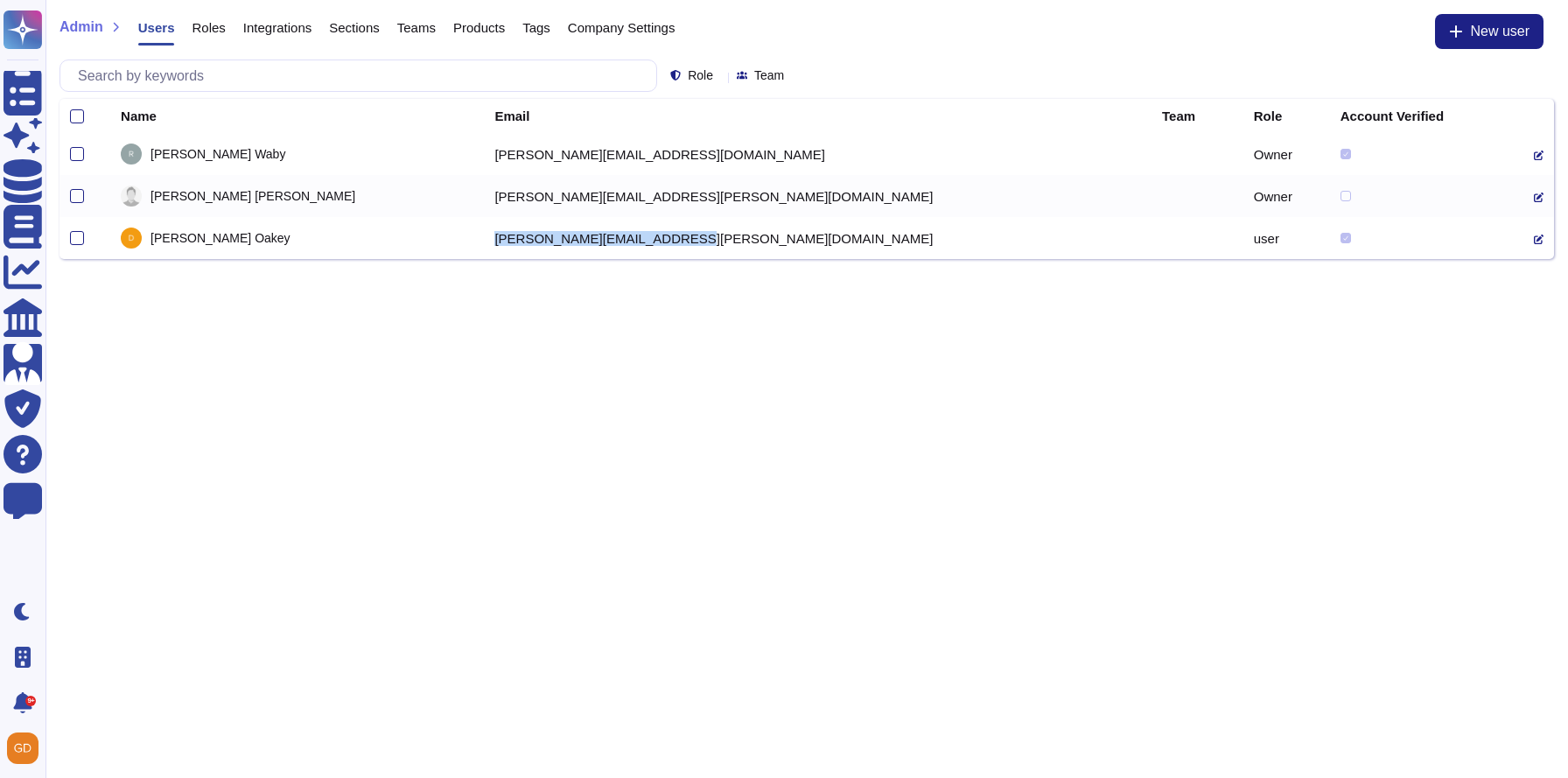
drag, startPoint x: 426, startPoint y: 248, endPoint x: 642, endPoint y: 237, distance: 216.3
click at [642, 237] on tr "Dave Oakey dave.oakey@smartpaytech.com user" at bounding box center [807, 238] width 1495 height 42
copy tr "dave.oakey@smartpaytech.com"
